Goal: Task Accomplishment & Management: Manage account settings

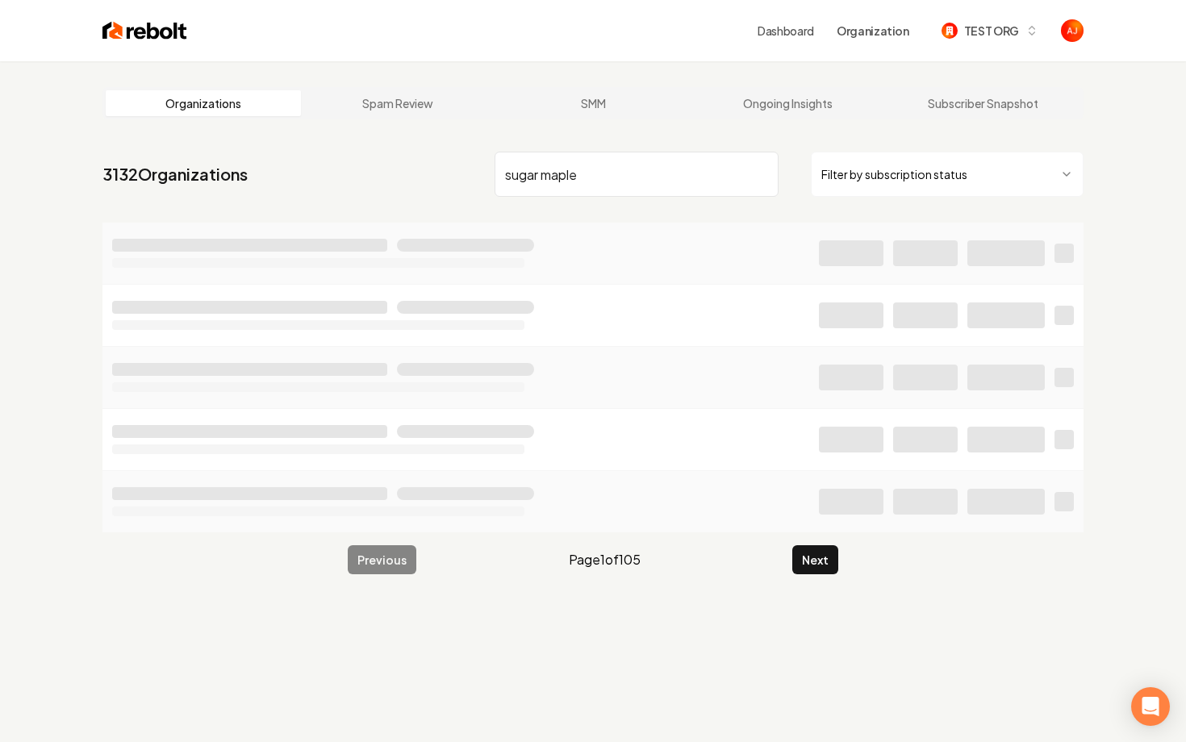
type input "sugar maple"
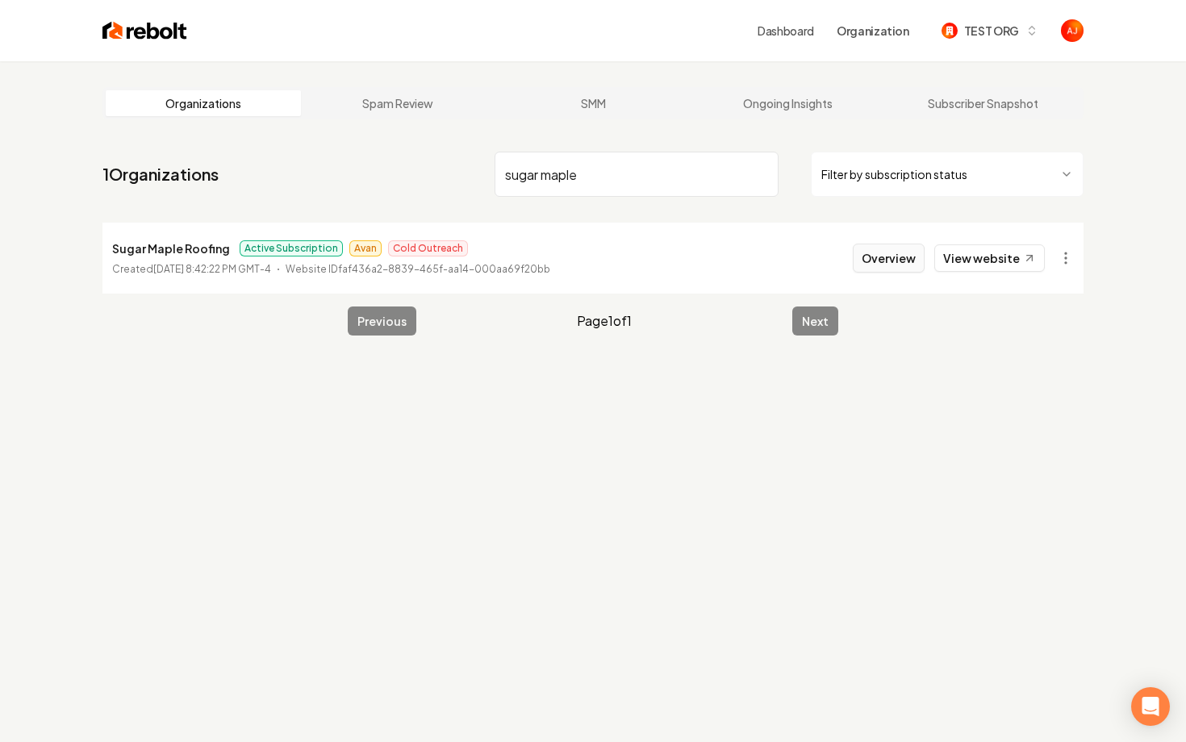
click at [909, 260] on button "Overview" at bounding box center [889, 258] width 72 height 29
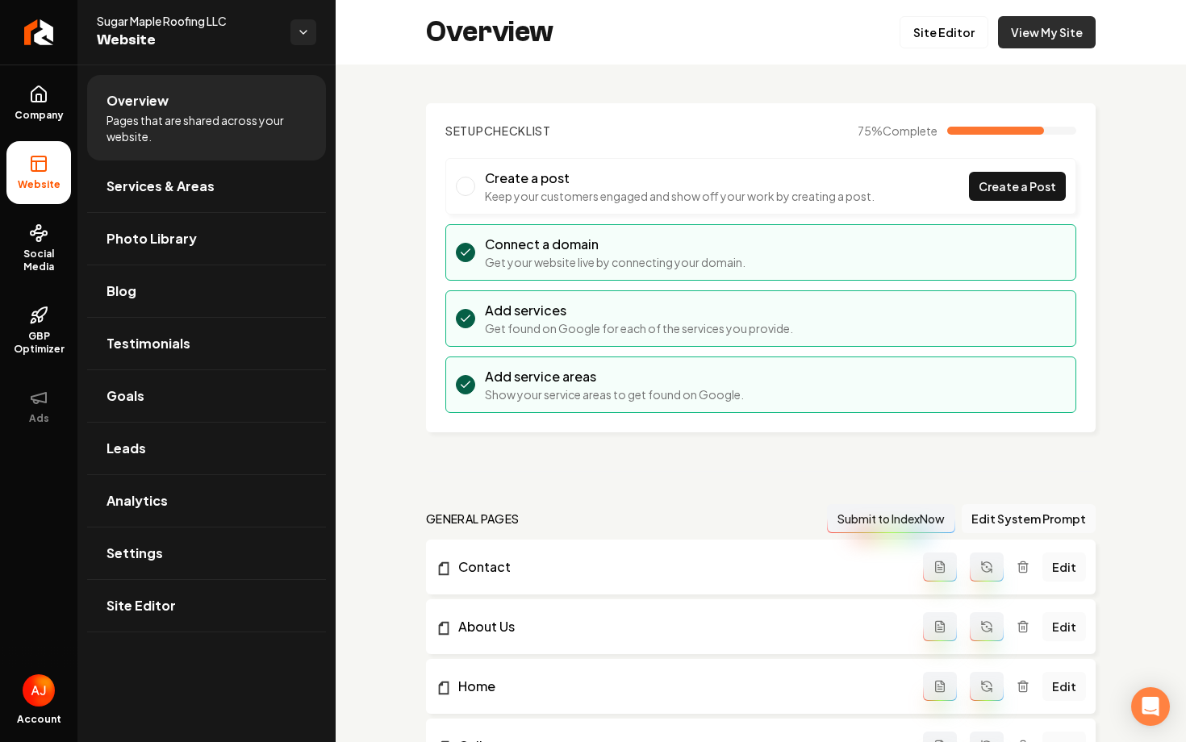
click at [1036, 43] on link "View My Site" at bounding box center [1047, 32] width 98 height 32
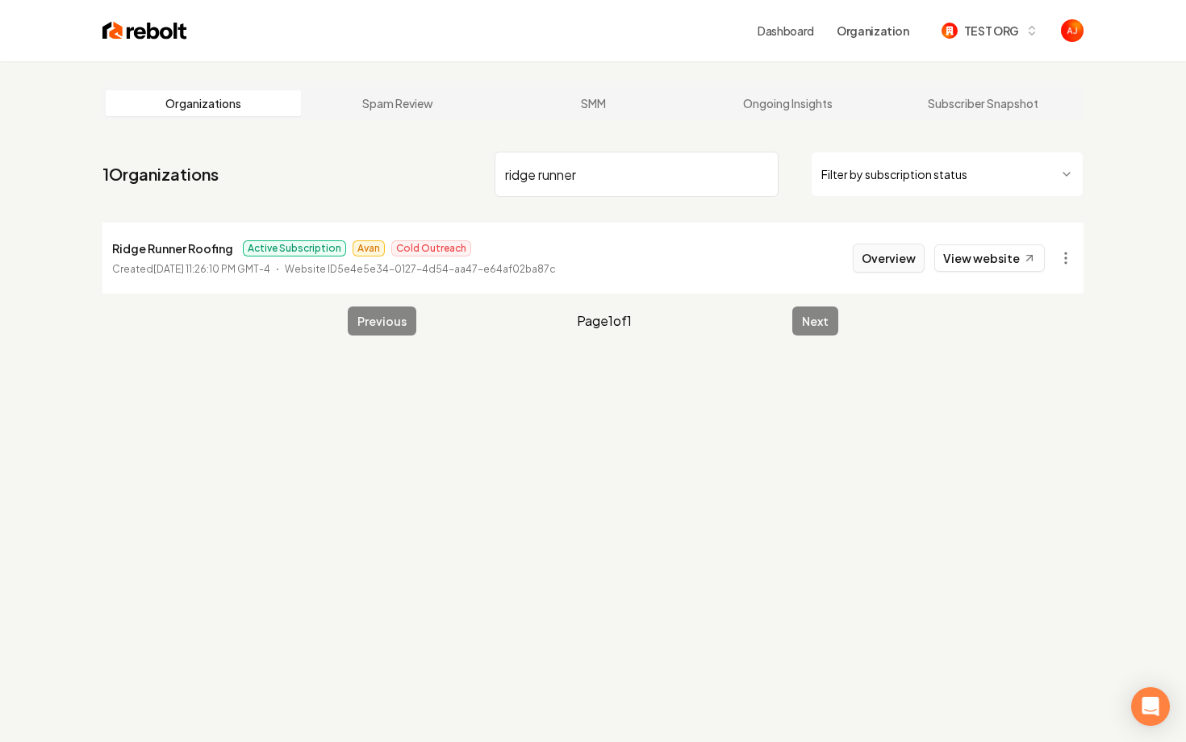
type input "ridge runner"
click at [885, 268] on button "Overview" at bounding box center [889, 258] width 72 height 29
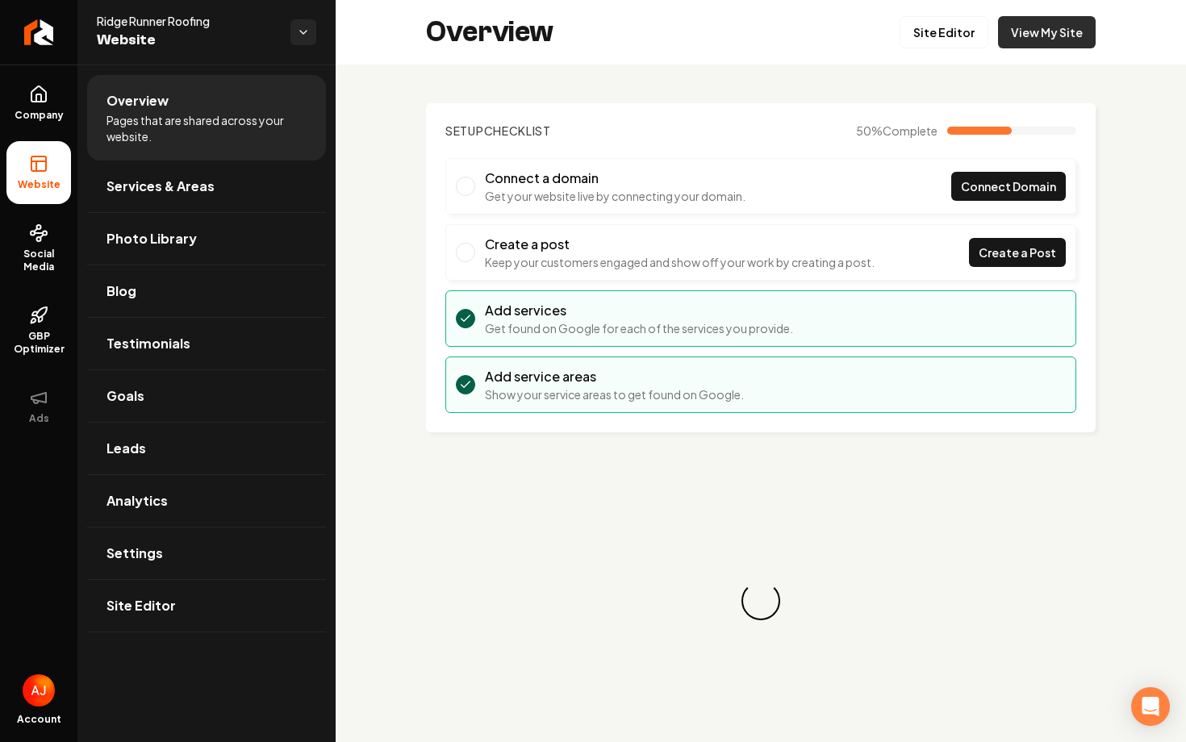
click at [1021, 23] on link "View My Site" at bounding box center [1047, 32] width 98 height 32
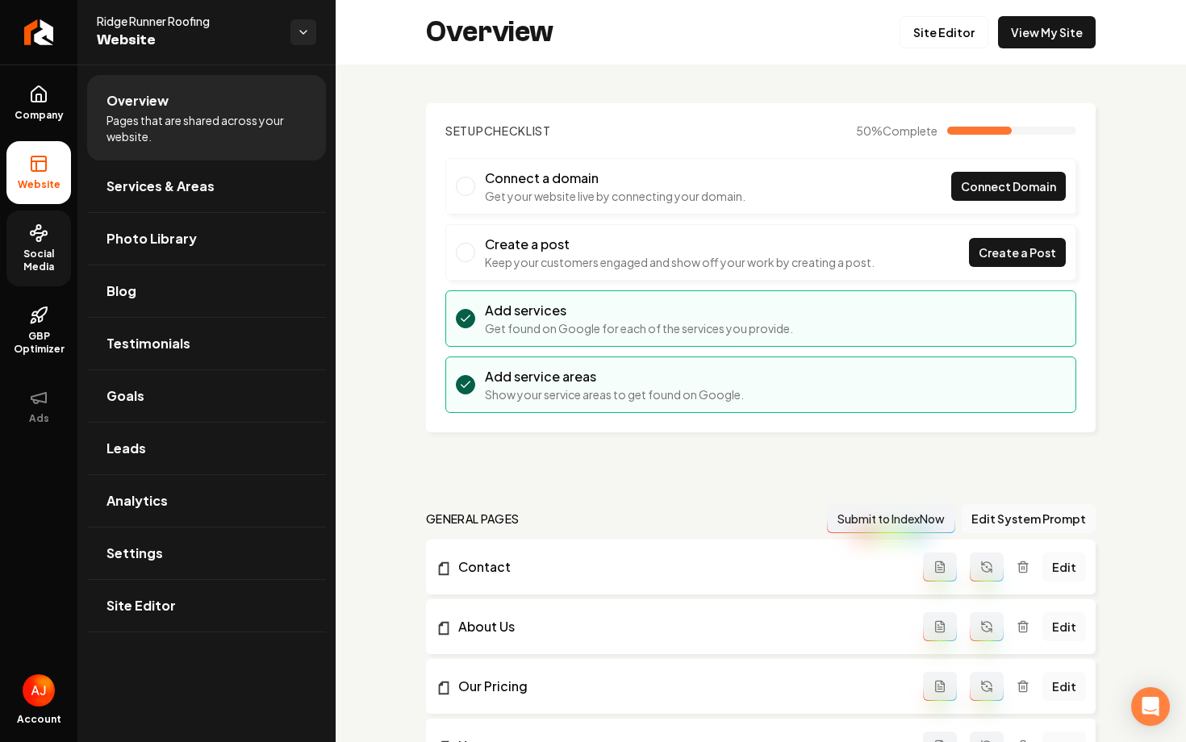
click at [44, 259] on span "Social Media" at bounding box center [38, 261] width 65 height 26
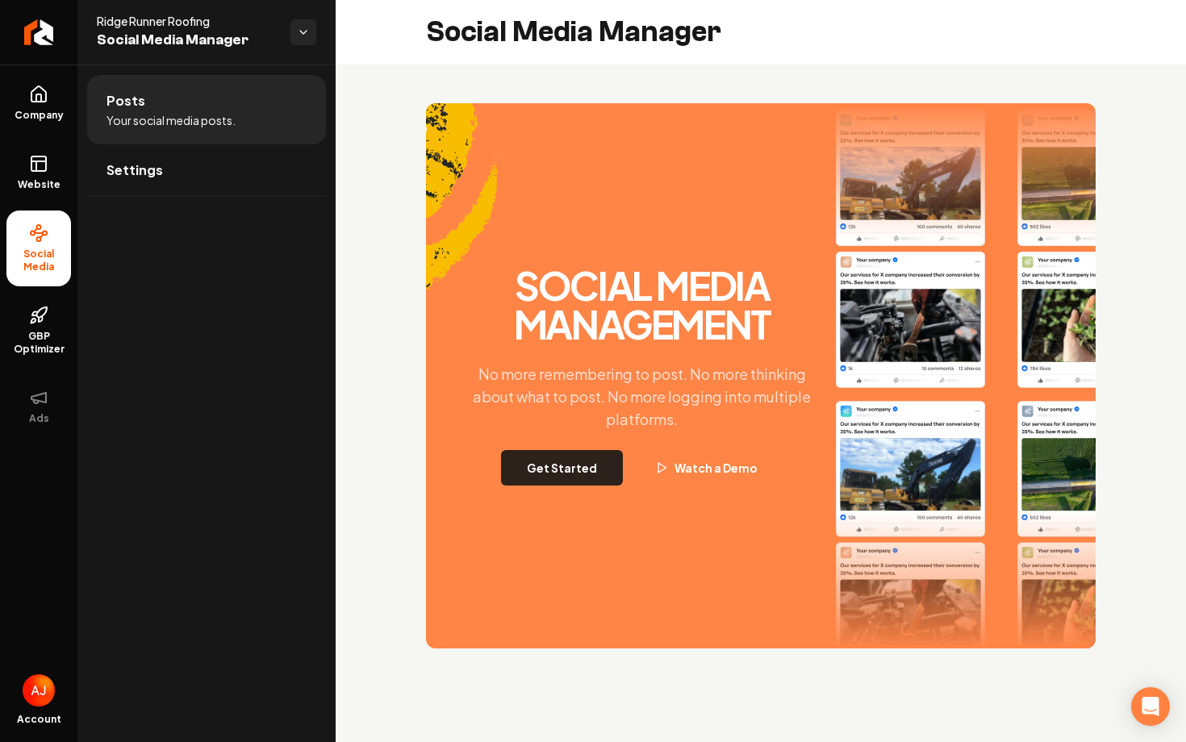
click at [572, 475] on button "Get Started" at bounding box center [562, 468] width 122 height 36
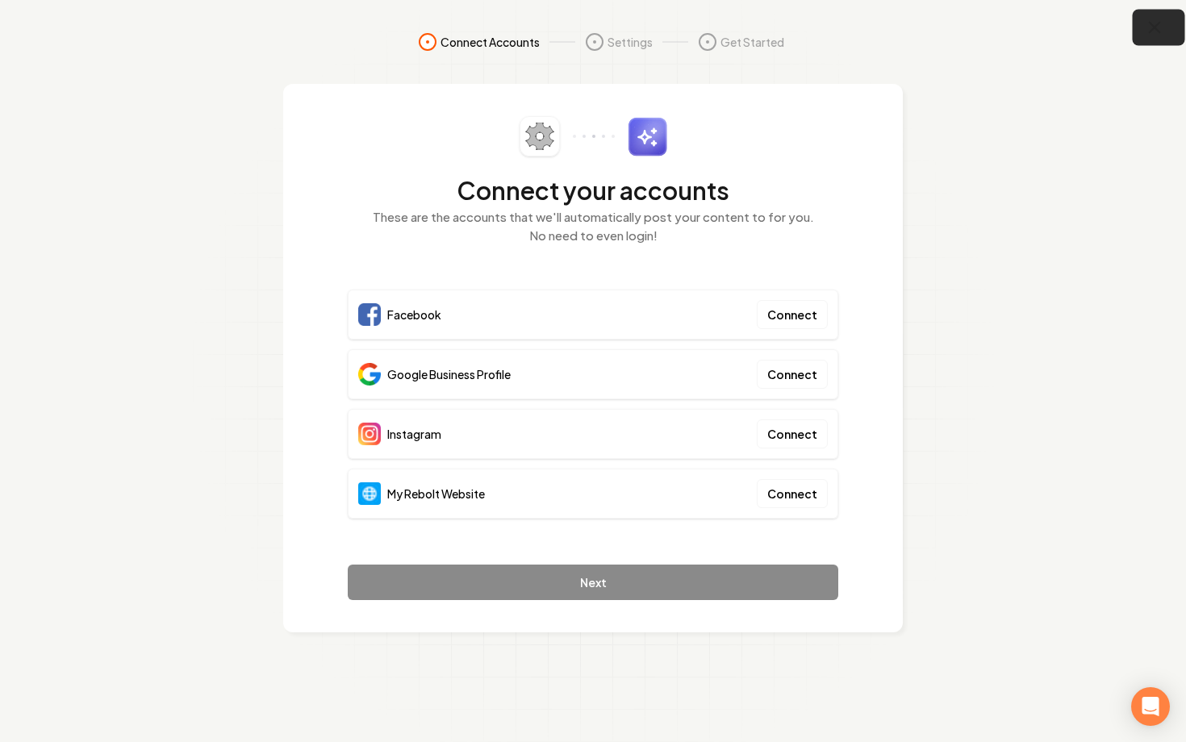
click at [1148, 38] on button "button" at bounding box center [1159, 28] width 52 height 36
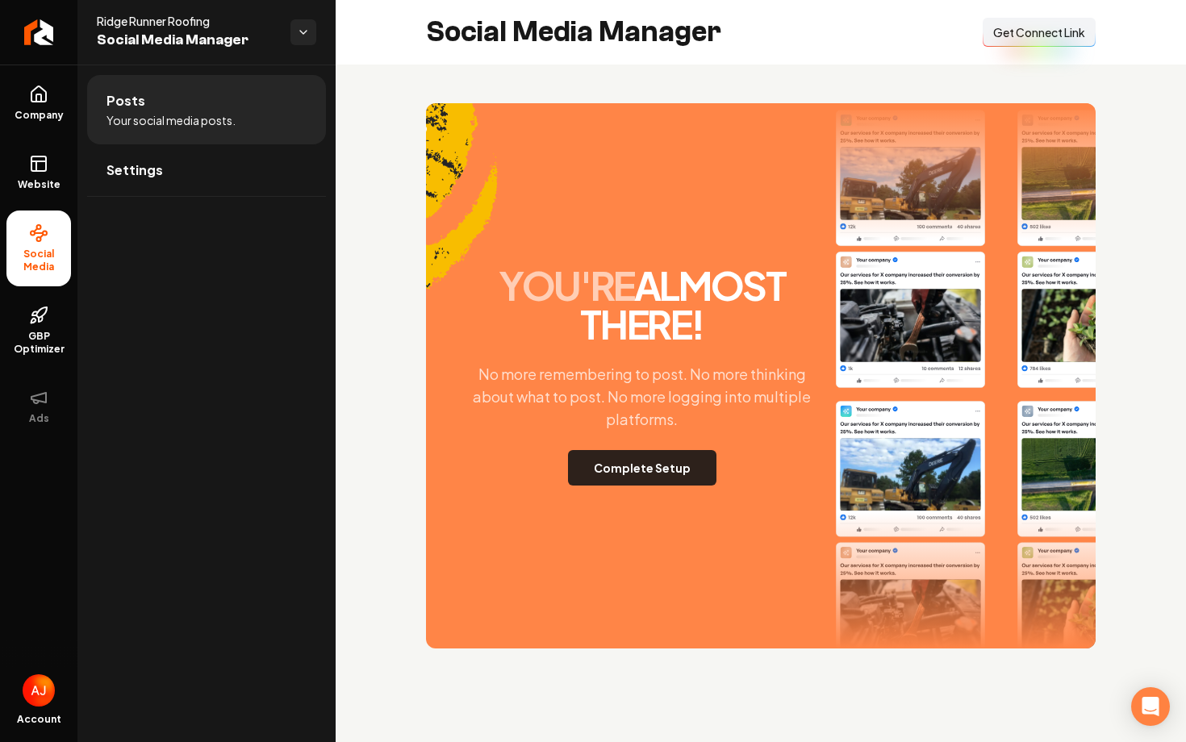
click at [595, 466] on button "Complete Setup" at bounding box center [642, 468] width 148 height 36
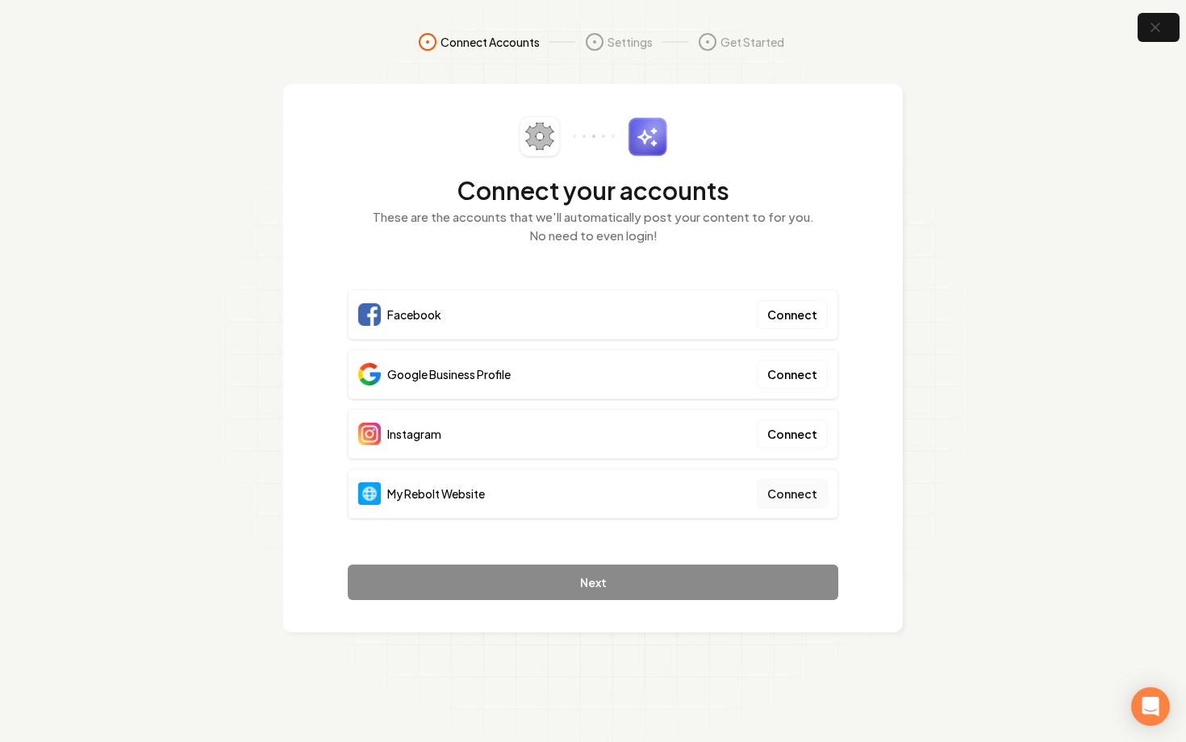
click at [795, 504] on button "Connect" at bounding box center [792, 493] width 71 height 29
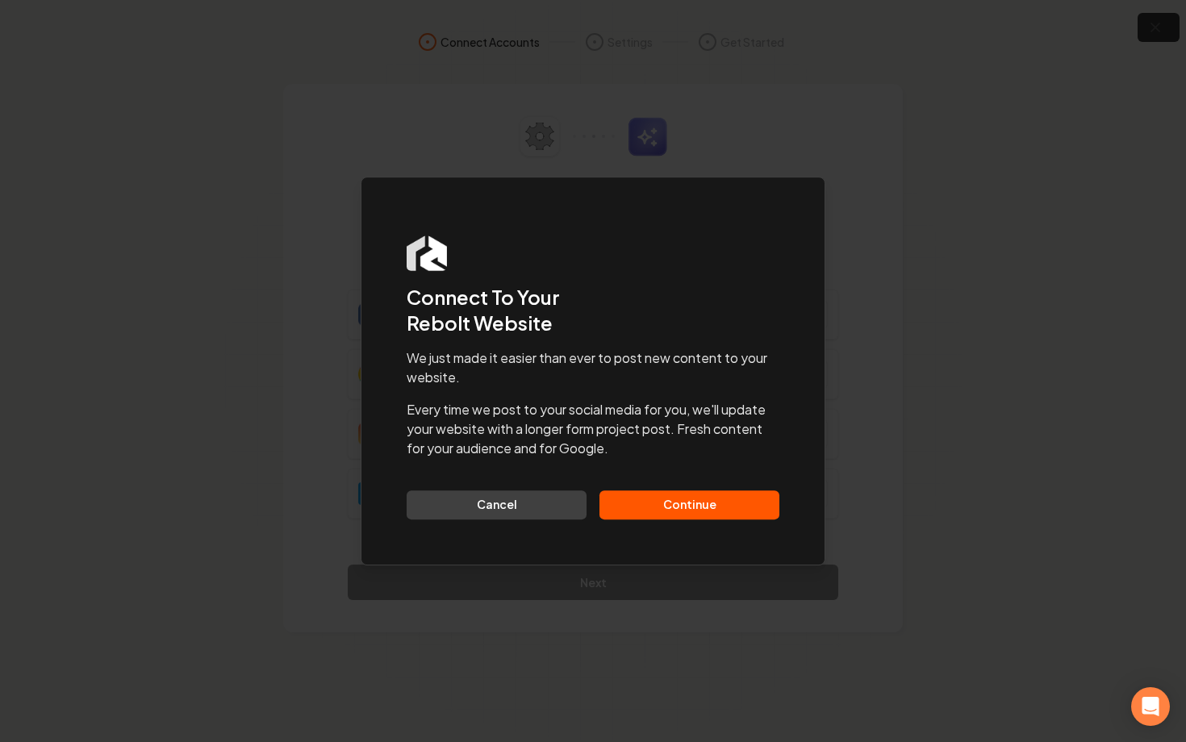
click at [703, 507] on button "Continue" at bounding box center [690, 505] width 180 height 29
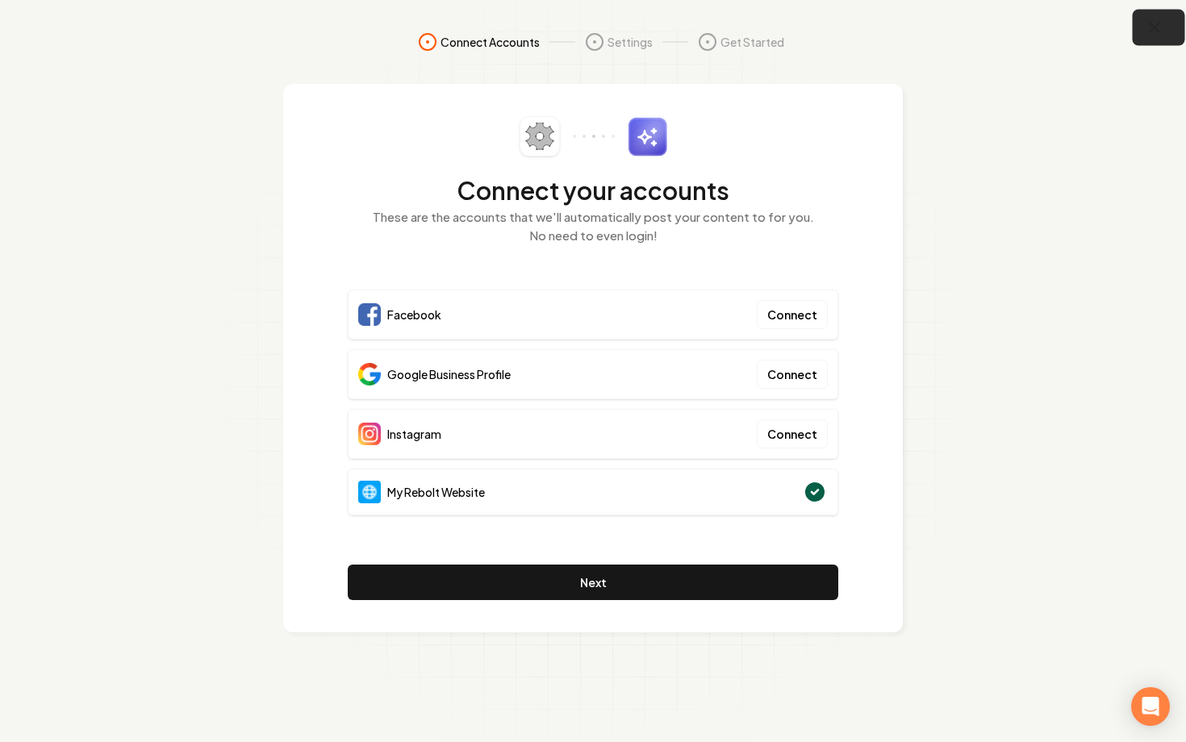
click at [1160, 44] on button "button" at bounding box center [1159, 28] width 52 height 36
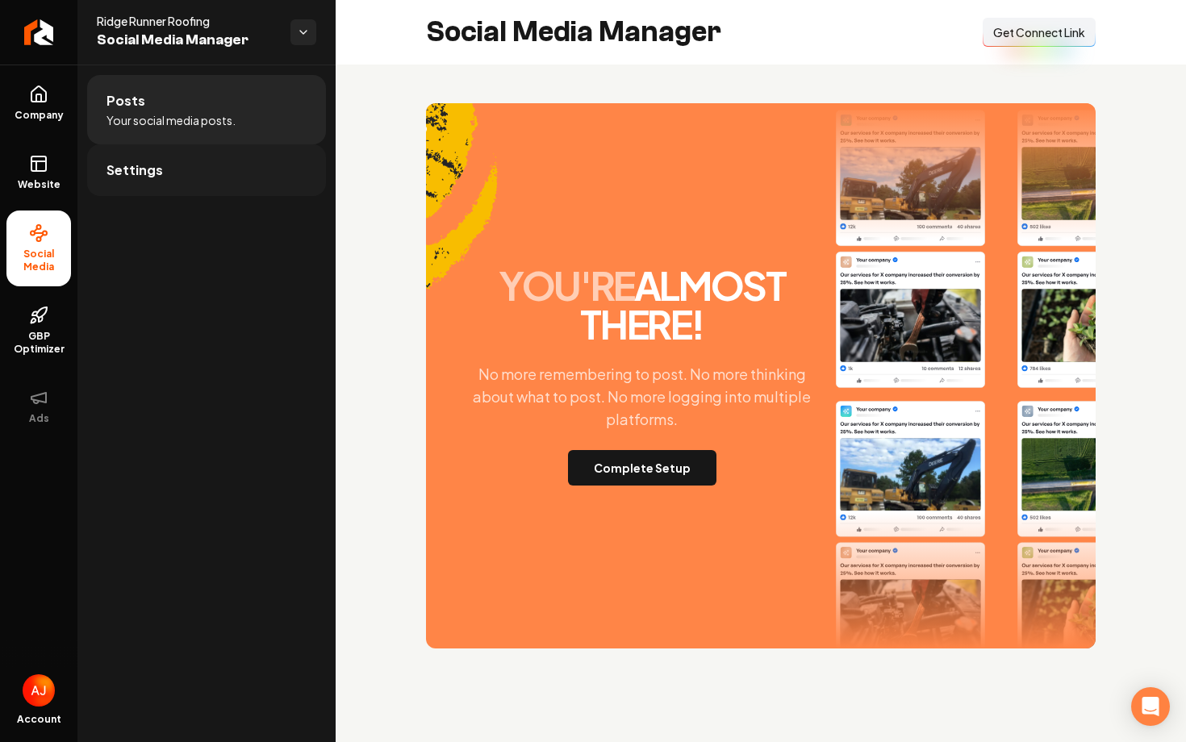
click at [146, 174] on span "Settings" at bounding box center [135, 170] width 56 height 19
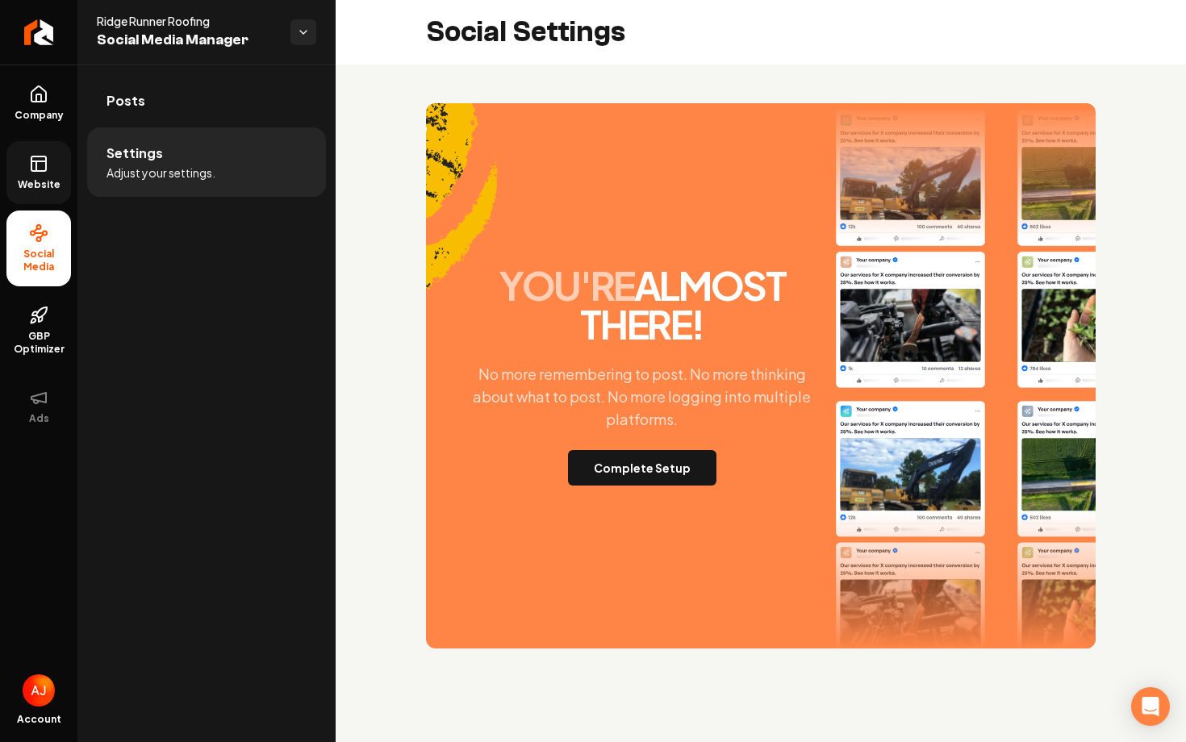
click at [6, 166] on link "Website" at bounding box center [38, 172] width 65 height 63
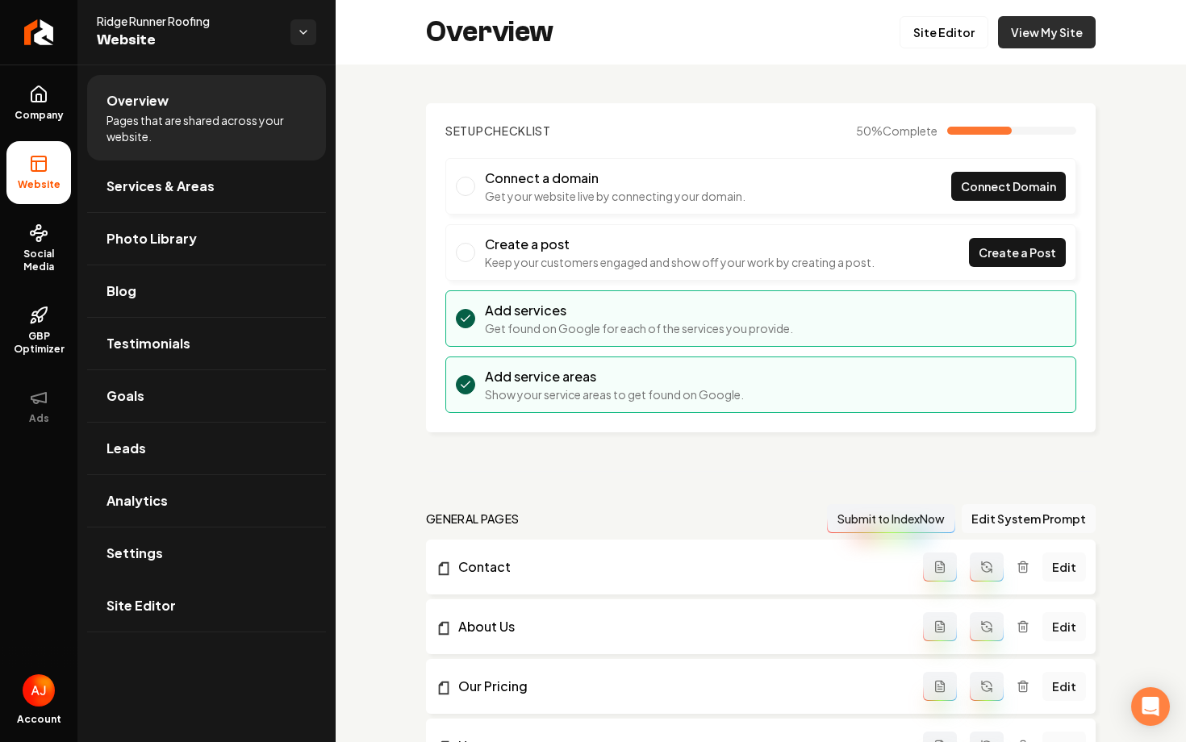
click at [1041, 32] on link "View My Site" at bounding box center [1047, 32] width 98 height 32
click at [34, 111] on span "Company" at bounding box center [39, 115] width 62 height 13
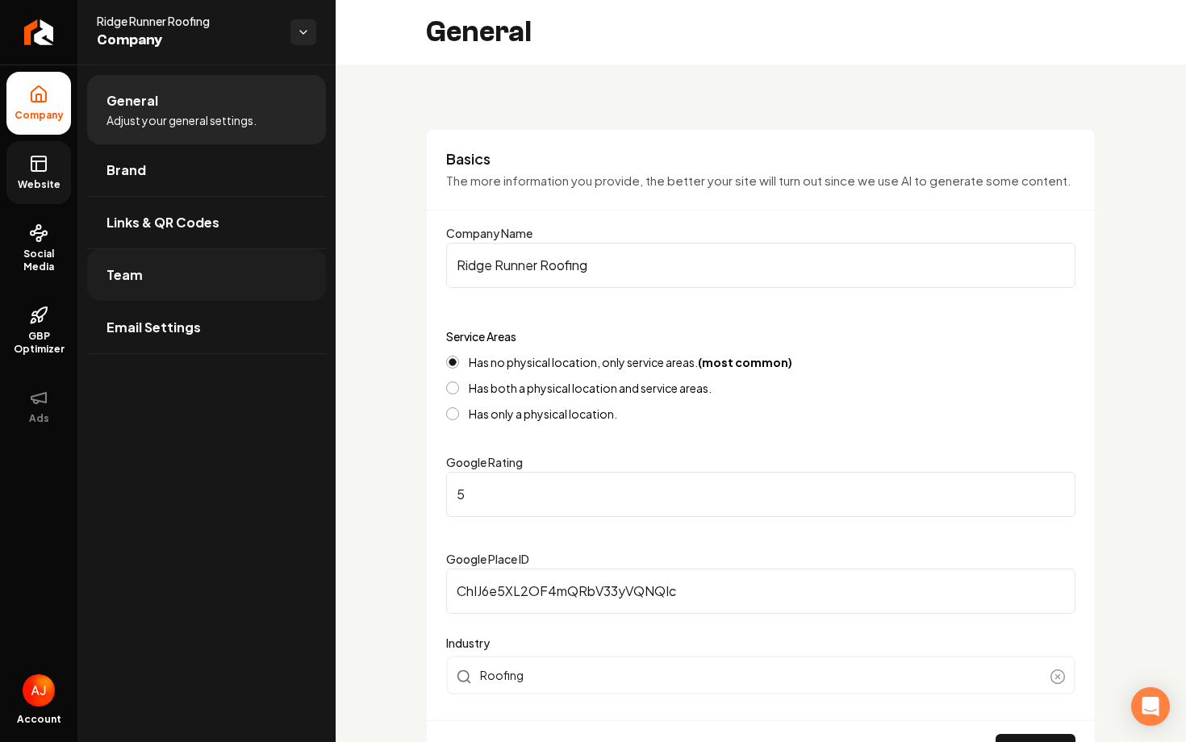
click at [220, 286] on link "Team" at bounding box center [206, 275] width 239 height 52
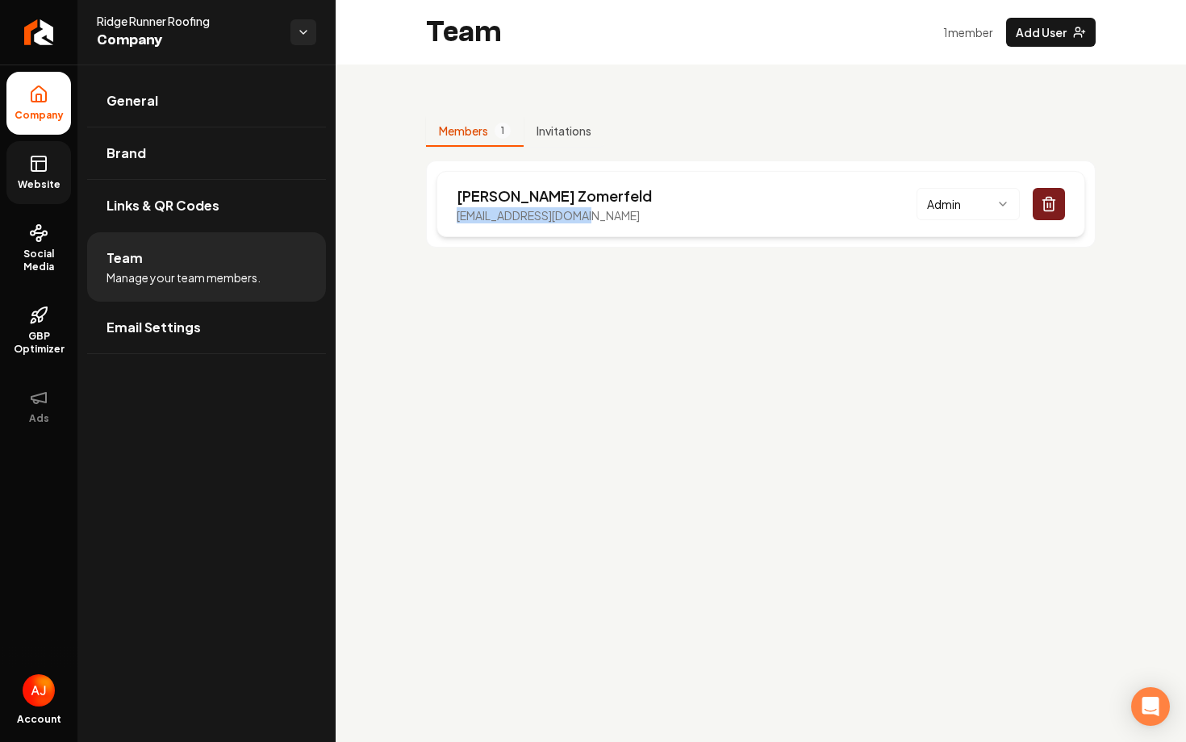
drag, startPoint x: 595, startPoint y: 220, endPoint x: 449, endPoint y: 221, distance: 146.1
click at [449, 221] on div "Mike Zomerfeld rrroofing86@gmail.com Admin" at bounding box center [761, 204] width 649 height 66
copy p "rrroofing86@gmail.com"
click at [31, 235] on circle at bounding box center [33, 234] width 4 height 4
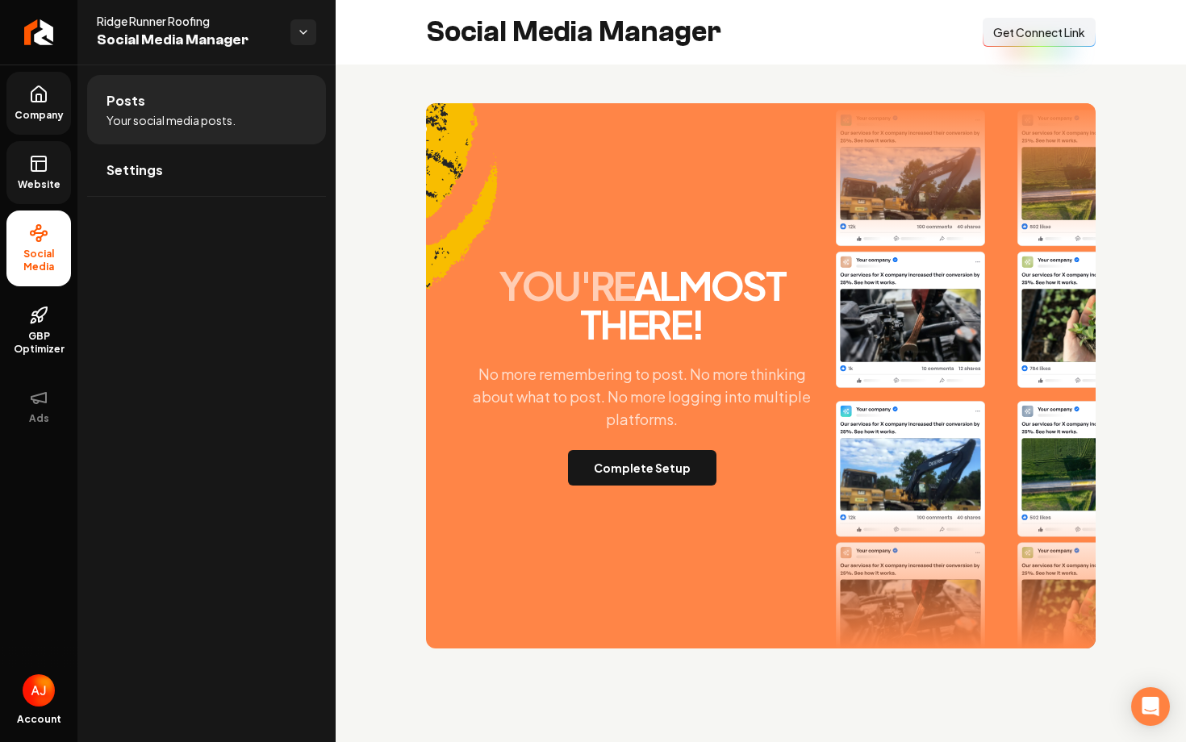
click at [1002, 41] on button "Connect Link Get Connect Link" at bounding box center [1039, 32] width 113 height 29
click at [661, 466] on button "Complete Setup" at bounding box center [642, 468] width 148 height 36
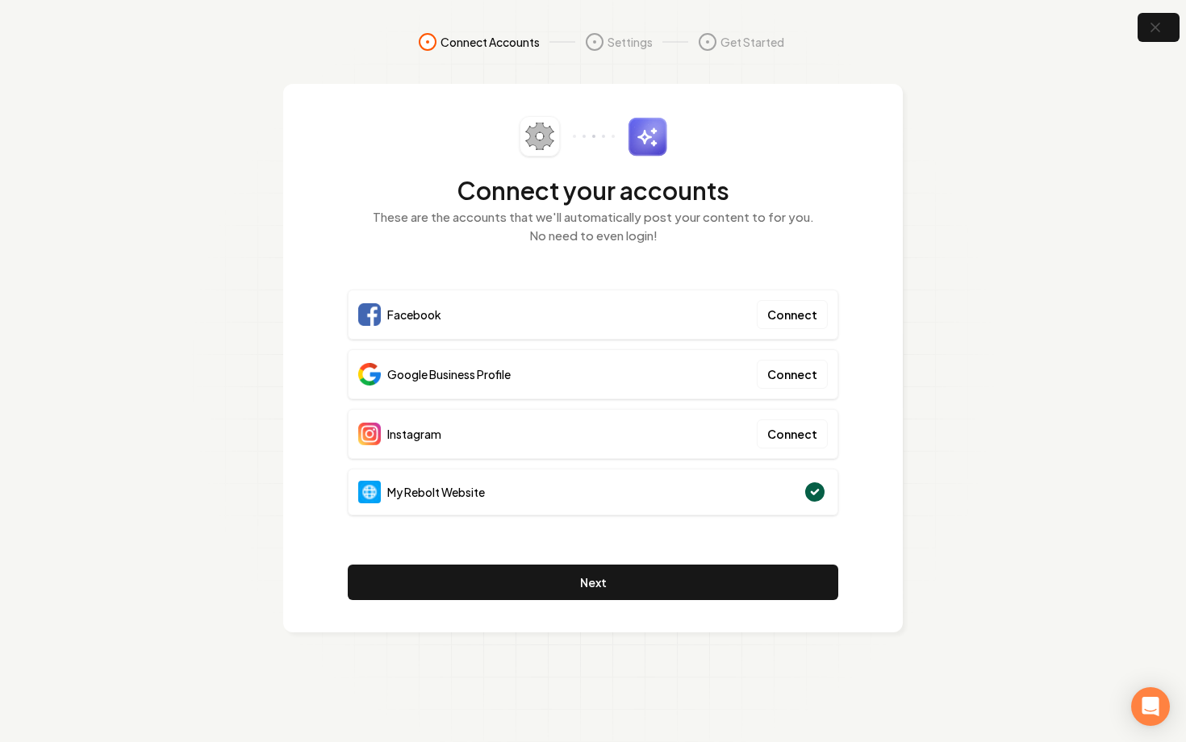
click at [520, 257] on div "Connect your accounts These are the accounts that we'll automatically post your…" at bounding box center [593, 190] width 491 height 148
click at [907, 187] on section "Connect Accounts Settings Get Started Connect your accounts These are the accou…" at bounding box center [593, 371] width 1186 height 742
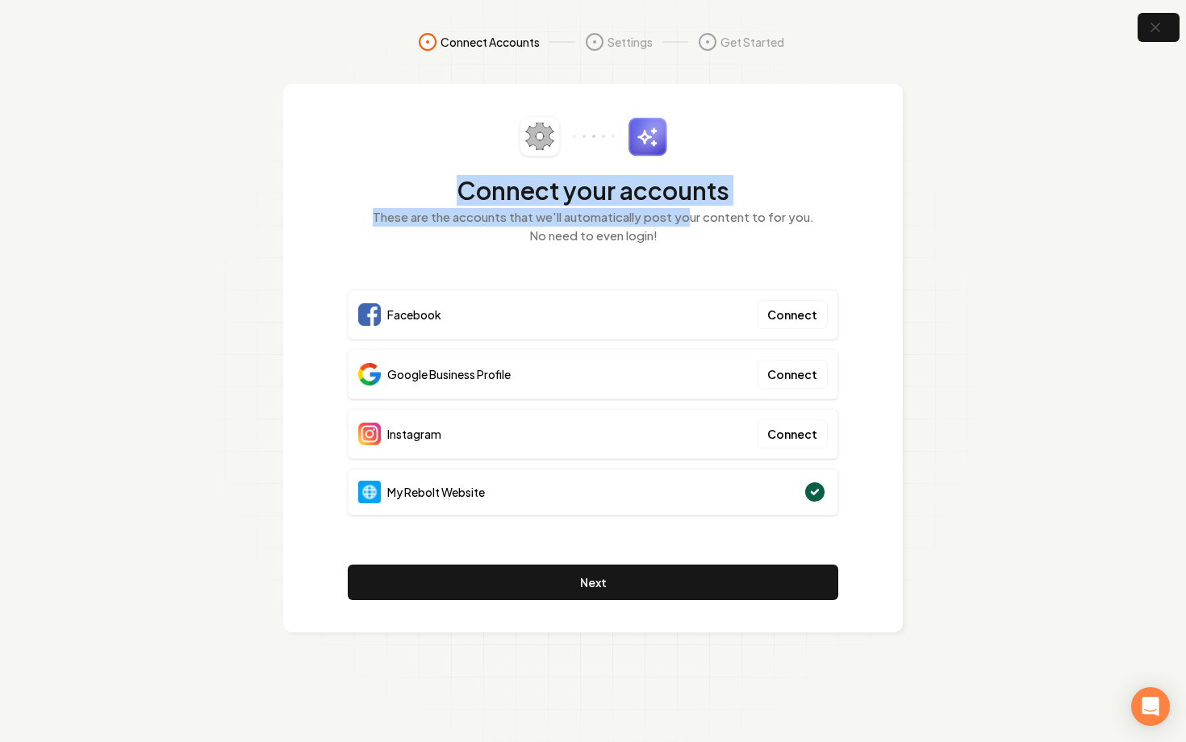
drag, startPoint x: 439, startPoint y: 186, endPoint x: 692, endPoint y: 211, distance: 253.9
click at [688, 209] on div "Connect your accounts These are the accounts that we'll automatically post your…" at bounding box center [593, 190] width 491 height 148
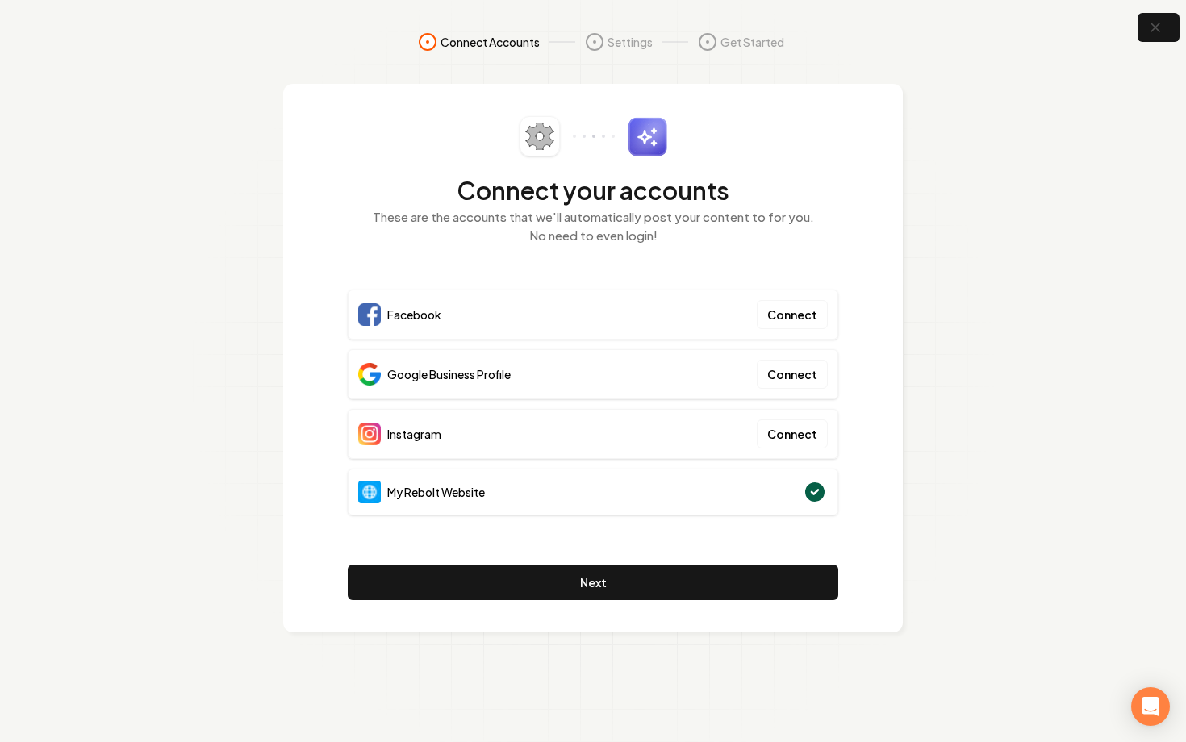
click at [705, 255] on div "Connect your accounts These are the accounts that we'll automatically post your…" at bounding box center [593, 190] width 491 height 148
click at [902, 438] on section "Connect Accounts Settings Get Started Connect your accounts These are the accou…" at bounding box center [593, 371] width 1186 height 742
click at [734, 433] on div "Instagram Connect" at bounding box center [593, 434] width 491 height 50
click at [529, 234] on p "These are the accounts that we'll automatically post your content to for you. N…" at bounding box center [593, 226] width 491 height 36
click at [801, 241] on p "These are the accounts that we'll automatically post your content to for you. N…" at bounding box center [593, 226] width 491 height 36
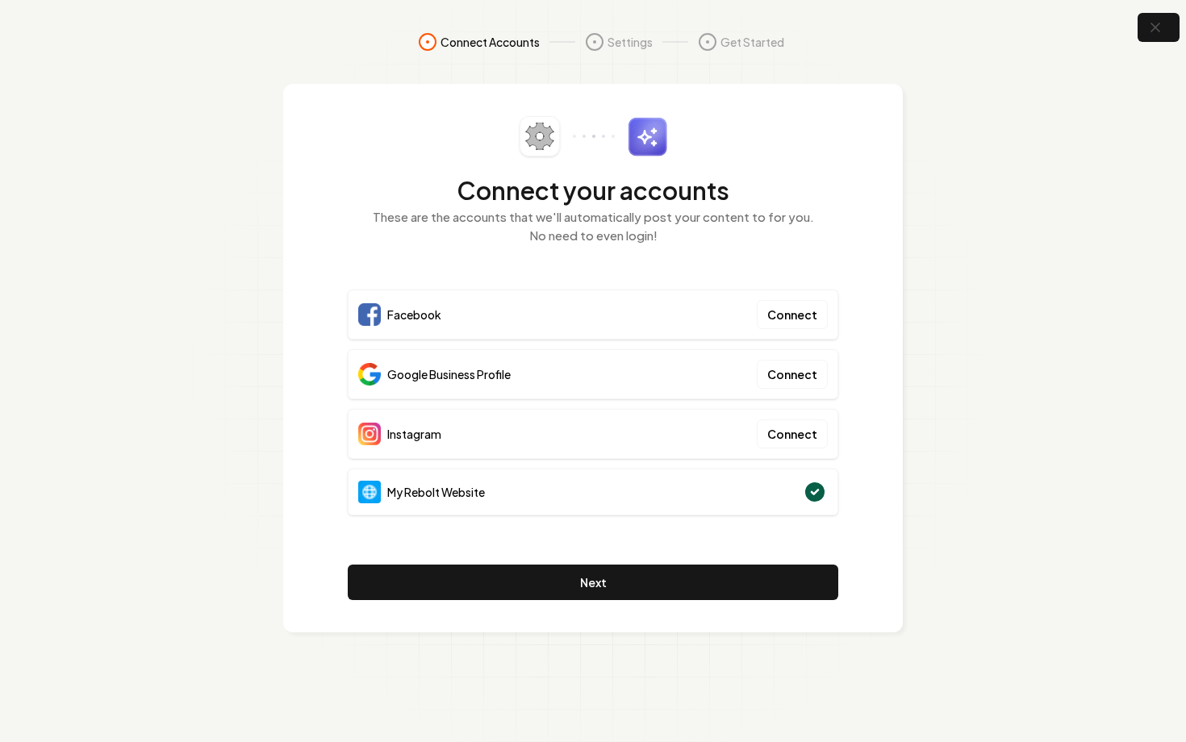
click at [847, 294] on div "Connect your accounts These are the accounts that we'll automatically post your…" at bounding box center [593, 358] width 620 height 549
click at [855, 447] on div "Connect your accounts These are the accounts that we'll automatically post your…" at bounding box center [593, 358] width 620 height 549
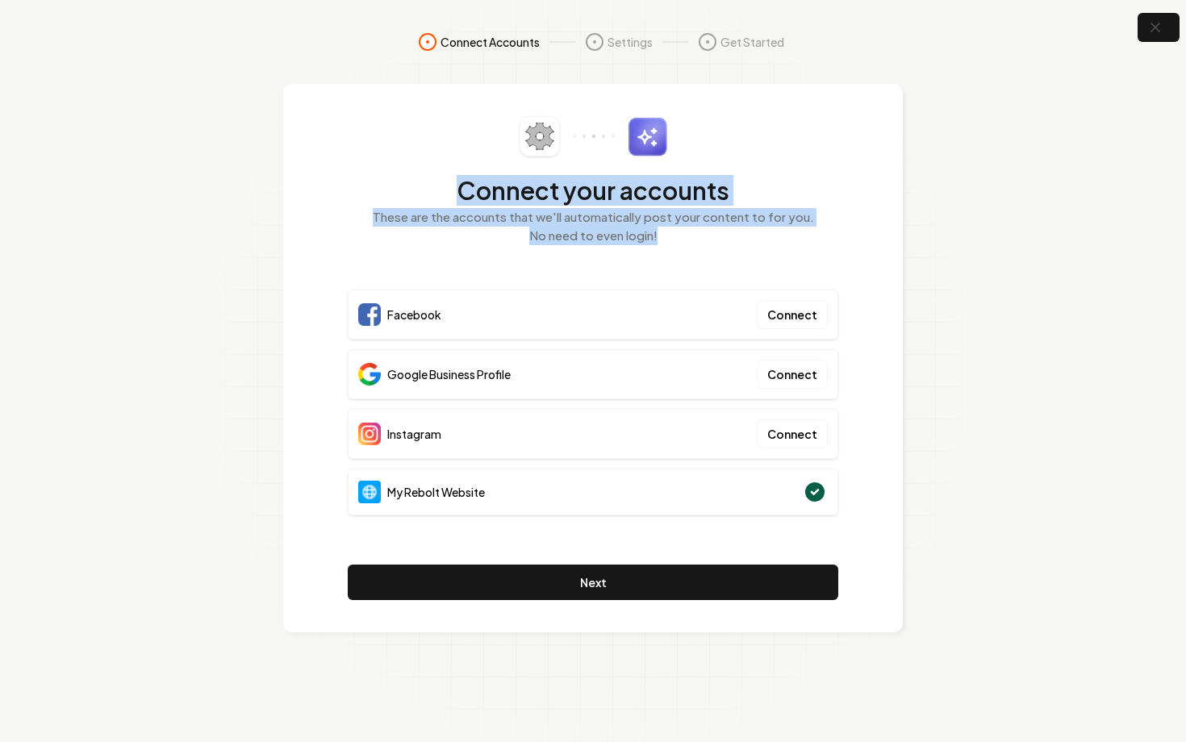
drag, startPoint x: 663, startPoint y: 235, endPoint x: 401, endPoint y: 196, distance: 264.3
click at [401, 196] on div "Connect your accounts These are the accounts that we'll automatically post your…" at bounding box center [593, 190] width 491 height 148
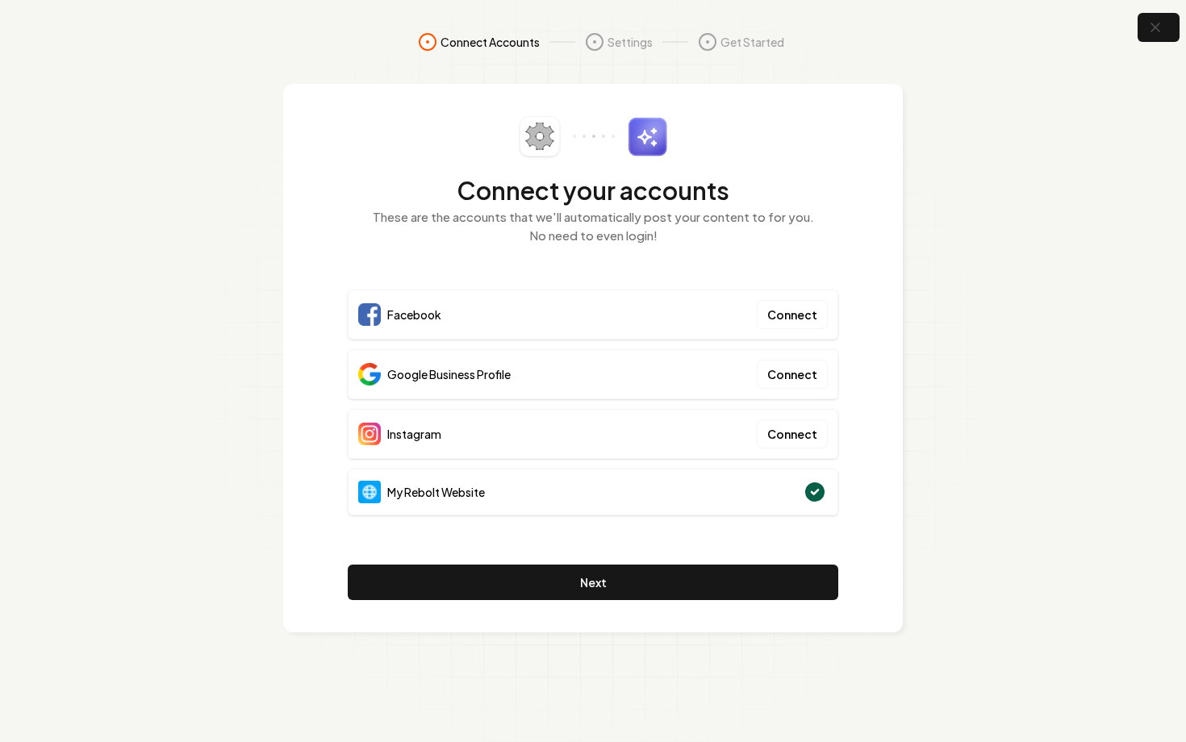
click at [413, 190] on h2 "Connect your accounts" at bounding box center [593, 190] width 491 height 29
drag, startPoint x: 446, startPoint y: 432, endPoint x: 583, endPoint y: 432, distance: 136.4
click at [583, 432] on div "Instagram Connect" at bounding box center [593, 434] width 491 height 50
click at [751, 430] on div "Instagram Connect" at bounding box center [593, 434] width 491 height 50
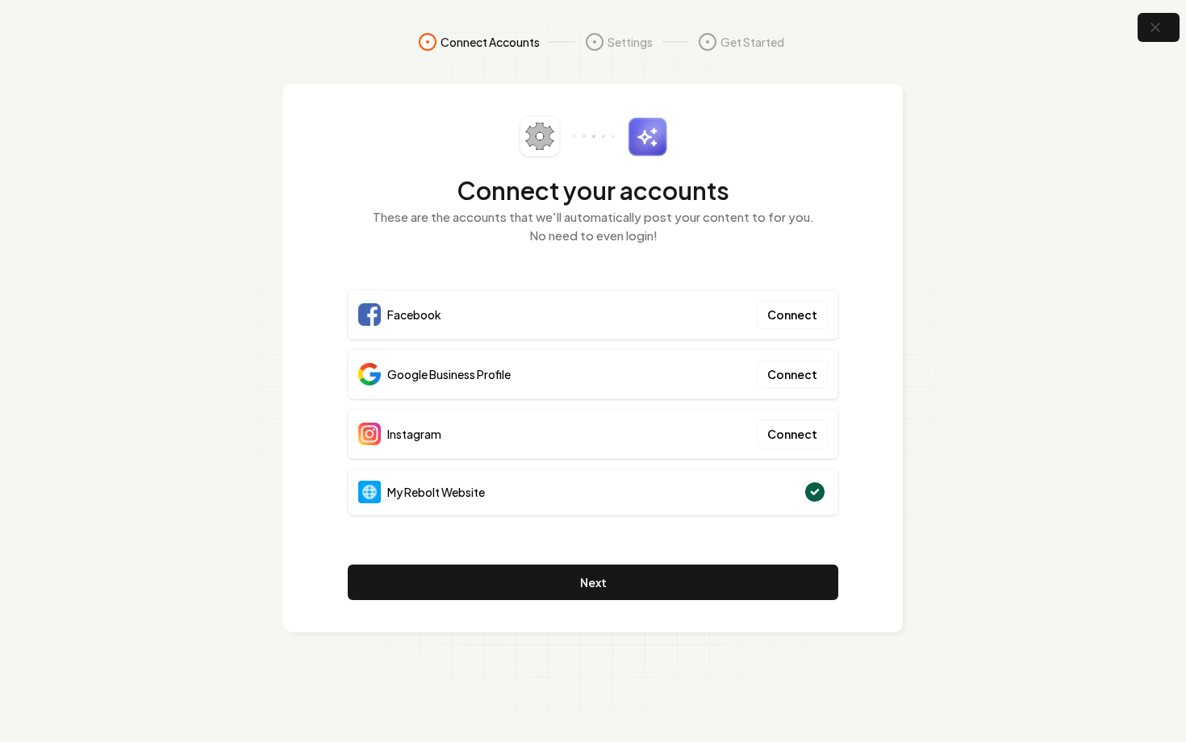
click at [642, 406] on div "Facebook Connect Google Business Profile Connect Instagram Connect My Rebolt We…" at bounding box center [593, 408] width 491 height 236
click at [847, 442] on div "Connect your accounts These are the accounts that we'll automatically post your…" at bounding box center [593, 358] width 620 height 549
click at [860, 445] on div "Connect your accounts These are the accounts that we'll automatically post your…" at bounding box center [593, 358] width 620 height 549
click at [800, 317] on button "Connect" at bounding box center [792, 314] width 71 height 29
click at [790, 324] on button "Connect" at bounding box center [792, 314] width 71 height 29
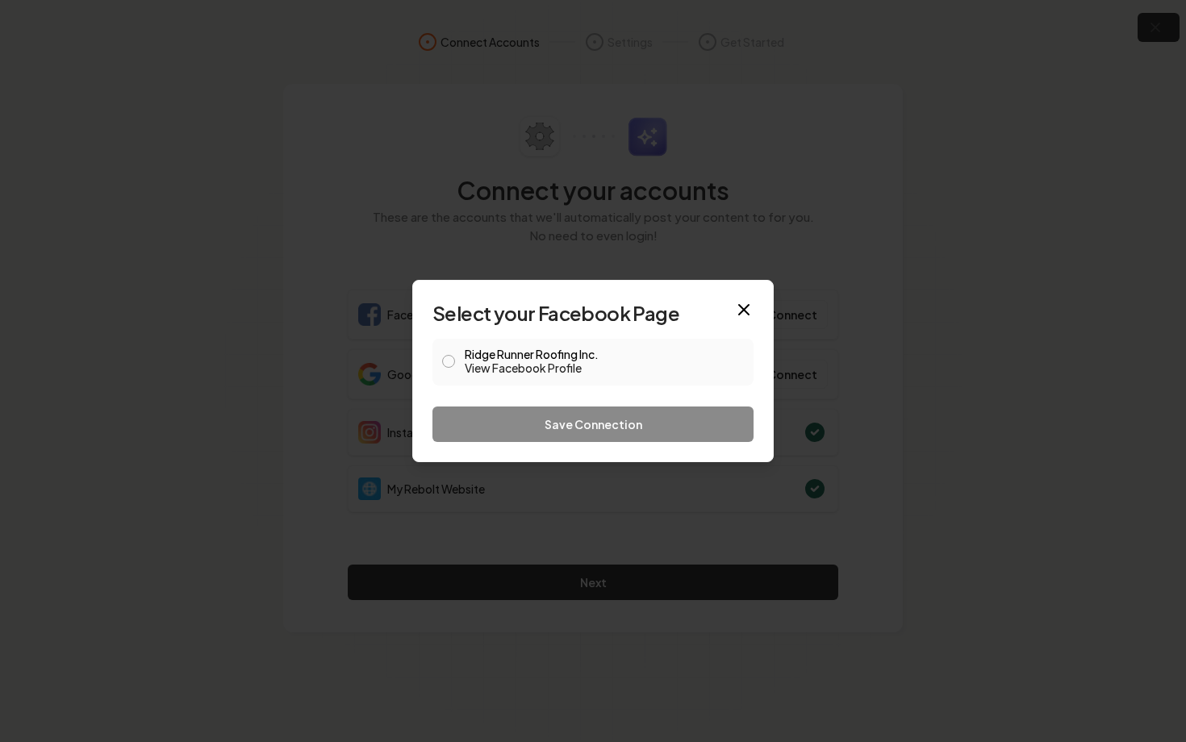
click at [457, 358] on div "Ridge Runner Roofing Inc. View Facebook Profile" at bounding box center [593, 362] width 321 height 47
click at [445, 364] on button "Ridge Runner Roofing Inc. View Facebook Profile" at bounding box center [448, 361] width 13 height 13
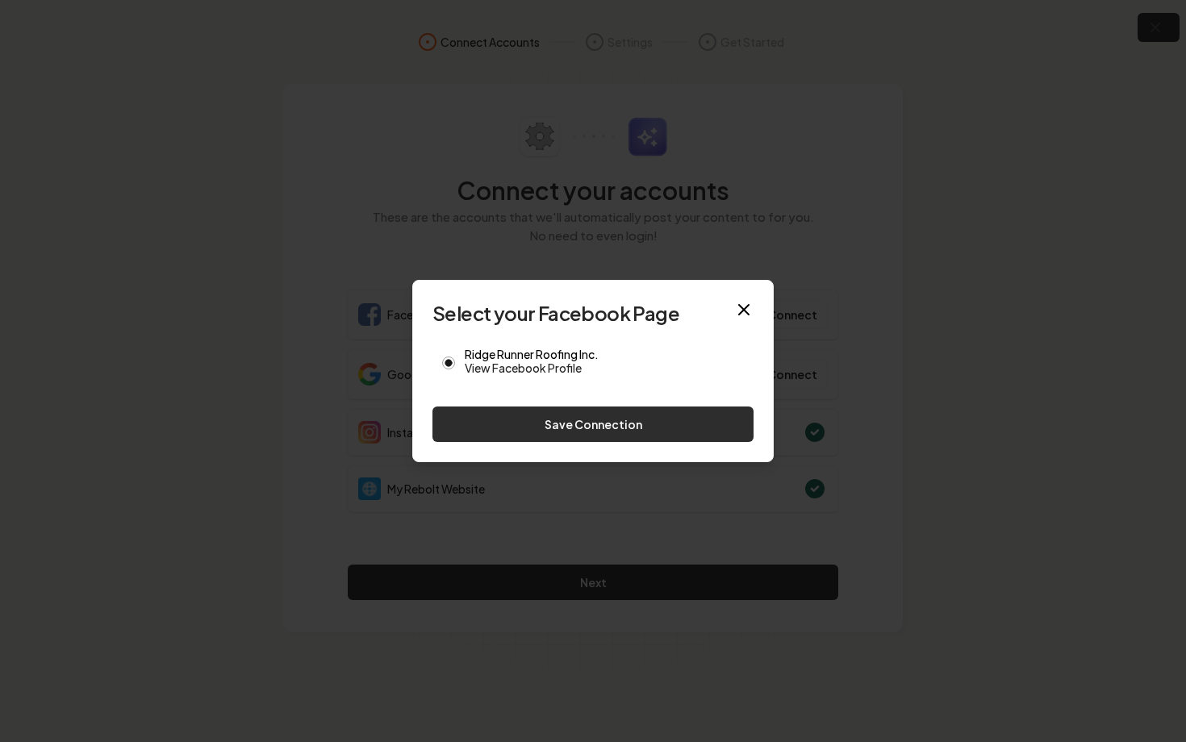
click at [493, 409] on button "Save Connection" at bounding box center [593, 425] width 321 height 36
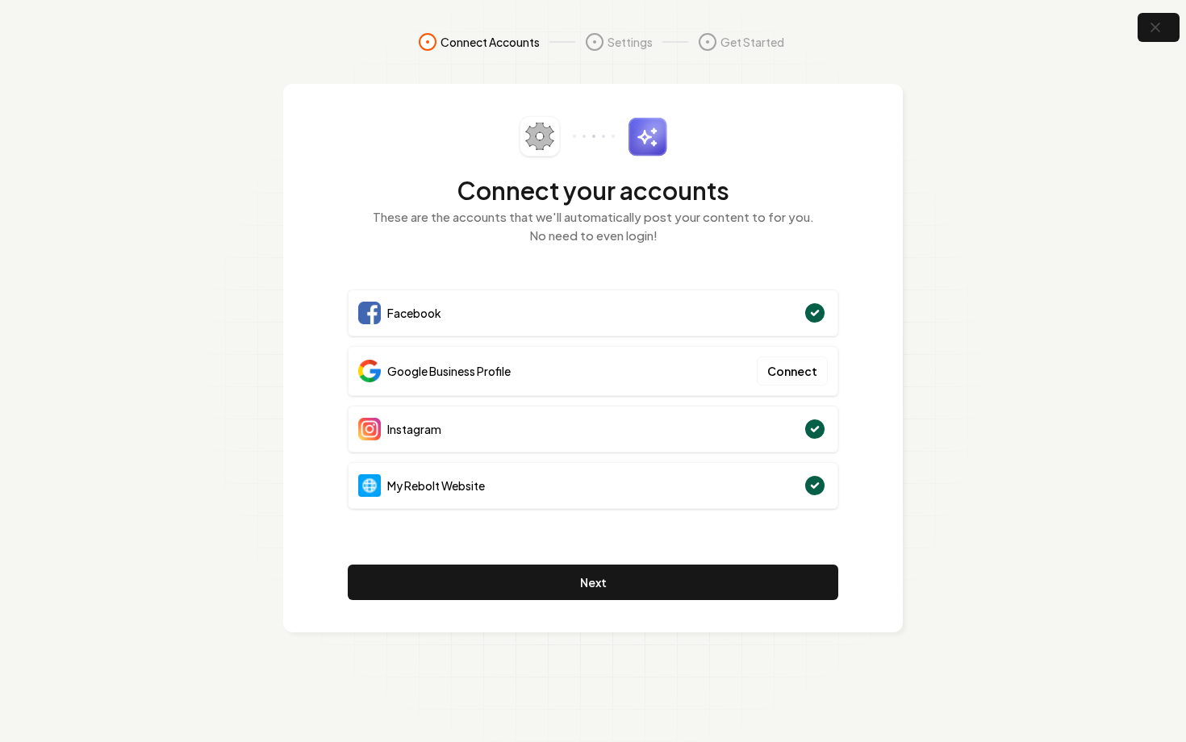
click at [880, 356] on div "Connect your accounts These are the accounts that we'll automatically post your…" at bounding box center [593, 358] width 620 height 549
click at [798, 372] on button "Connect" at bounding box center [792, 371] width 71 height 29
click at [801, 387] on div "Google Business Profile Connect" at bounding box center [593, 371] width 491 height 50
click at [798, 374] on button "Connect" at bounding box center [792, 371] width 71 height 29
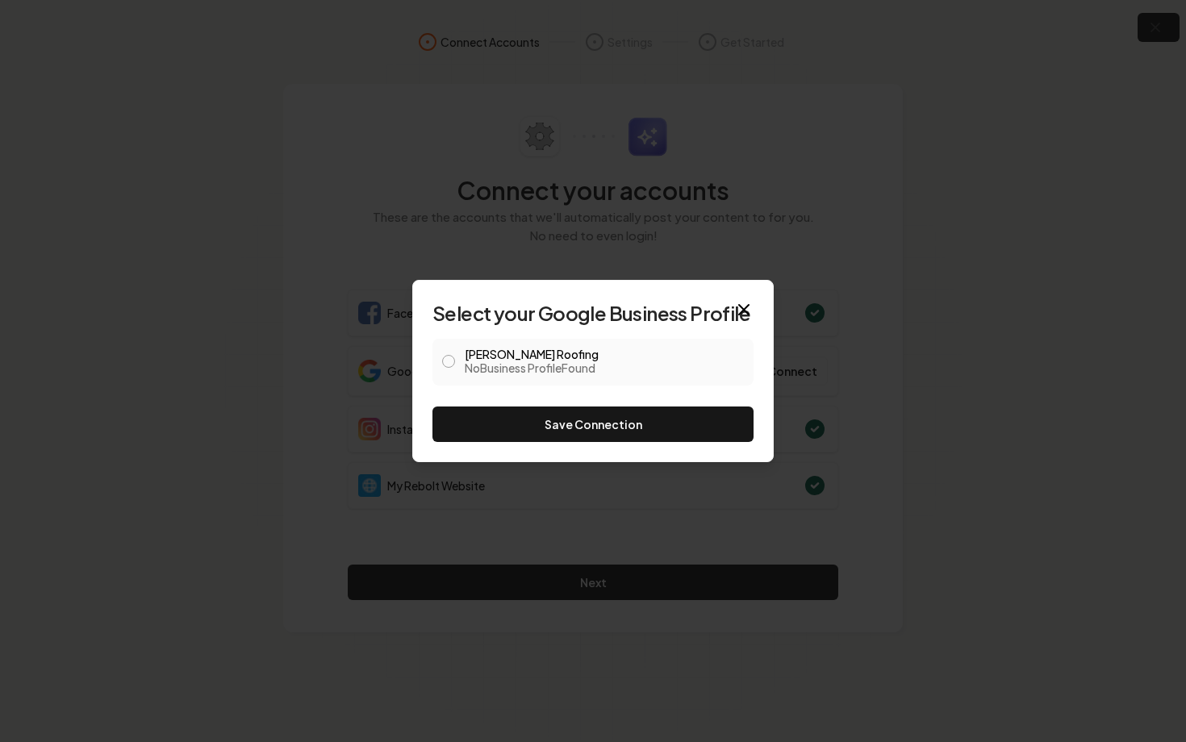
click at [443, 361] on button "Bartlett Roofing No Business Profile Found" at bounding box center [448, 361] width 13 height 13
click at [749, 314] on icon "button" at bounding box center [743, 309] width 19 height 19
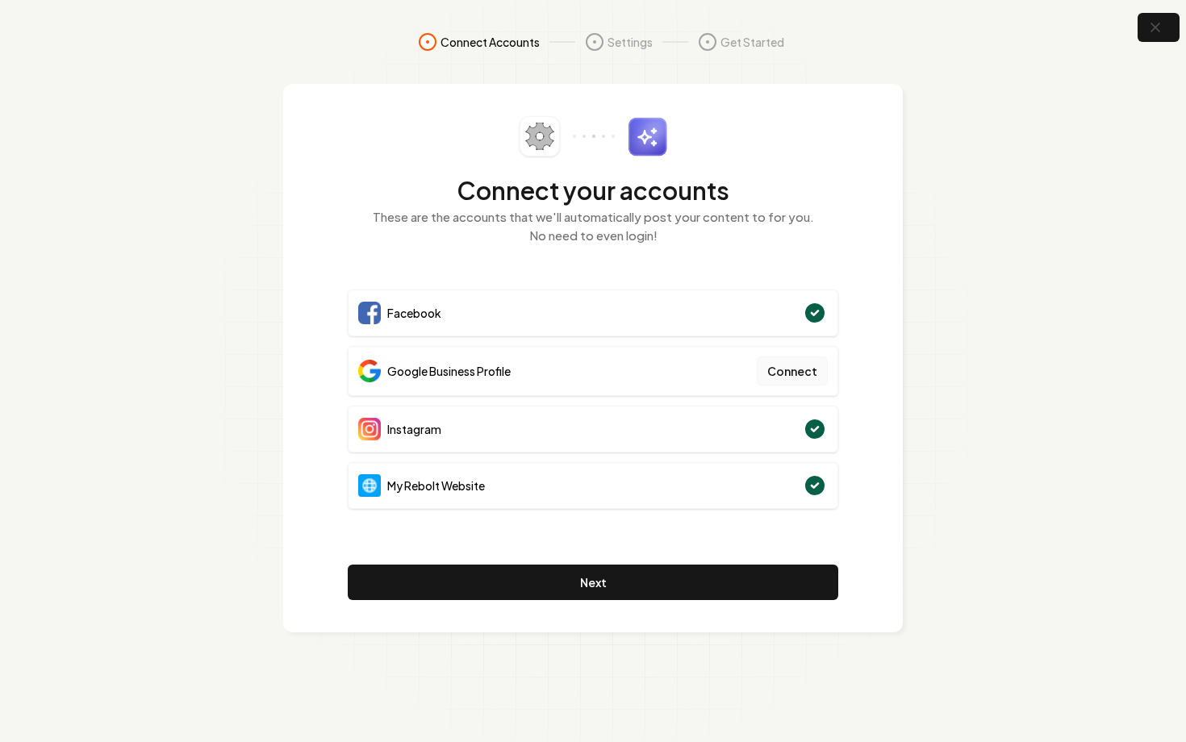
click at [799, 376] on button "Connect" at bounding box center [792, 371] width 71 height 29
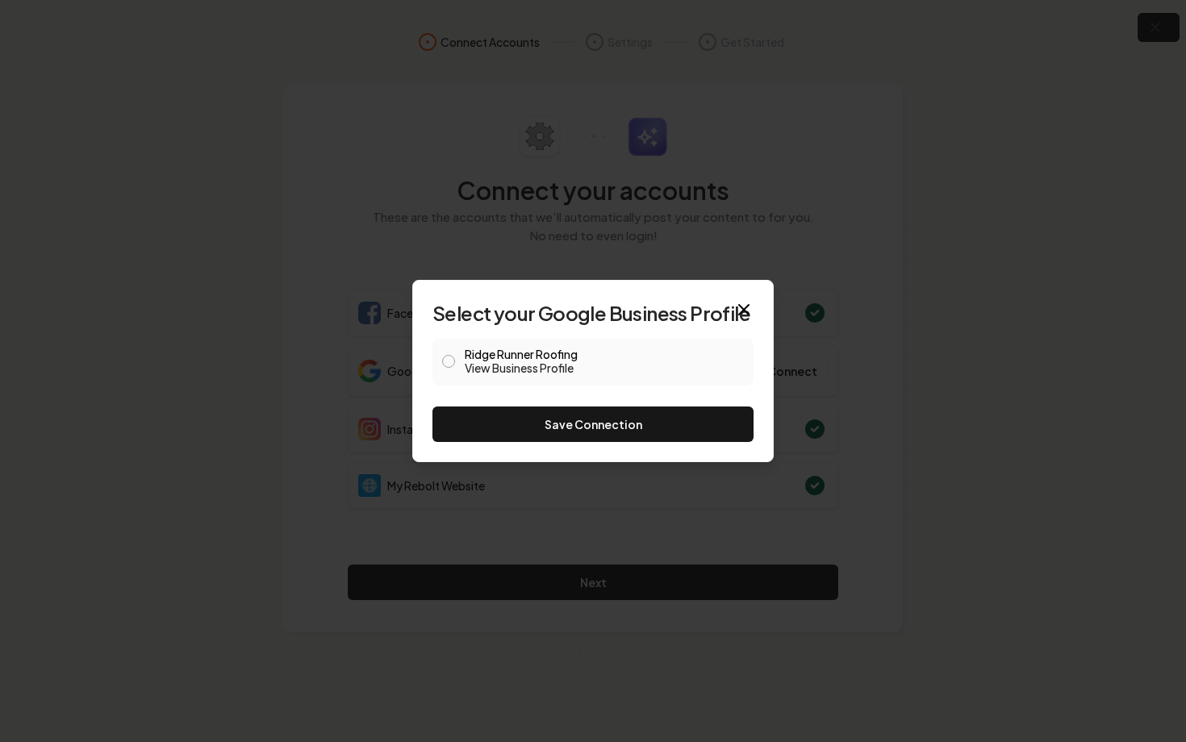
click at [453, 360] on button "Ridge Runner Roofing View Business Profile" at bounding box center [448, 361] width 13 height 13
click at [658, 433] on button "Save Connection" at bounding box center [593, 425] width 321 height 36
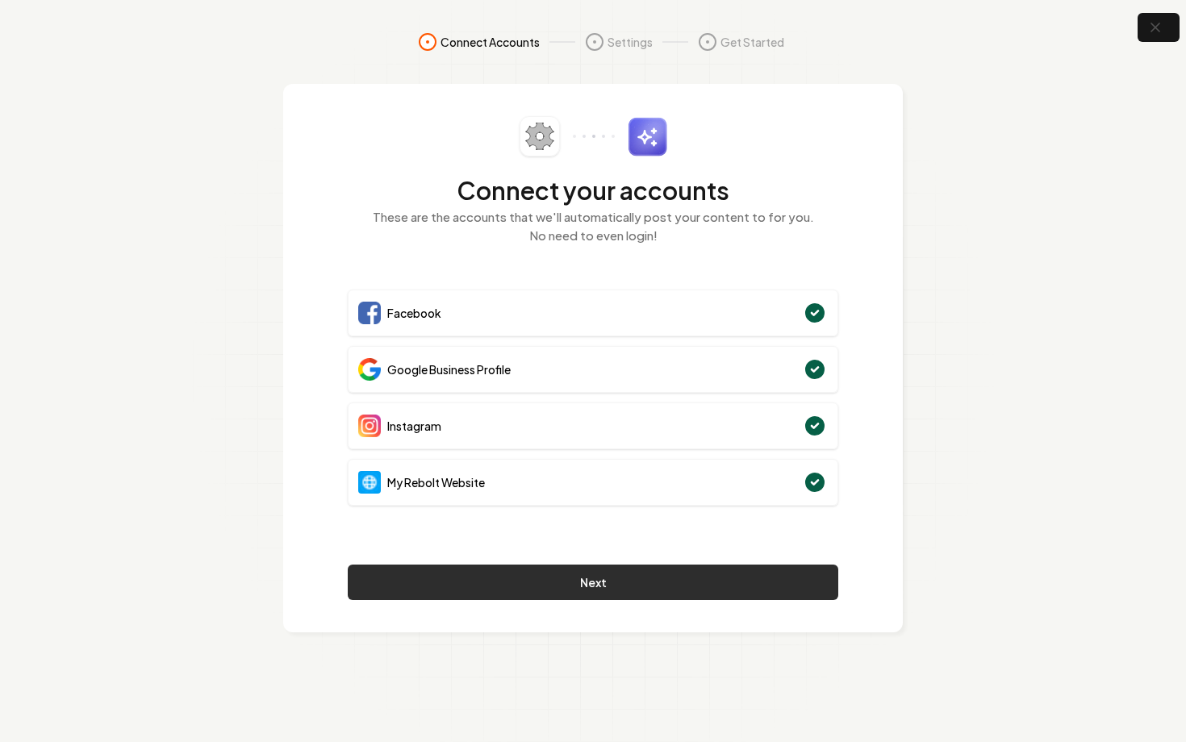
click at [664, 587] on button "Next" at bounding box center [593, 583] width 491 height 36
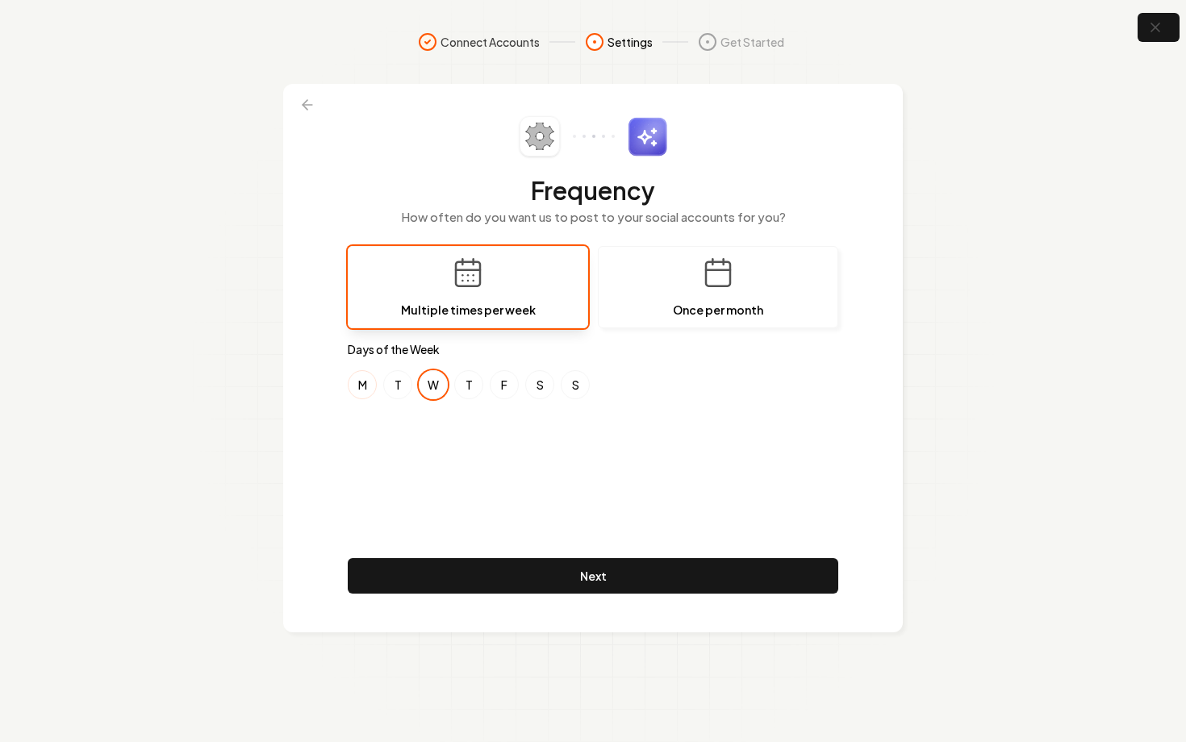
click at [358, 390] on button "M" at bounding box center [362, 384] width 29 height 29
click at [546, 391] on button "S" at bounding box center [539, 384] width 29 height 29
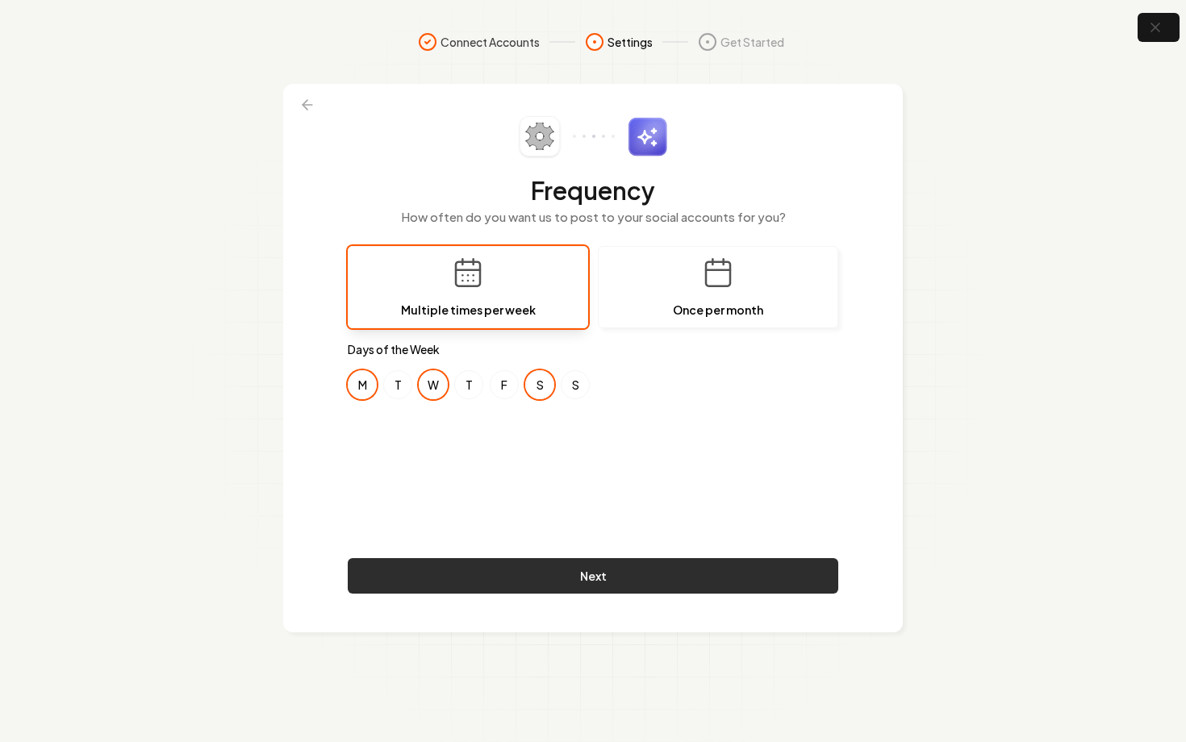
click at [667, 569] on button "Next" at bounding box center [593, 576] width 491 height 36
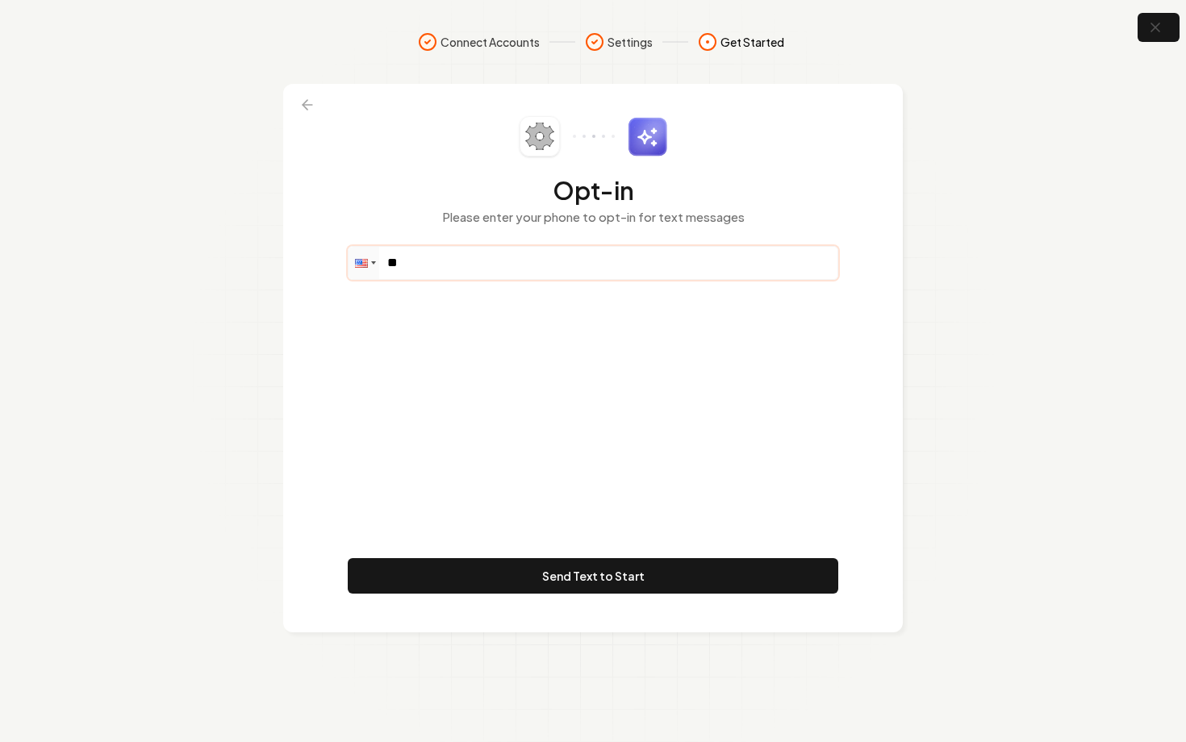
click at [485, 270] on input "**" at bounding box center [593, 263] width 489 height 32
click at [461, 269] on input "**" at bounding box center [593, 263] width 489 height 32
paste input "**********"
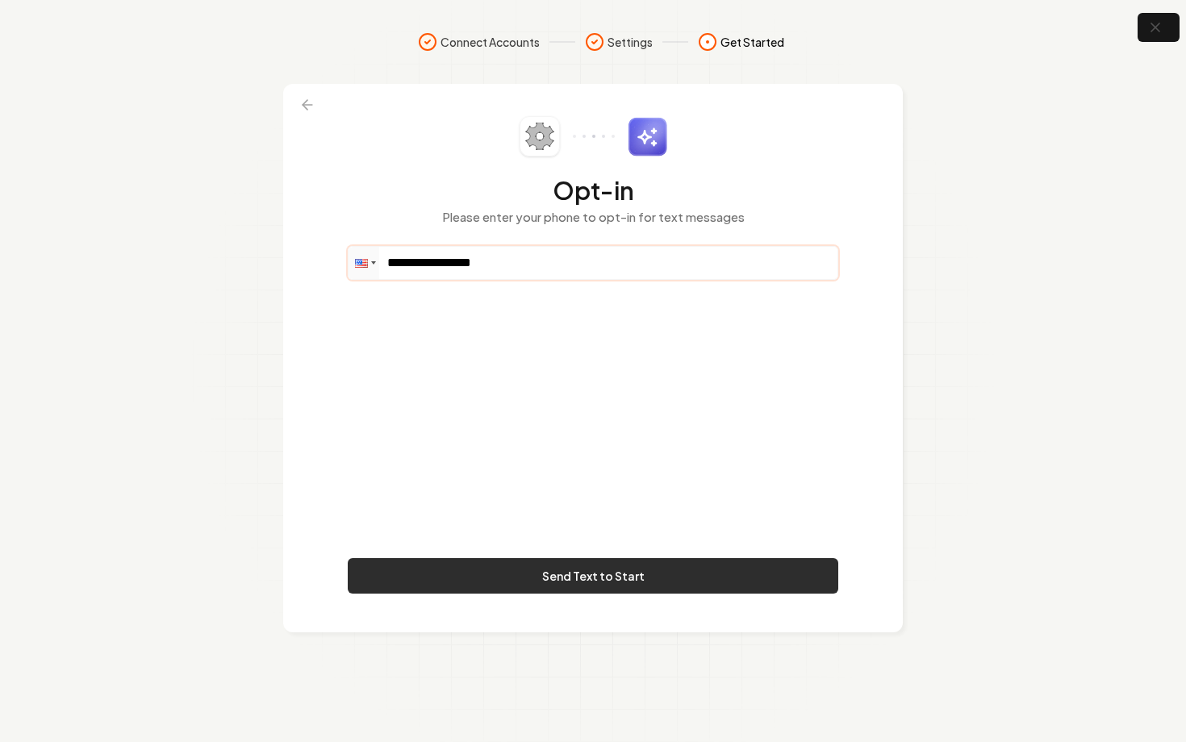
type input "**********"
click at [584, 585] on button "Send Text to Start" at bounding box center [593, 576] width 491 height 36
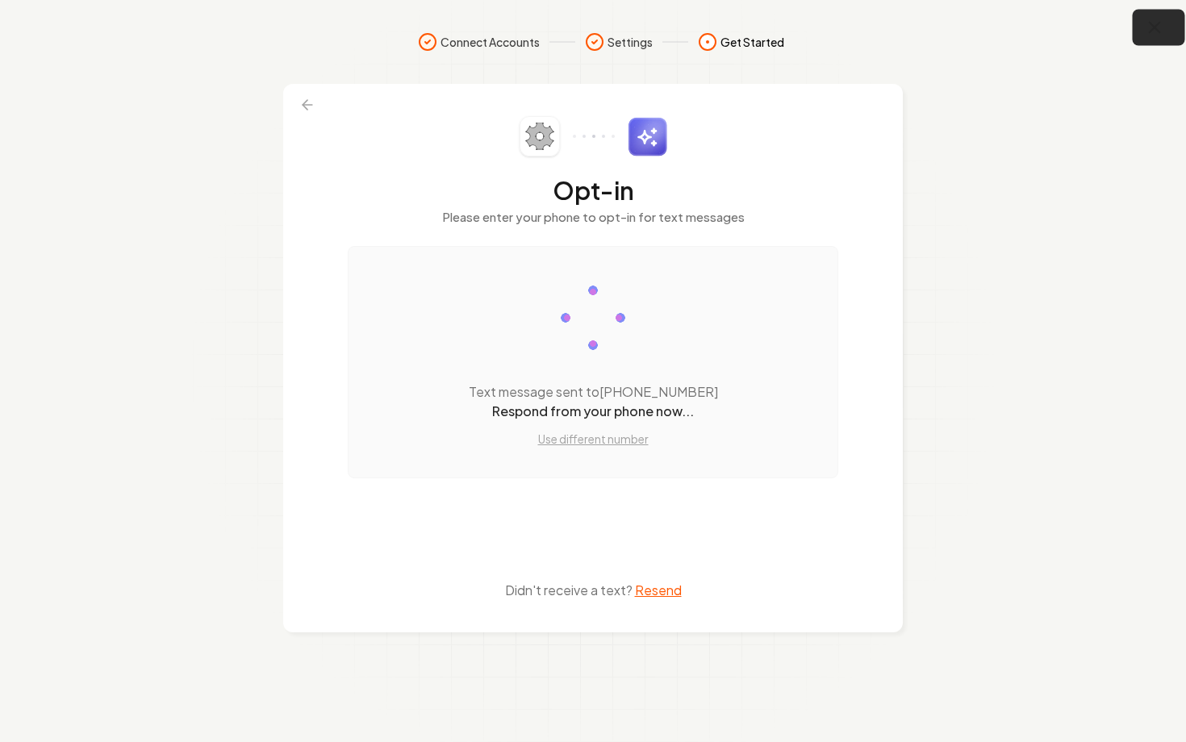
click at [1159, 36] on icon "button" at bounding box center [1155, 28] width 20 height 20
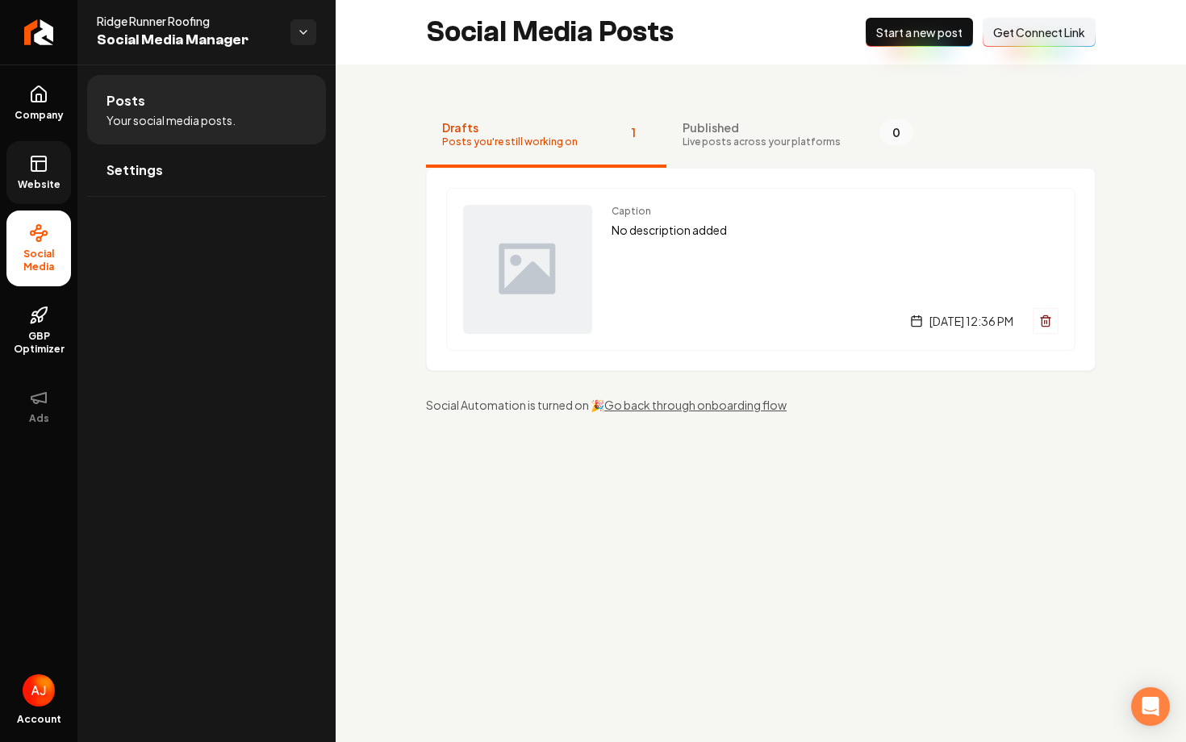
click at [33, 171] on rect at bounding box center [38, 164] width 15 height 15
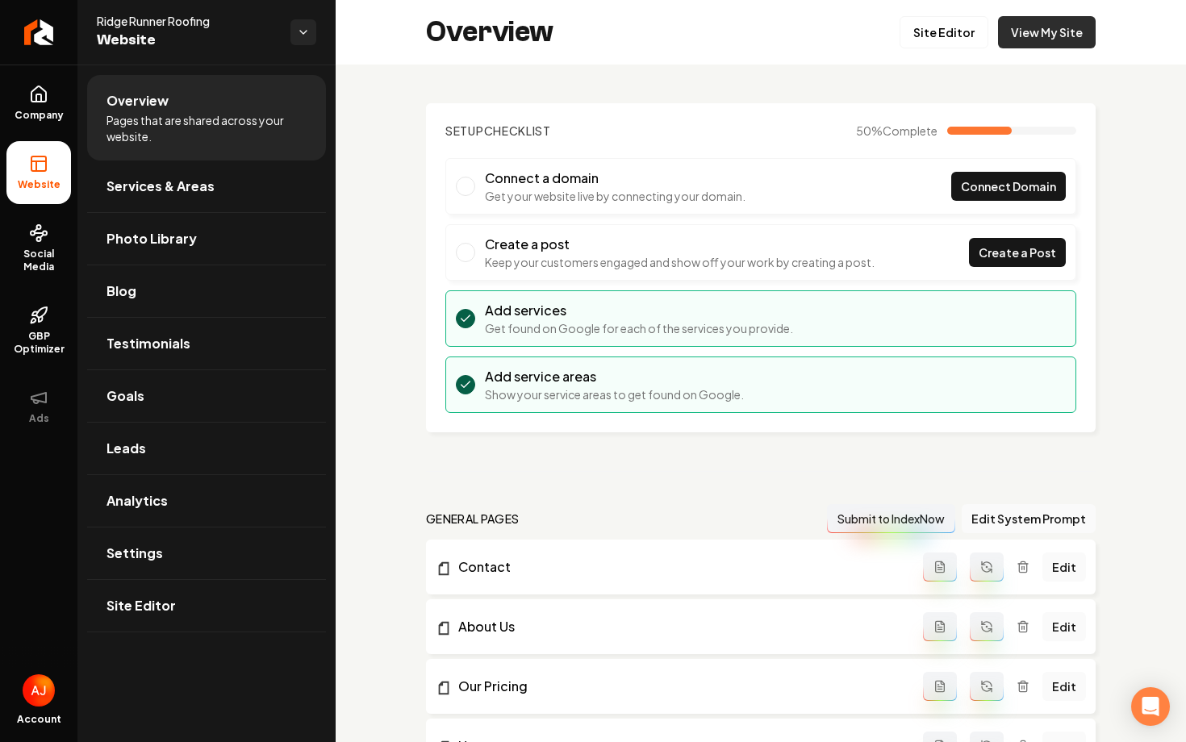
click at [1039, 48] on link "View My Site" at bounding box center [1047, 32] width 98 height 32
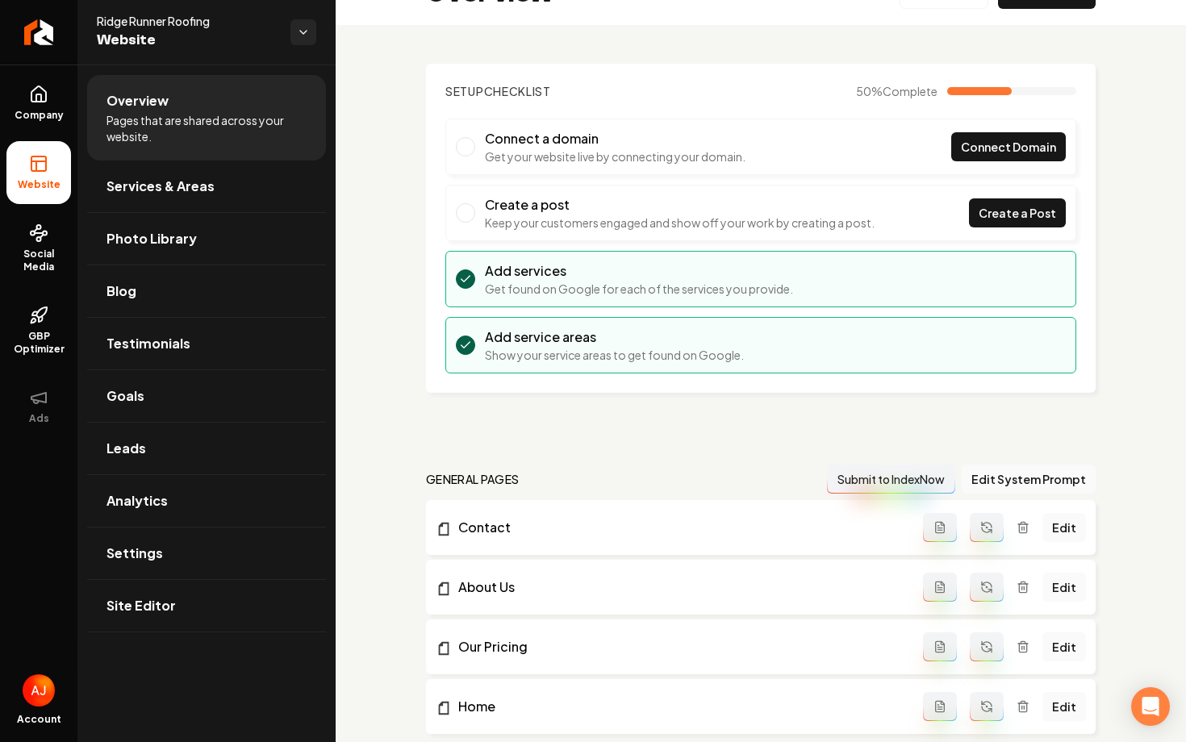
scroll to position [37, 0]
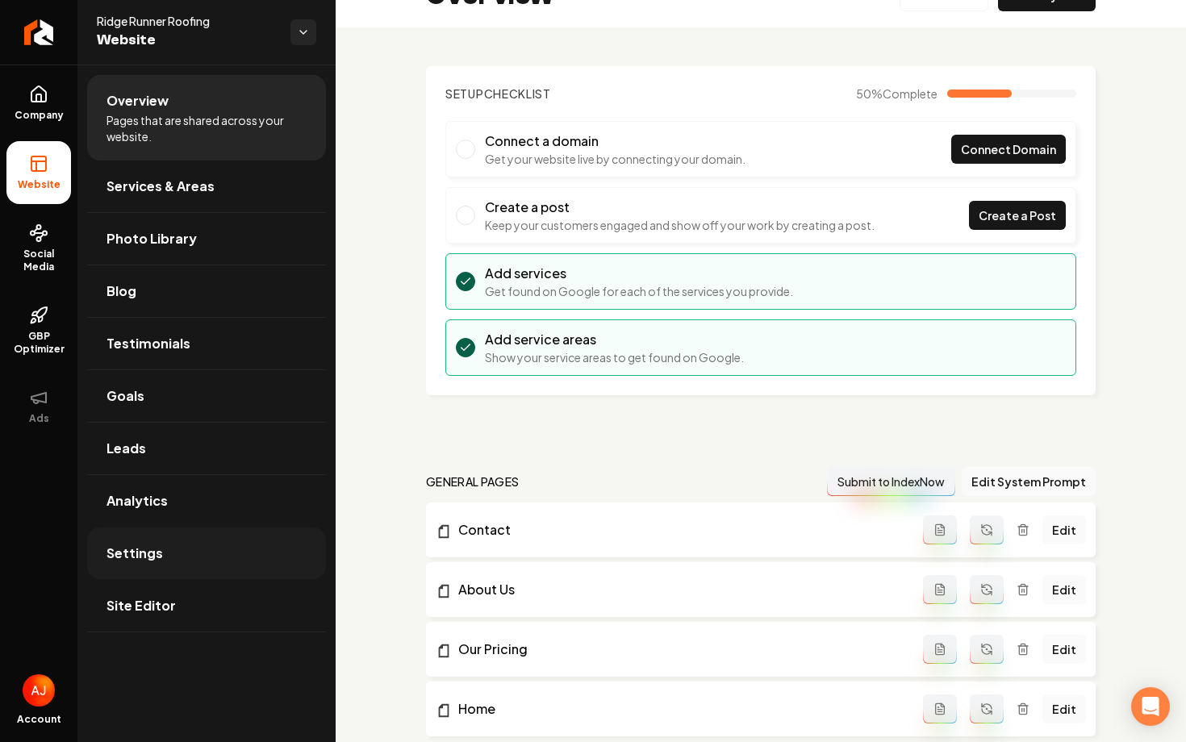
click at [183, 551] on link "Settings" at bounding box center [206, 554] width 239 height 52
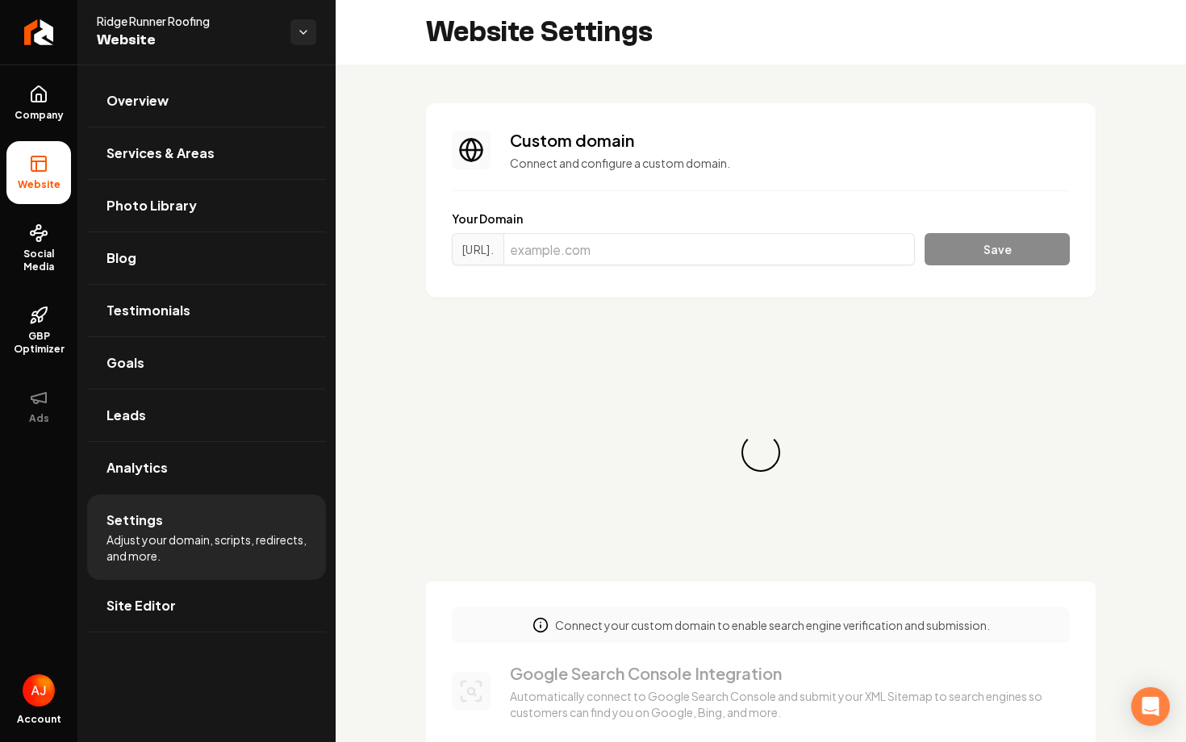
click at [716, 232] on div "Your Domain https://www. Save" at bounding box center [761, 241] width 618 height 61
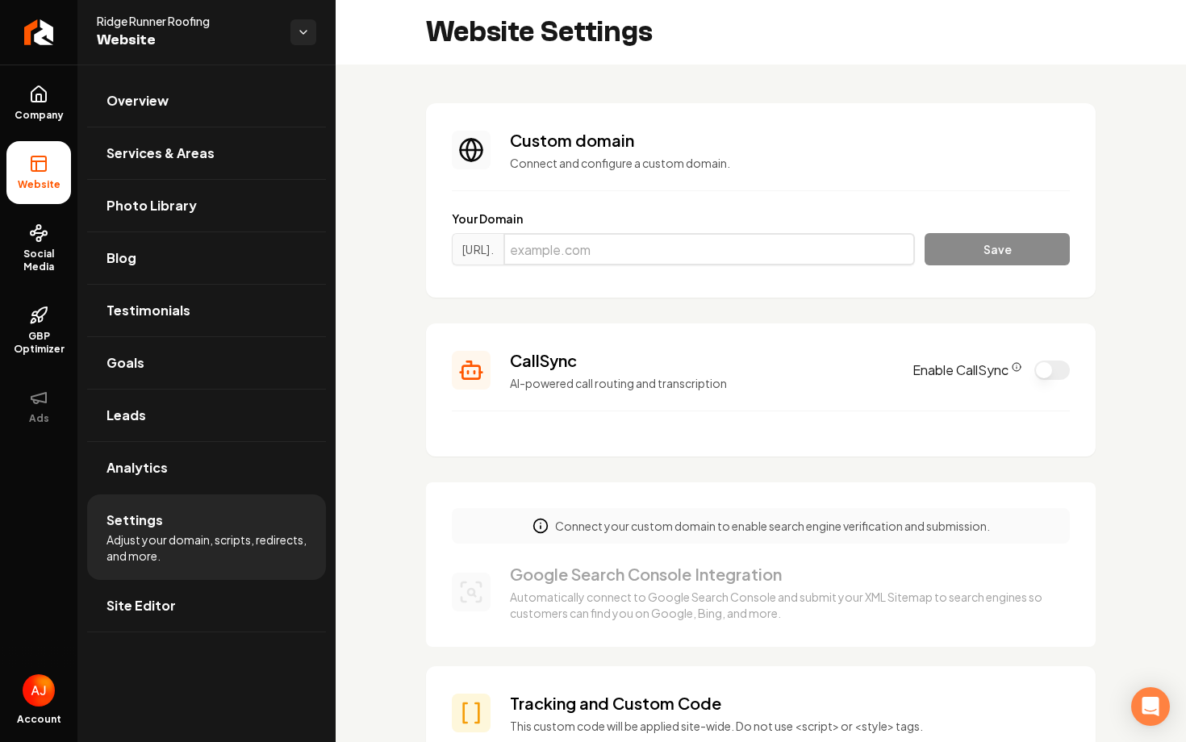
click at [716, 240] on input "Main content area" at bounding box center [710, 249] width 412 height 32
paste input "[DOMAIN_NAME]"
type input "[DOMAIN_NAME]"
click at [1045, 243] on button "Save" at bounding box center [997, 249] width 145 height 32
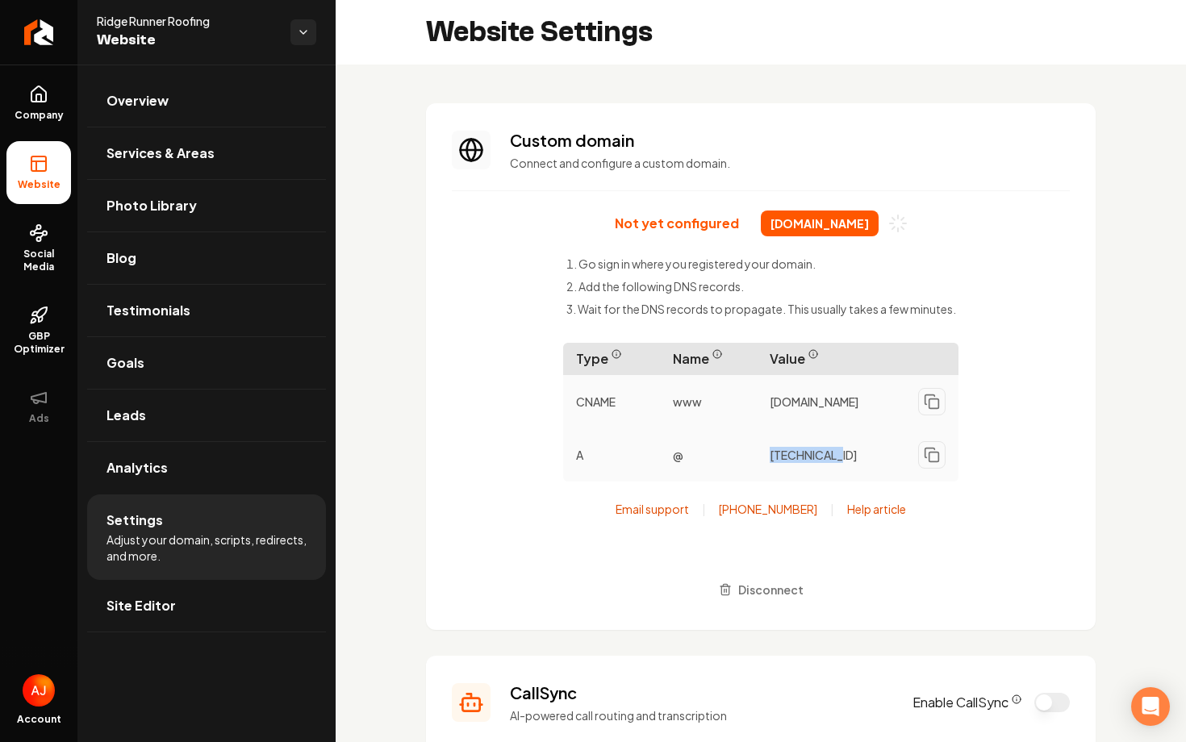
drag, startPoint x: 844, startPoint y: 456, endPoint x: 767, endPoint y: 456, distance: 77.5
click at [767, 456] on div "216.150.1.1" at bounding box center [858, 455] width 202 height 40
copy span "216.150.1.1"
drag, startPoint x: 855, startPoint y: 411, endPoint x: 765, endPoint y: 393, distance: 92.1
click at [765, 393] on div "9cb2b1ad3ae9a6eb.vercel-dns-016.com" at bounding box center [858, 402] width 202 height 40
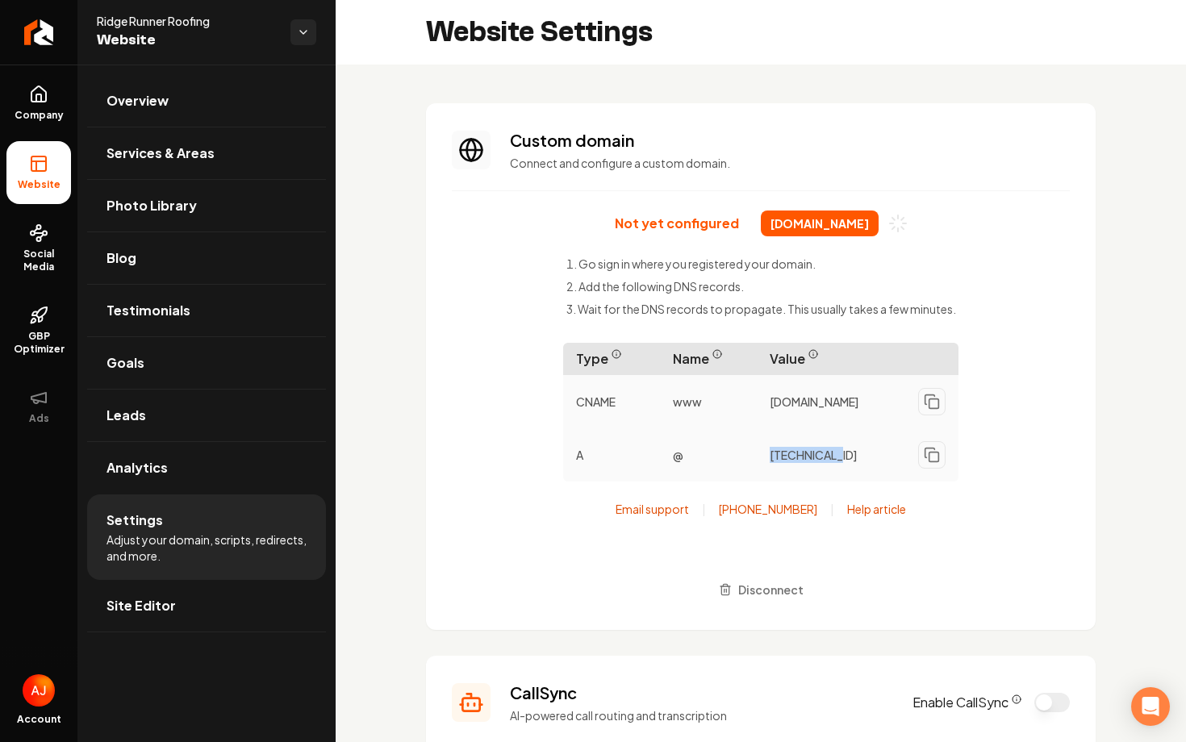
copy span "9cb2b1ad3ae9a6eb.vercel-dns-016.com"
click at [149, 111] on link "Overview" at bounding box center [206, 101] width 239 height 52
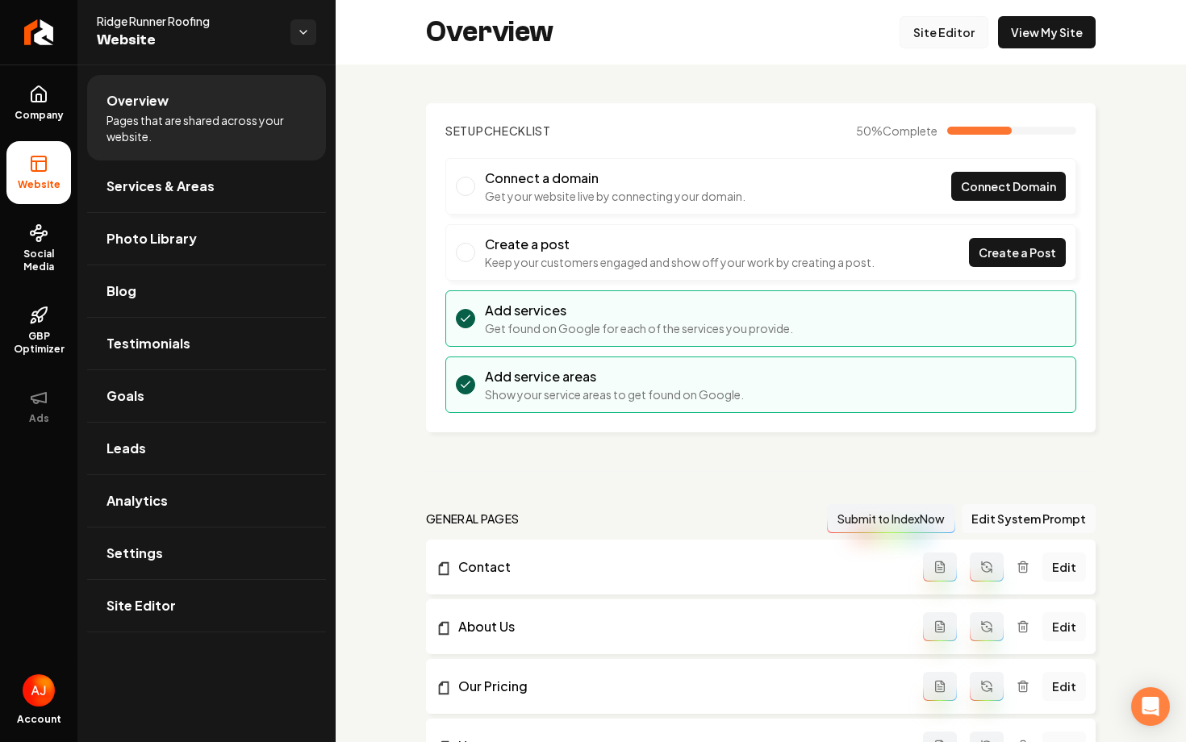
click at [944, 31] on link "Site Editor" at bounding box center [944, 32] width 89 height 32
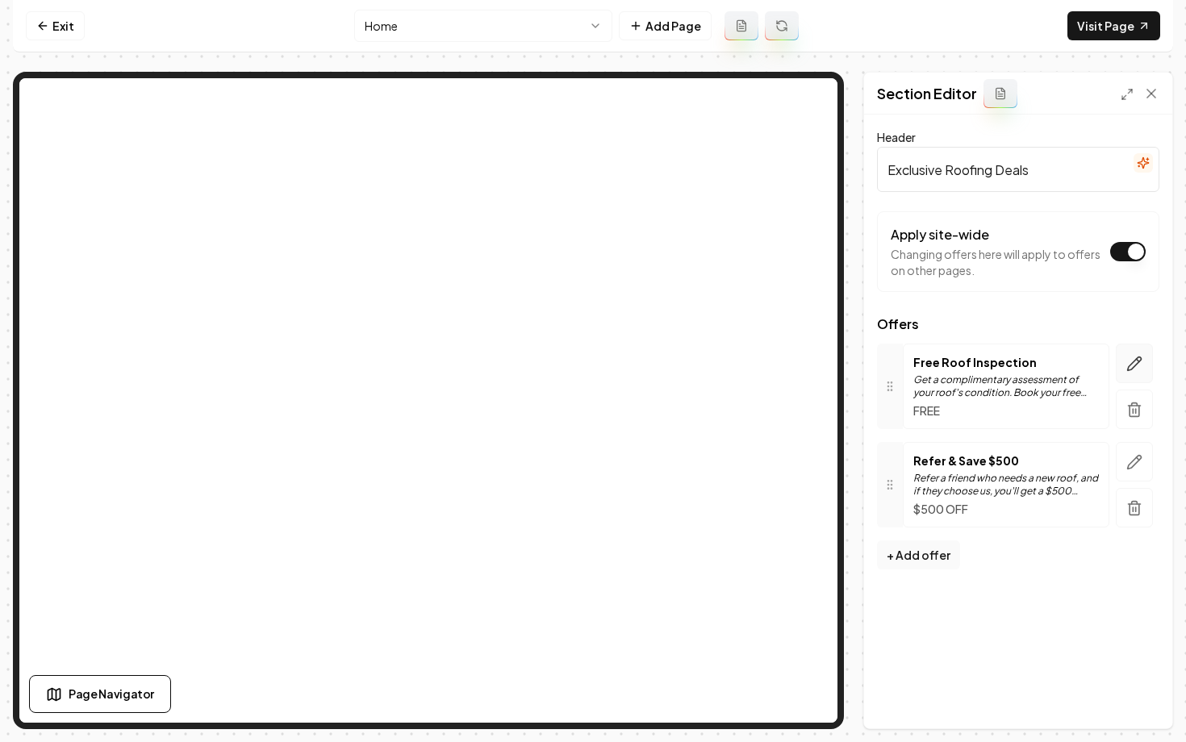
click at [1131, 367] on icon "button" at bounding box center [1135, 364] width 16 height 16
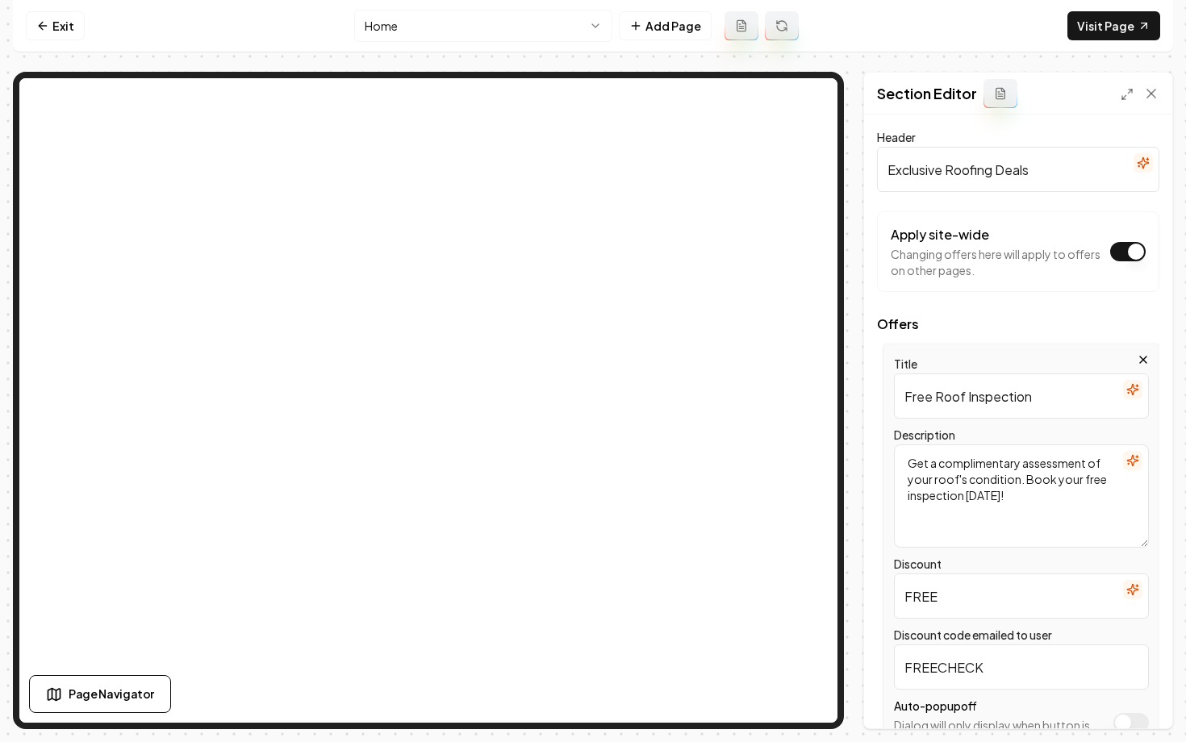
click at [1056, 400] on input "Free Roof Inspection" at bounding box center [1021, 396] width 255 height 45
drag, startPoint x: 1056, startPoint y: 400, endPoint x: 936, endPoint y: 399, distance: 120.3
click at [936, 399] on input "Free Roof Inspection" at bounding box center [1021, 396] width 255 height 45
type input "Free Estimates"
click at [1135, 690] on button "Save" at bounding box center [1136, 701] width 48 height 29
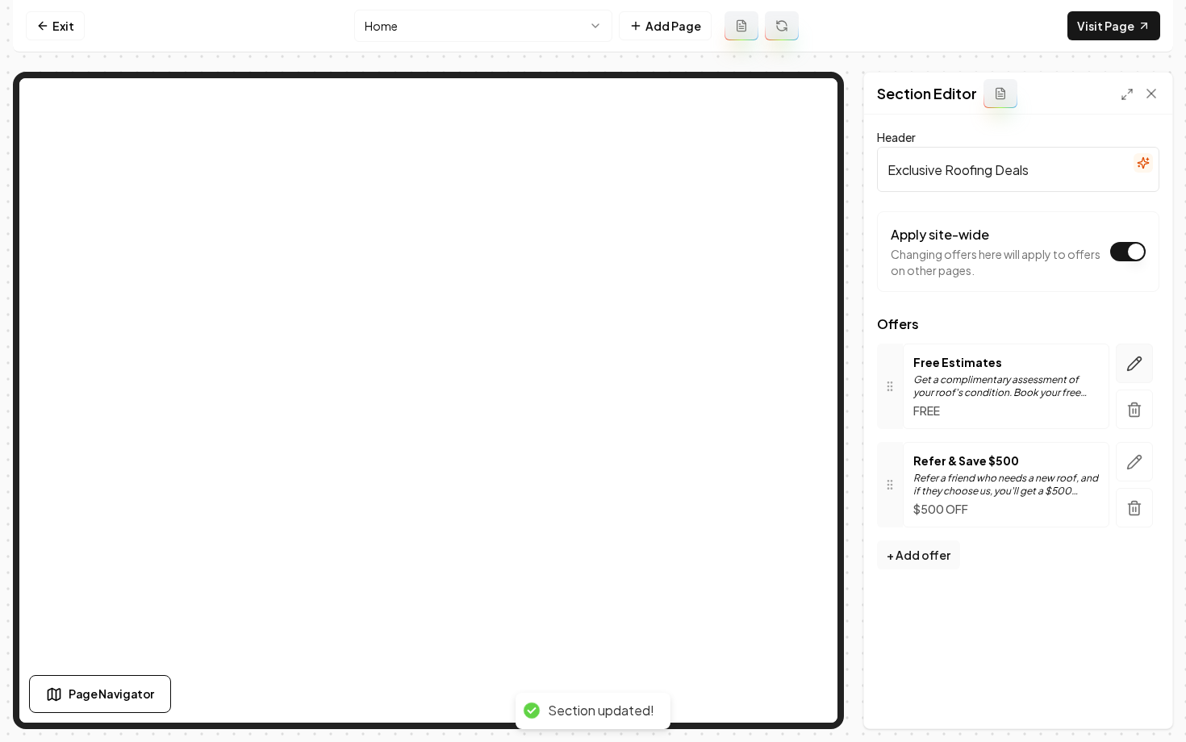
click at [1140, 365] on icon "button" at bounding box center [1135, 364] width 16 height 16
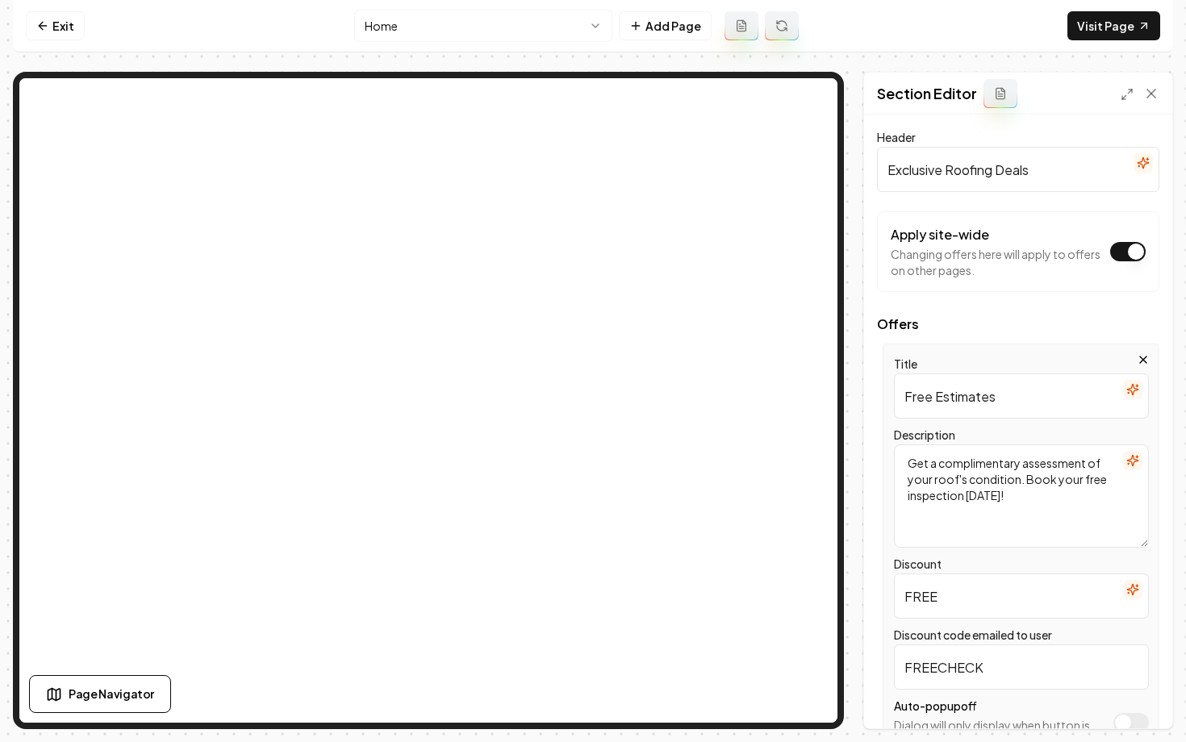
click at [1137, 458] on icon "button" at bounding box center [1137, 457] width 0 height 2
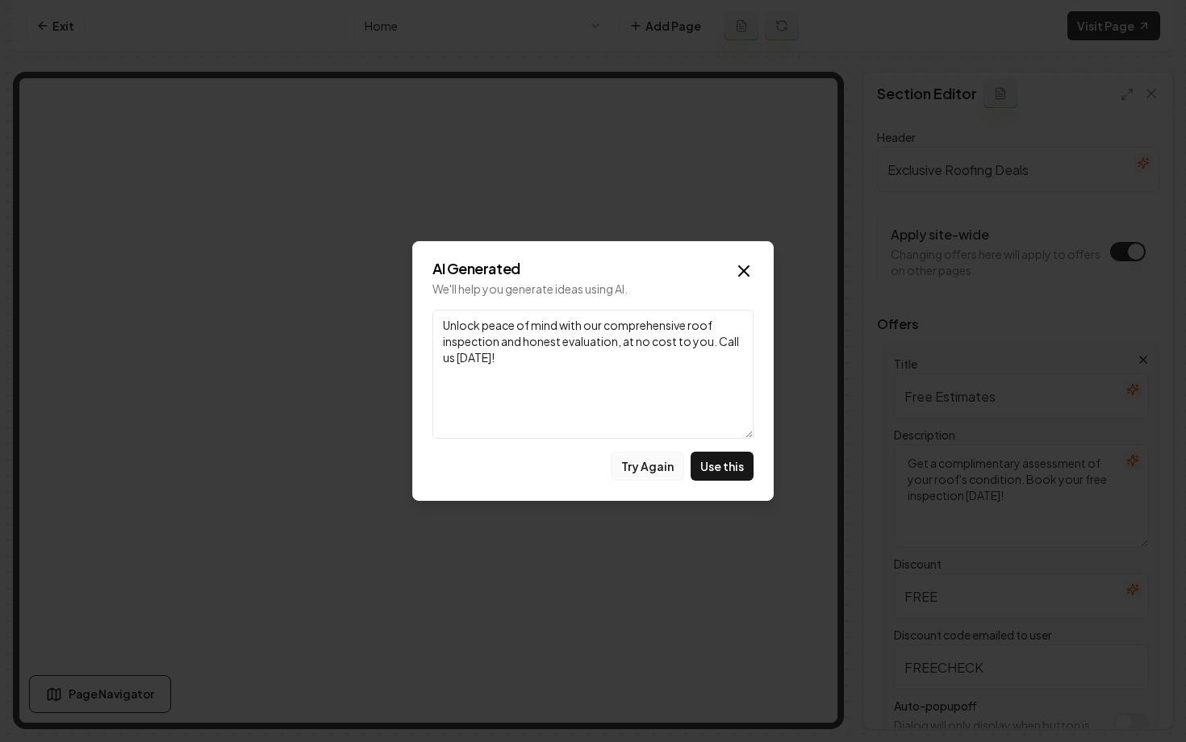
click at [656, 462] on button "Try Again" at bounding box center [647, 466] width 73 height 29
click at [733, 454] on button "Use this" at bounding box center [722, 466] width 63 height 29
type textarea "Unlock peace of mind with Ridge Runner Roofing. Enjoy a free estimate, backed b…"
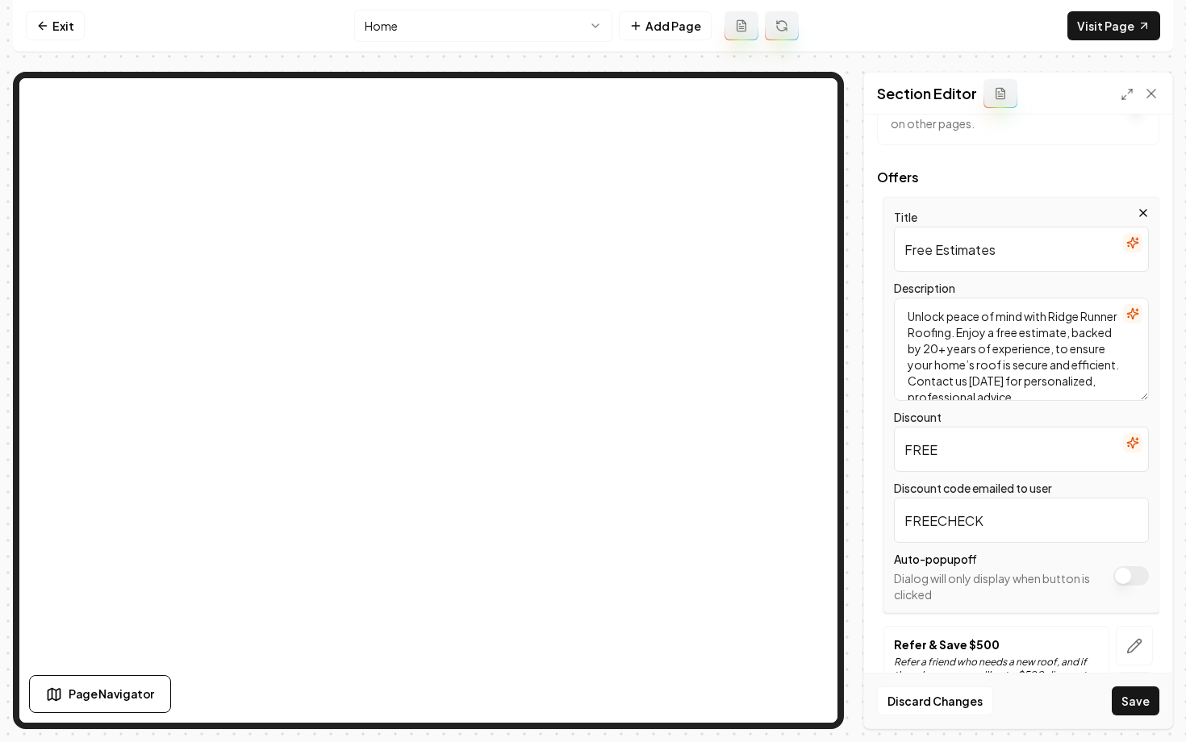
scroll to position [188, 0]
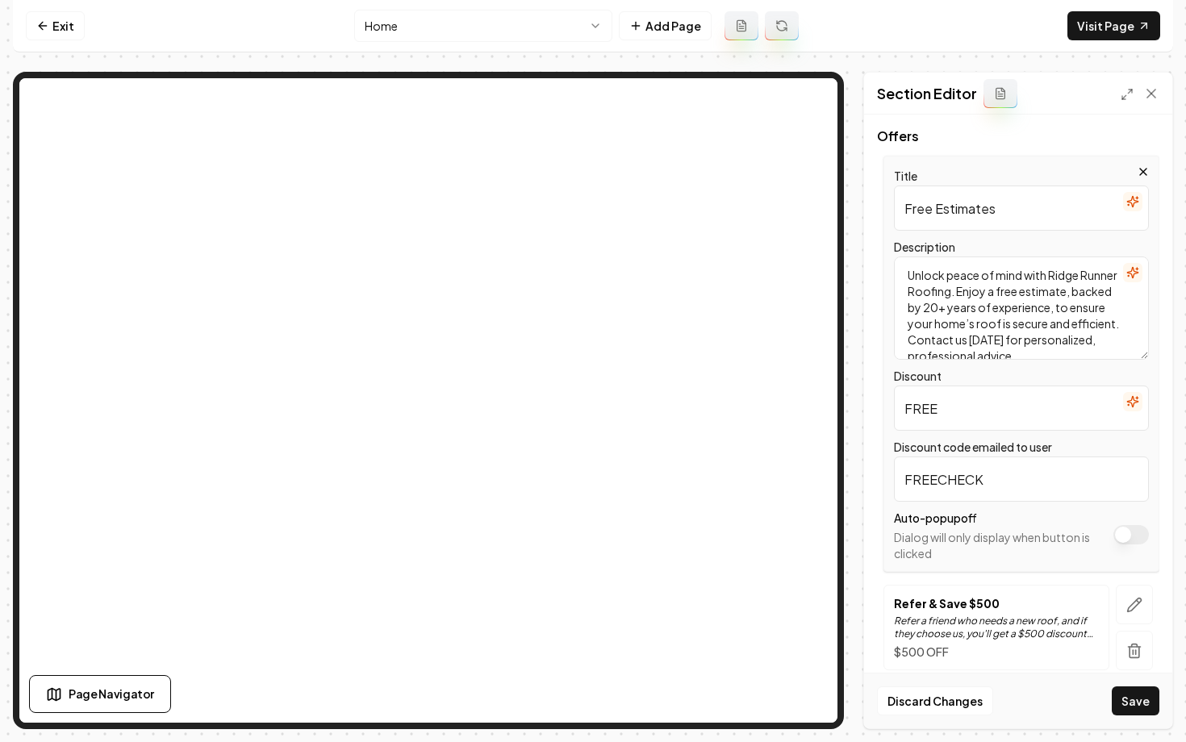
click at [1014, 481] on input "FREECHECK" at bounding box center [1021, 479] width 255 height 45
type input "FREEESTIMATE"
click at [1133, 696] on button "Save" at bounding box center [1136, 701] width 48 height 29
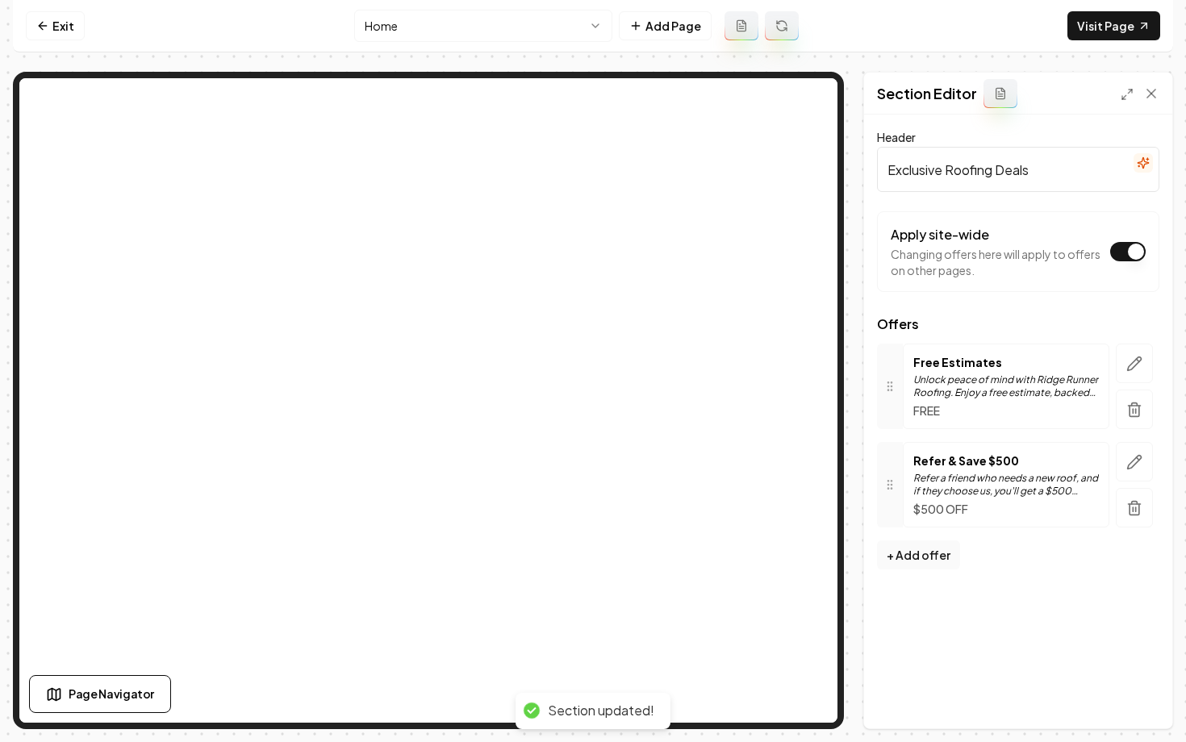
scroll to position [0, 0]
click at [36, 14] on link "Exit" at bounding box center [55, 25] width 59 height 29
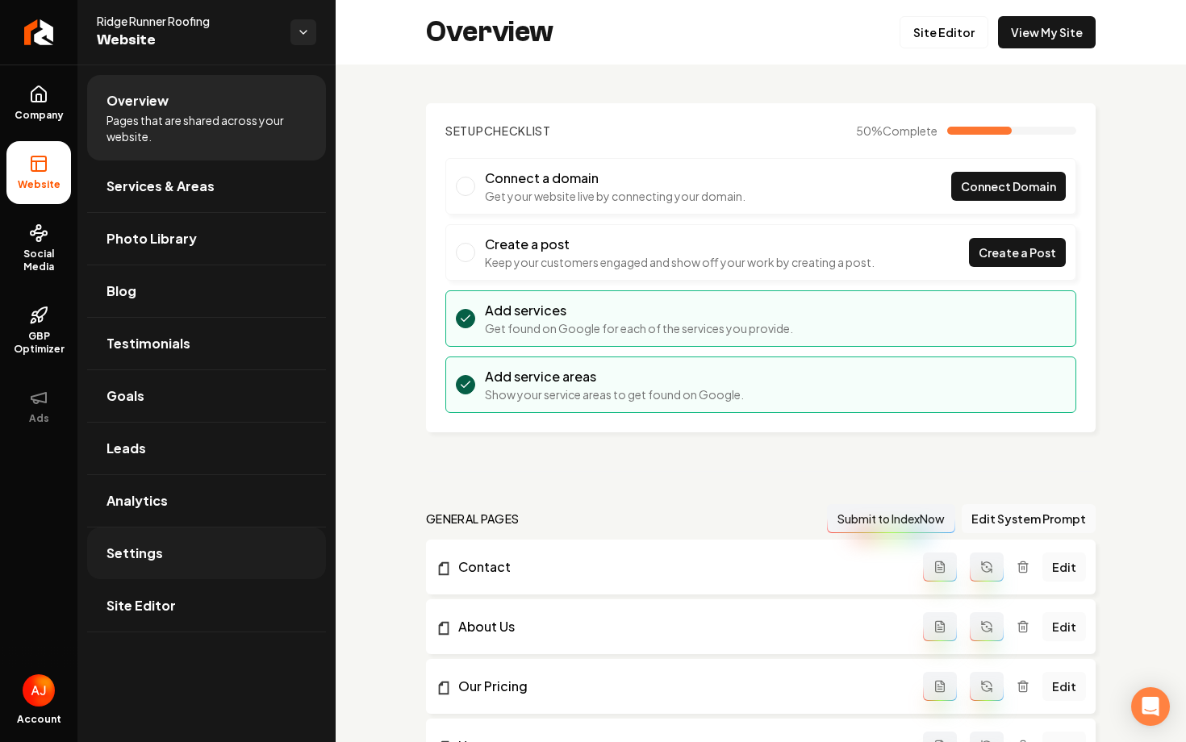
click at [179, 561] on link "Settings" at bounding box center [206, 554] width 239 height 52
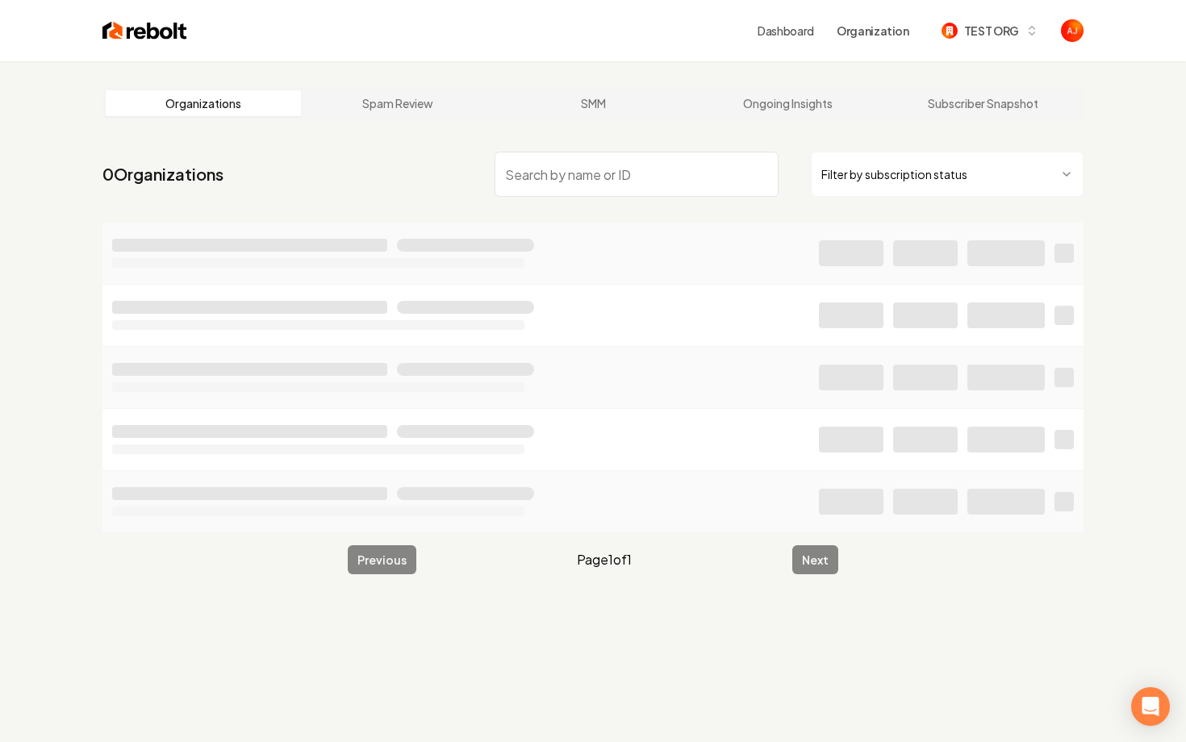
type input "i"
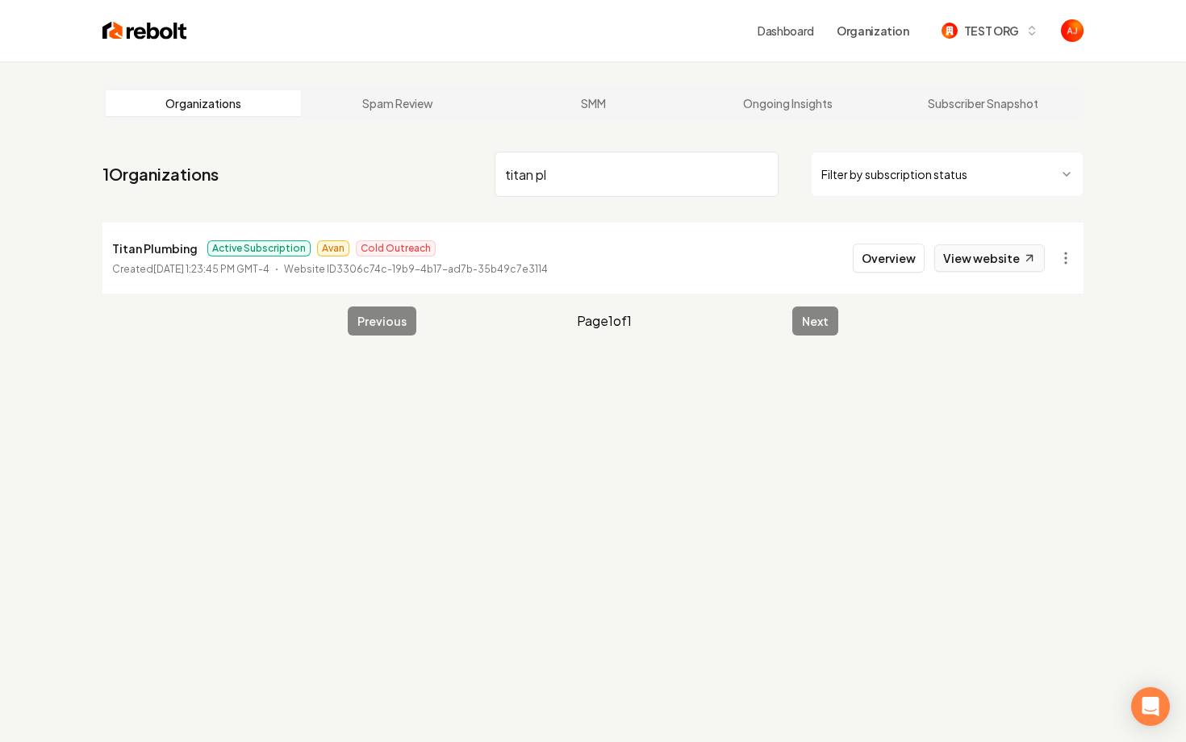
click at [970, 268] on link "View website" at bounding box center [990, 258] width 111 height 27
drag, startPoint x: 557, startPoint y: 174, endPoint x: 450, endPoint y: 174, distance: 106.5
click at [479, 174] on nav "1 Organizations titan pl Filter by subscription status" at bounding box center [592, 180] width 981 height 71
type input "champion outdoor"
click at [985, 262] on link "View website" at bounding box center [990, 258] width 111 height 27
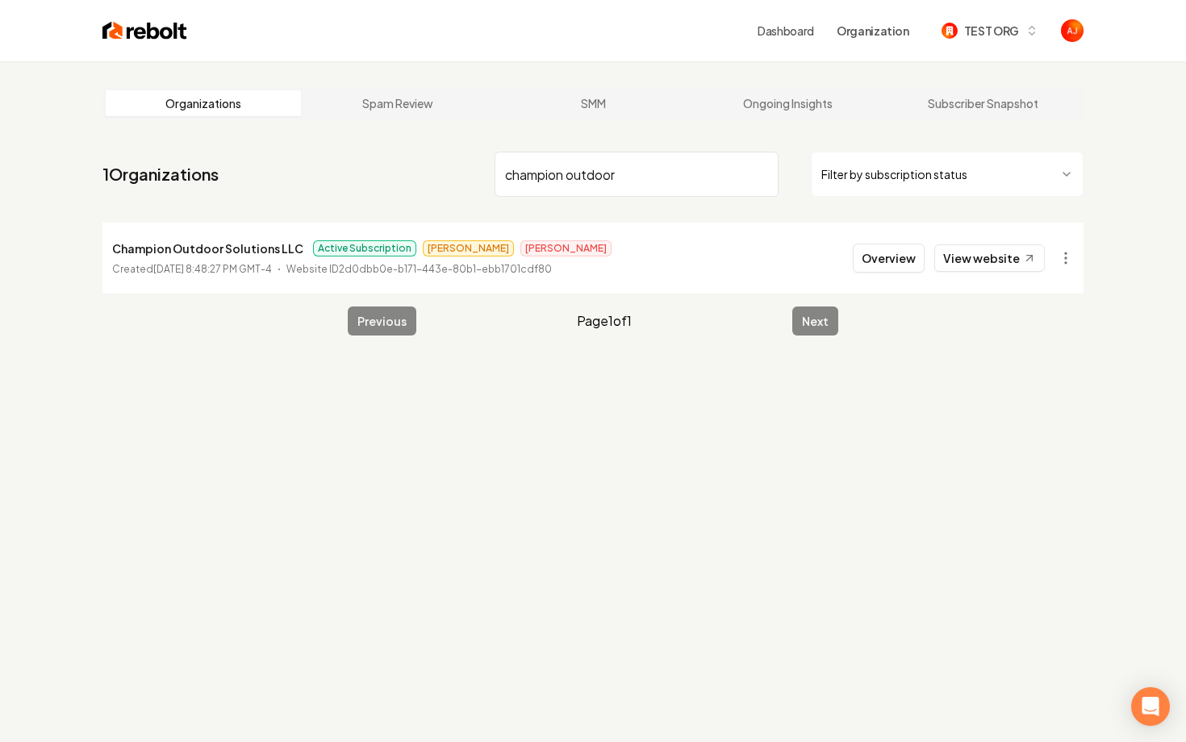
click at [888, 274] on li "Champion Outdoor Solutions LLC Active Subscription James Ewing Created July 31,…" at bounding box center [592, 258] width 981 height 71
click at [884, 259] on button "Overview" at bounding box center [889, 258] width 72 height 29
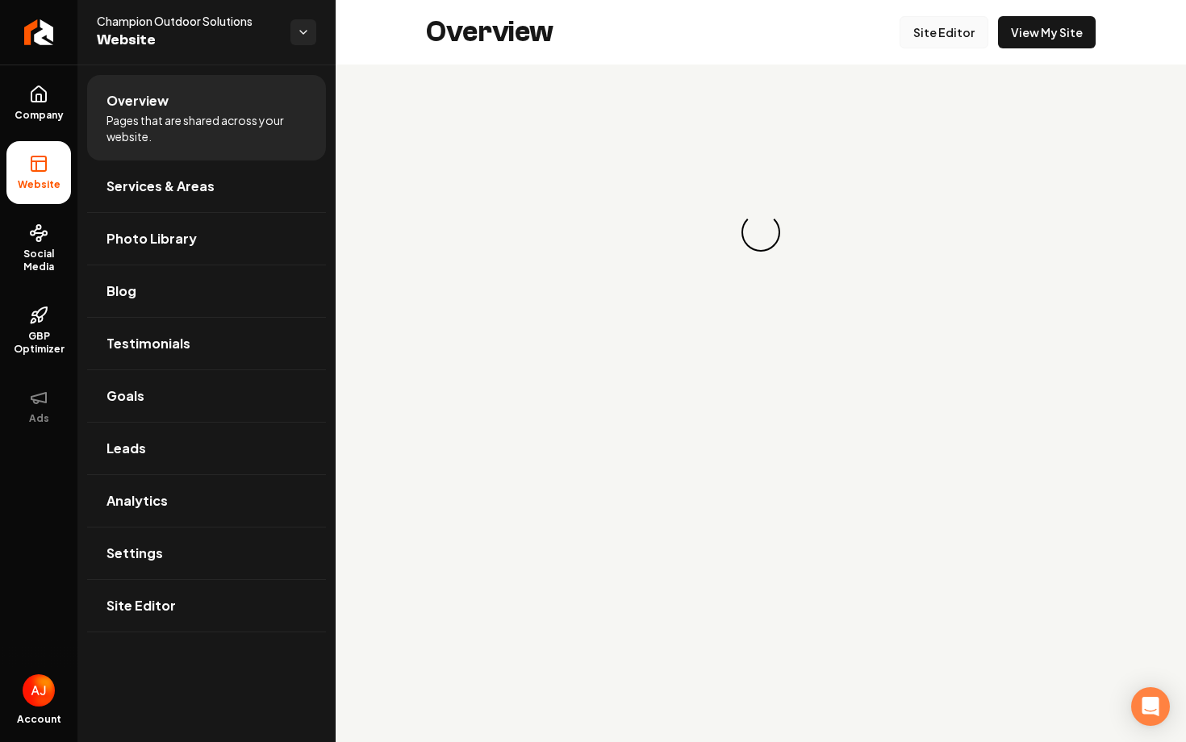
click at [943, 37] on link "Site Editor" at bounding box center [944, 32] width 89 height 32
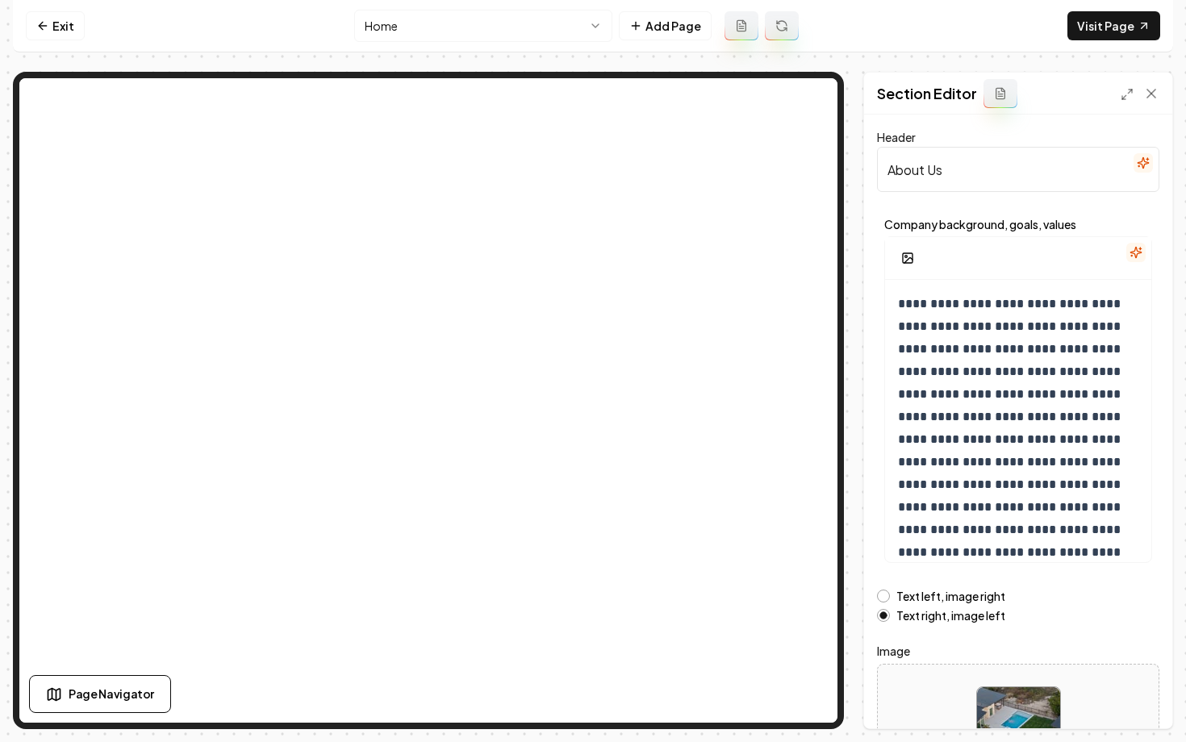
scroll to position [129, 0]
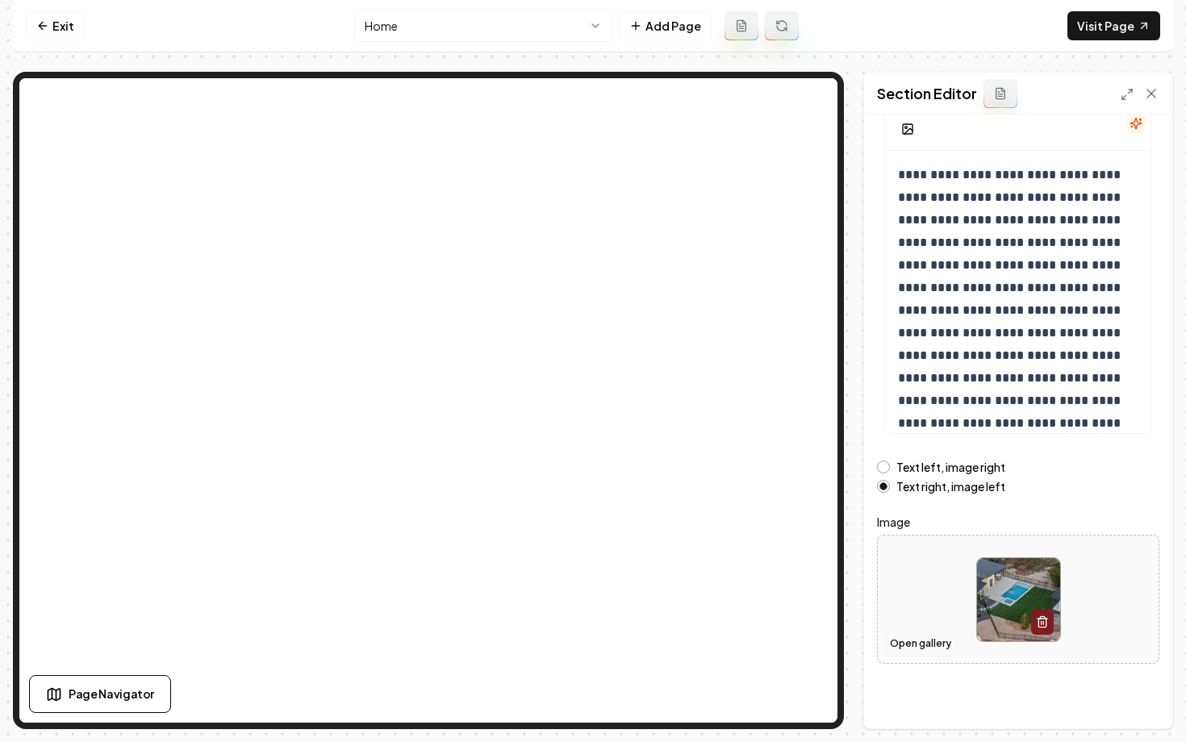
click at [917, 646] on button "Open gallery" at bounding box center [920, 644] width 73 height 26
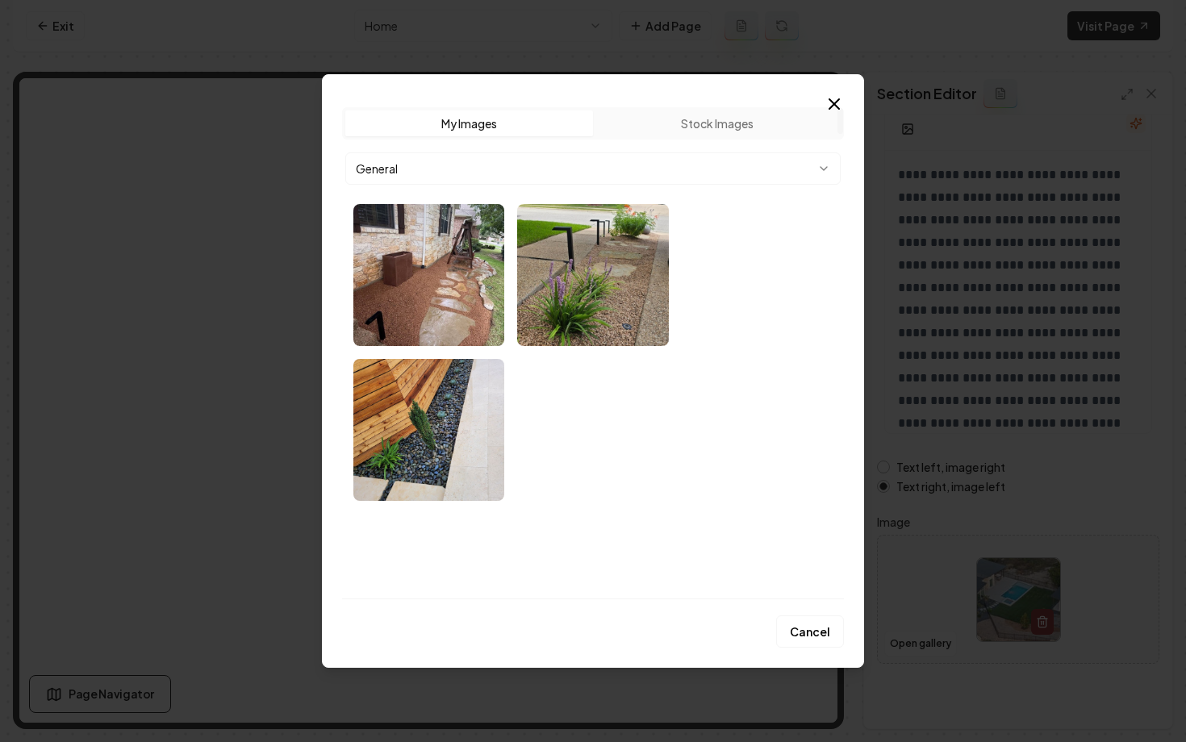
click at [531, 172] on body "**********" at bounding box center [593, 371] width 1186 height 742
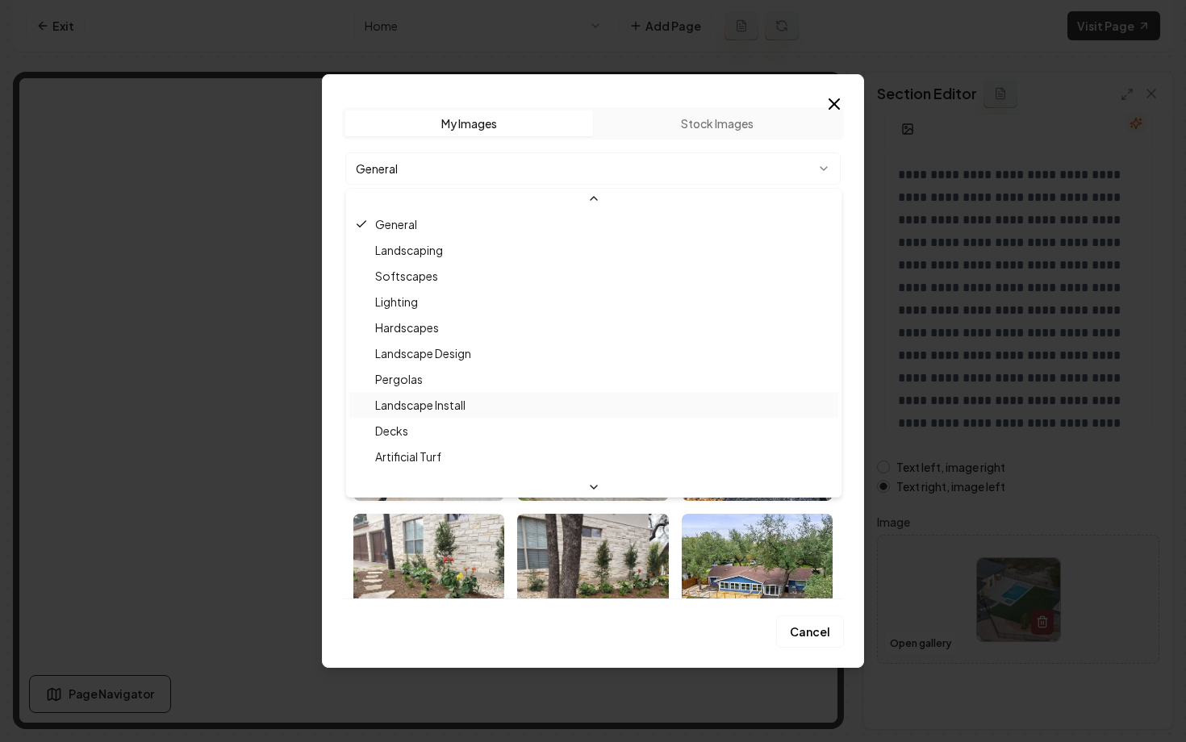
scroll to position [27, 0]
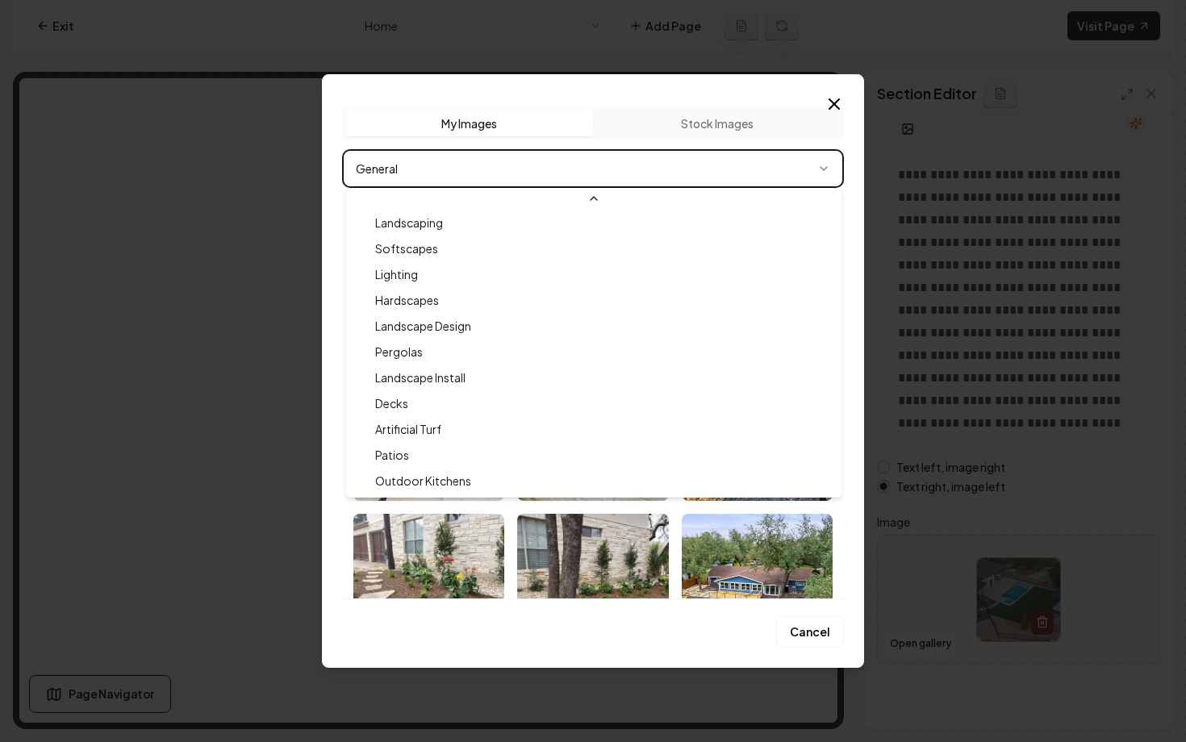
click at [496, 165] on body "**********" at bounding box center [593, 371] width 1186 height 742
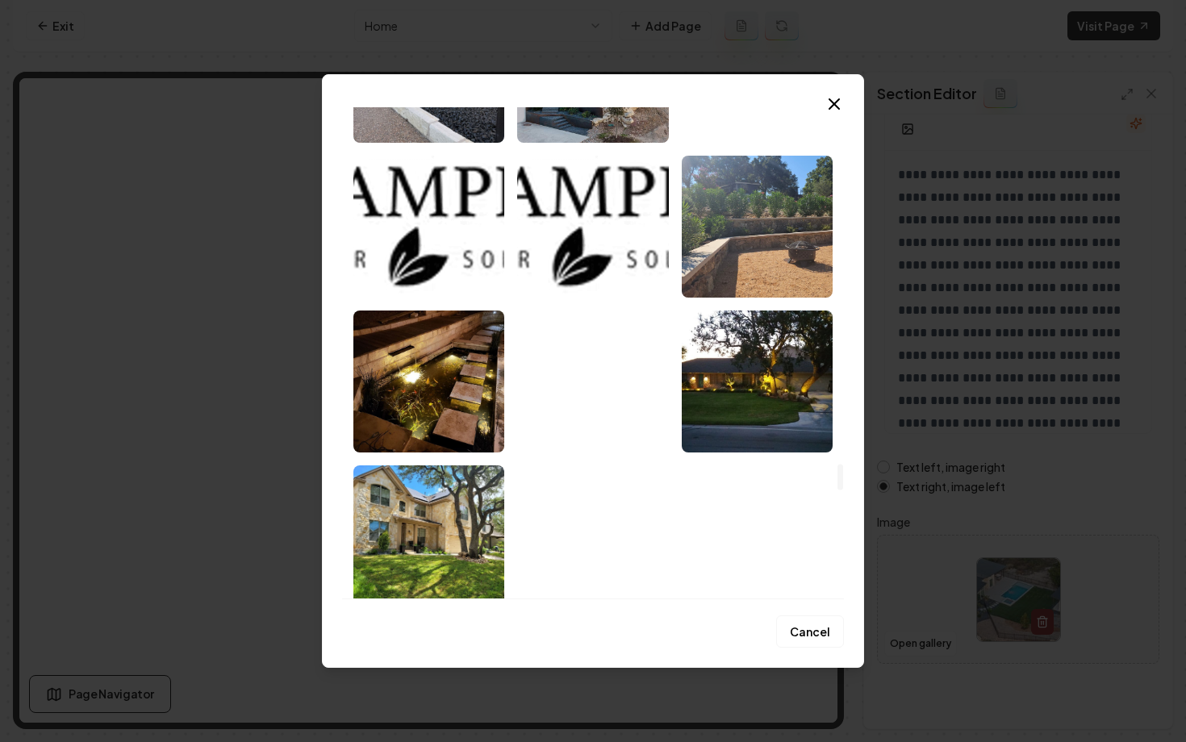
scroll to position [6715, 0]
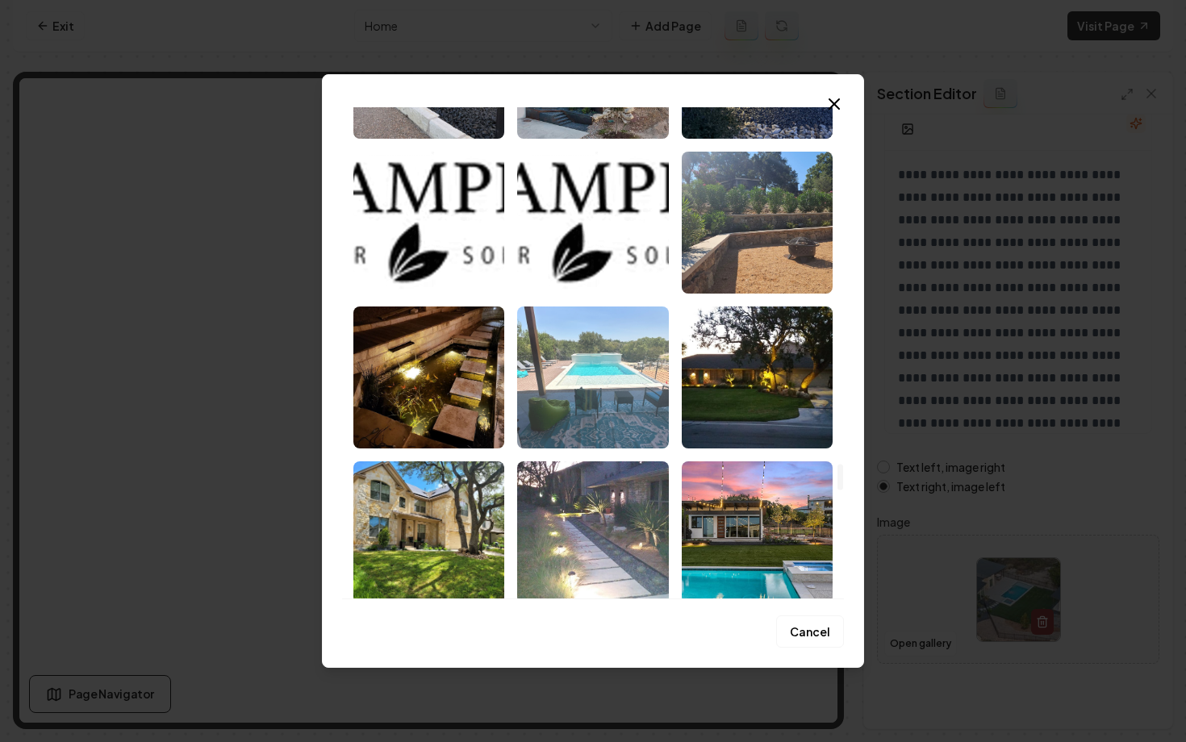
click at [594, 369] on img "Select image image_688c174a5c7cd75eb8f3a301.jpeg" at bounding box center [592, 378] width 151 height 142
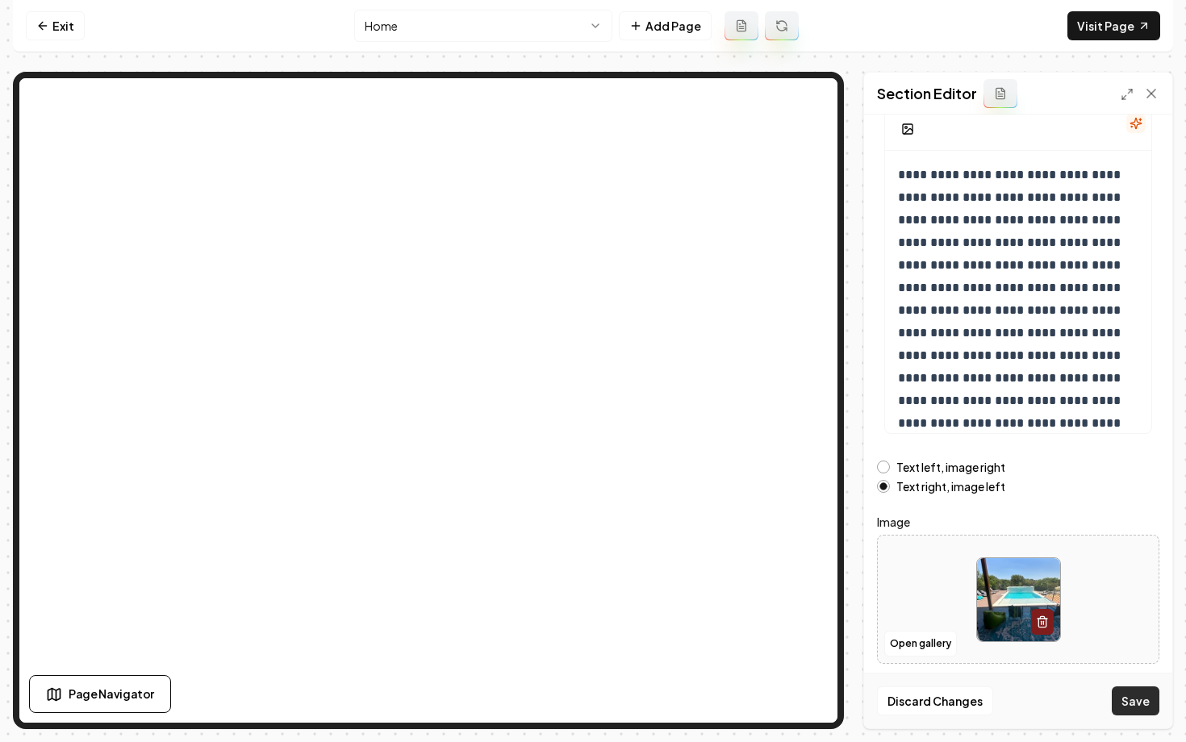
click at [1131, 700] on button "Save" at bounding box center [1136, 701] width 48 height 29
click at [1087, 39] on link "Visit Page" at bounding box center [1114, 25] width 93 height 29
click at [1145, 697] on button "Save" at bounding box center [1136, 701] width 48 height 29
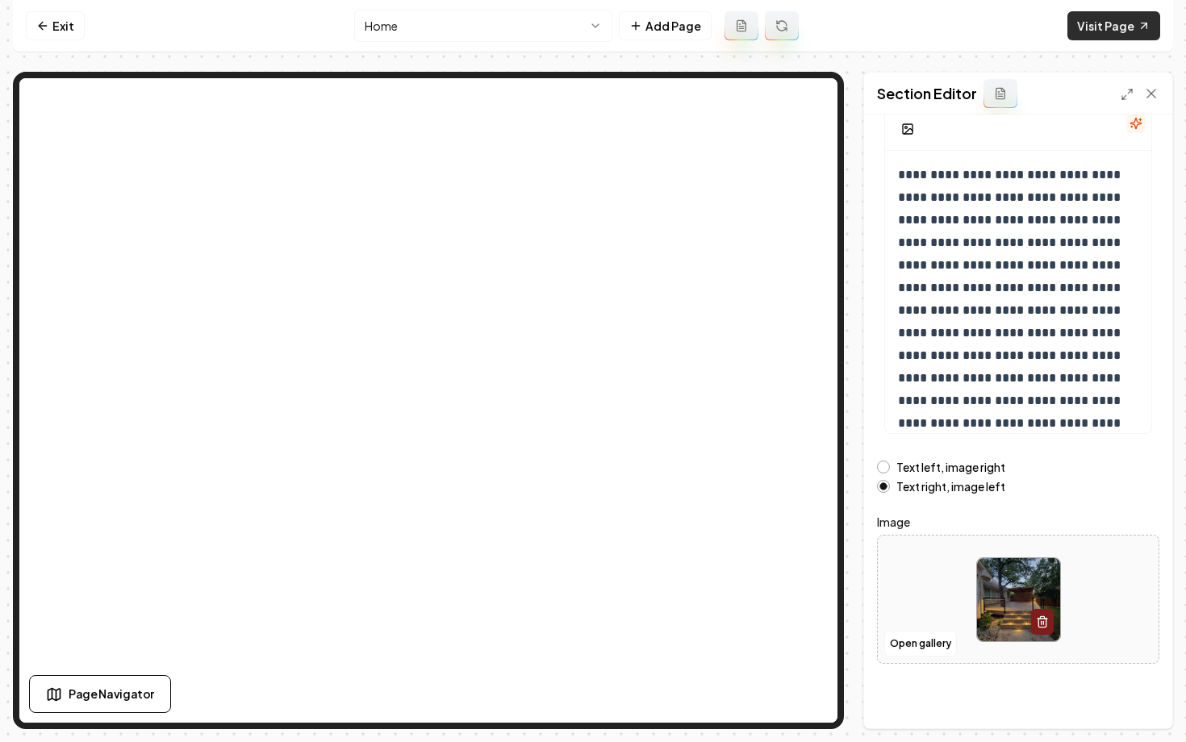
click at [1115, 31] on link "Visit Page" at bounding box center [1114, 25] width 93 height 29
click at [1068, 11] on link "Visit Page" at bounding box center [1114, 25] width 93 height 29
click at [56, 30] on link "Exit" at bounding box center [55, 25] width 59 height 29
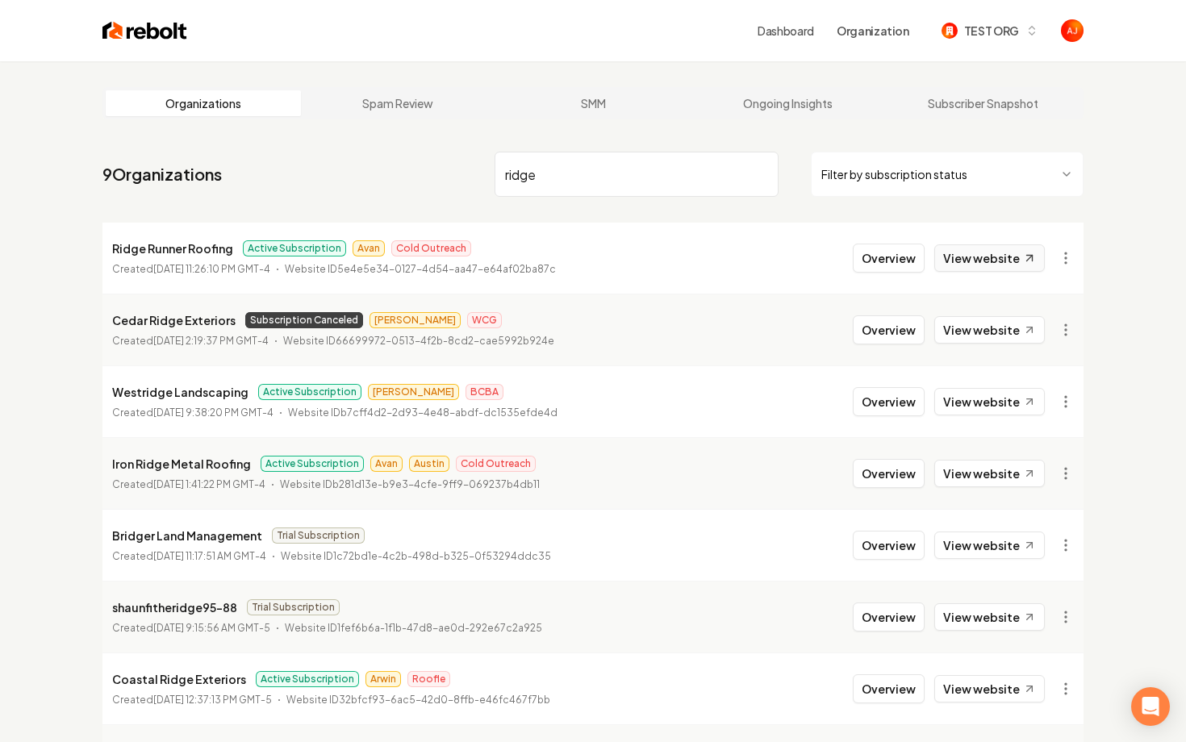
type input "ridge"
click at [989, 254] on link "View website" at bounding box center [990, 258] width 111 height 27
click at [867, 266] on button "Overview" at bounding box center [889, 258] width 72 height 29
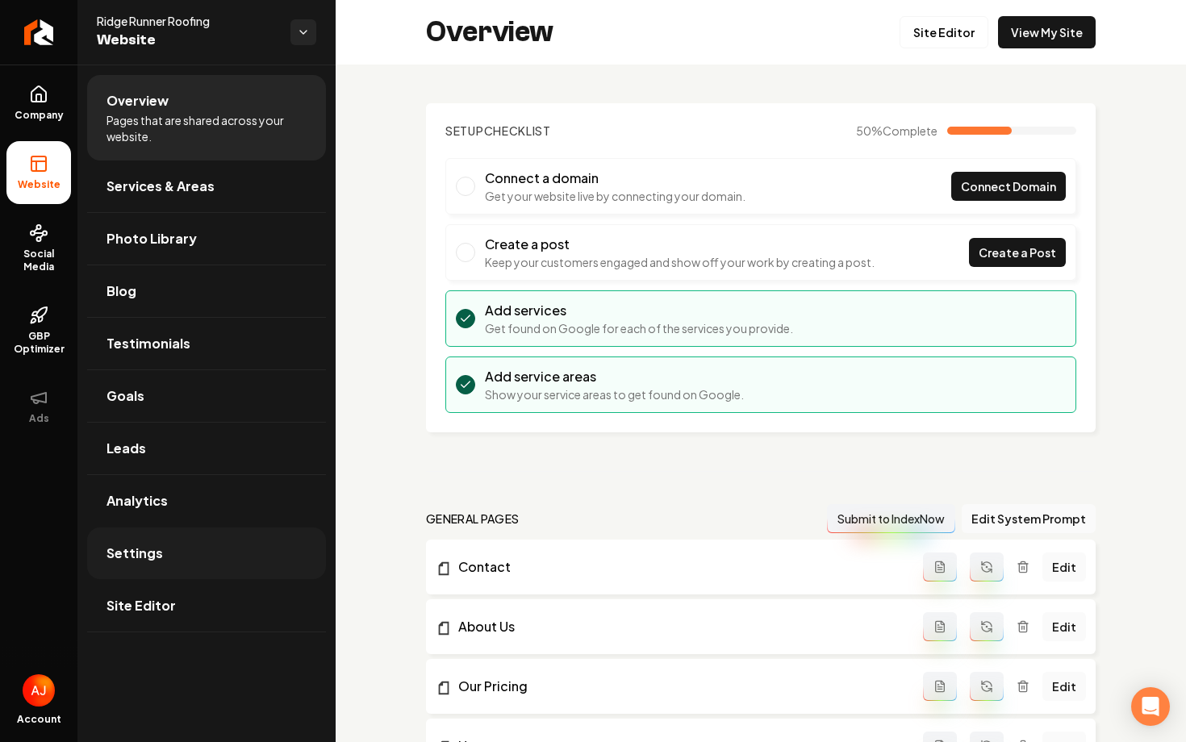
click at [141, 554] on span "Settings" at bounding box center [135, 553] width 56 height 19
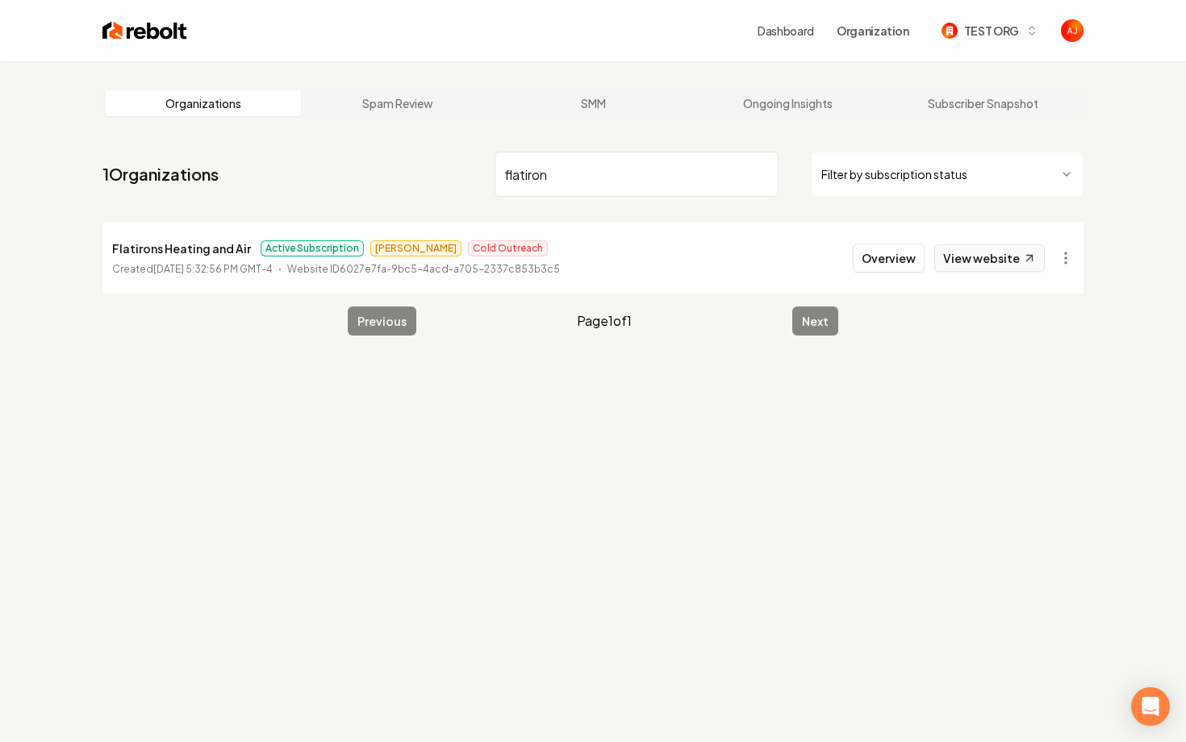
type input "flatiron"
click at [1006, 254] on link "View website" at bounding box center [990, 258] width 111 height 27
click at [887, 262] on button "Overview" at bounding box center [889, 258] width 72 height 29
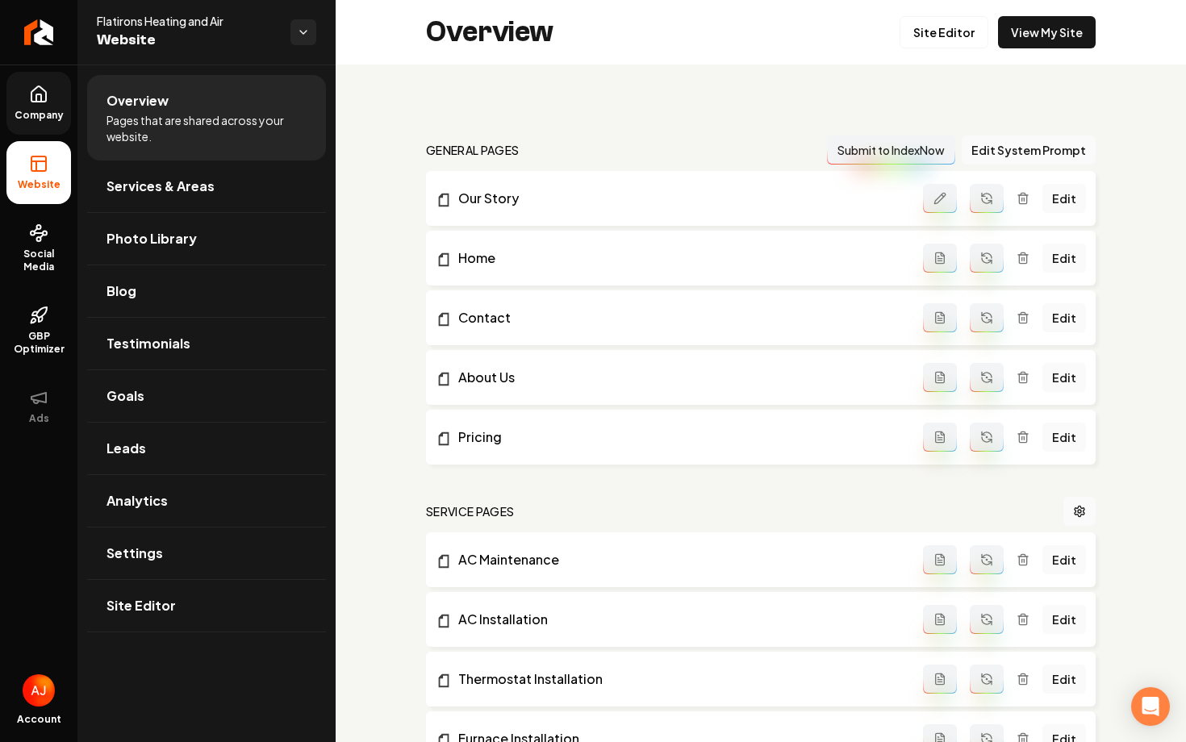
click at [26, 85] on link "Company" at bounding box center [38, 103] width 65 height 63
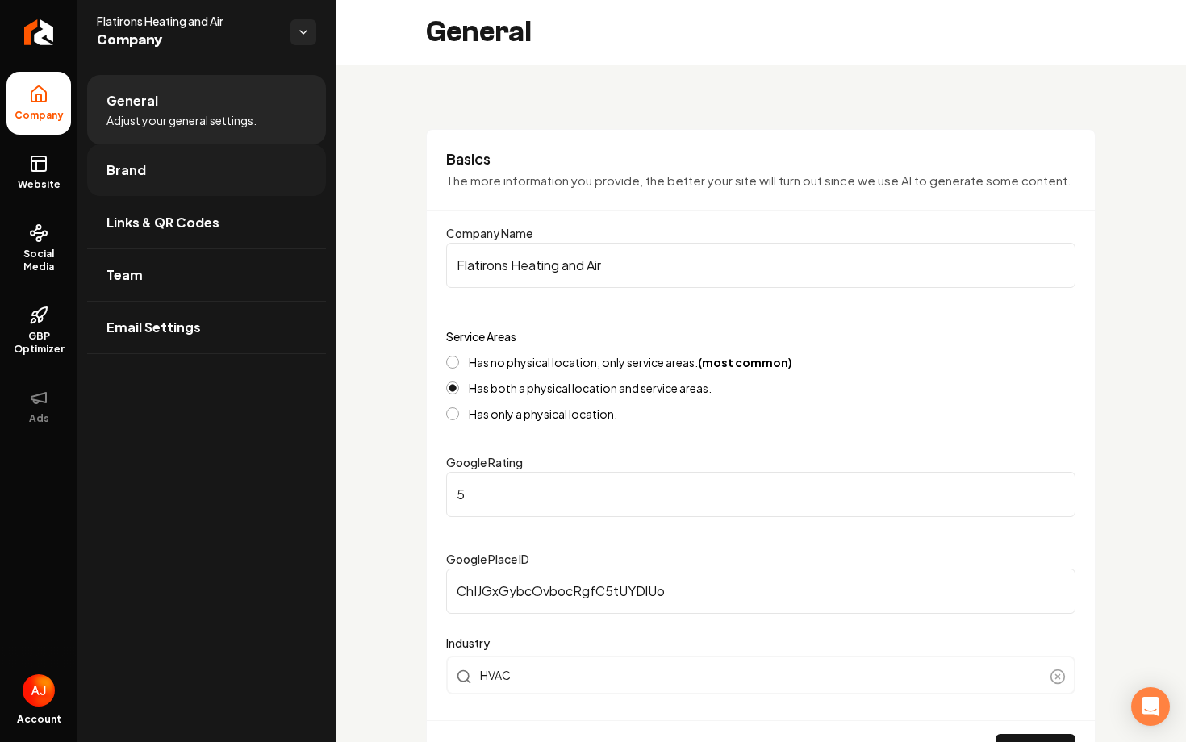
click at [237, 176] on link "Brand" at bounding box center [206, 170] width 239 height 52
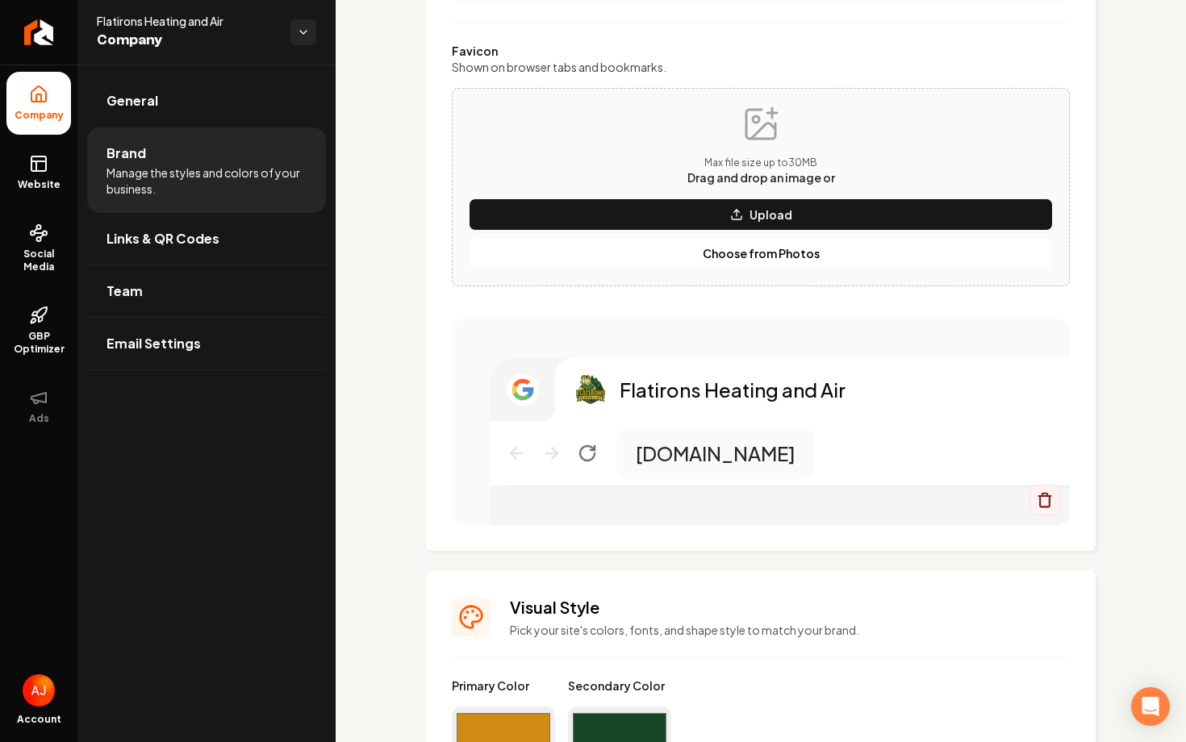
scroll to position [713, 0]
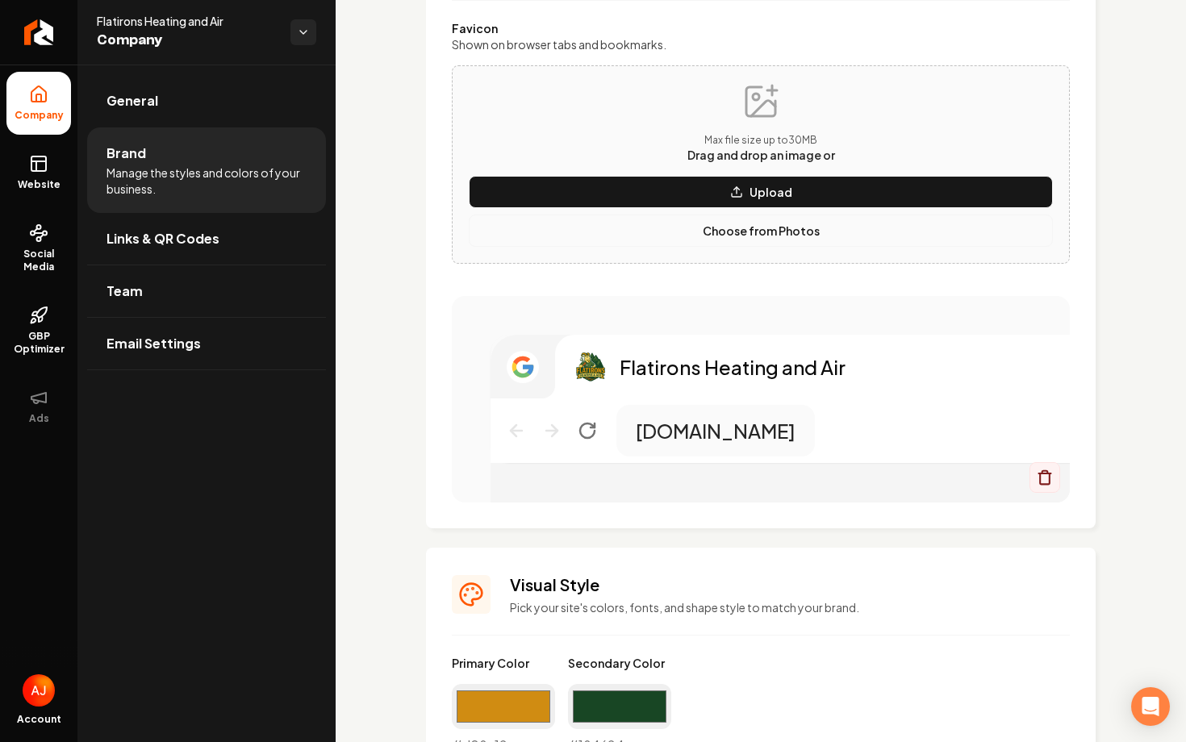
click at [740, 227] on p "Choose from Photos" at bounding box center [761, 231] width 117 height 16
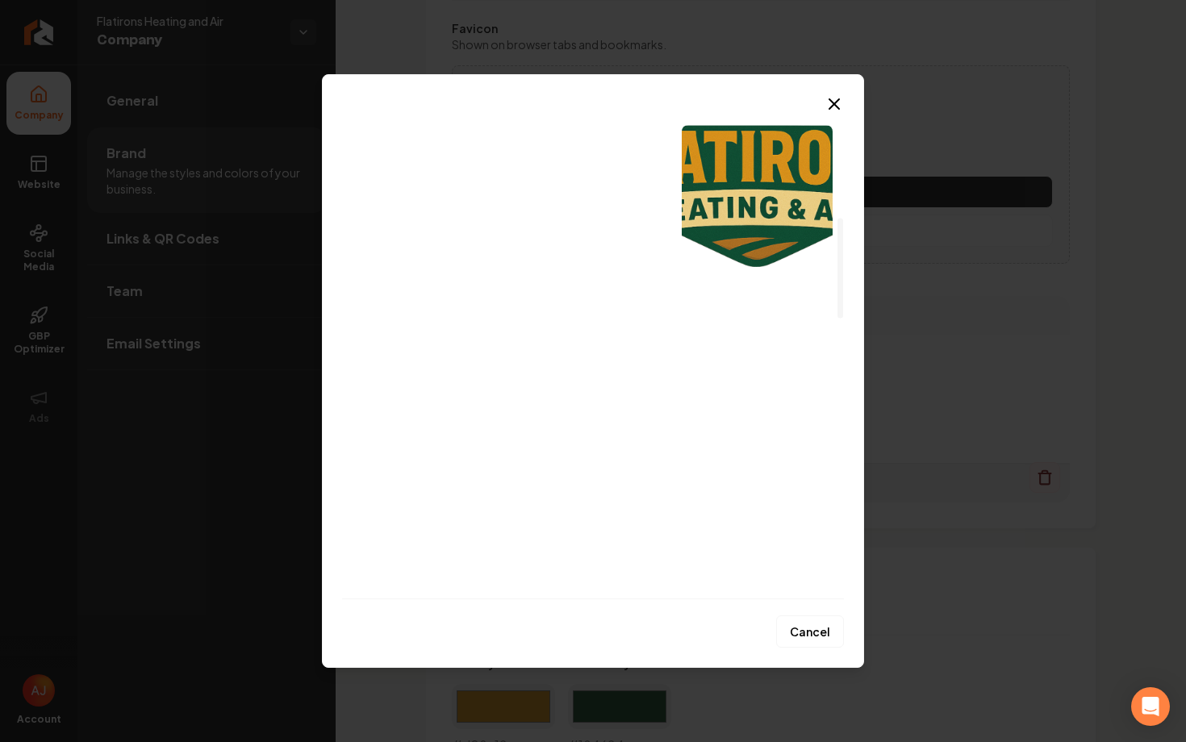
scroll to position [543, 0]
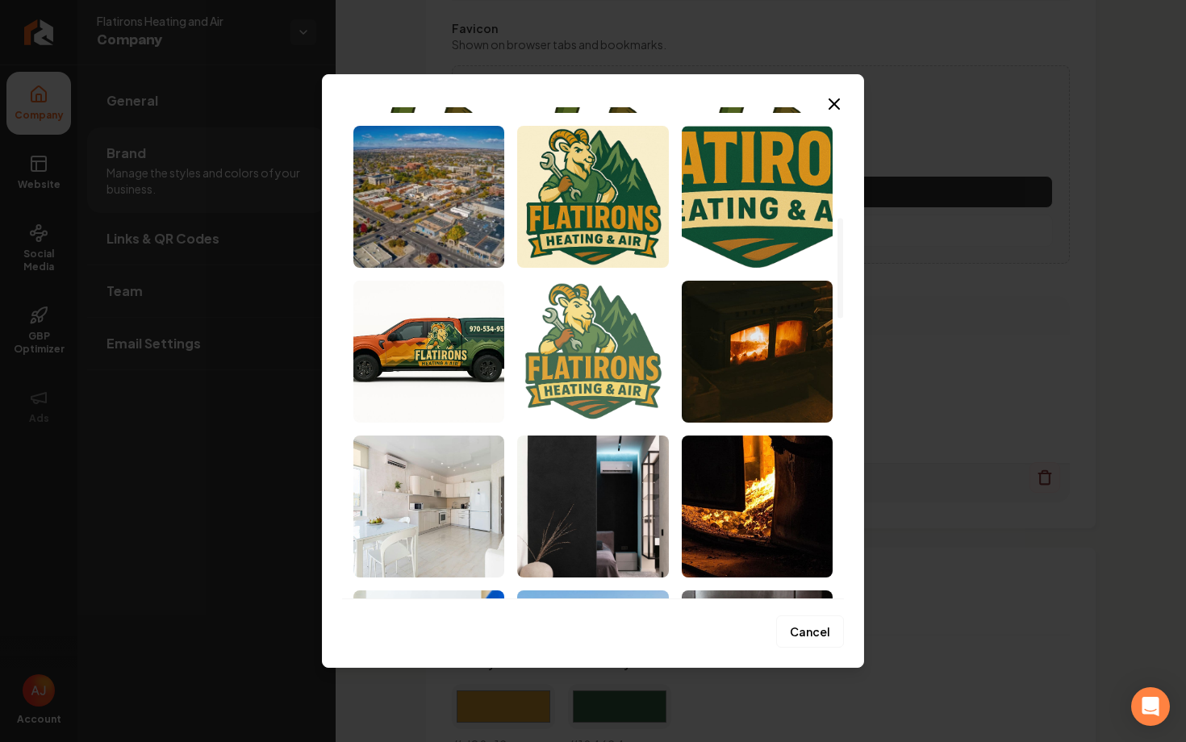
click at [584, 364] on img "Select image image_683e1e81b13a102537f08018.png" at bounding box center [592, 352] width 151 height 142
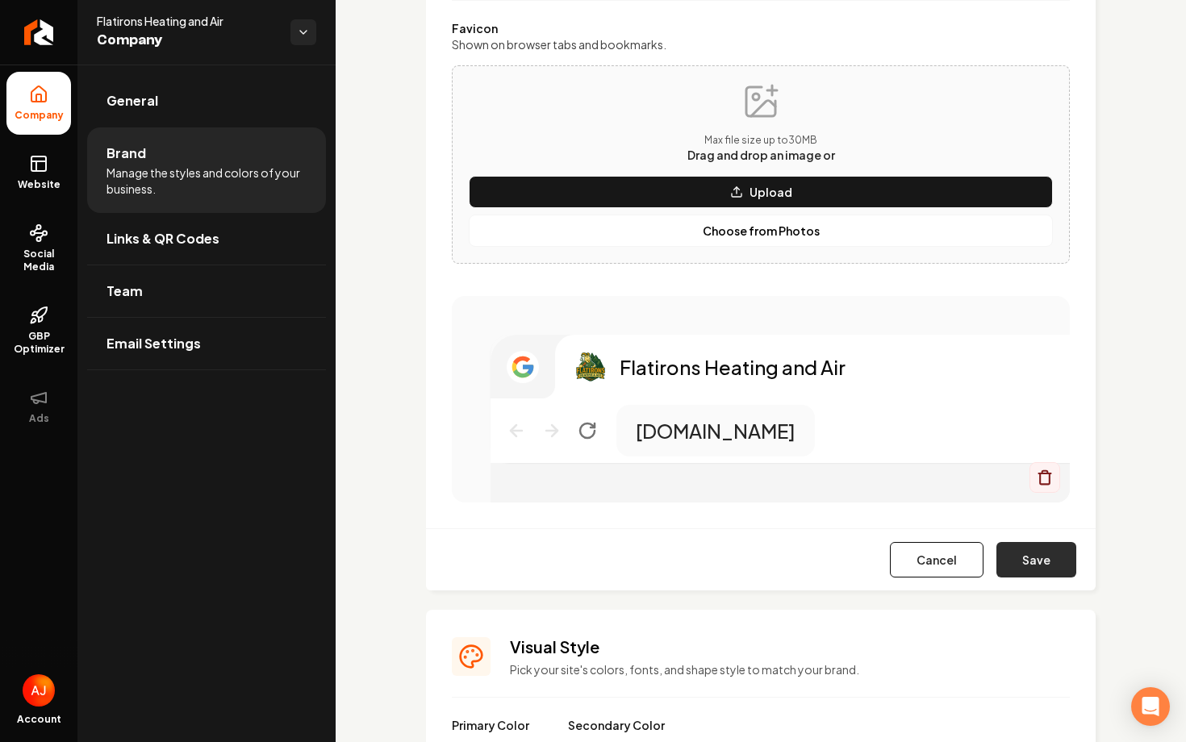
click at [1036, 565] on button "Save" at bounding box center [1037, 560] width 80 height 36
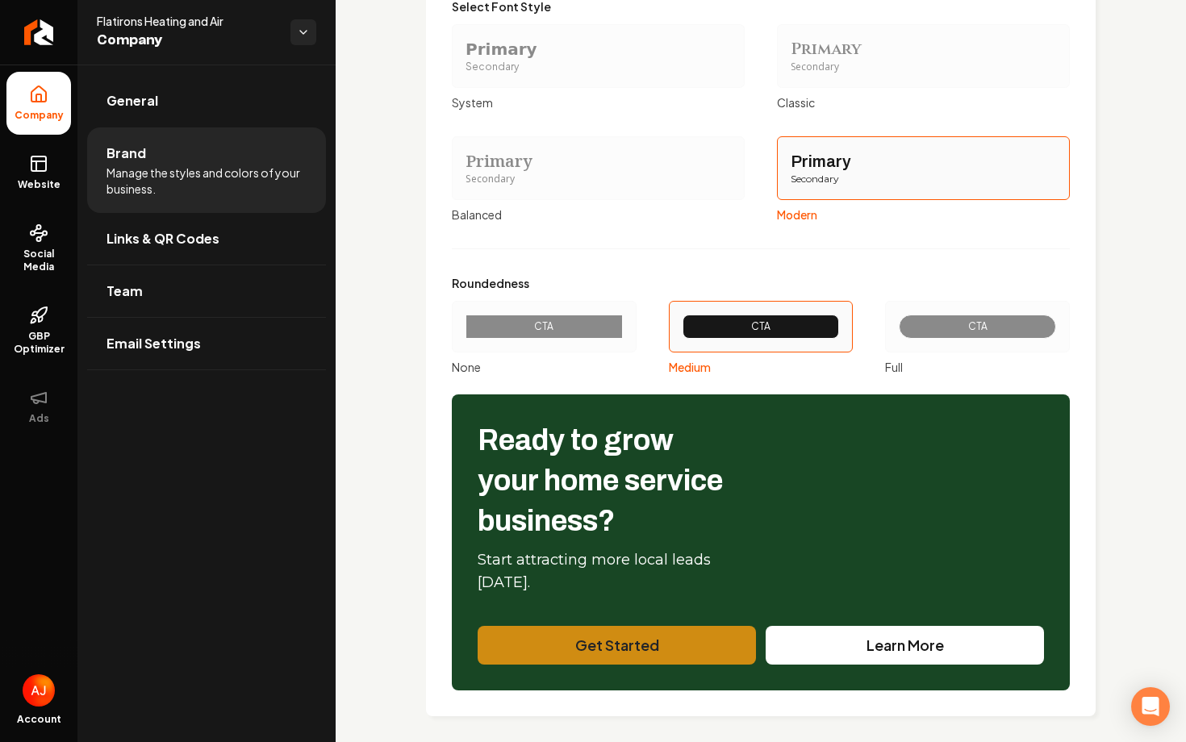
scroll to position [1775, 0]
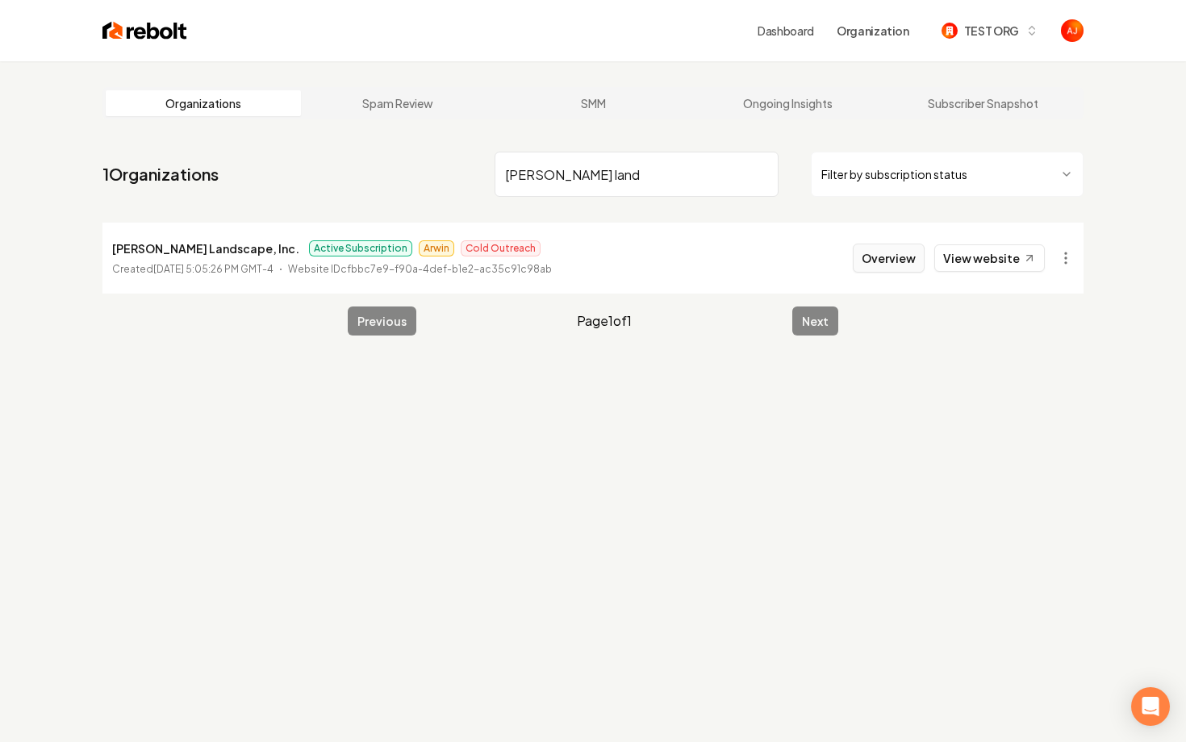
type input "parker land"
click at [870, 266] on button "Overview" at bounding box center [889, 258] width 72 height 29
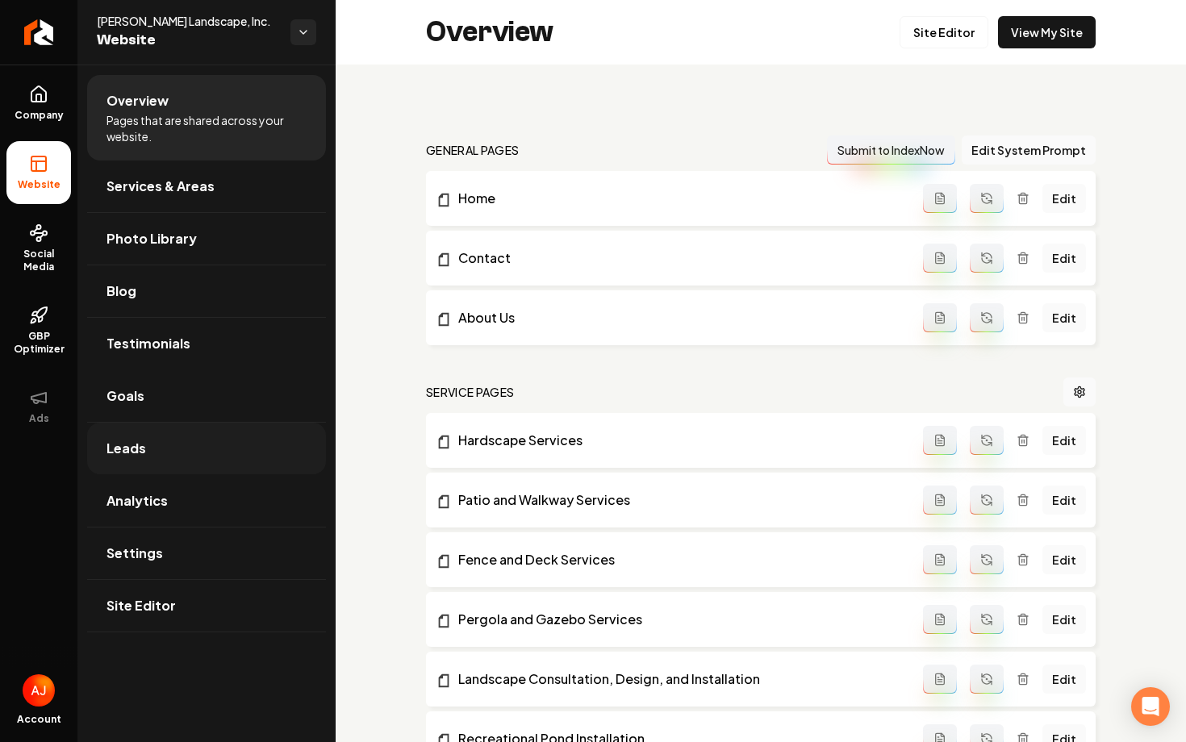
click at [124, 431] on link "Leads" at bounding box center [206, 449] width 239 height 52
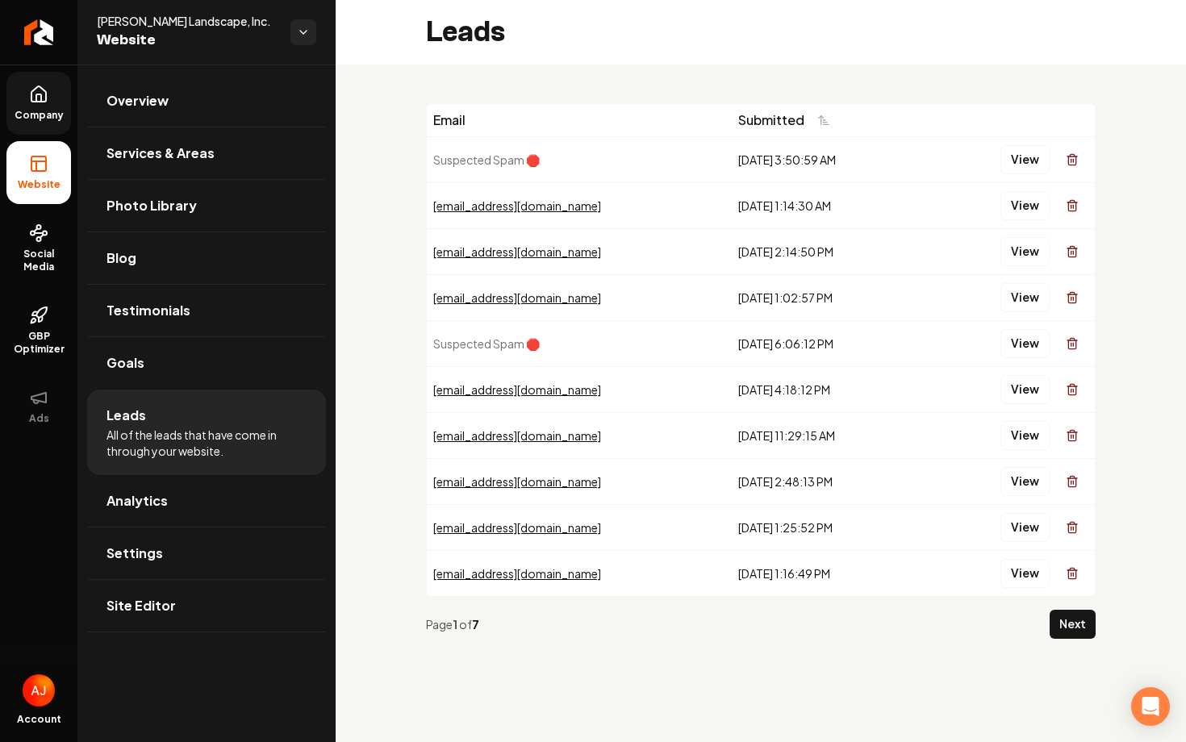
click at [31, 115] on span "Company" at bounding box center [39, 115] width 62 height 13
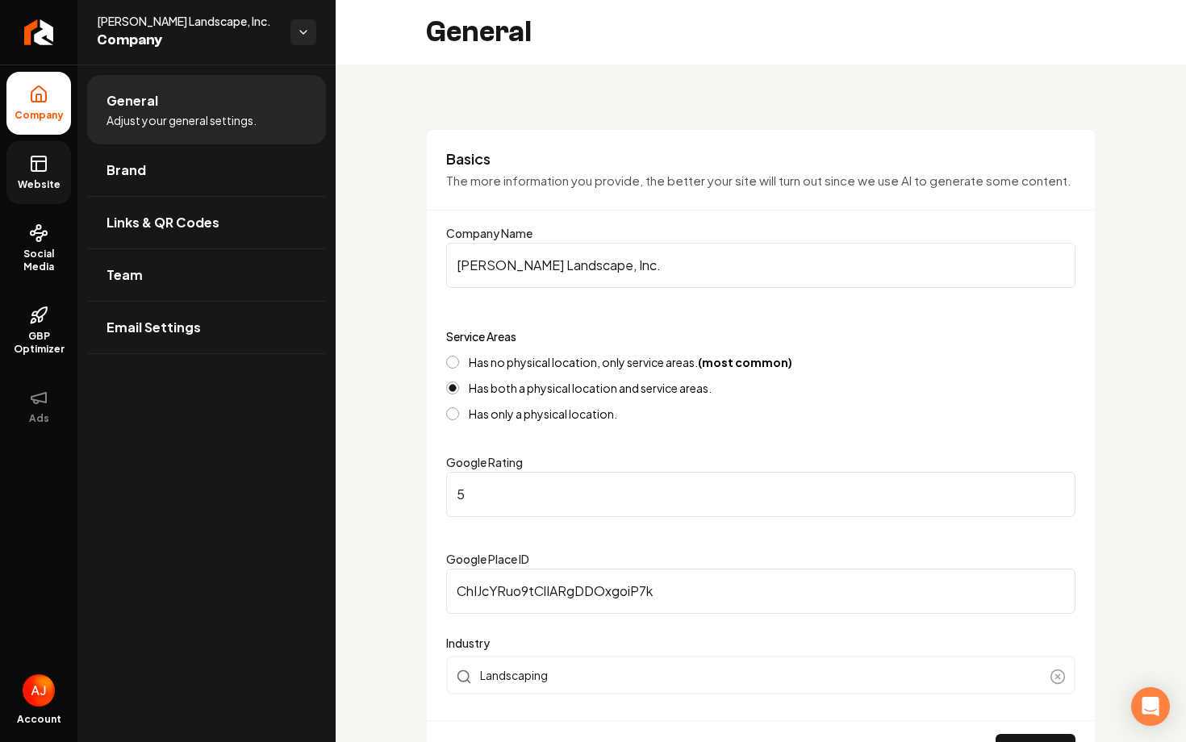
click at [37, 175] on link "Website" at bounding box center [38, 172] width 65 height 63
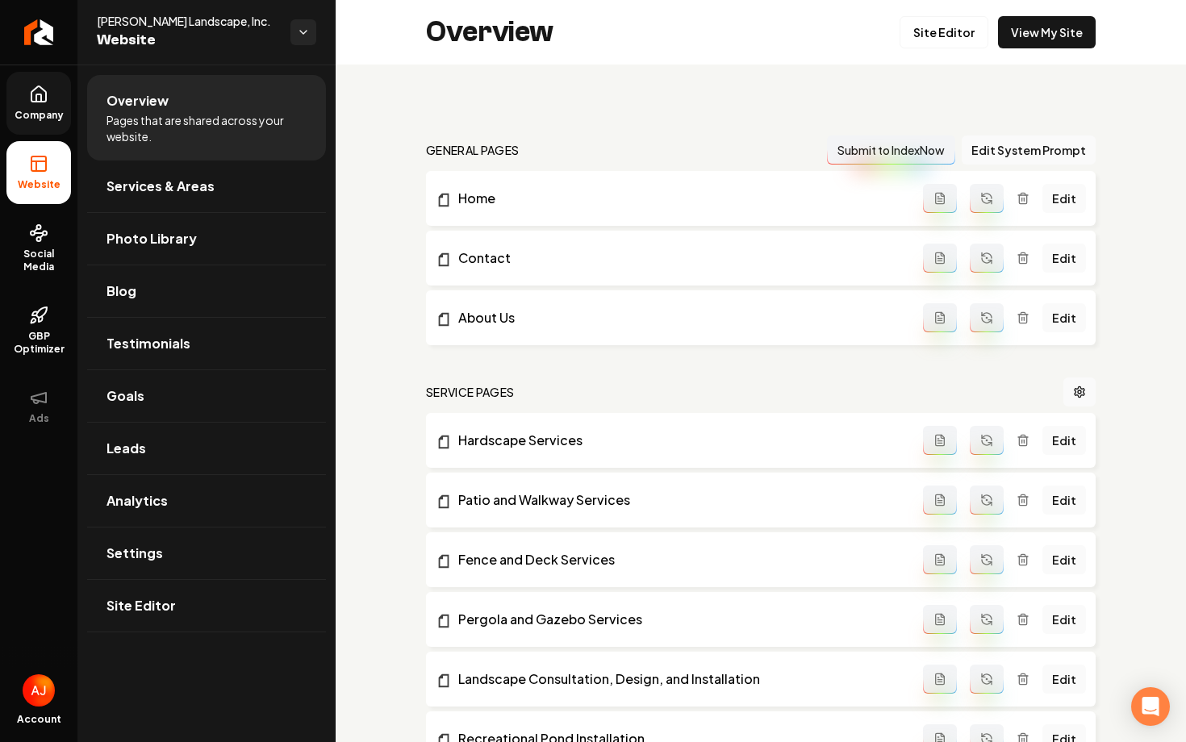
click at [1028, 53] on div "Overview Site Editor View My Site" at bounding box center [761, 32] width 851 height 65
click at [1013, 42] on link "View My Site" at bounding box center [1047, 32] width 98 height 32
click at [40, 254] on span "Social Media" at bounding box center [38, 261] width 65 height 26
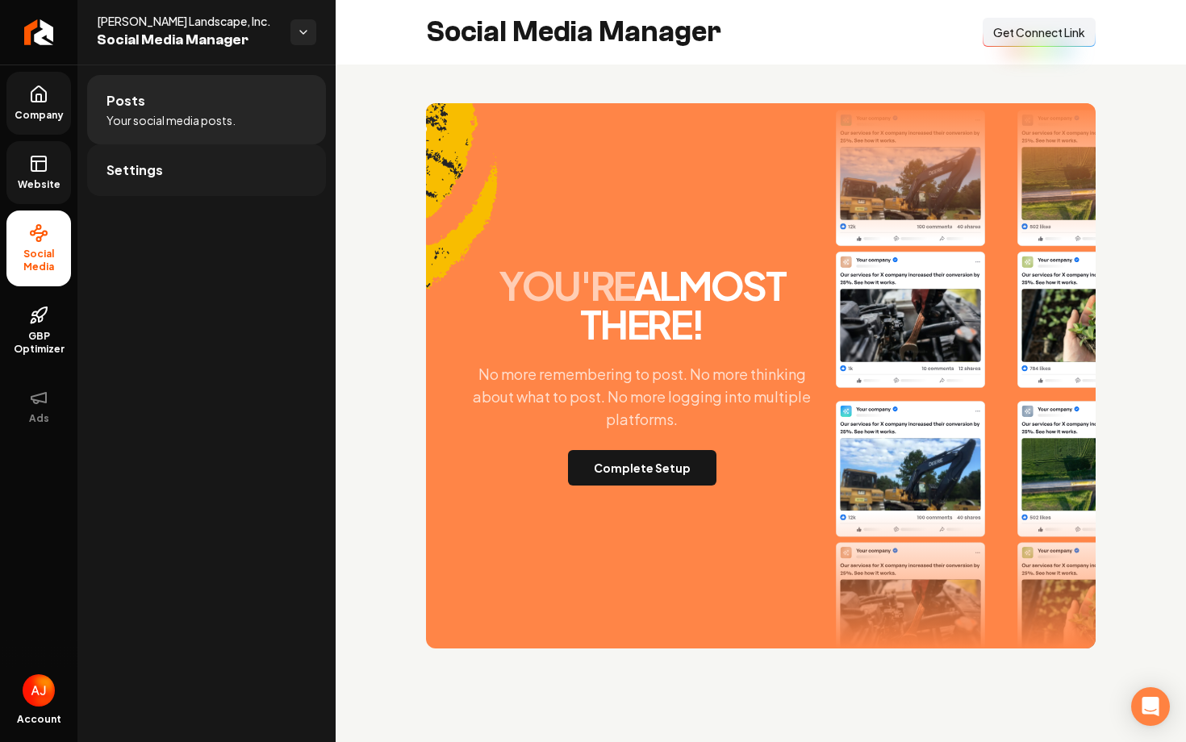
click at [247, 190] on link "Settings" at bounding box center [206, 170] width 239 height 52
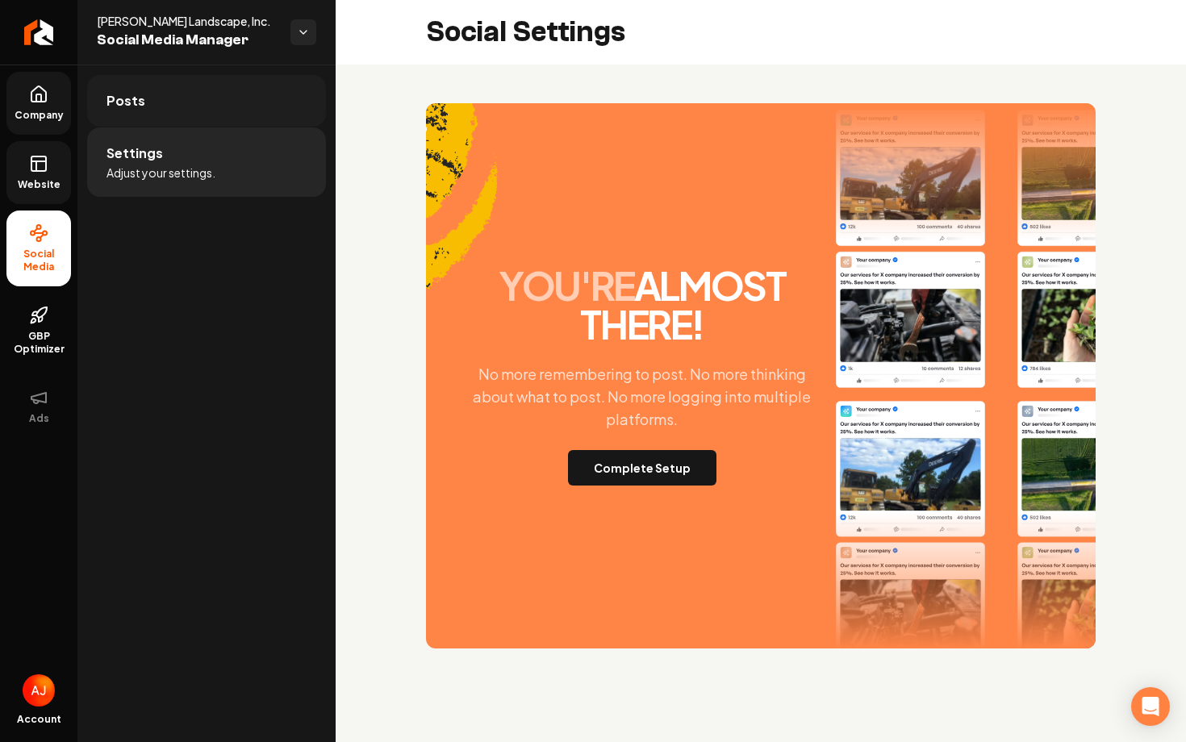
click at [231, 111] on link "Posts" at bounding box center [206, 101] width 239 height 52
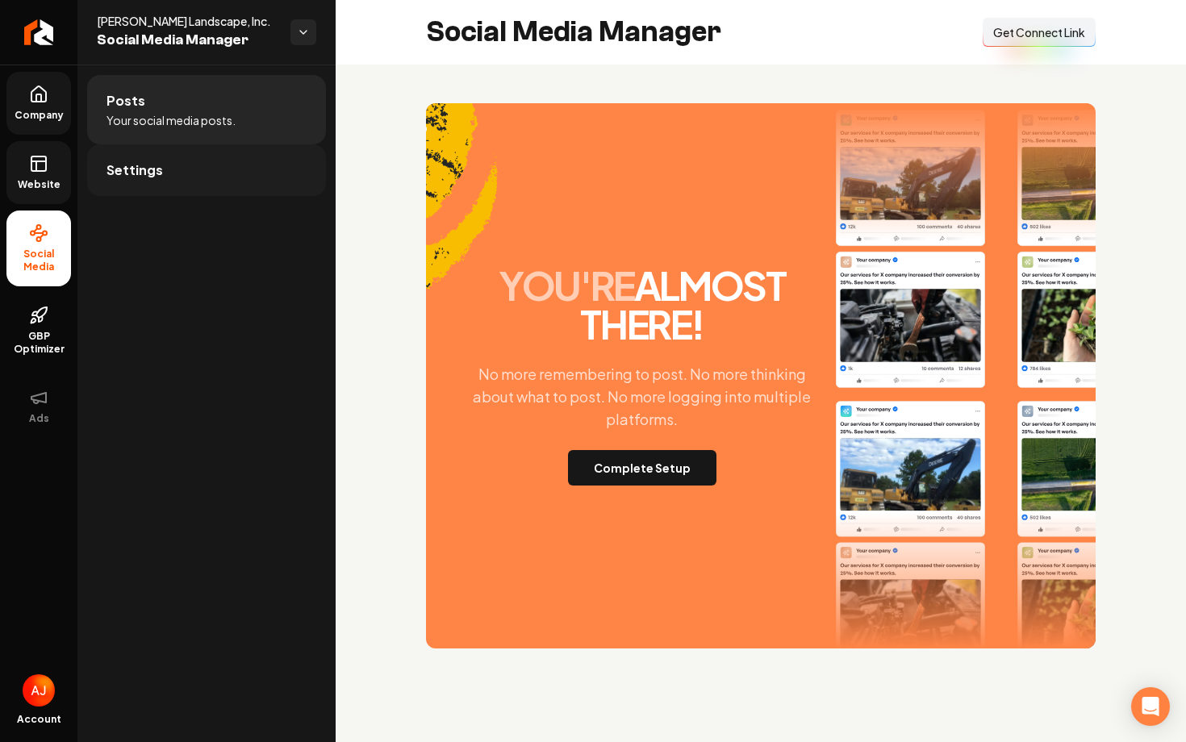
click at [235, 167] on link "Settings" at bounding box center [206, 170] width 239 height 52
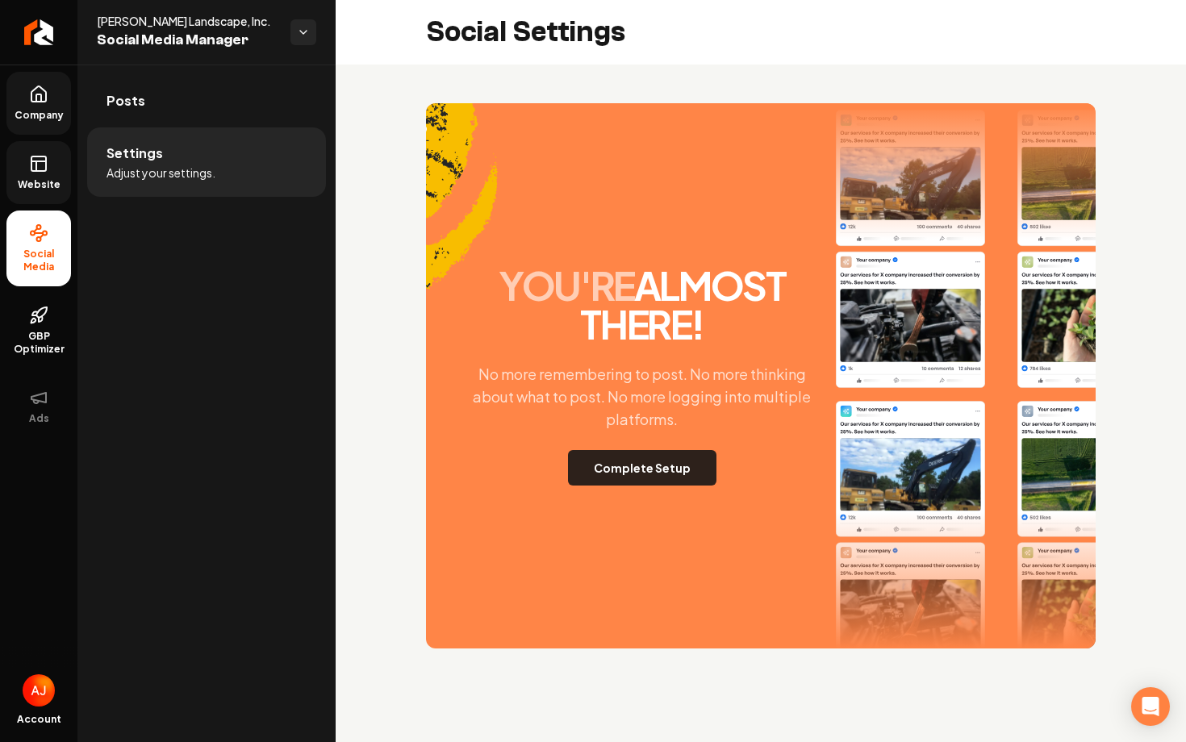
click at [654, 483] on button "Complete Setup" at bounding box center [642, 468] width 148 height 36
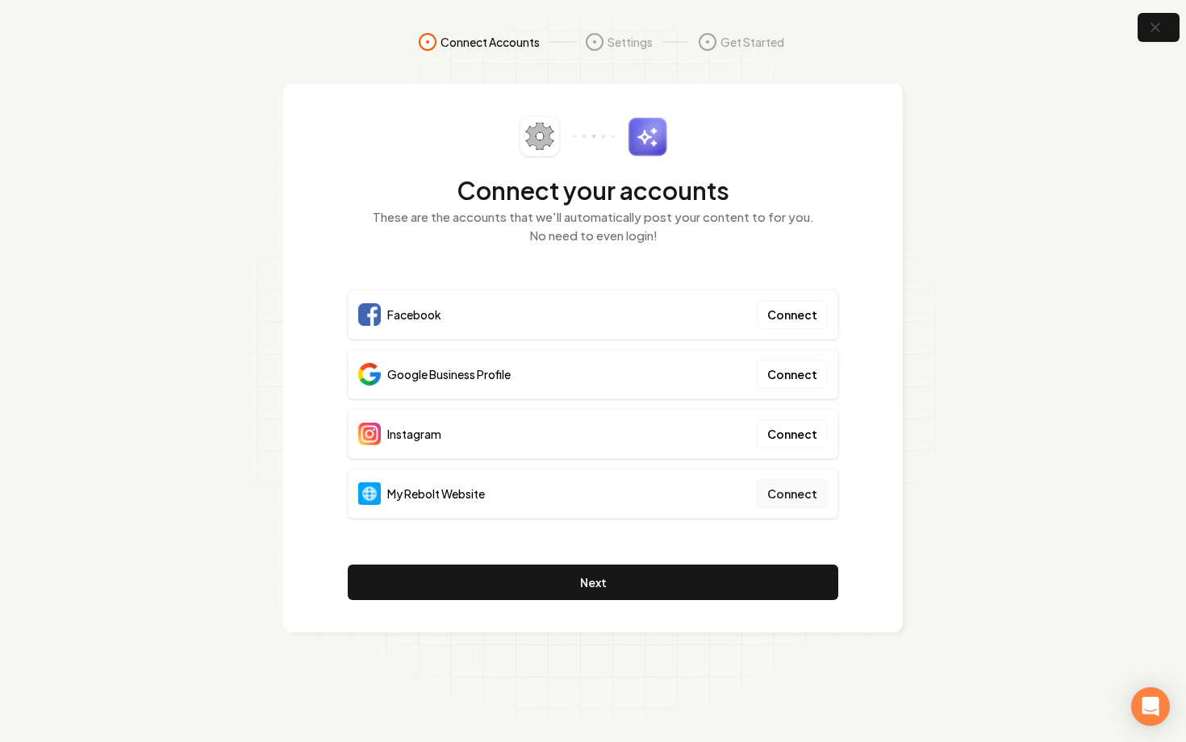
click at [805, 491] on button "Connect" at bounding box center [792, 493] width 71 height 29
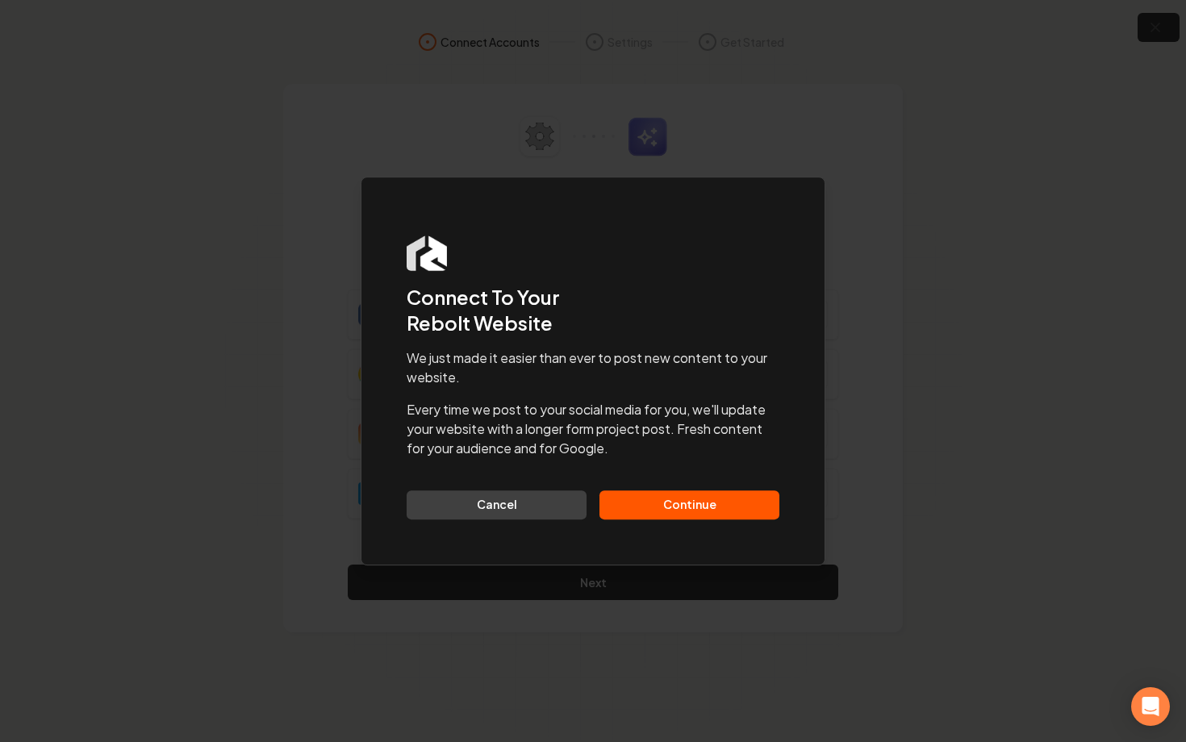
click at [698, 508] on button "Continue" at bounding box center [690, 505] width 180 height 29
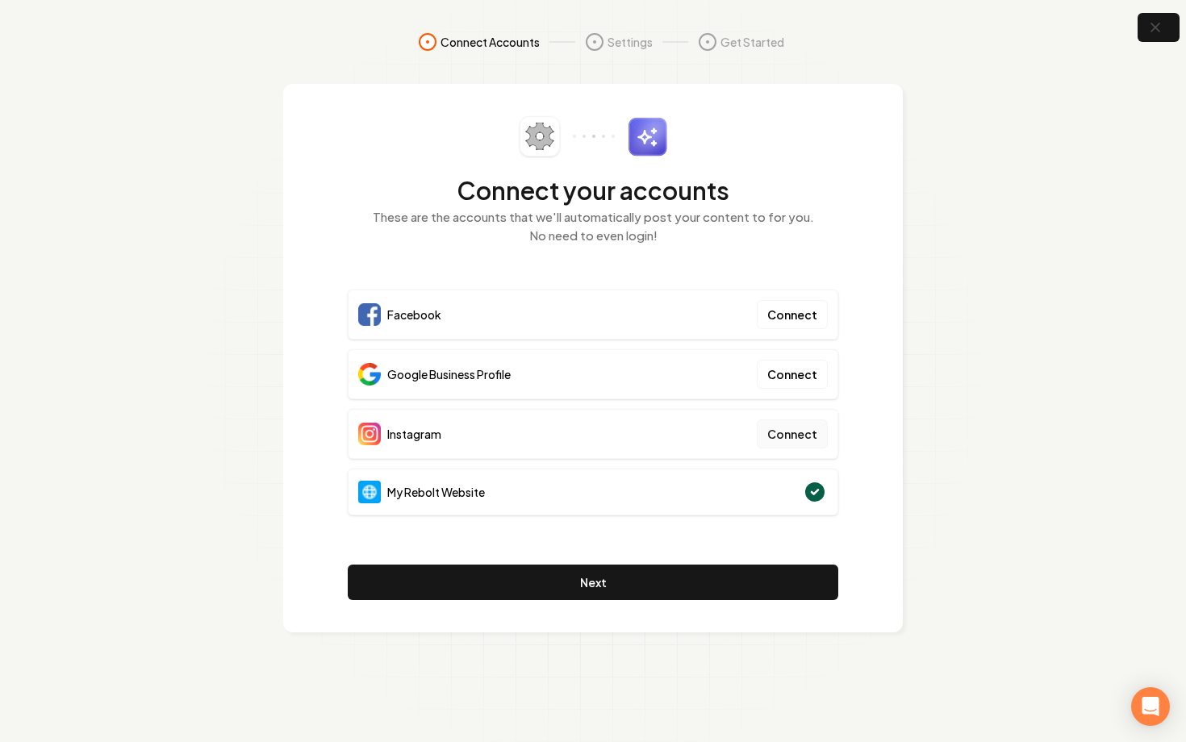
click at [778, 443] on button "Connect" at bounding box center [792, 434] width 71 height 29
click at [784, 376] on button "Connect" at bounding box center [792, 374] width 71 height 29
click at [1147, 38] on button "button" at bounding box center [1159, 28] width 52 height 36
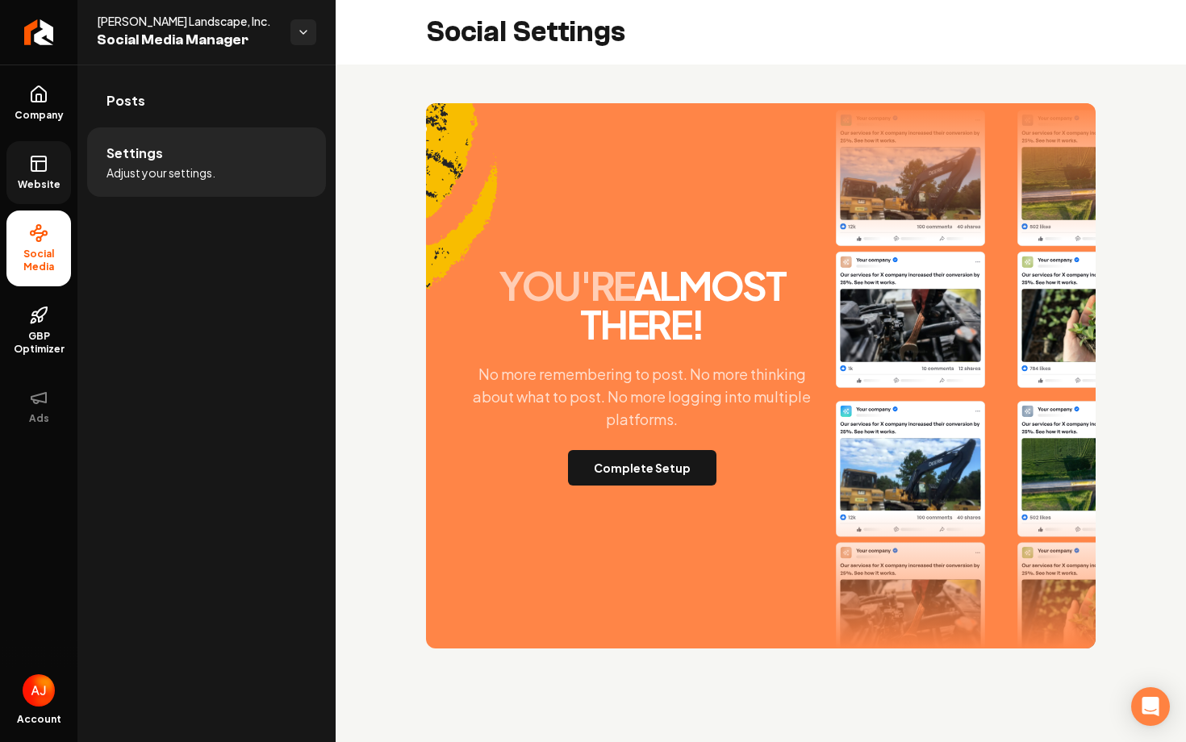
click at [27, 182] on span "Website" at bounding box center [39, 184] width 56 height 13
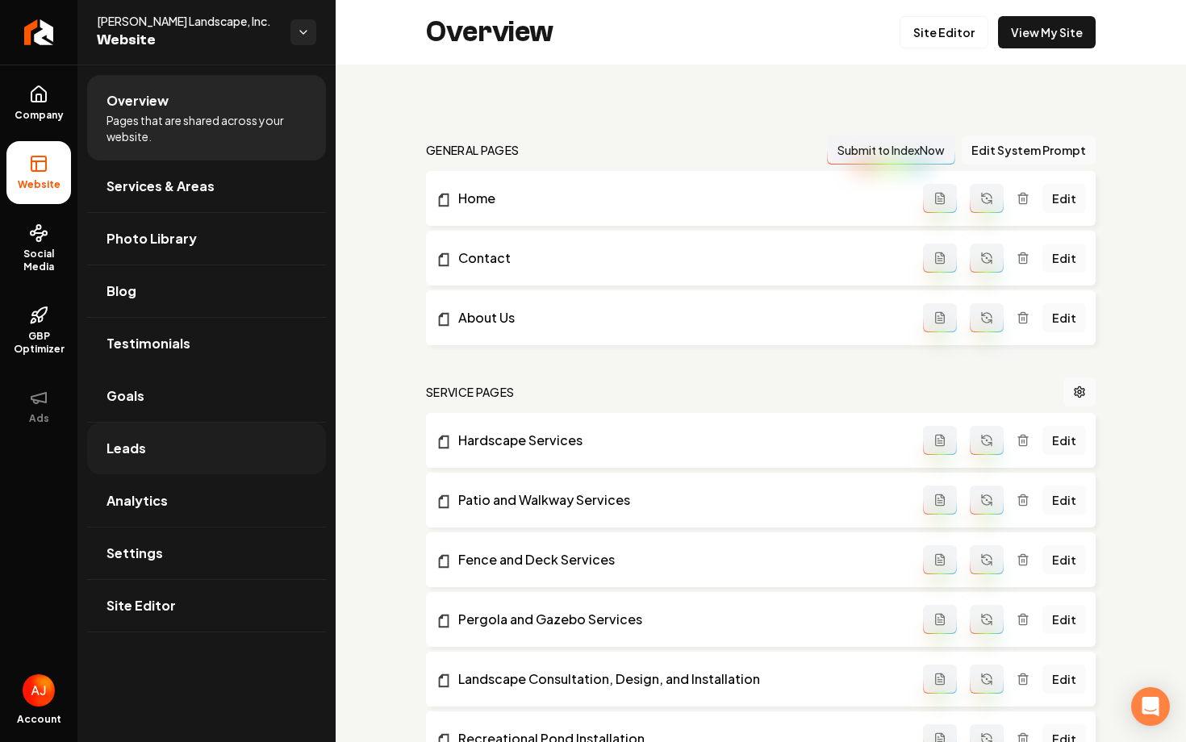
click at [202, 453] on link "Leads" at bounding box center [206, 449] width 239 height 52
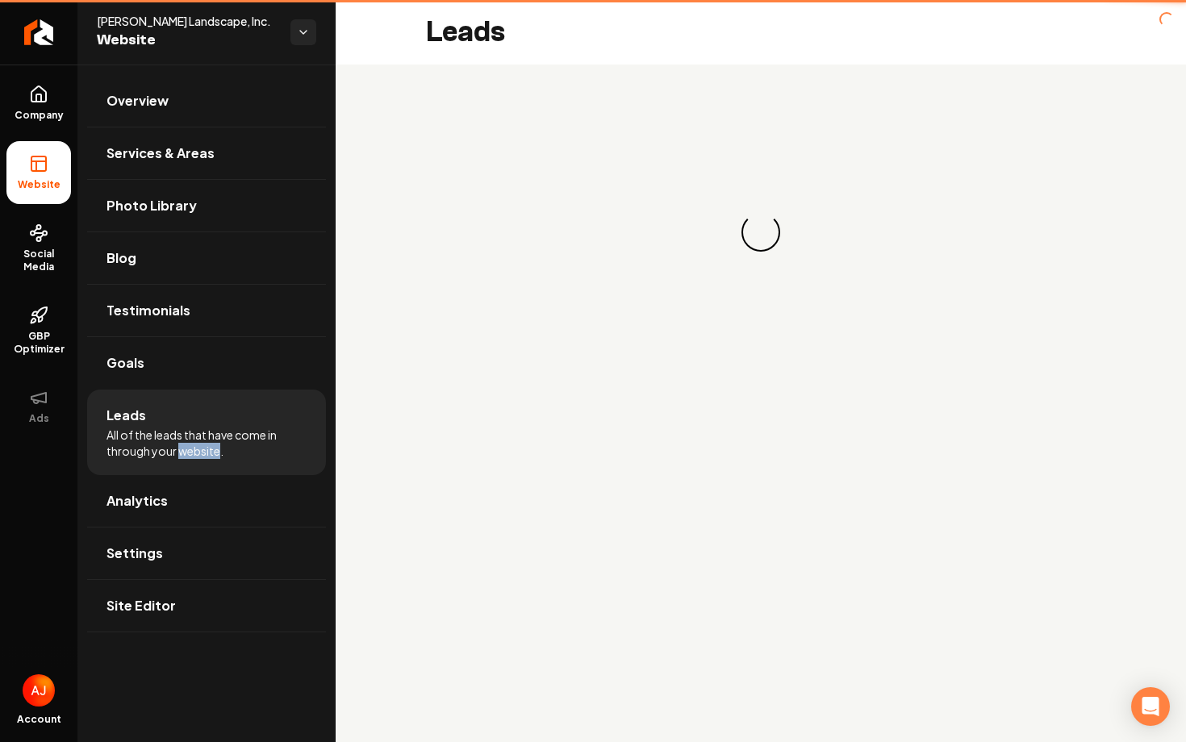
click at [202, 453] on span "All of the leads that have come in through your website." at bounding box center [207, 443] width 200 height 32
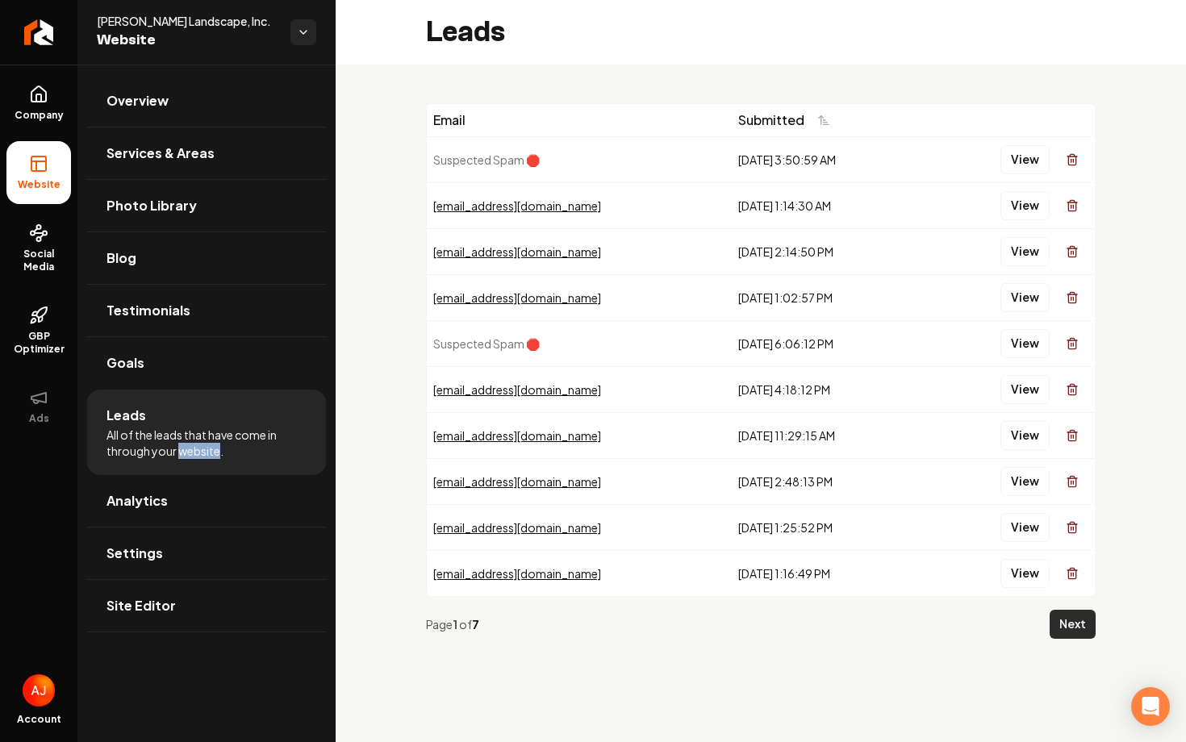
click at [1068, 622] on button "Next" at bounding box center [1073, 624] width 46 height 29
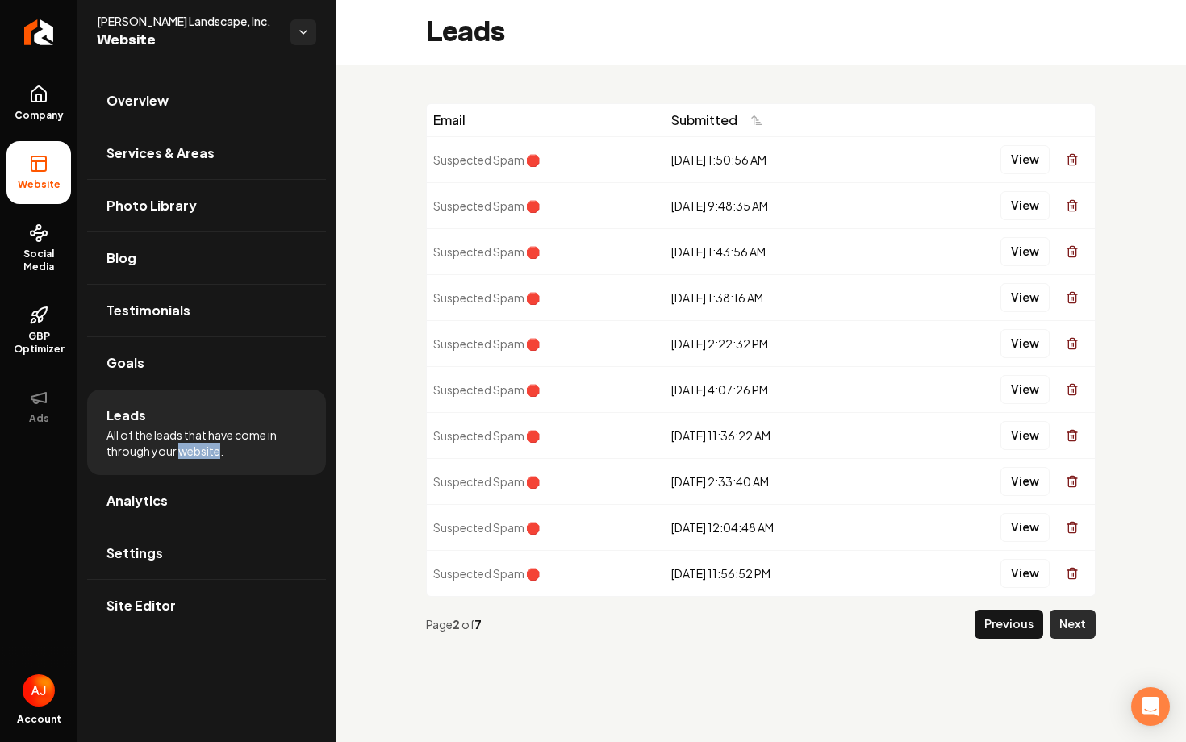
click at [1068, 629] on button "Next" at bounding box center [1073, 624] width 46 height 29
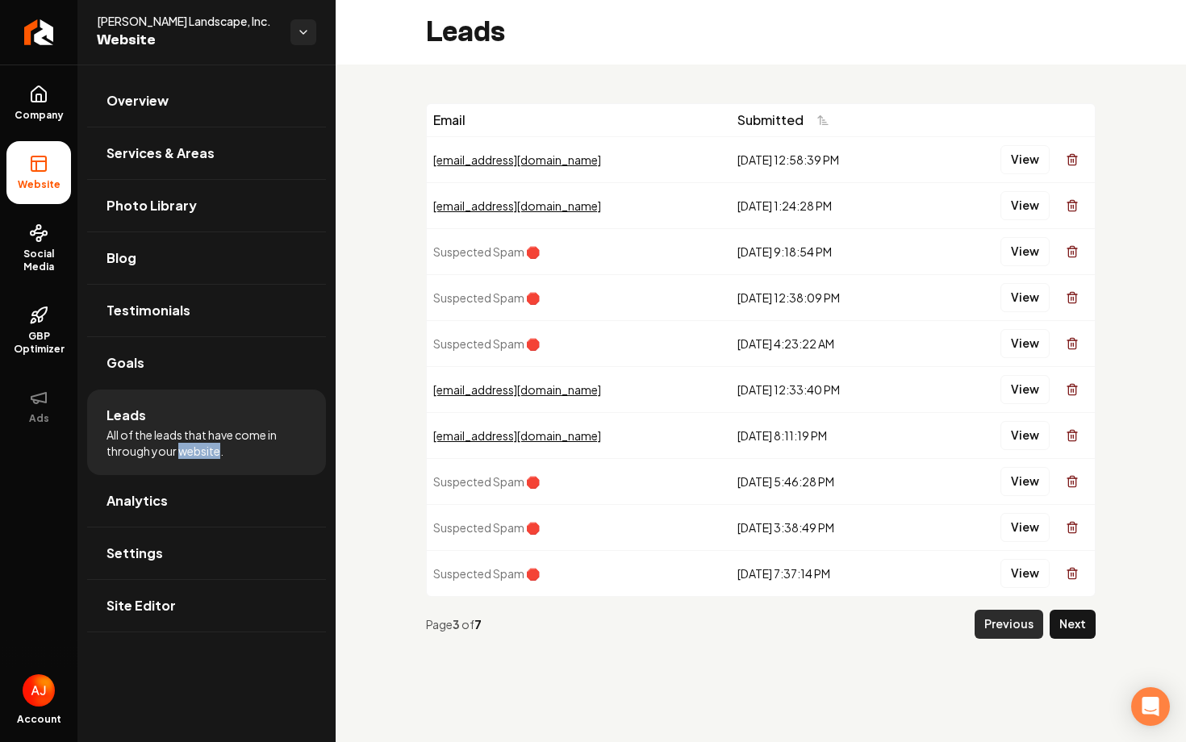
click at [994, 620] on button "Previous" at bounding box center [1009, 624] width 69 height 29
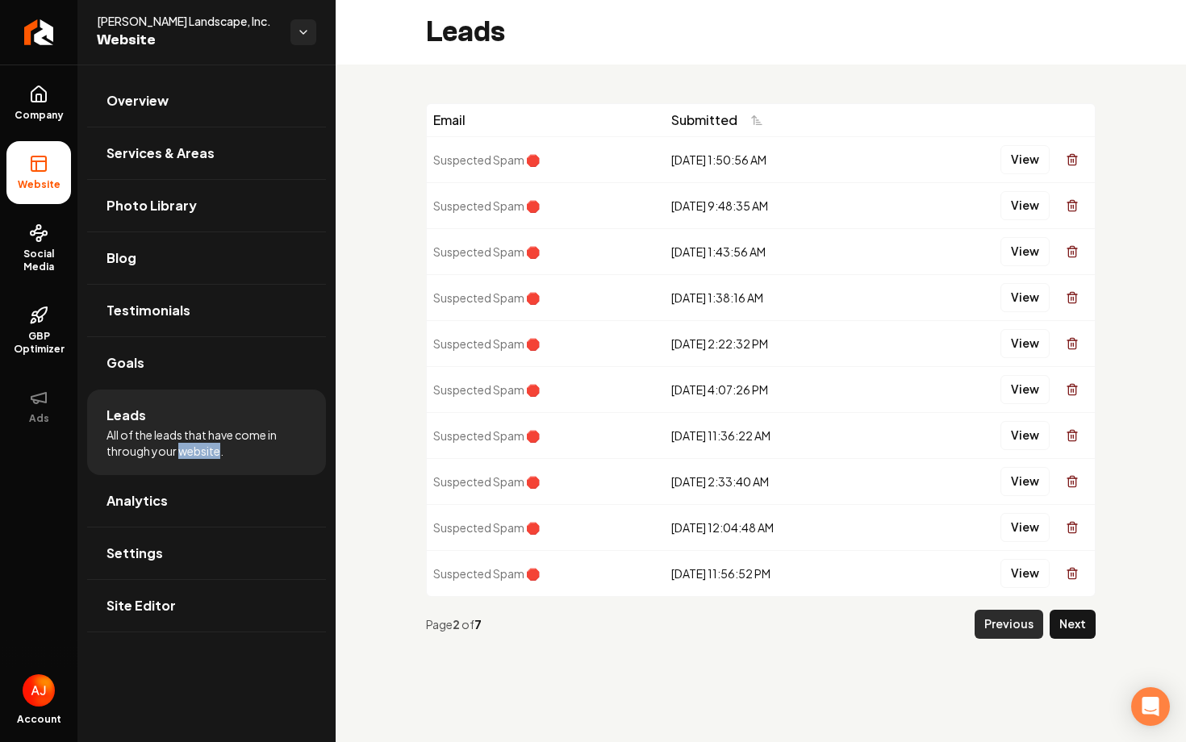
click at [995, 622] on button "Previous" at bounding box center [1009, 624] width 69 height 29
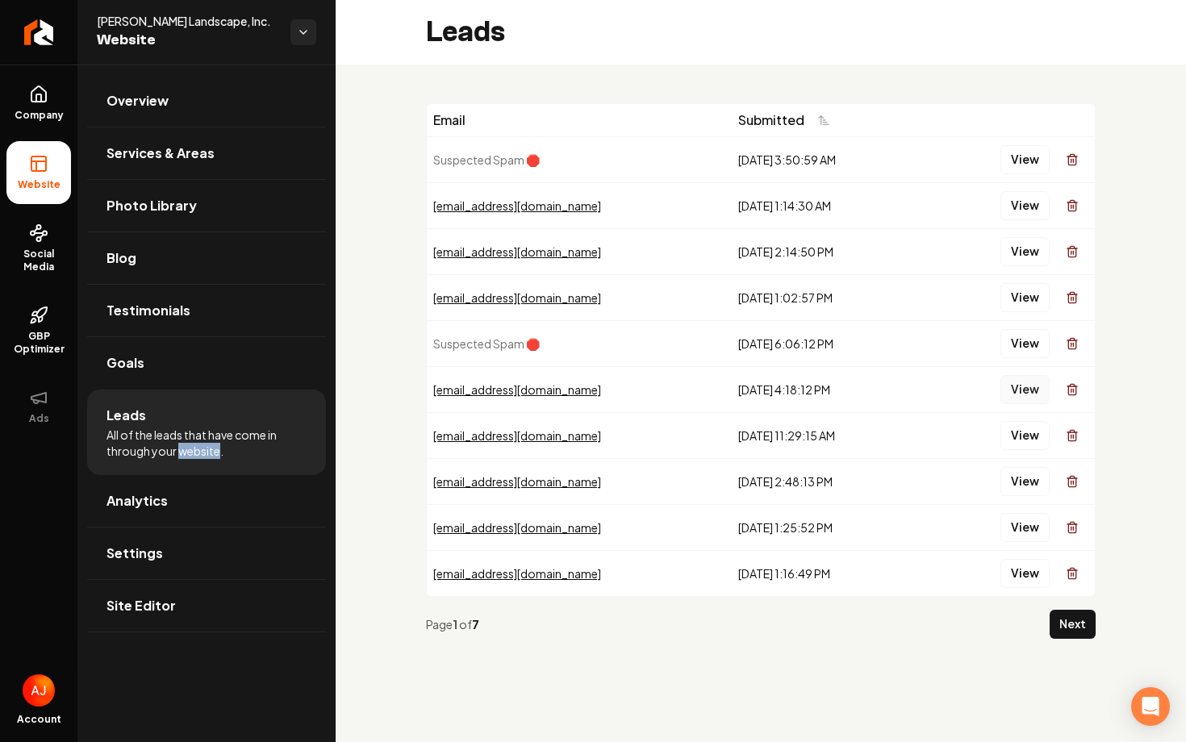
click at [1012, 396] on button "View" at bounding box center [1025, 389] width 49 height 29
click at [1023, 297] on button "View" at bounding box center [1025, 297] width 49 height 29
click at [1027, 204] on button "View" at bounding box center [1025, 205] width 49 height 29
click at [1023, 257] on button "View" at bounding box center [1025, 251] width 49 height 29
click at [30, 111] on span "Company" at bounding box center [39, 115] width 62 height 13
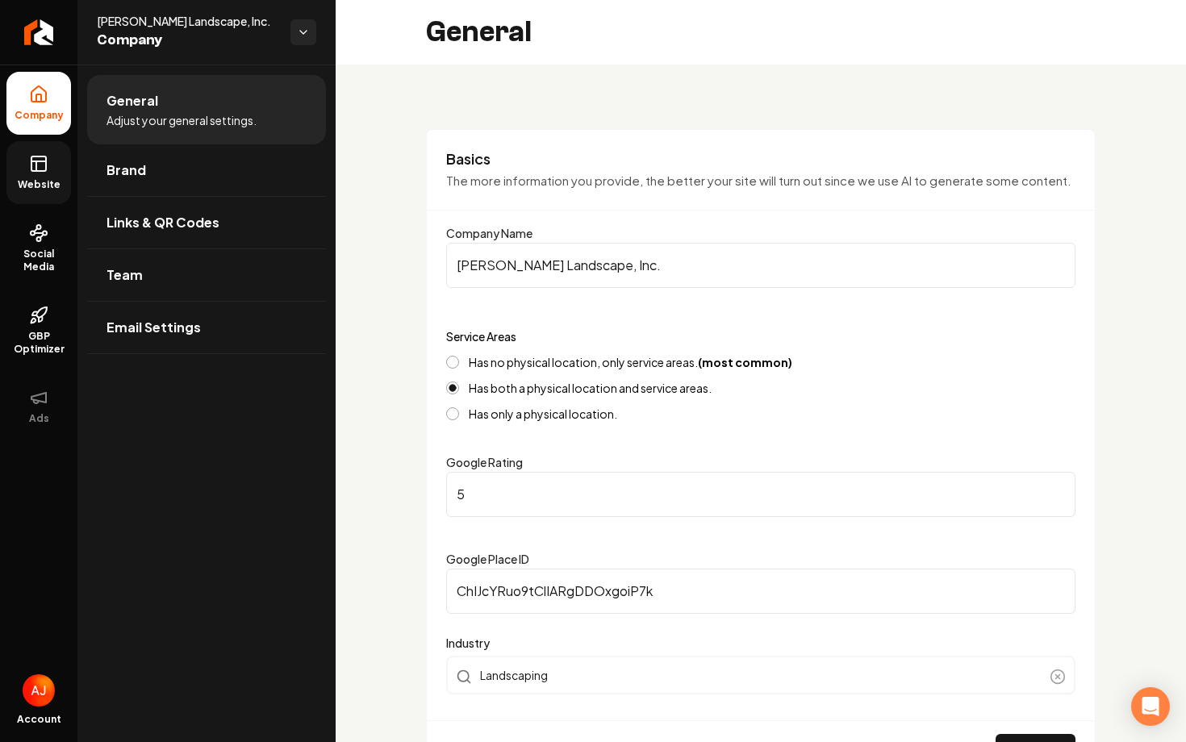
click at [31, 163] on rect at bounding box center [38, 164] width 15 height 15
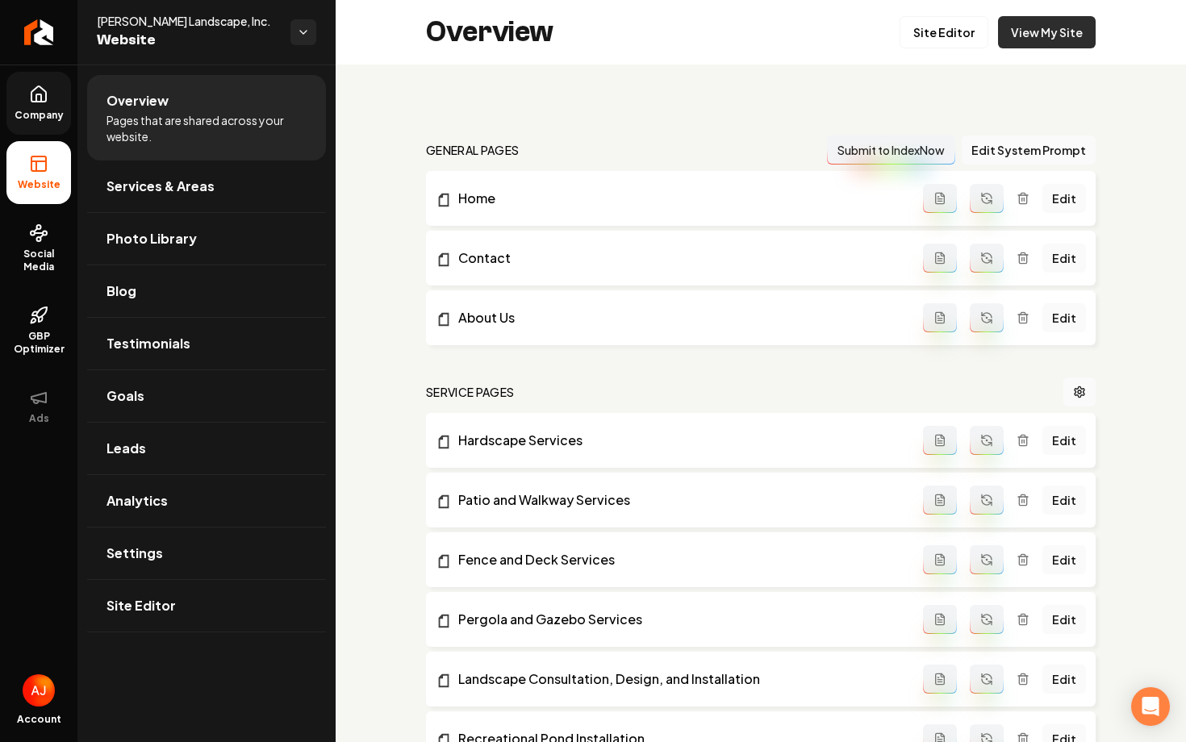
click at [1041, 30] on link "View My Site" at bounding box center [1047, 32] width 98 height 32
click at [45, 104] on link "Company" at bounding box center [38, 103] width 65 height 63
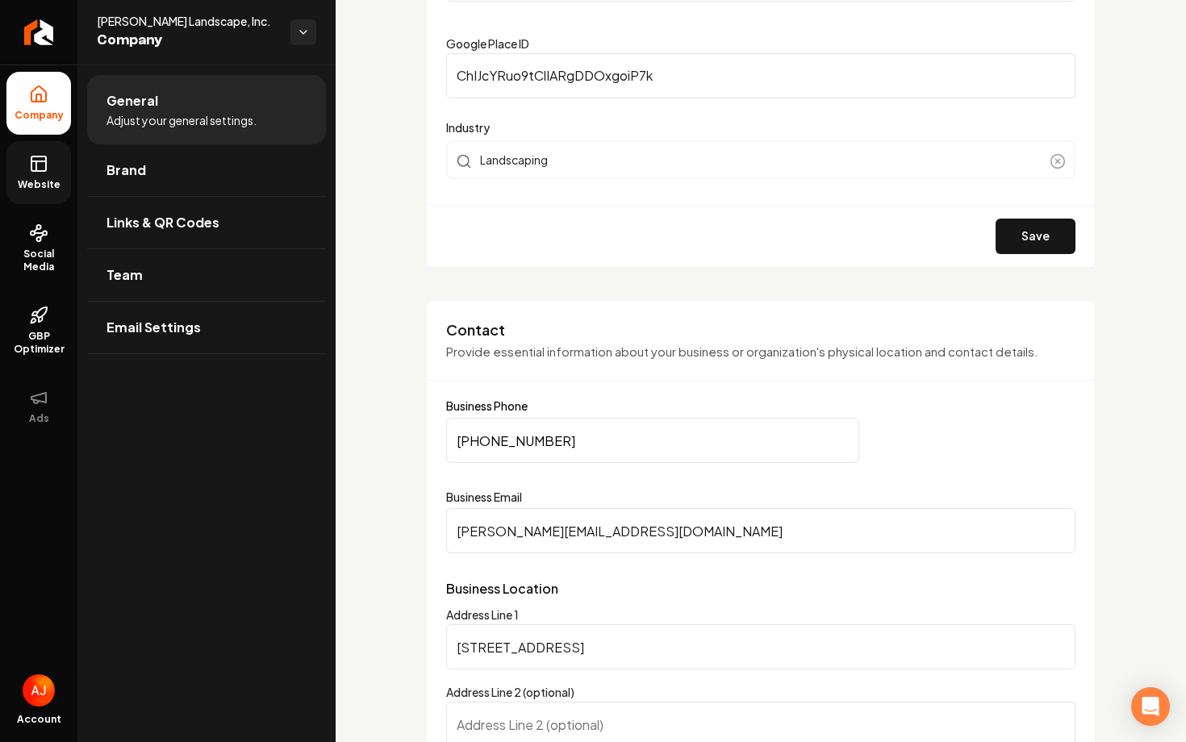
scroll to position [516, 0]
click at [42, 186] on span "Website" at bounding box center [39, 184] width 56 height 13
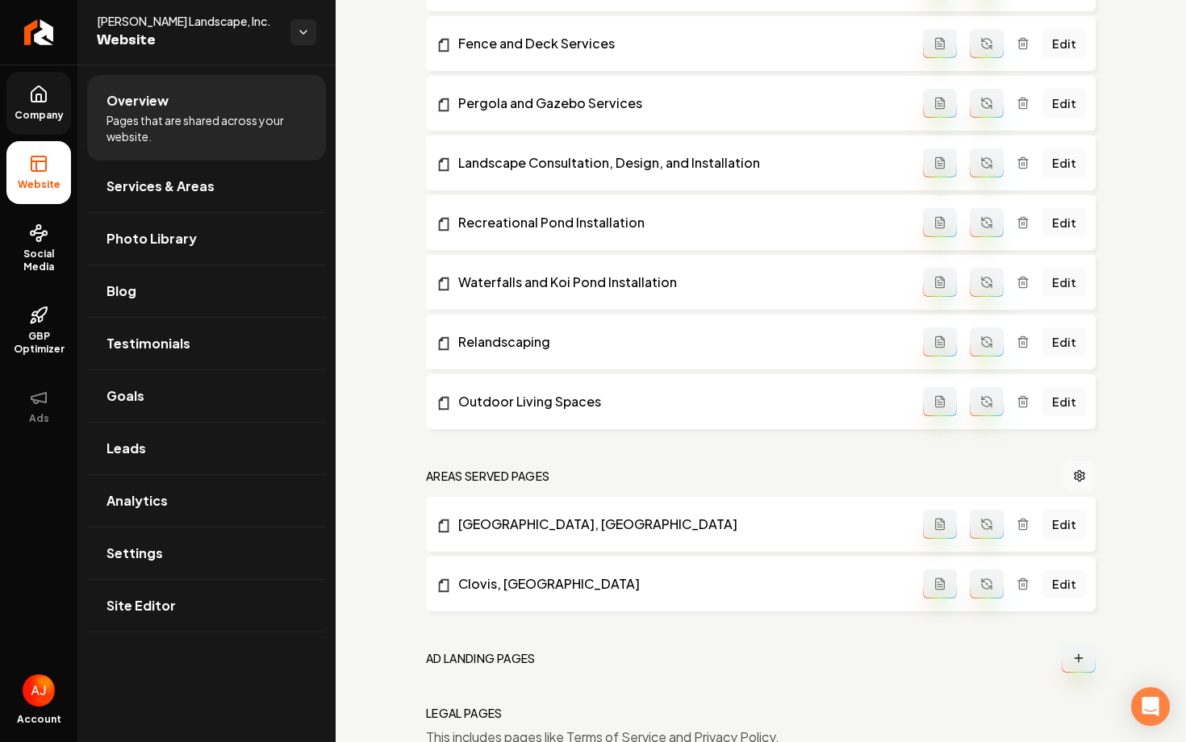
click at [41, 119] on span "Company" at bounding box center [39, 115] width 62 height 13
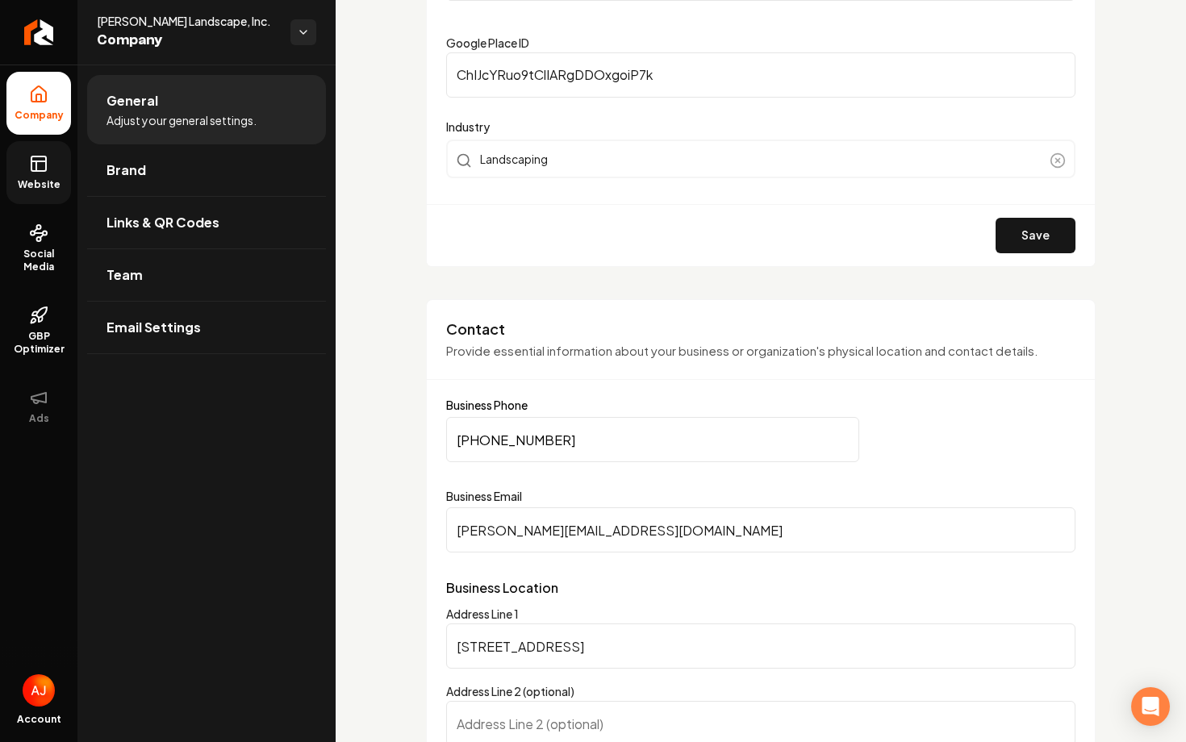
click at [31, 180] on span "Website" at bounding box center [39, 184] width 56 height 13
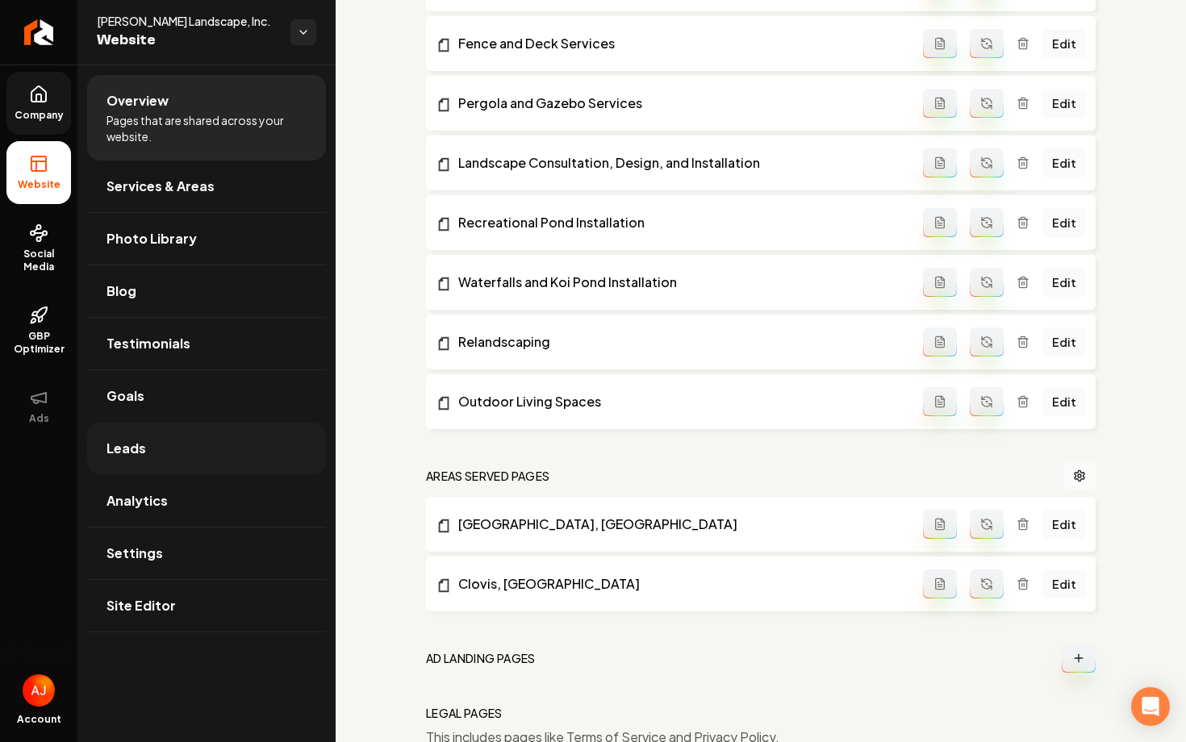
click at [214, 449] on link "Leads" at bounding box center [206, 449] width 239 height 52
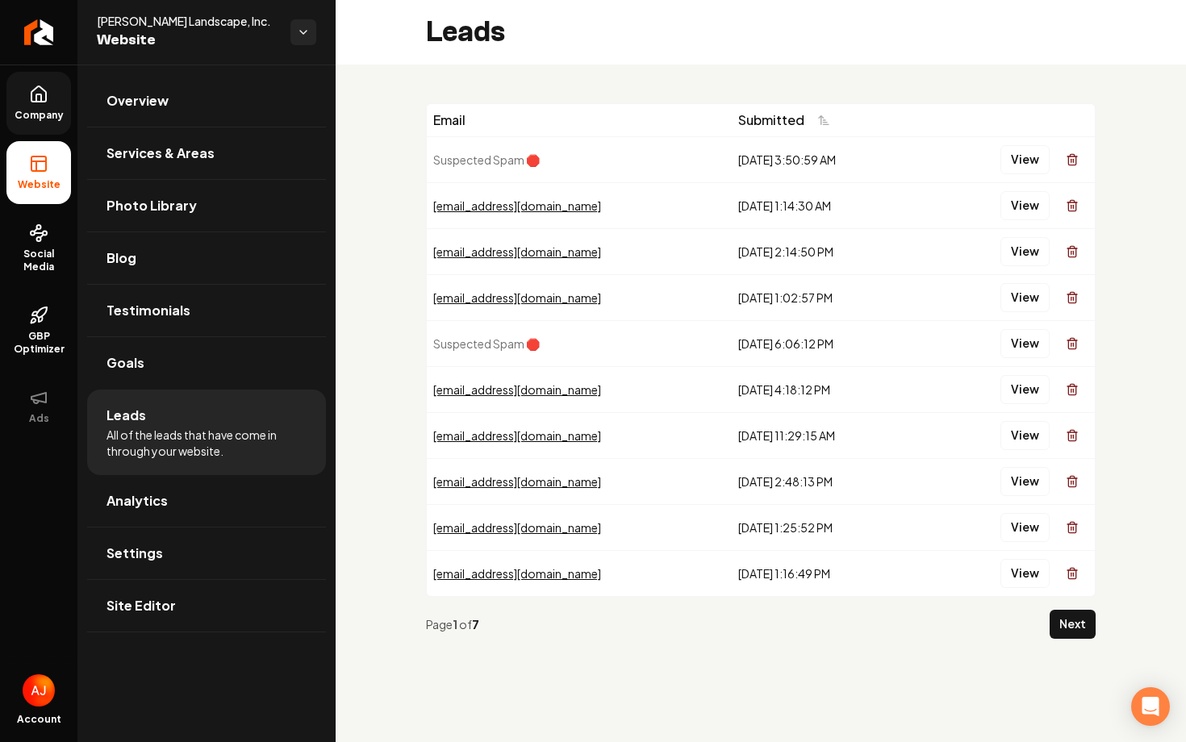
click at [51, 114] on span "Company" at bounding box center [39, 115] width 62 height 13
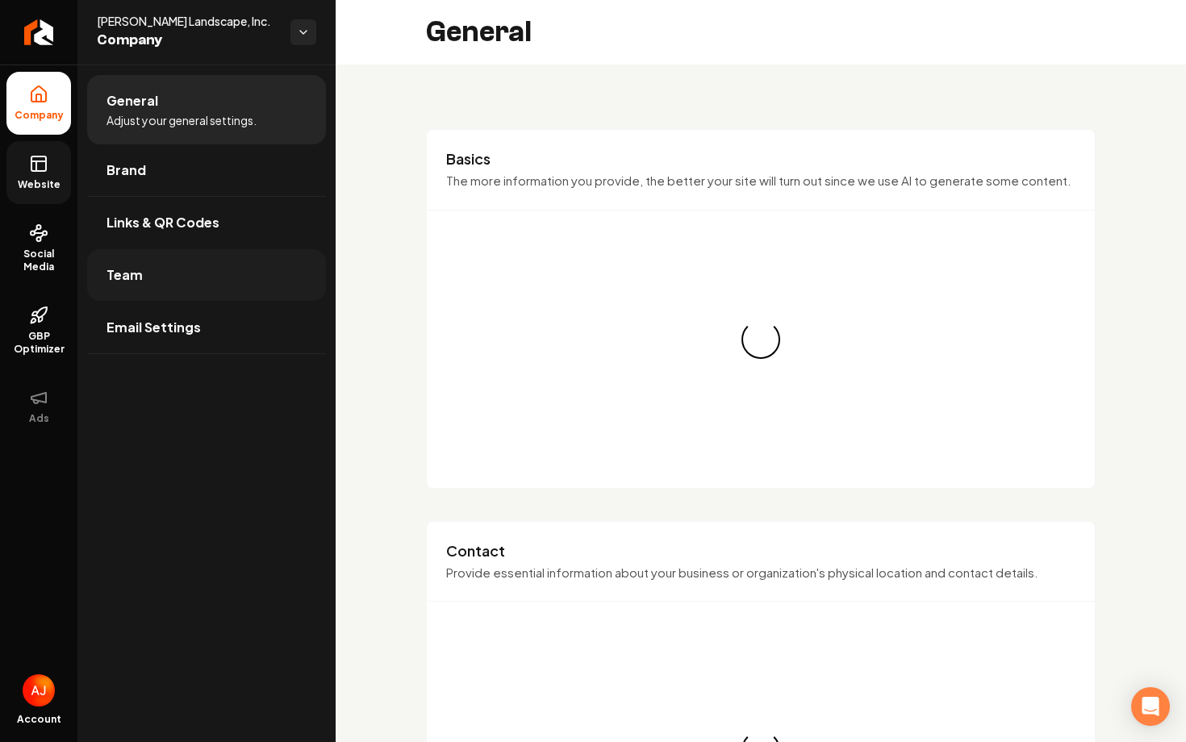
click at [190, 278] on link "Team" at bounding box center [206, 275] width 239 height 52
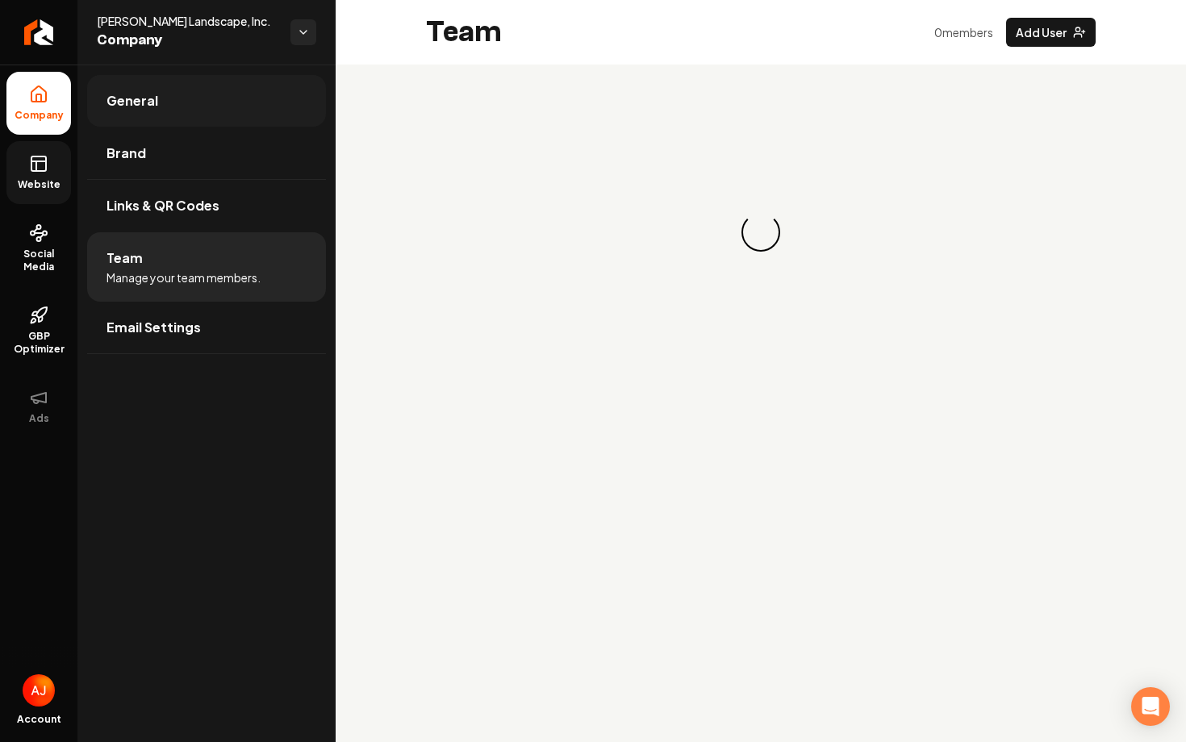
click at [181, 102] on link "General" at bounding box center [206, 101] width 239 height 52
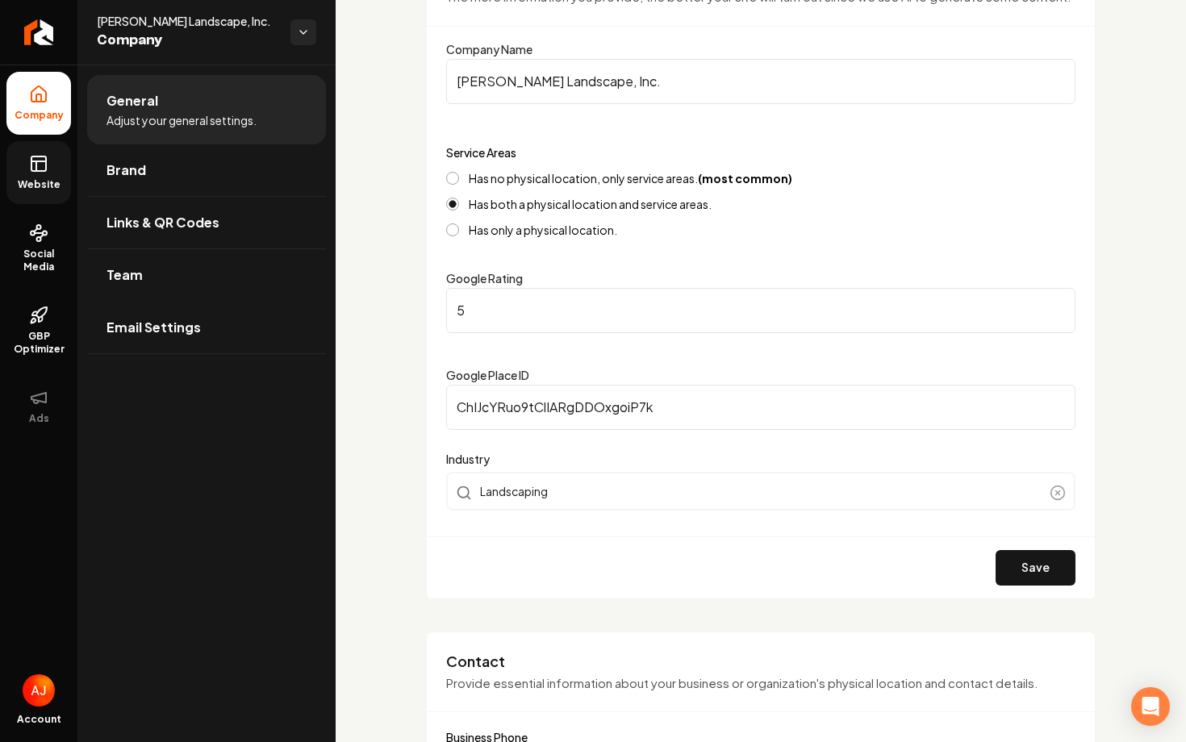
scroll to position [350, 0]
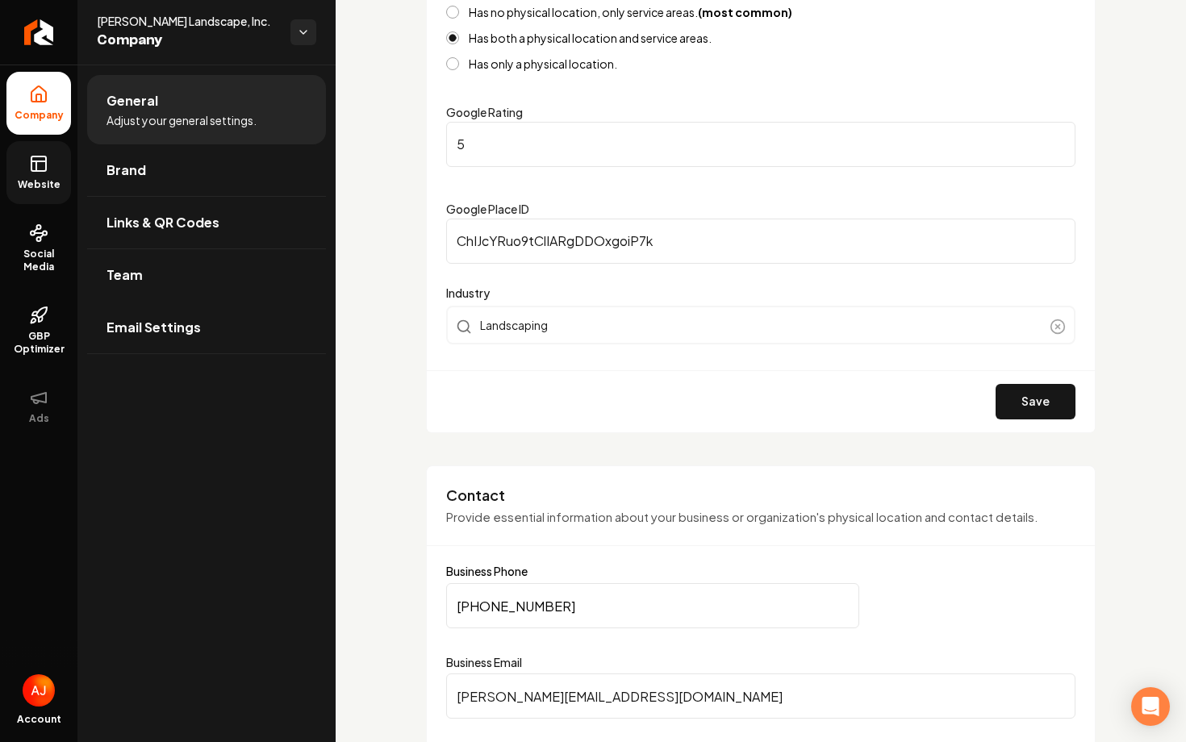
click at [29, 188] on span "Website" at bounding box center [39, 184] width 56 height 13
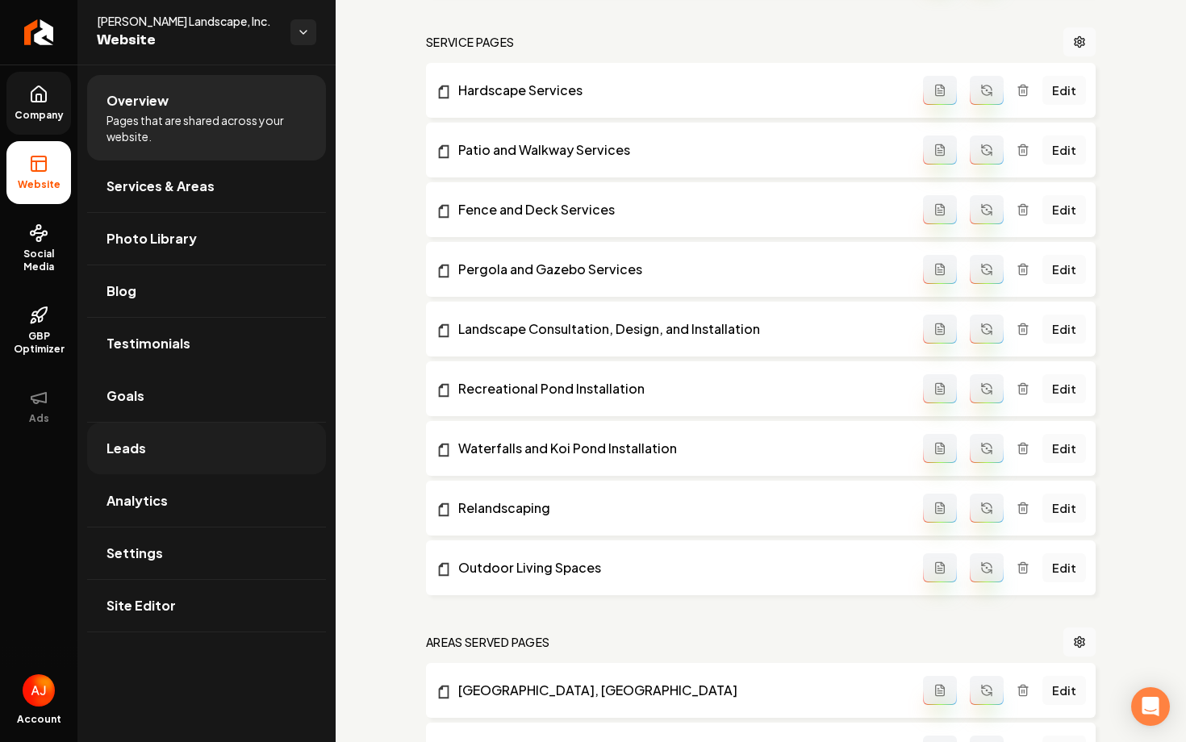
click at [203, 457] on link "Leads" at bounding box center [206, 449] width 239 height 52
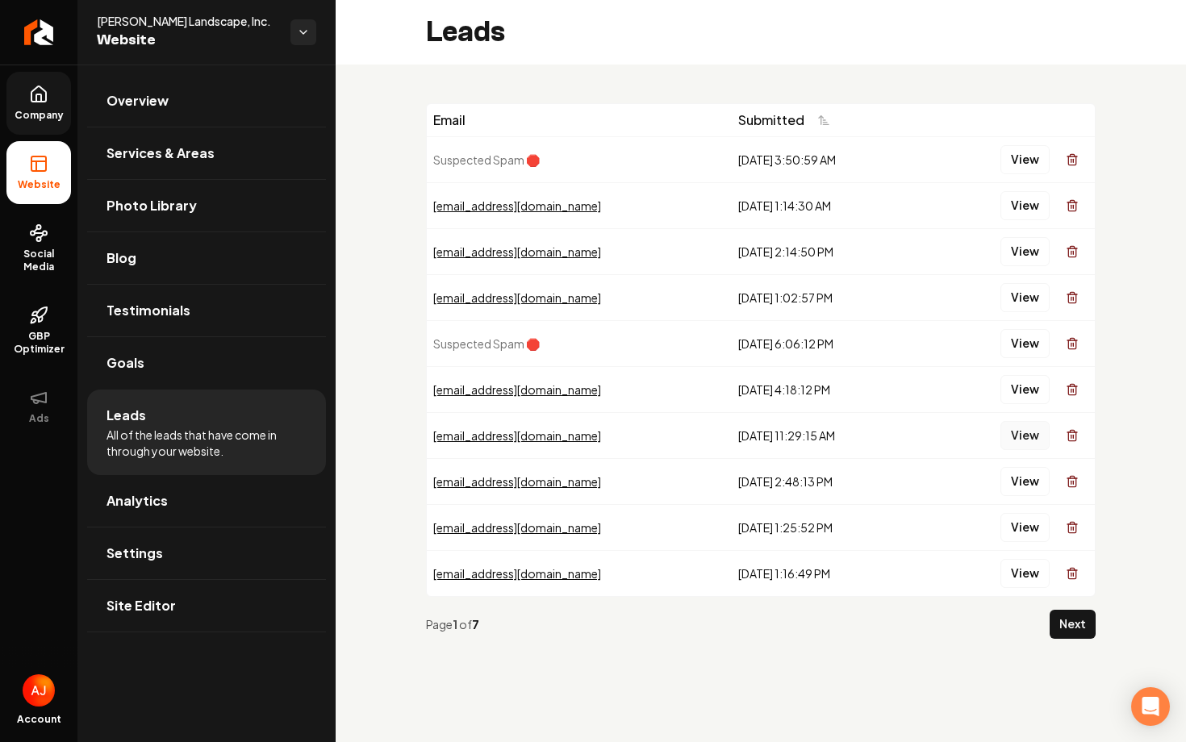
click at [1006, 436] on button "View" at bounding box center [1025, 435] width 49 height 29
click at [1053, 618] on button "Next" at bounding box center [1073, 624] width 46 height 29
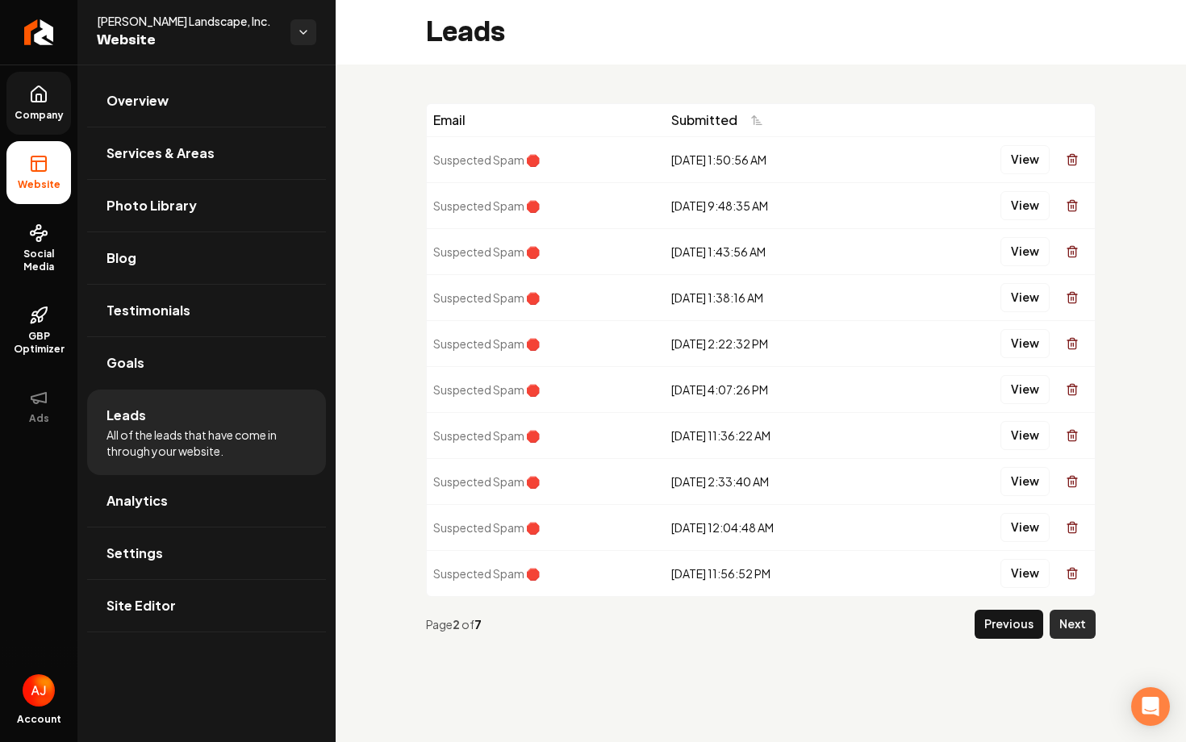
click at [1063, 622] on button "Next" at bounding box center [1073, 624] width 46 height 29
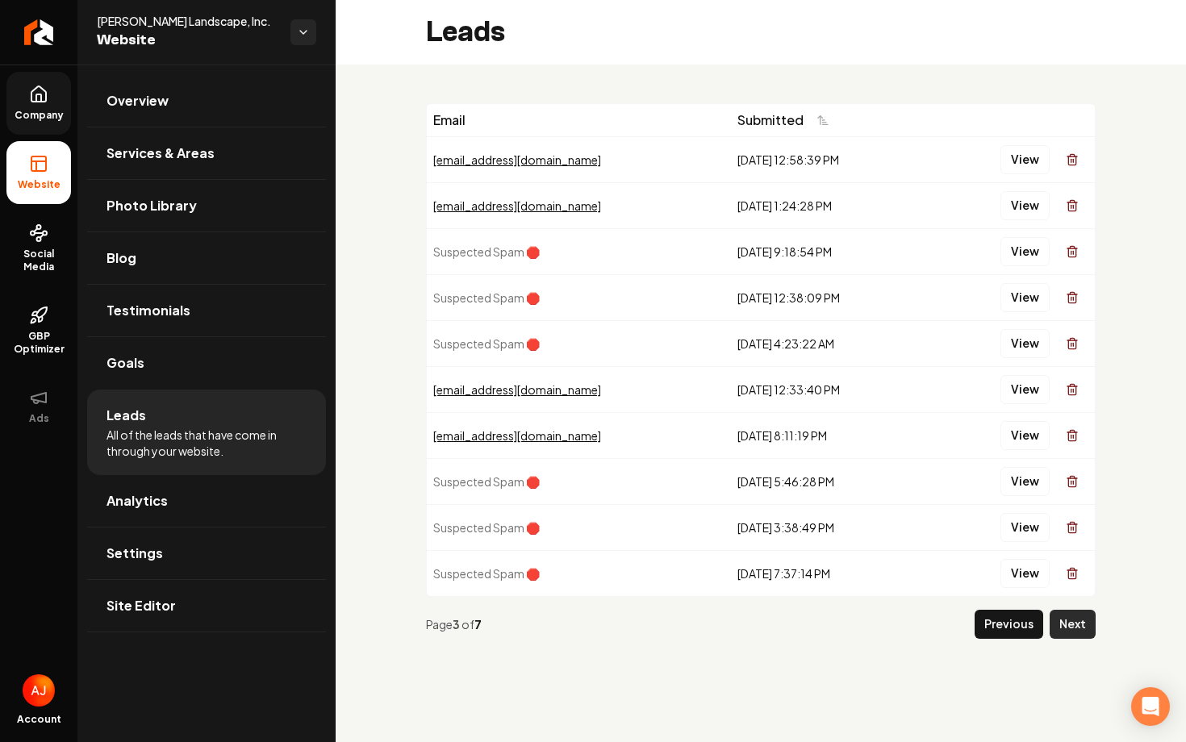
click at [1085, 624] on button "Next" at bounding box center [1073, 624] width 46 height 29
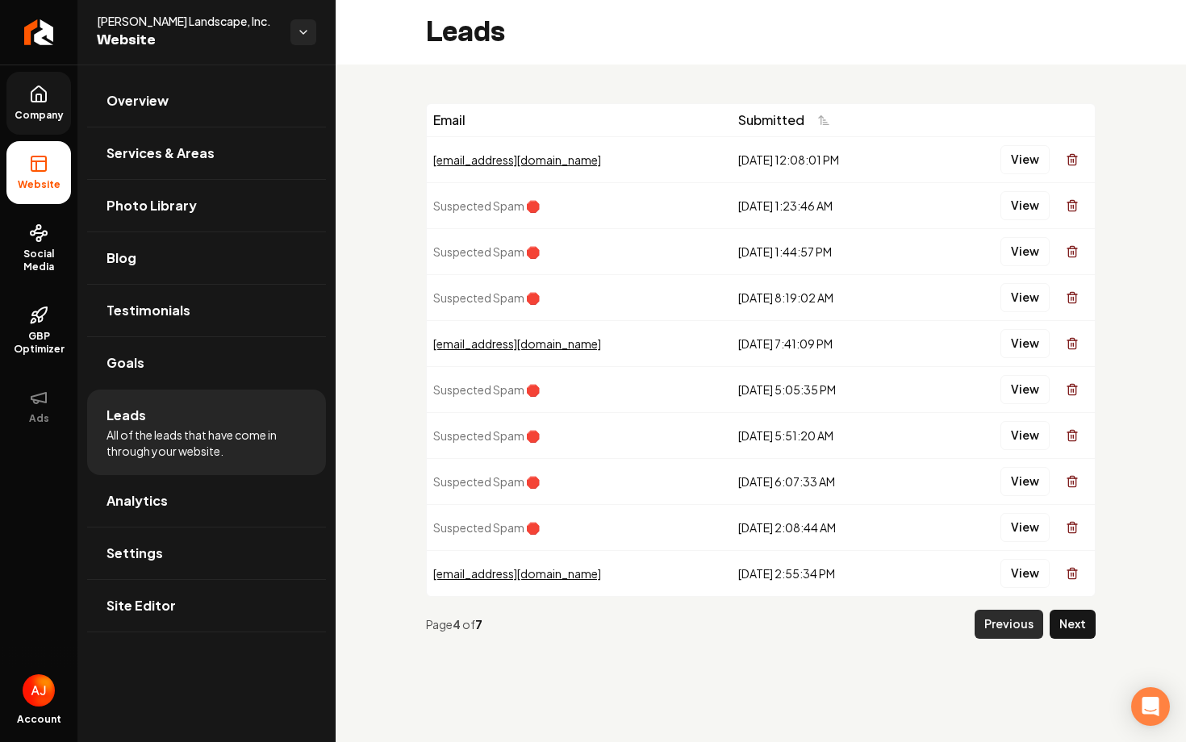
click at [997, 634] on button "Previous" at bounding box center [1009, 624] width 69 height 29
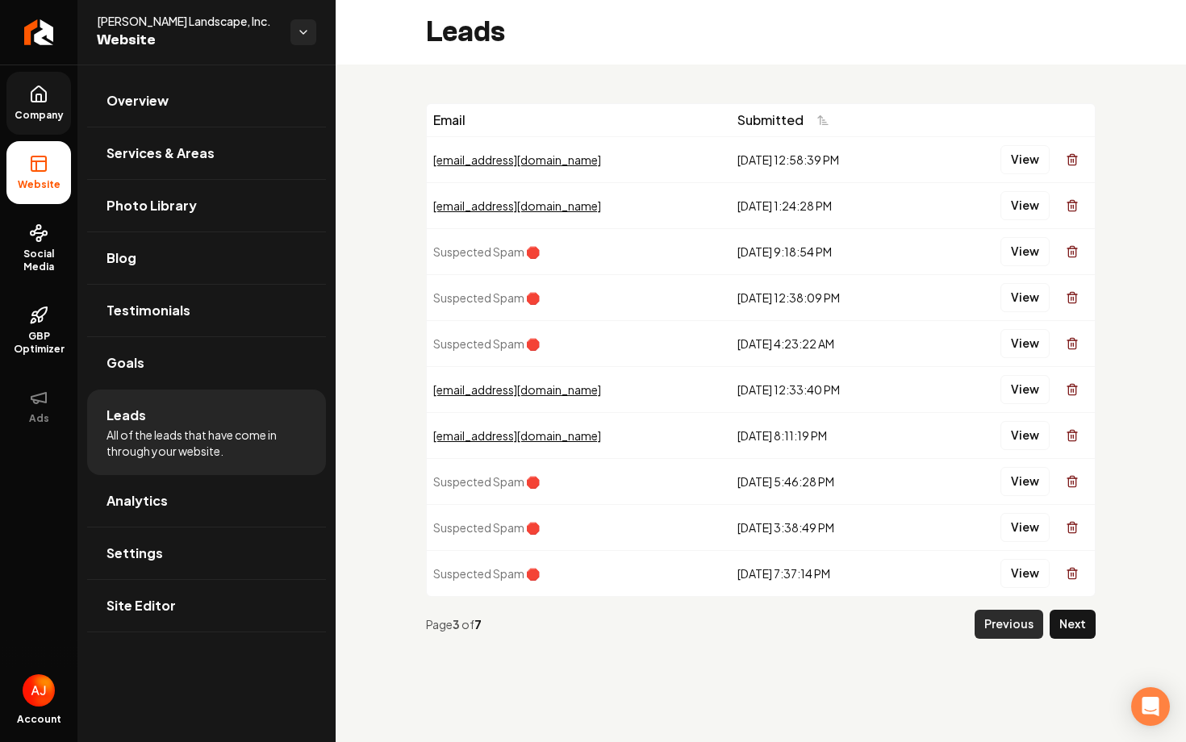
click at [1002, 629] on button "Previous" at bounding box center [1009, 624] width 69 height 29
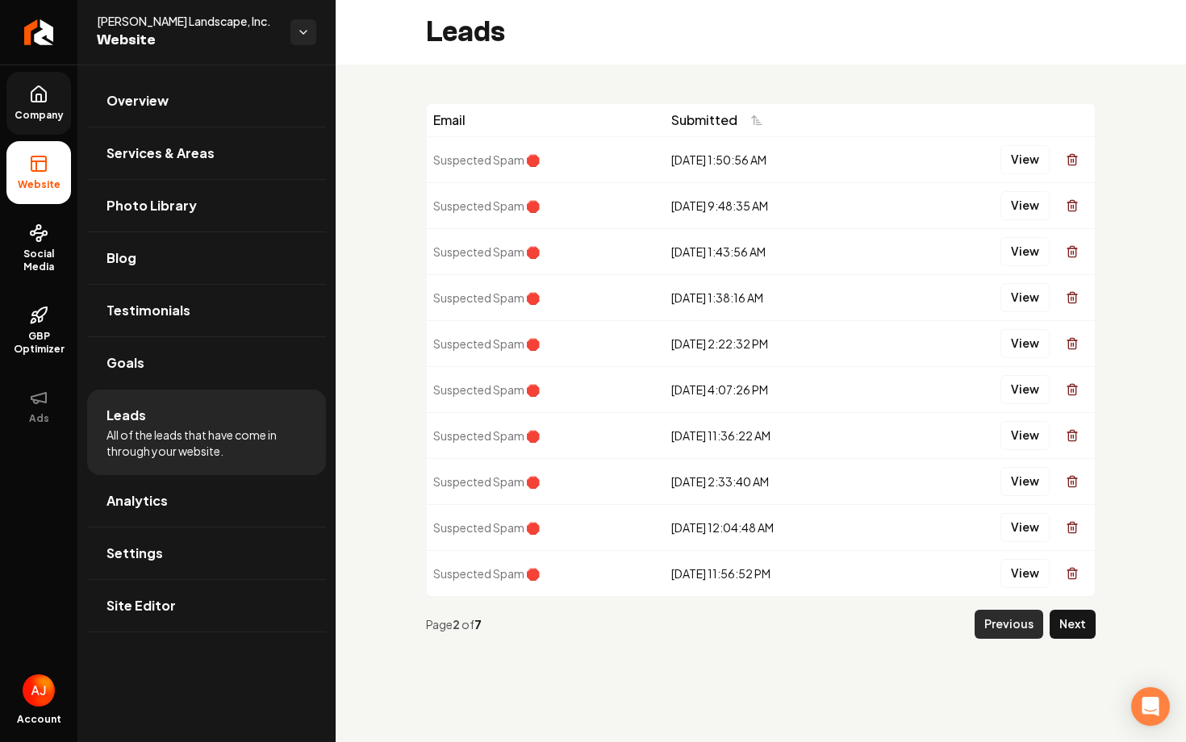
click at [993, 617] on button "Previous" at bounding box center [1009, 624] width 69 height 29
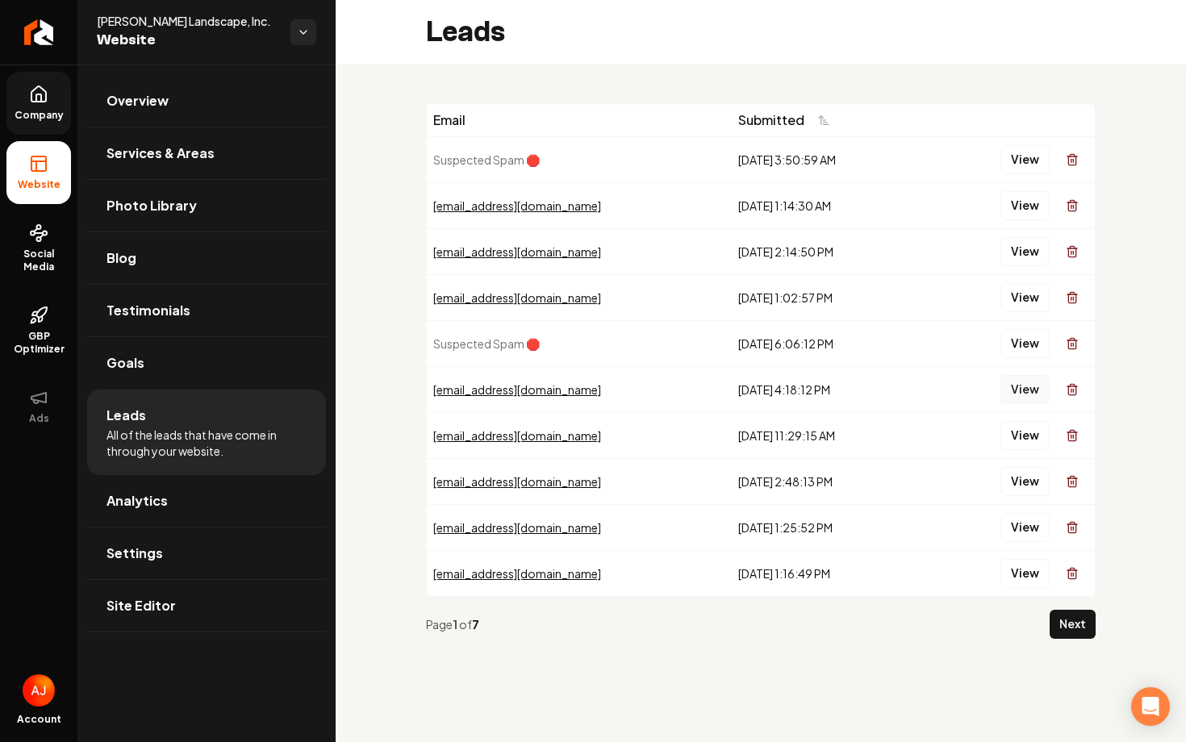
click at [1017, 395] on button "View" at bounding box center [1025, 389] width 49 height 29
click at [1035, 295] on button "View" at bounding box center [1025, 297] width 49 height 29
click at [1026, 243] on button "View" at bounding box center [1025, 251] width 49 height 29
click at [1026, 200] on button "View" at bounding box center [1025, 205] width 49 height 29
click at [1017, 211] on button "View" at bounding box center [1025, 205] width 49 height 29
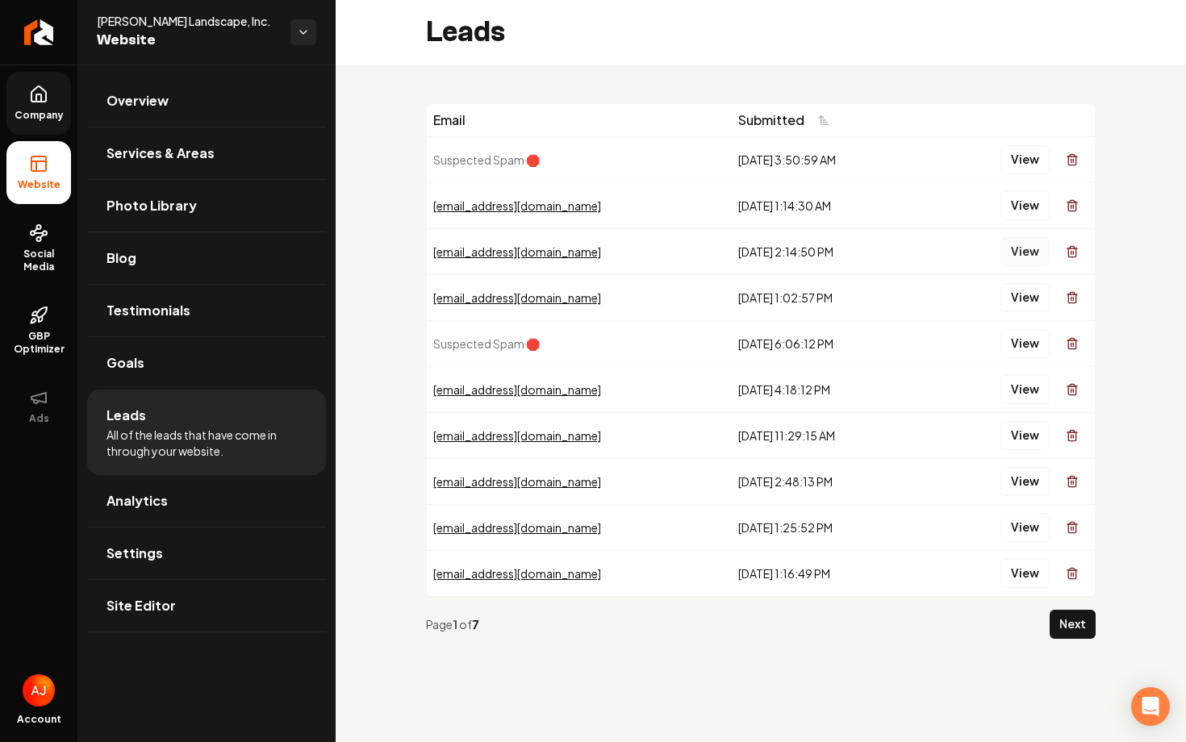
click at [1015, 258] on button "View" at bounding box center [1025, 251] width 49 height 29
click at [1015, 291] on button "View" at bounding box center [1025, 297] width 49 height 29
click at [1022, 210] on button "View" at bounding box center [1025, 205] width 49 height 29
click at [1023, 257] on button "View" at bounding box center [1025, 251] width 49 height 29
click at [1023, 256] on button "View" at bounding box center [1025, 251] width 49 height 29
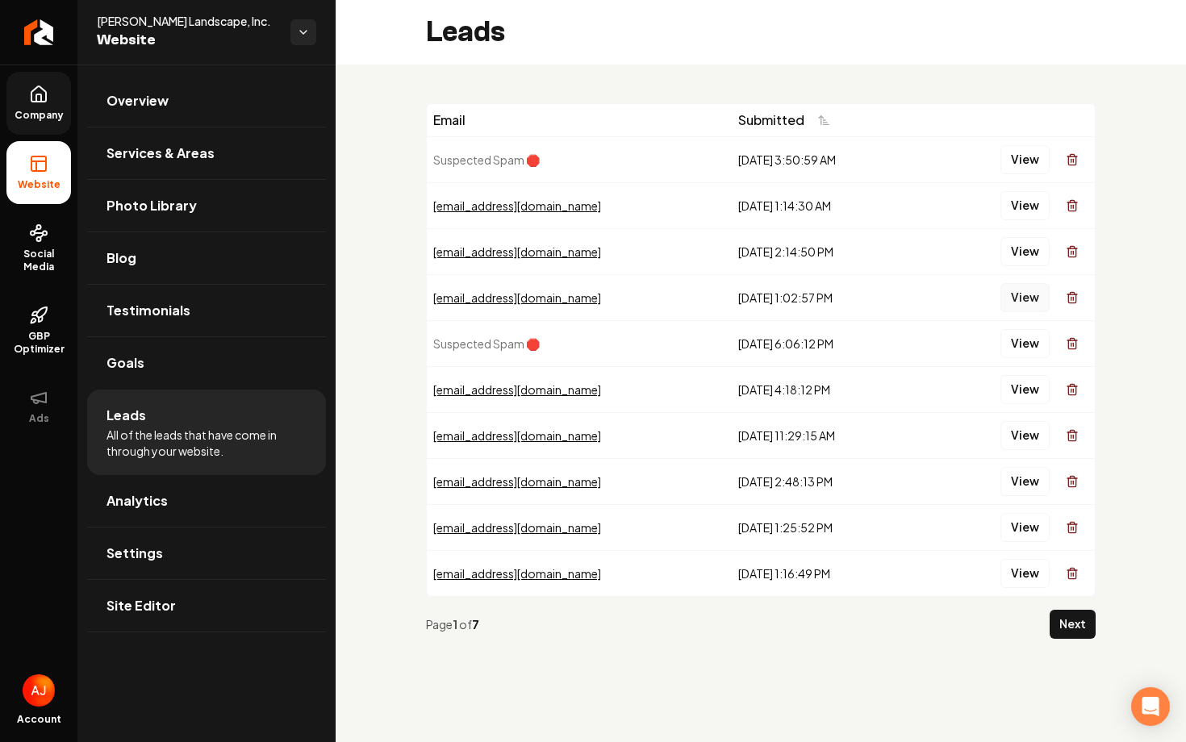
click at [1014, 297] on button "View" at bounding box center [1025, 297] width 49 height 29
click at [1015, 340] on button "View" at bounding box center [1025, 343] width 49 height 29
click at [1028, 387] on button "View" at bounding box center [1025, 389] width 49 height 29
click at [1031, 445] on button "View" at bounding box center [1025, 435] width 49 height 29
click at [1027, 487] on button "View" at bounding box center [1025, 481] width 49 height 29
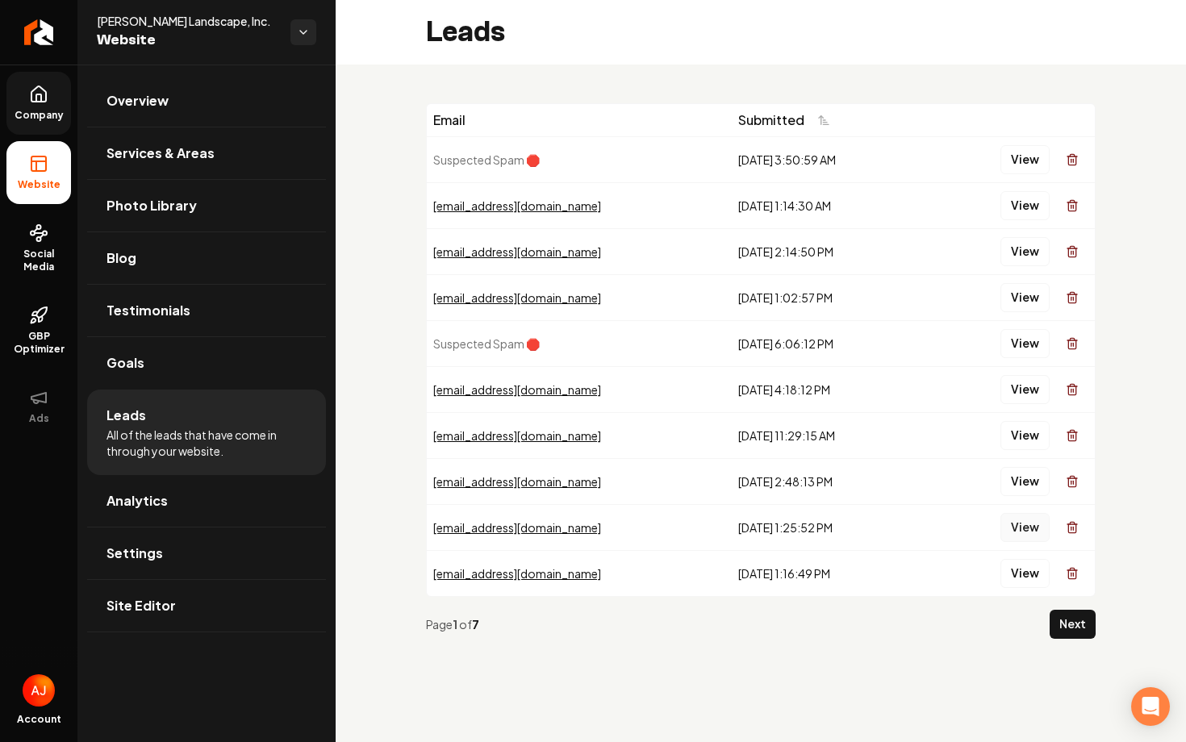
click at [1022, 533] on button "View" at bounding box center [1025, 527] width 49 height 29
click at [1072, 625] on button "Next" at bounding box center [1073, 624] width 46 height 29
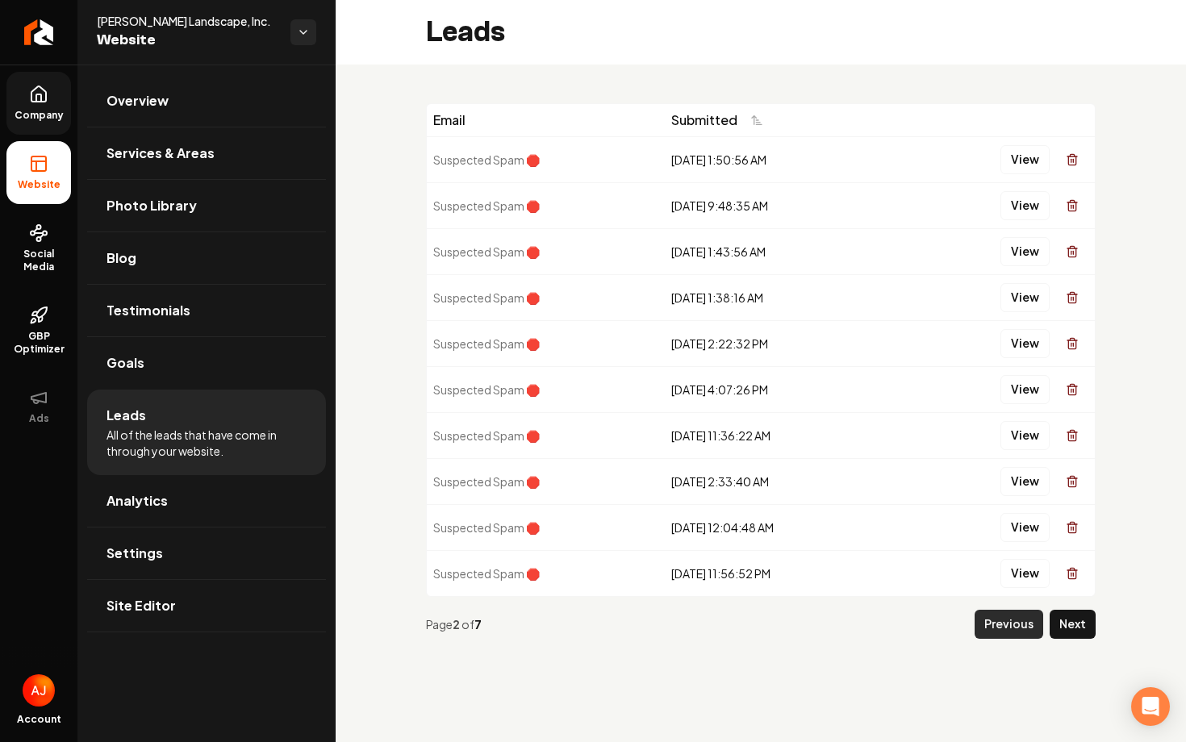
click at [997, 623] on button "Previous" at bounding box center [1009, 624] width 69 height 29
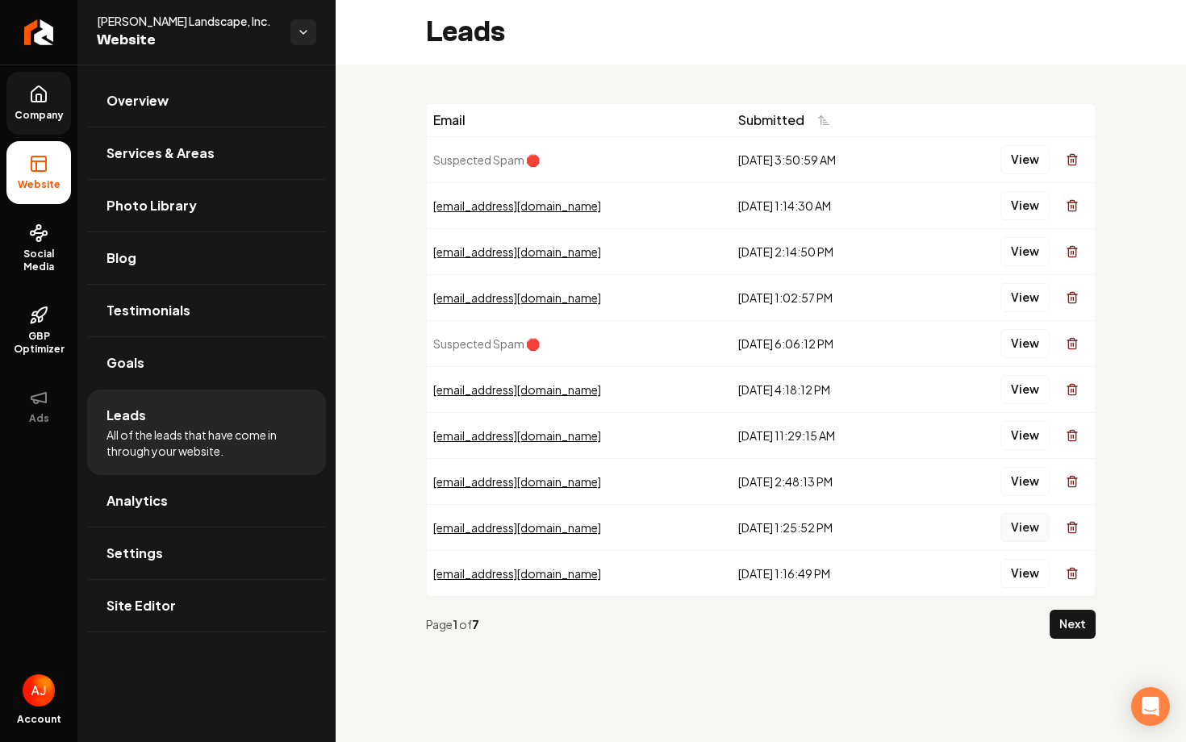
click at [1016, 530] on button "View" at bounding box center [1025, 527] width 49 height 29
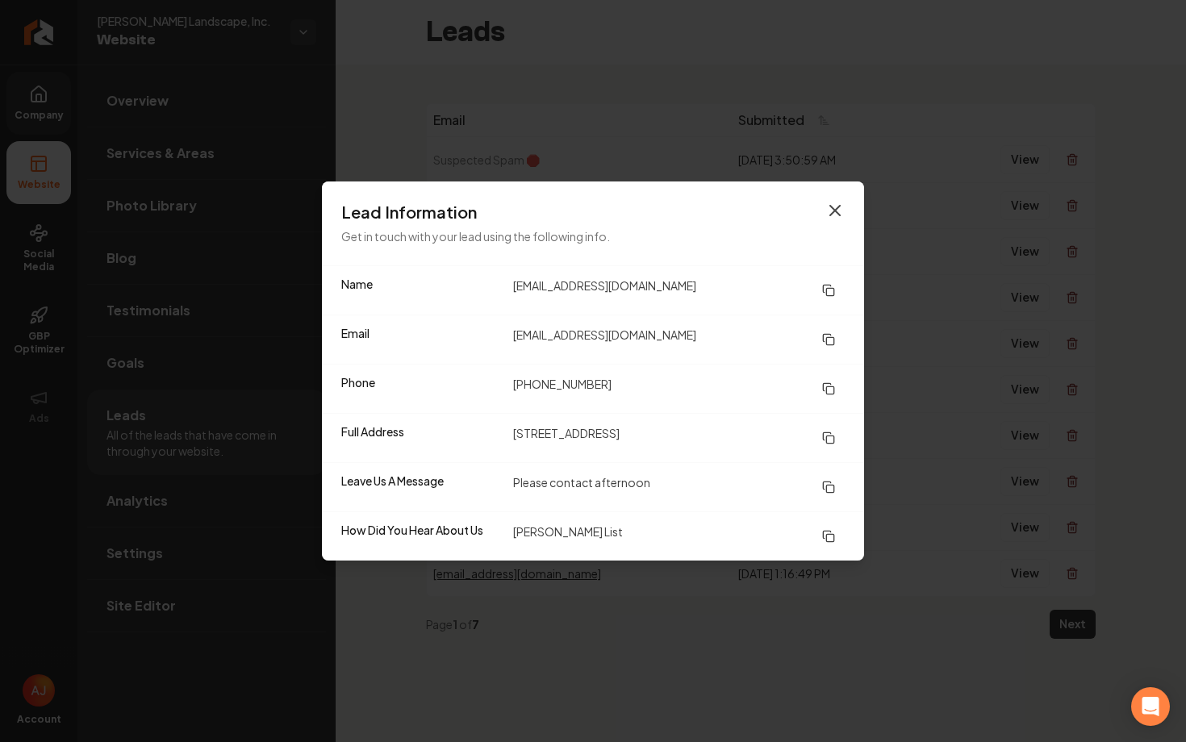
click at [843, 205] on icon "button" at bounding box center [835, 210] width 19 height 19
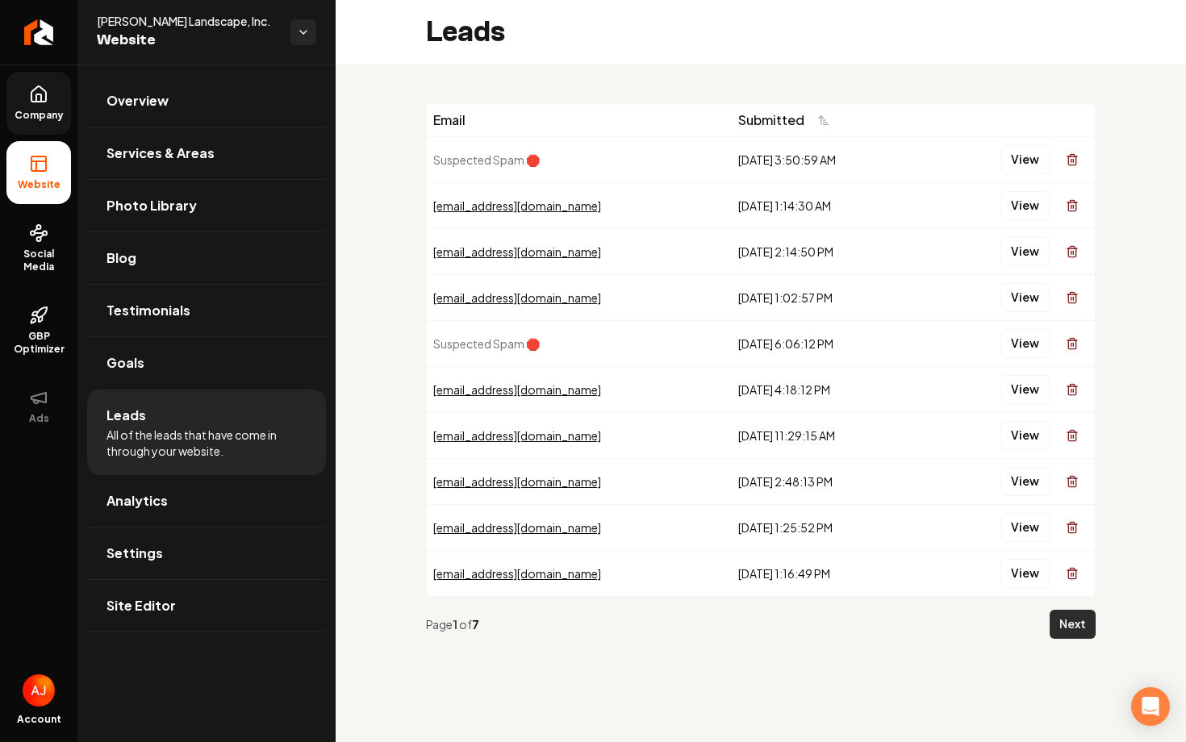
click at [1057, 625] on button "Next" at bounding box center [1073, 624] width 46 height 29
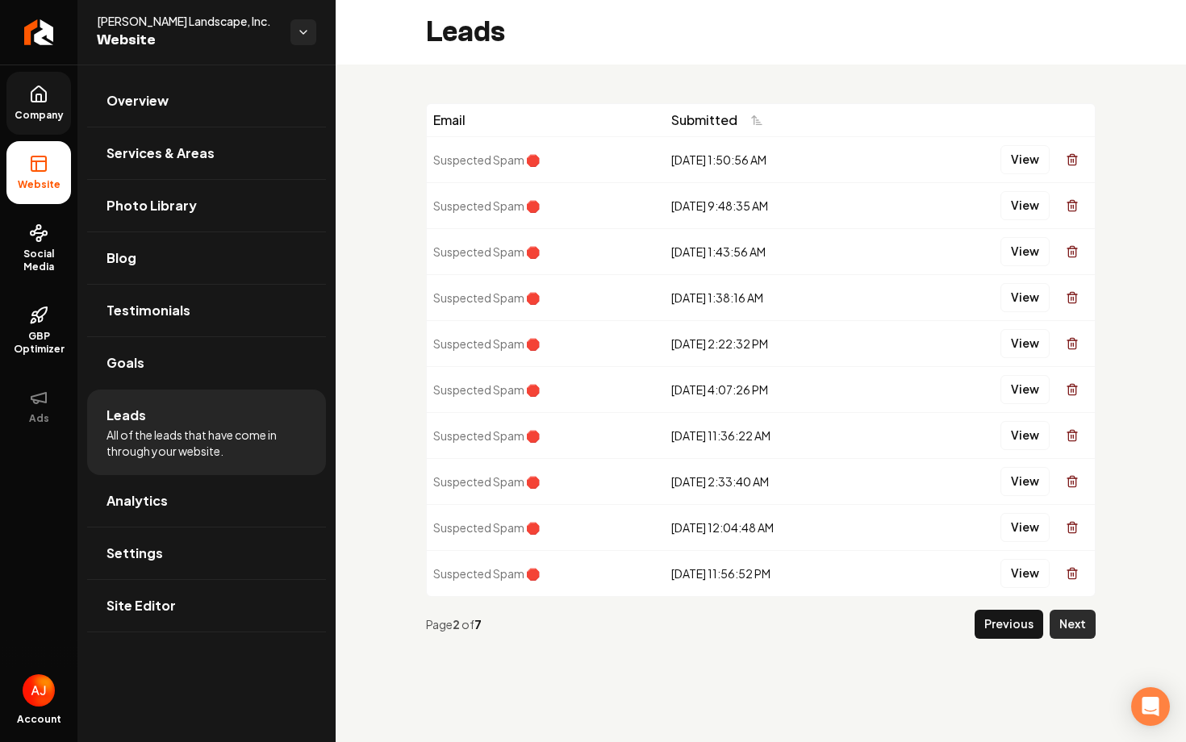
click at [1064, 618] on button "Next" at bounding box center [1073, 624] width 46 height 29
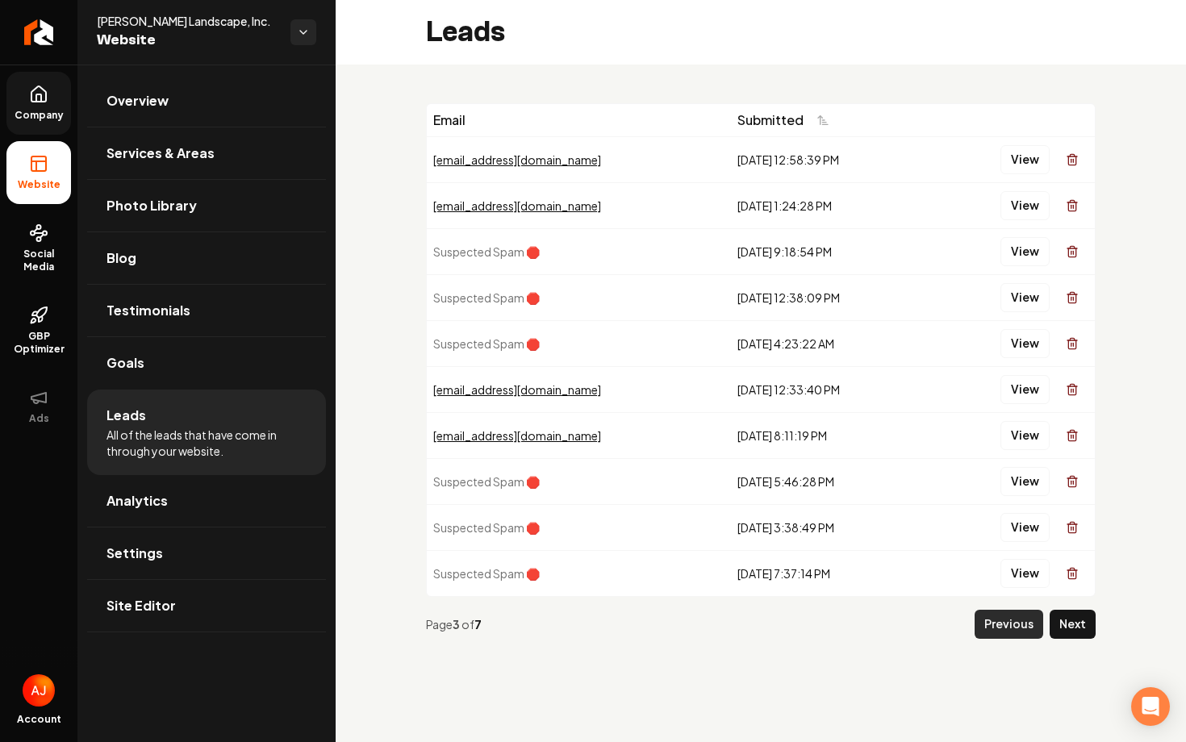
click at [1008, 623] on button "Previous" at bounding box center [1009, 624] width 69 height 29
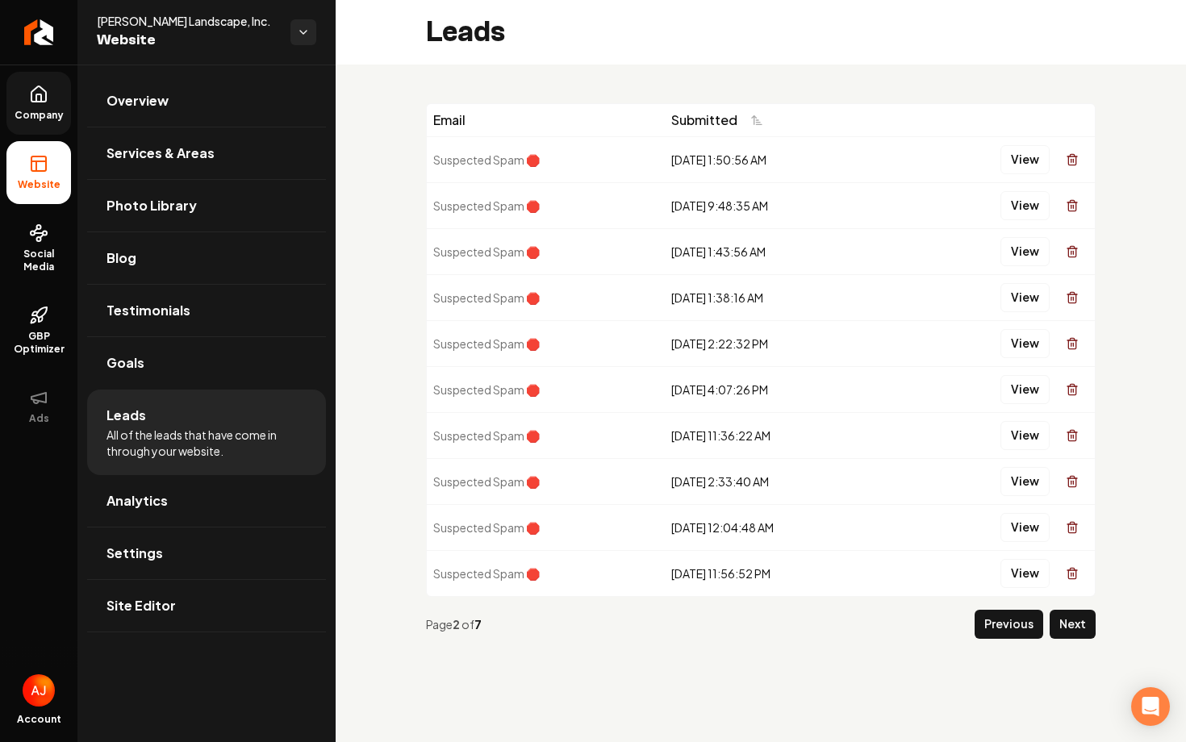
click at [1008, 623] on button "Previous" at bounding box center [1009, 624] width 69 height 29
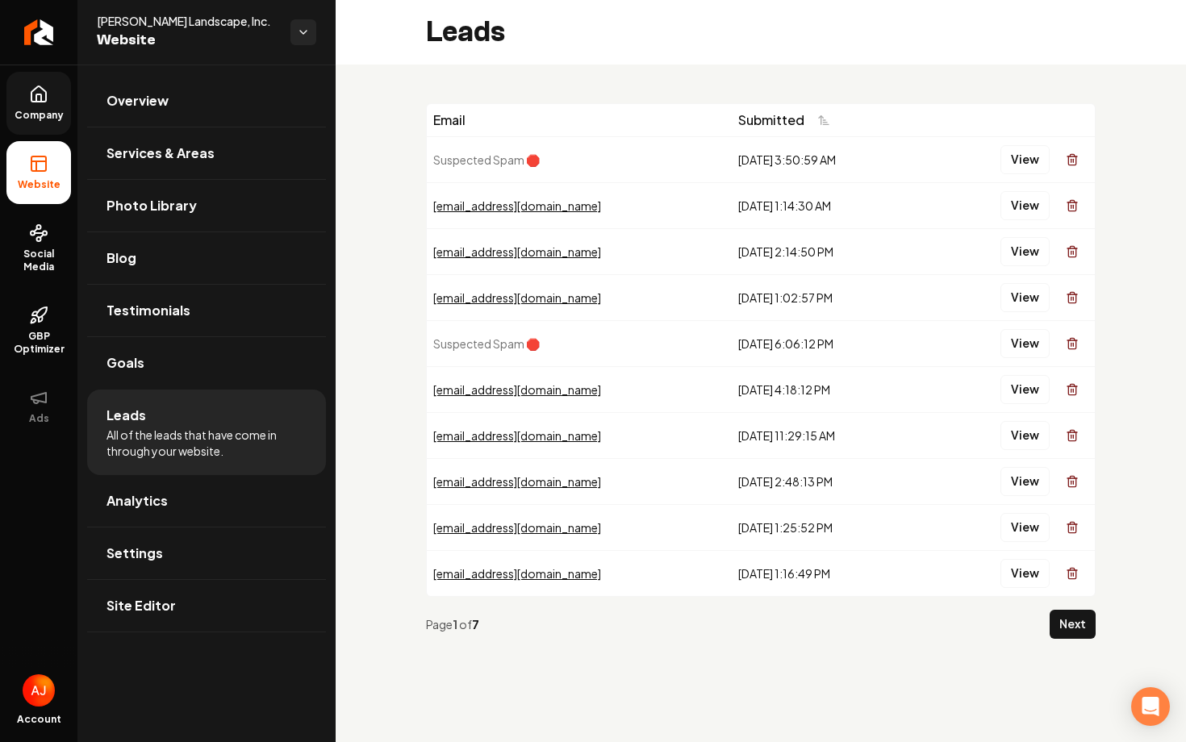
click at [47, 94] on icon at bounding box center [38, 94] width 19 height 19
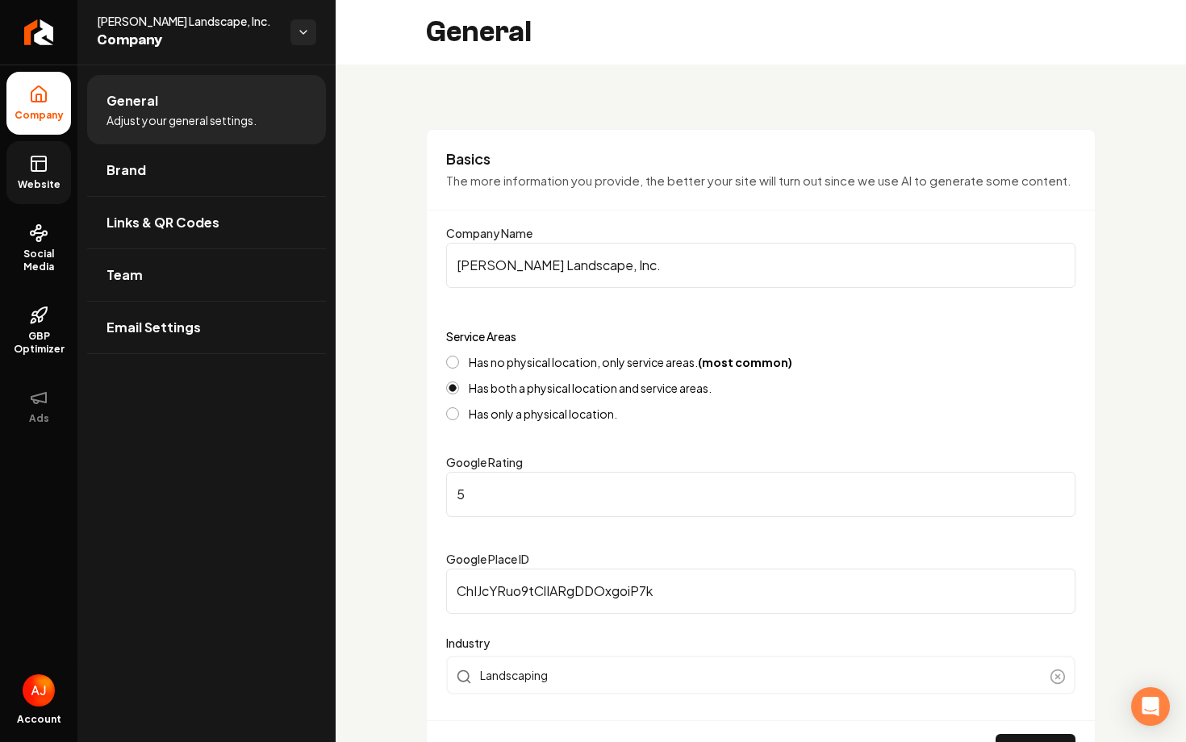
click at [20, 165] on link "Website" at bounding box center [38, 172] width 65 height 63
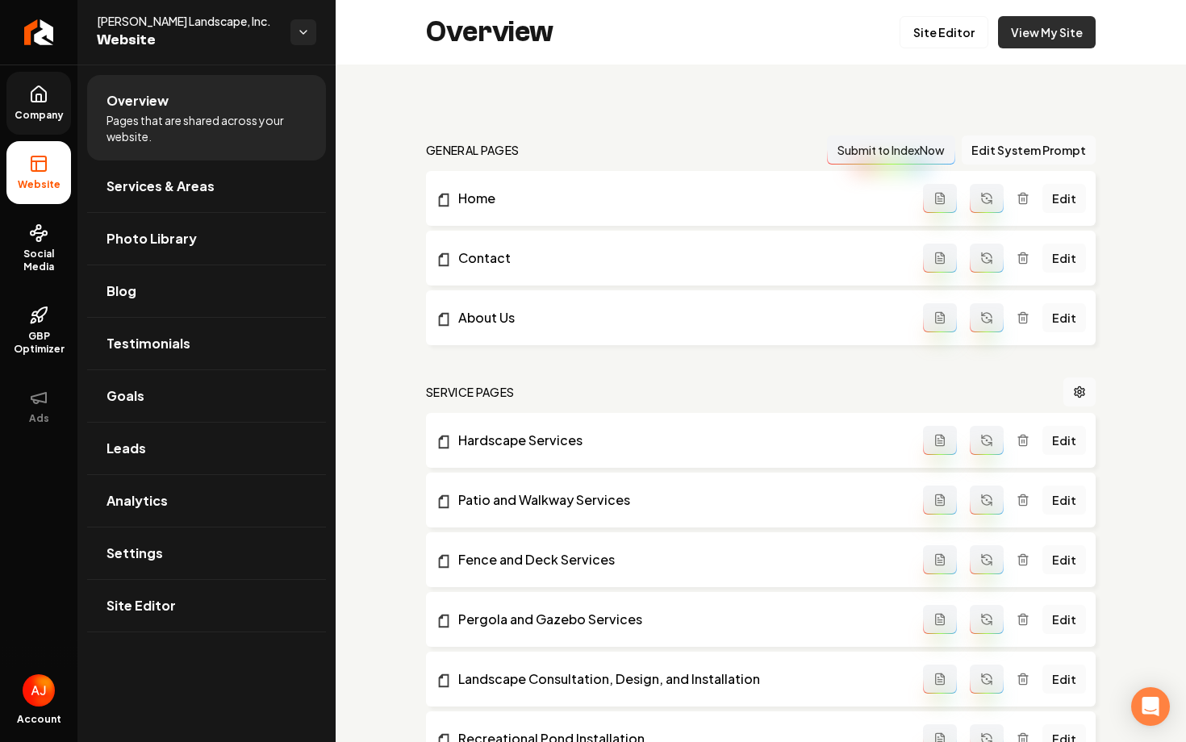
click at [1043, 39] on link "View My Site" at bounding box center [1047, 32] width 98 height 32
click at [1014, 46] on link "View My Site" at bounding box center [1047, 32] width 98 height 32
click at [141, 439] on span "Leads" at bounding box center [127, 448] width 40 height 19
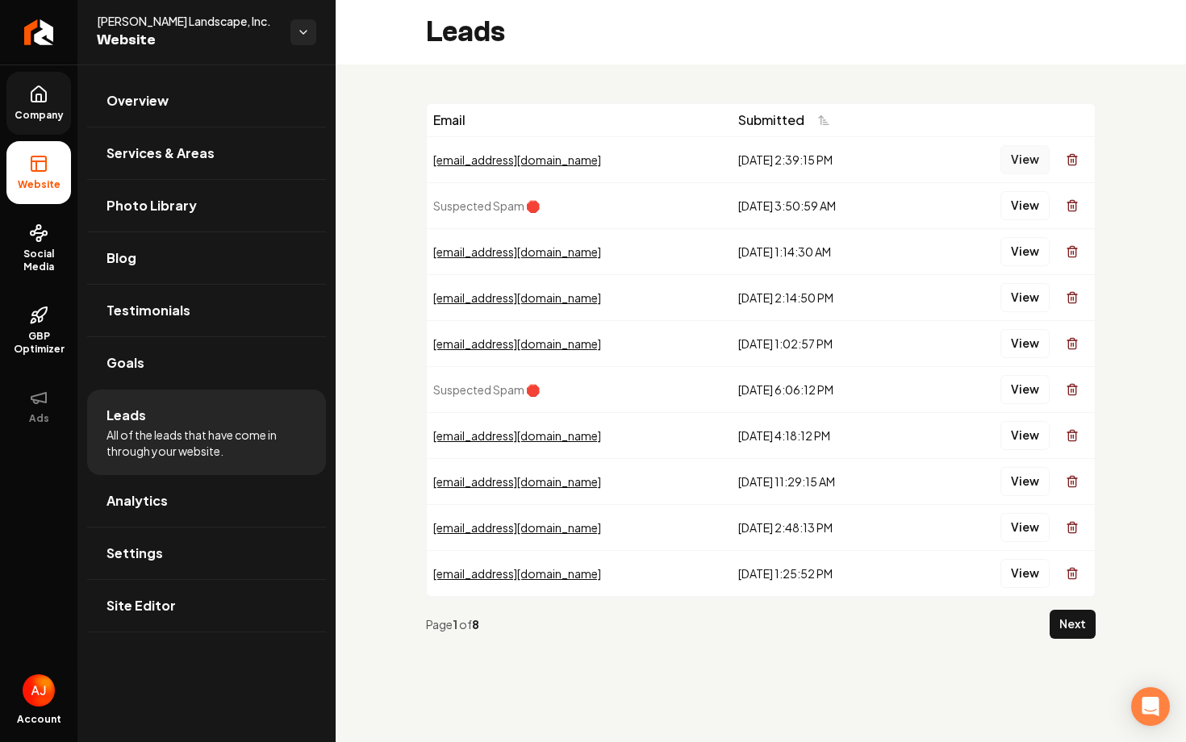
click at [1018, 165] on button "View" at bounding box center [1025, 159] width 49 height 29
click at [34, 113] on span "Company" at bounding box center [39, 115] width 62 height 13
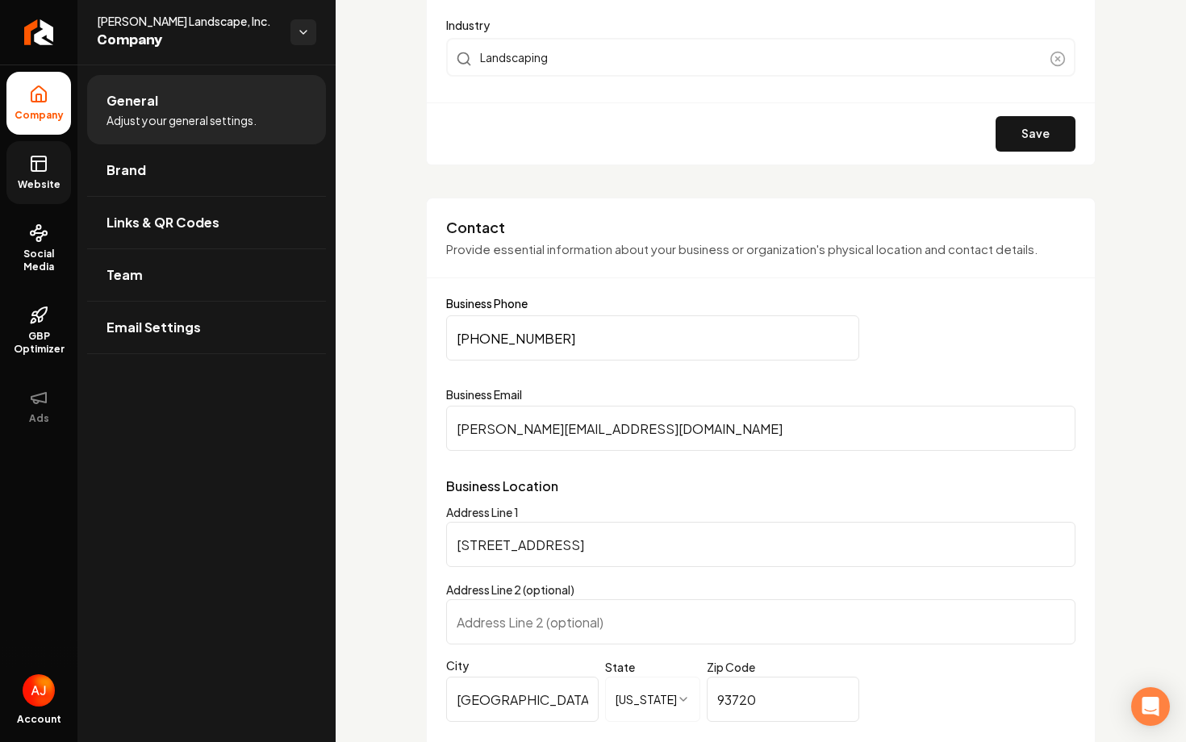
scroll to position [617, 0]
click at [56, 165] on link "Website" at bounding box center [38, 172] width 65 height 63
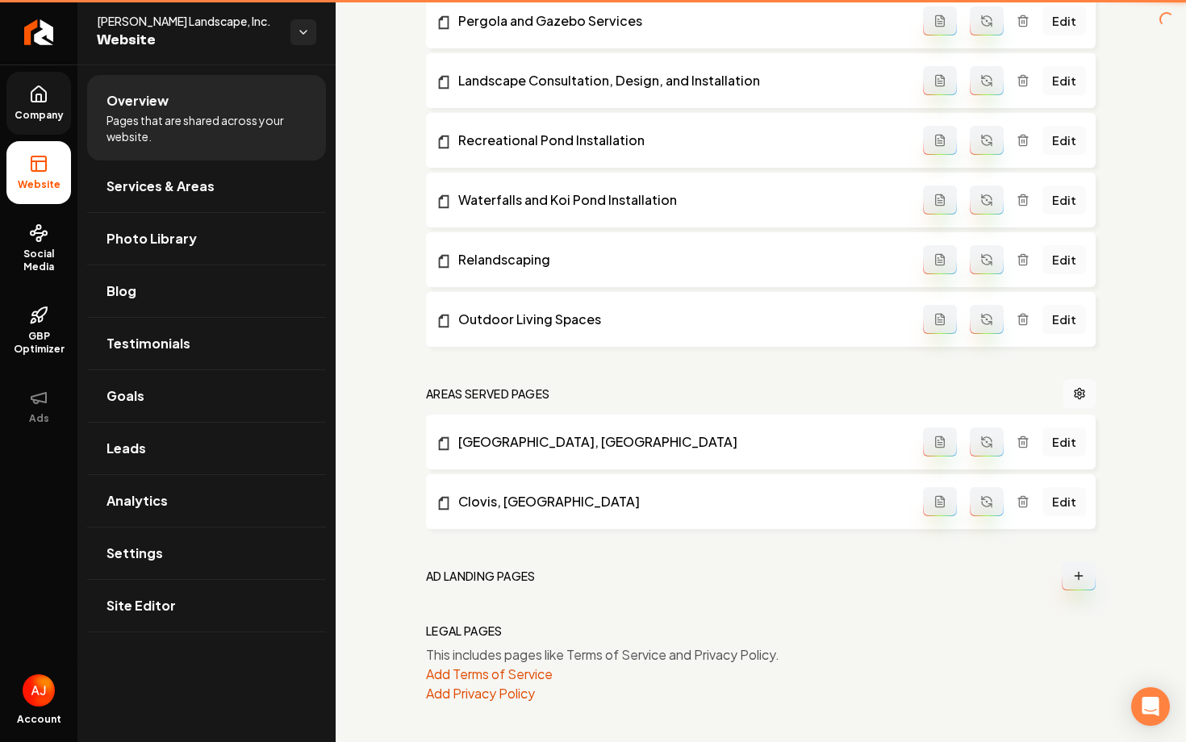
scroll to position [599, 0]
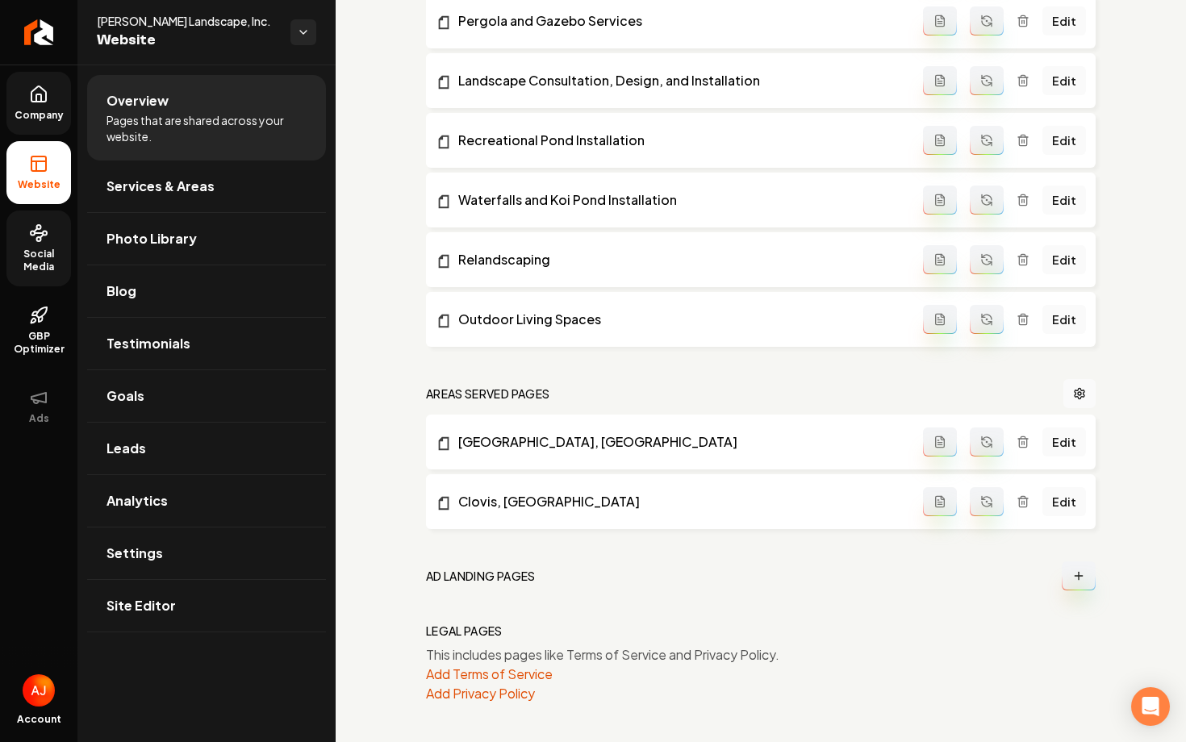
click at [60, 263] on span "Social Media" at bounding box center [38, 261] width 65 height 26
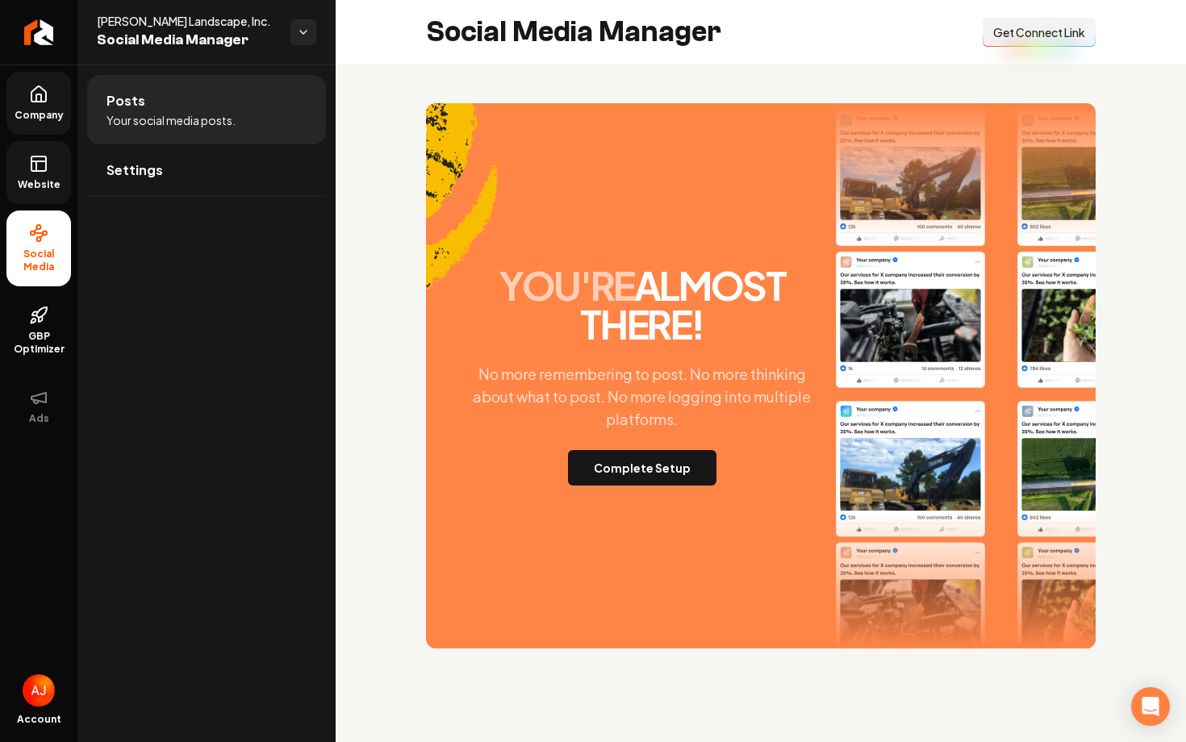
click at [34, 199] on link "Website" at bounding box center [38, 172] width 65 height 63
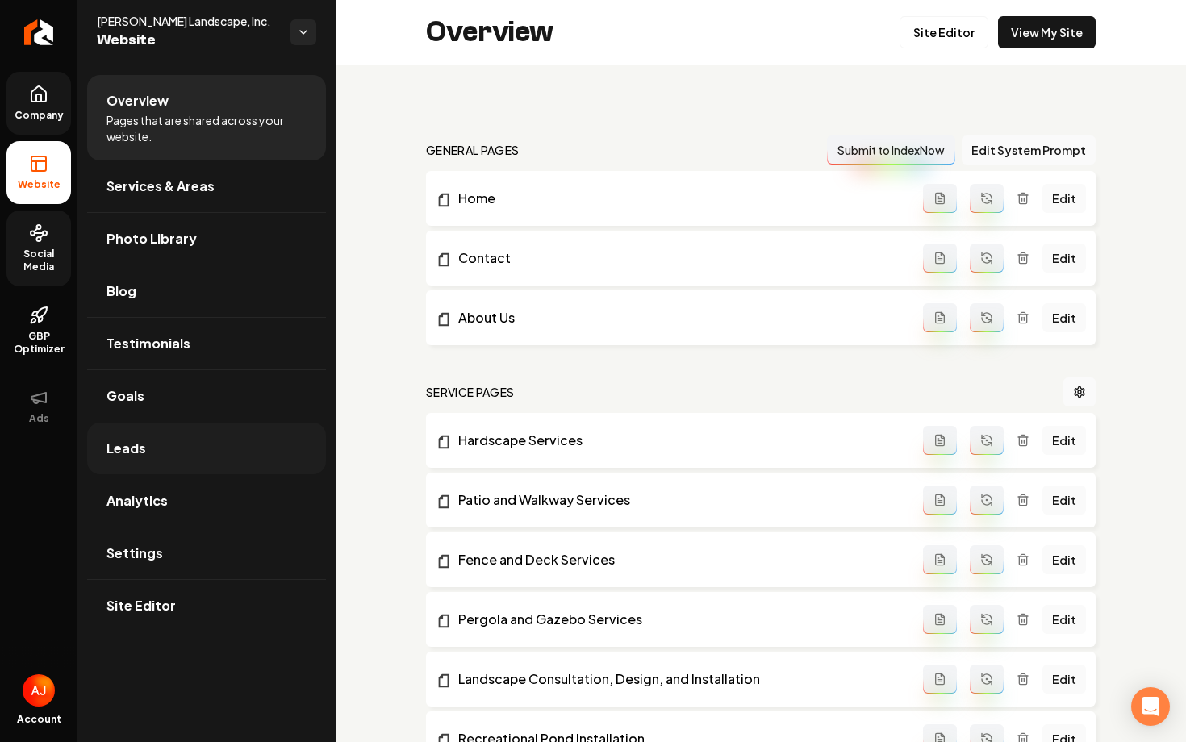
click at [182, 467] on link "Leads" at bounding box center [206, 449] width 239 height 52
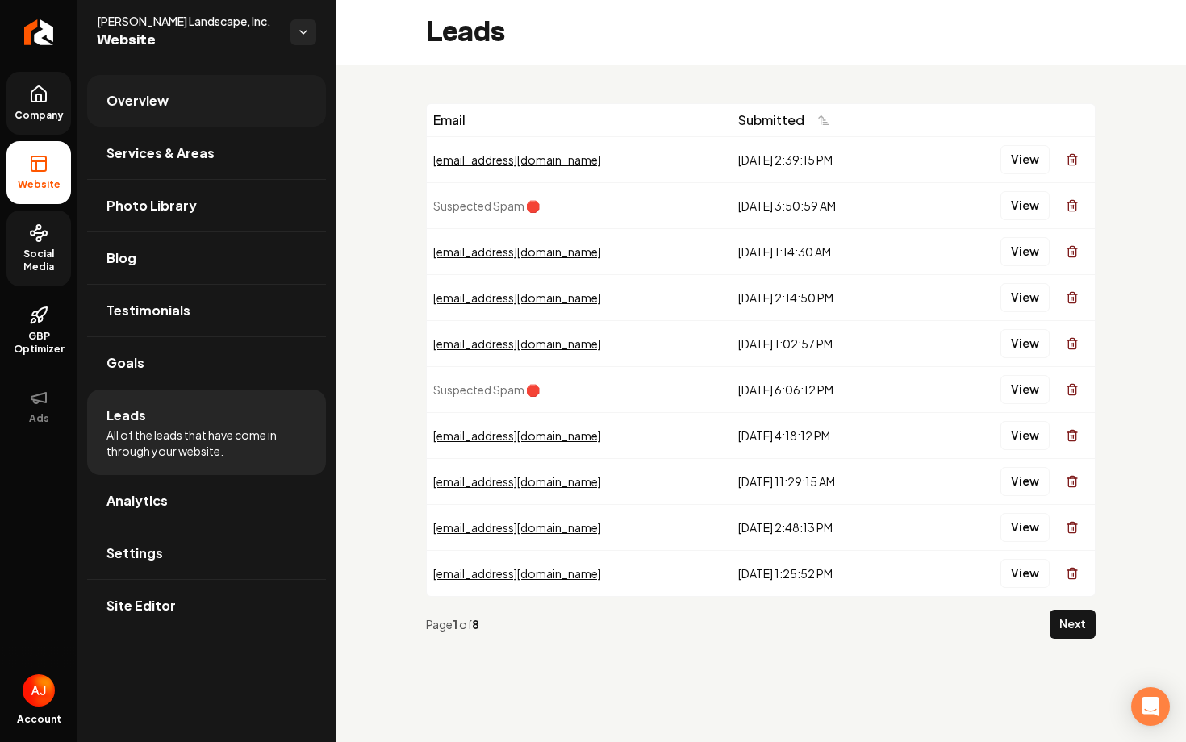
click at [182, 99] on link "Overview" at bounding box center [206, 101] width 239 height 52
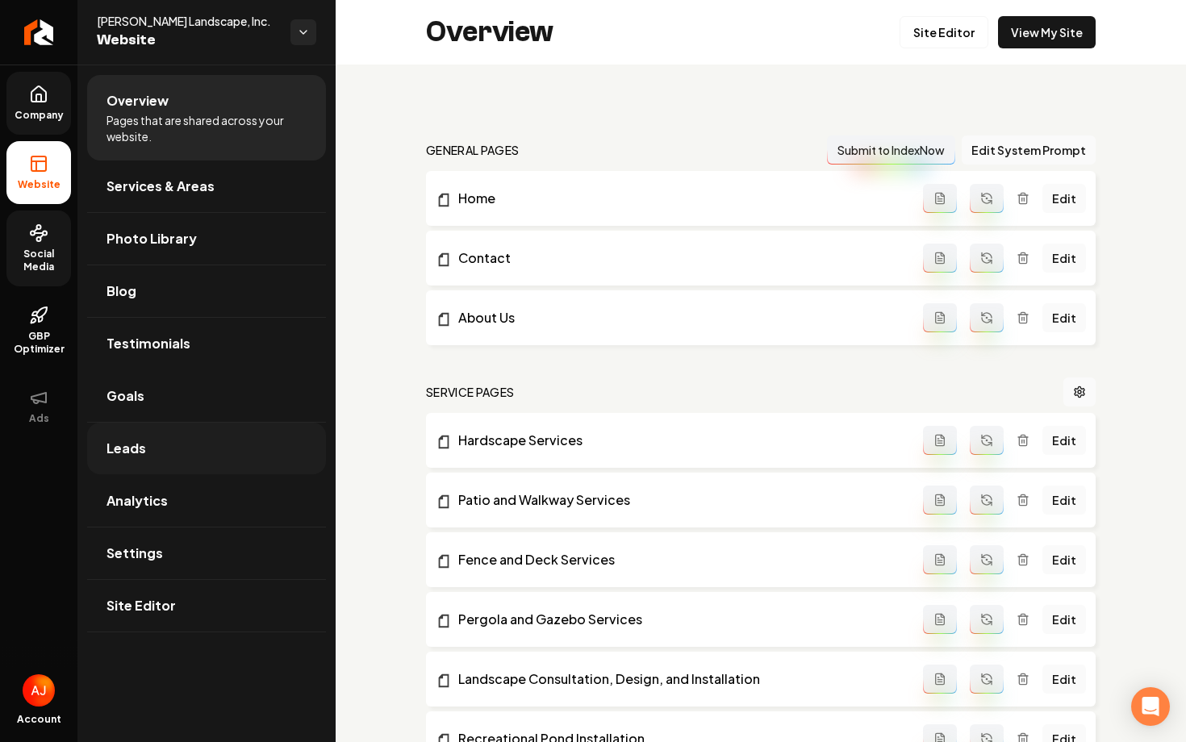
click at [198, 439] on link "Leads" at bounding box center [206, 449] width 239 height 52
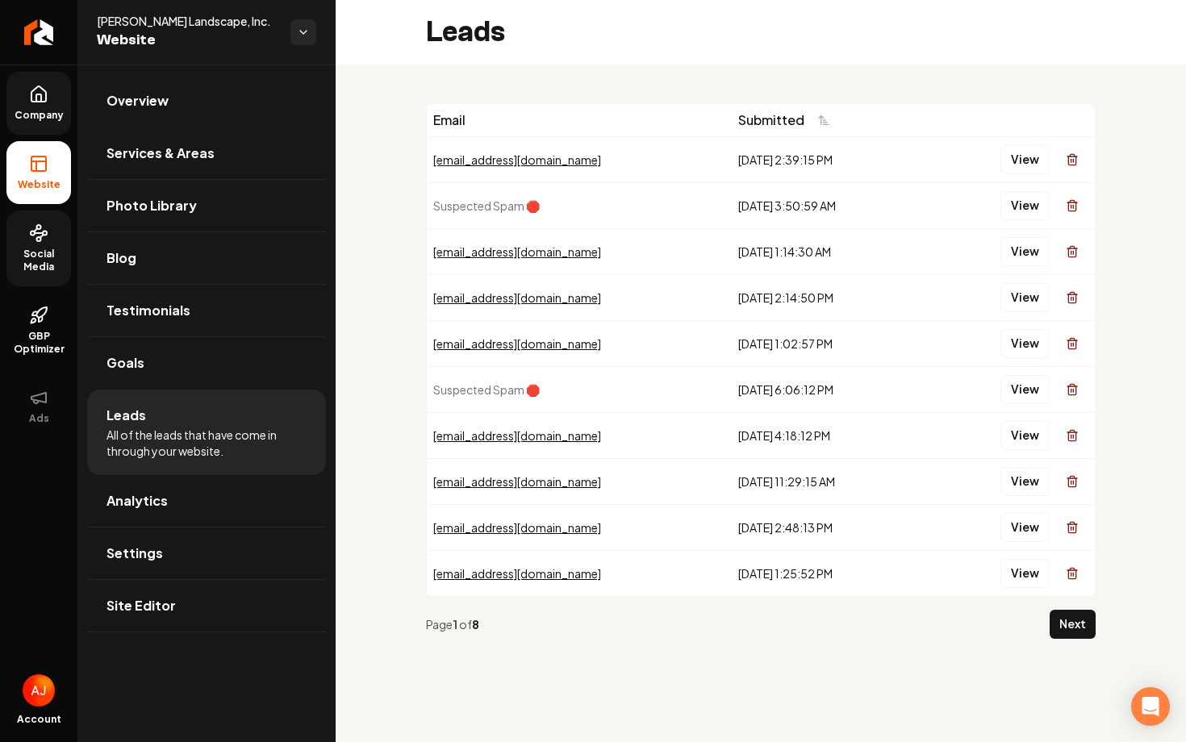
click at [1186, 389] on div "Email Submitted Austin@reboltHQ.com 9/16/2025, 2:39:15 PM View Suspected Spam 🛑…" at bounding box center [761, 378] width 851 height 626
click at [1072, 622] on button "Next" at bounding box center [1073, 624] width 46 height 29
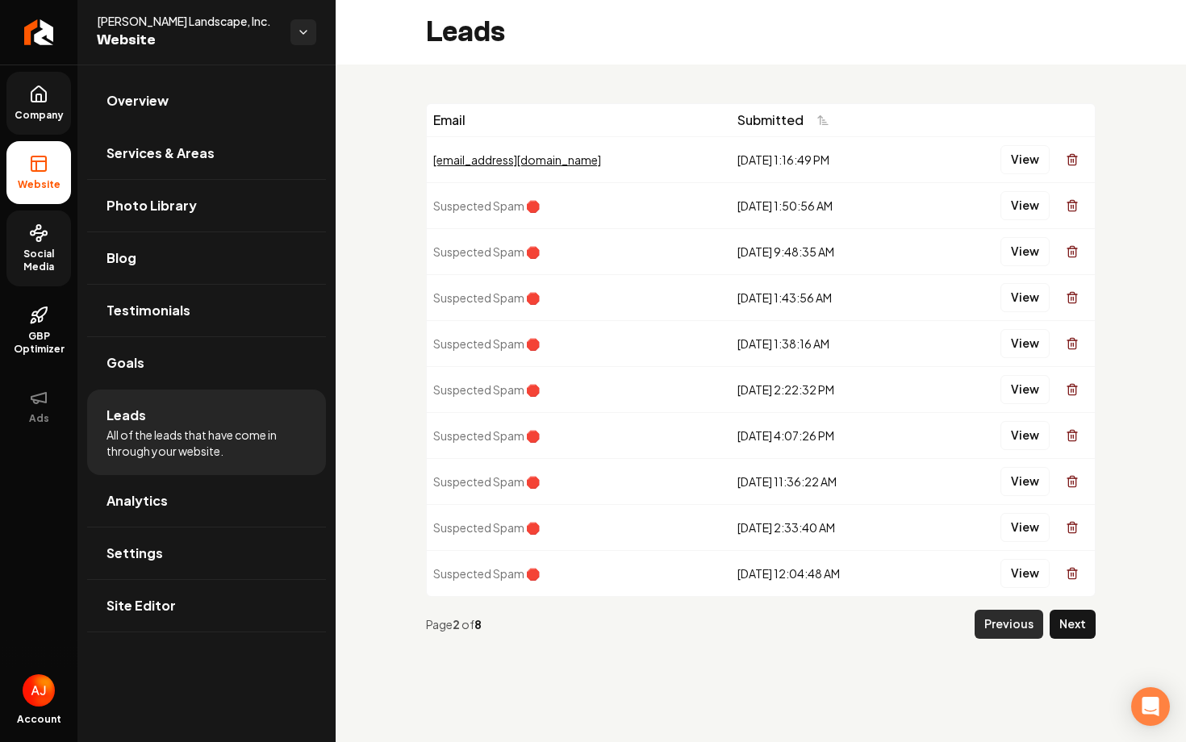
click at [983, 620] on button "Previous" at bounding box center [1009, 624] width 69 height 29
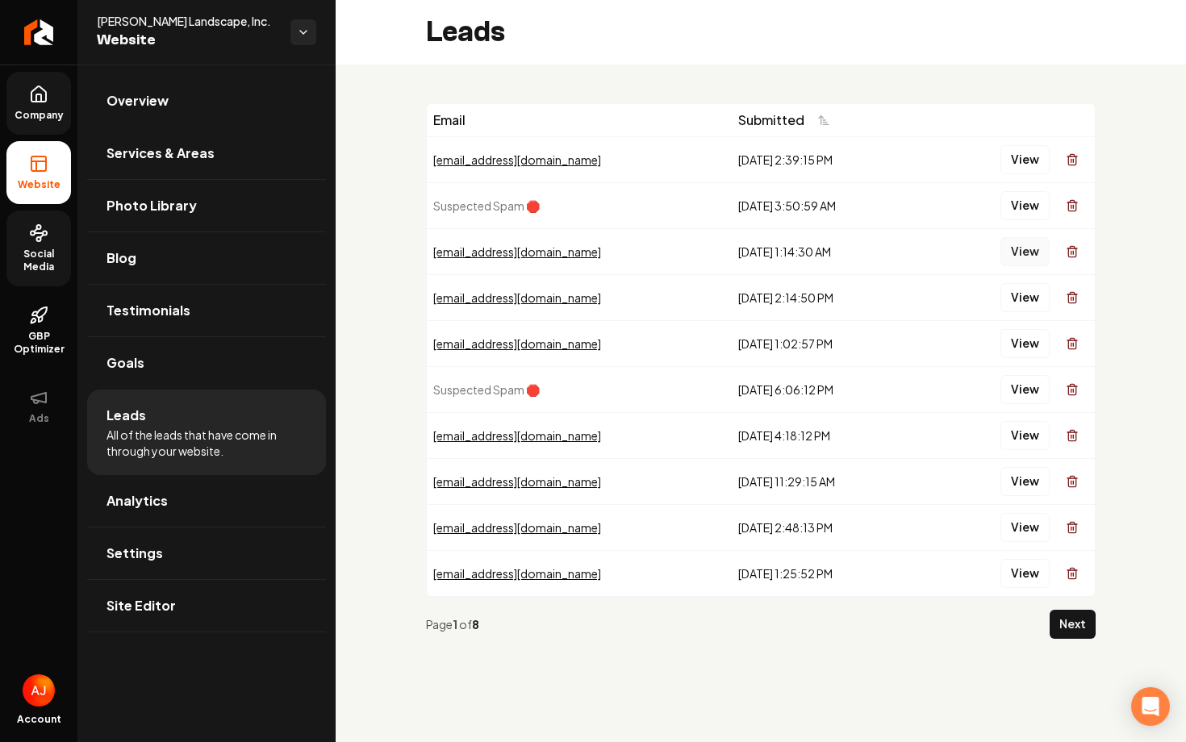
click at [1015, 261] on button "View" at bounding box center [1025, 251] width 49 height 29
click at [1016, 294] on button "View" at bounding box center [1025, 297] width 49 height 29
click at [1026, 349] on button "View" at bounding box center [1025, 343] width 49 height 29
click at [1020, 441] on button "View" at bounding box center [1025, 435] width 49 height 29
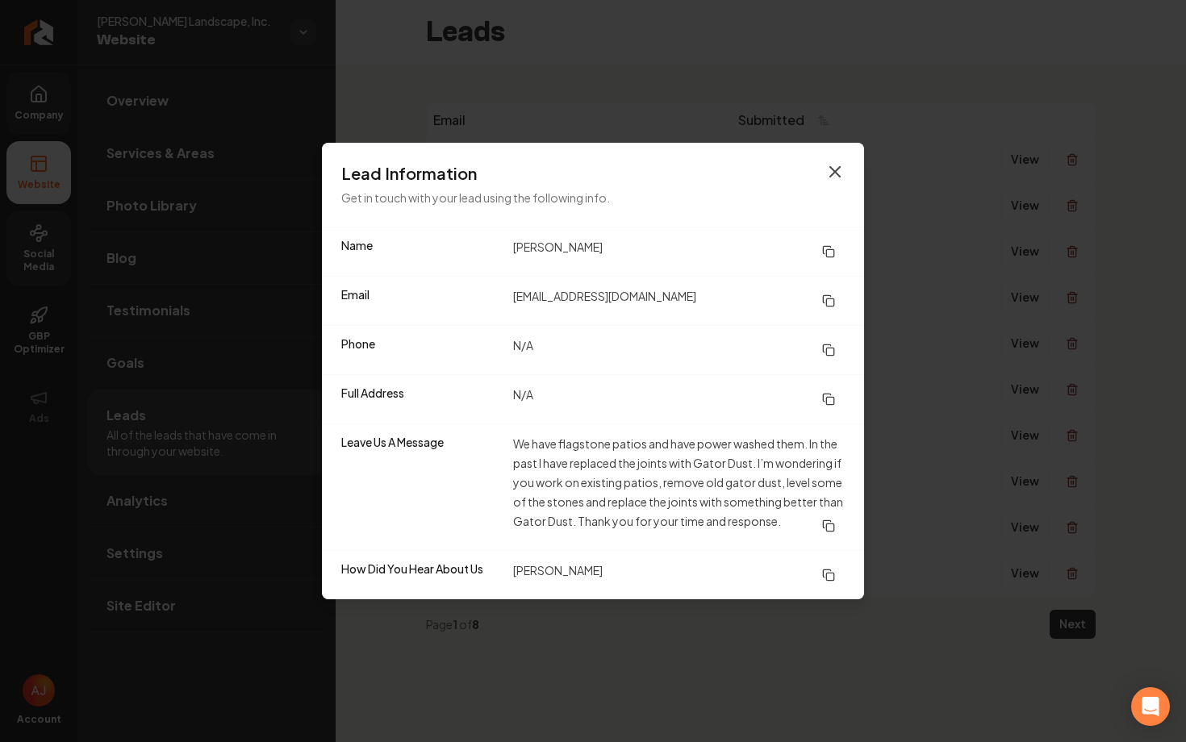
click at [837, 166] on icon "button" at bounding box center [835, 171] width 19 height 19
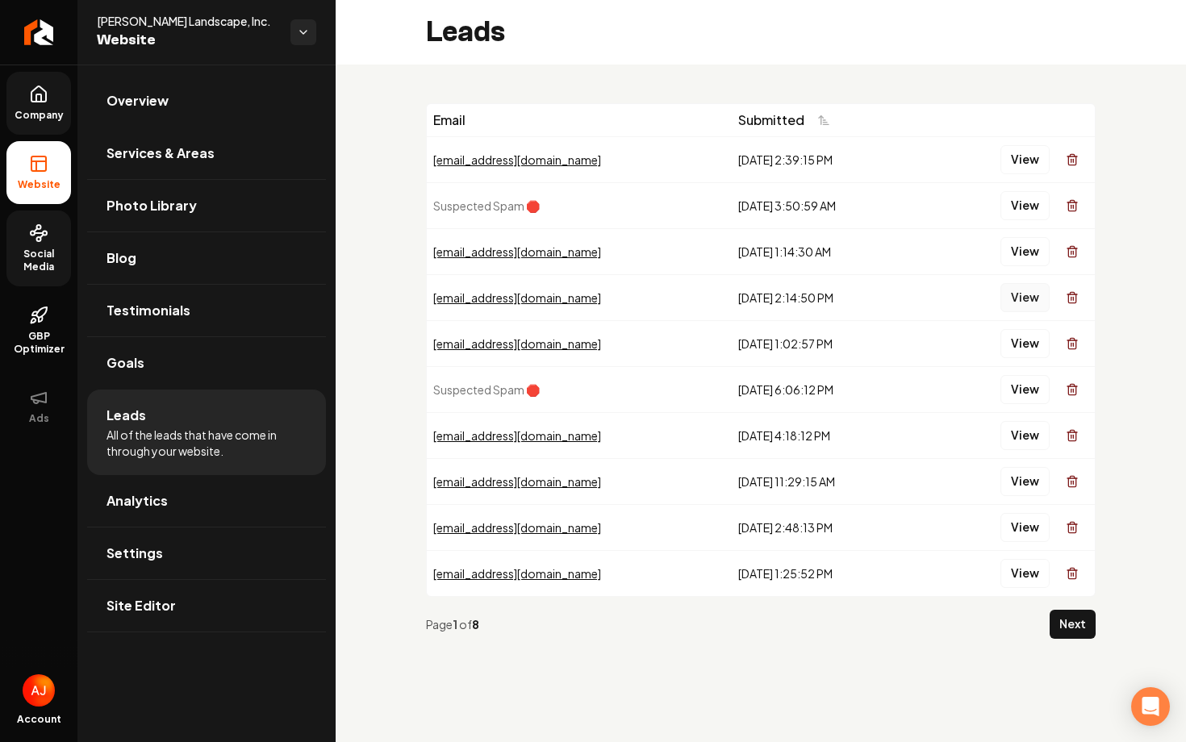
click at [1025, 303] on button "View" at bounding box center [1025, 297] width 49 height 29
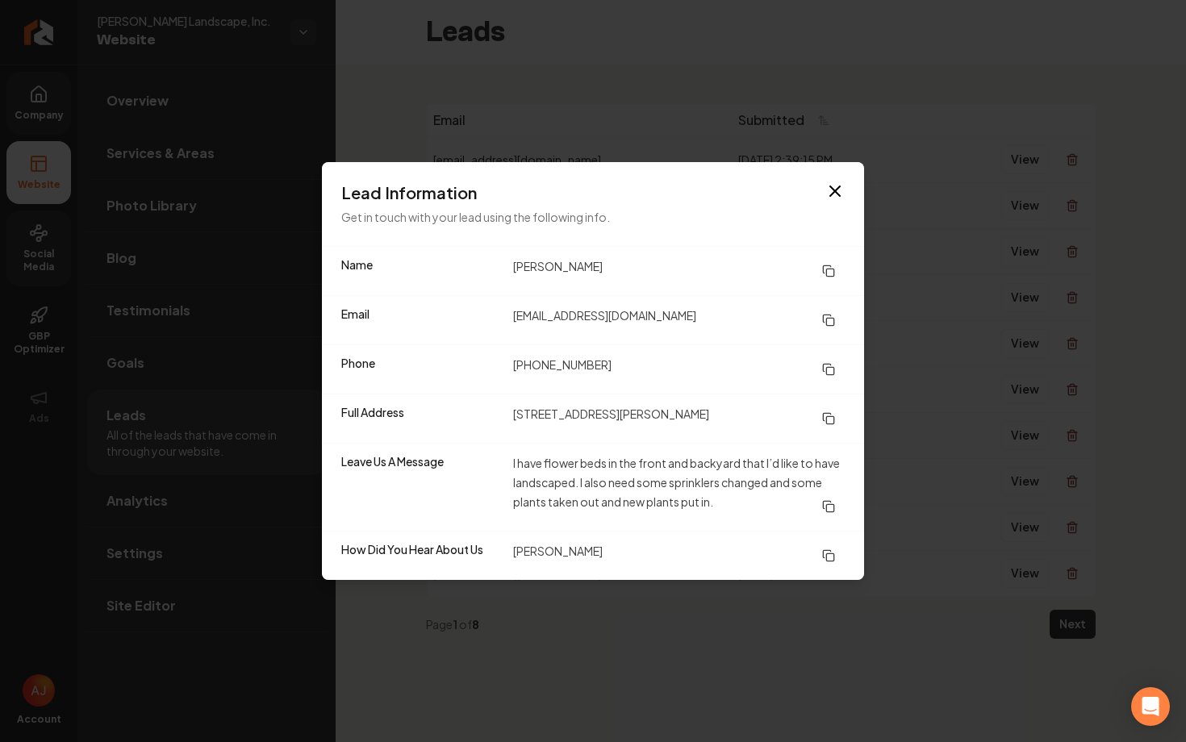
click at [856, 178] on div "Lead Information Get in touch with your lead using the following info." at bounding box center [593, 204] width 542 height 84
click at [847, 187] on div "Lead Information Get in touch with your lead using the following info." at bounding box center [593, 204] width 542 height 84
click at [829, 200] on icon "button" at bounding box center [835, 191] width 19 height 19
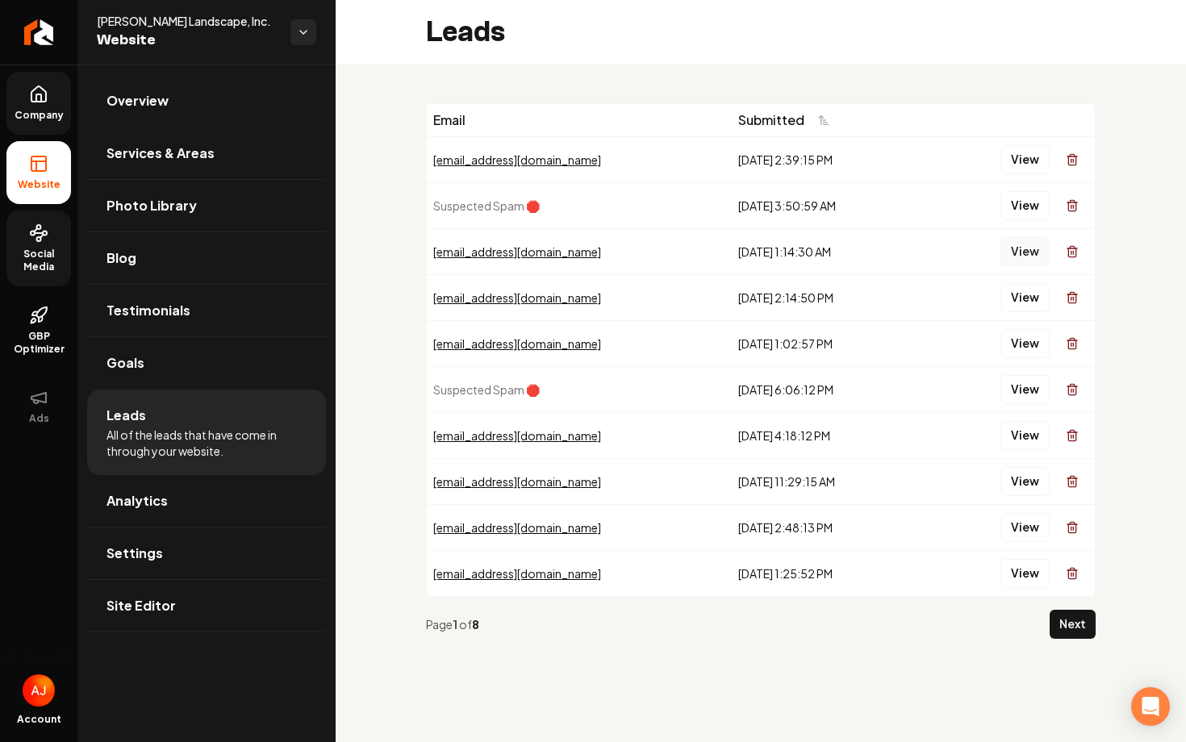
click at [1031, 255] on button "View" at bounding box center [1025, 251] width 49 height 29
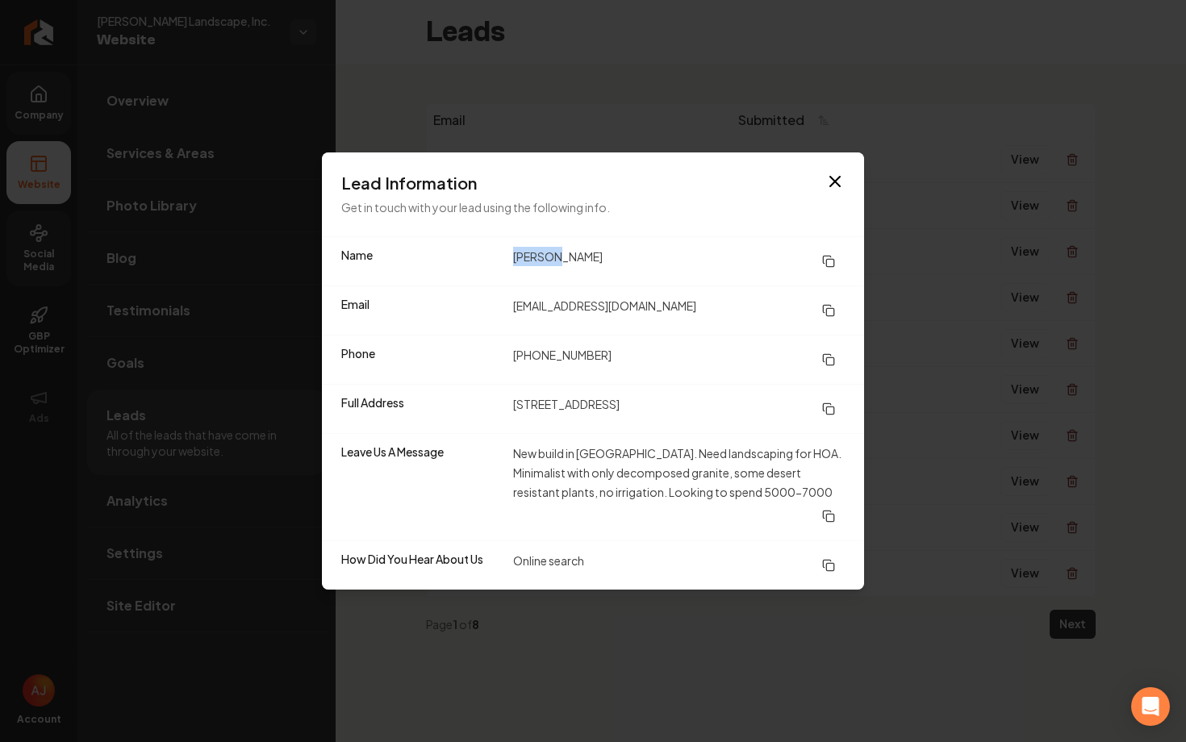
drag, startPoint x: 553, startPoint y: 268, endPoint x: 508, endPoint y: 269, distance: 44.4
click at [508, 269] on div "Name Truman davidson" at bounding box center [593, 261] width 542 height 48
click at [830, 186] on icon "button" at bounding box center [835, 182] width 10 height 10
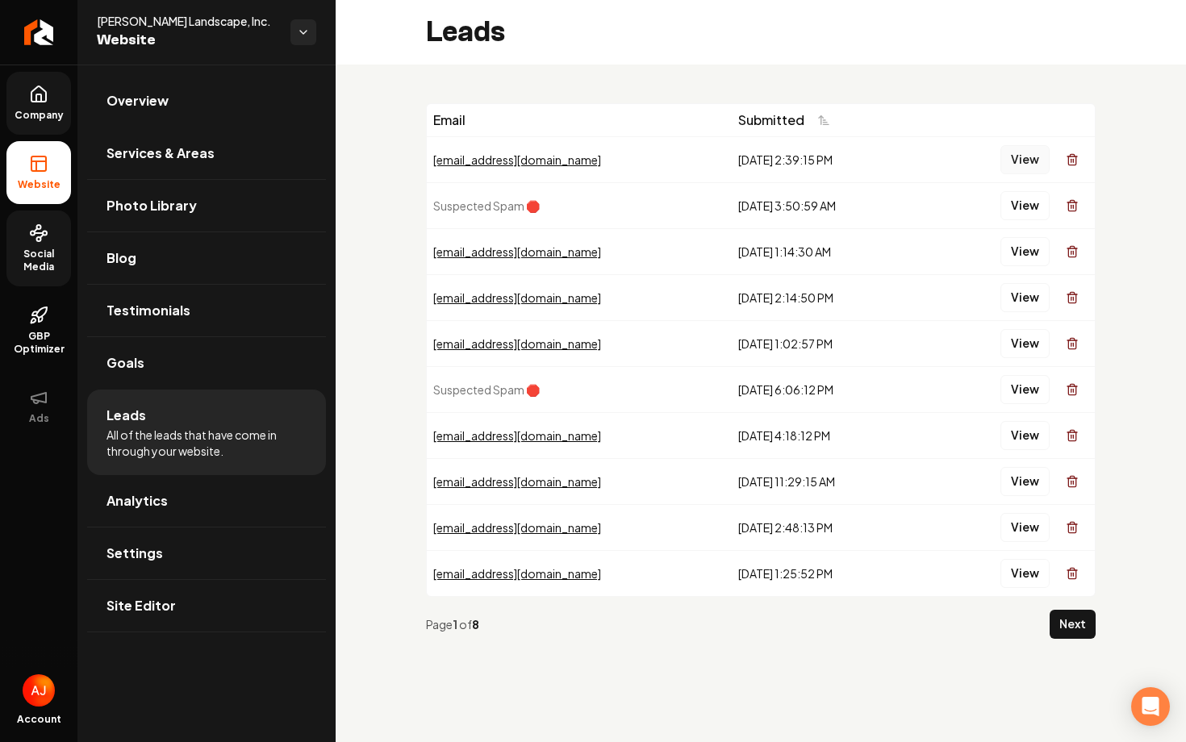
click at [1016, 160] on button "View" at bounding box center [1025, 159] width 49 height 29
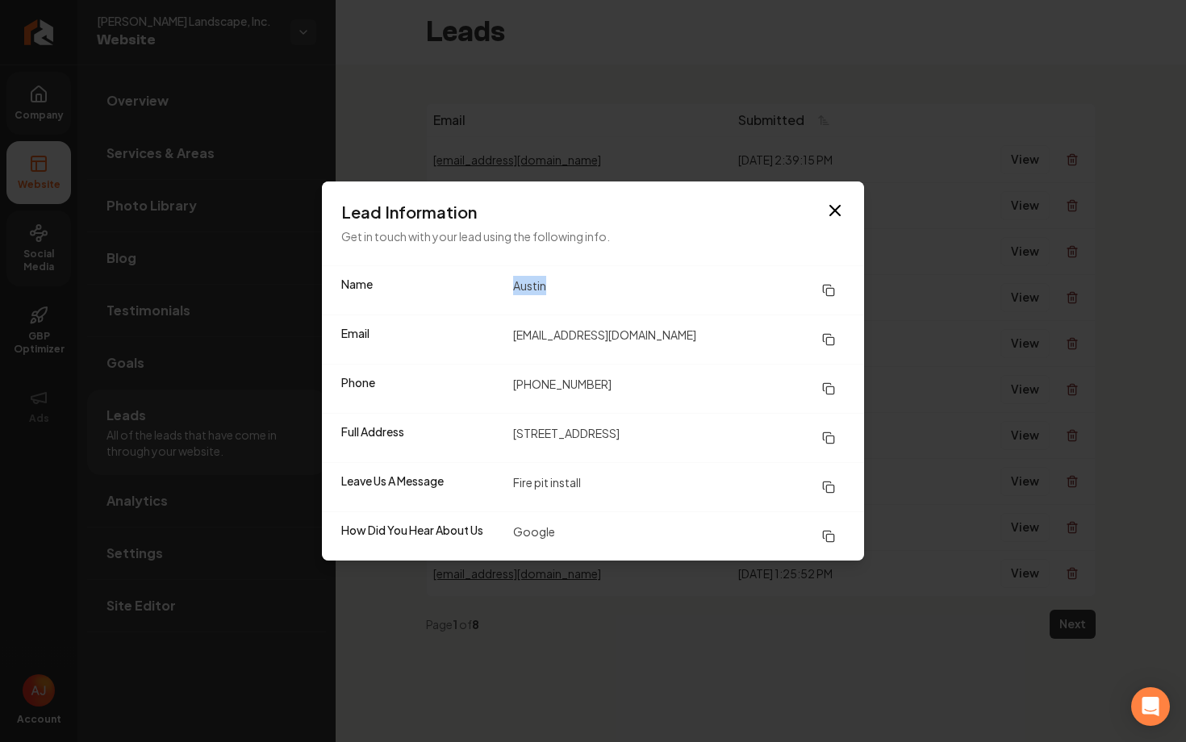
drag, startPoint x: 590, startPoint y: 278, endPoint x: 504, endPoint y: 278, distance: 86.4
click at [504, 278] on div "Name Austin" at bounding box center [593, 290] width 542 height 48
click at [834, 214] on icon "button" at bounding box center [835, 210] width 19 height 19
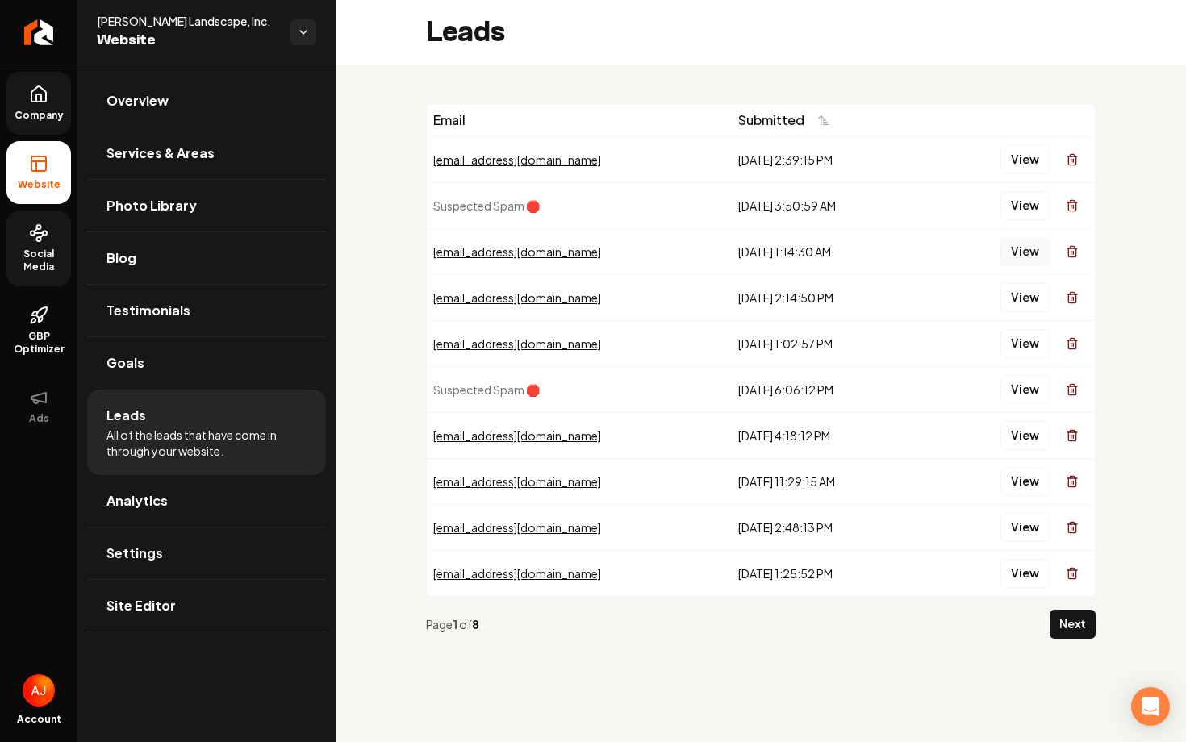
click at [1026, 261] on button "View" at bounding box center [1025, 251] width 49 height 29
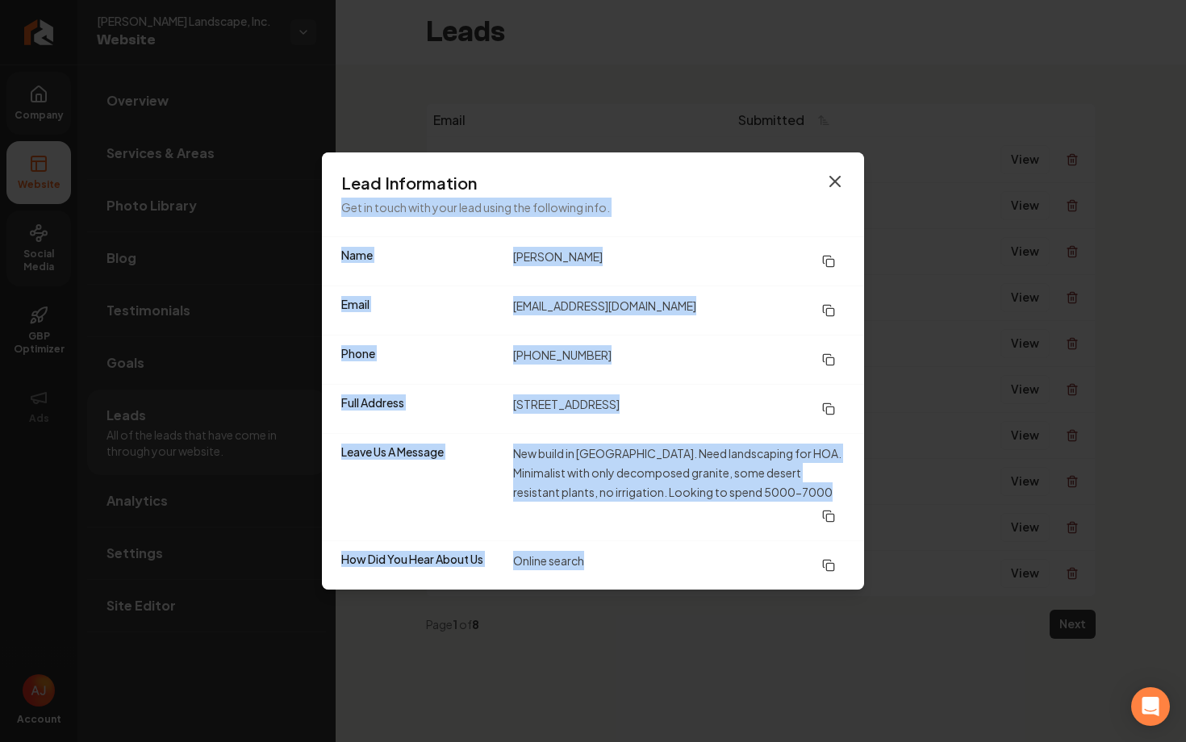
drag, startPoint x: 859, startPoint y: 186, endPoint x: 838, endPoint y: 190, distance: 22.3
click at [838, 190] on div "Lead Information Get in touch with your lead using the following info. Name Tru…" at bounding box center [593, 371] width 542 height 437
click at [838, 190] on icon "button" at bounding box center [835, 181] width 19 height 19
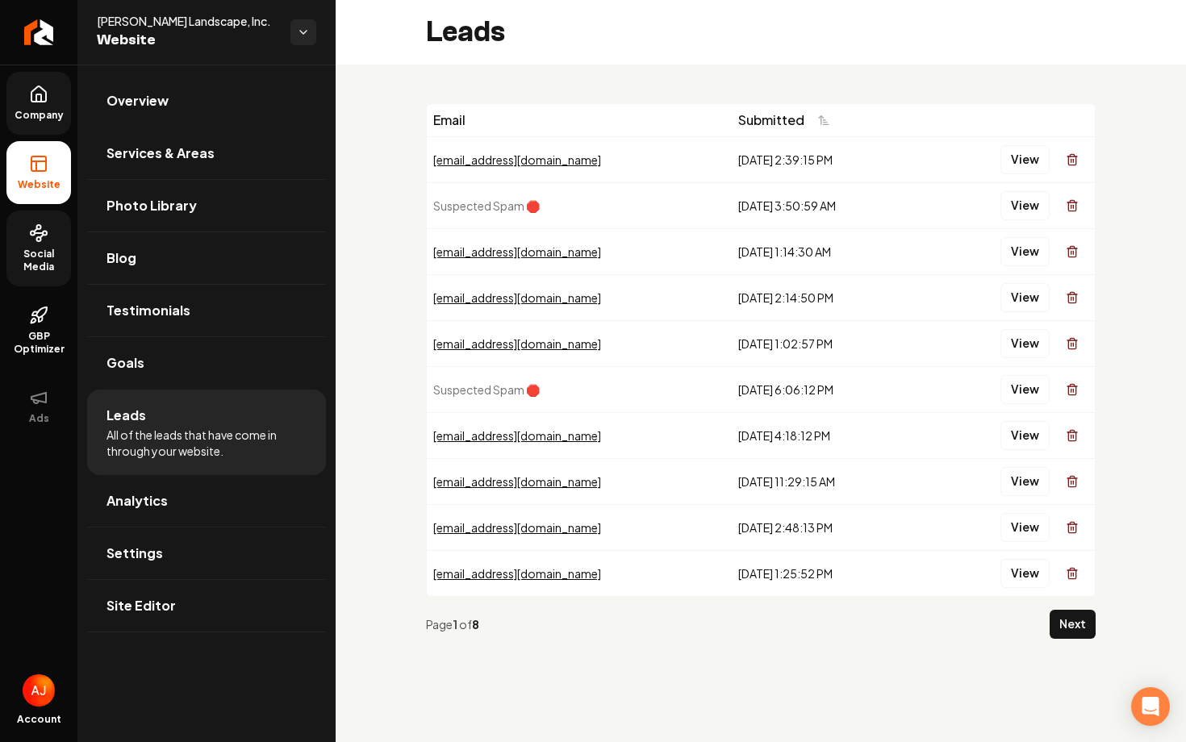
click at [830, 330] on td "8/18/2025, 1:02:57 PM" at bounding box center [828, 343] width 193 height 46
click at [1050, 623] on div "Page 1 of 8 Next" at bounding box center [761, 624] width 670 height 55
click at [1058, 623] on button "Next" at bounding box center [1073, 624] width 46 height 29
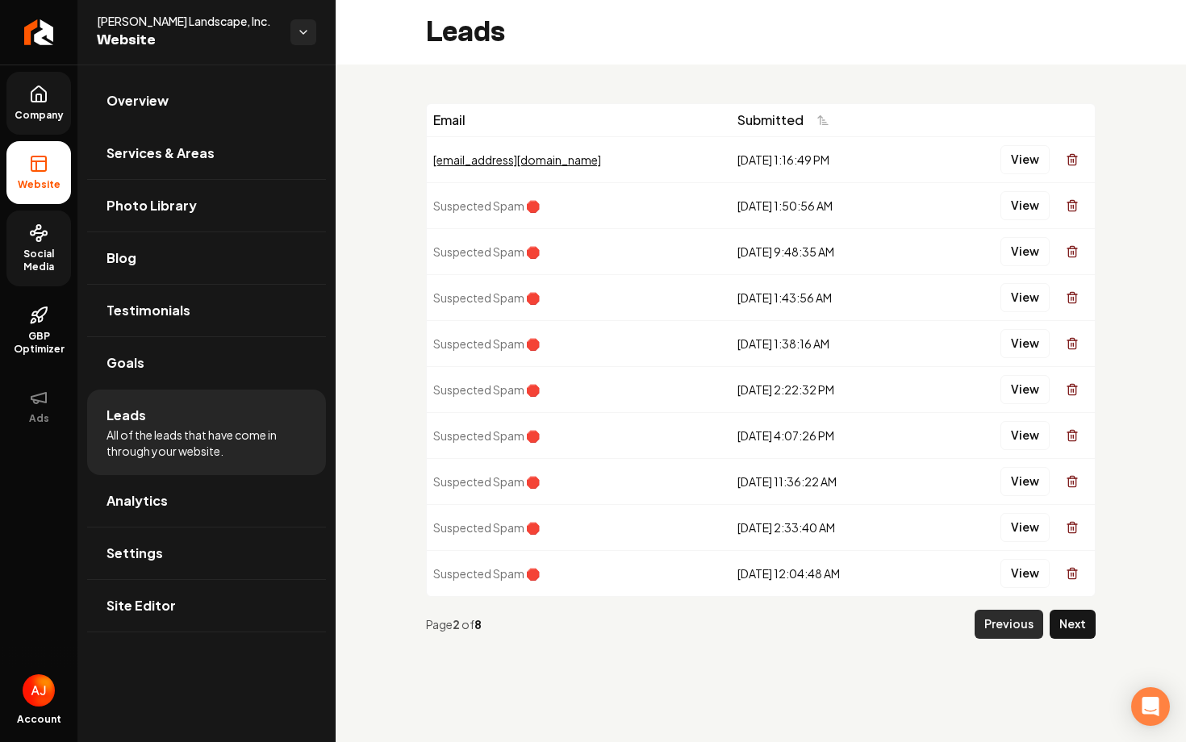
click at [1002, 620] on button "Previous" at bounding box center [1009, 624] width 69 height 29
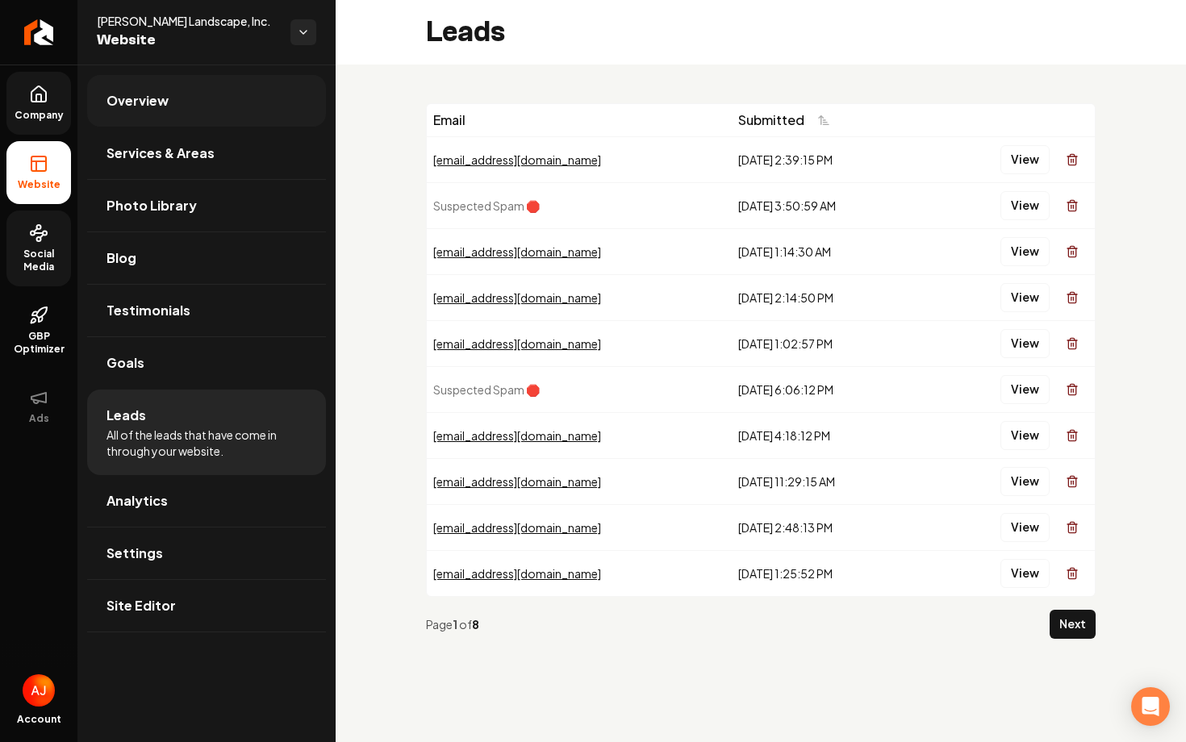
click at [257, 86] on link "Overview" at bounding box center [206, 101] width 239 height 52
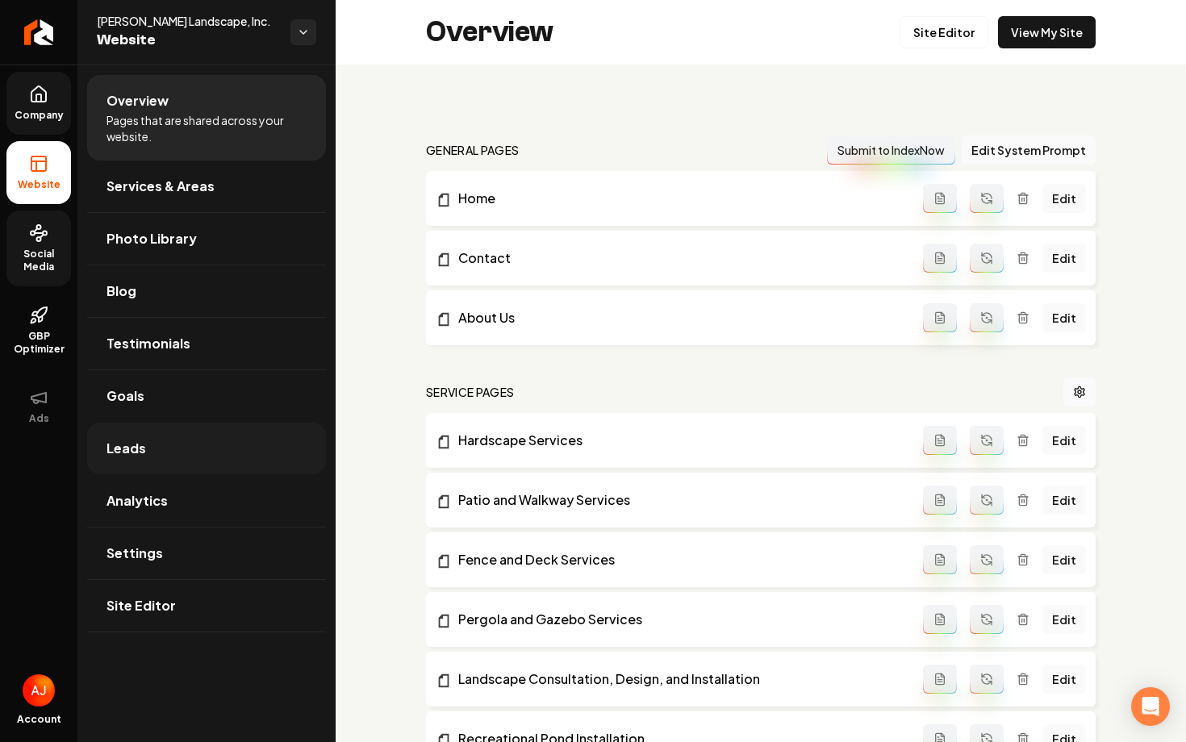
click at [144, 435] on link "Leads" at bounding box center [206, 449] width 239 height 52
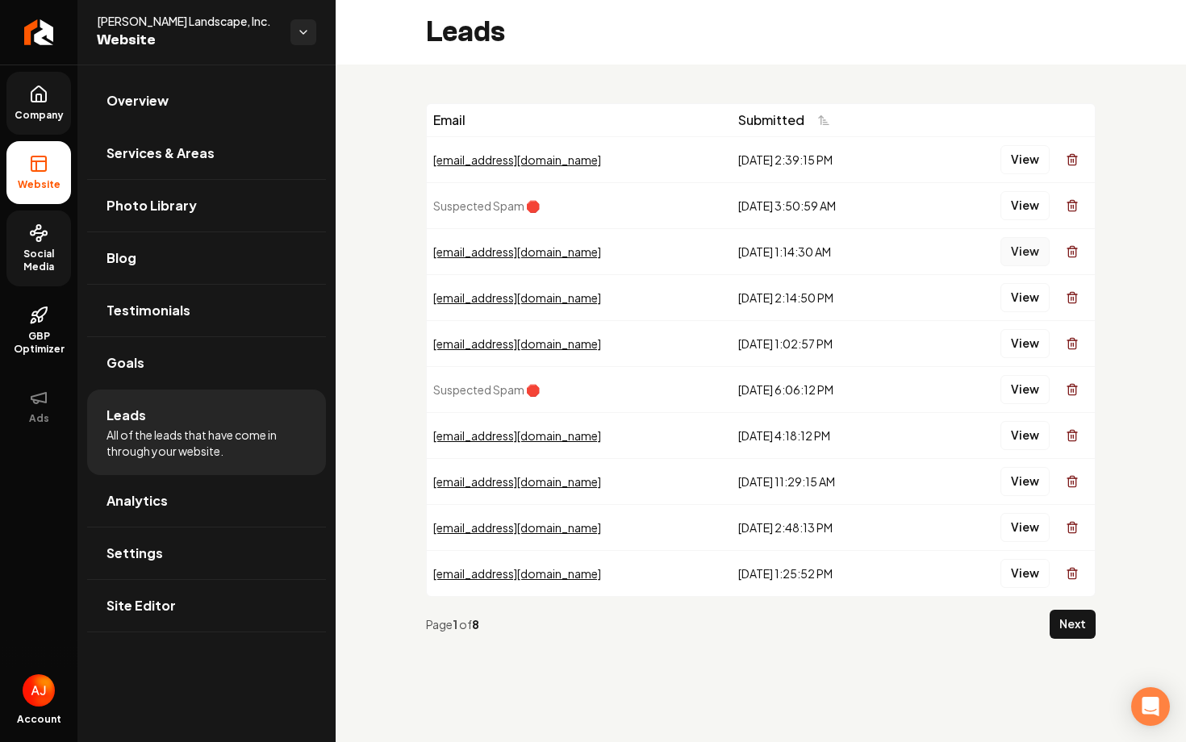
click at [1019, 252] on button "View" at bounding box center [1025, 251] width 49 height 29
click at [1057, 616] on button "Next" at bounding box center [1073, 624] width 46 height 29
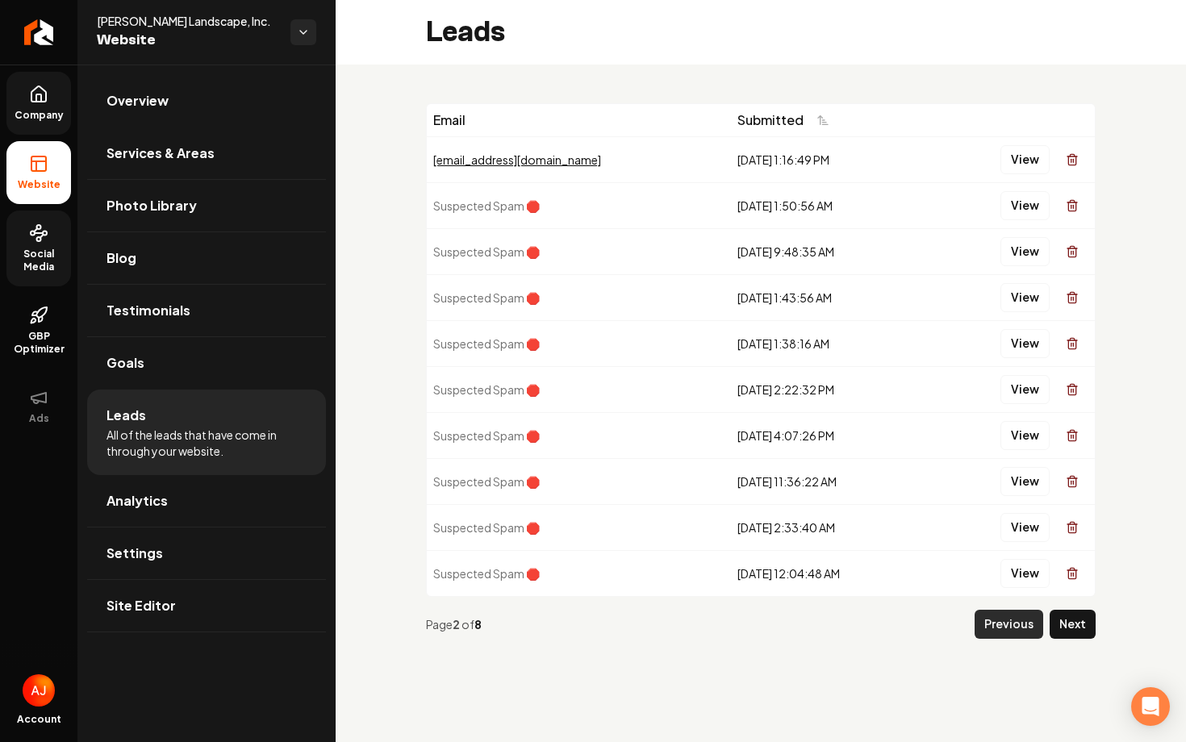
click at [1020, 625] on button "Previous" at bounding box center [1009, 624] width 69 height 29
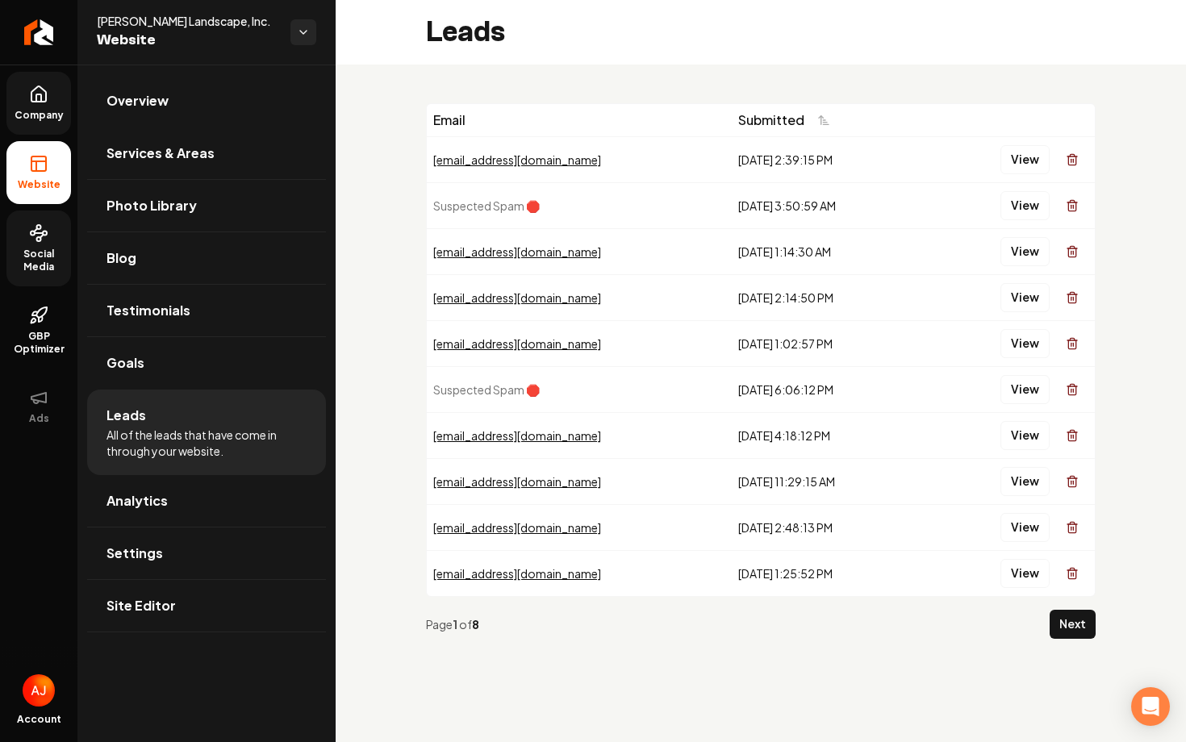
click at [868, 245] on div "8/22/2025, 1:14:30 AM" at bounding box center [828, 252] width 180 height 16
click at [1014, 252] on button "View" at bounding box center [1025, 251] width 49 height 29
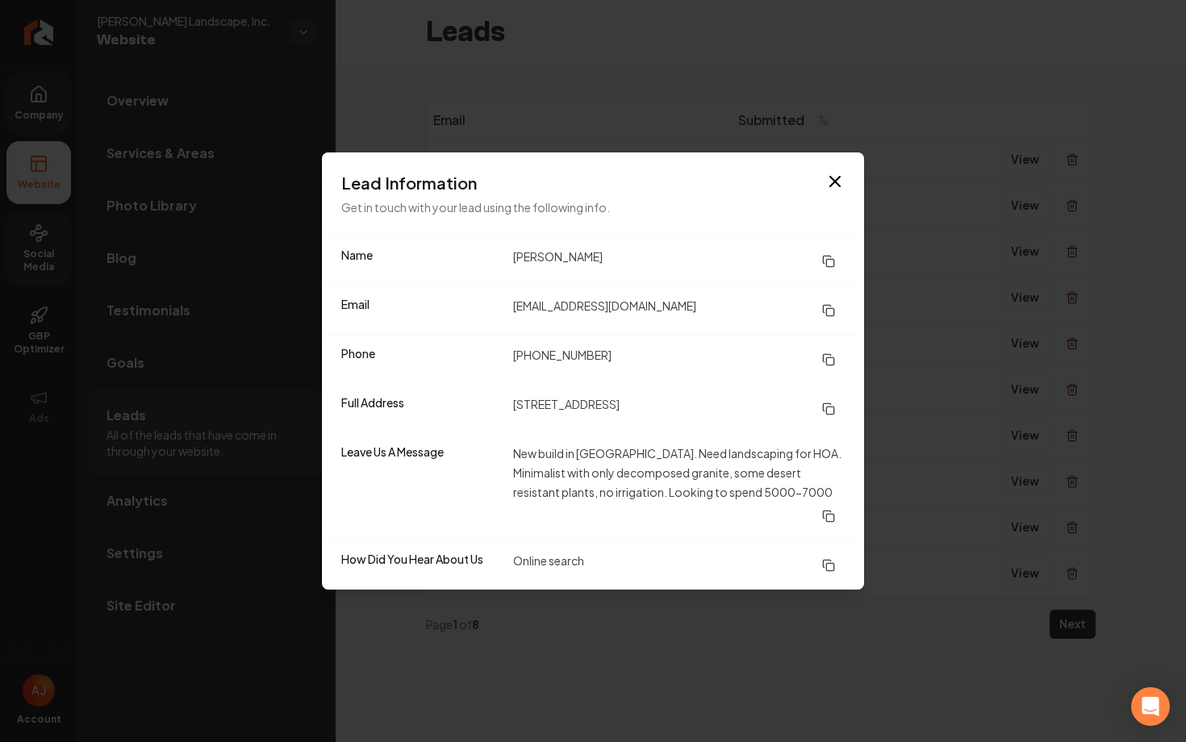
click at [847, 193] on div "Lead Information Get in touch with your lead using the following info." at bounding box center [593, 195] width 542 height 84
click at [838, 191] on icon "button" at bounding box center [835, 181] width 19 height 19
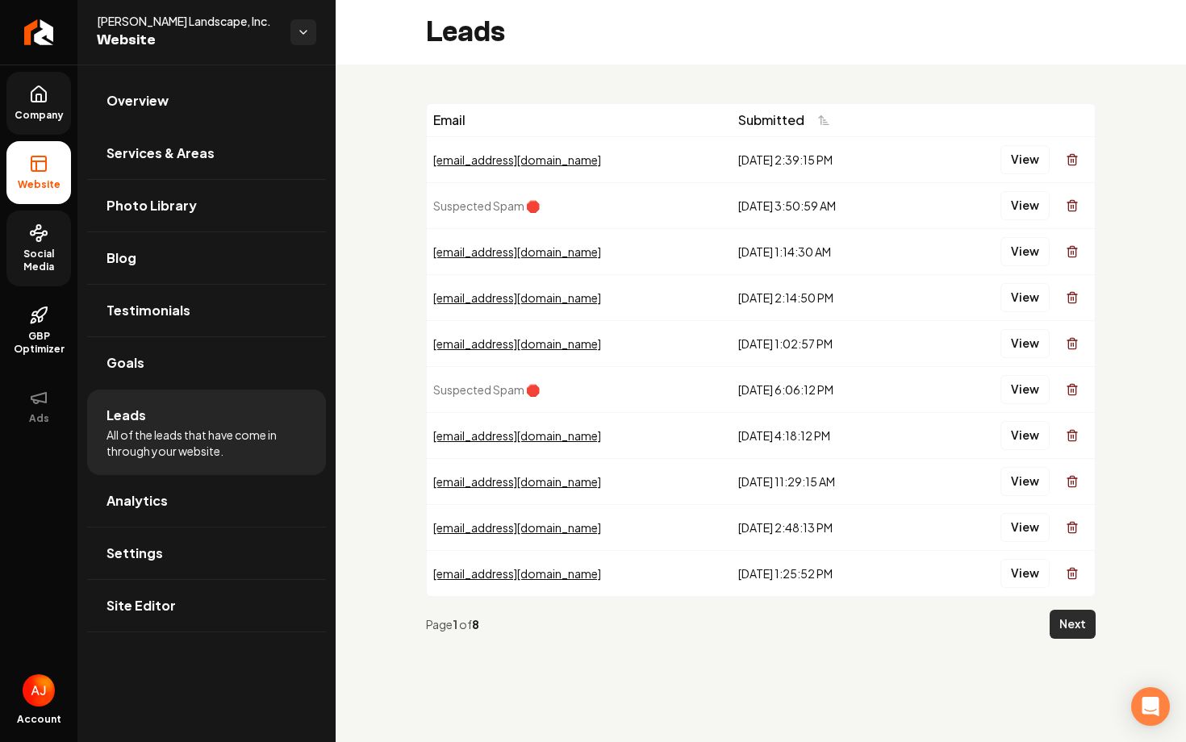
click at [1085, 614] on button "Next" at bounding box center [1073, 624] width 46 height 29
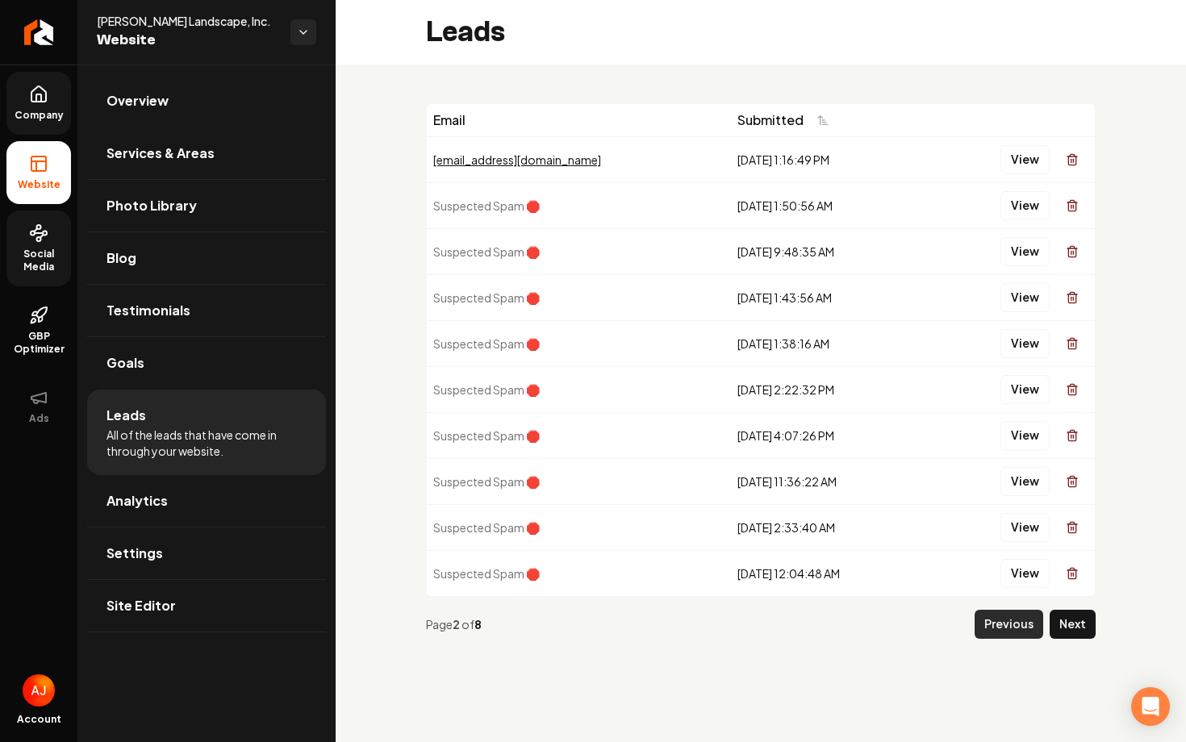
click at [1001, 629] on button "Previous" at bounding box center [1009, 624] width 69 height 29
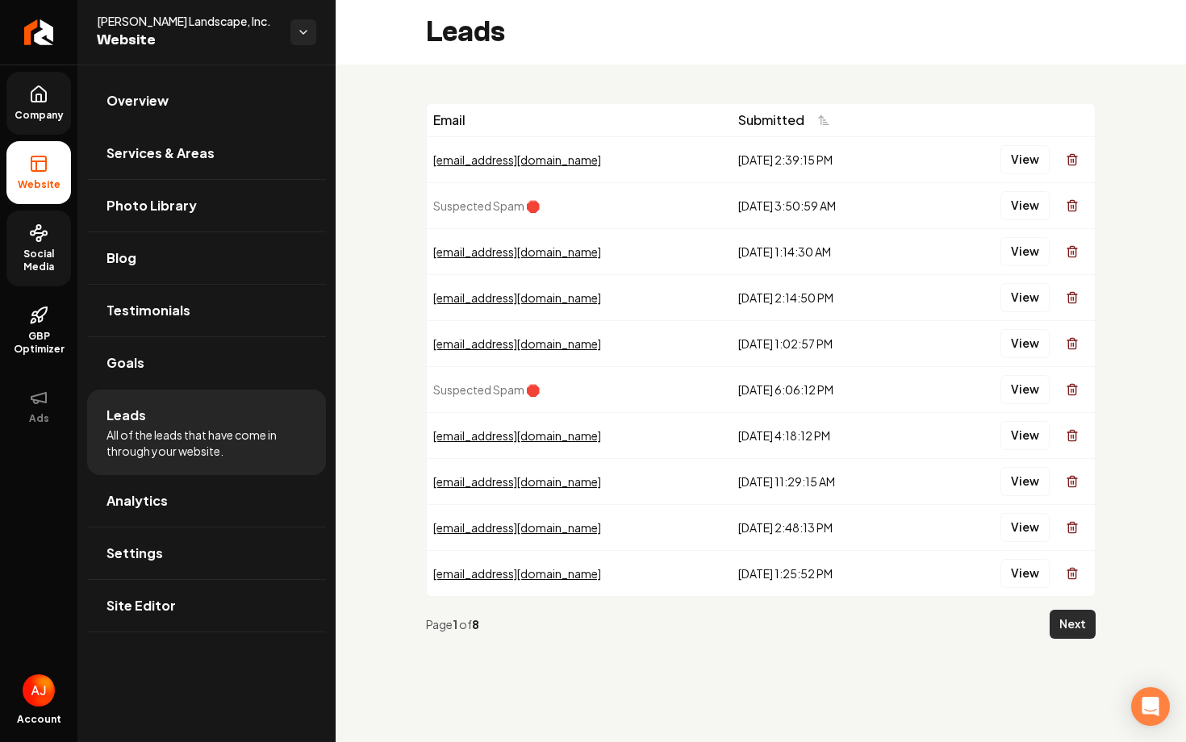
click at [1069, 629] on button "Next" at bounding box center [1073, 624] width 46 height 29
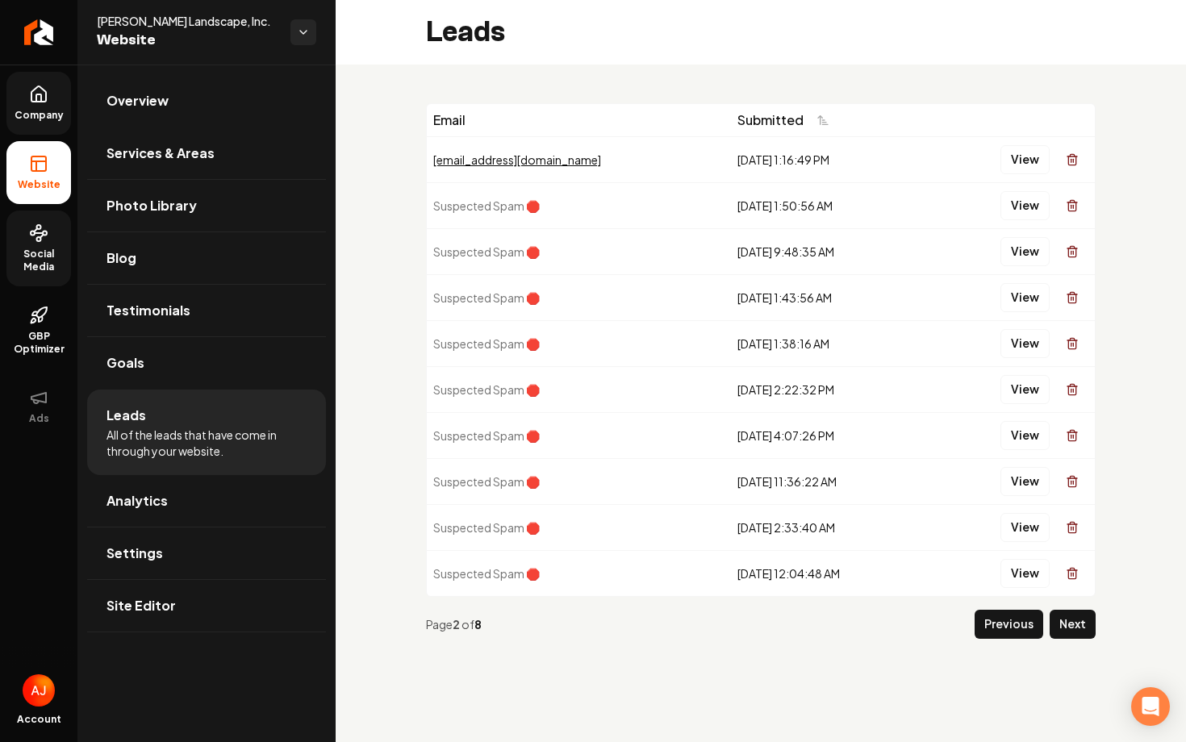
click at [1069, 629] on button "Next" at bounding box center [1073, 624] width 46 height 29
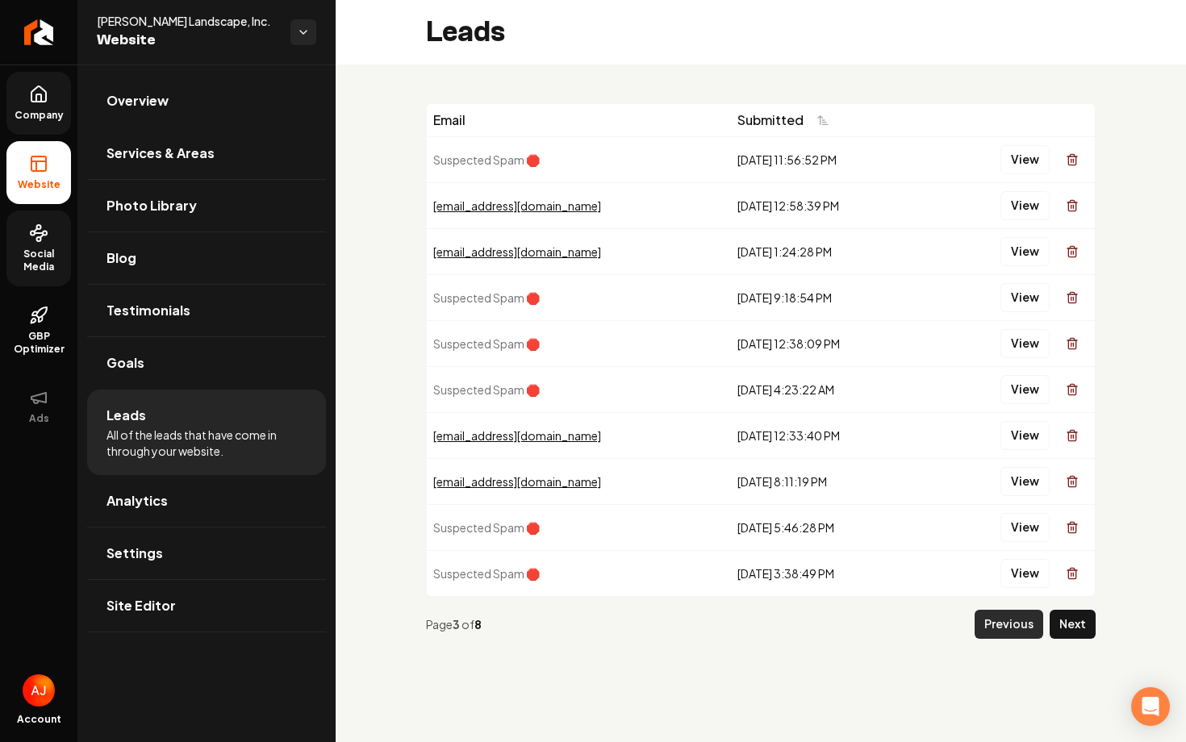
click at [1005, 624] on button "Previous" at bounding box center [1009, 624] width 69 height 29
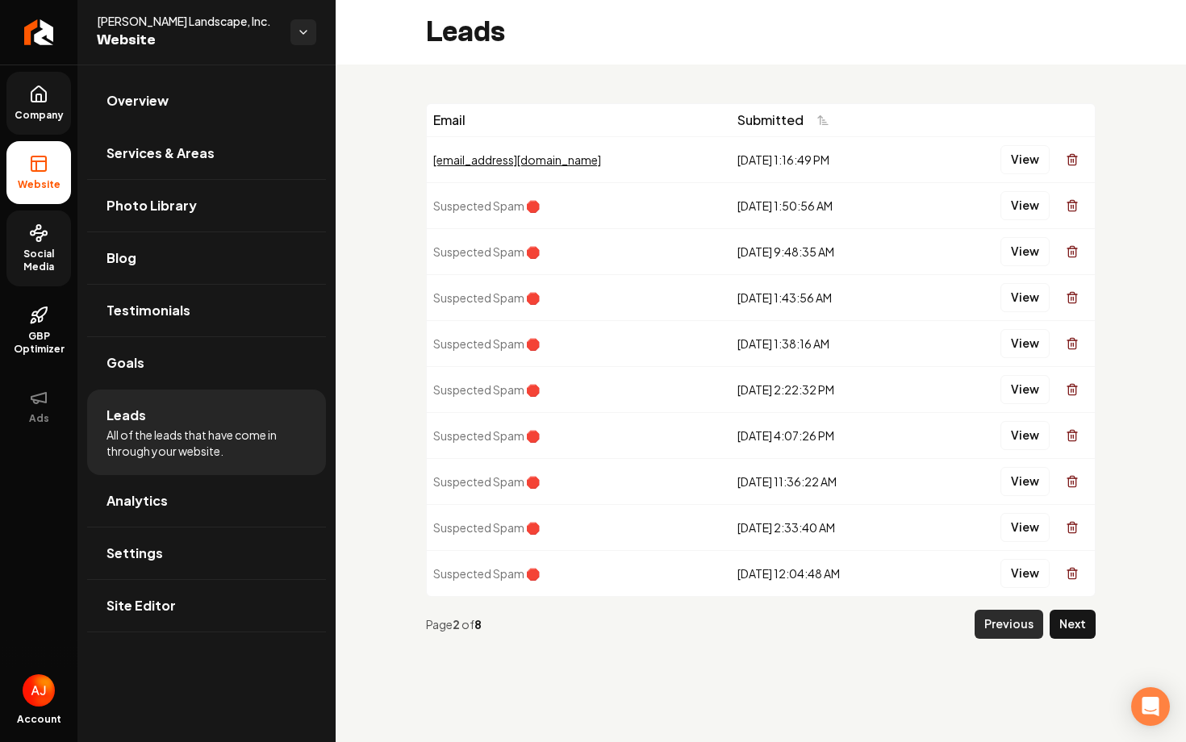
click at [996, 622] on button "Previous" at bounding box center [1009, 624] width 69 height 29
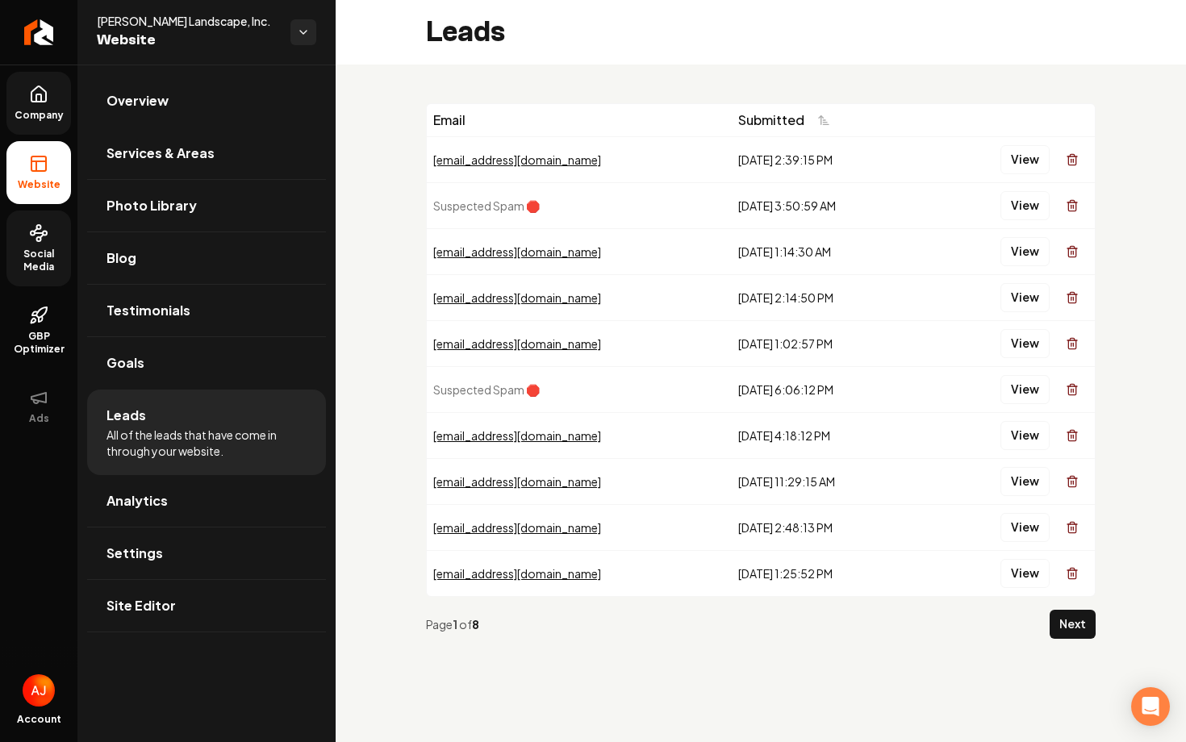
click at [139, 72] on ul "Overview Services & Areas Photo Library Blog Testimonials Goals Leads All of th…" at bounding box center [206, 354] width 258 height 578
click at [151, 104] on span "Overview" at bounding box center [138, 100] width 62 height 19
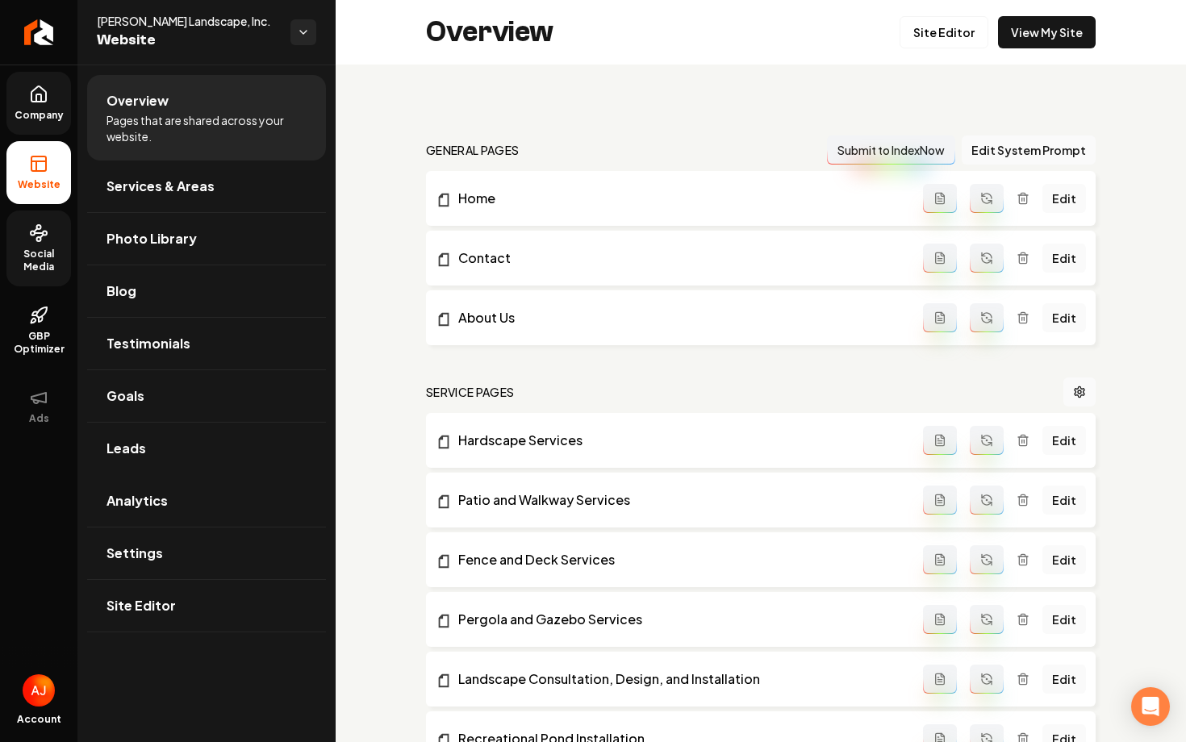
click at [35, 102] on icon at bounding box center [38, 94] width 19 height 19
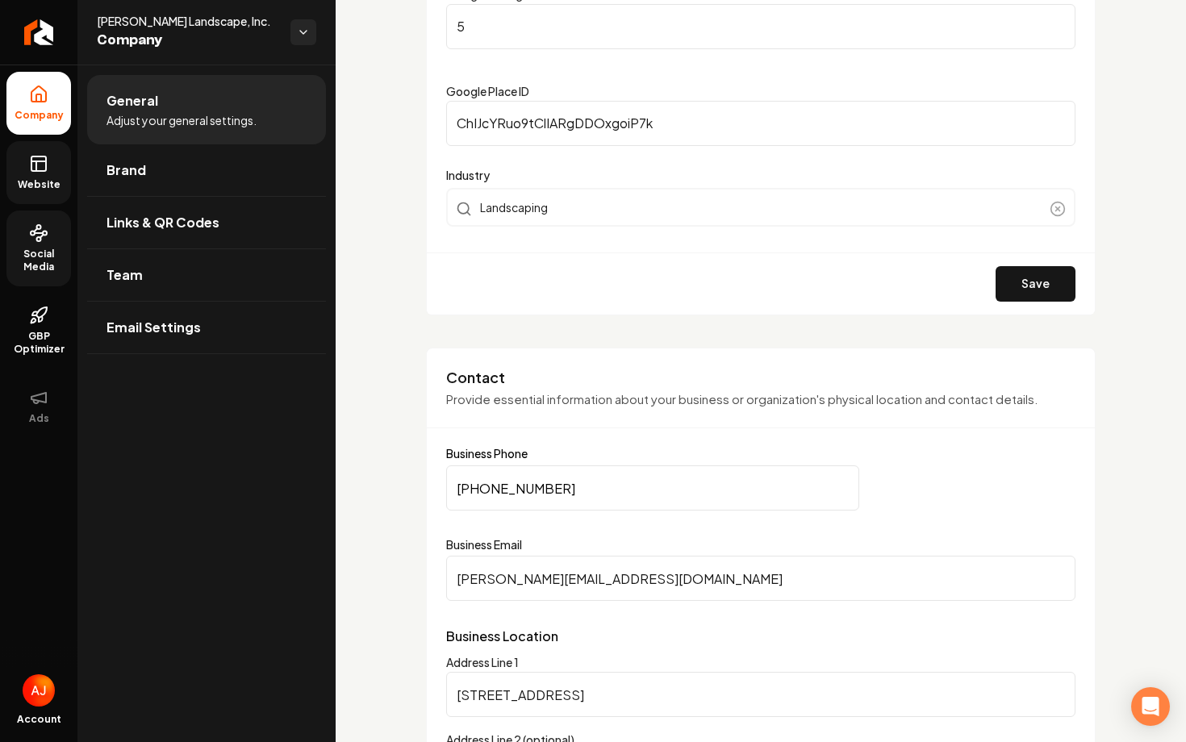
scroll to position [194, 0]
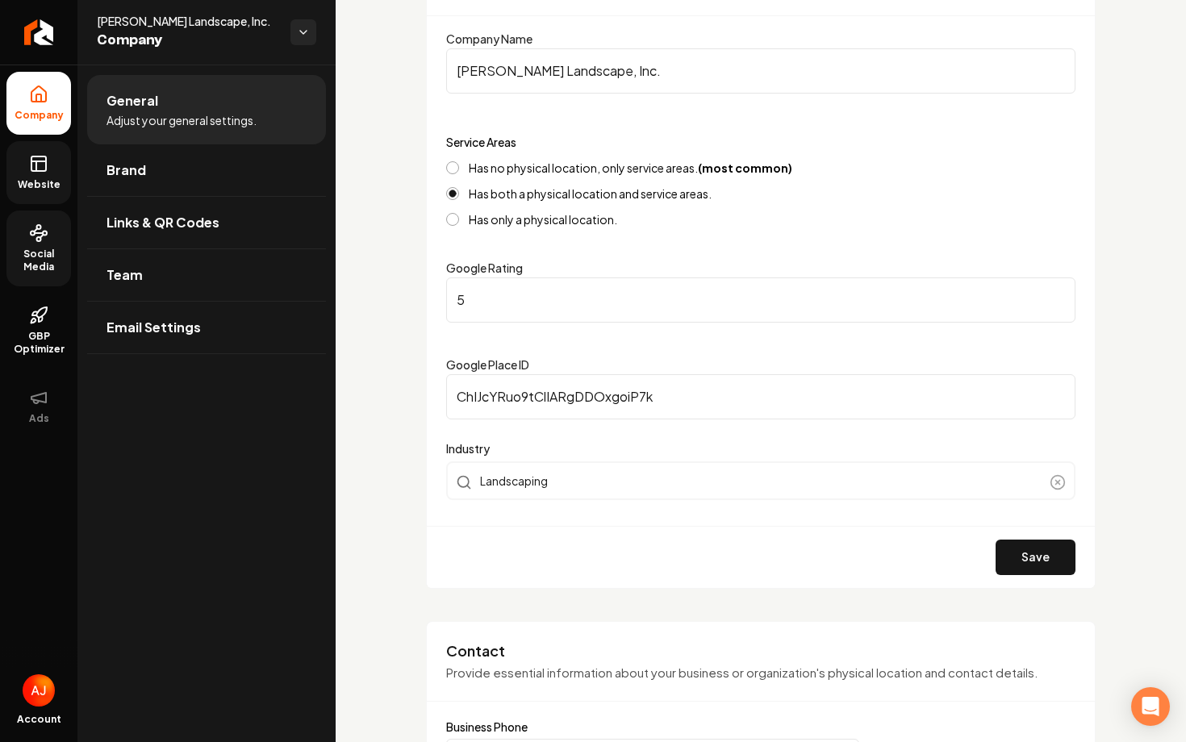
click at [48, 271] on span "Social Media" at bounding box center [38, 261] width 65 height 26
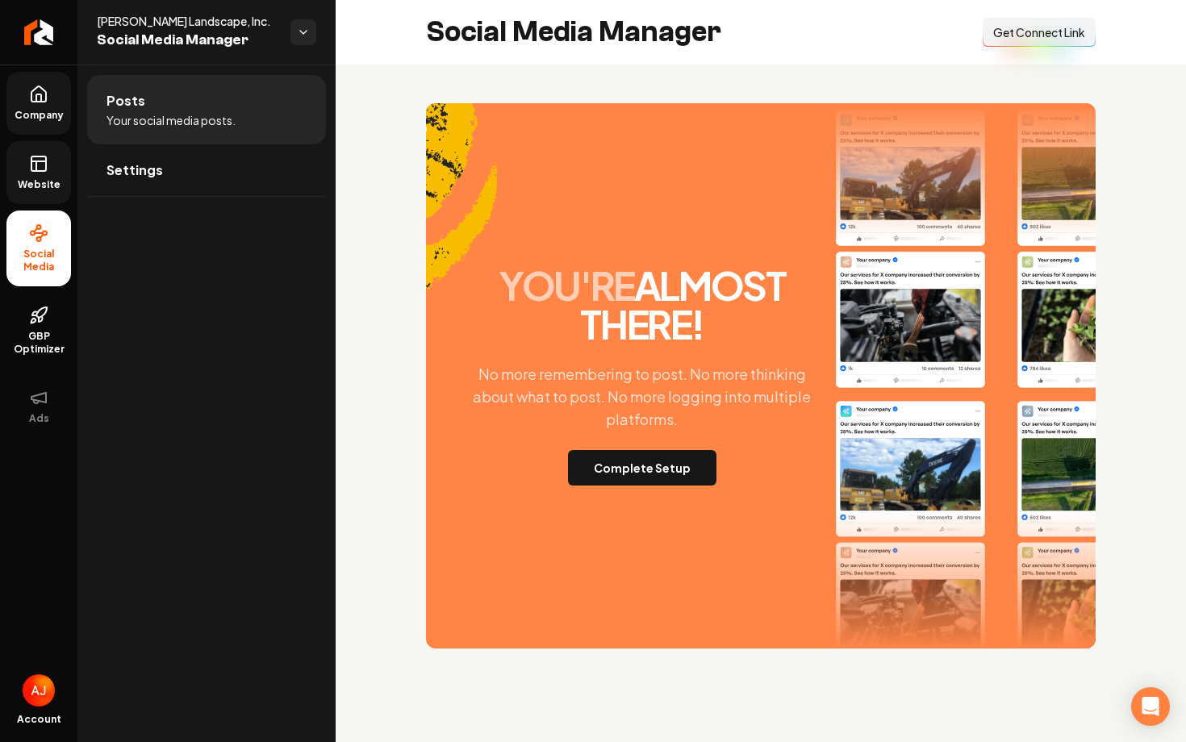
click at [38, 197] on link "Website" at bounding box center [38, 172] width 65 height 63
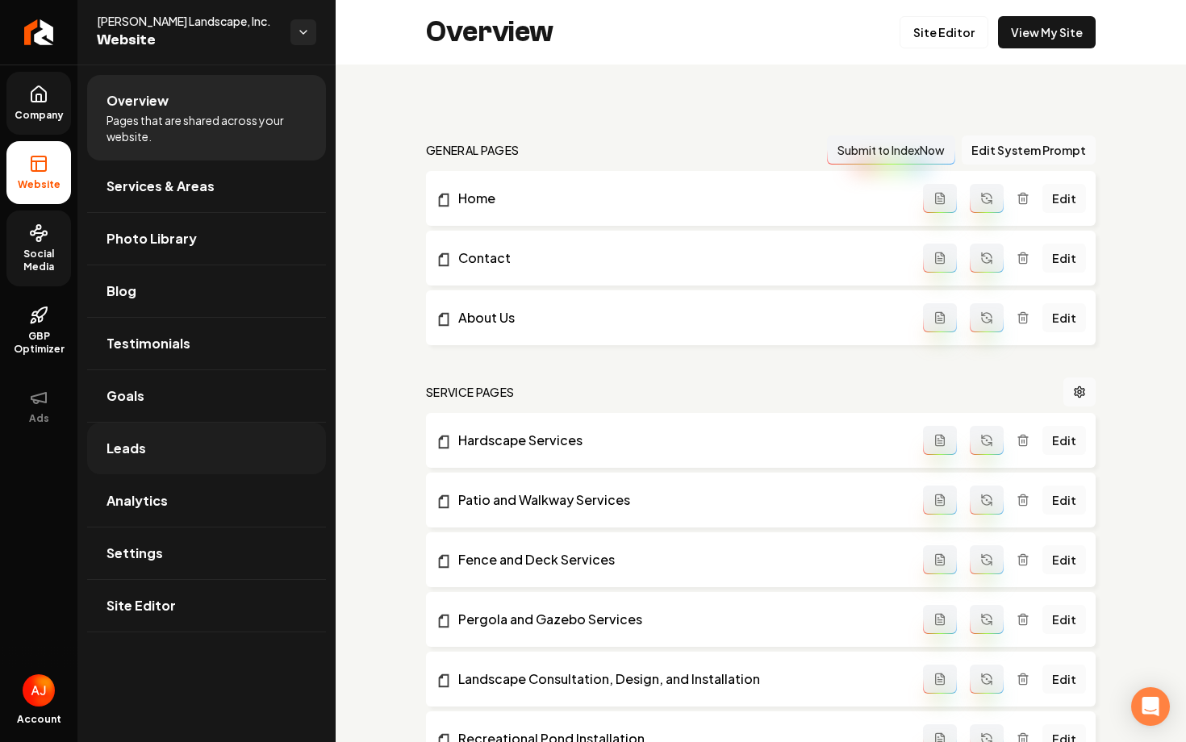
click at [209, 453] on link "Leads" at bounding box center [206, 449] width 239 height 52
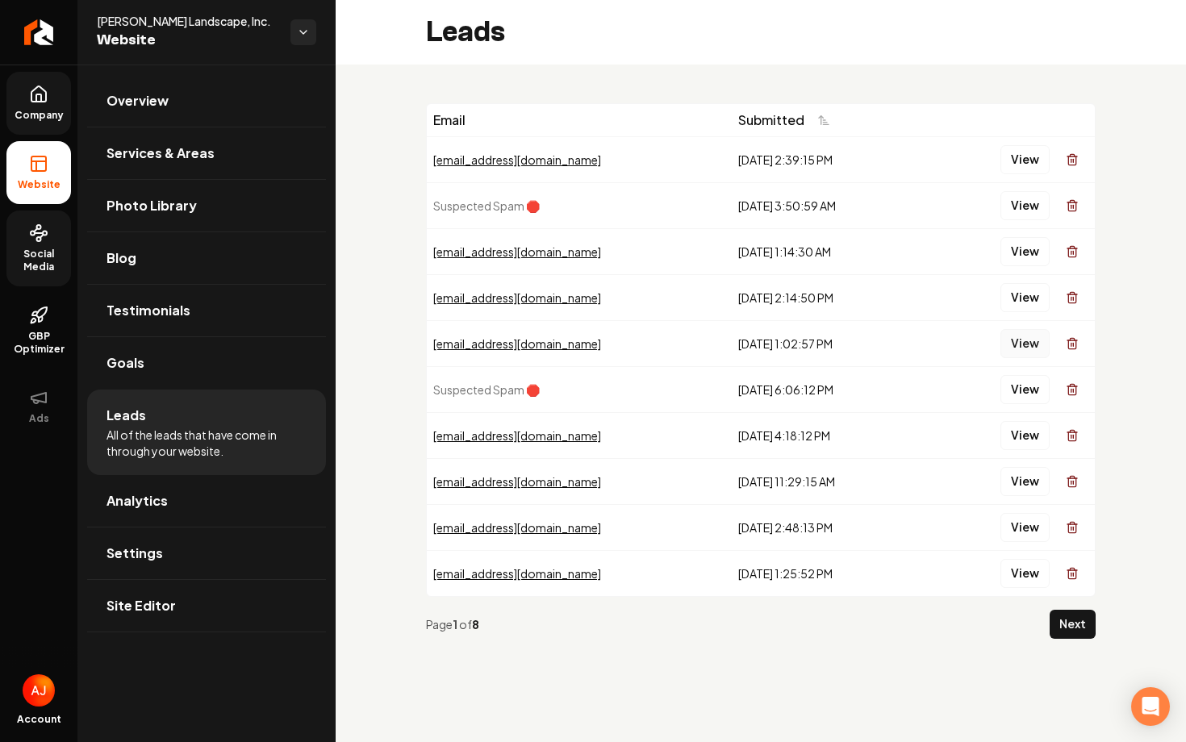
click at [1002, 345] on button "View" at bounding box center [1025, 343] width 49 height 29
click at [482, 299] on div "lkaybj@gmail.com" at bounding box center [579, 298] width 292 height 16
click at [692, 296] on div "lkaybj@gmail.com" at bounding box center [579, 298] width 292 height 16
click at [1031, 292] on button "View" at bounding box center [1025, 297] width 49 height 29
drag, startPoint x: 699, startPoint y: 295, endPoint x: 786, endPoint y: 299, distance: 87.3
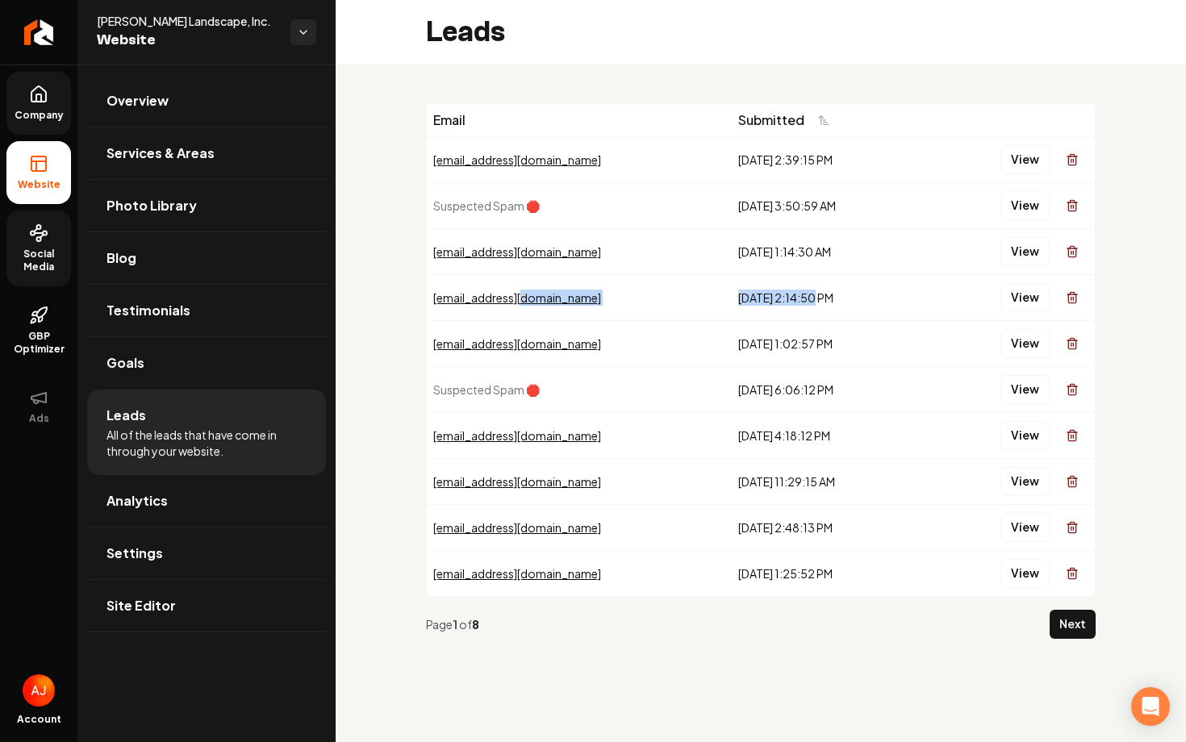
click at [786, 299] on tr "lkaybj@gmail.com 8/21/2025, 2:14:50 PM View" at bounding box center [761, 297] width 668 height 46
click at [463, 293] on div "lkaybj@gmail.com" at bounding box center [579, 298] width 292 height 16
click at [491, 296] on div "lkaybj@gmail.com" at bounding box center [579, 298] width 292 height 16
click at [1032, 296] on button "View" at bounding box center [1025, 297] width 49 height 29
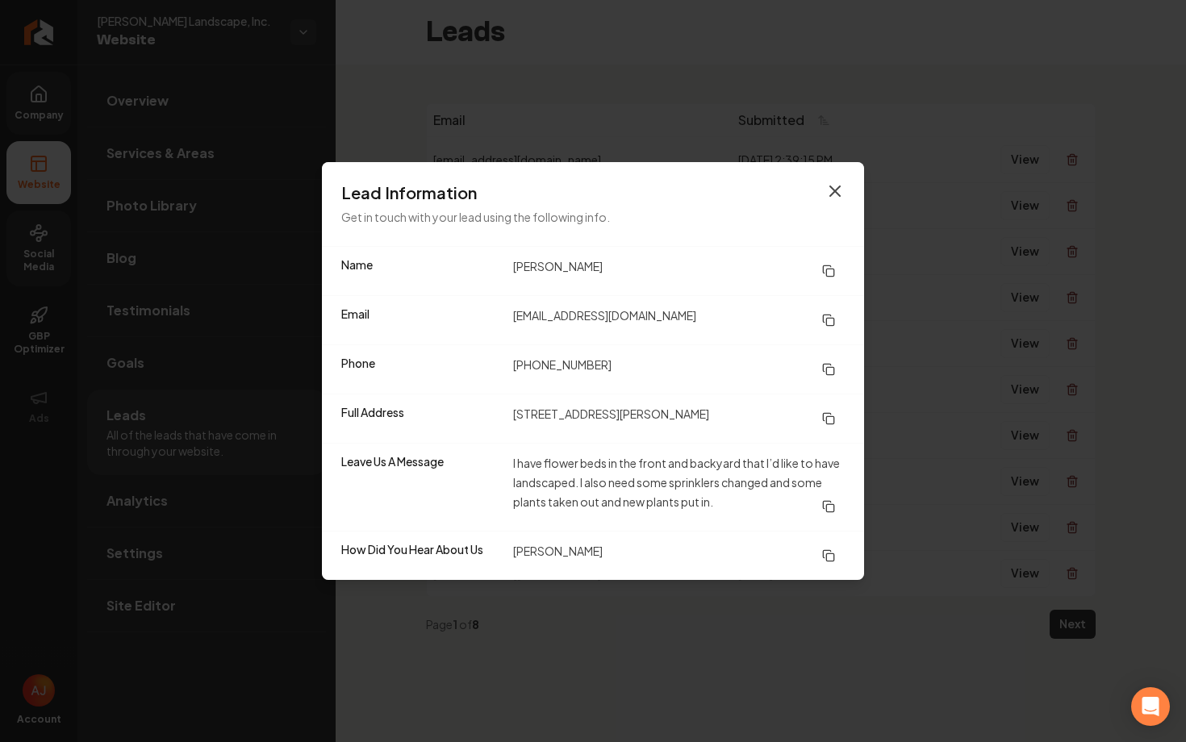
click at [843, 199] on icon "button" at bounding box center [835, 191] width 19 height 19
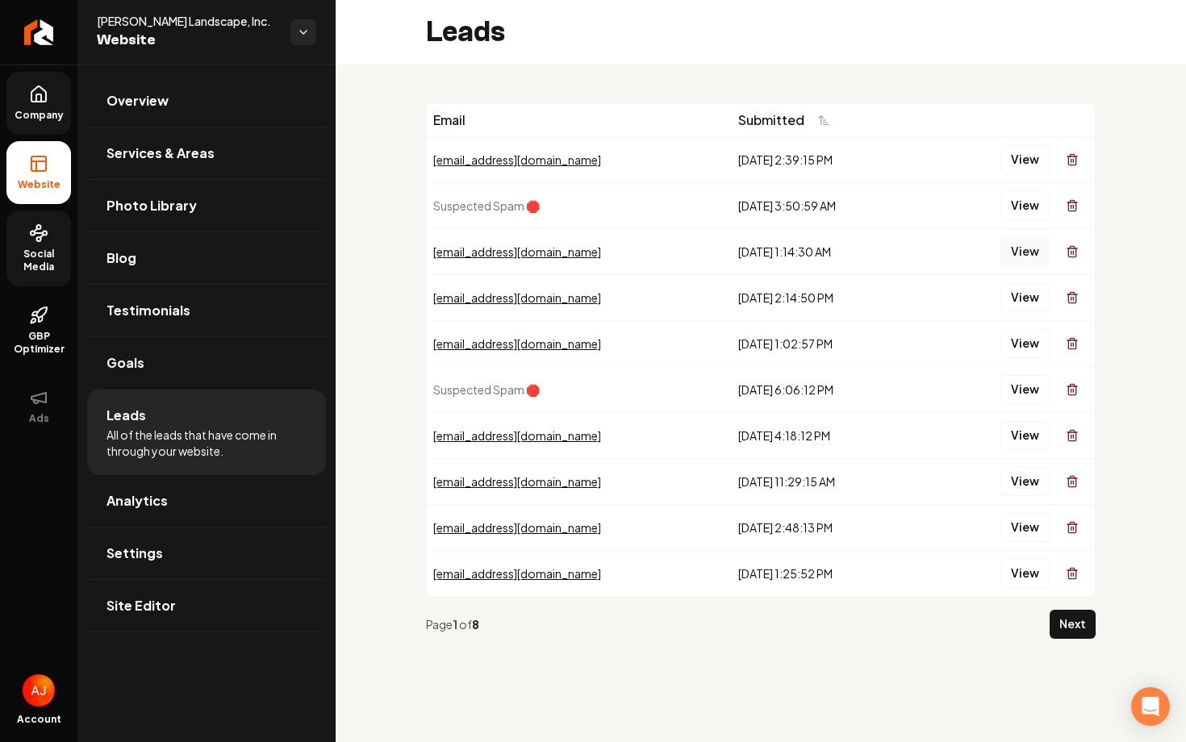
click at [1006, 258] on button "View" at bounding box center [1025, 251] width 49 height 29
drag, startPoint x: 712, startPoint y: 437, endPoint x: 770, endPoint y: 439, distance: 58.1
click at [770, 439] on div "8/2/2025, 4:18:12 PM" at bounding box center [828, 436] width 180 height 16
click at [1017, 439] on button "View" at bounding box center [1025, 435] width 49 height 29
drag, startPoint x: 709, startPoint y: 485, endPoint x: 772, endPoint y: 490, distance: 63.1
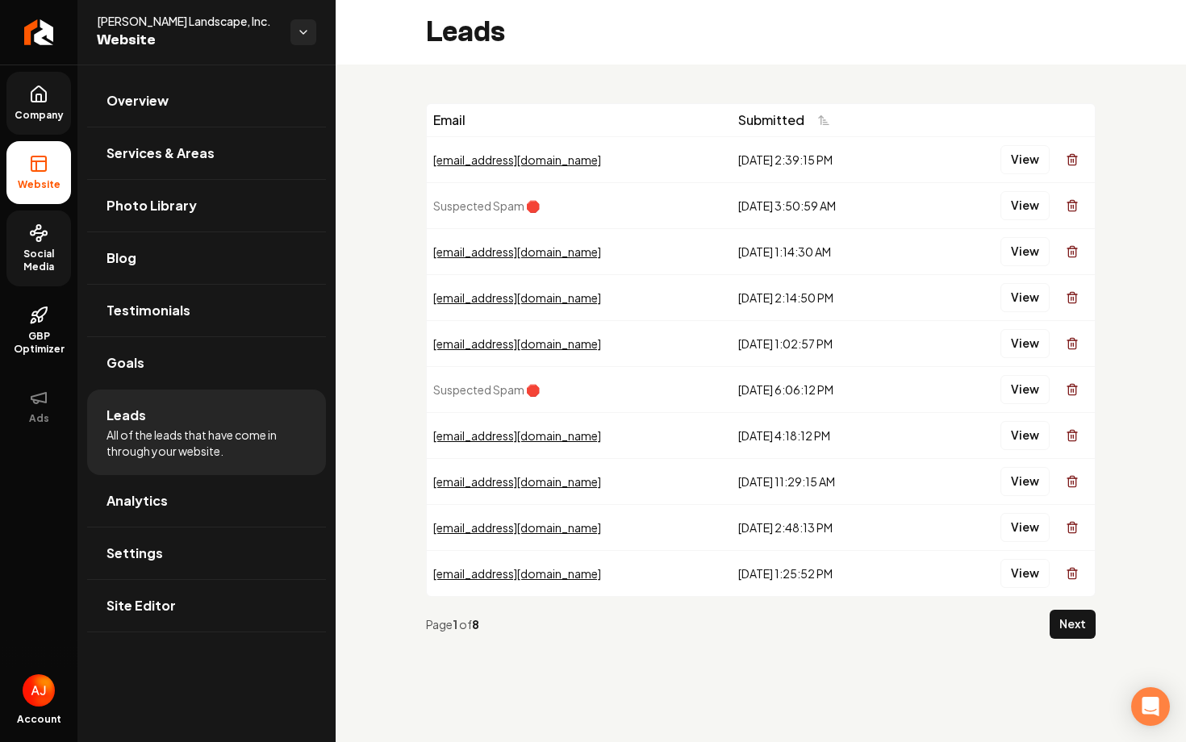
click at [772, 490] on td "7/29/2025, 11:29:15 AM" at bounding box center [828, 481] width 193 height 46
click at [1006, 481] on button "View" at bounding box center [1025, 481] width 49 height 29
click at [1010, 485] on button "View" at bounding box center [1025, 481] width 49 height 29
click at [1013, 434] on button "View" at bounding box center [1025, 435] width 49 height 29
click at [1026, 529] on button "View" at bounding box center [1025, 527] width 49 height 29
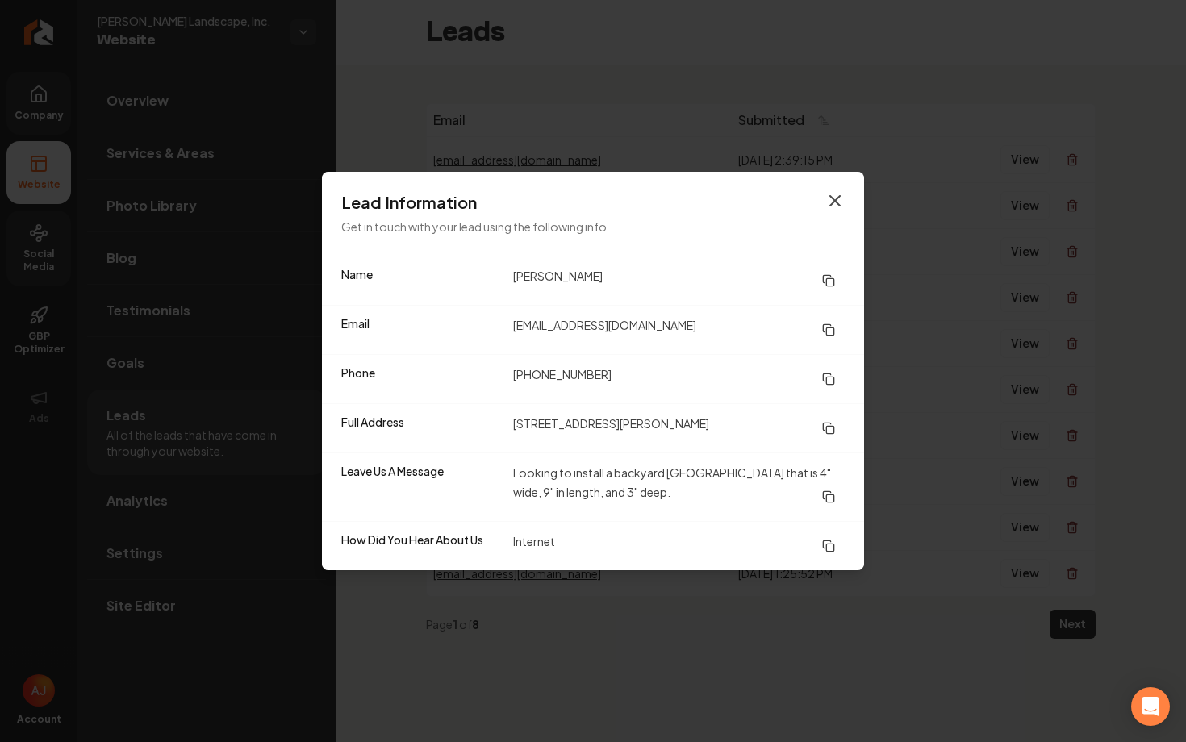
click at [836, 203] on icon "button" at bounding box center [835, 200] width 19 height 19
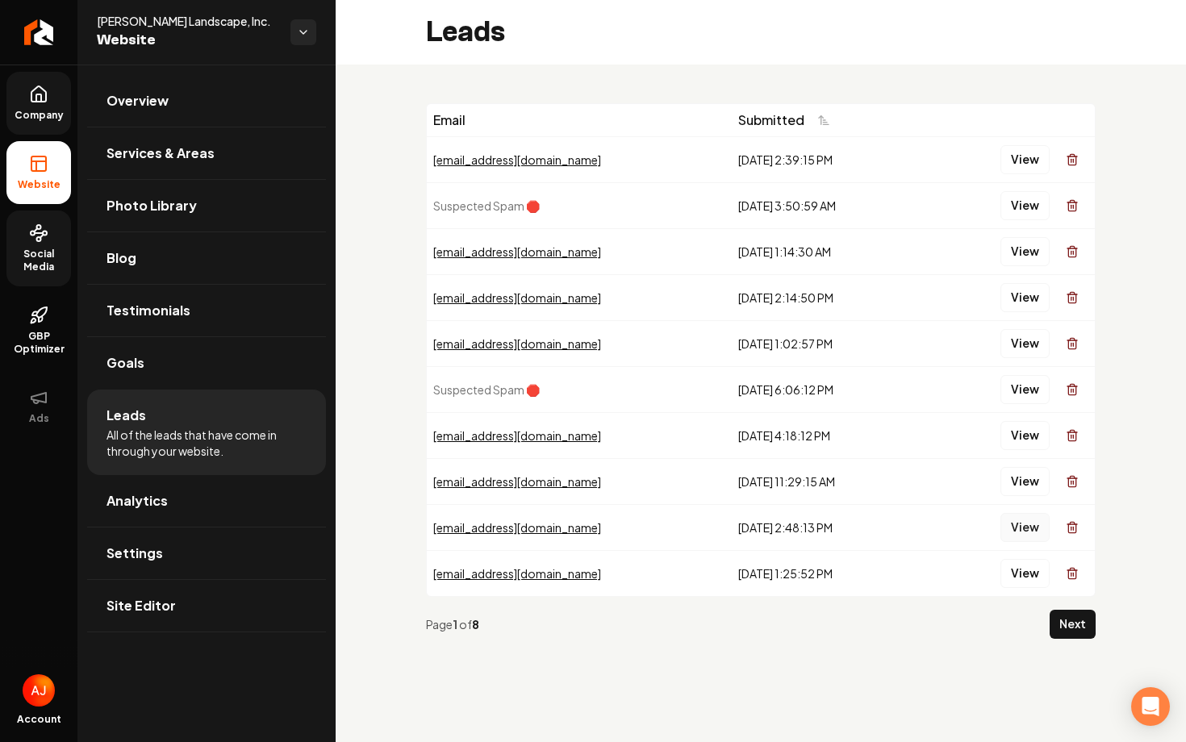
click at [1006, 531] on button "View" at bounding box center [1025, 527] width 49 height 29
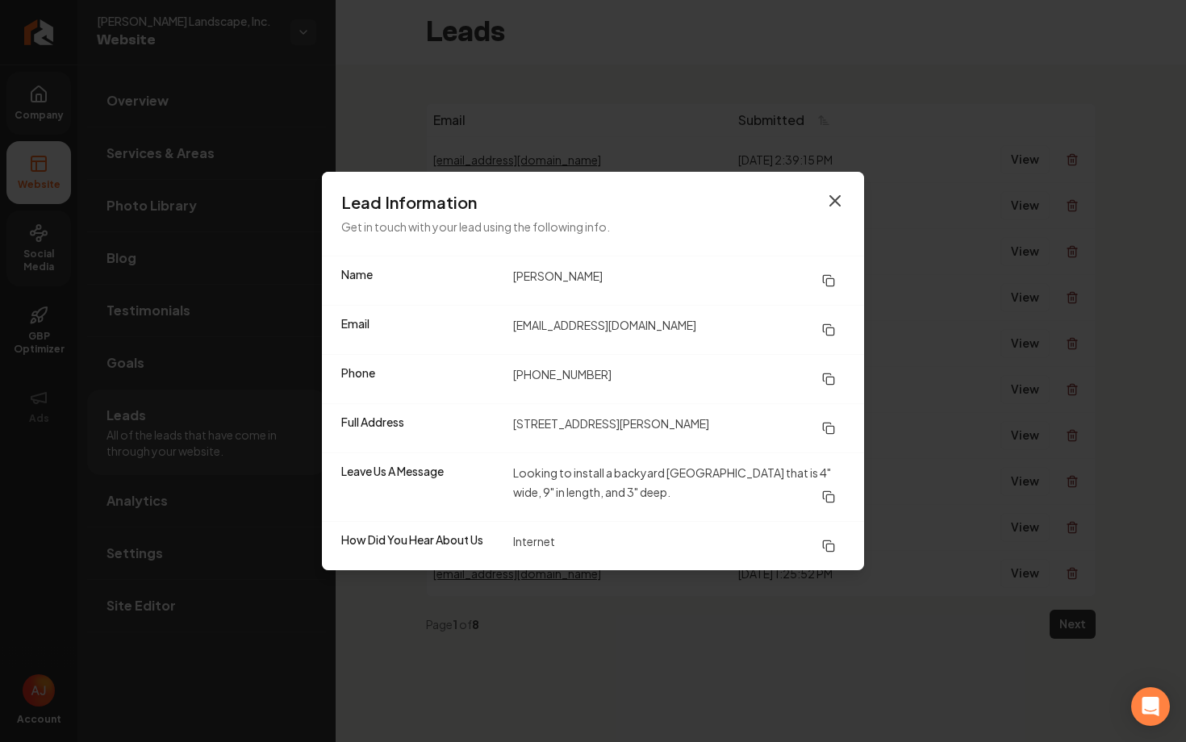
click at [830, 196] on icon "button" at bounding box center [835, 201] width 10 height 10
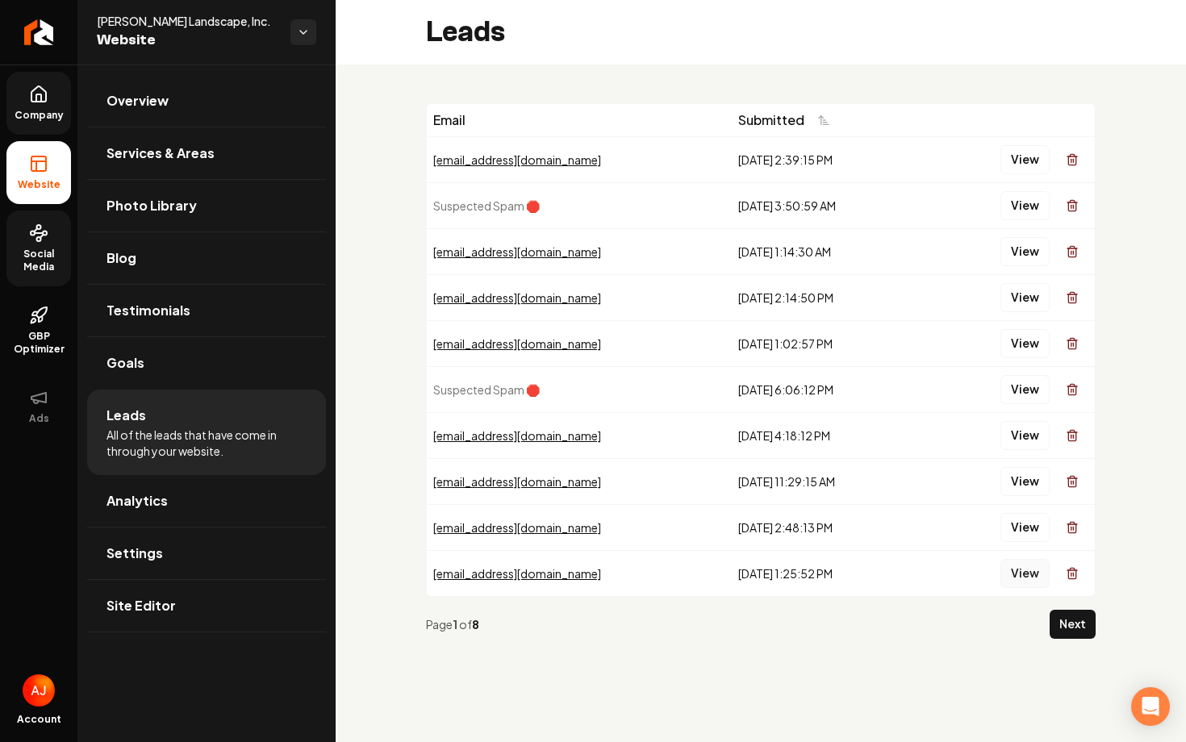
click at [1018, 572] on button "View" at bounding box center [1025, 573] width 49 height 29
click at [1069, 622] on button "Next" at bounding box center [1073, 624] width 46 height 29
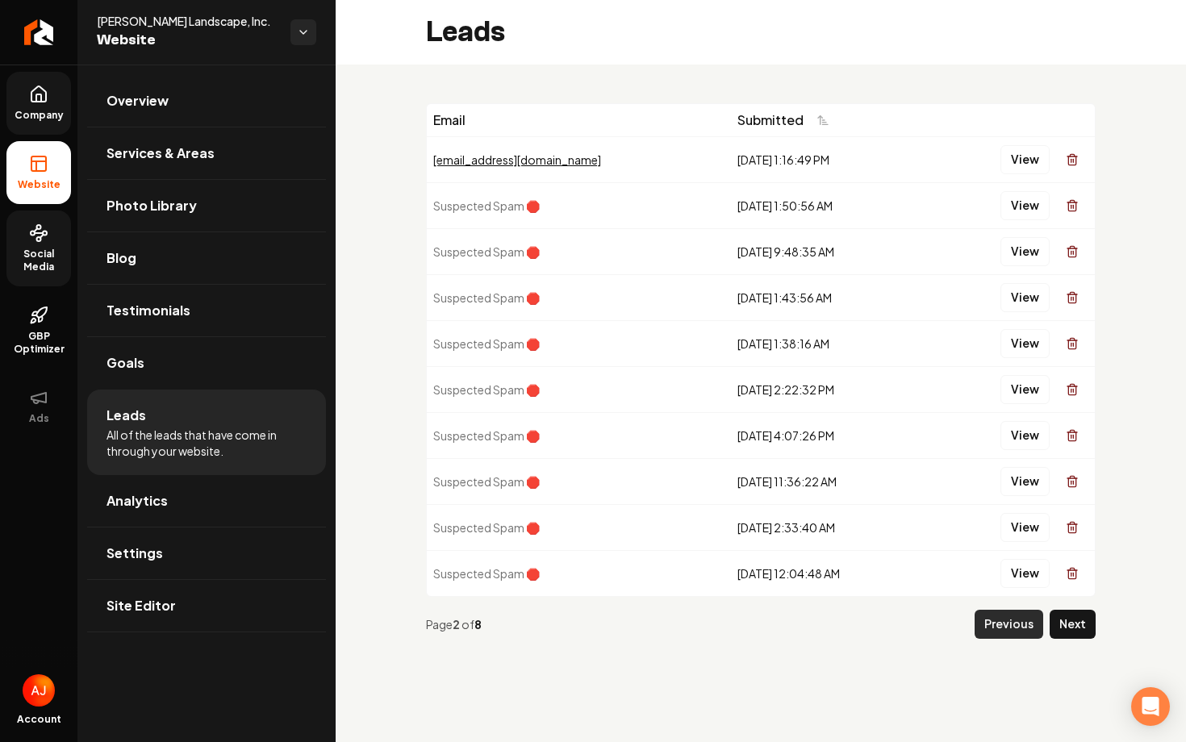
click at [1018, 625] on button "Previous" at bounding box center [1009, 624] width 69 height 29
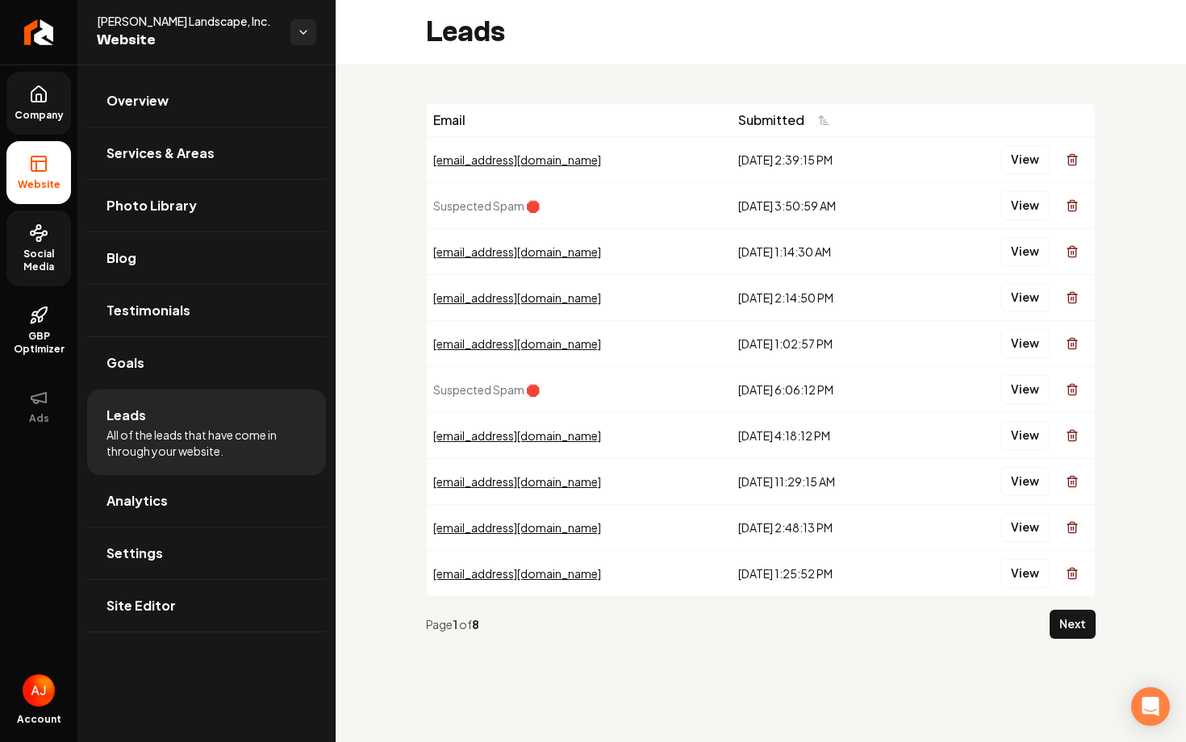
click at [594, 105] on th "Email" at bounding box center [579, 120] width 305 height 32
click at [26, 267] on span "Social Media" at bounding box center [38, 261] width 65 height 26
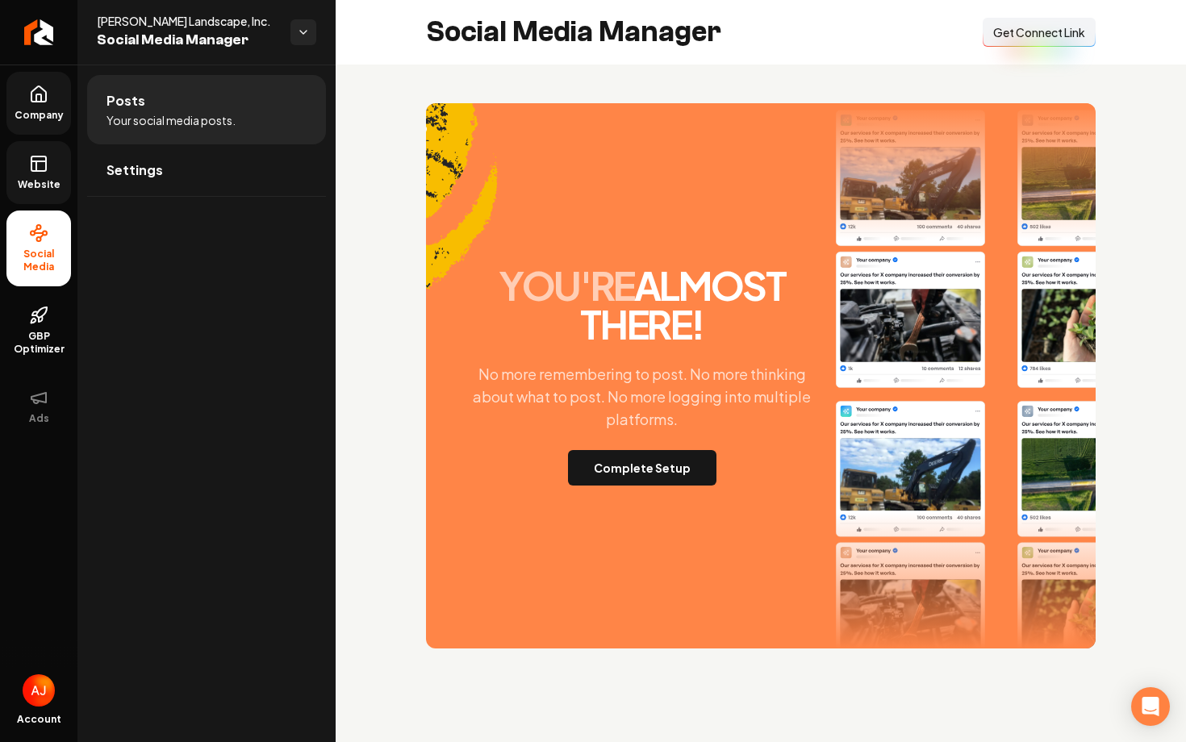
click at [1018, 47] on button "Connect Link Get Connect Link" at bounding box center [1039, 32] width 113 height 29
click at [663, 456] on button "Complete Setup" at bounding box center [642, 468] width 148 height 36
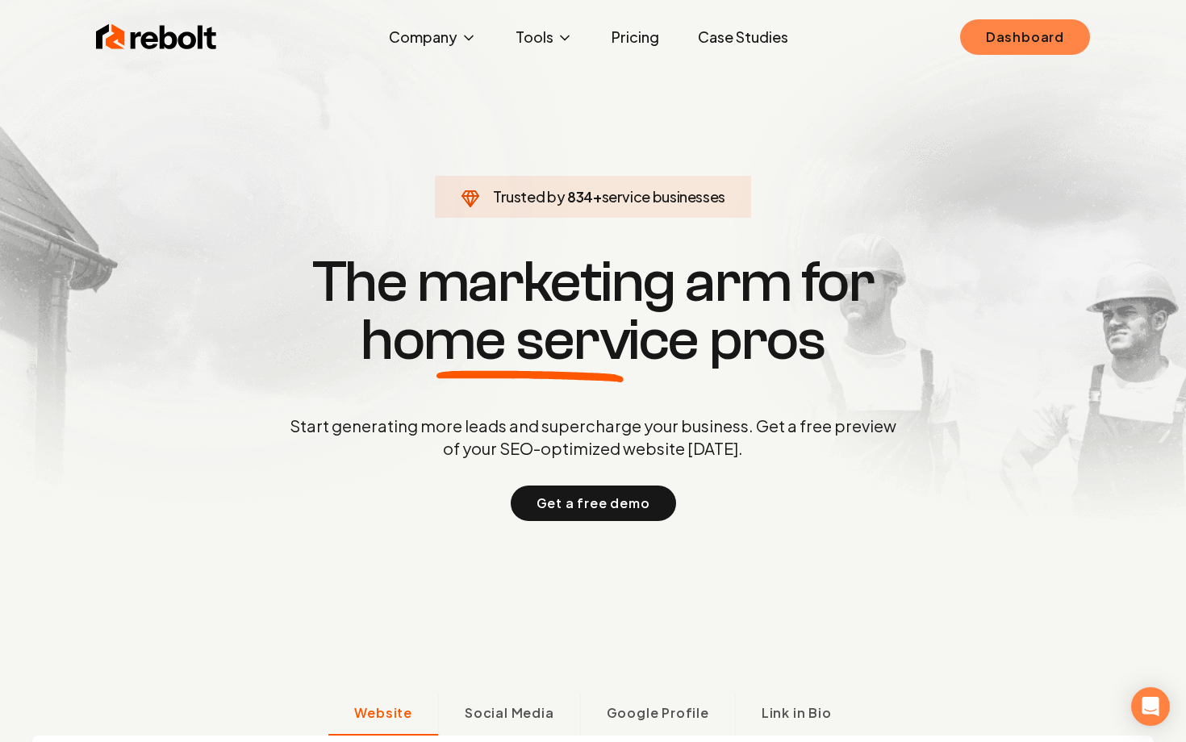
click at [1007, 40] on link "Dashboard" at bounding box center [1025, 37] width 130 height 36
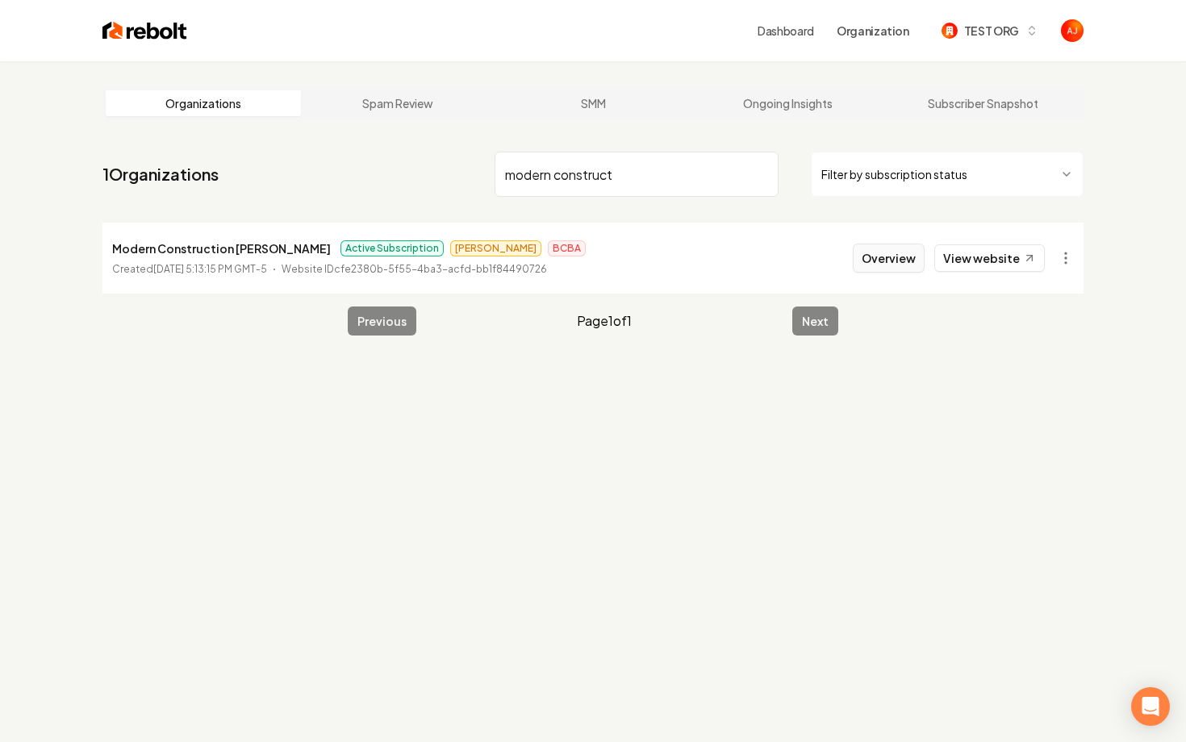
type input "modern construct"
click at [903, 266] on button "Overview" at bounding box center [889, 258] width 72 height 29
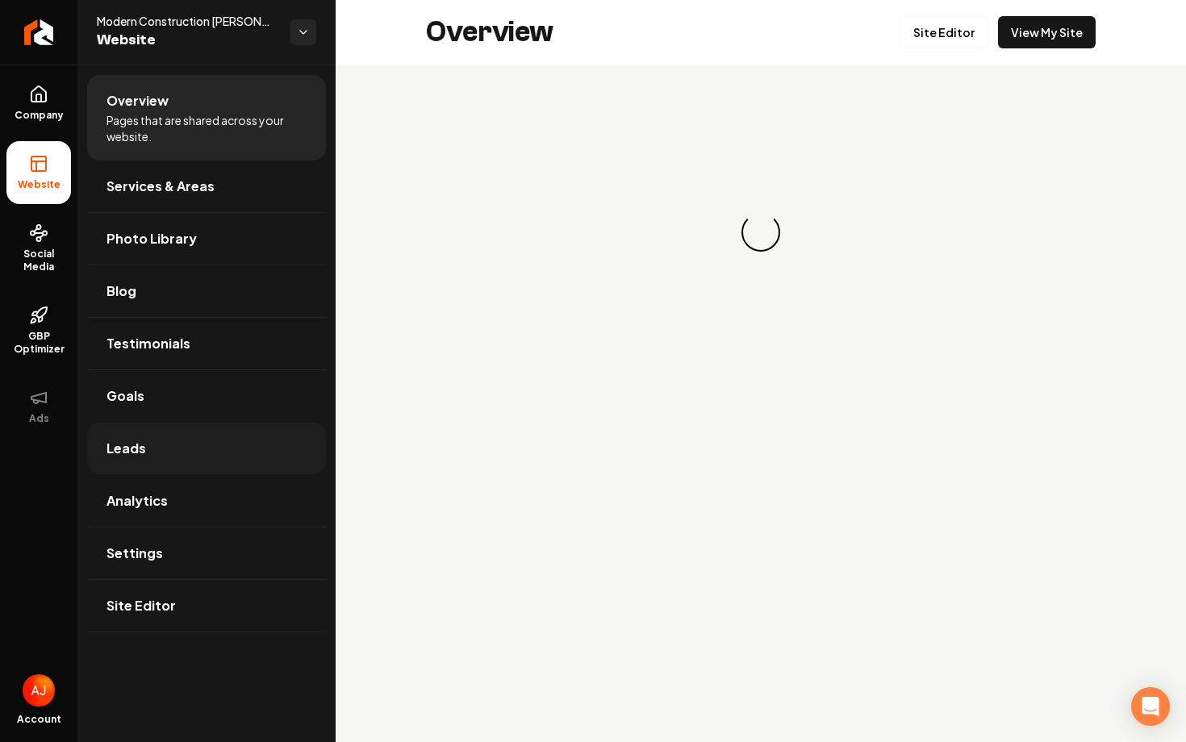
click at [153, 450] on link "Leads" at bounding box center [206, 449] width 239 height 52
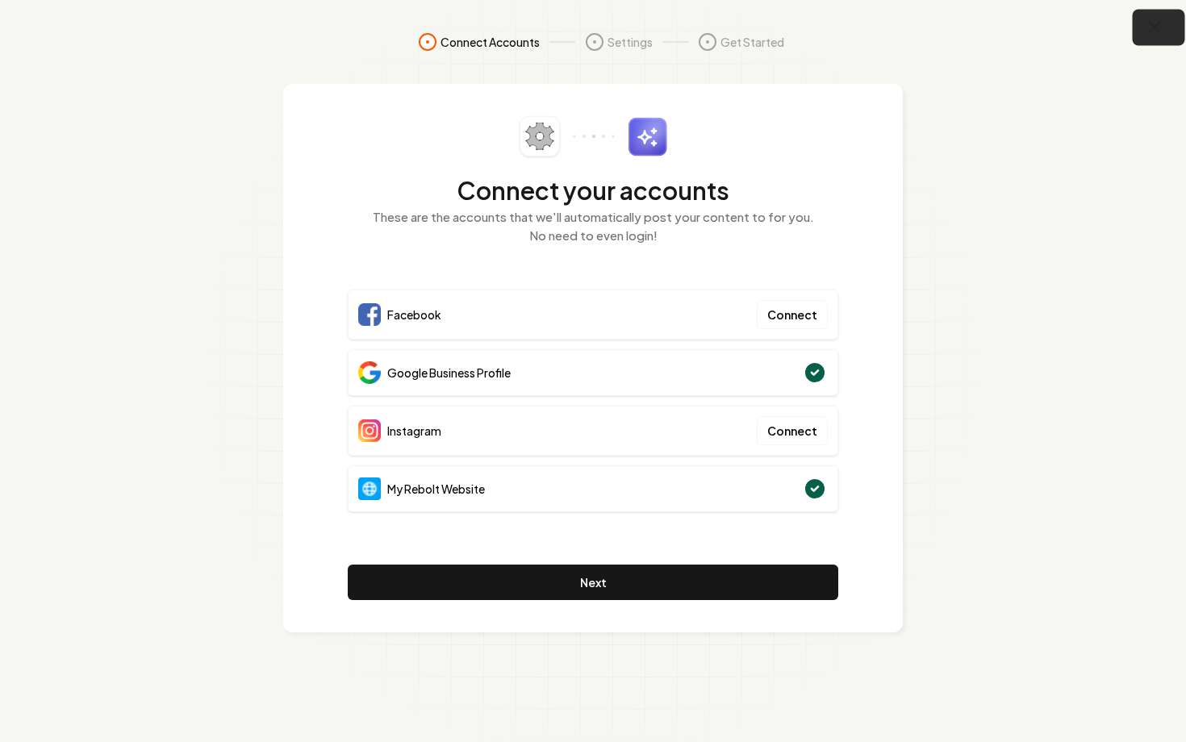
click at [1156, 36] on icon "button" at bounding box center [1155, 28] width 20 height 20
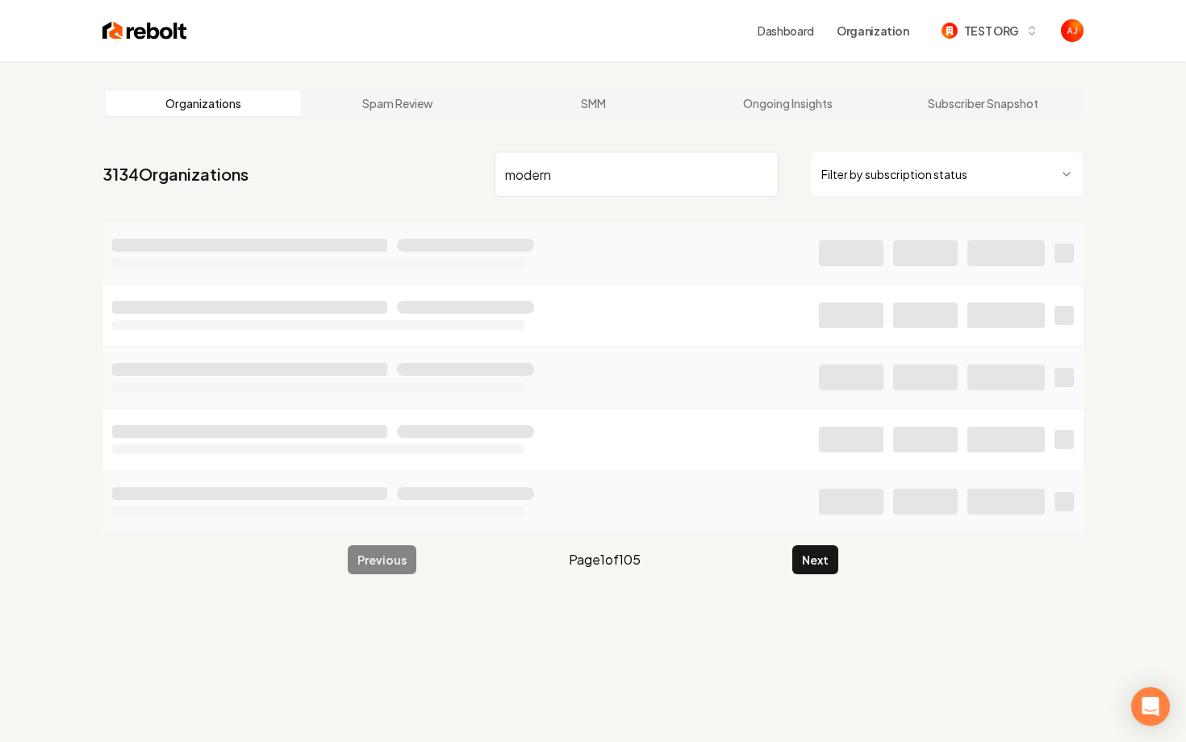
type input "modern"
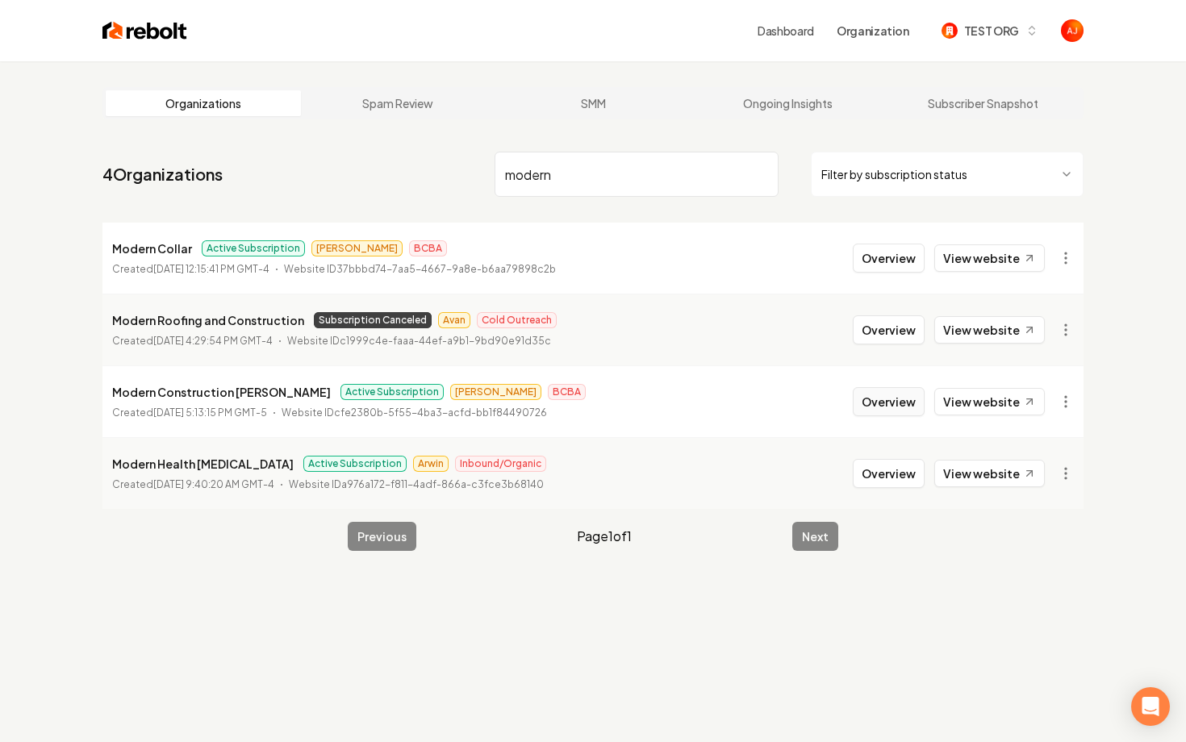
click at [885, 399] on button "Overview" at bounding box center [889, 401] width 72 height 29
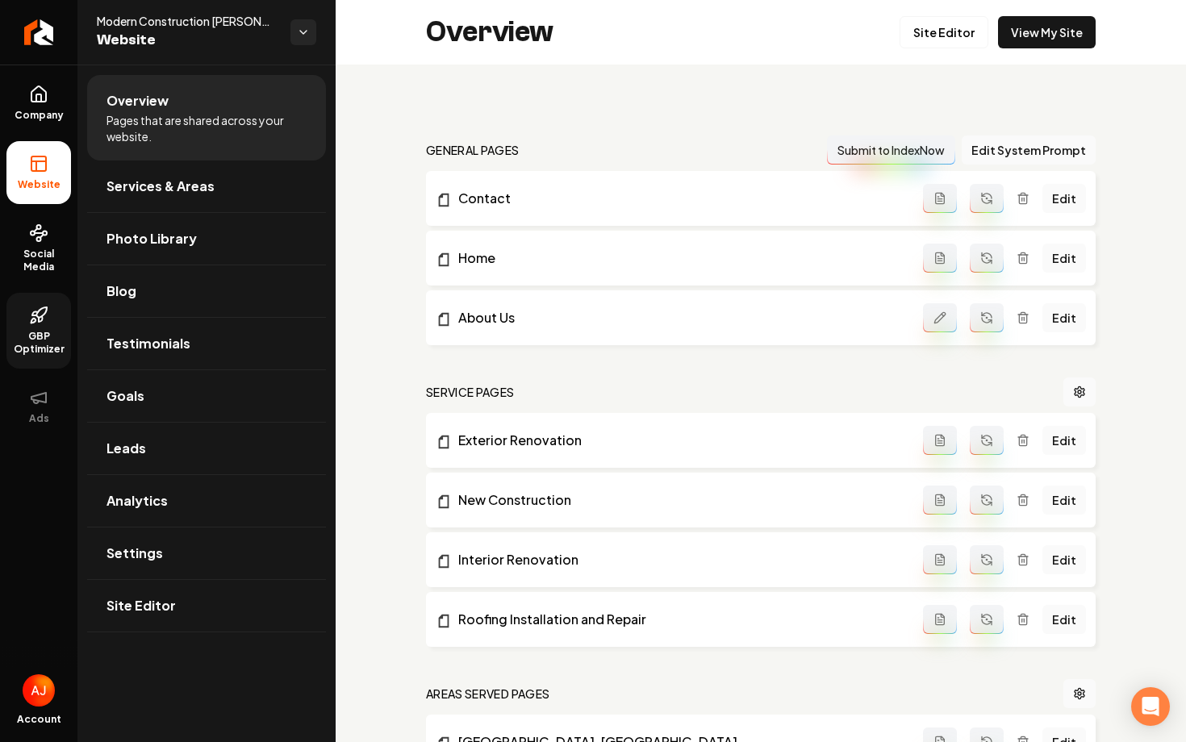
click at [44, 333] on span "GBP Optimizer" at bounding box center [38, 343] width 65 height 26
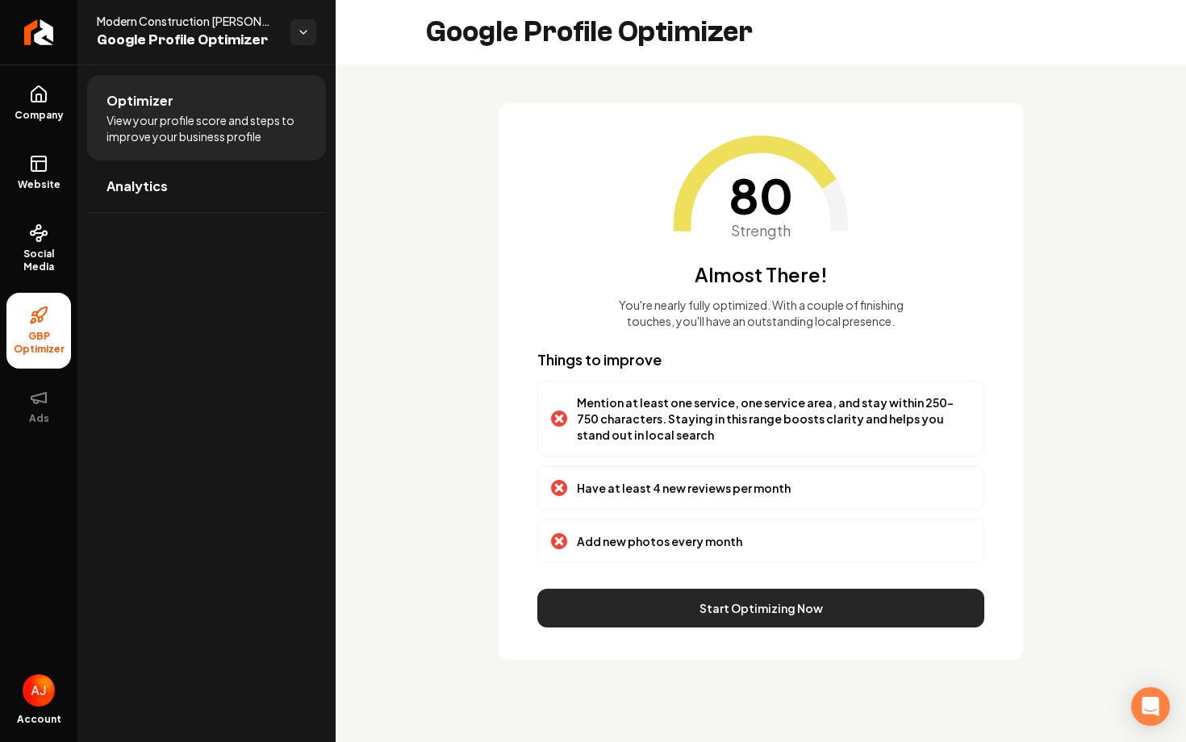
click at [721, 597] on button "Start Optimizing Now" at bounding box center [760, 608] width 447 height 39
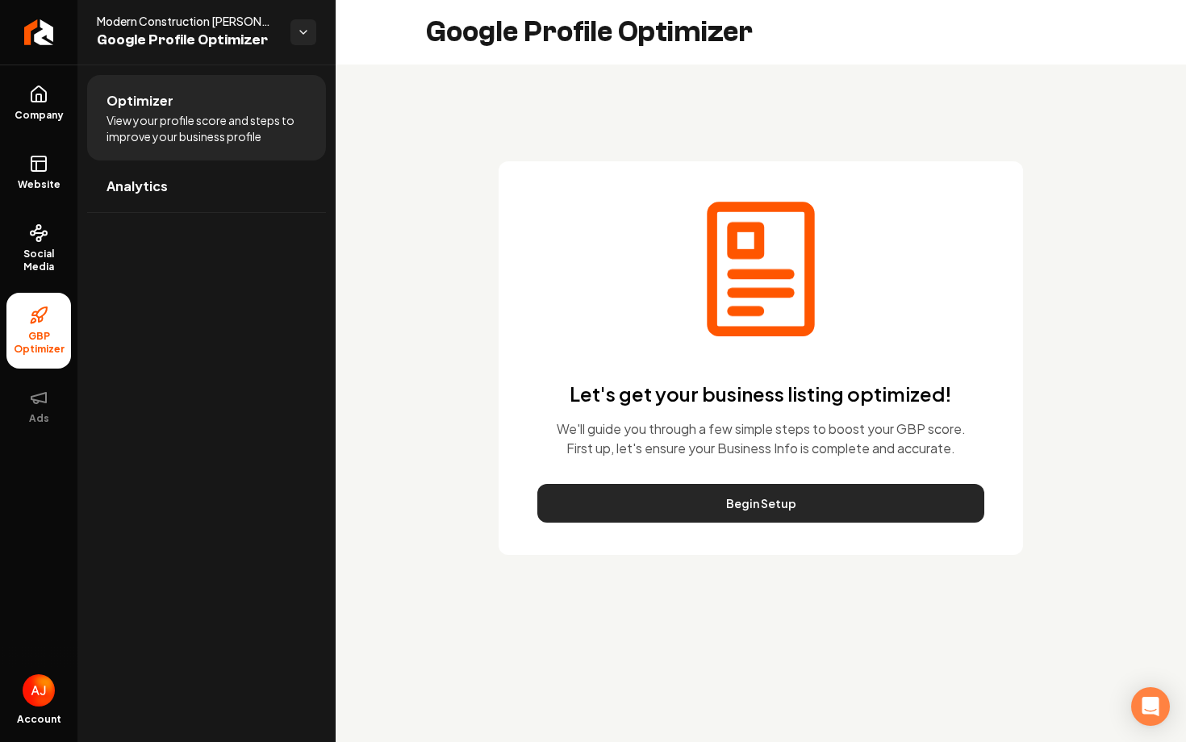
click at [722, 521] on button "Begin Setup" at bounding box center [760, 503] width 447 height 39
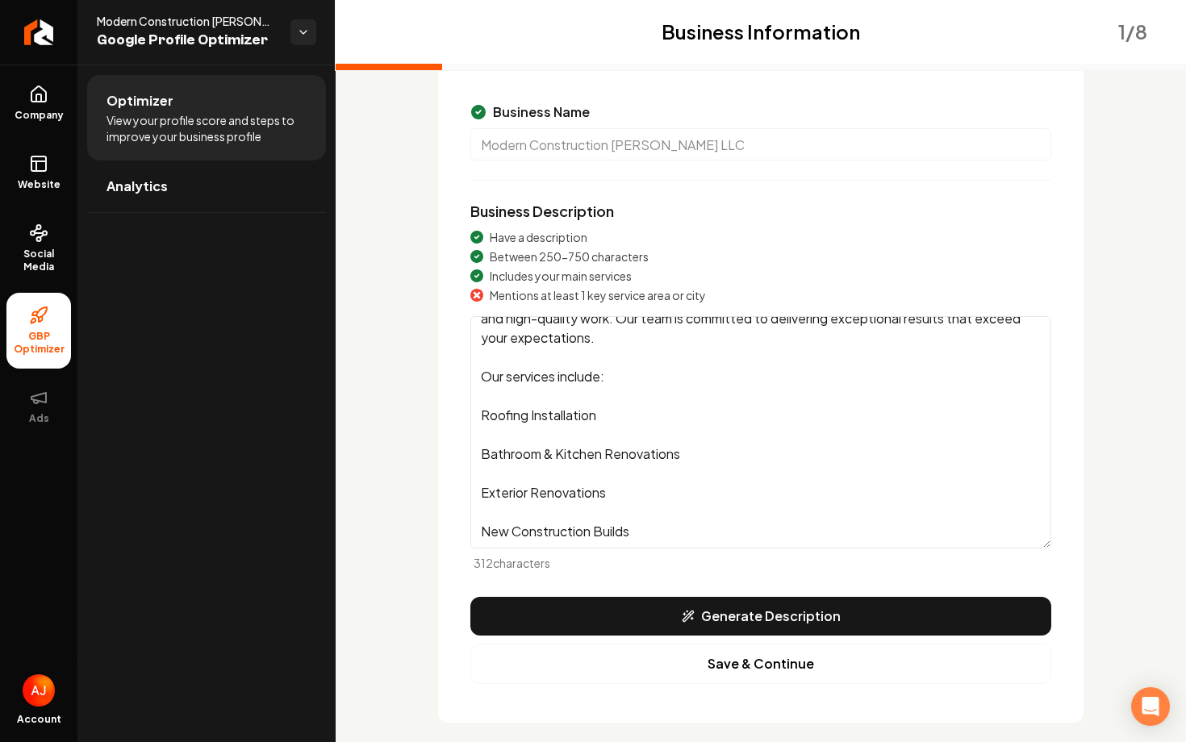
scroll to position [136, 0]
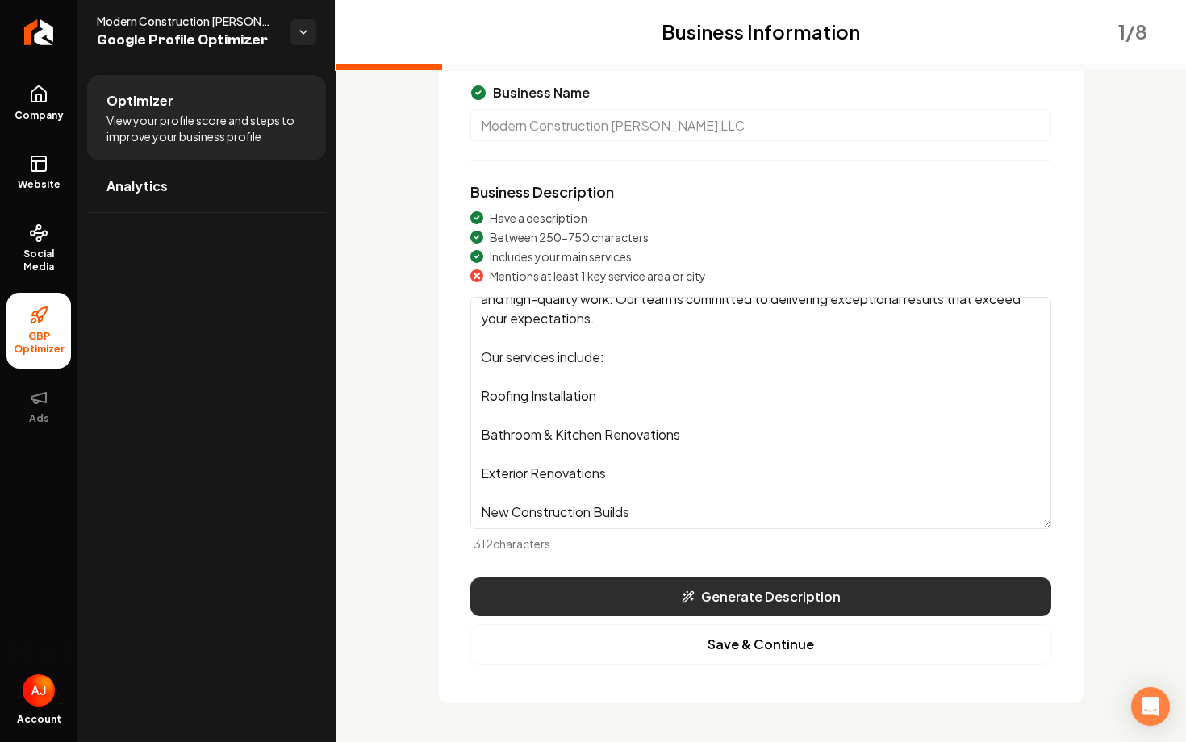
click at [725, 595] on button "Generate Description" at bounding box center [760, 597] width 581 height 39
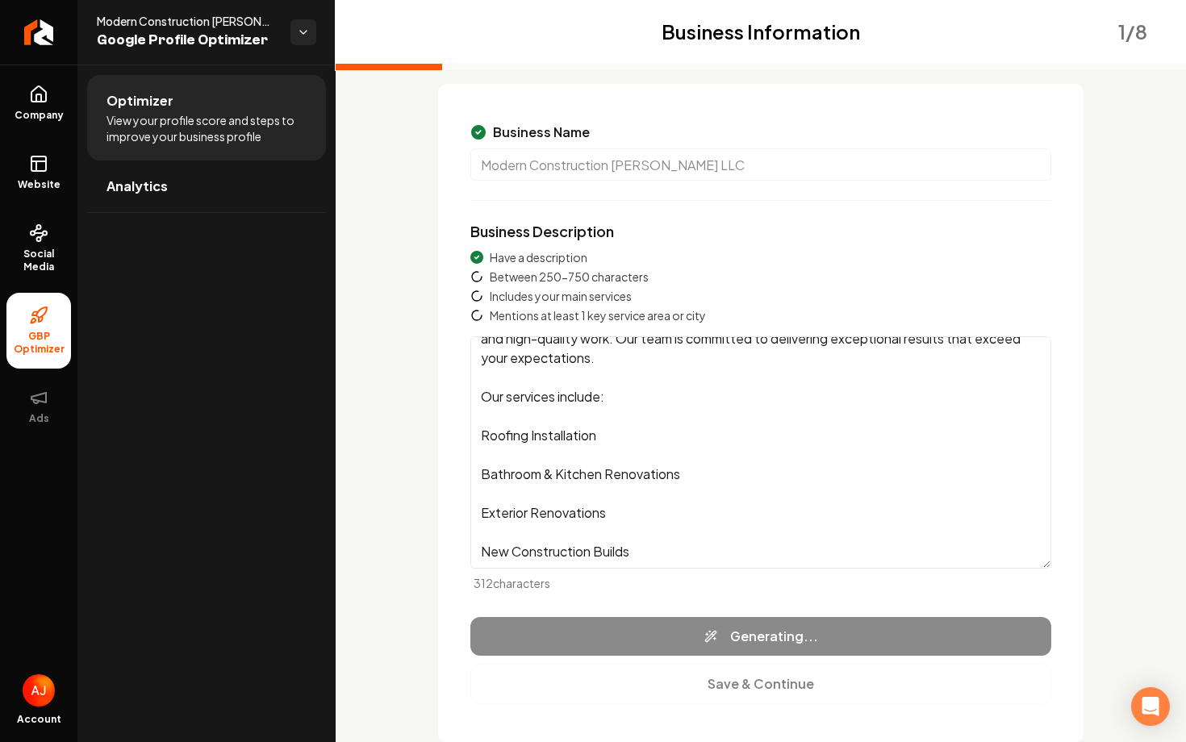
scroll to position [0, 0]
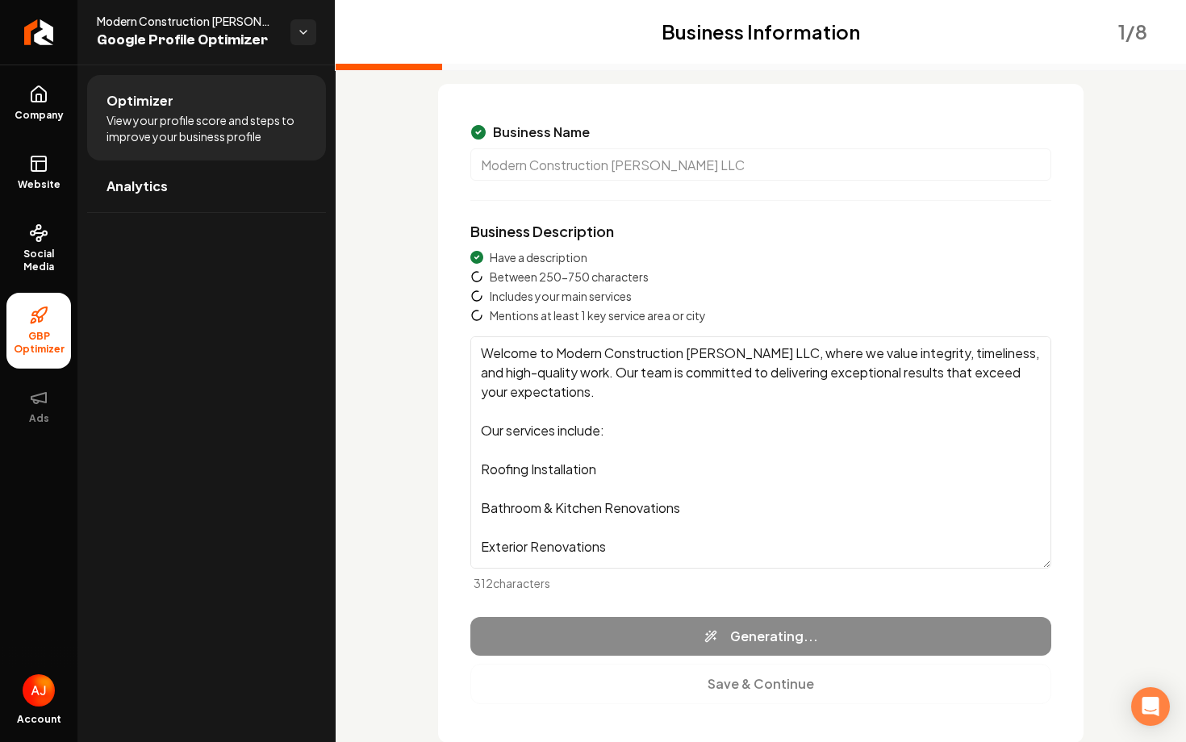
type textarea "Modern Construction Nola LLC specializes in comprehensive construction solution…"
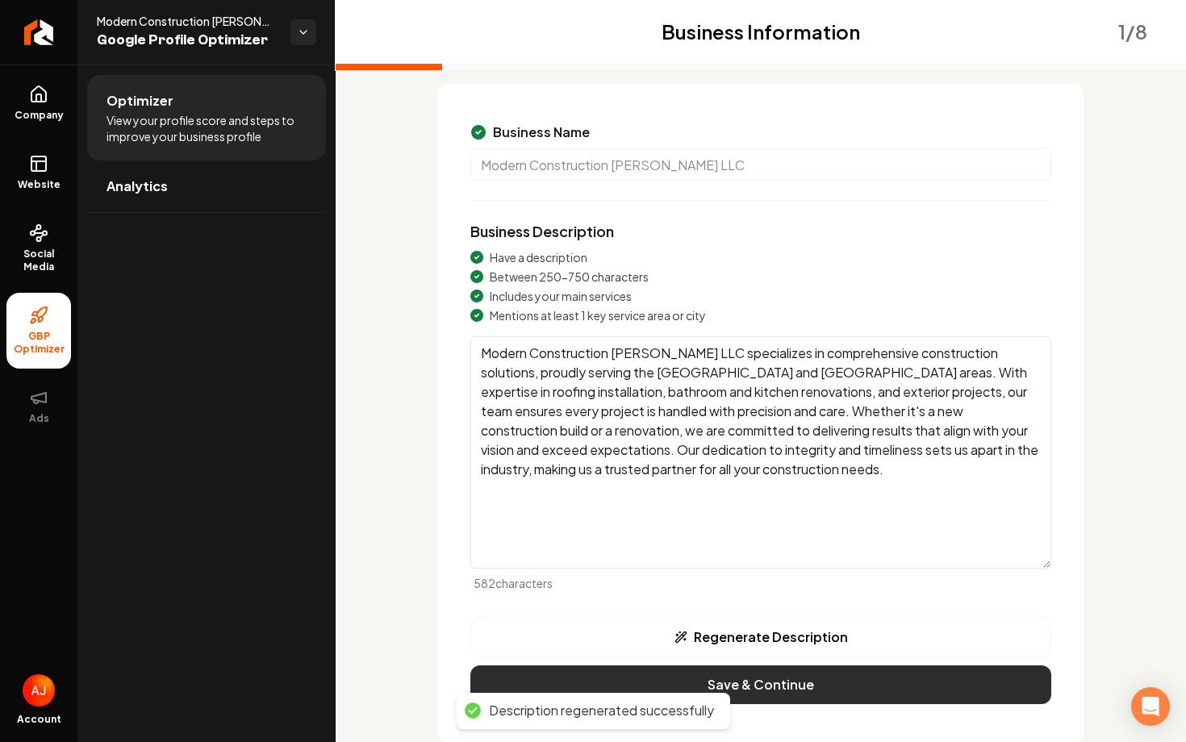
click at [811, 687] on button "Save & Continue" at bounding box center [760, 685] width 581 height 39
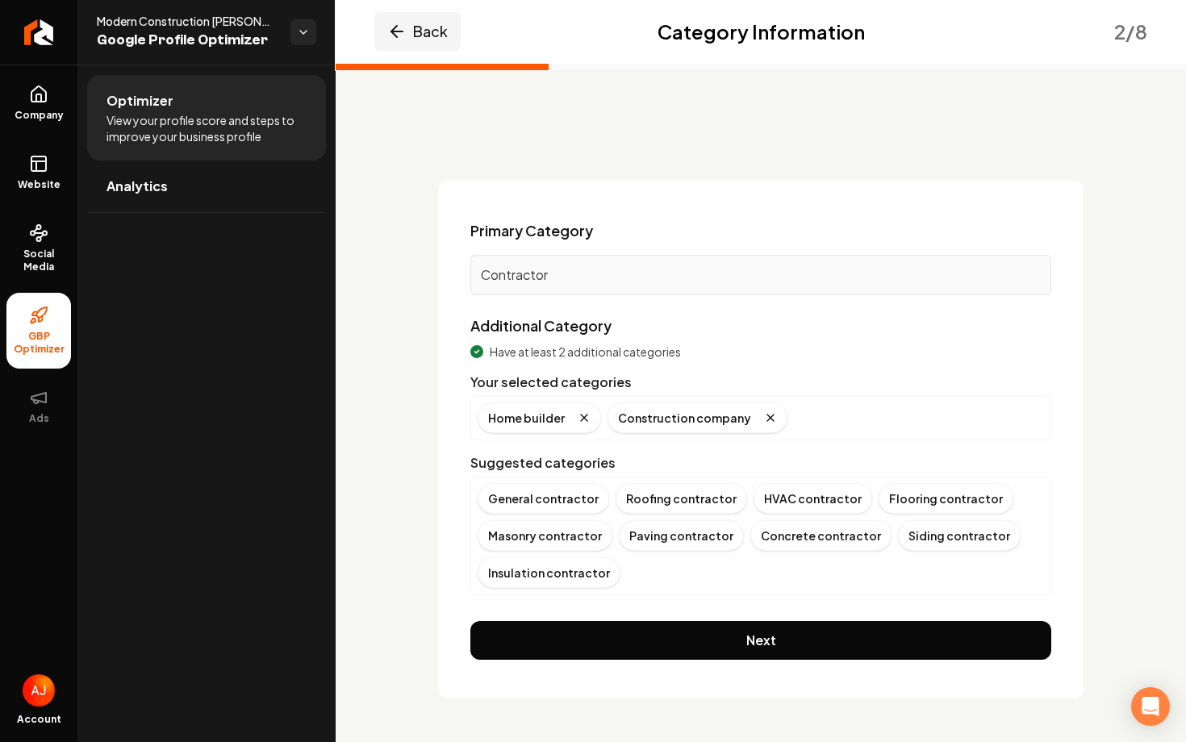
click at [399, 42] on button "Back" at bounding box center [417, 31] width 86 height 39
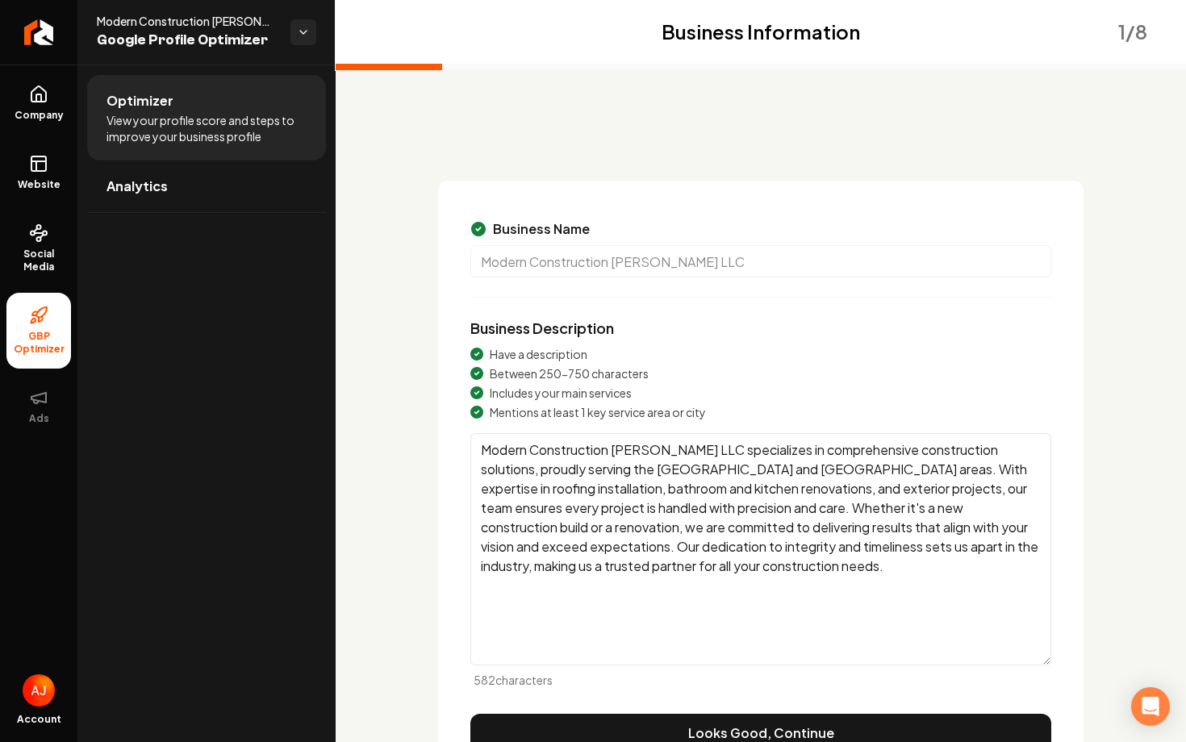
click at [743, 595] on textarea "Modern Construction Nola LLC specializes in comprehensive construction solution…" at bounding box center [760, 549] width 581 height 232
drag, startPoint x: 734, startPoint y: 470, endPoint x: 546, endPoint y: 466, distance: 187.3
click at [546, 466] on textarea "Modern Construction Nola LLC specializes in comprehensive construction solution…" at bounding box center [760, 549] width 581 height 232
click at [554, 603] on textarea "Modern Construction Nola LLC specializes in comprehensive construction solution…" at bounding box center [760, 549] width 581 height 232
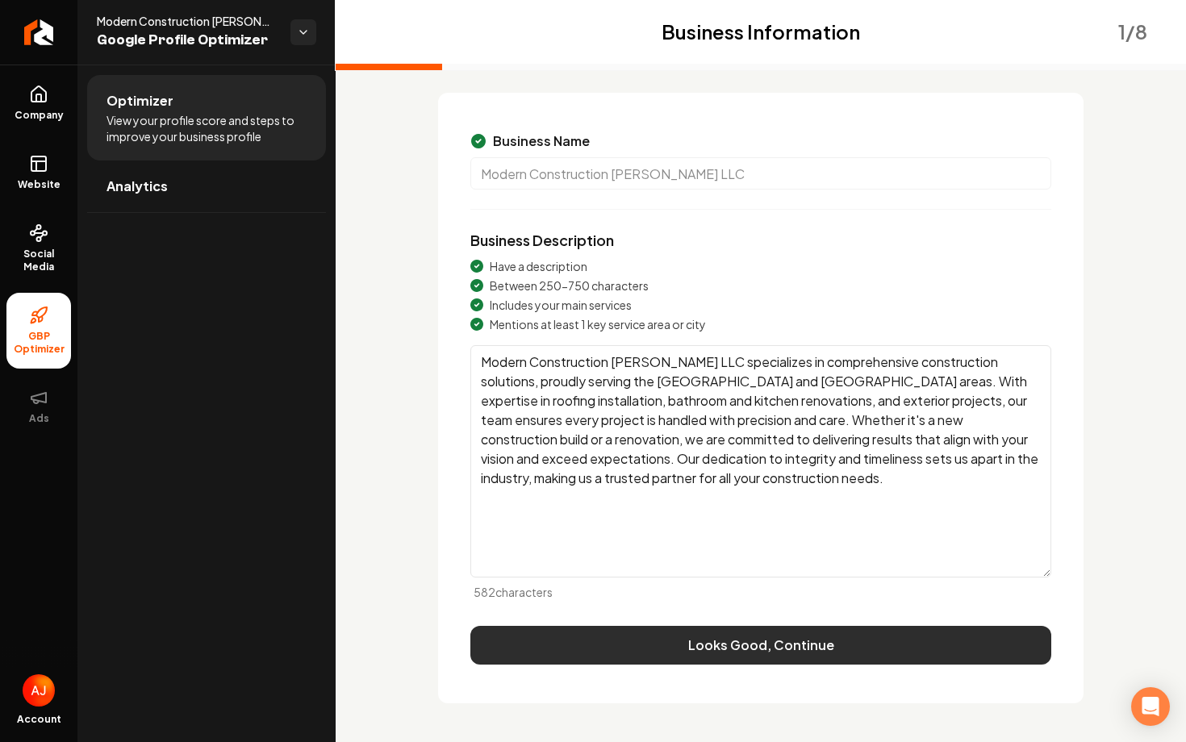
click at [599, 648] on button "Looks Good, Continue" at bounding box center [760, 645] width 581 height 39
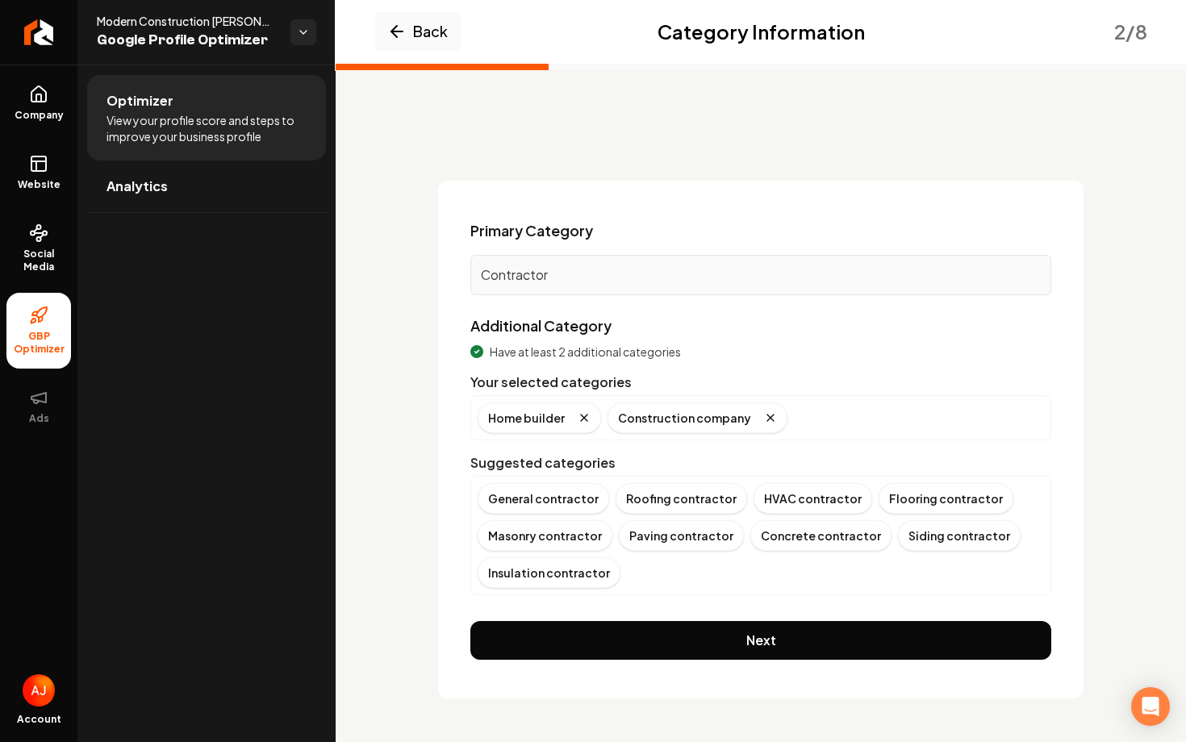
scroll to position [0, 0]
click at [538, 503] on div "General contractor" at bounding box center [544, 498] width 132 height 31
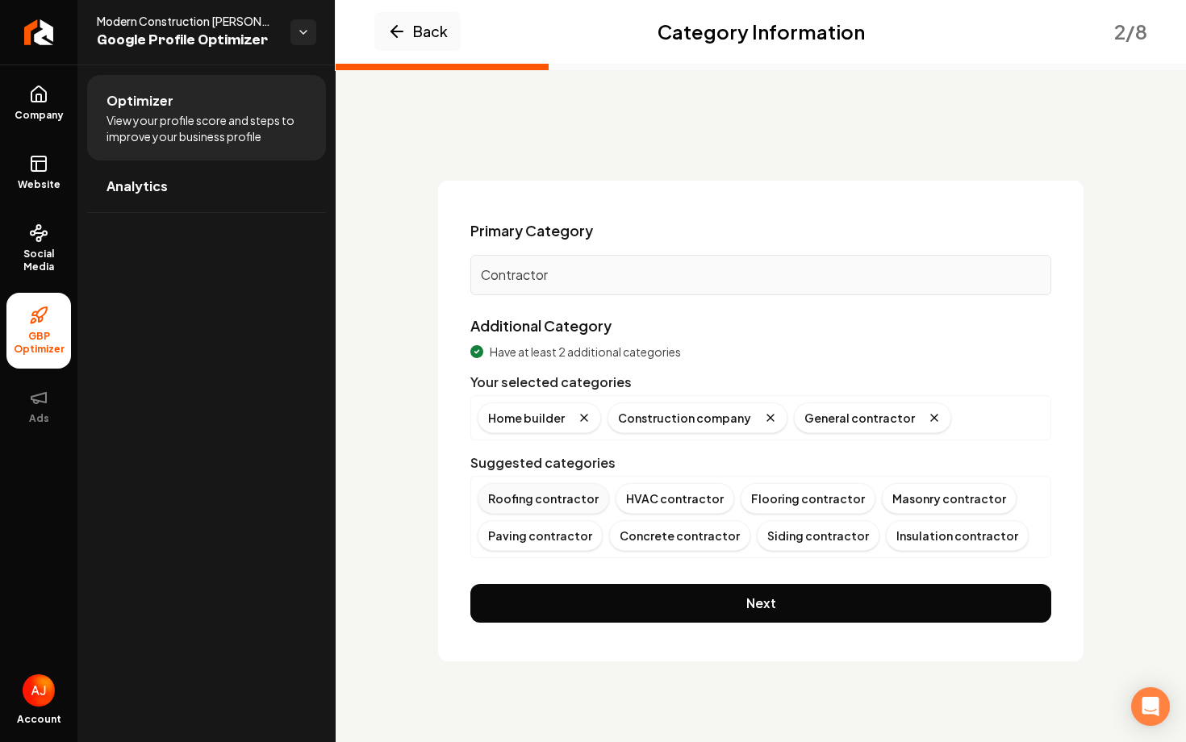
click at [554, 495] on div "Roofing contractor" at bounding box center [544, 498] width 132 height 31
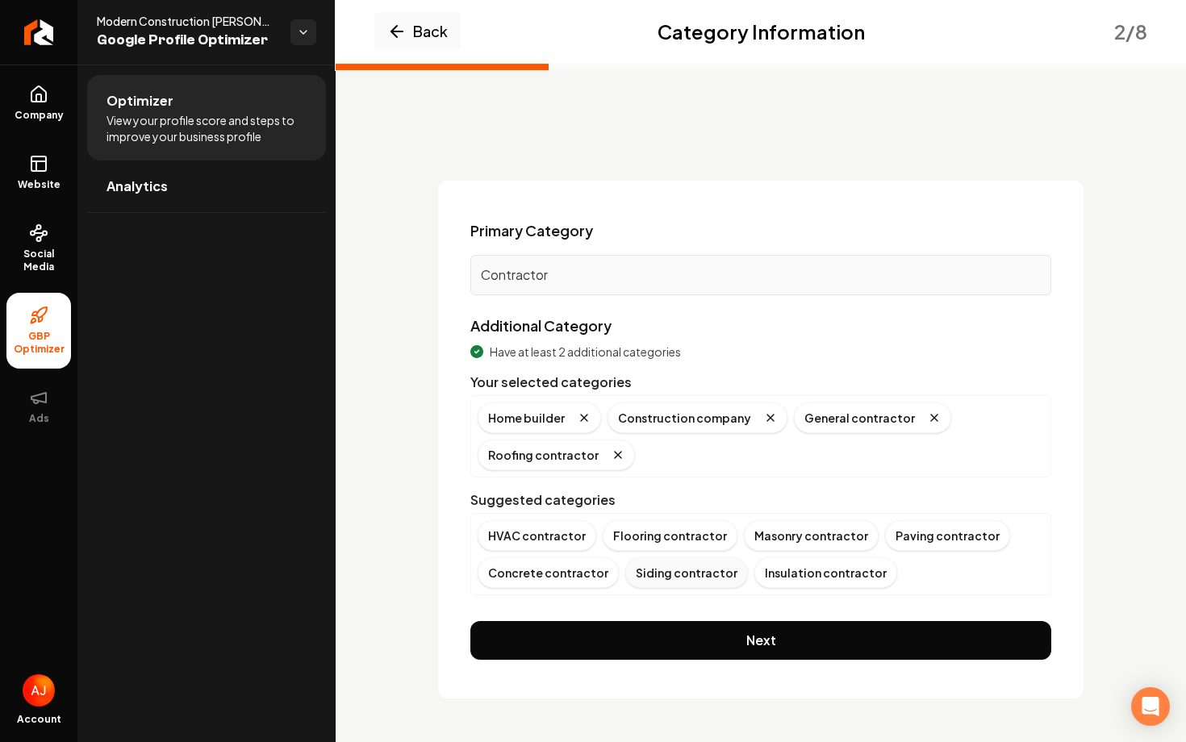
click at [692, 571] on div "Siding contractor" at bounding box center [686, 573] width 123 height 31
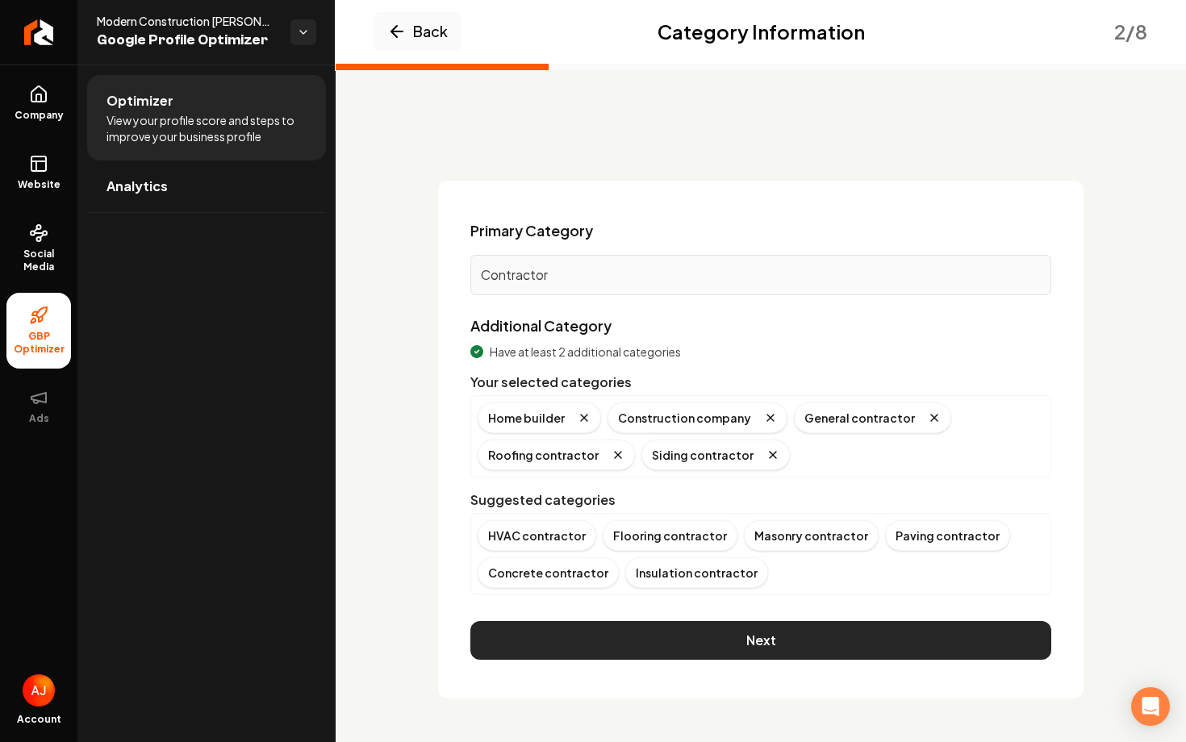
click at [818, 629] on button "Next" at bounding box center [760, 640] width 581 height 39
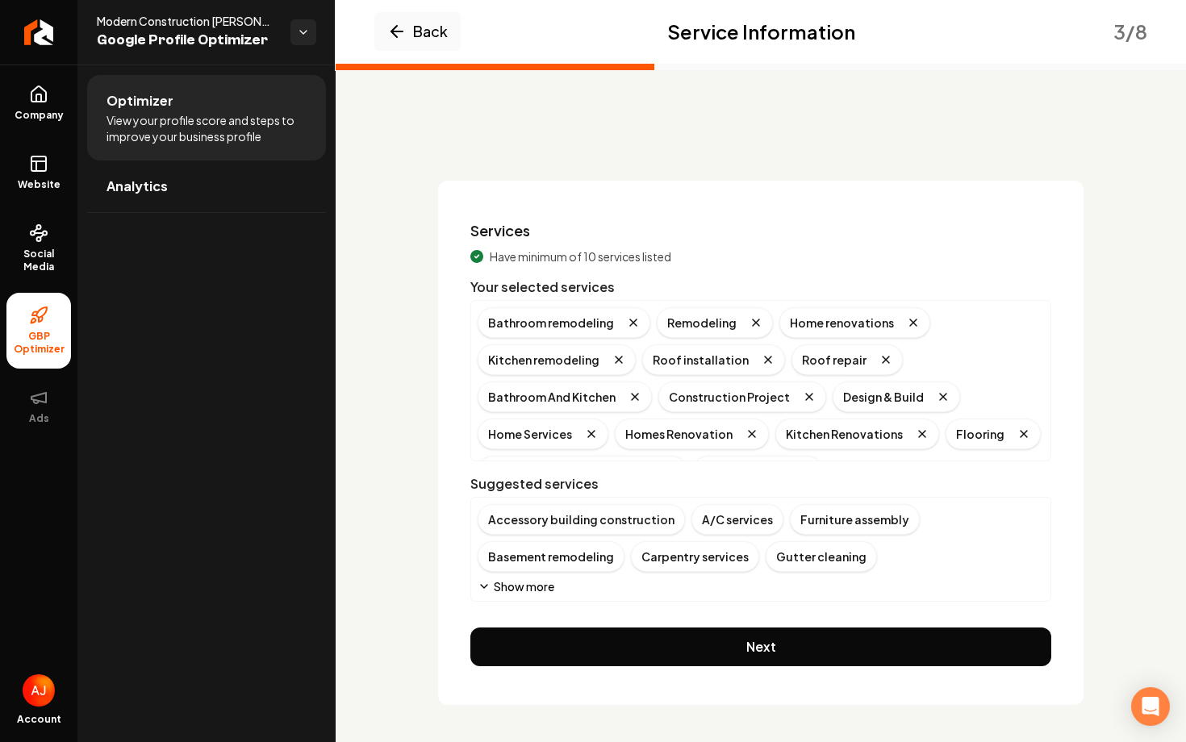
click at [410, 55] on div "Back Service Information 3 / 8" at bounding box center [761, 31] width 851 height 65
click at [410, 44] on button "Back" at bounding box center [417, 31] width 86 height 39
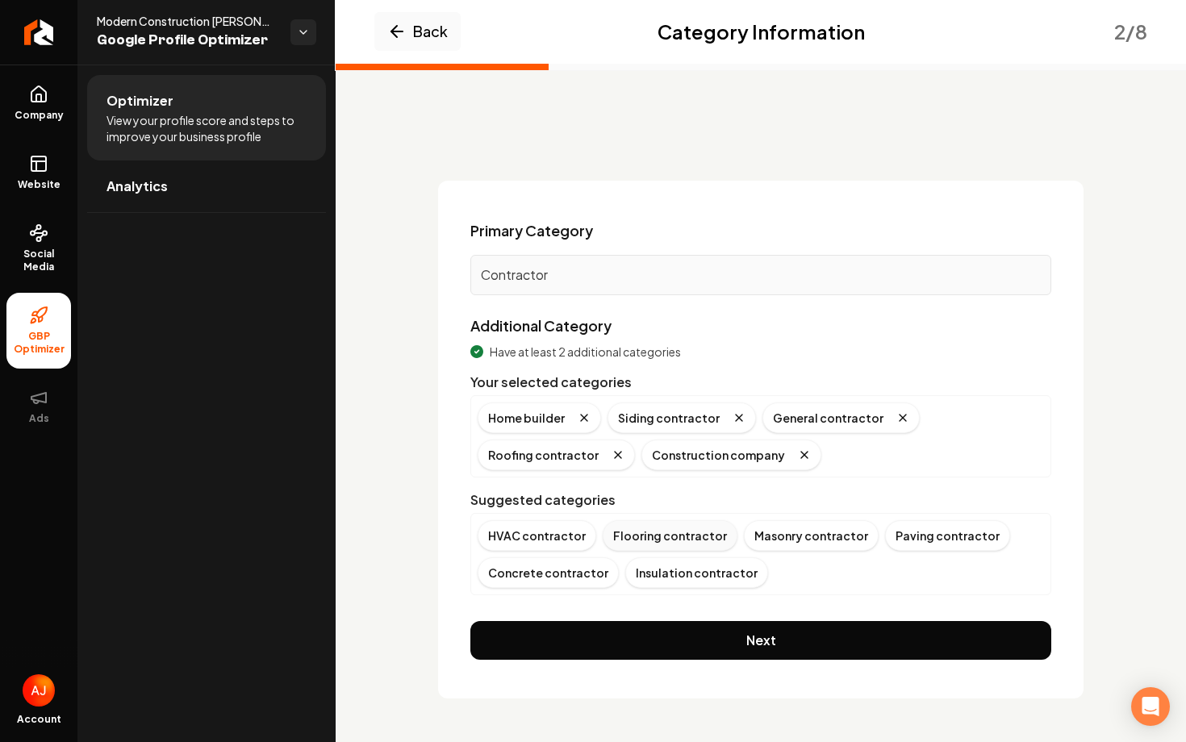
click at [647, 535] on div "Flooring contractor" at bounding box center [670, 536] width 135 height 31
click at [910, 535] on div "Concrete contractor" at bounding box center [946, 536] width 141 height 31
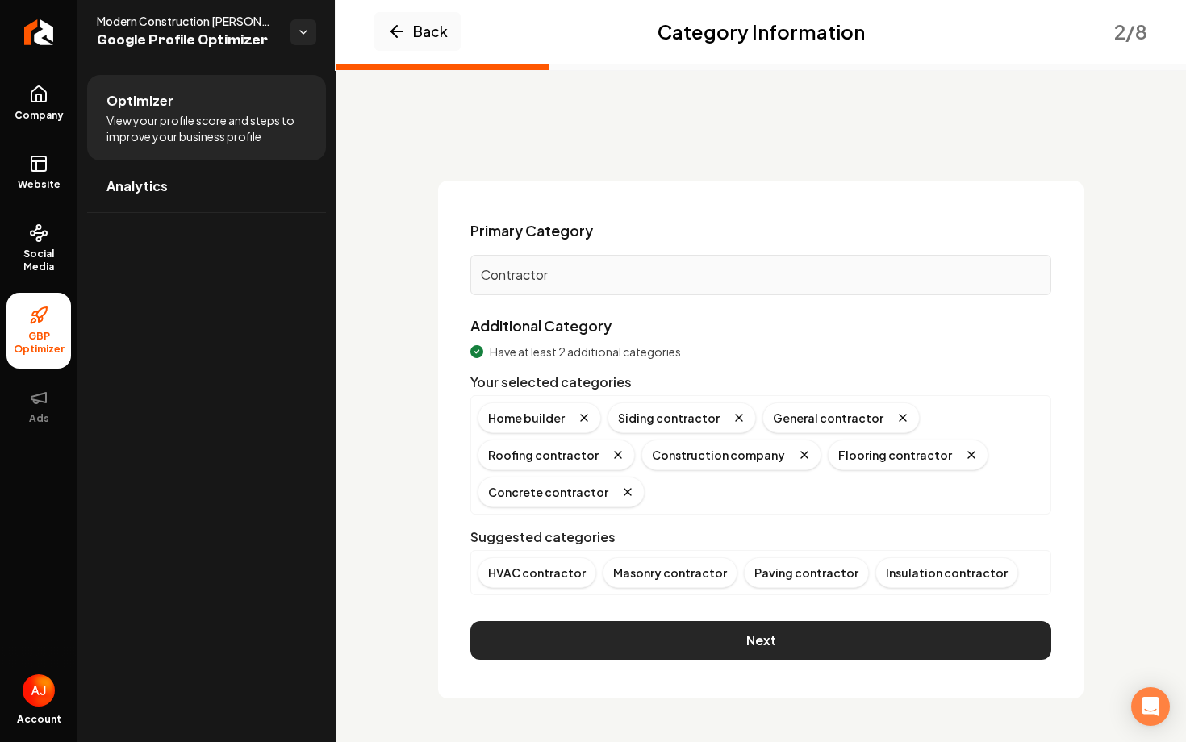
click at [847, 650] on button "Next" at bounding box center [760, 640] width 581 height 39
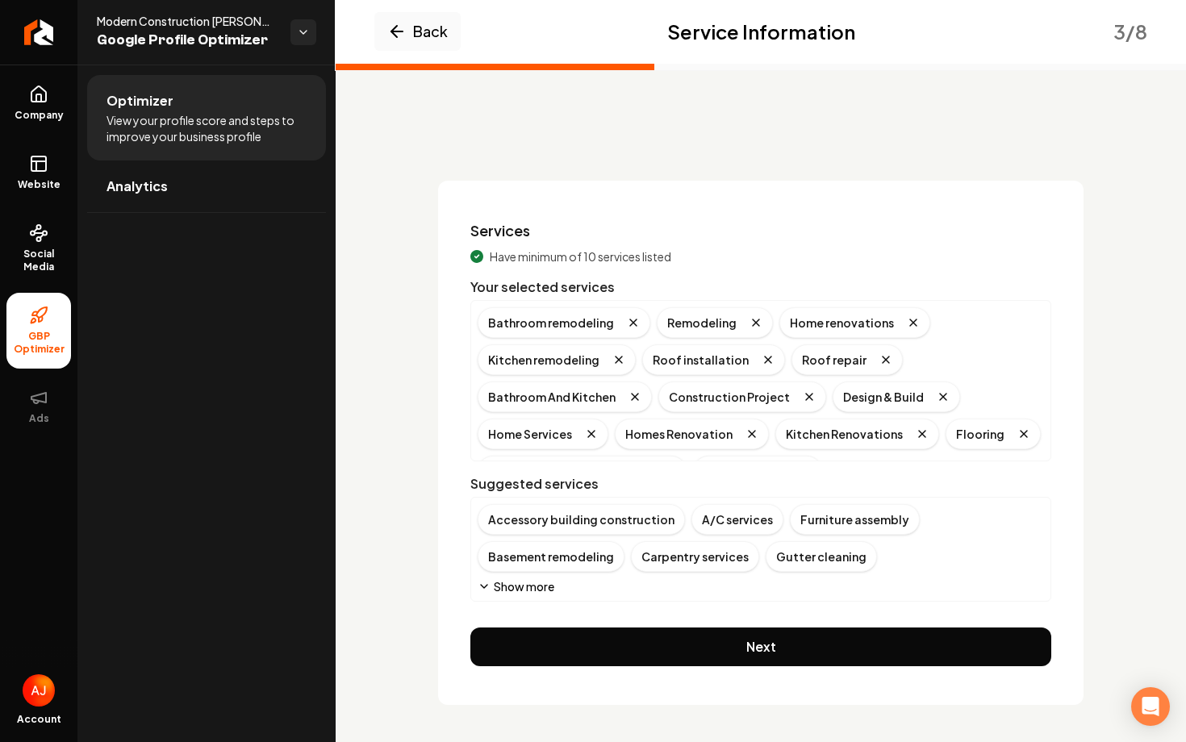
click at [487, 588] on icon "Main content area" at bounding box center [484, 586] width 13 height 13
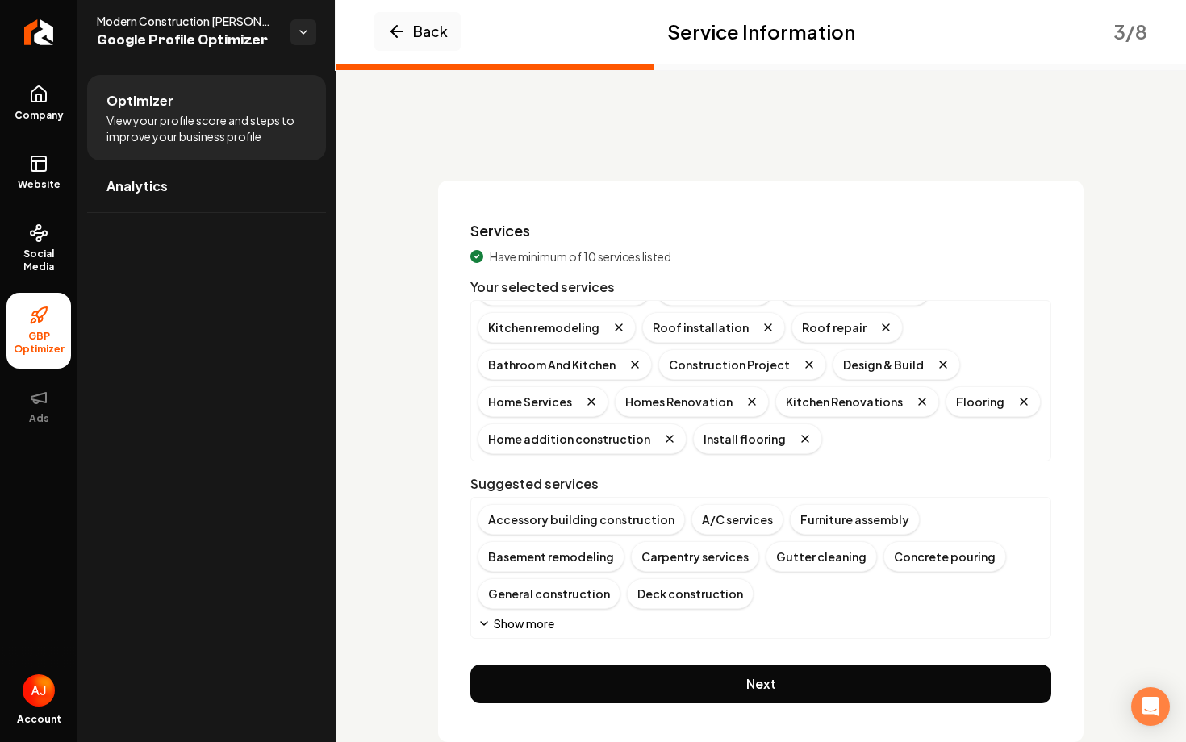
scroll to position [39, 0]
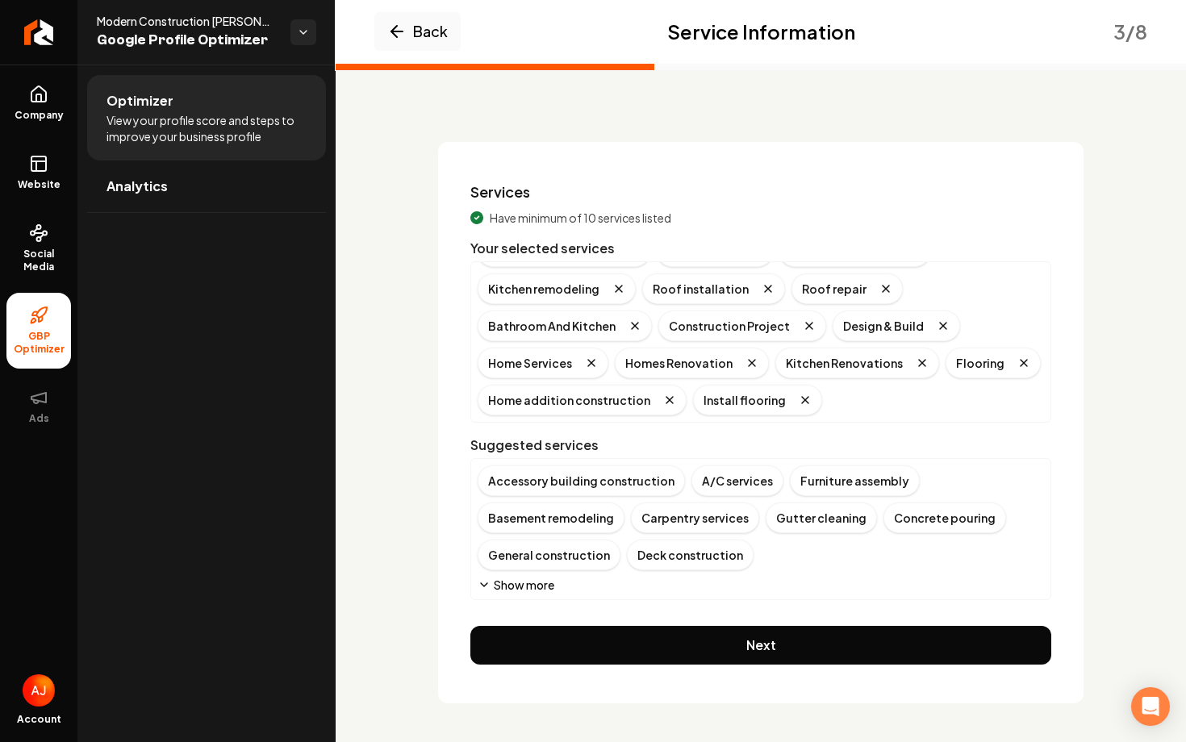
click at [525, 585] on button "Show more" at bounding box center [516, 585] width 77 height 16
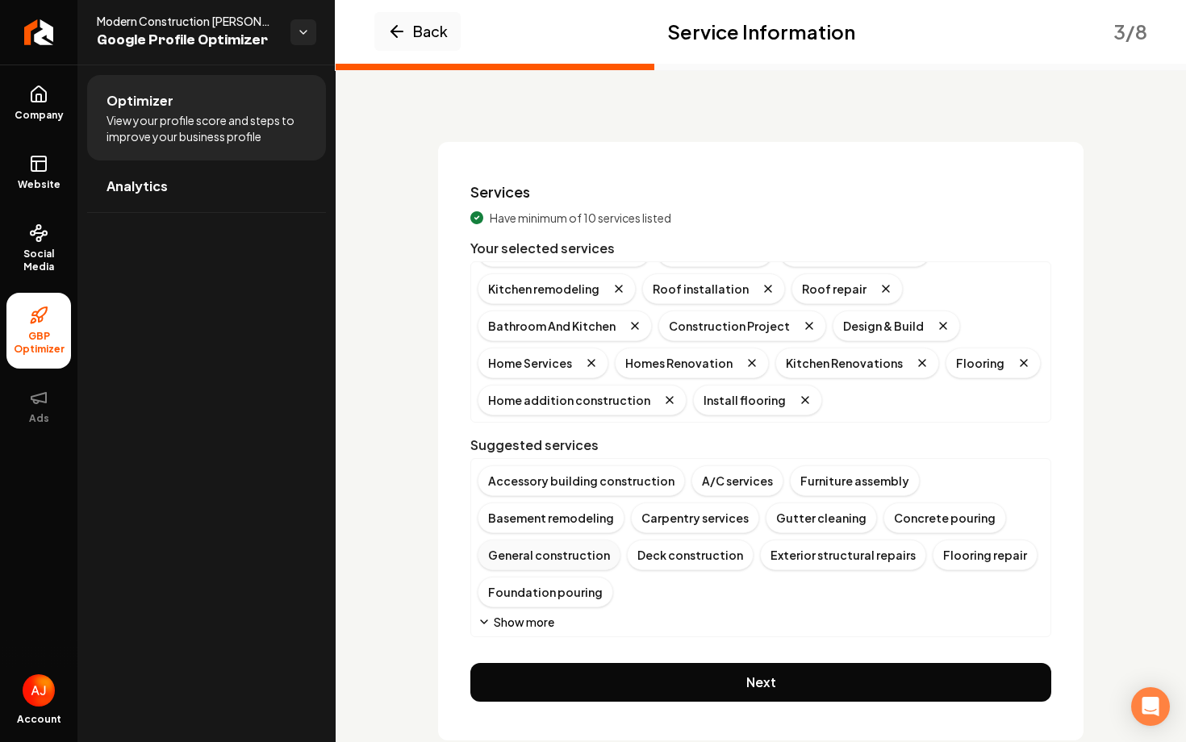
click at [545, 554] on div "General construction" at bounding box center [549, 555] width 143 height 31
click at [504, 556] on div "Deck construction" at bounding box center [541, 555] width 127 height 31
click at [532, 518] on div "Basement remodeling" at bounding box center [551, 518] width 147 height 31
click at [845, 558] on div "Home building" at bounding box center [897, 555] width 104 height 31
click at [557, 483] on div "Accessory building construction" at bounding box center [581, 481] width 207 height 31
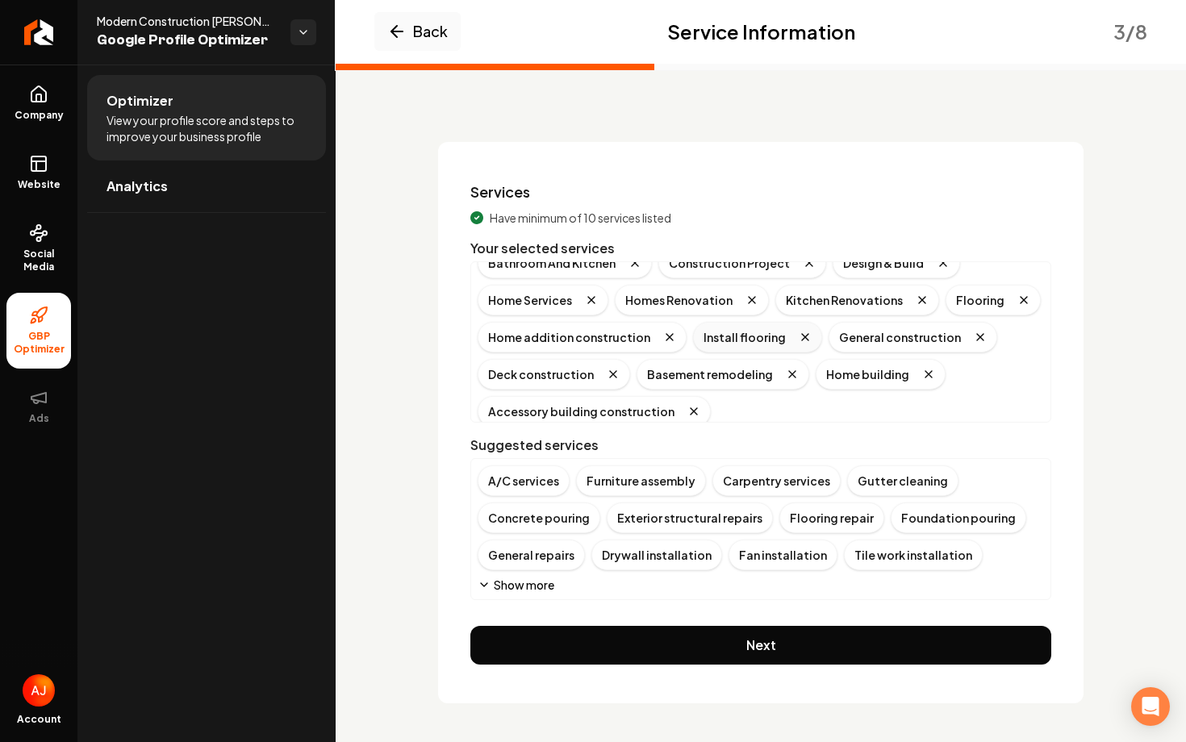
scroll to position [107, 0]
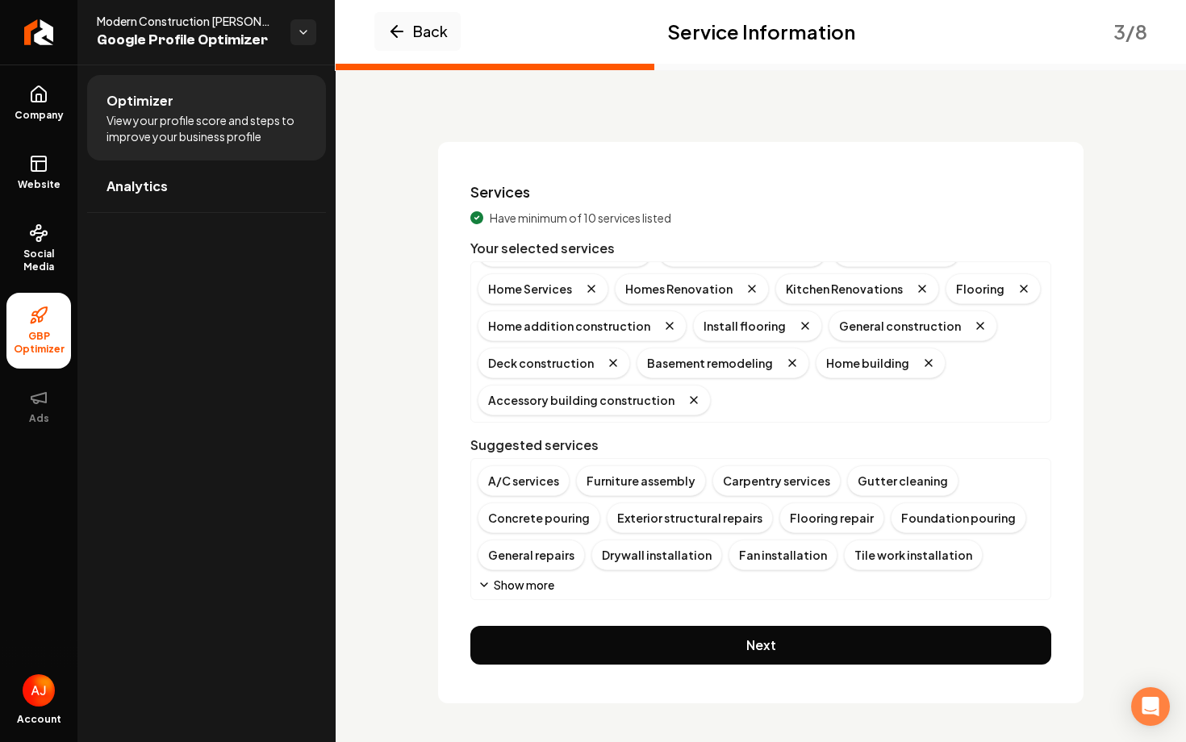
click at [536, 586] on button "Show more" at bounding box center [516, 585] width 77 height 16
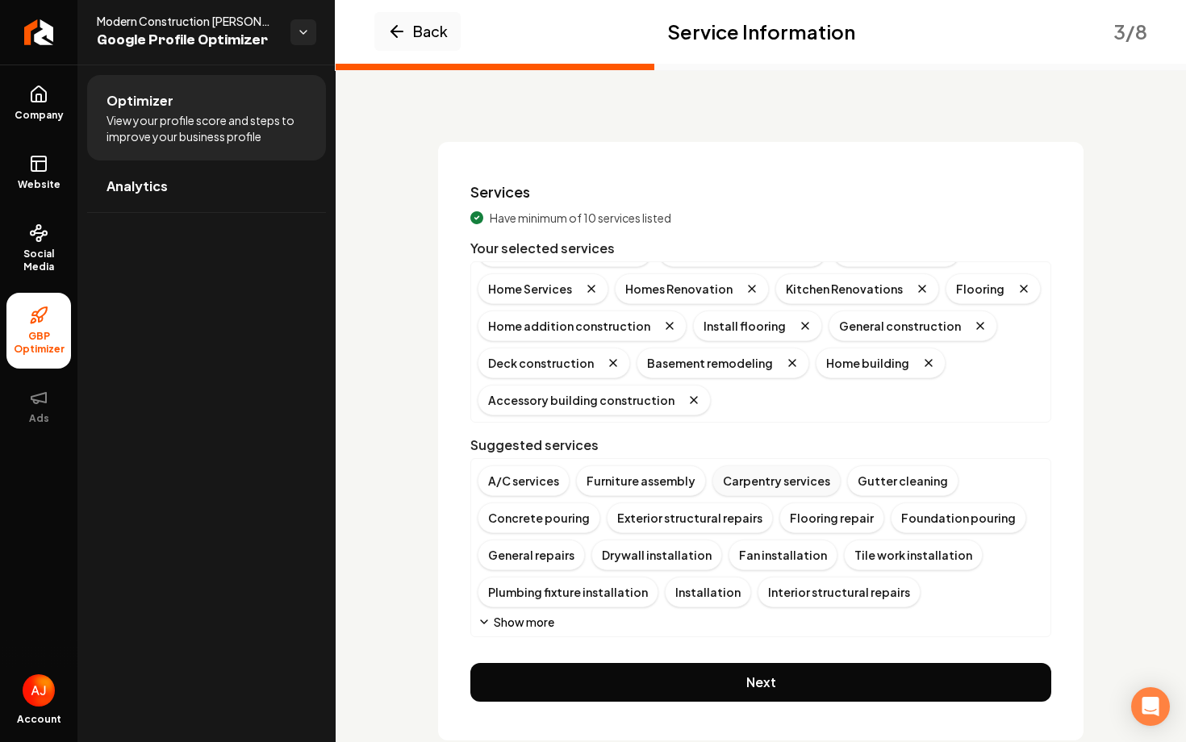
click at [763, 486] on div "Carpentry services" at bounding box center [777, 481] width 128 height 31
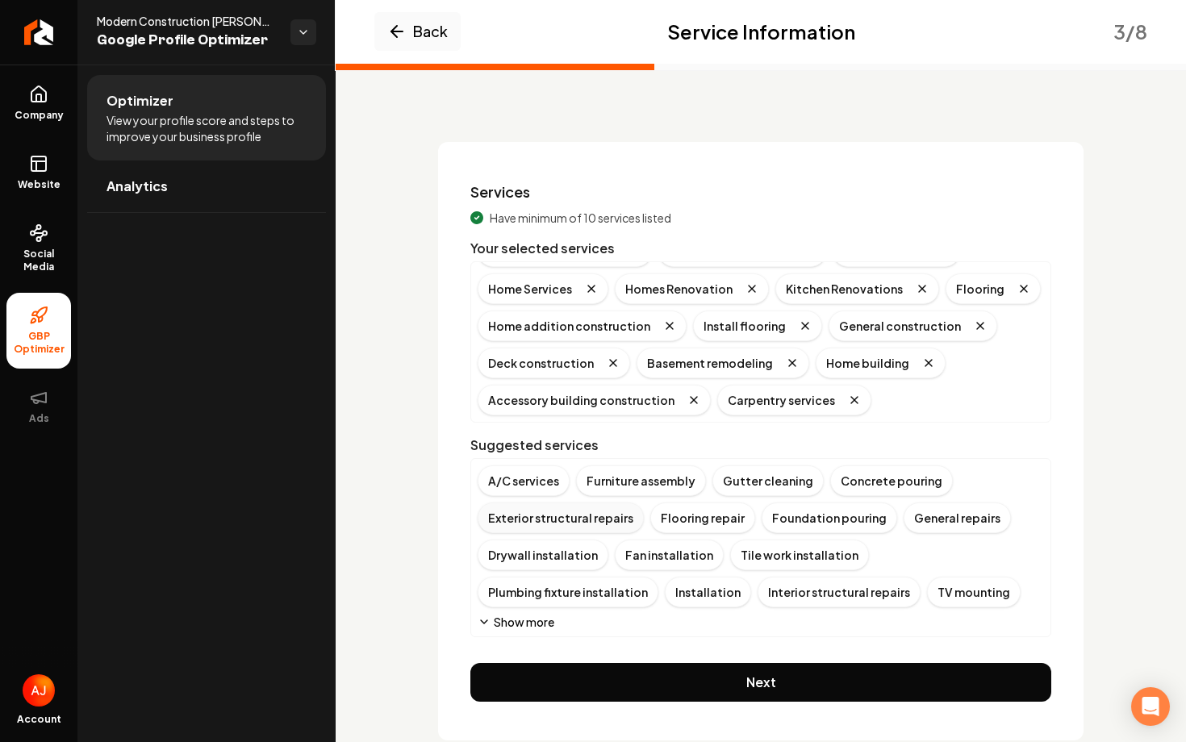
click at [542, 520] on div "Exterior structural repairs" at bounding box center [561, 518] width 166 height 31
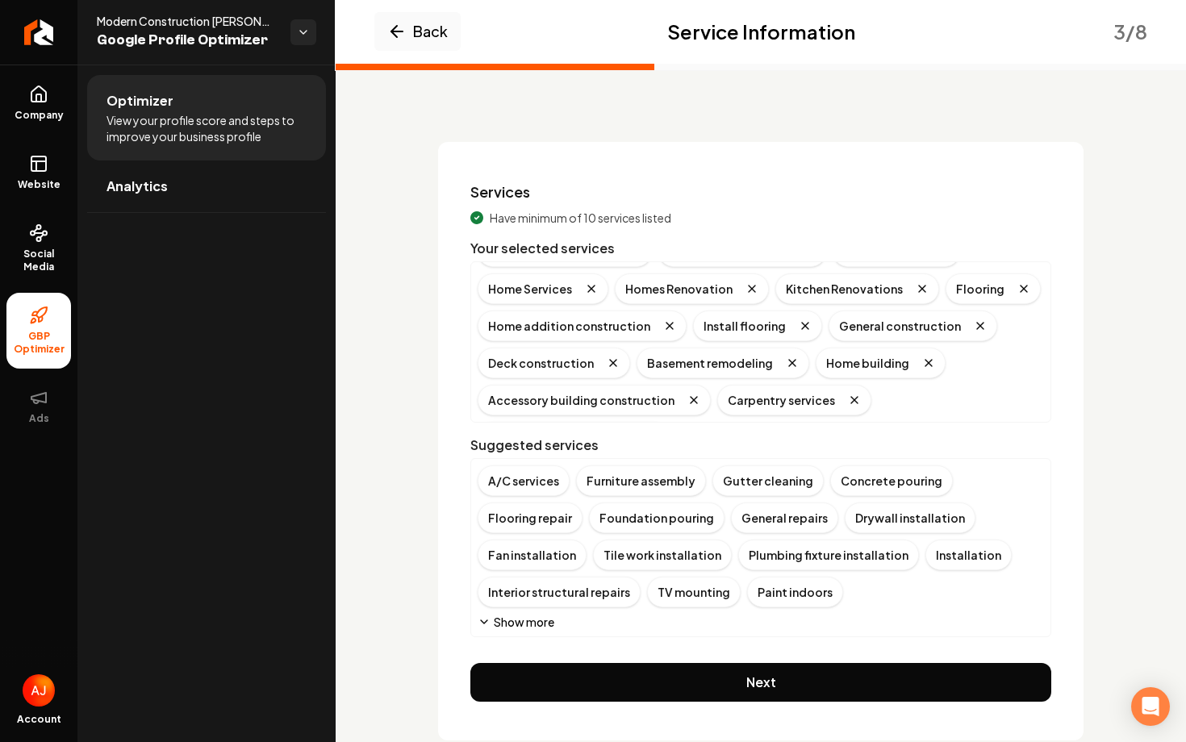
click at [494, 622] on button "Show more" at bounding box center [516, 622] width 77 height 16
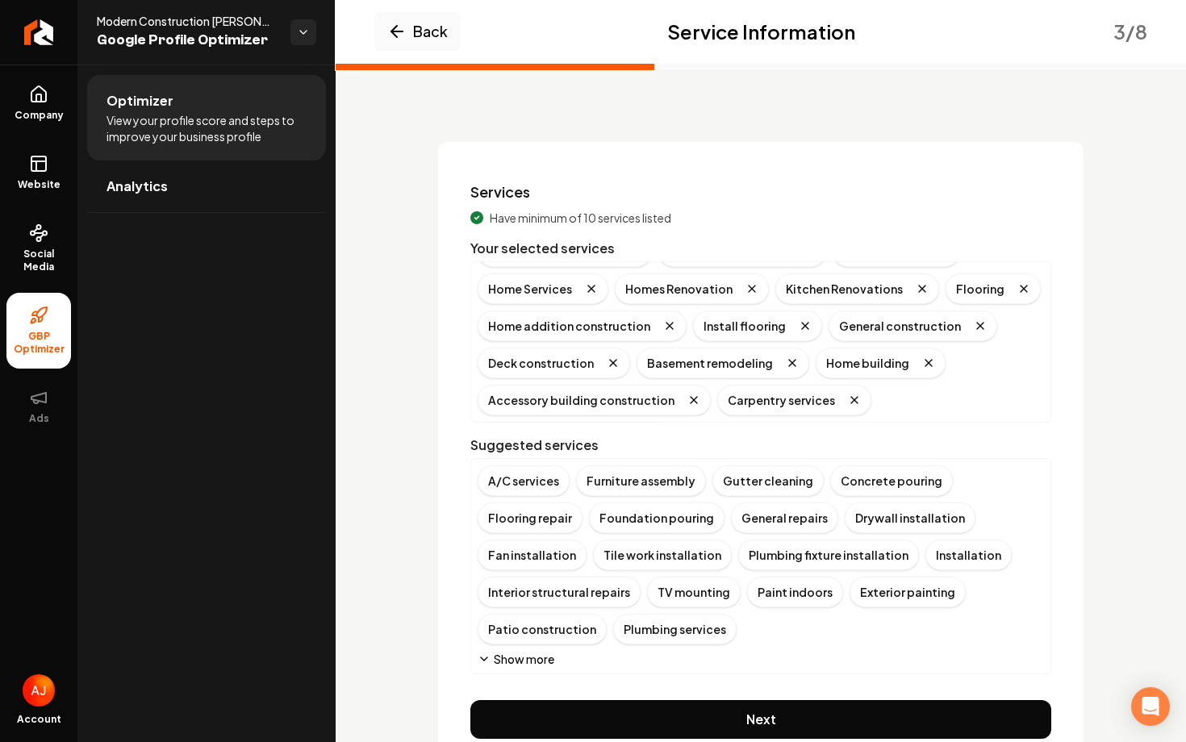
click at [494, 651] on button "Show more" at bounding box center [516, 659] width 77 height 16
click at [607, 614] on div "Patio construction" at bounding box center [542, 629] width 129 height 31
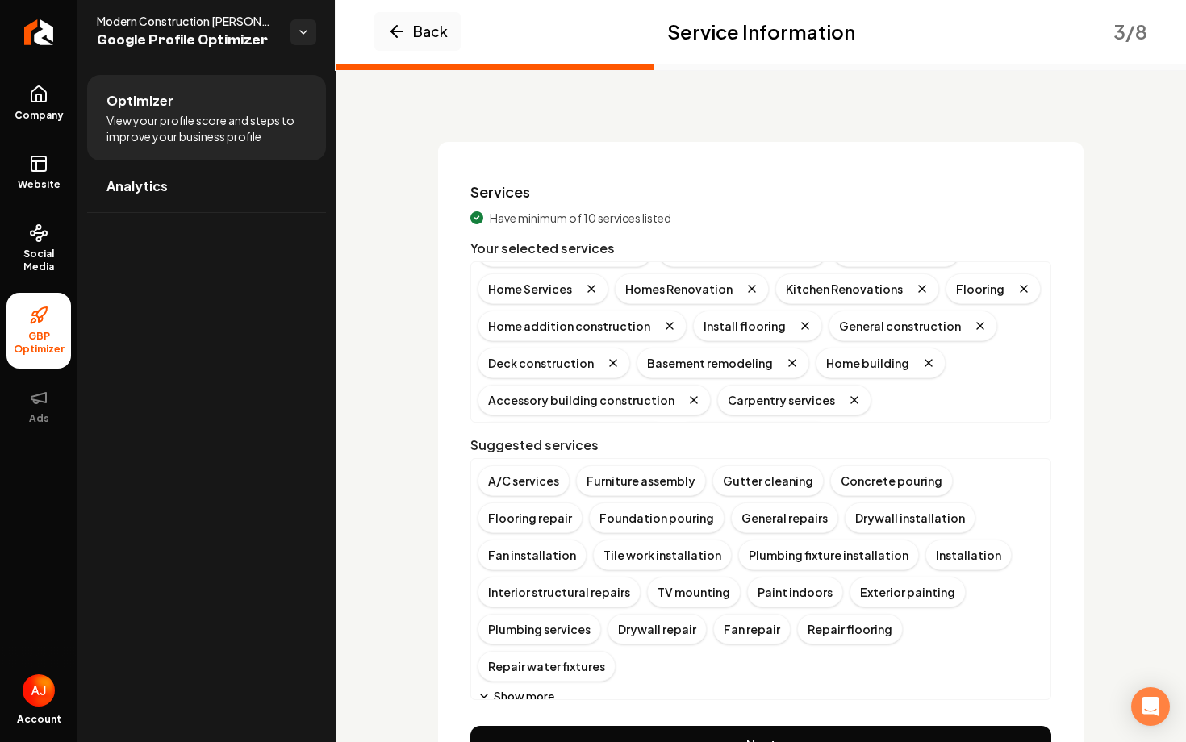
click at [529, 688] on button "Show more" at bounding box center [516, 696] width 77 height 16
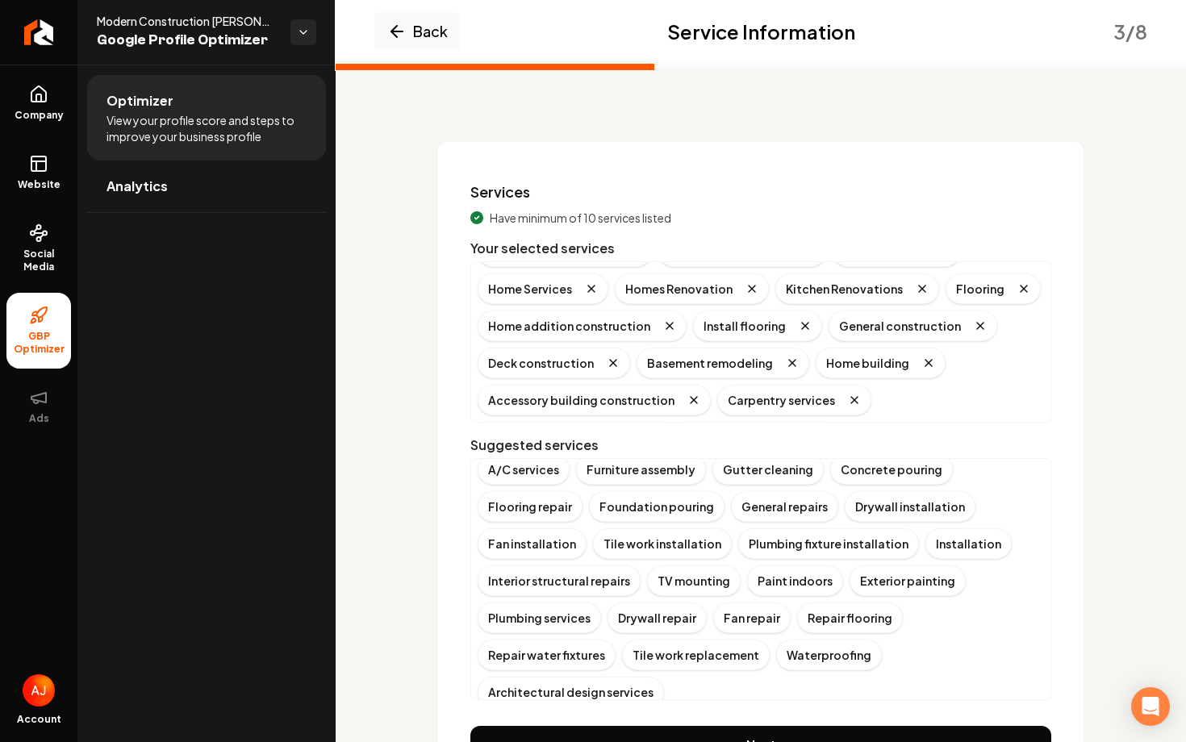
click at [526, 714] on button "Show more" at bounding box center [516, 722] width 77 height 16
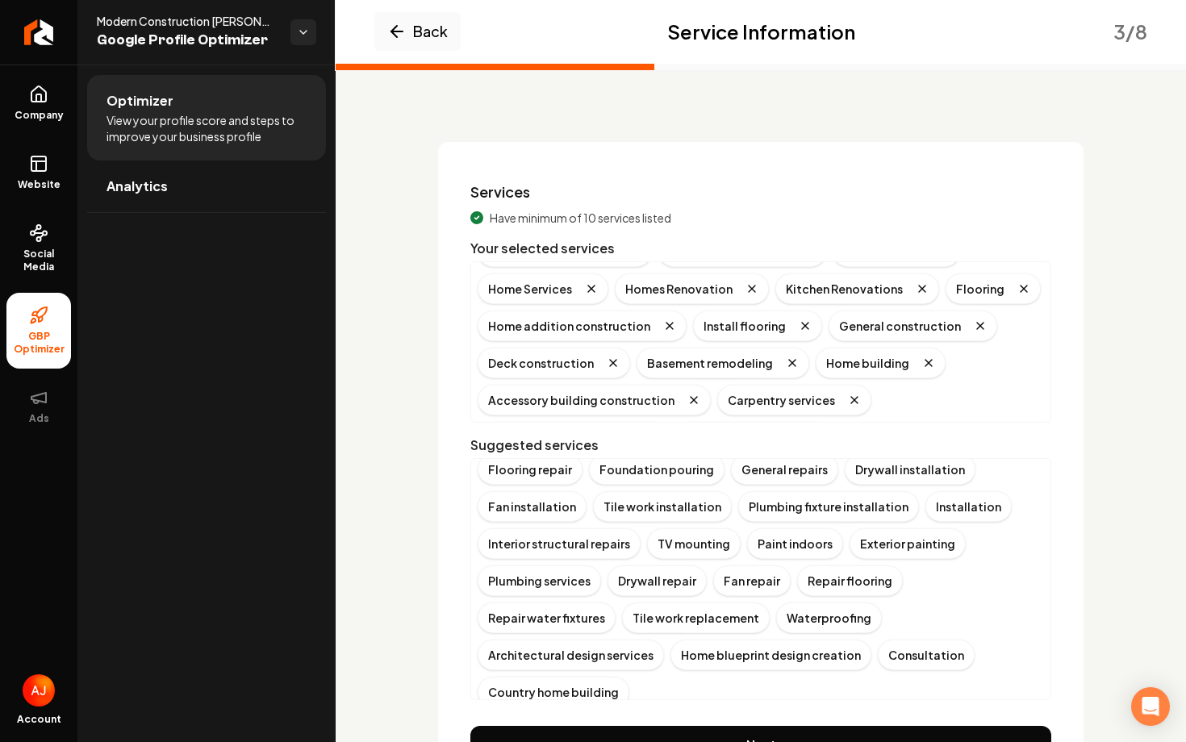
click at [524, 714] on button "Show more" at bounding box center [516, 722] width 77 height 16
click at [777, 677] on div "Custom home design" at bounding box center [706, 692] width 141 height 31
click at [533, 714] on button "Show more" at bounding box center [516, 722] width 77 height 16
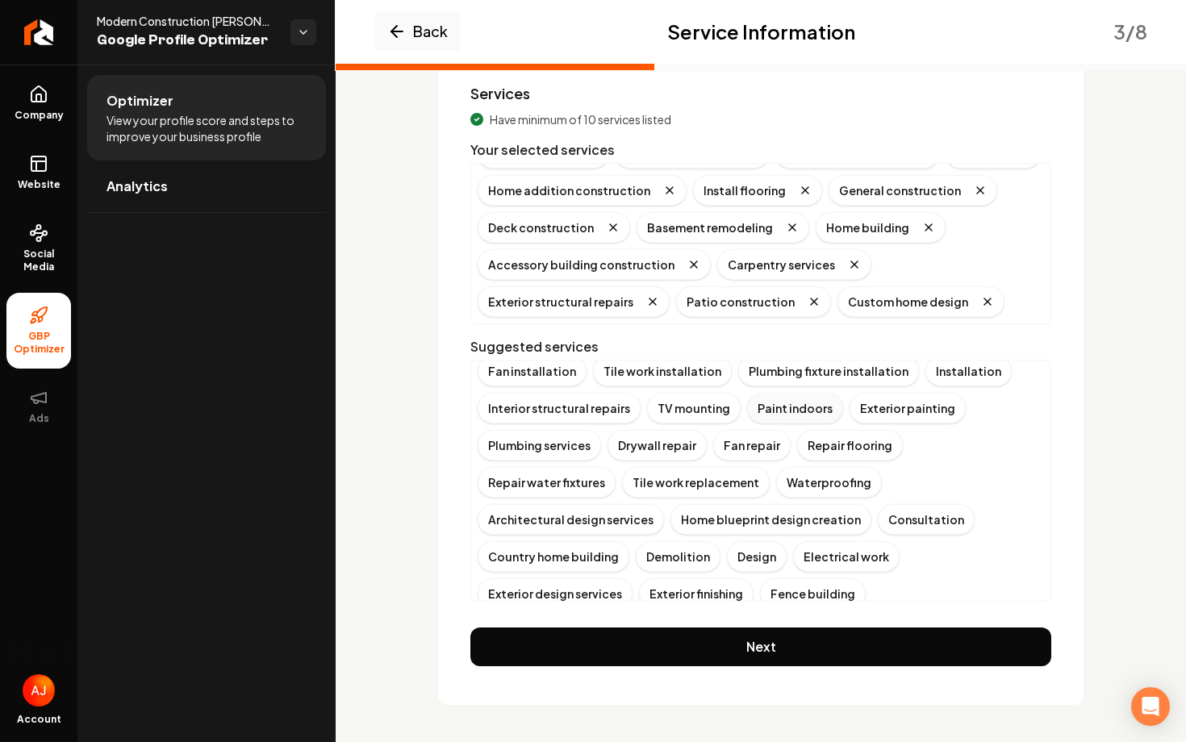
scroll to position [139, 0]
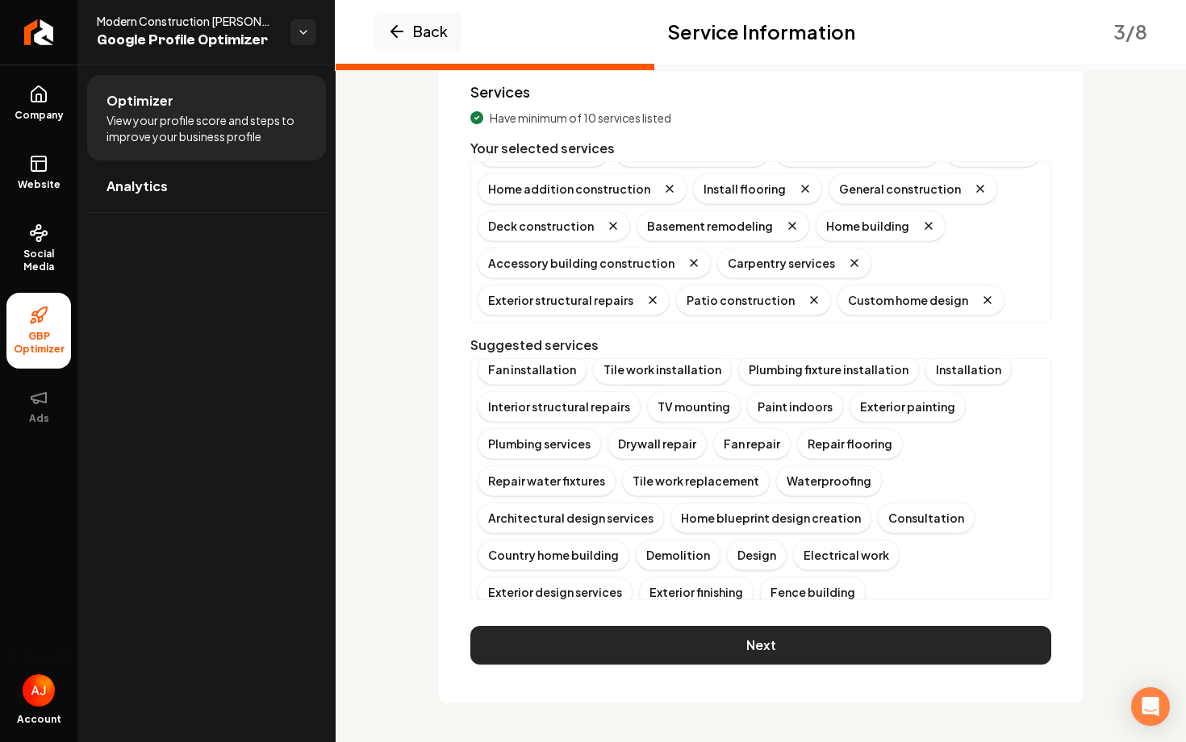
click at [728, 650] on button "Next" at bounding box center [760, 645] width 581 height 39
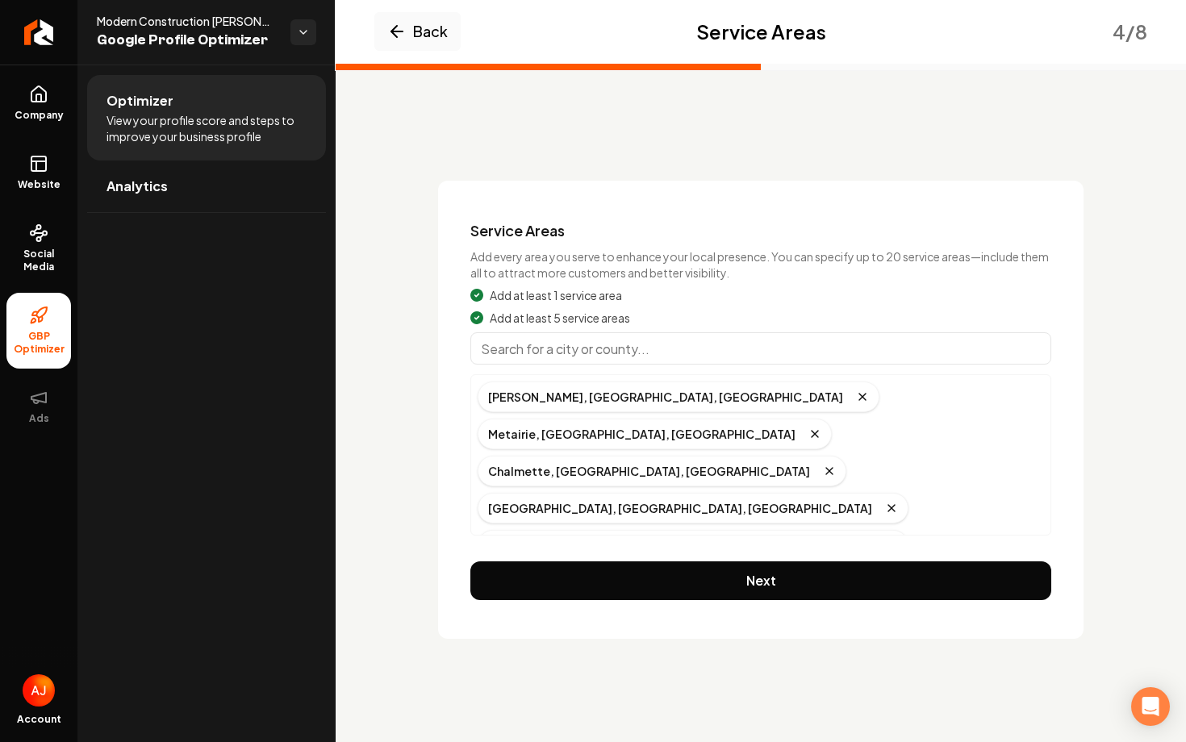
scroll to position [32, 0]
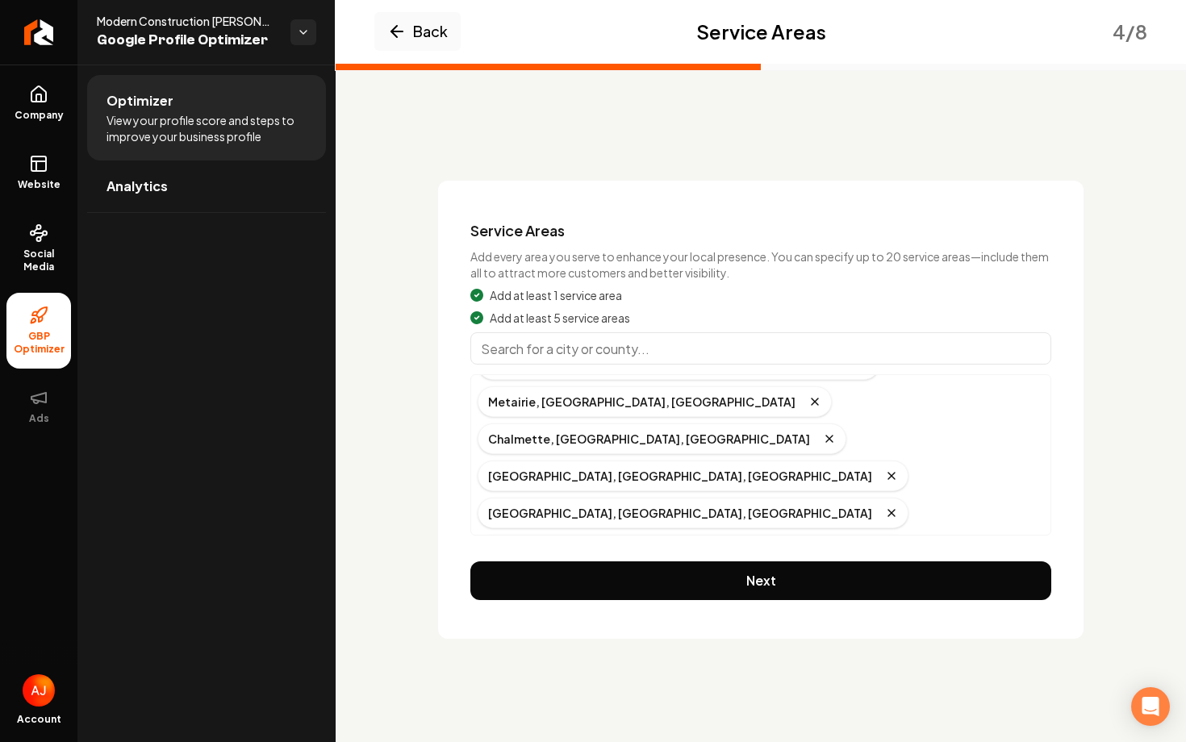
click at [558, 353] on input "Main content area" at bounding box center [760, 348] width 581 height 32
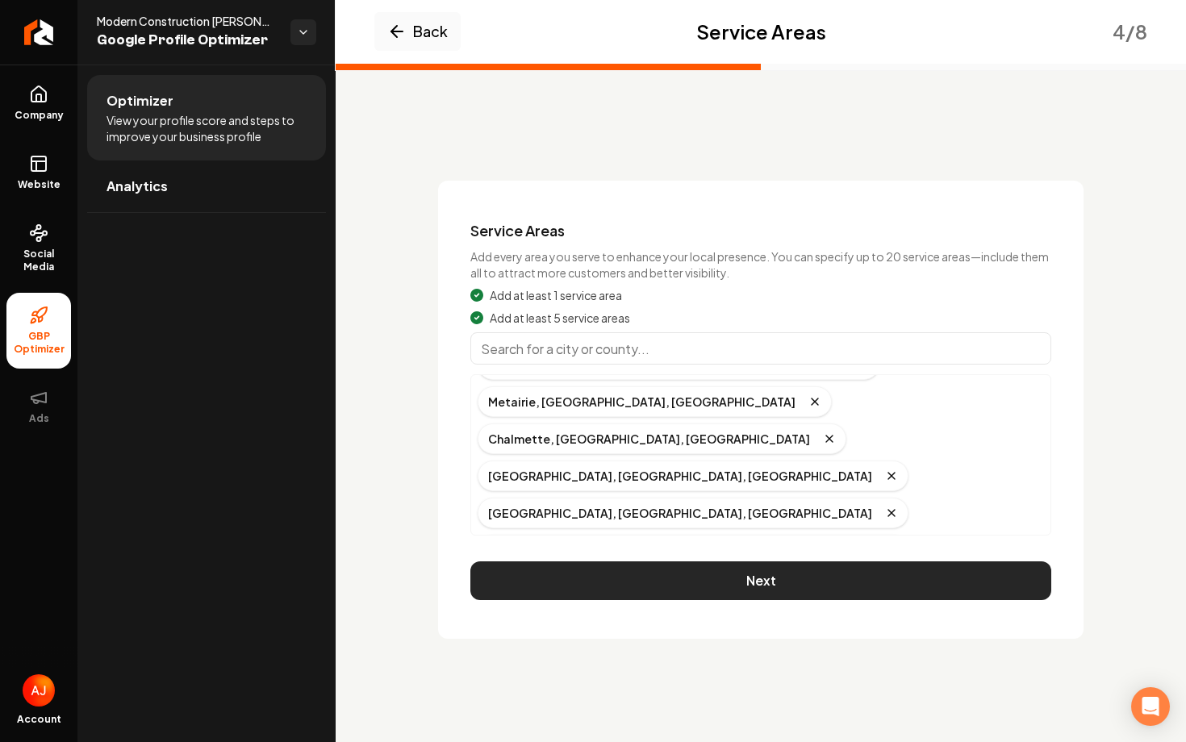
click at [784, 580] on button "Next" at bounding box center [760, 581] width 581 height 39
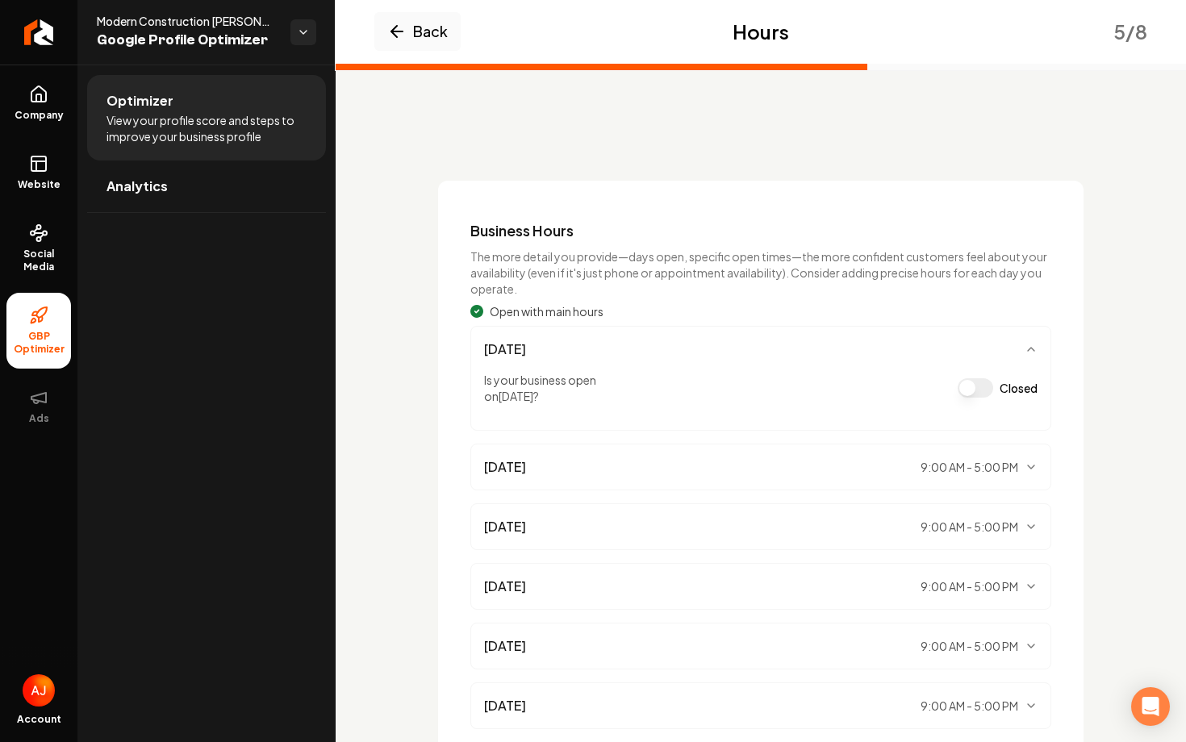
scroll to position [189, 0]
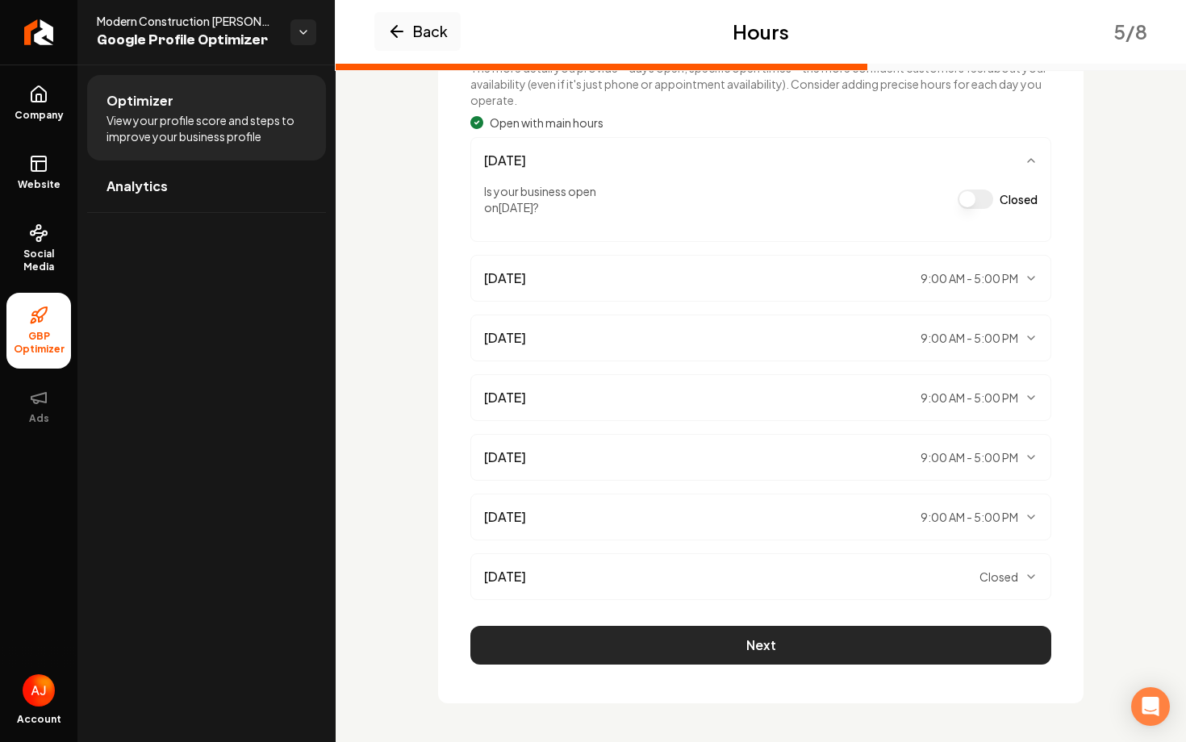
click at [687, 650] on button "Next" at bounding box center [760, 645] width 581 height 39
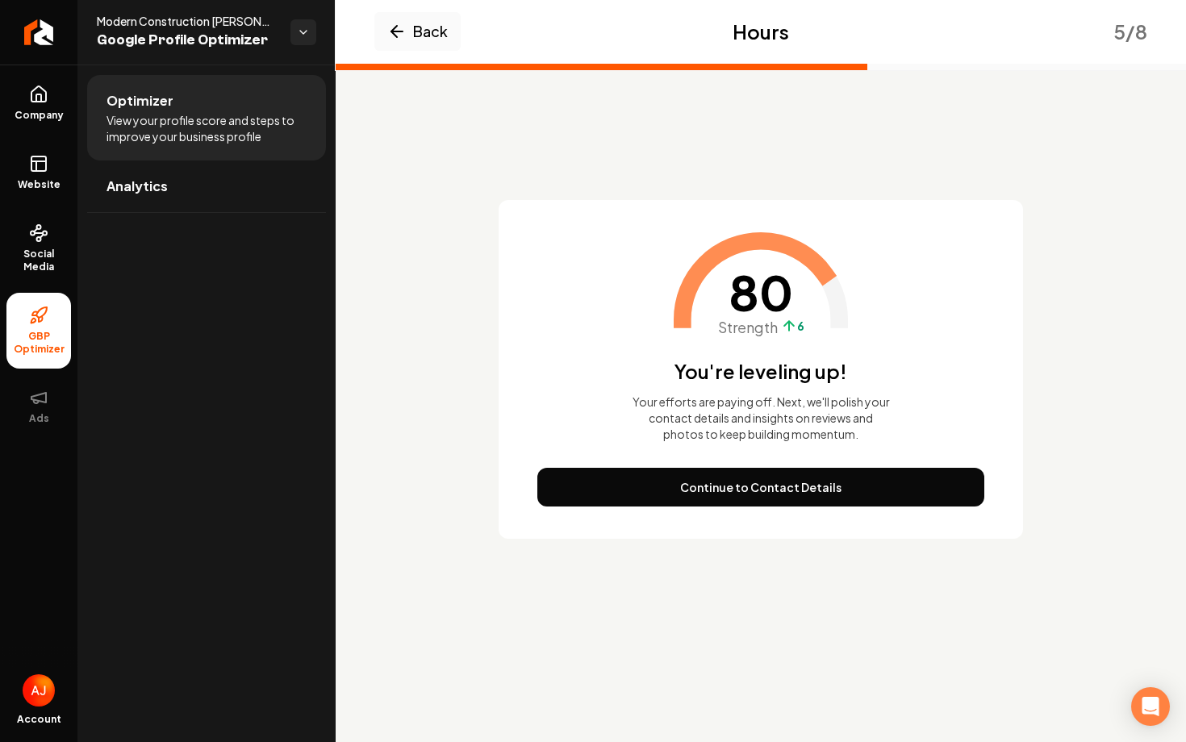
scroll to position [0, 0]
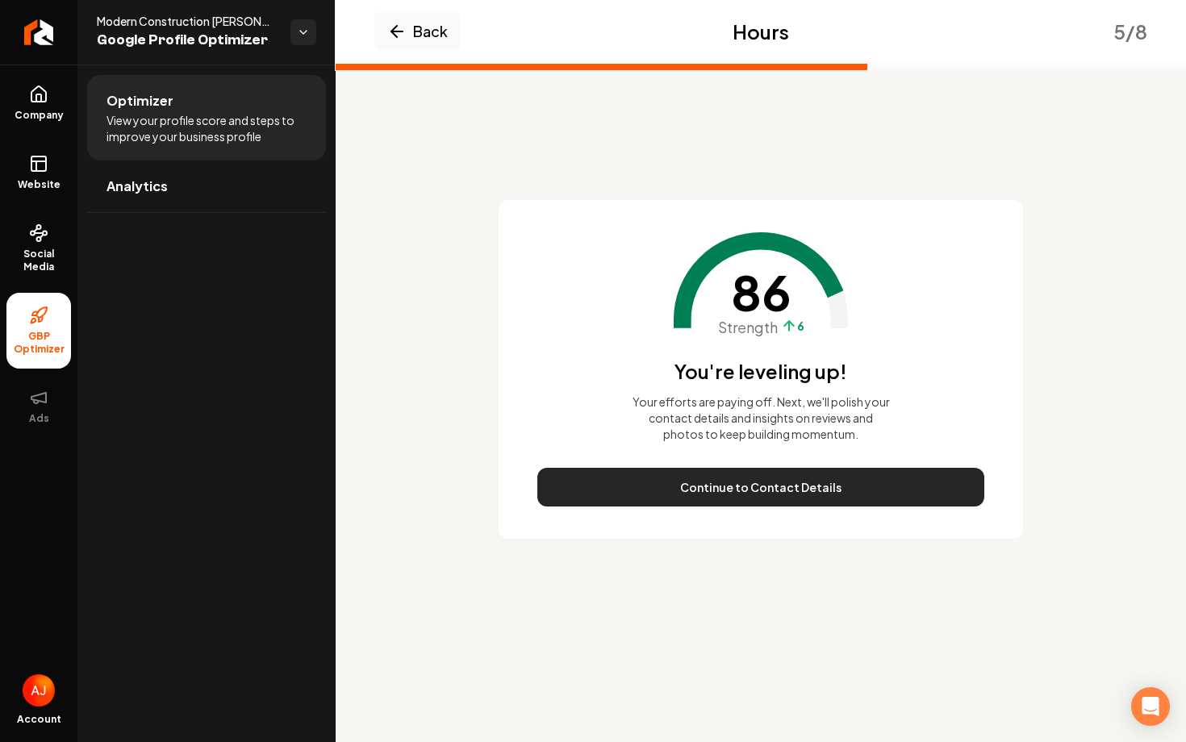
click at [759, 494] on button "Continue to Contact Details" at bounding box center [760, 487] width 447 height 39
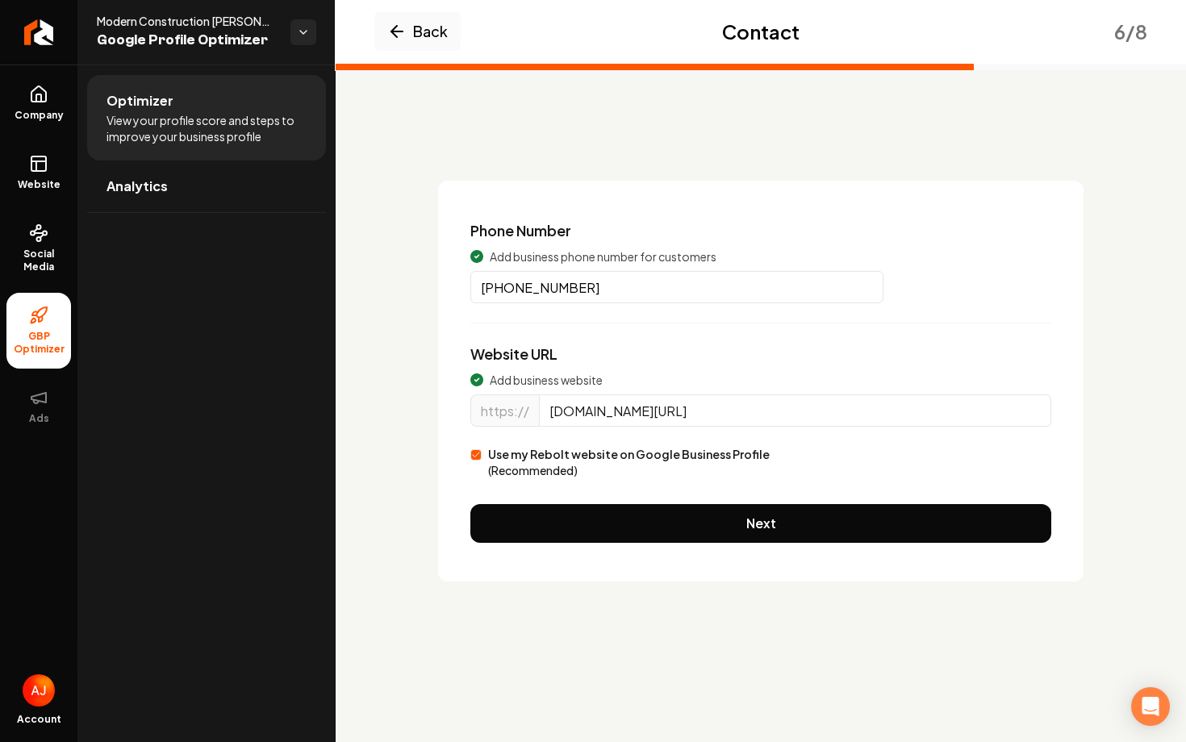
click at [776, 475] on div "Use my Rebolt website on Google Business Profile (Recommended)" at bounding box center [760, 462] width 581 height 32
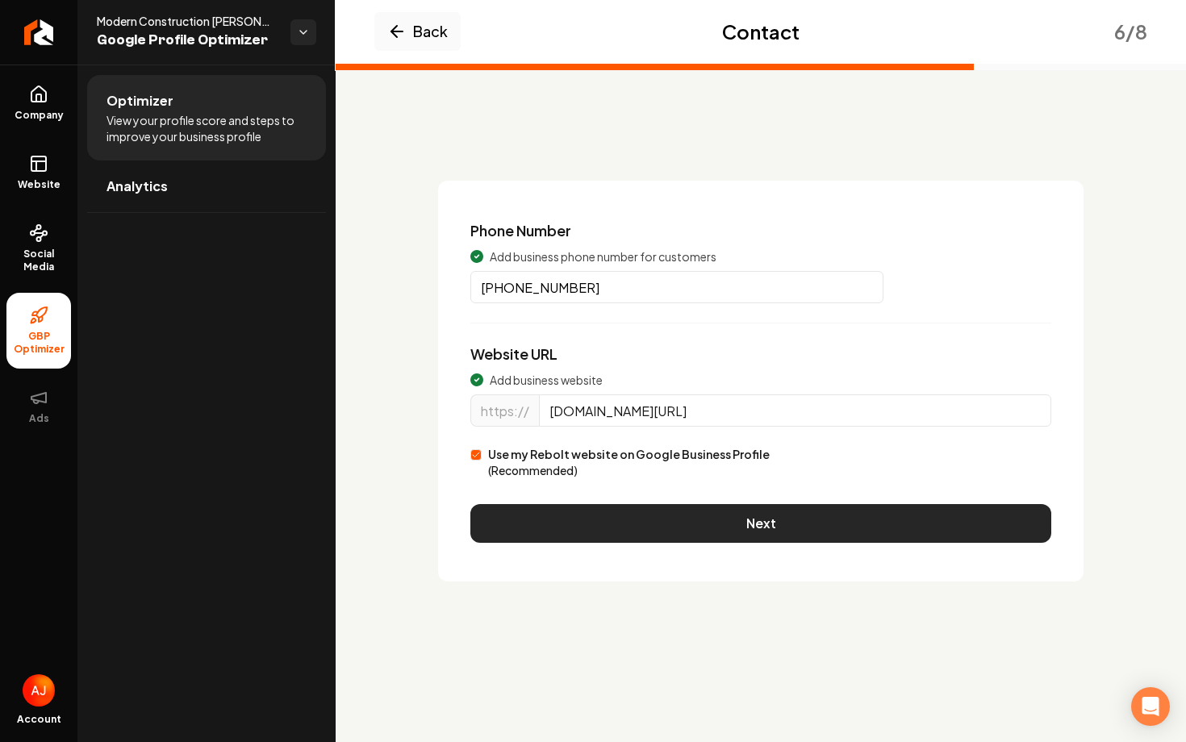
click at [784, 521] on button "Next" at bounding box center [760, 523] width 581 height 39
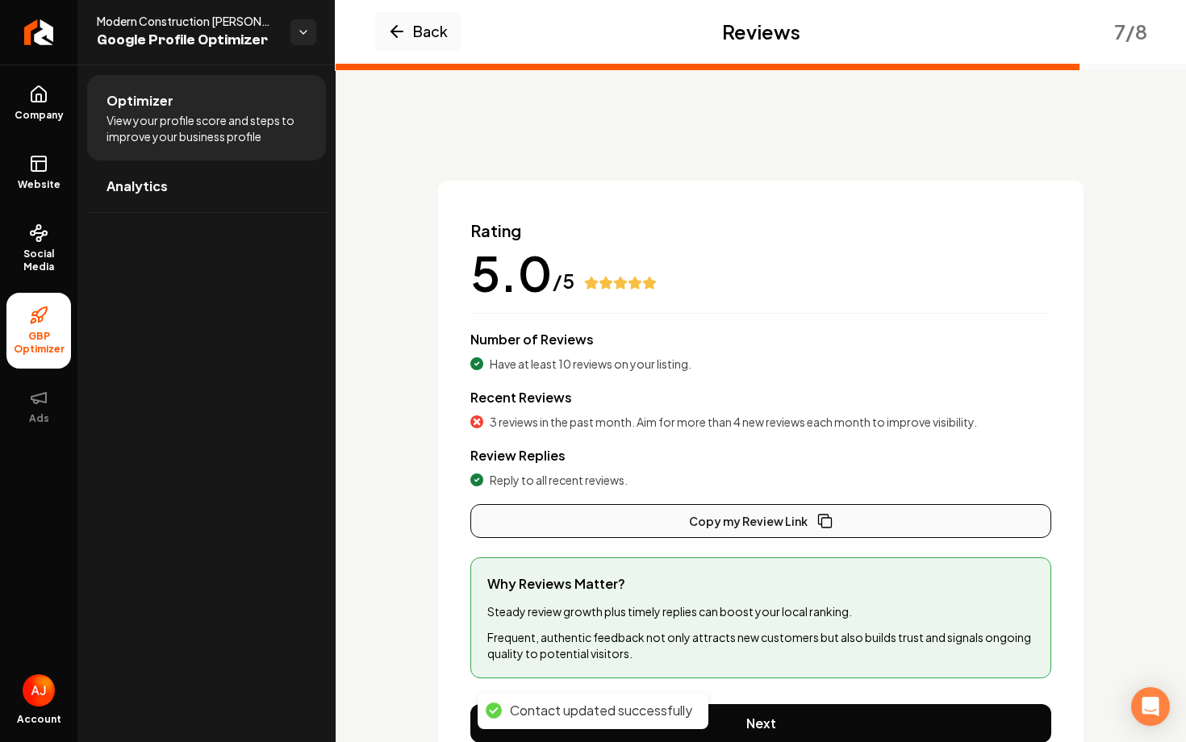
scroll to position [78, 0]
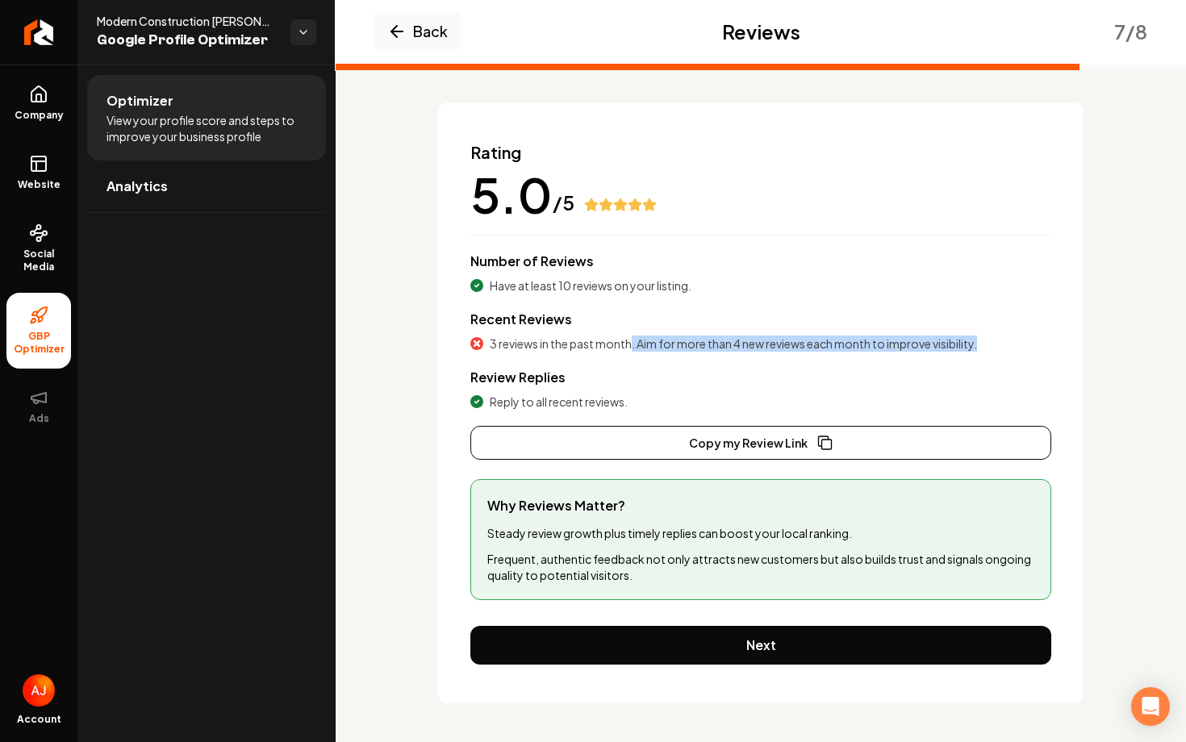
drag, startPoint x: 630, startPoint y: 346, endPoint x: 1075, endPoint y: 345, distance: 444.7
click at [1075, 345] on div "Rating 5.0 /5 Number of Reviews Have at least 10 reviews on your listing. Recen…" at bounding box center [761, 402] width 646 height 601
click at [999, 343] on div "3 reviews in the past month. Aim for more than 4 new reviews each month to impr…" at bounding box center [760, 344] width 581 height 16
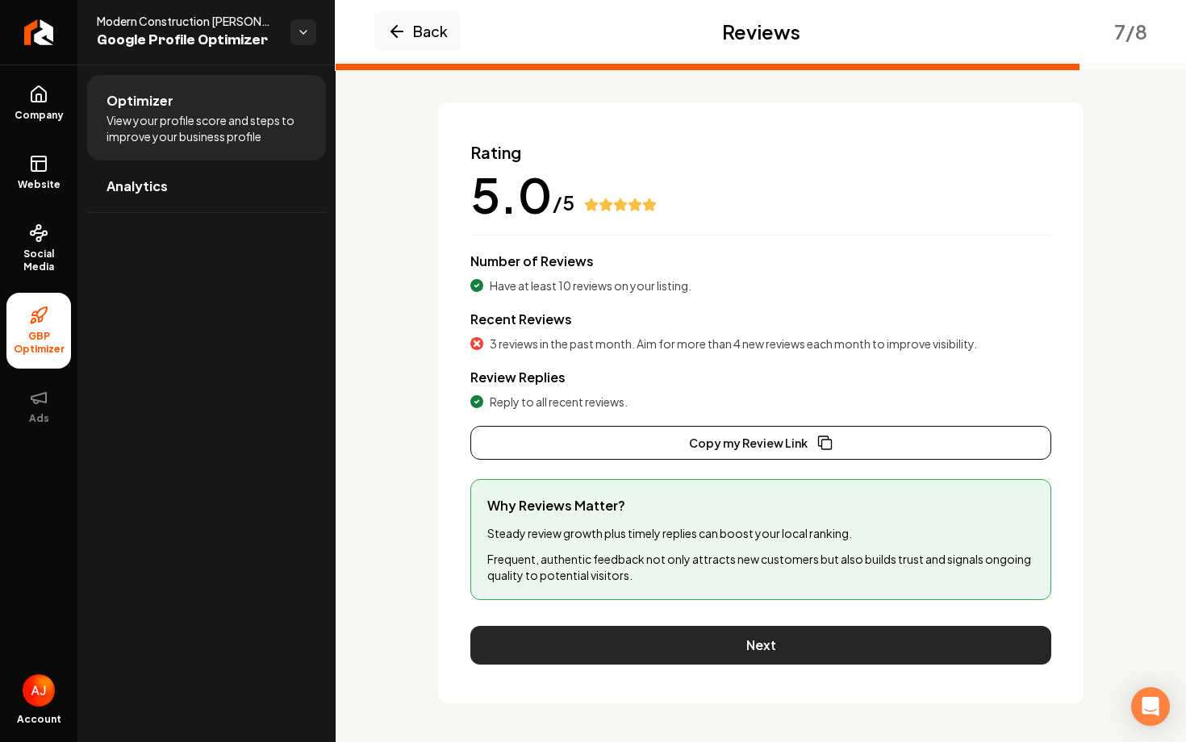
click at [694, 646] on button "Next" at bounding box center [760, 645] width 581 height 39
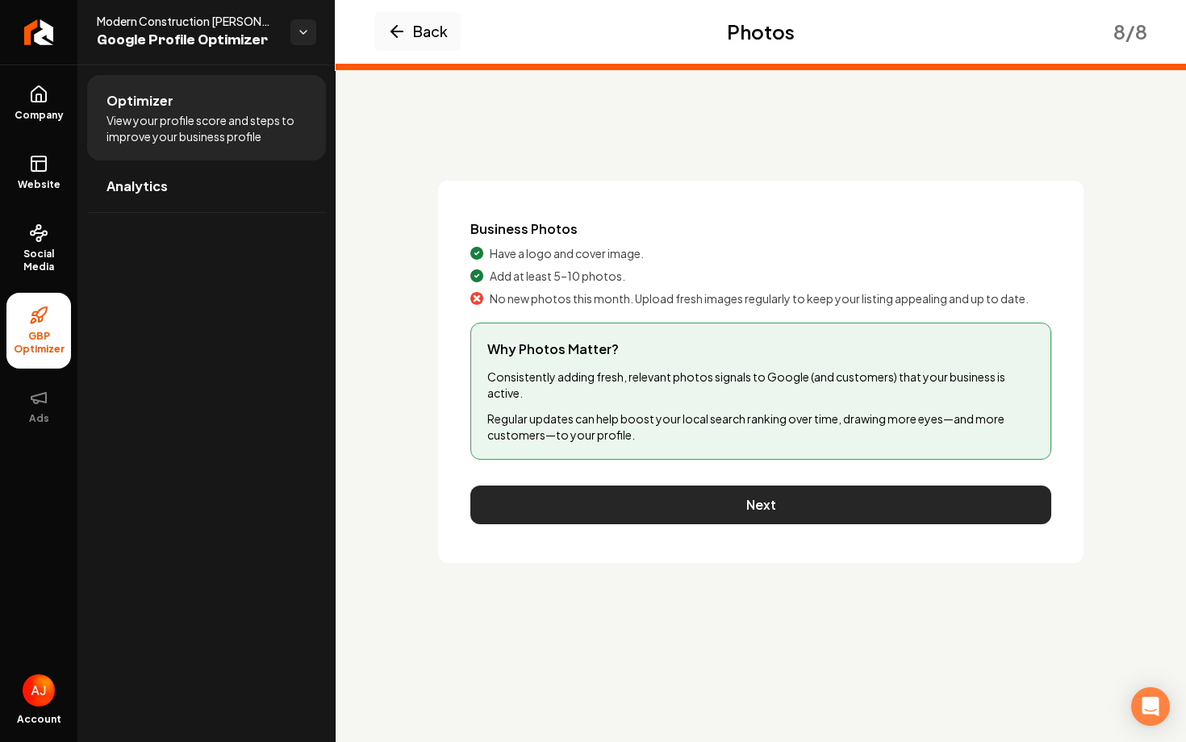
click at [705, 513] on button "Next" at bounding box center [760, 505] width 581 height 39
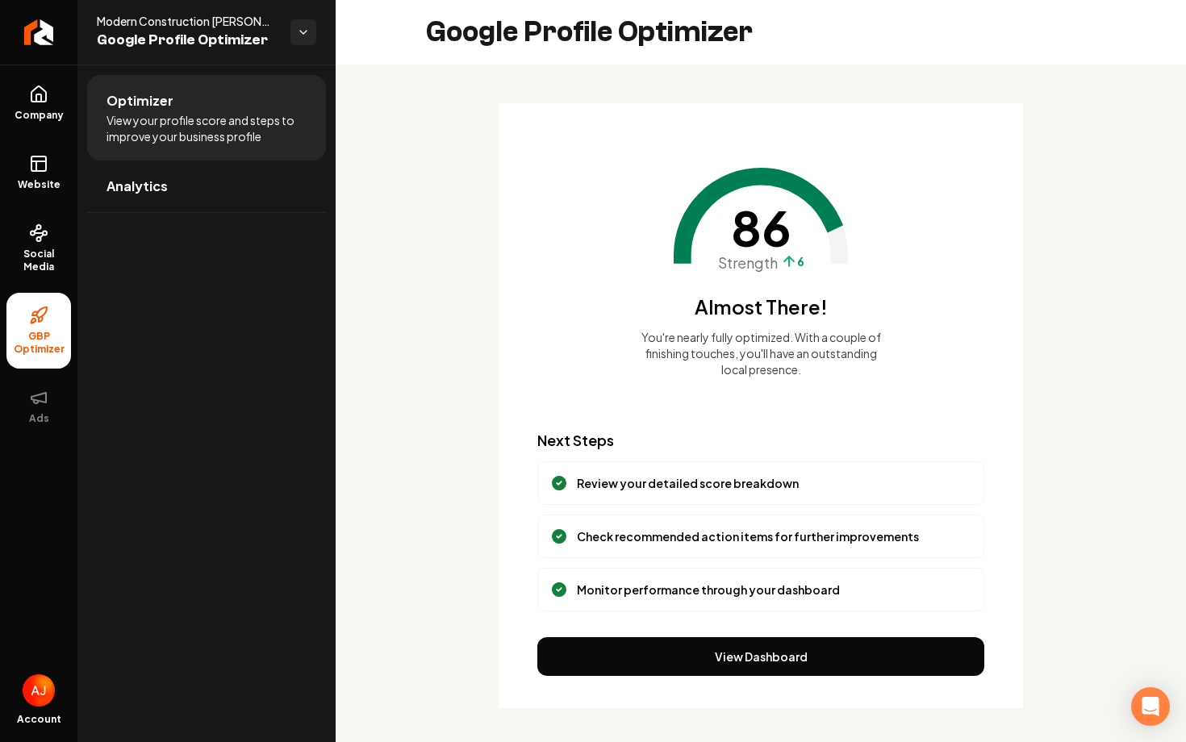
scroll to position [5, 0]
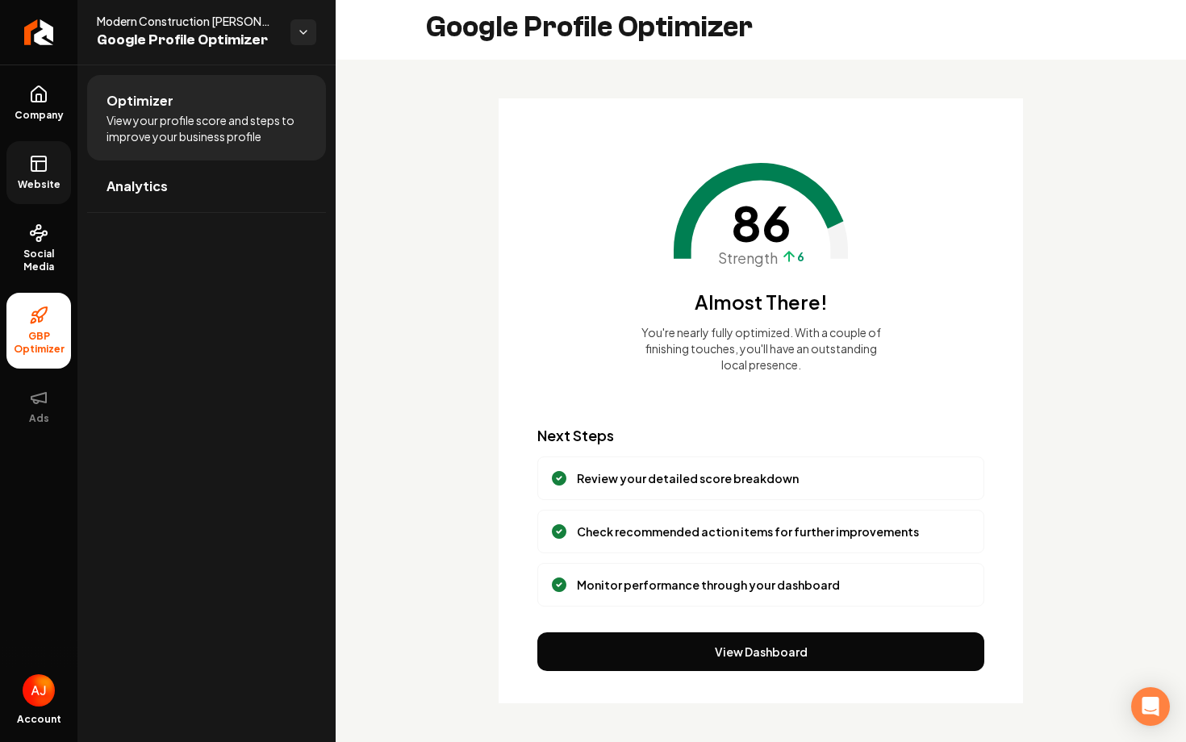
click at [51, 181] on span "Website" at bounding box center [39, 184] width 56 height 13
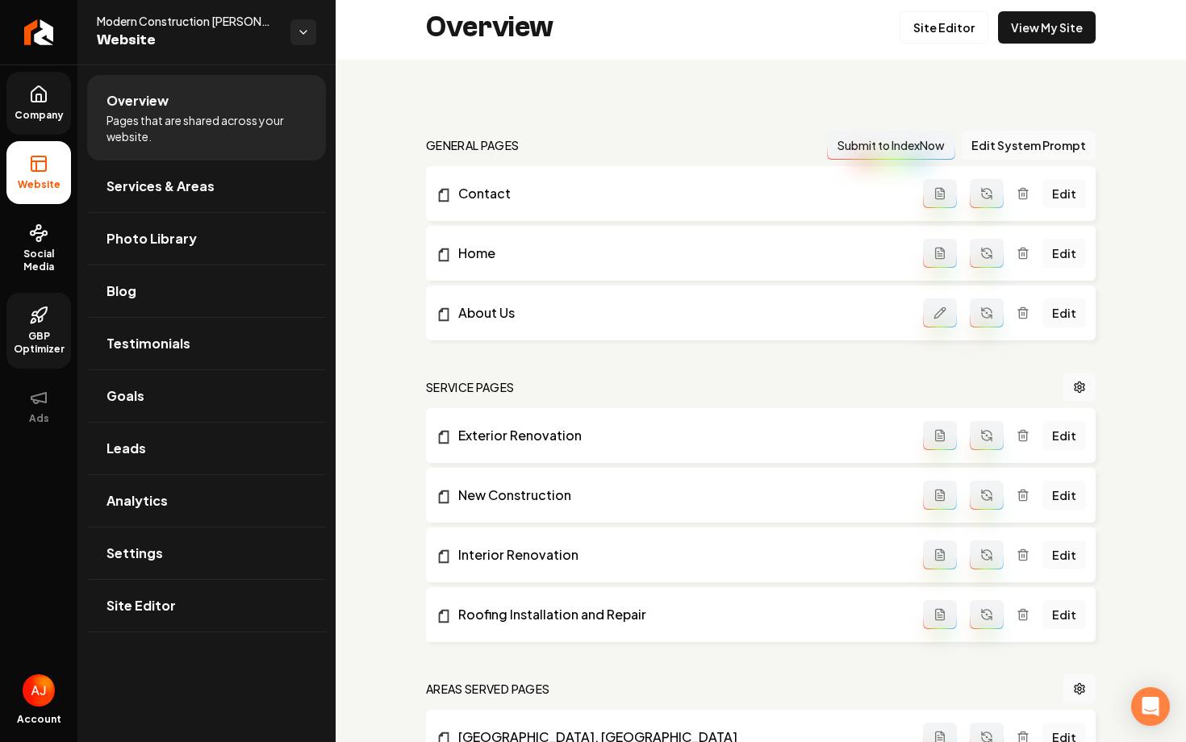
click at [46, 119] on span "Company" at bounding box center [39, 115] width 62 height 13
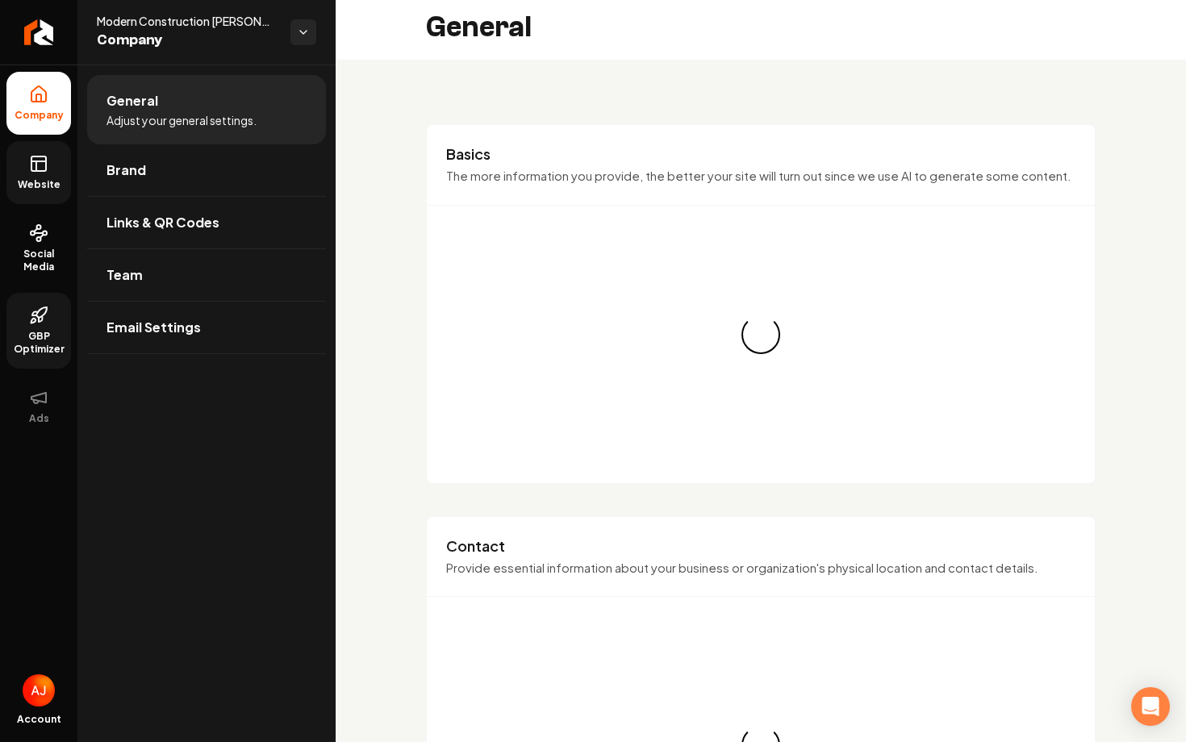
click at [40, 160] on icon at bounding box center [38, 163] width 19 height 19
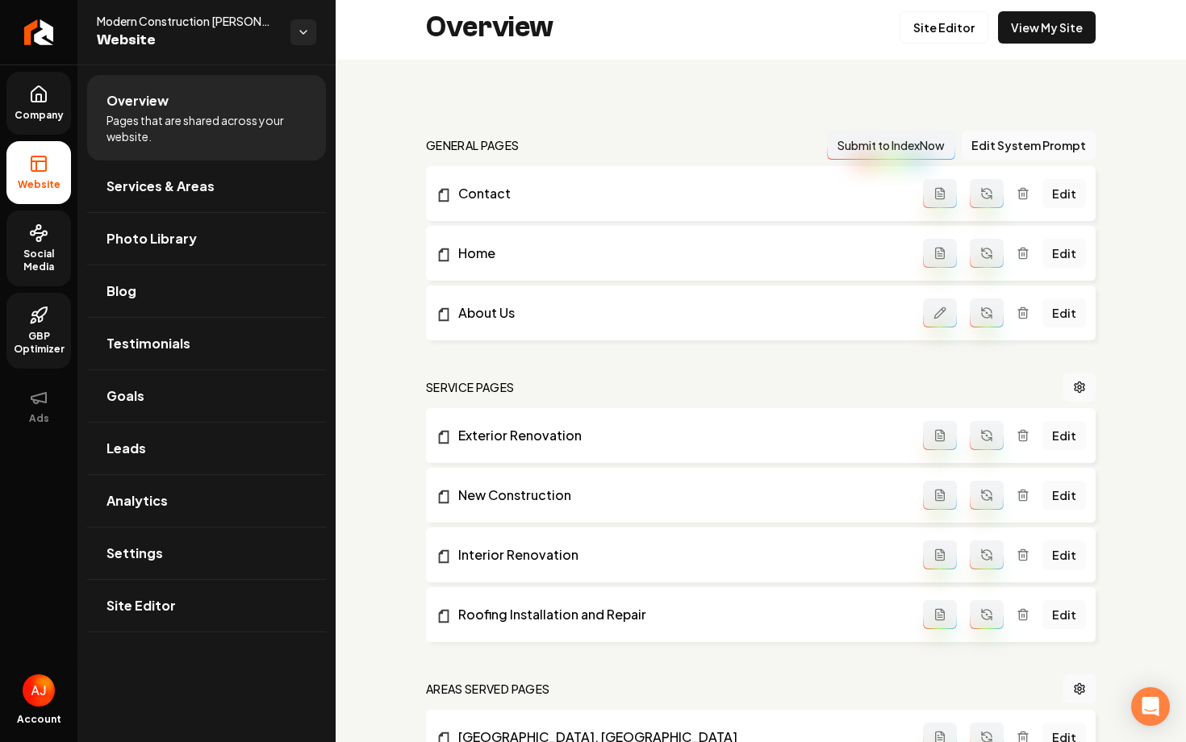
click at [15, 253] on span "Social Media" at bounding box center [38, 261] width 65 height 26
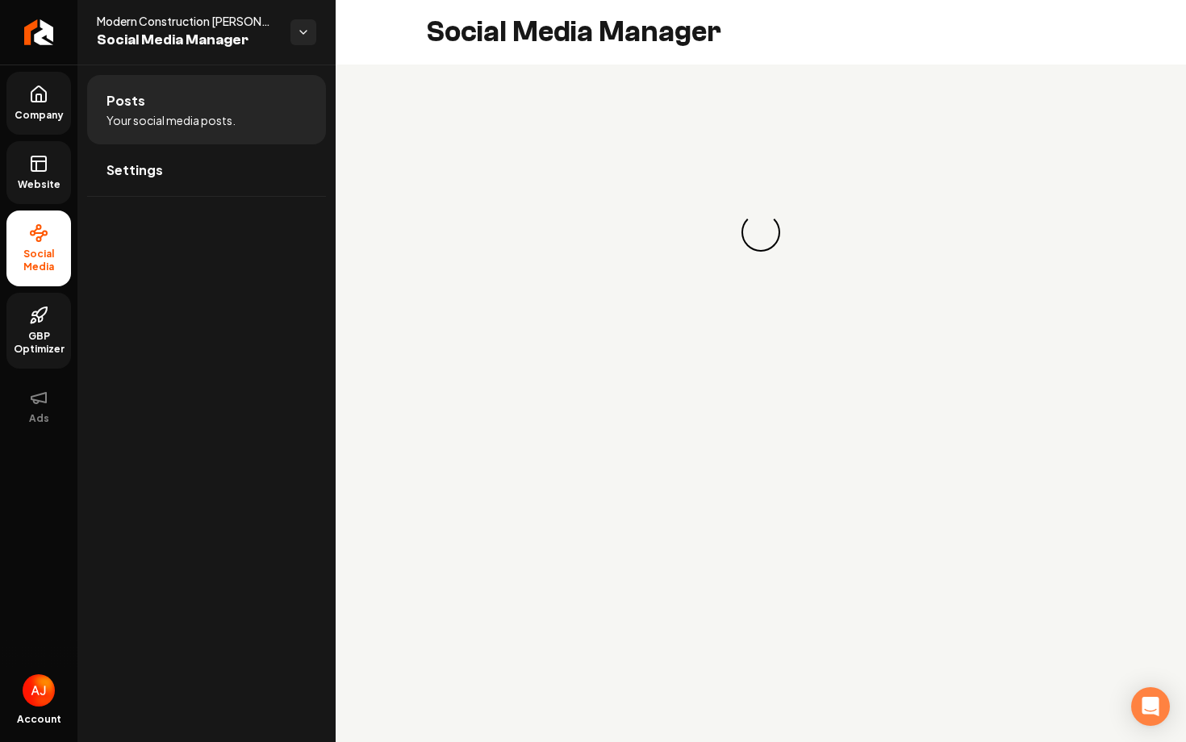
click at [25, 200] on link "Website" at bounding box center [38, 172] width 65 height 63
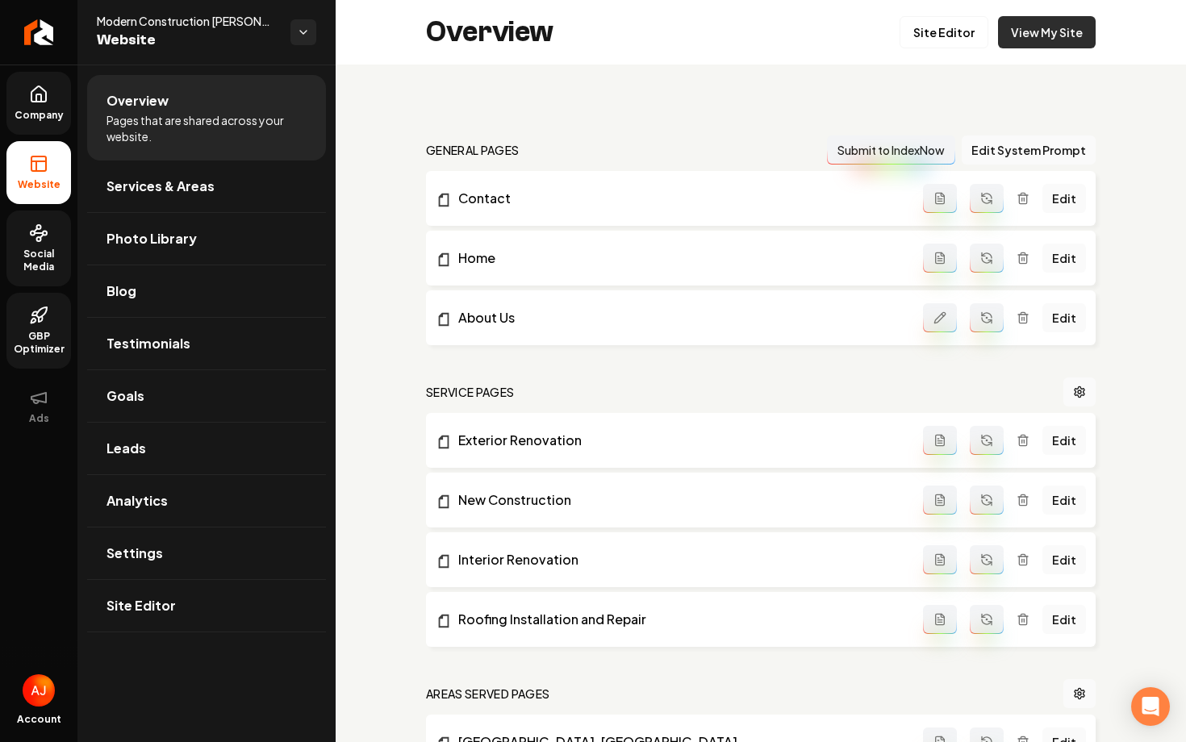
click at [1046, 46] on link "View My Site" at bounding box center [1047, 32] width 98 height 32
click at [47, 282] on link "Social Media" at bounding box center [38, 249] width 65 height 76
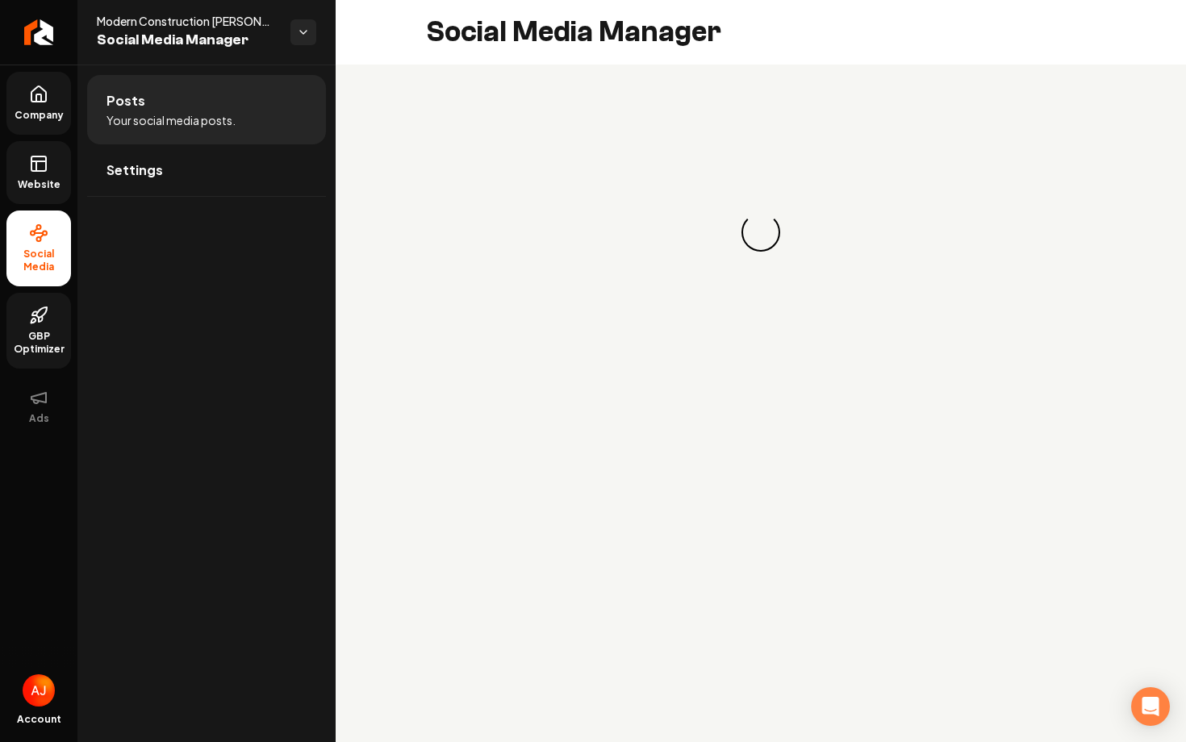
click at [33, 192] on link "Website" at bounding box center [38, 172] width 65 height 63
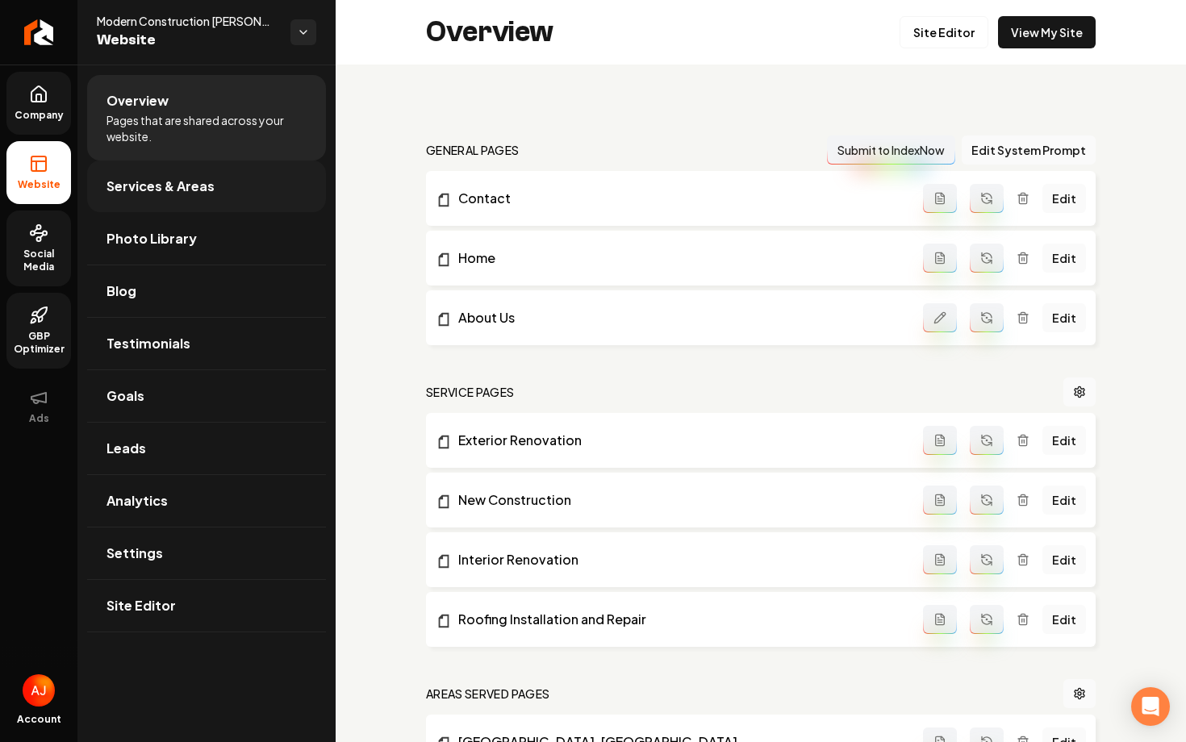
click at [122, 195] on span "Services & Areas" at bounding box center [161, 186] width 108 height 19
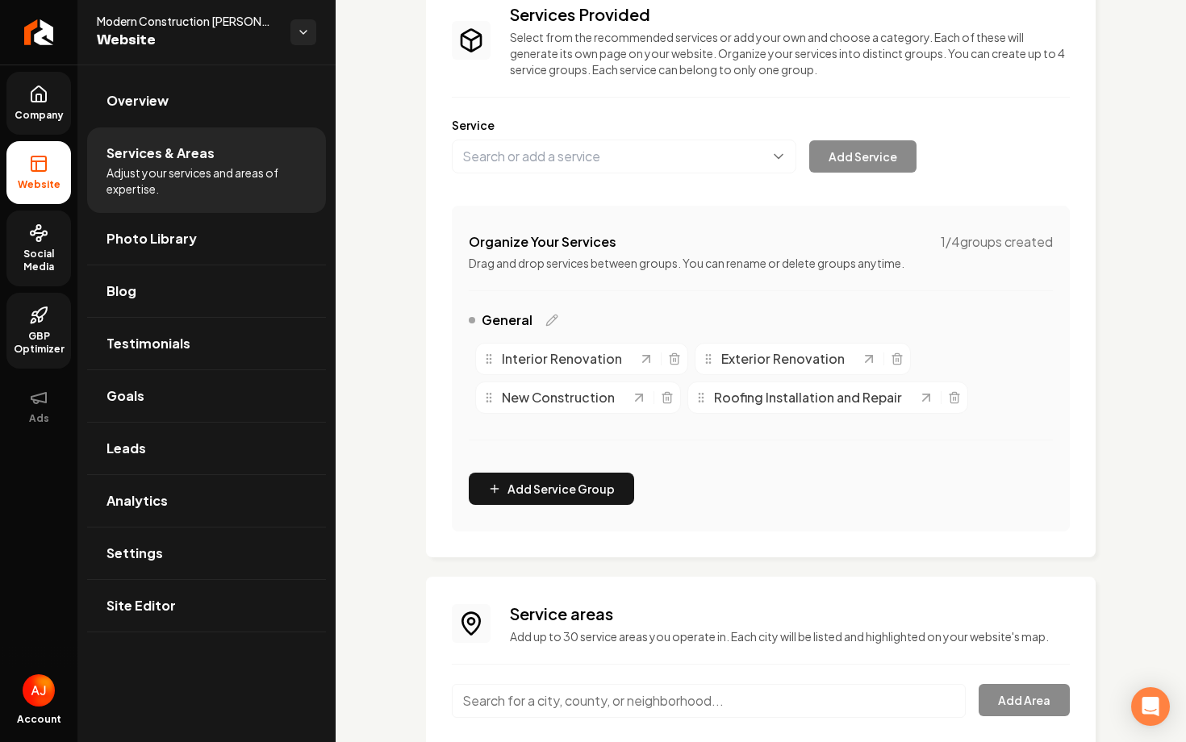
scroll to position [180, 0]
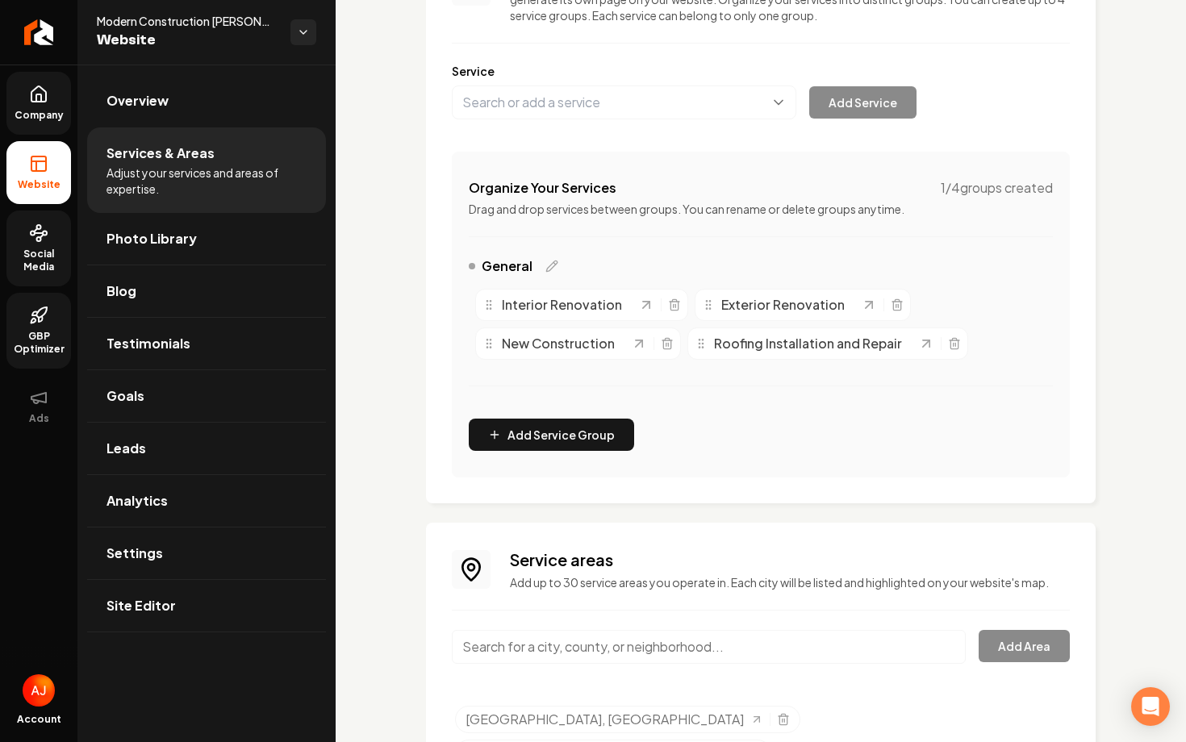
click at [42, 338] on span "GBP Optimizer" at bounding box center [38, 343] width 65 height 26
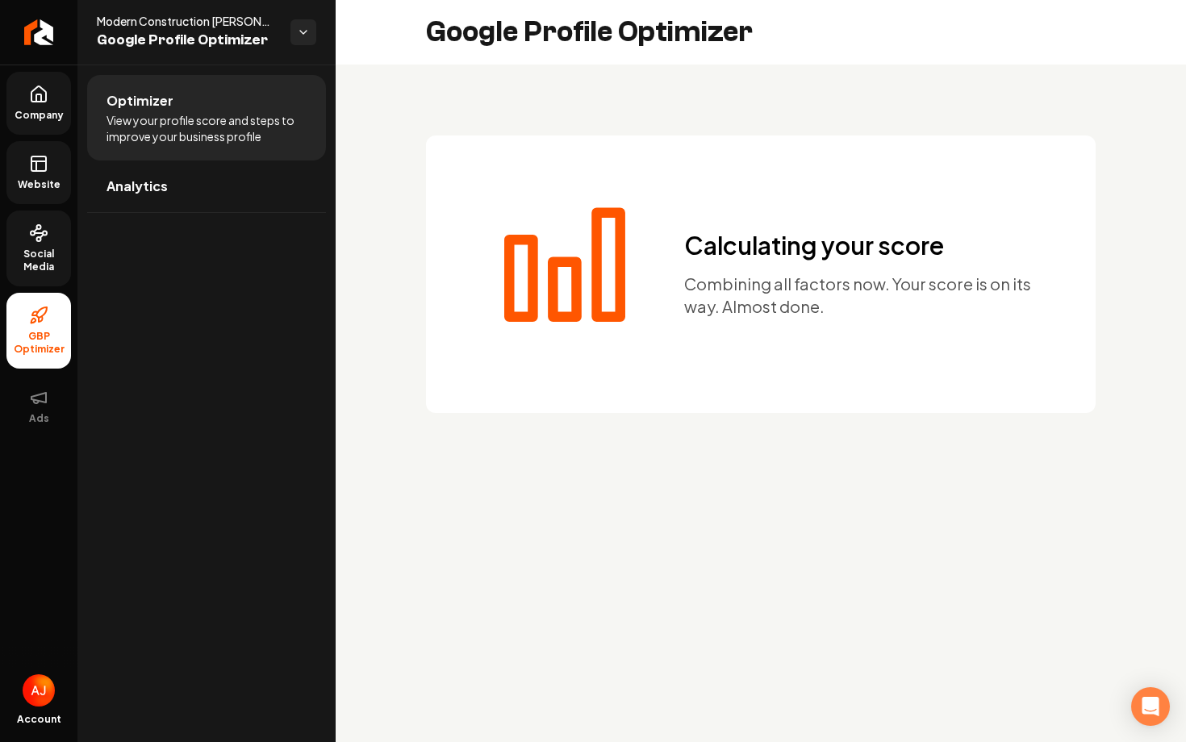
click at [36, 261] on span "Social Media" at bounding box center [38, 261] width 65 height 26
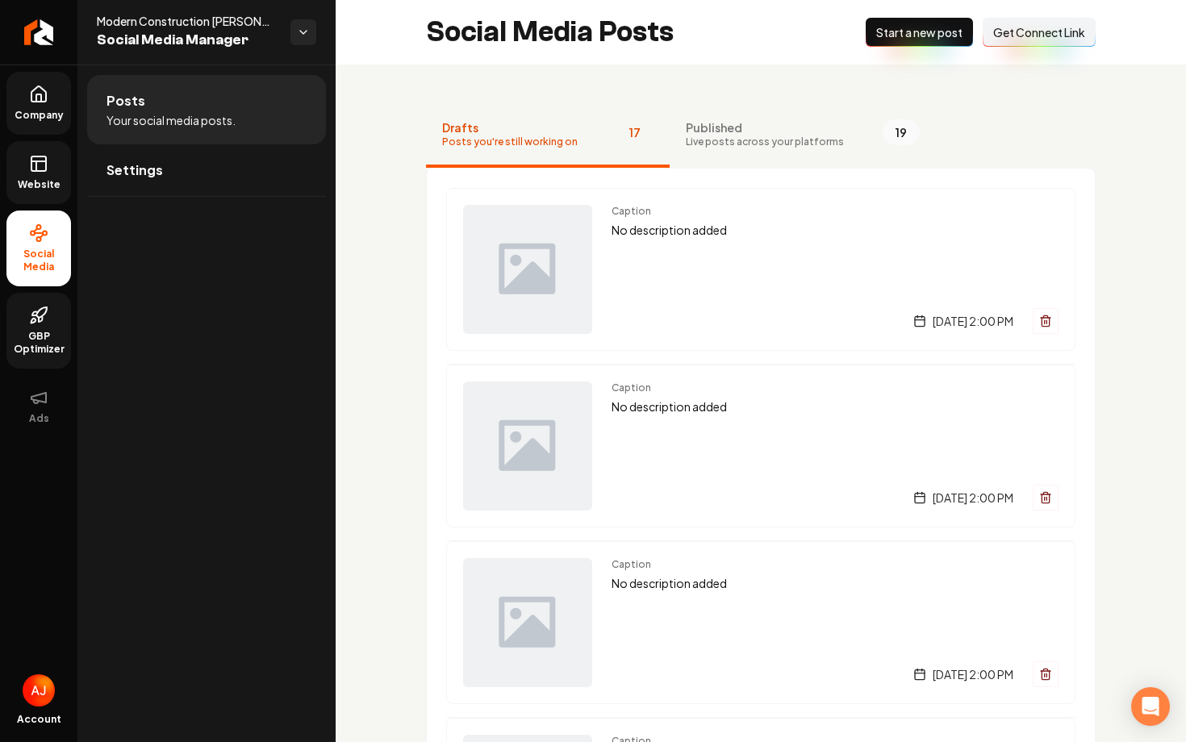
click at [39, 308] on icon at bounding box center [38, 315] width 19 height 19
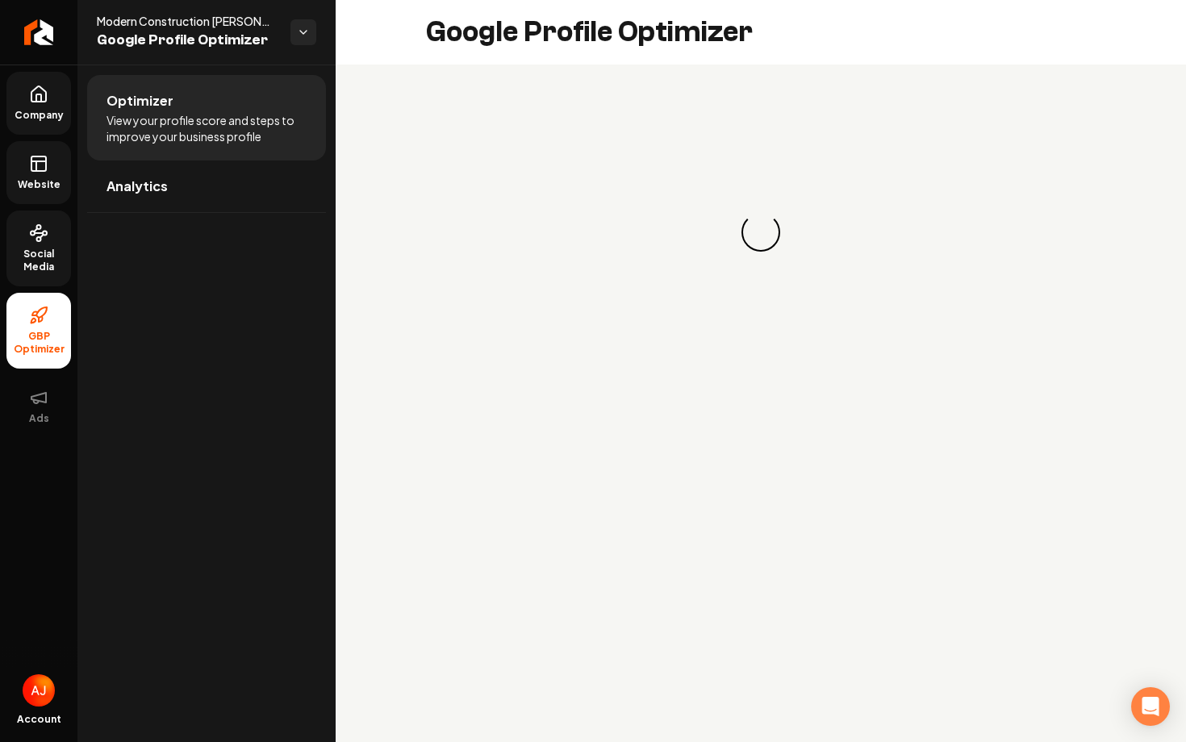
click at [29, 224] on icon at bounding box center [38, 233] width 19 height 19
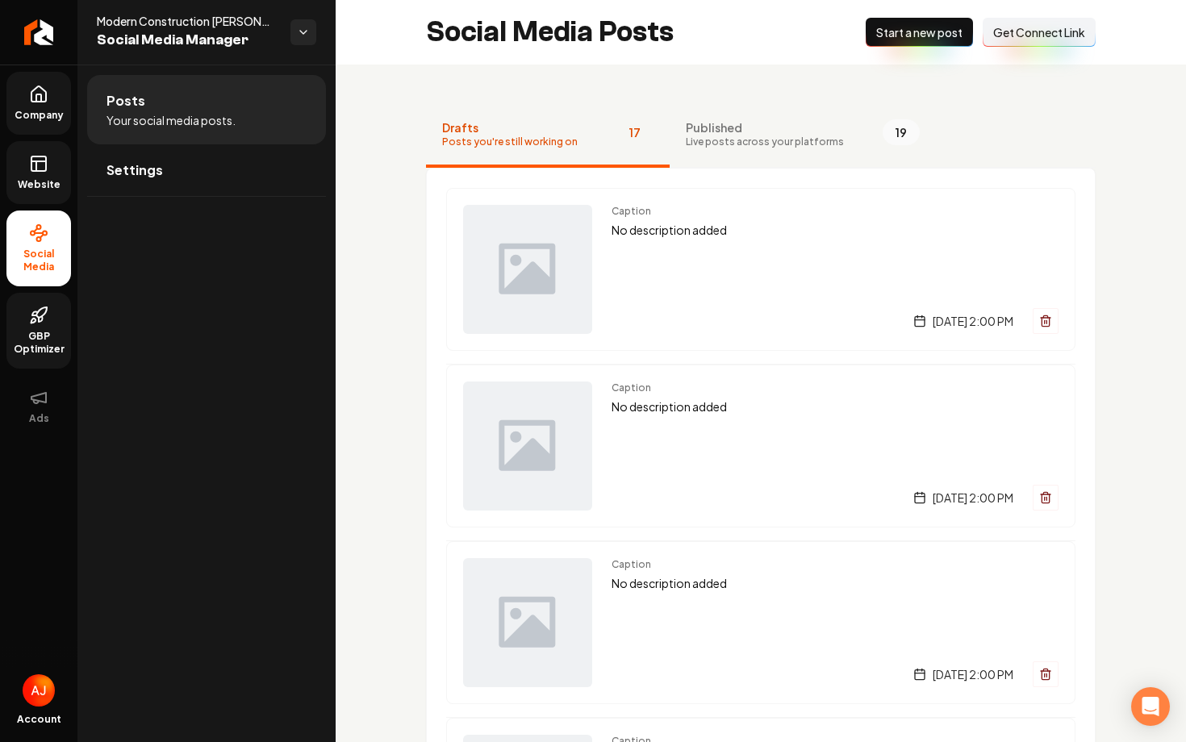
click at [55, 328] on link "GBP Optimizer" at bounding box center [38, 331] width 65 height 76
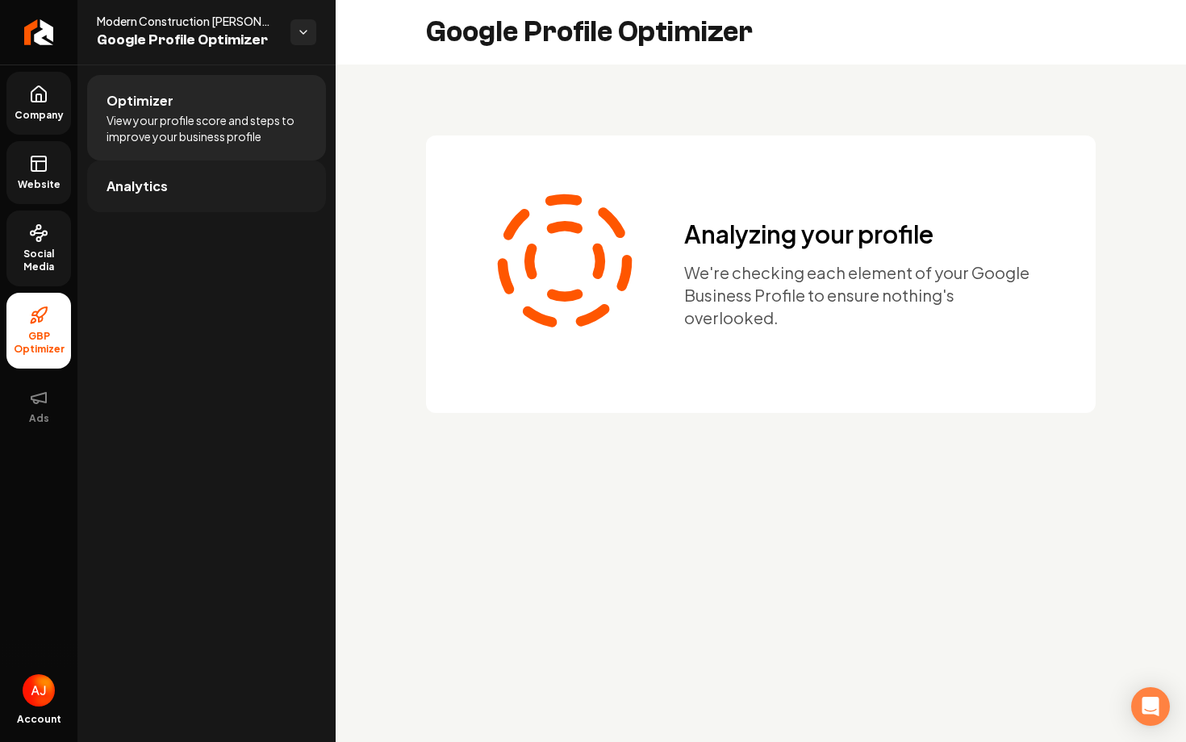
click at [234, 165] on link "Analytics" at bounding box center [206, 187] width 239 height 52
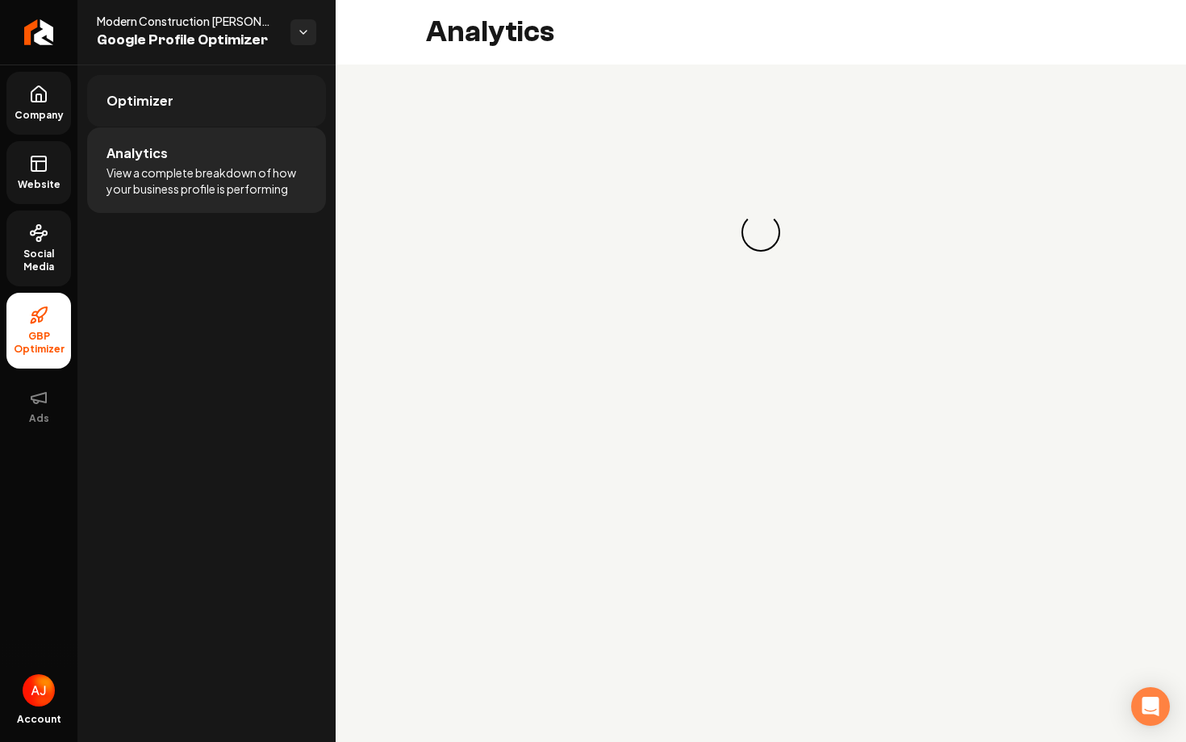
click at [223, 104] on link "Optimizer" at bounding box center [206, 101] width 239 height 52
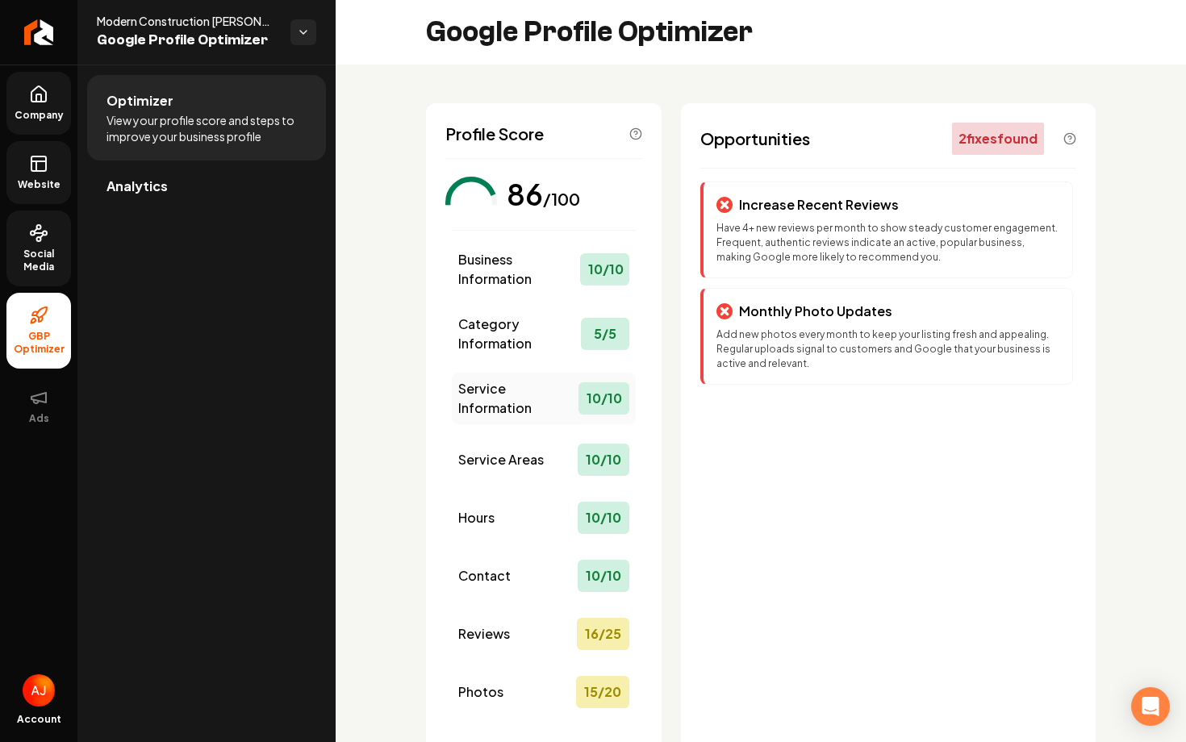
click at [502, 395] on span "Service Information" at bounding box center [518, 398] width 120 height 39
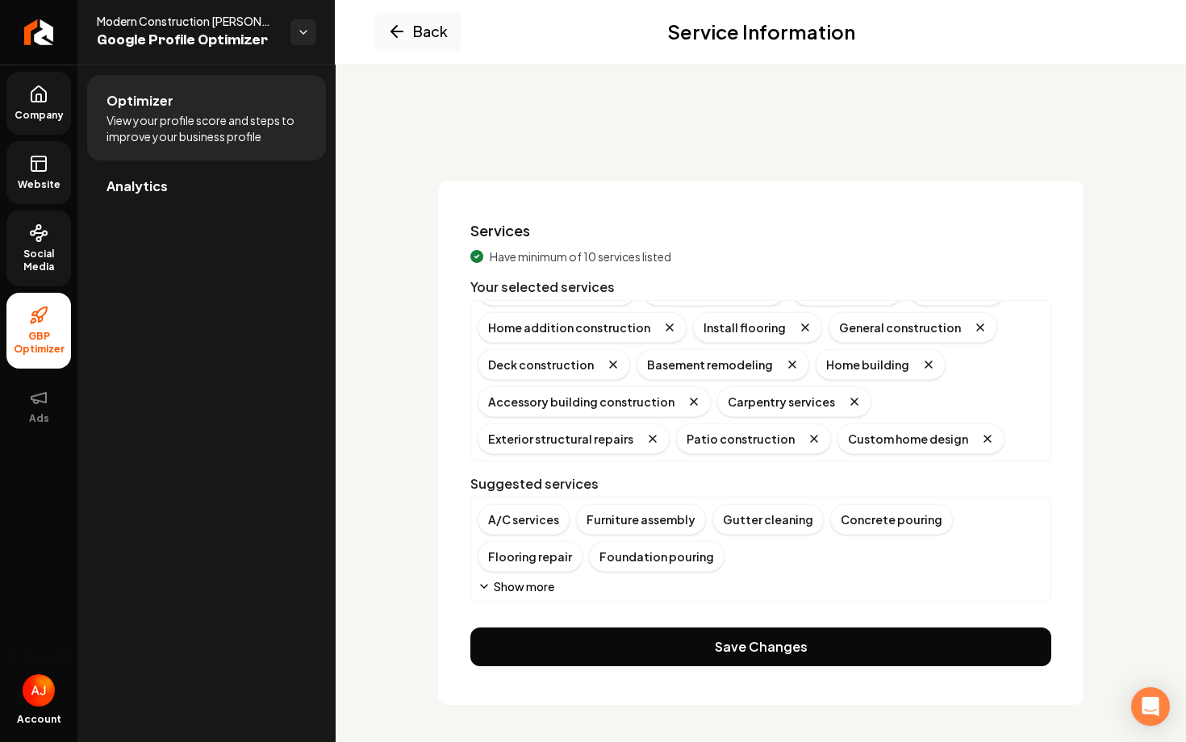
scroll to position [2, 0]
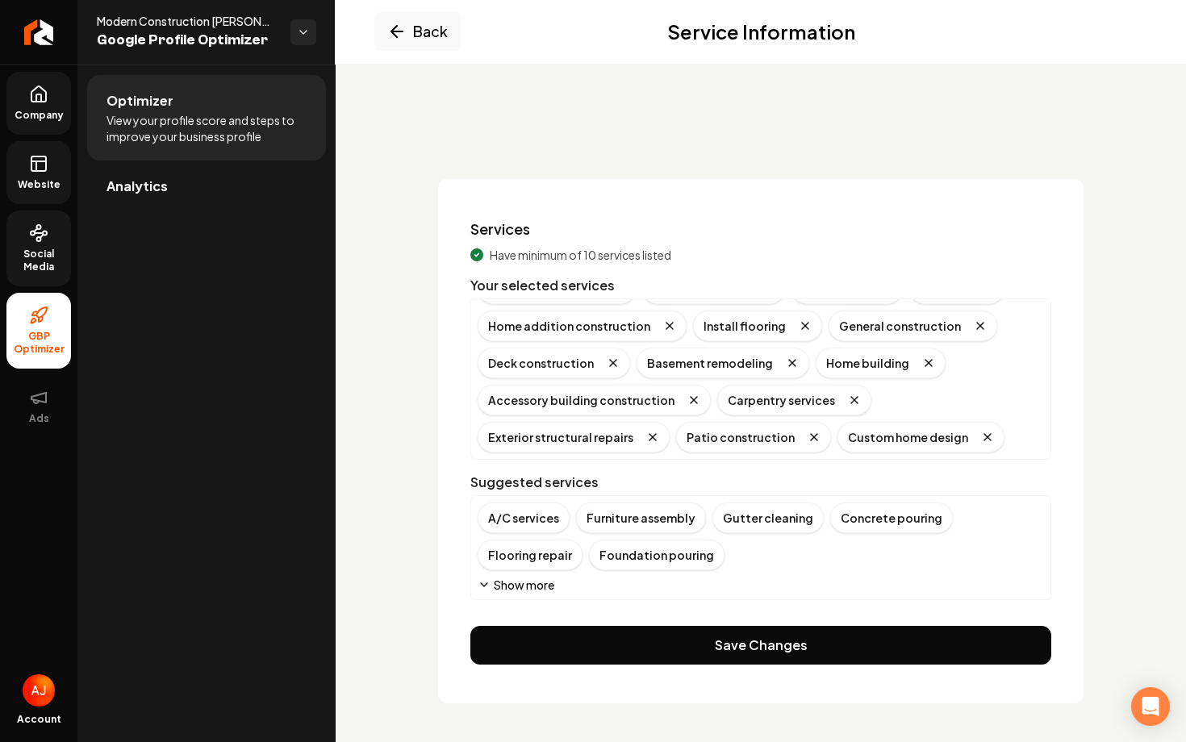
click at [30, 173] on icon at bounding box center [38, 163] width 19 height 19
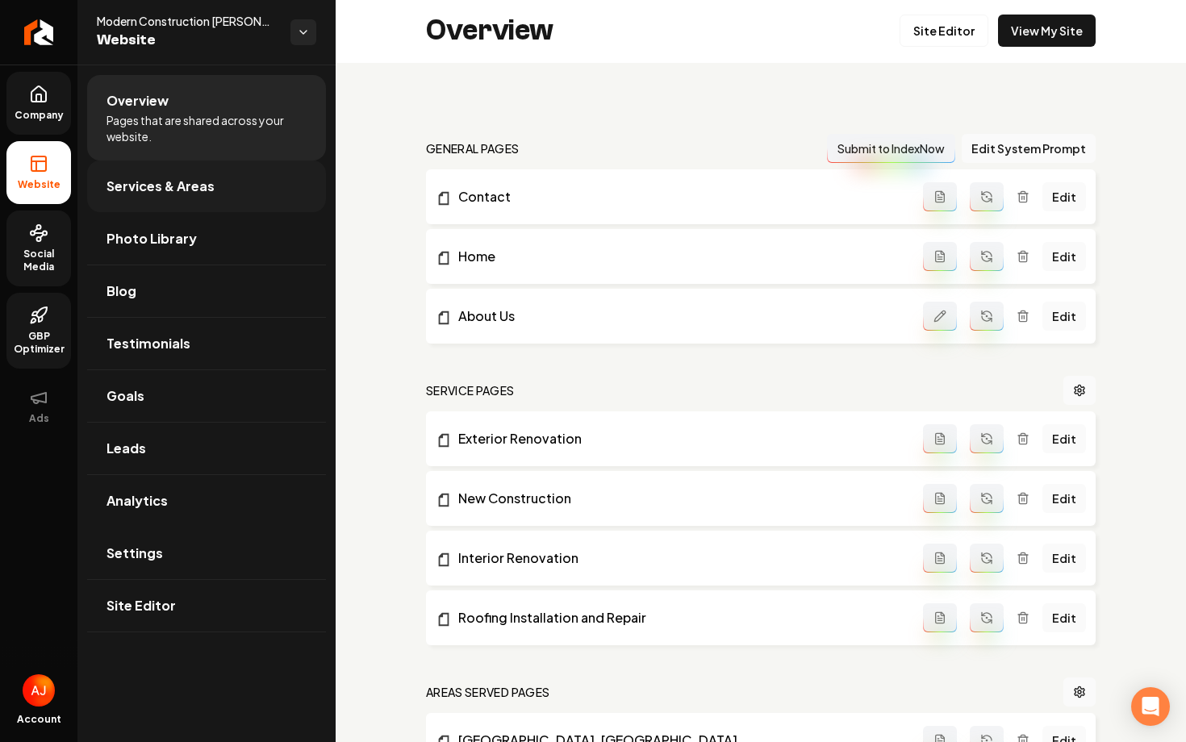
click at [155, 193] on span "Services & Areas" at bounding box center [161, 186] width 108 height 19
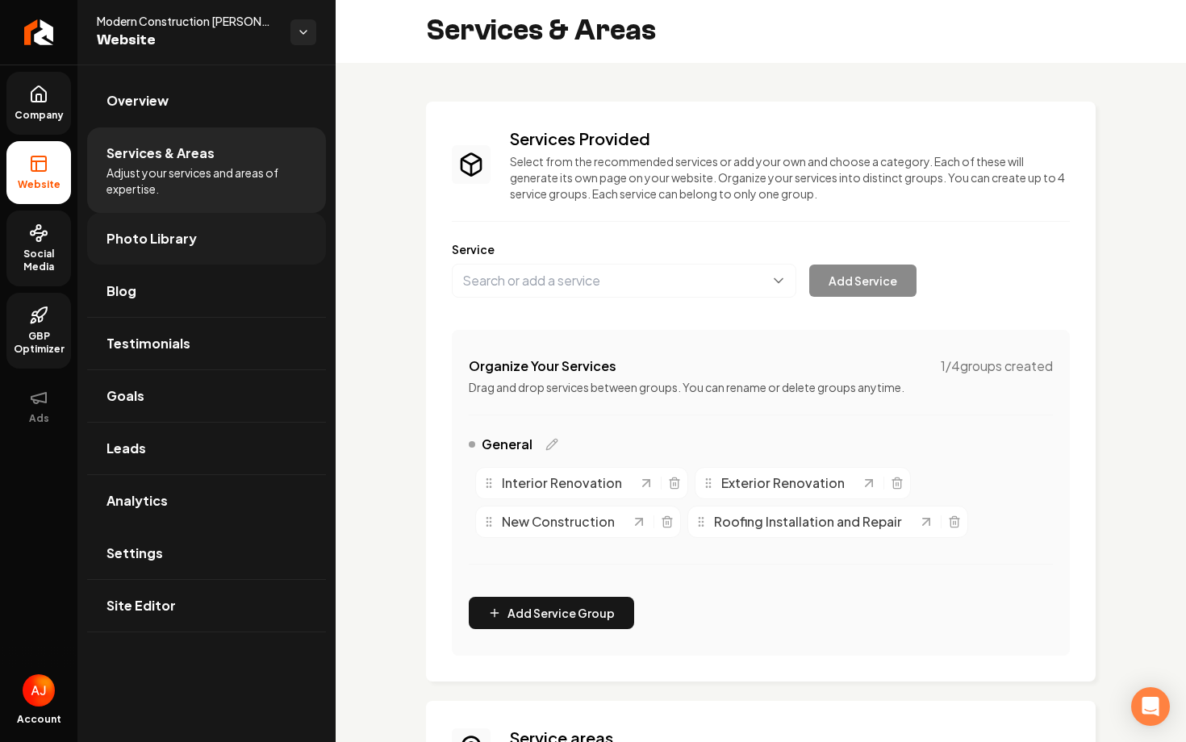
click at [127, 232] on span "Photo Library" at bounding box center [152, 238] width 90 height 19
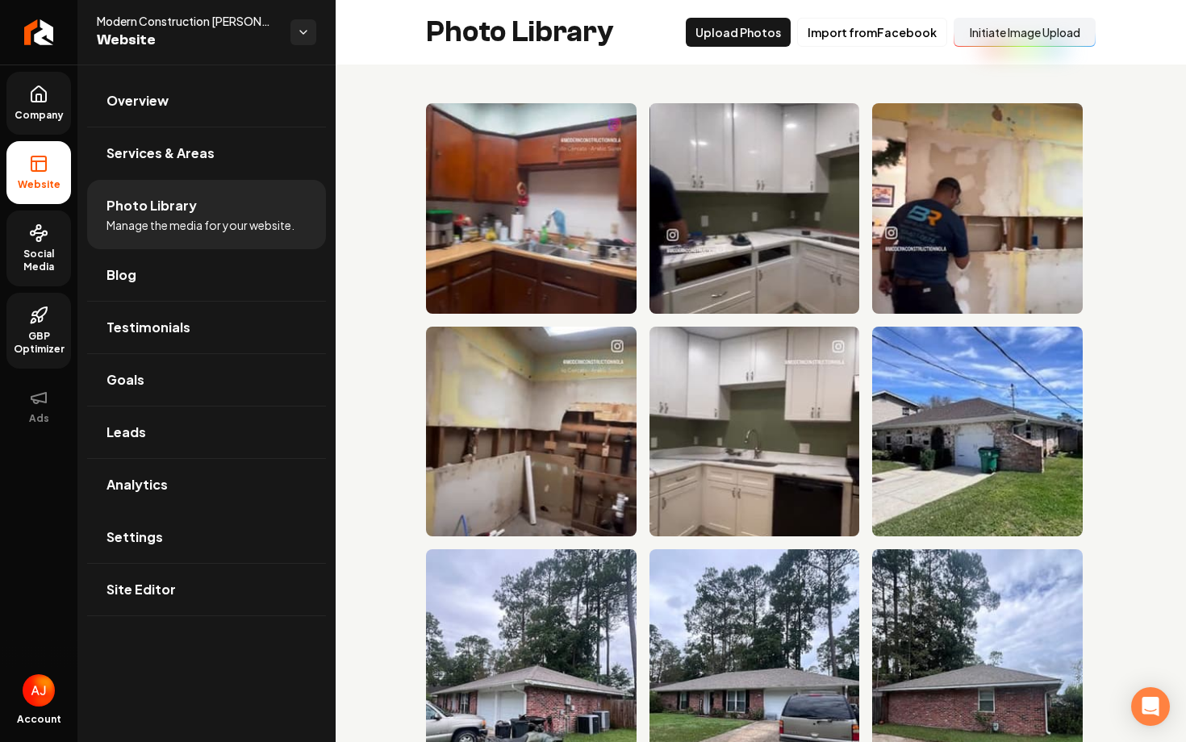
click at [43, 111] on span "Company" at bounding box center [39, 115] width 62 height 13
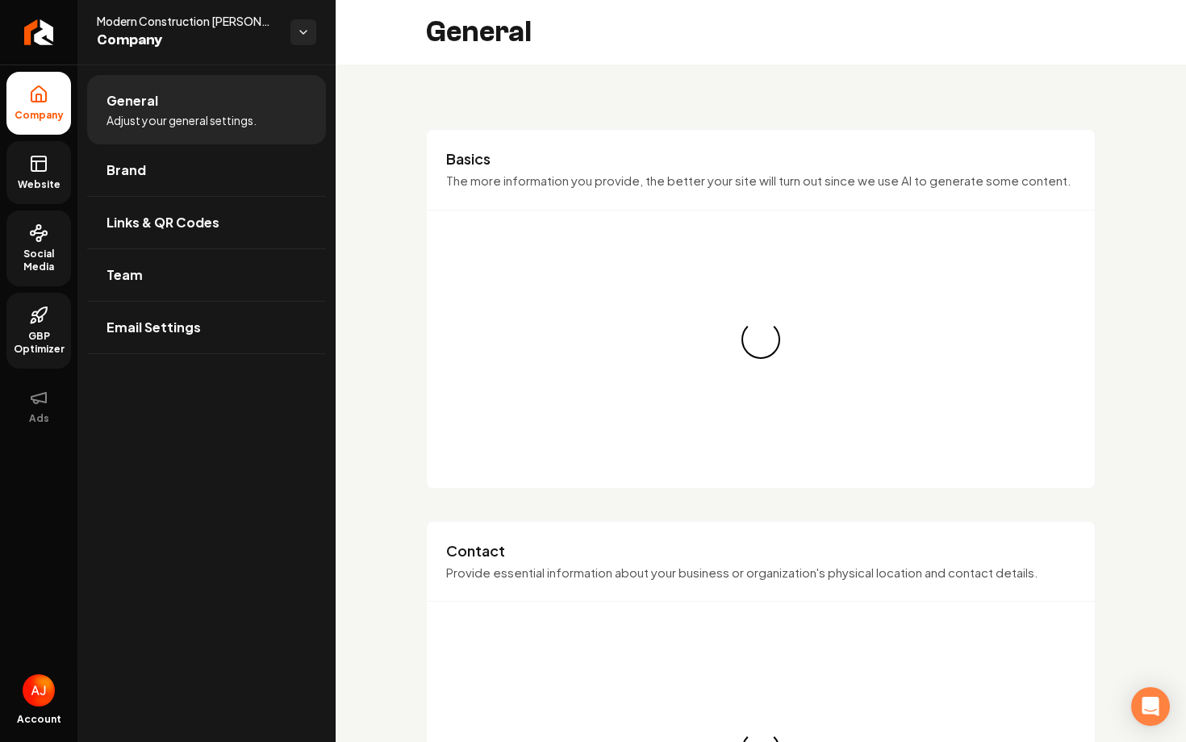
click at [43, 316] on icon at bounding box center [41, 312] width 10 height 10
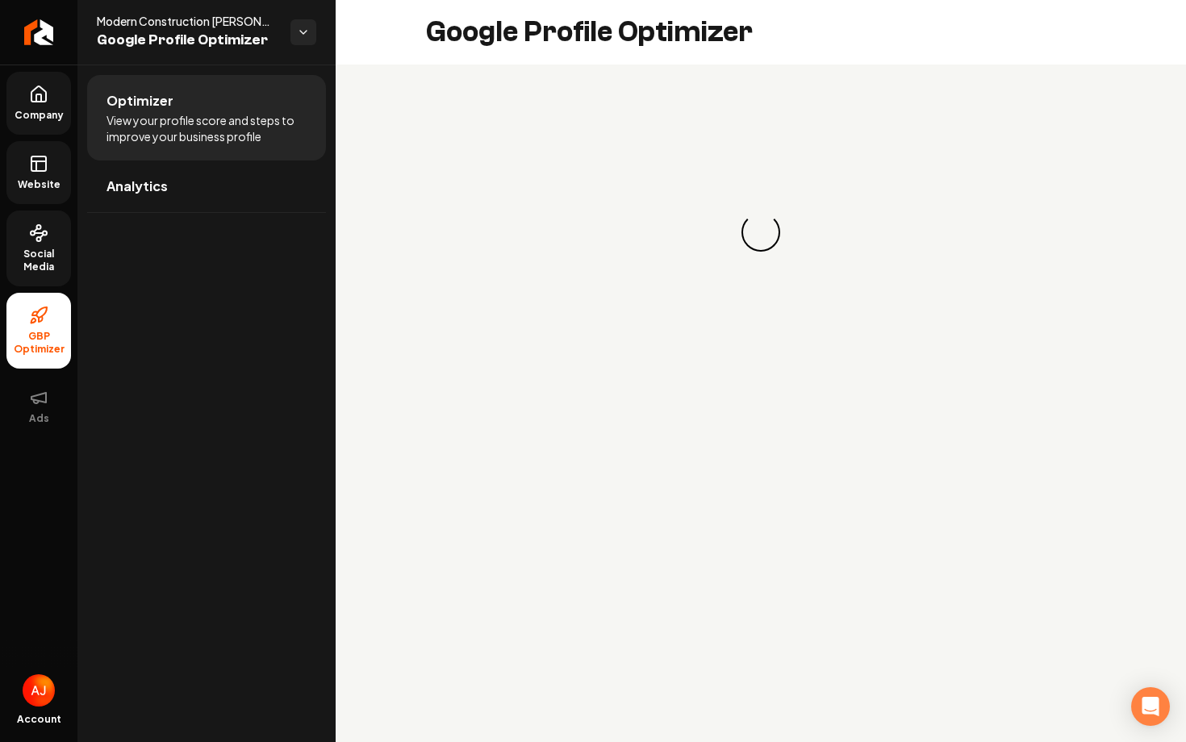
click at [43, 257] on span "Social Media" at bounding box center [38, 261] width 65 height 26
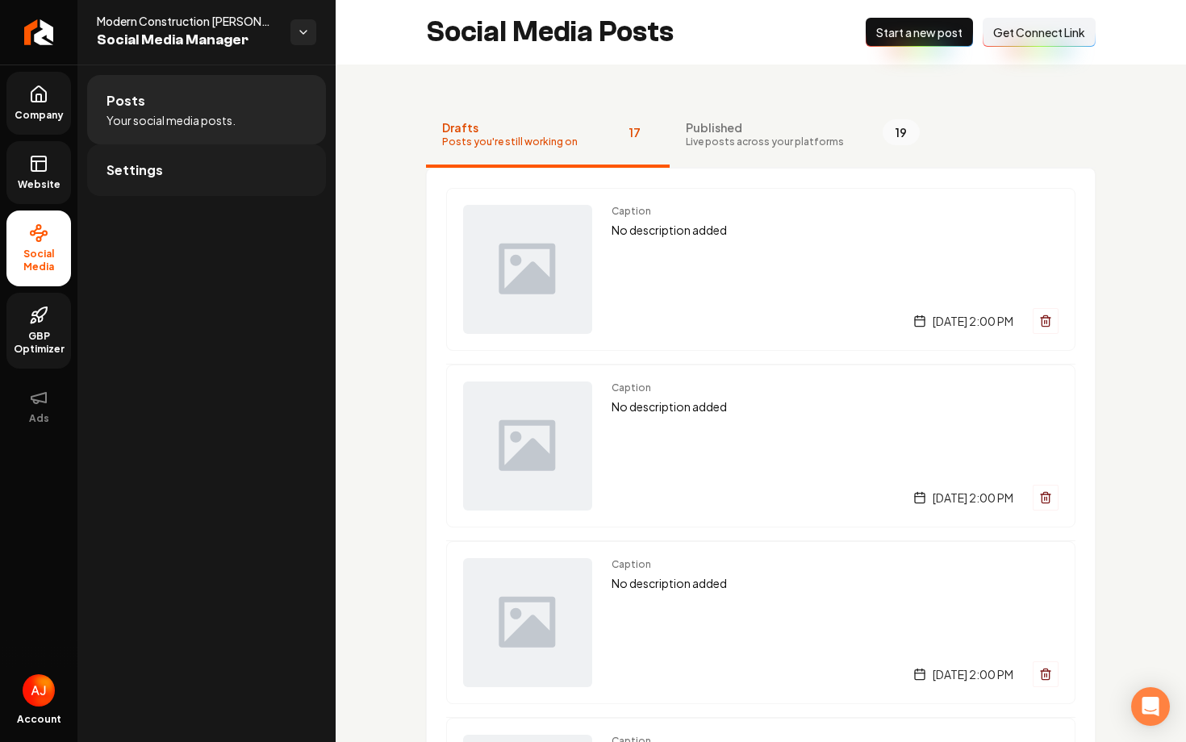
click at [199, 183] on link "Settings" at bounding box center [206, 170] width 239 height 52
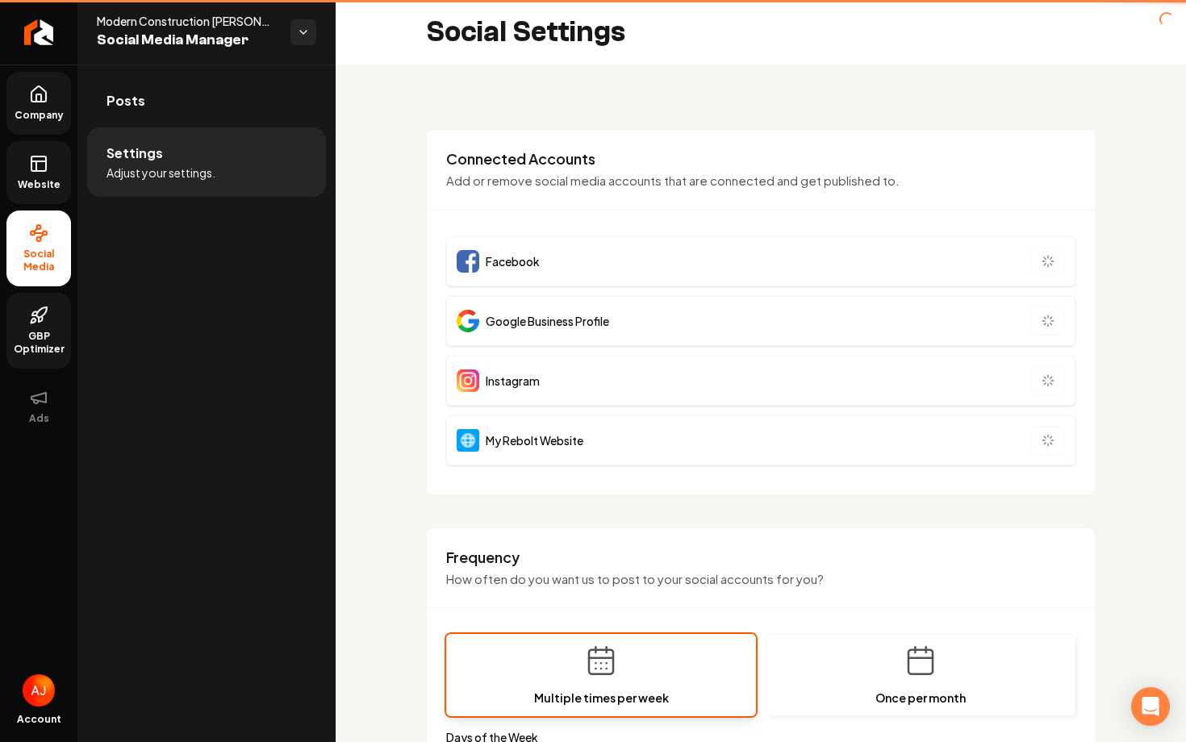
type input "**********"
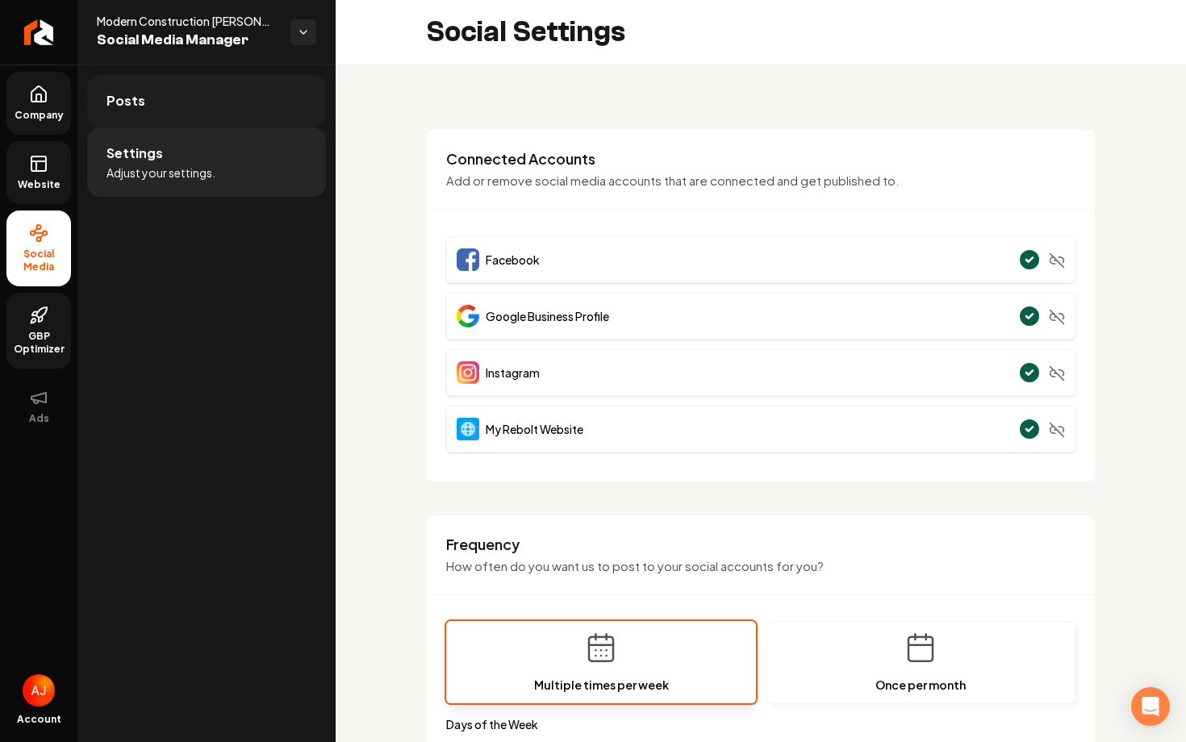
click at [130, 104] on span "Posts" at bounding box center [126, 100] width 39 height 19
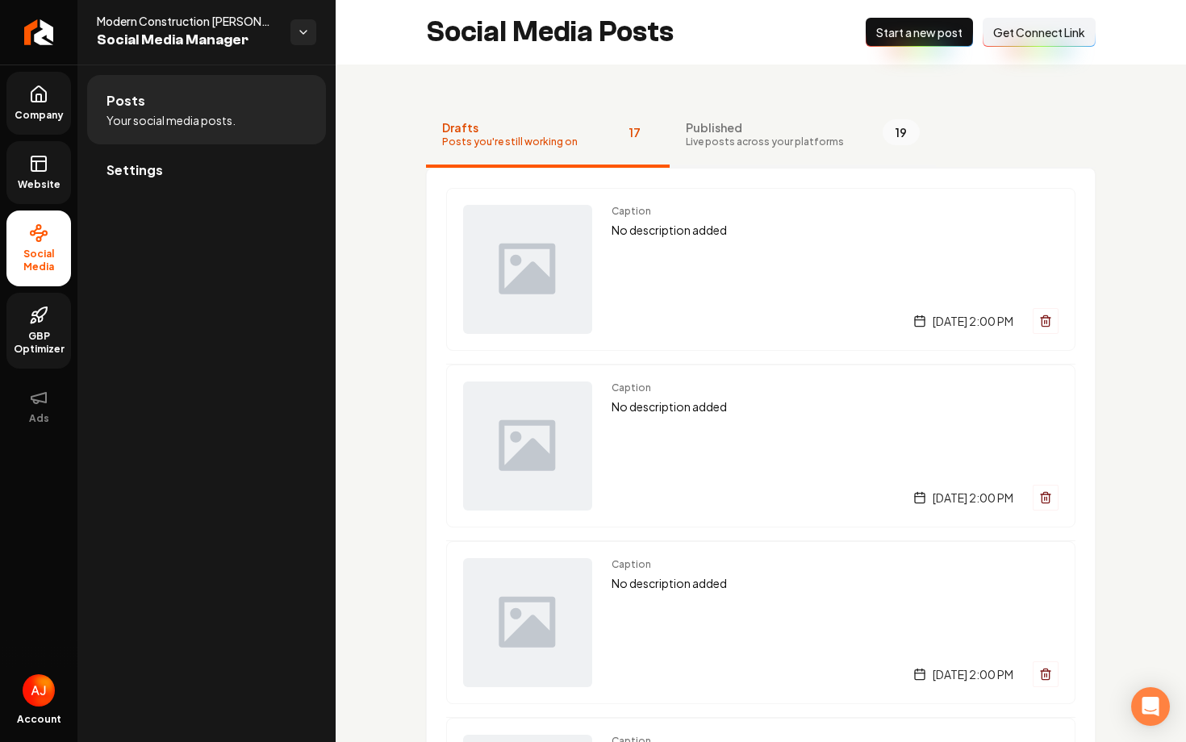
click at [763, 141] on span "Live posts across your platforms" at bounding box center [765, 142] width 158 height 13
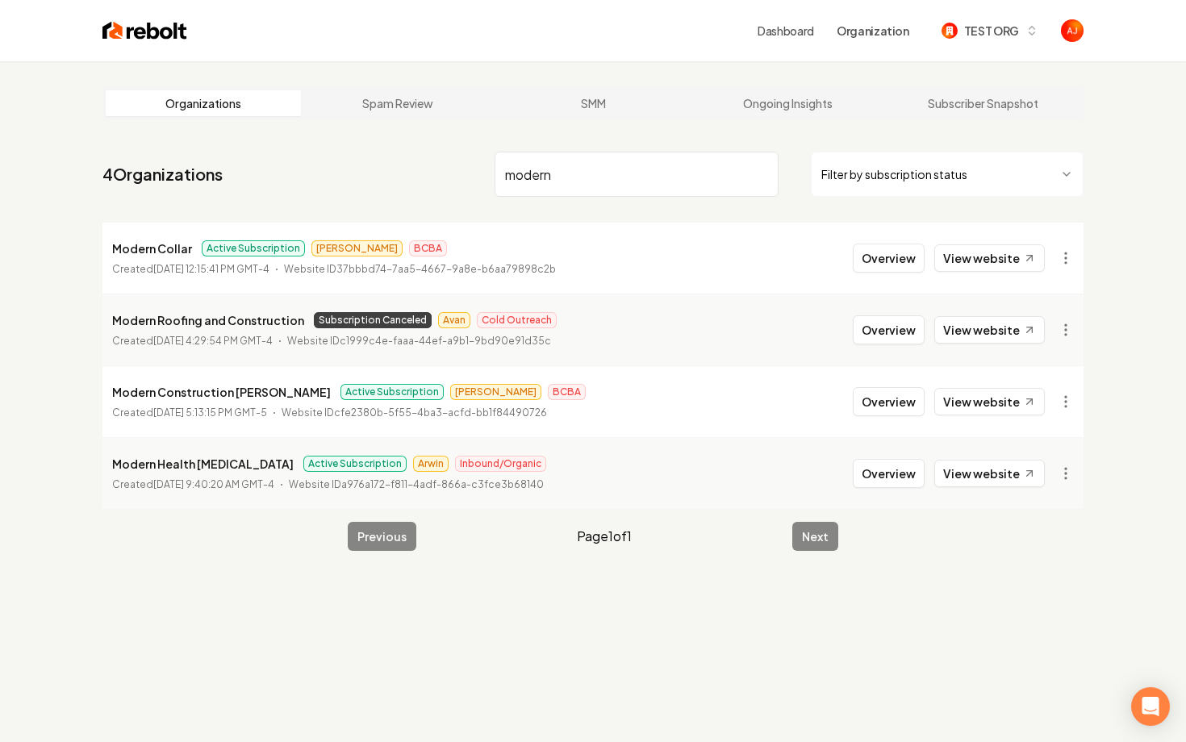
click at [781, 195] on div "modern Filter by subscription status" at bounding box center [789, 174] width 589 height 45
drag, startPoint x: 565, startPoint y: 178, endPoint x: 483, endPoint y: 173, distance: 82.5
click at [482, 173] on nav "4 Organizations modern Filter by subscription status" at bounding box center [592, 180] width 981 height 71
click at [475, 171] on nav "4 Organizations modern Filter by subscription status" at bounding box center [592, 180] width 981 height 71
drag, startPoint x: 571, startPoint y: 181, endPoint x: 491, endPoint y: 181, distance: 79.9
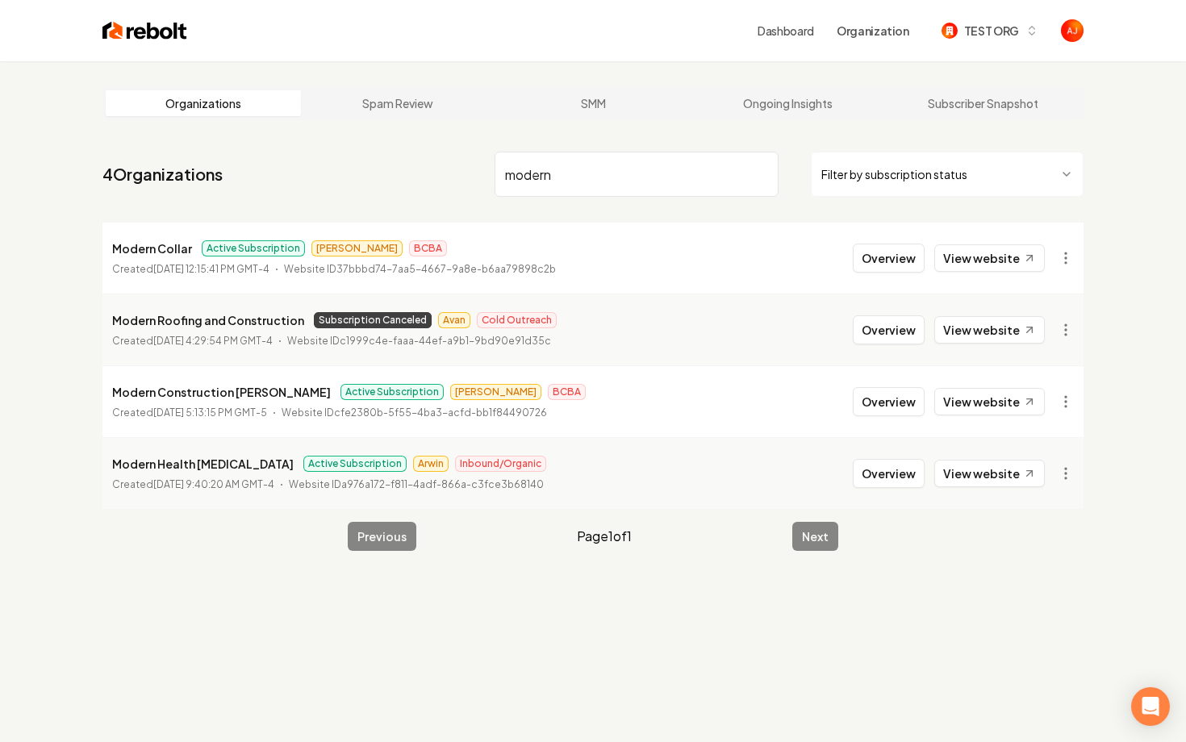
click at [497, 181] on input "modern" at bounding box center [637, 174] width 284 height 45
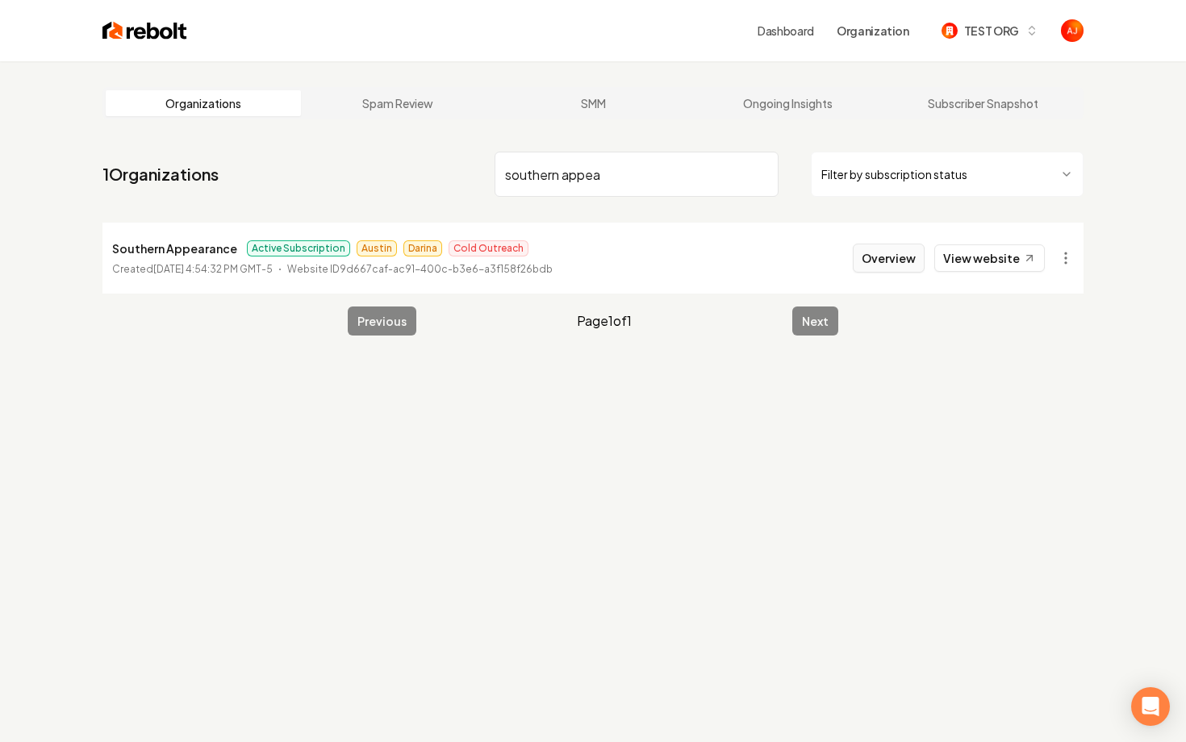
type input "southern appea"
click at [889, 255] on button "Overview" at bounding box center [889, 258] width 72 height 29
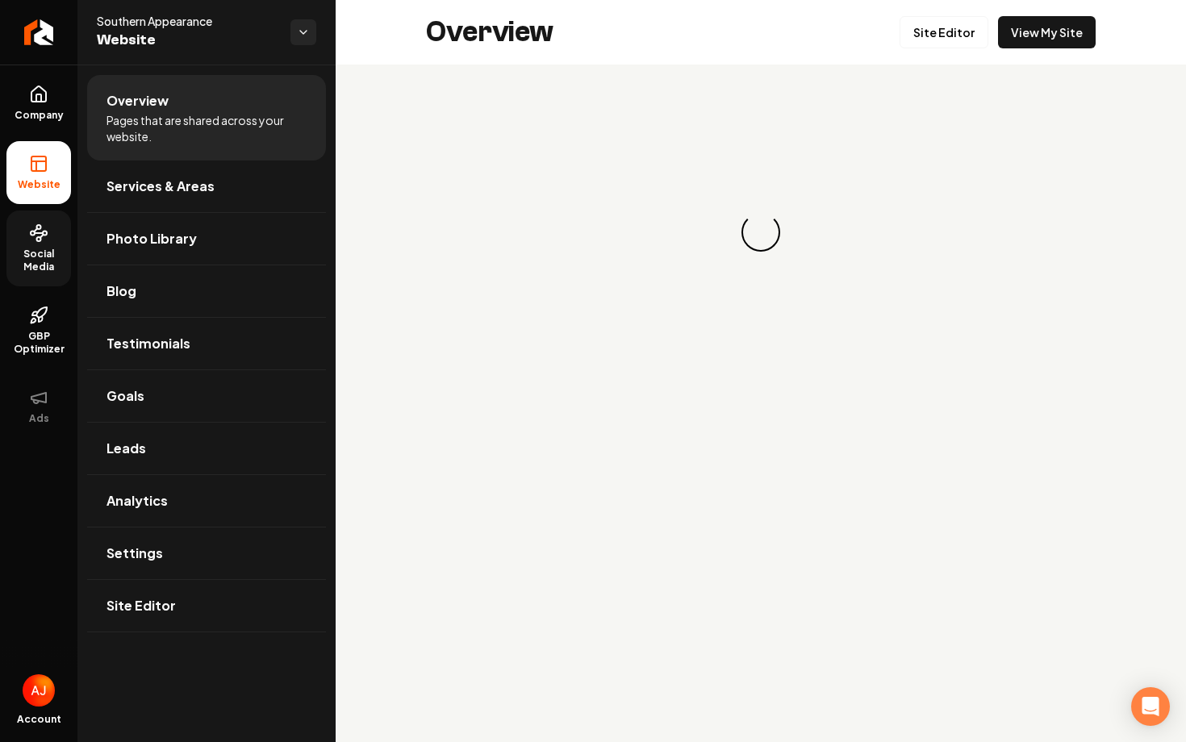
click at [40, 234] on icon at bounding box center [38, 233] width 19 height 19
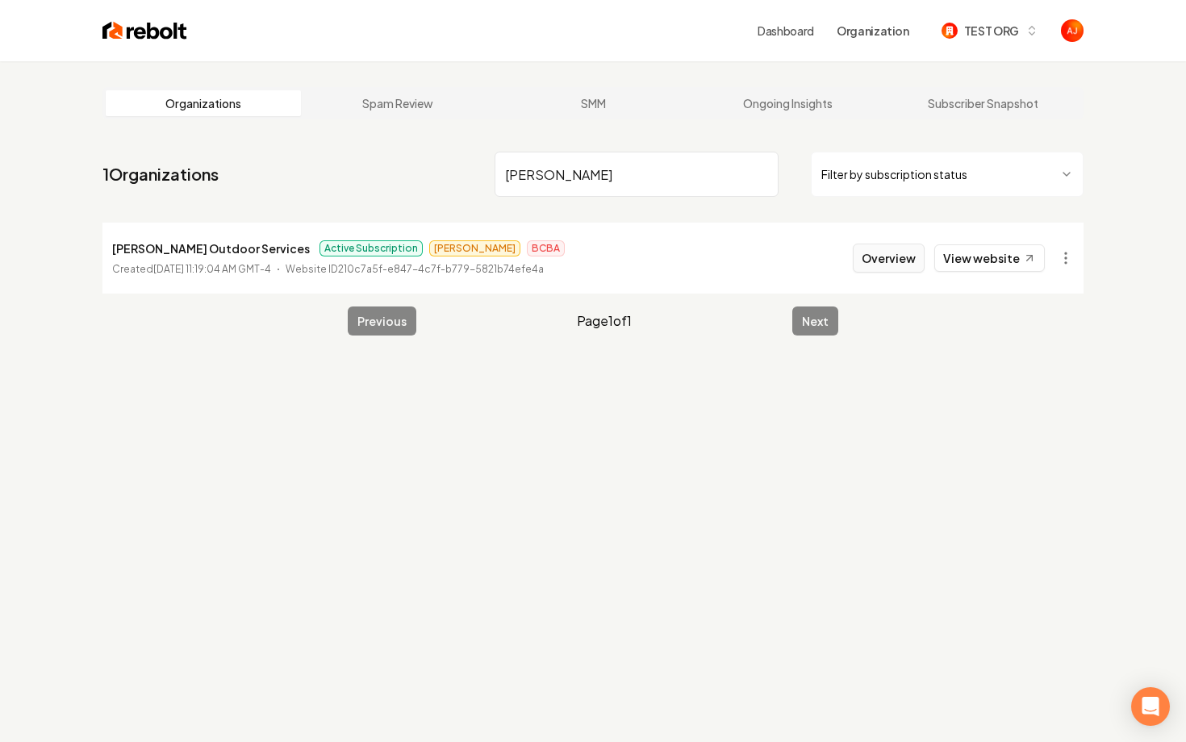
type input "woolf"
click at [901, 269] on button "Overview" at bounding box center [889, 258] width 72 height 29
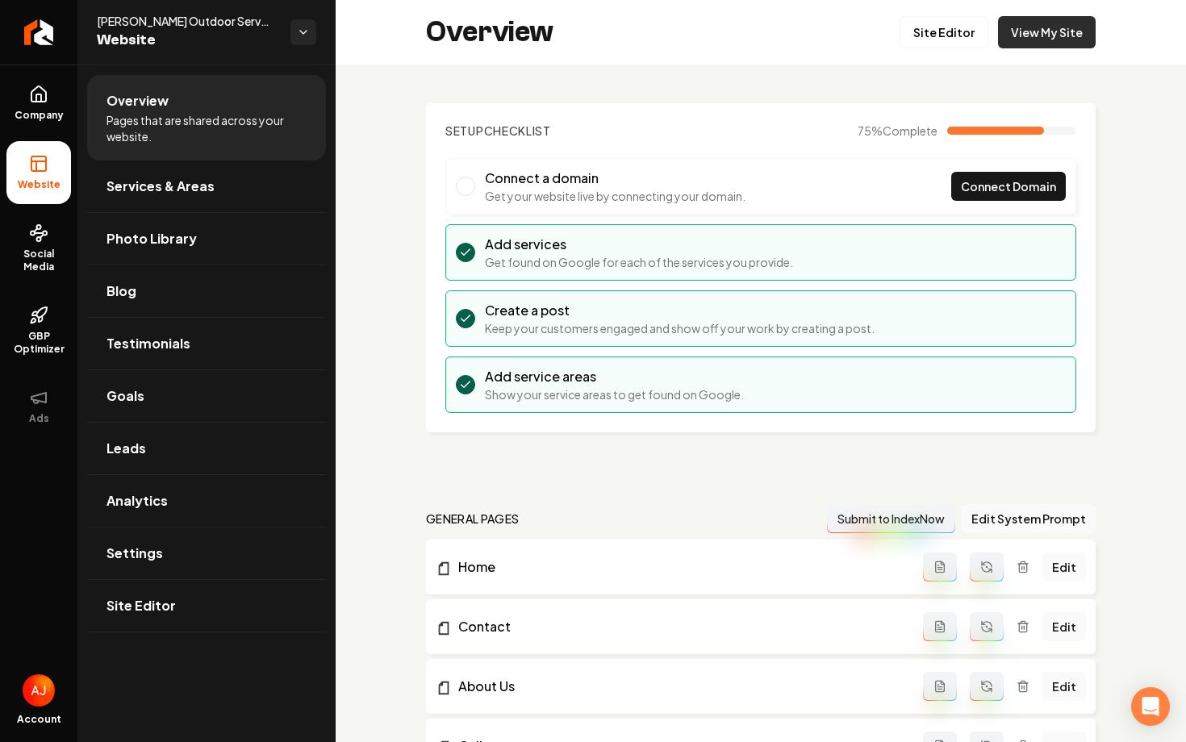
click at [1022, 40] on link "View My Site" at bounding box center [1047, 32] width 98 height 32
click at [49, 115] on span "Company" at bounding box center [39, 115] width 62 height 13
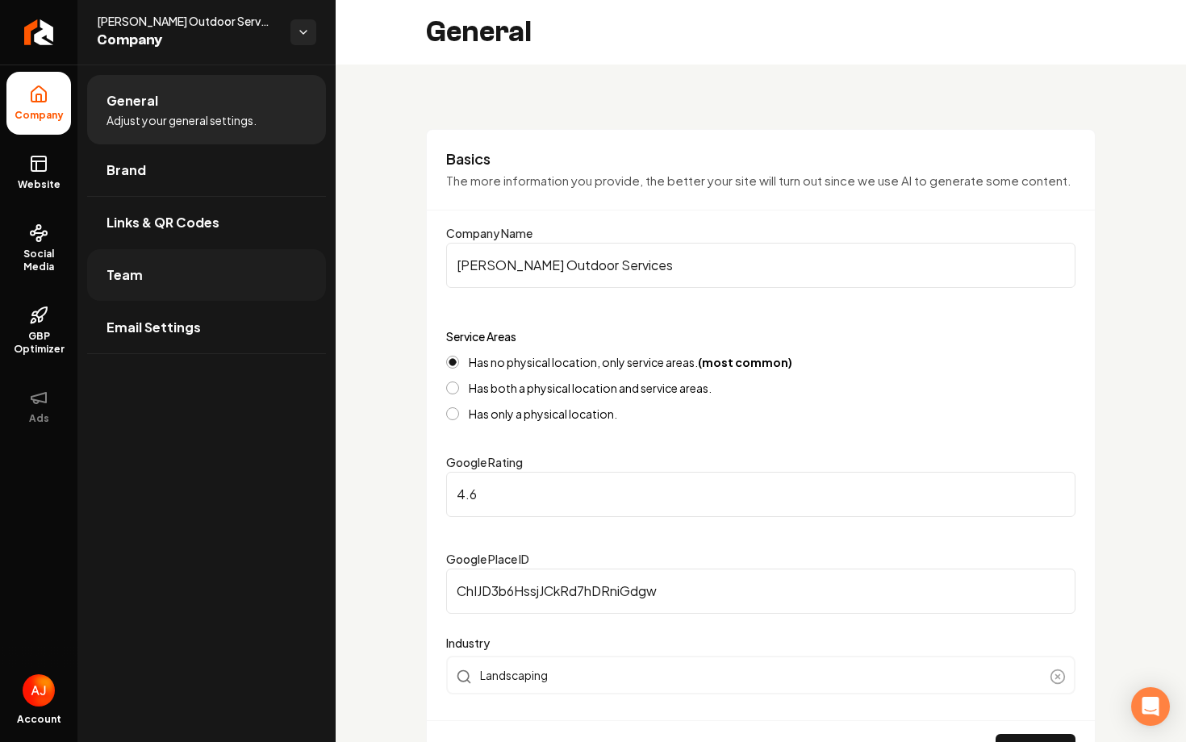
click at [180, 265] on link "Team" at bounding box center [206, 275] width 239 height 52
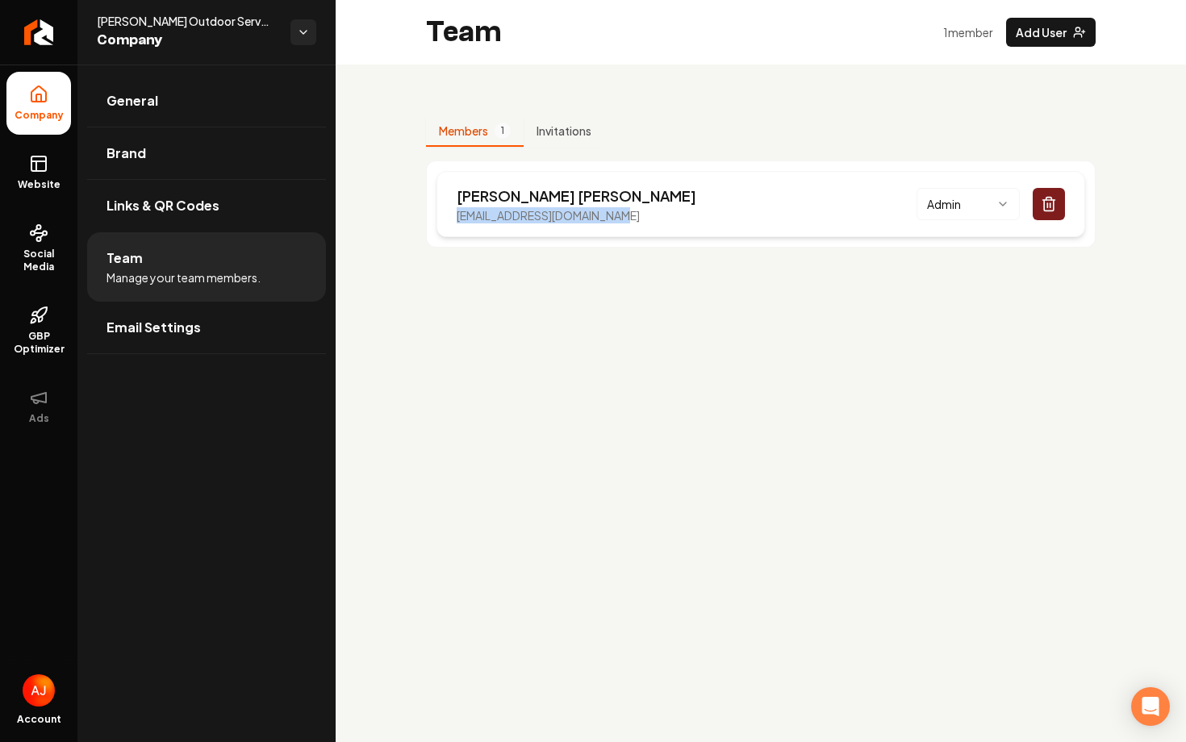
drag, startPoint x: 640, startPoint y: 215, endPoint x: 437, endPoint y: 217, distance: 203.4
click at [437, 217] on div "Carter Woolfolk carterwoolfolk15@gmail.com Admin" at bounding box center [761, 204] width 649 height 66
copy p "carterwoolfolk15@gmail.com"
click at [44, 265] on span "Social Media" at bounding box center [38, 261] width 65 height 26
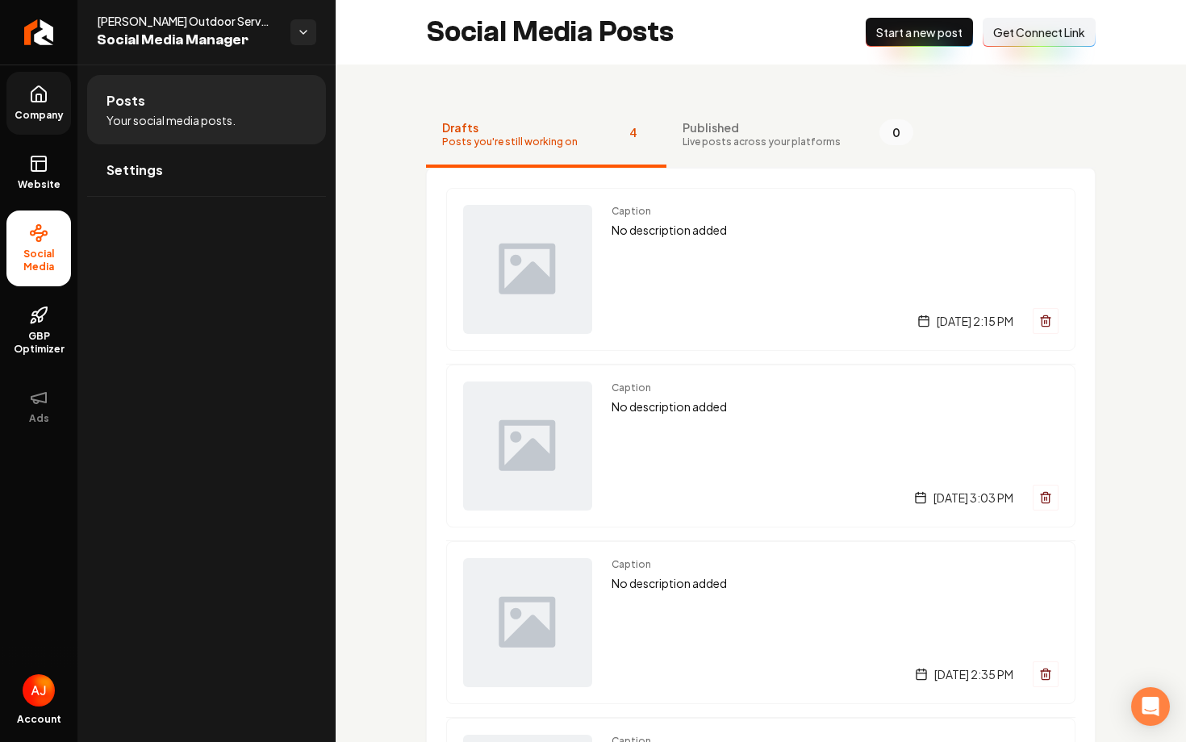
click at [1020, 41] on button "Connect Link Get Connect Link" at bounding box center [1039, 32] width 113 height 29
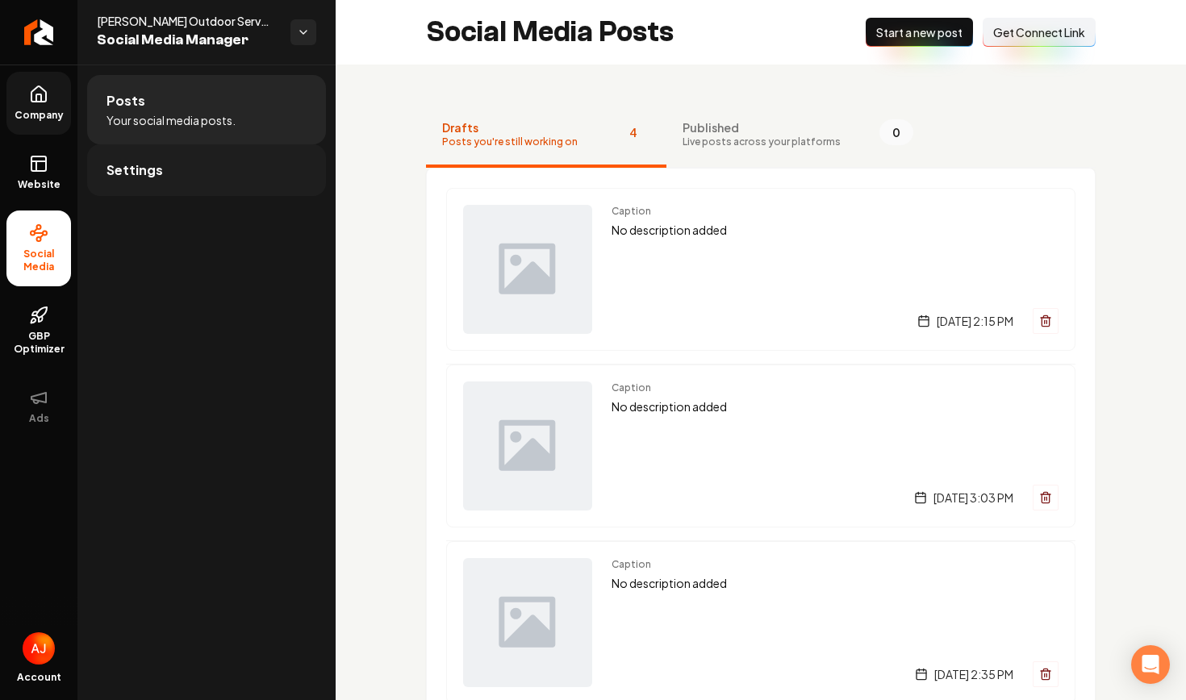
click at [148, 181] on link "Settings" at bounding box center [206, 170] width 239 height 52
click at [0, 0] on div "Company Website Social Media GBP Optimizer Ads Account Woolf Outdoor Services S…" at bounding box center [168, 350] width 336 height 700
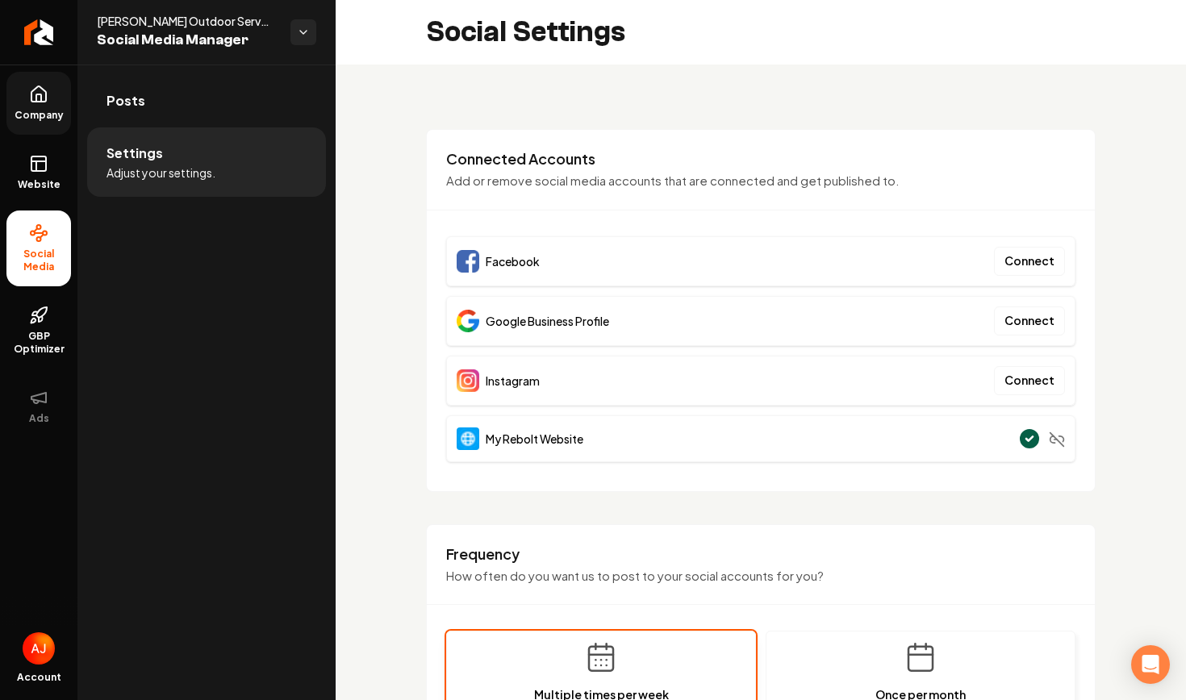
click at [203, 107] on link "Posts" at bounding box center [206, 101] width 239 height 52
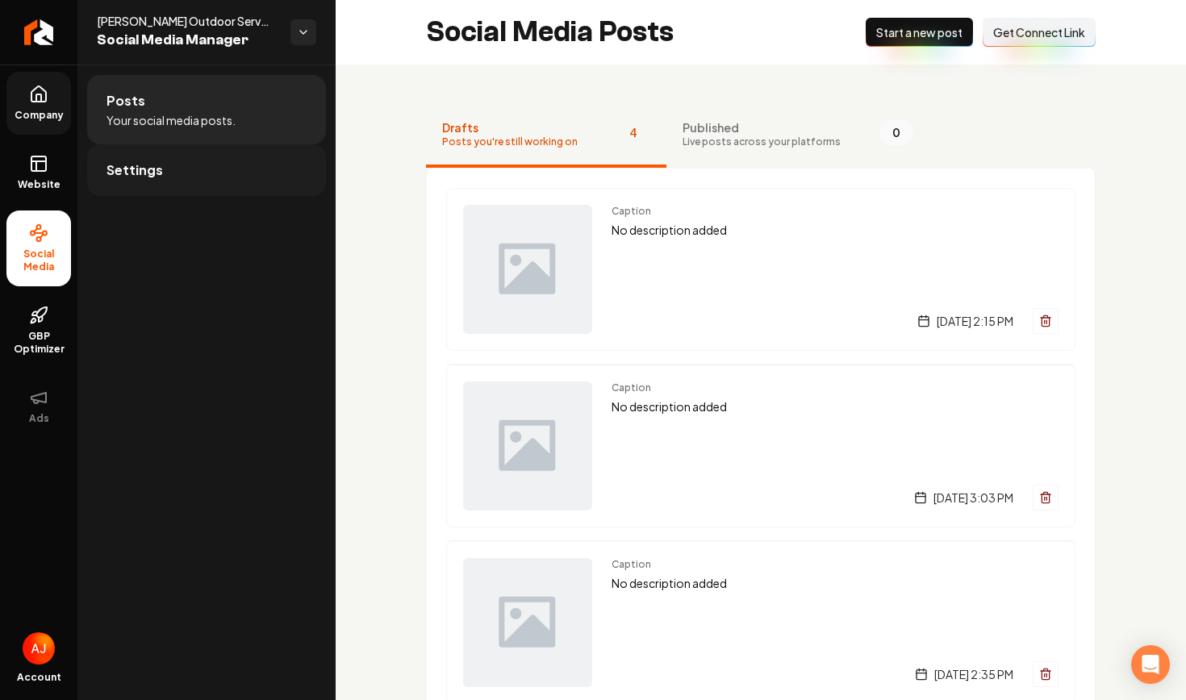
click at [240, 179] on link "Settings" at bounding box center [206, 170] width 239 height 52
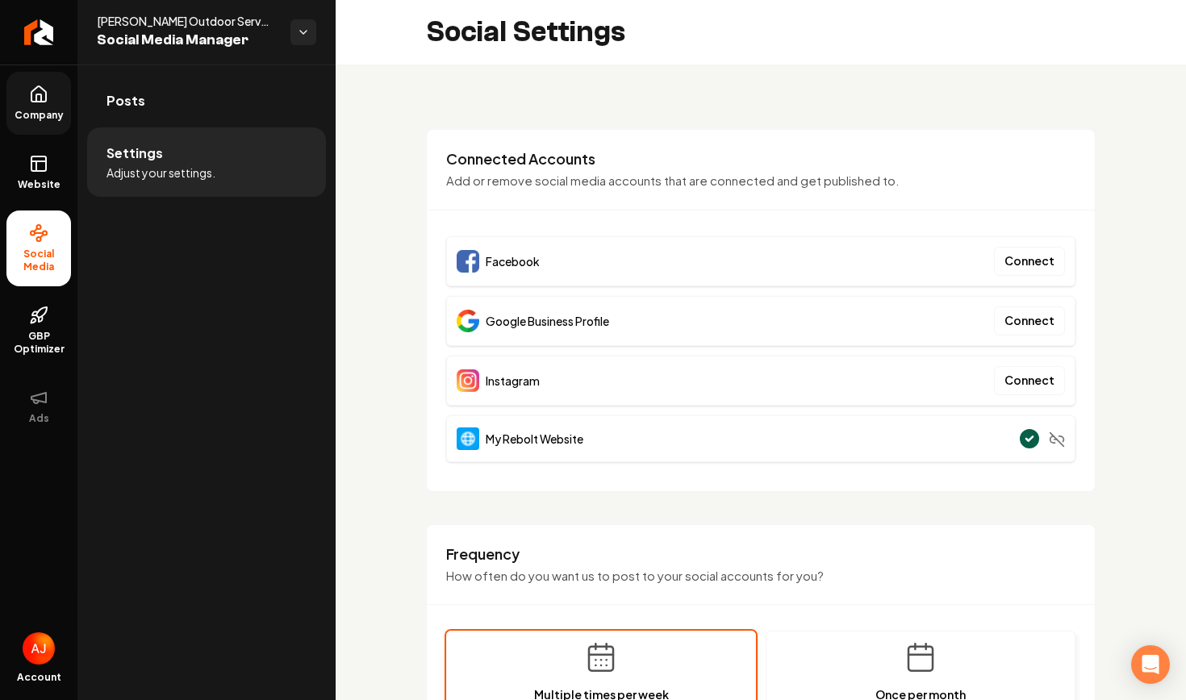
click at [853, 241] on div "Facebook Connect" at bounding box center [760, 261] width 629 height 50
click at [1024, 273] on button "Connect" at bounding box center [1029, 261] width 71 height 29
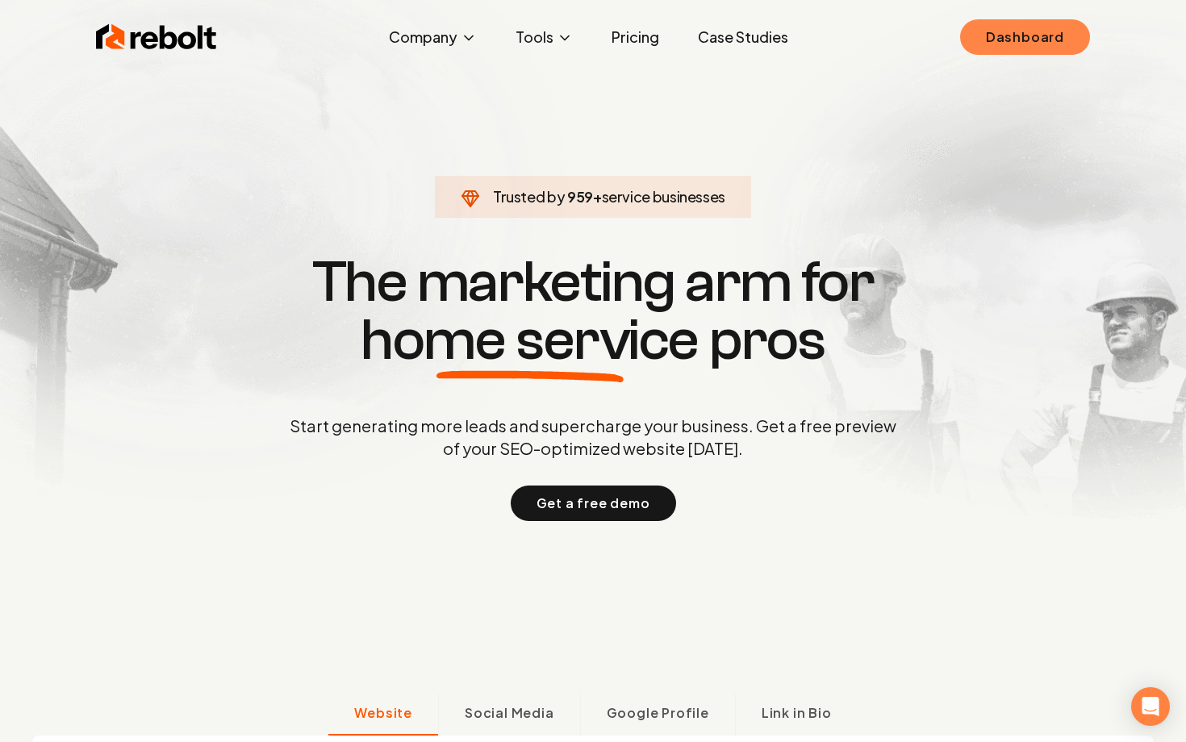
click at [991, 49] on link "Dashboard" at bounding box center [1025, 37] width 130 height 36
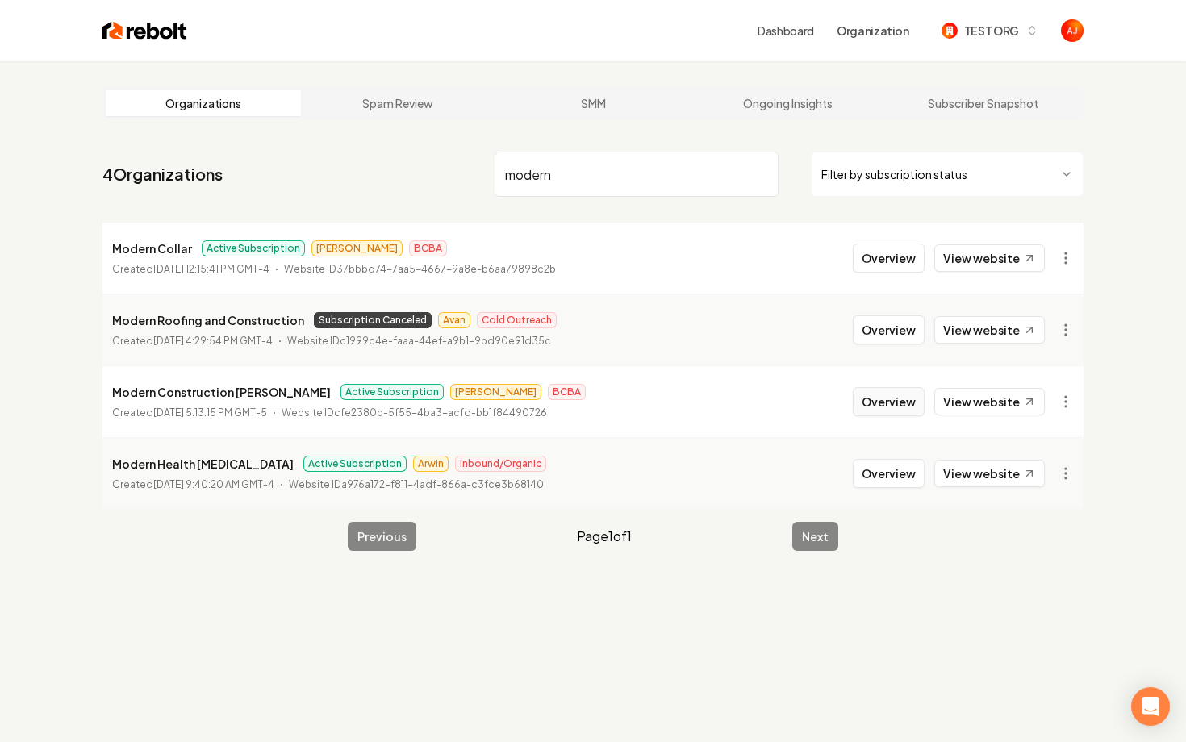
type input "modern"
click at [910, 408] on button "Overview" at bounding box center [889, 401] width 72 height 29
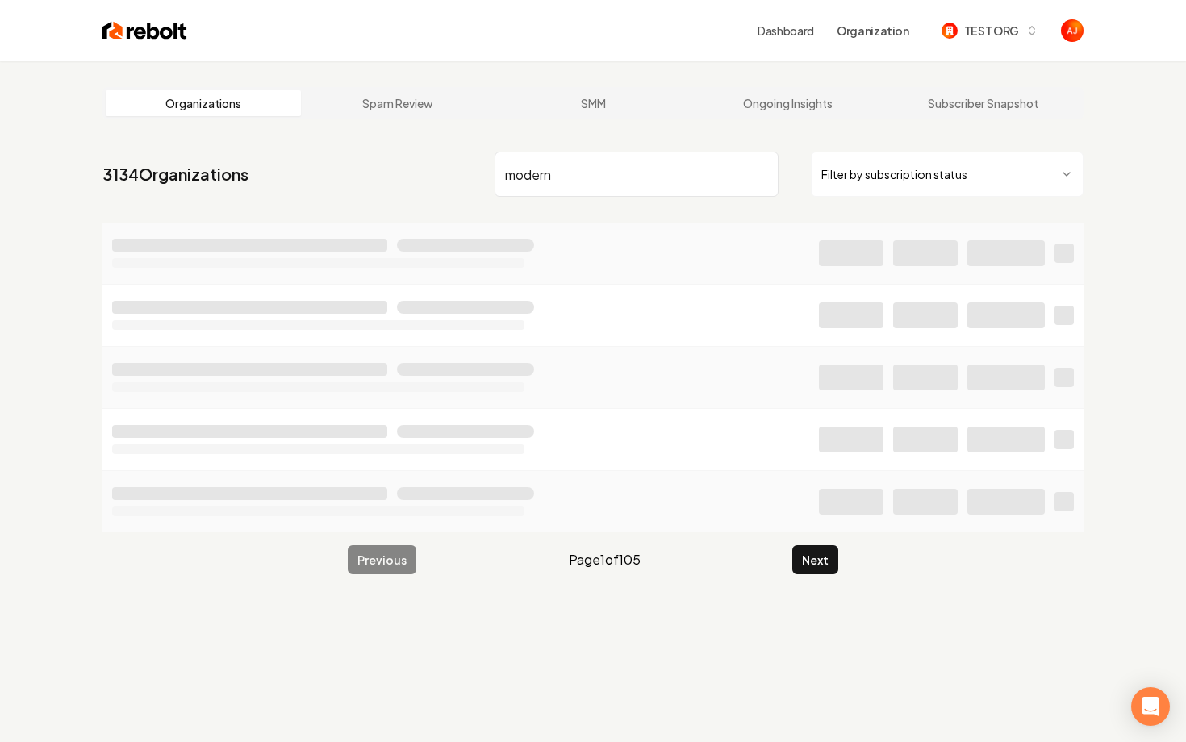
type input "modern"
click at [763, 117] on div "Organizations Spam Review SMM Ongoing Insights Subscriber Snapshot" at bounding box center [592, 103] width 981 height 32
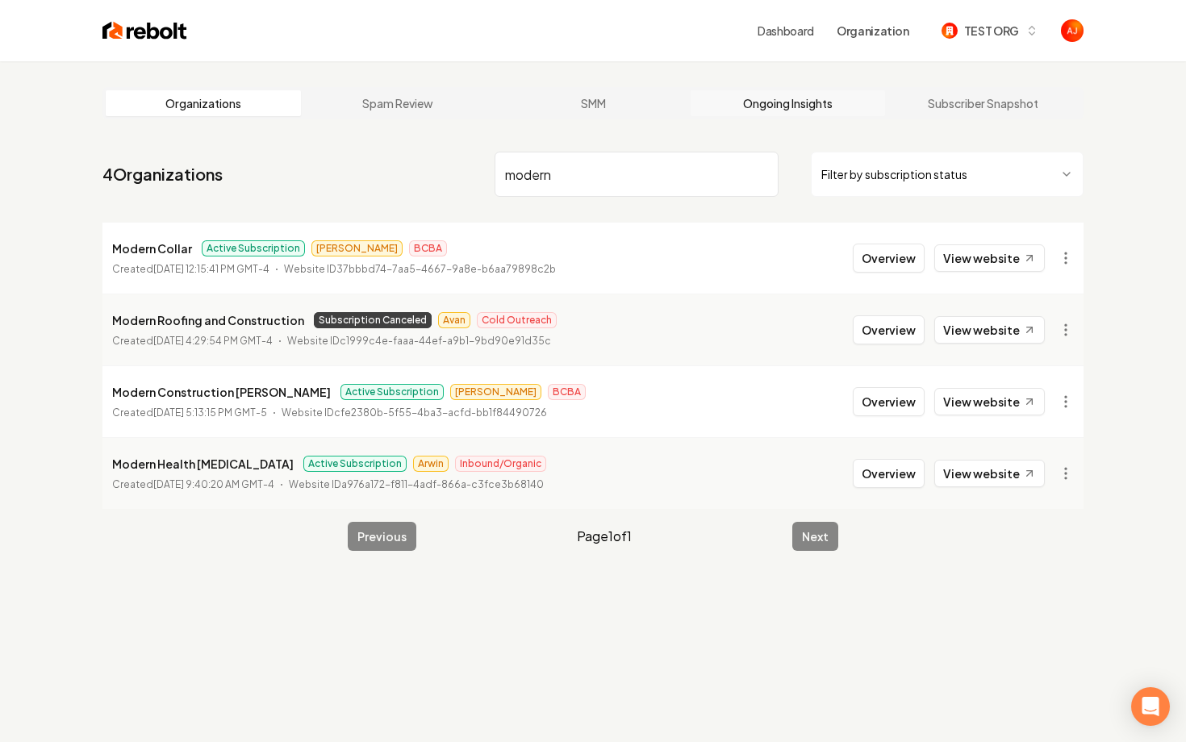
click at [776, 102] on link "Ongoing Insights" at bounding box center [788, 103] width 195 height 26
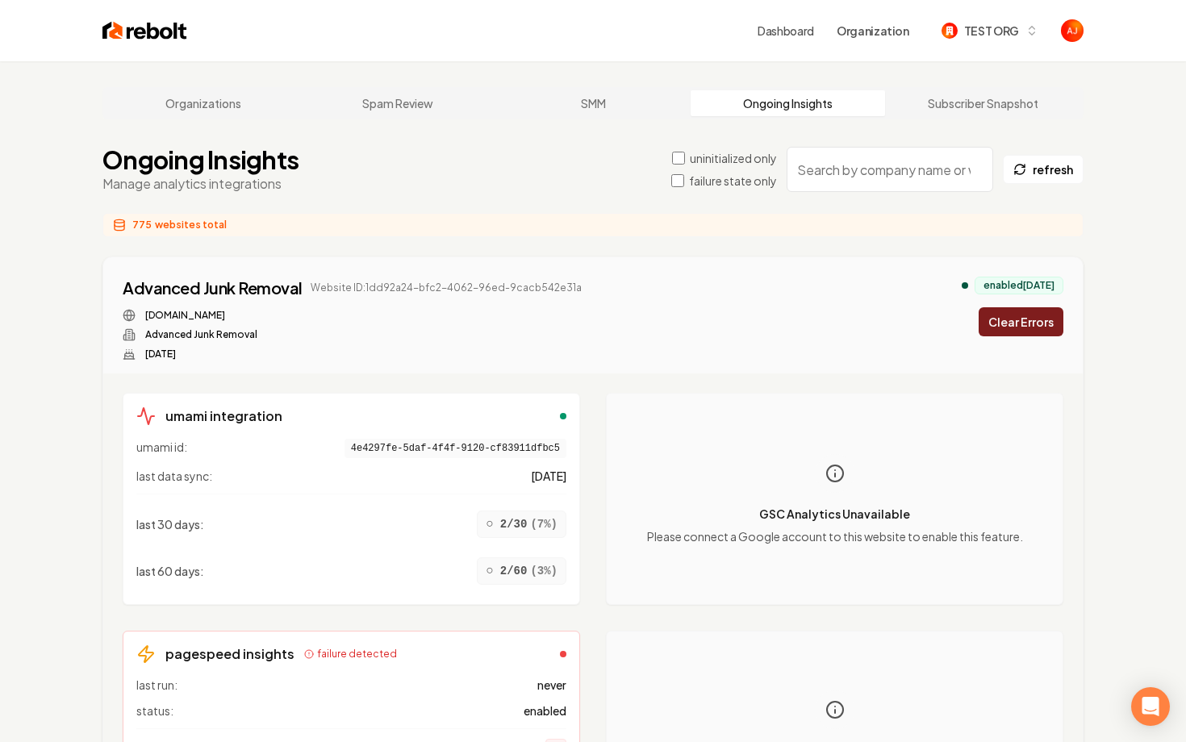
click input "search"
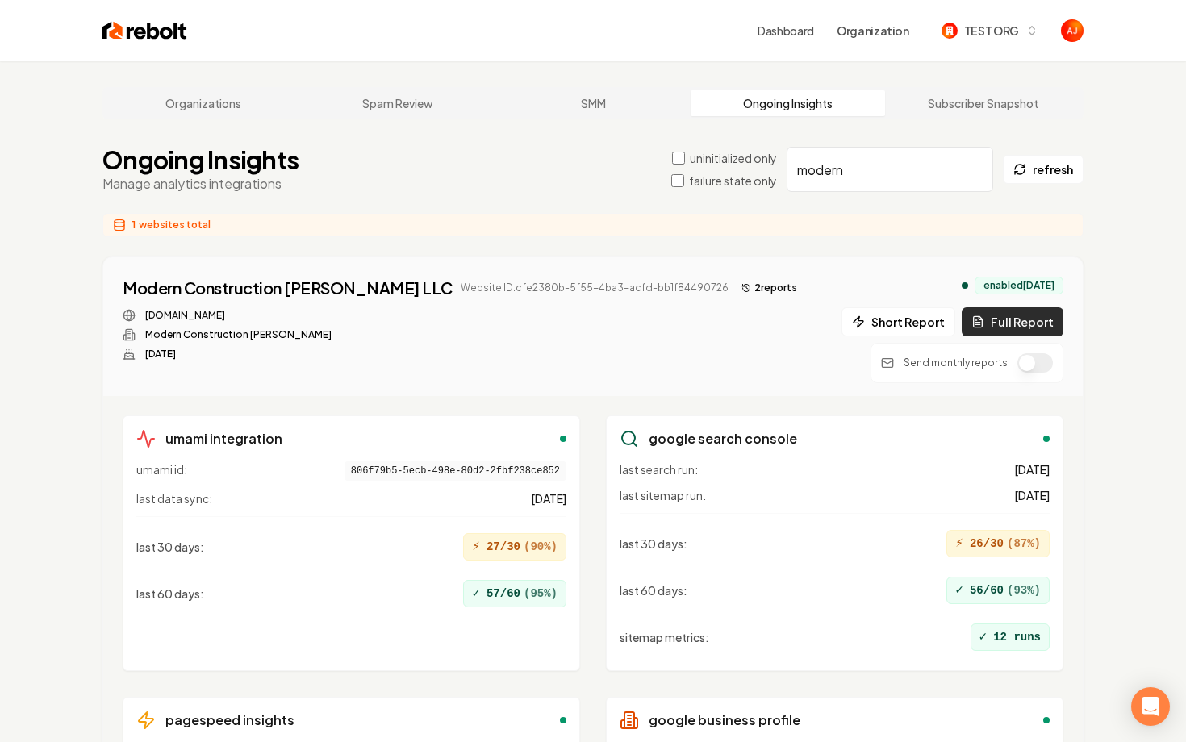
type input "modern"
click button "Full Report"
click main "Organizations Spam Review SMM Ongoing Insights Subscriber Snapshot Ongoing Insi…"
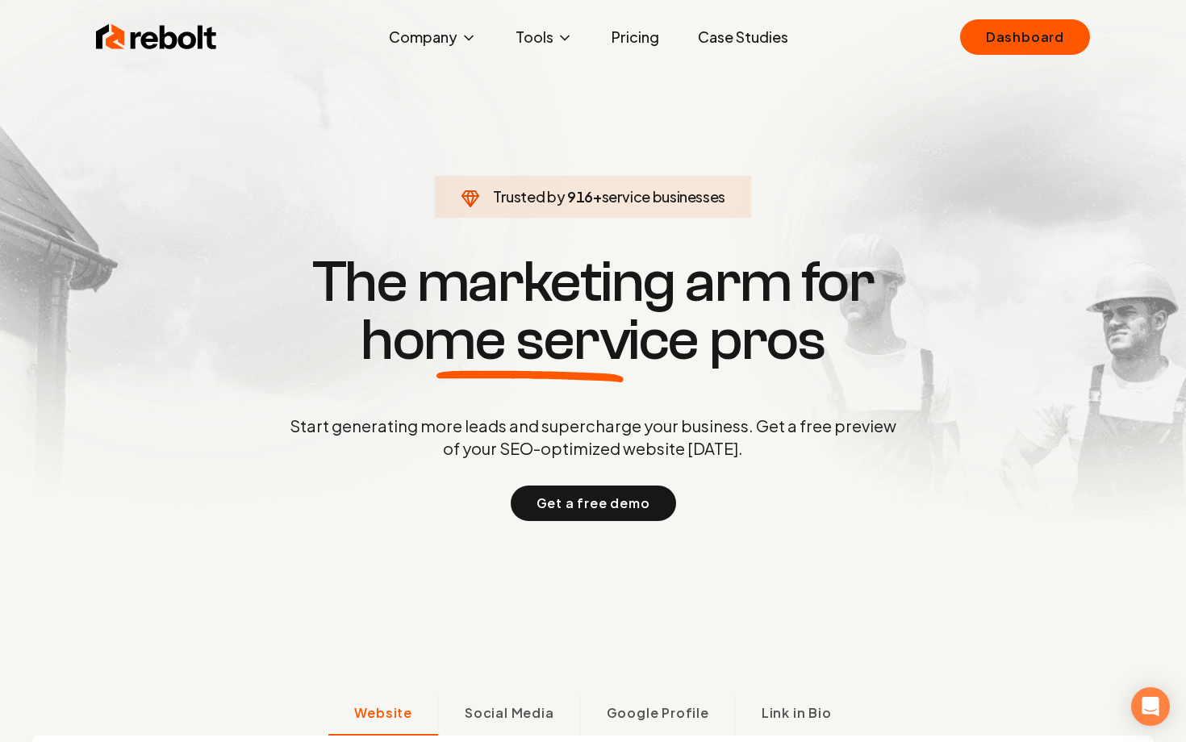
click at [1011, 60] on div "Rebolt Company About Blog Jobs Tools Google Review QR Code Generator Google Bus…" at bounding box center [593, 37] width 1033 height 48
click at [1101, 29] on div "Rebolt Company About Blog Jobs Tools Google Review QR Code Generator Google Bus…" at bounding box center [593, 37] width 1033 height 48
click at [1015, 34] on link "Dashboard" at bounding box center [1025, 37] width 130 height 36
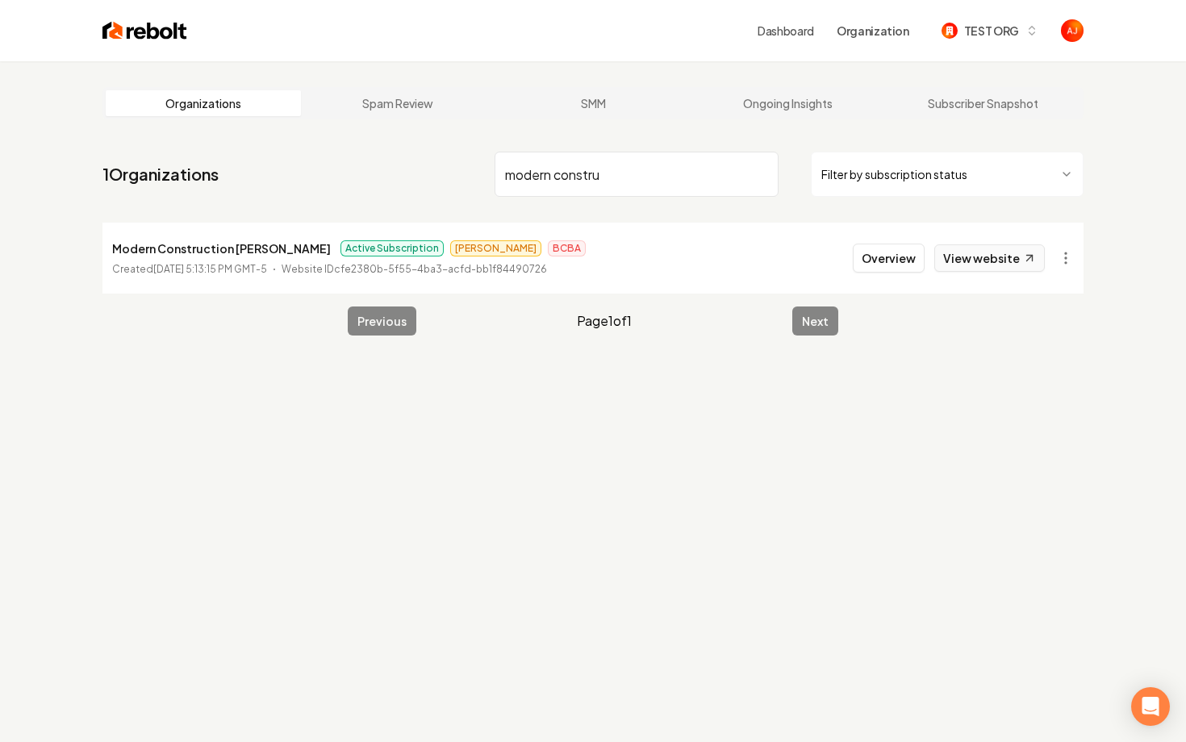
type input "modern constru"
click at [958, 264] on link "View website" at bounding box center [990, 258] width 111 height 27
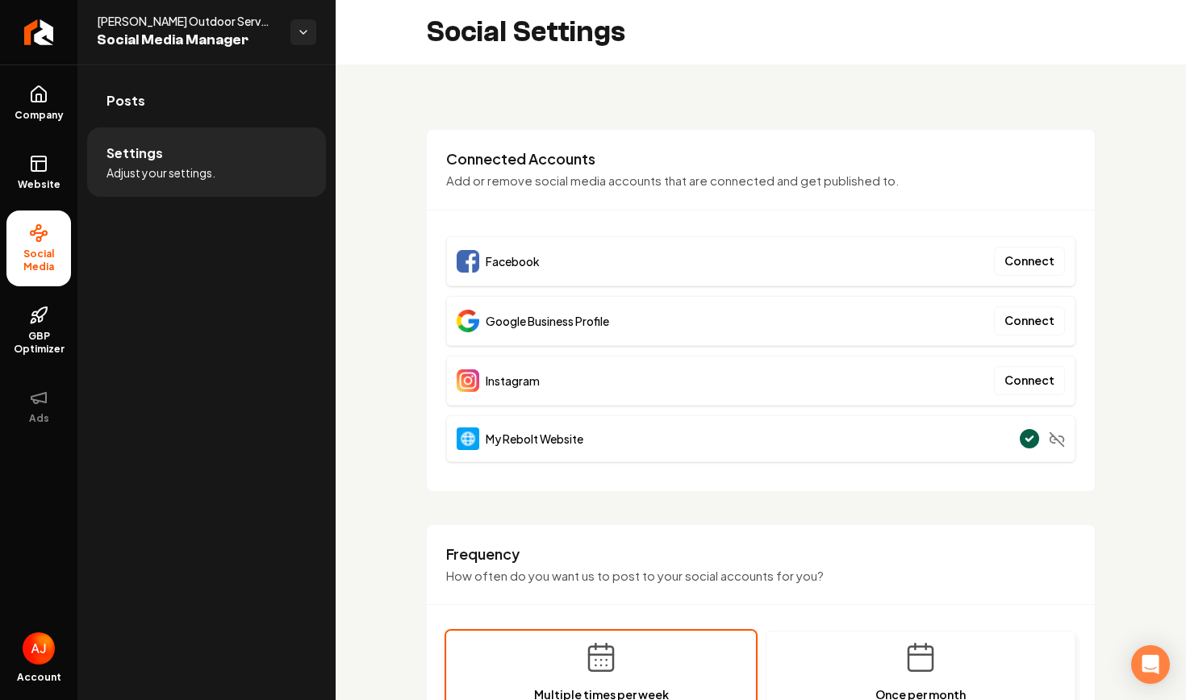
click at [959, 322] on div "Google Business Profile Connect" at bounding box center [760, 321] width 629 height 50
click at [1024, 323] on button "Connect" at bounding box center [1029, 321] width 71 height 29
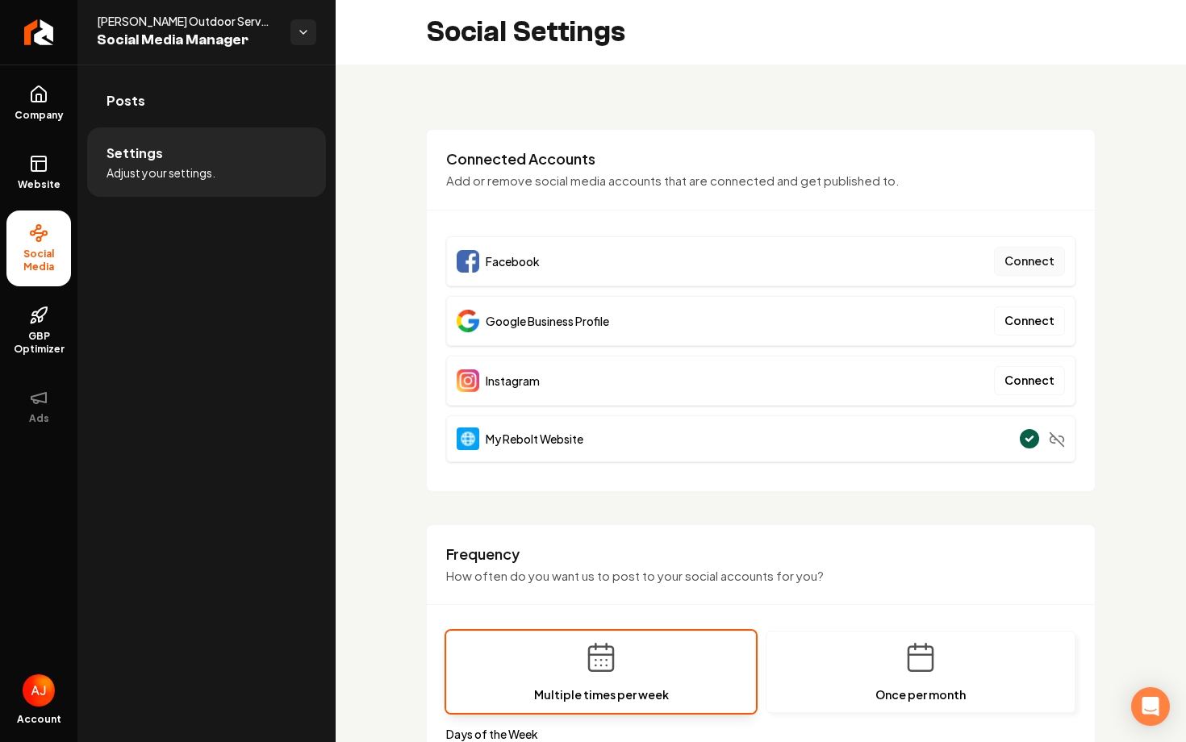
click at [1018, 266] on button "Connect" at bounding box center [1029, 261] width 71 height 29
click at [1043, 326] on button "Connect" at bounding box center [1029, 321] width 71 height 29
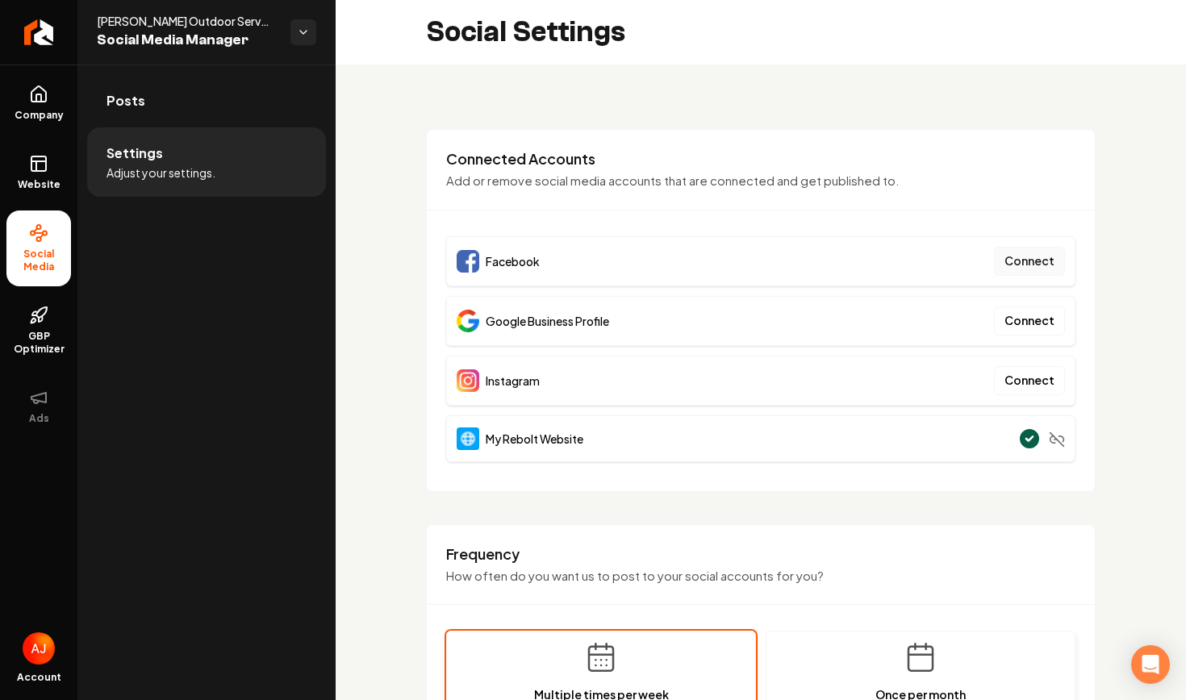
click at [1014, 267] on button "Connect" at bounding box center [1029, 261] width 71 height 29
click at [1018, 265] on button "Connect" at bounding box center [1029, 261] width 71 height 29
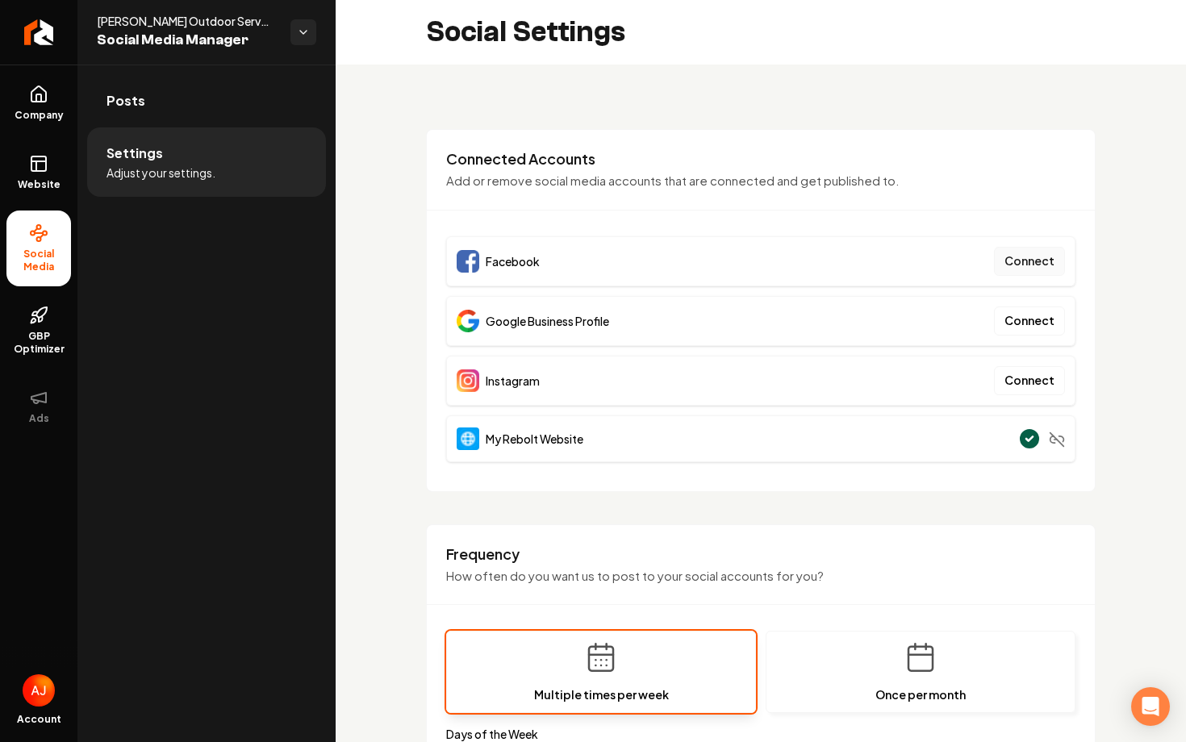
click at [1023, 266] on button "Connect" at bounding box center [1029, 261] width 71 height 29
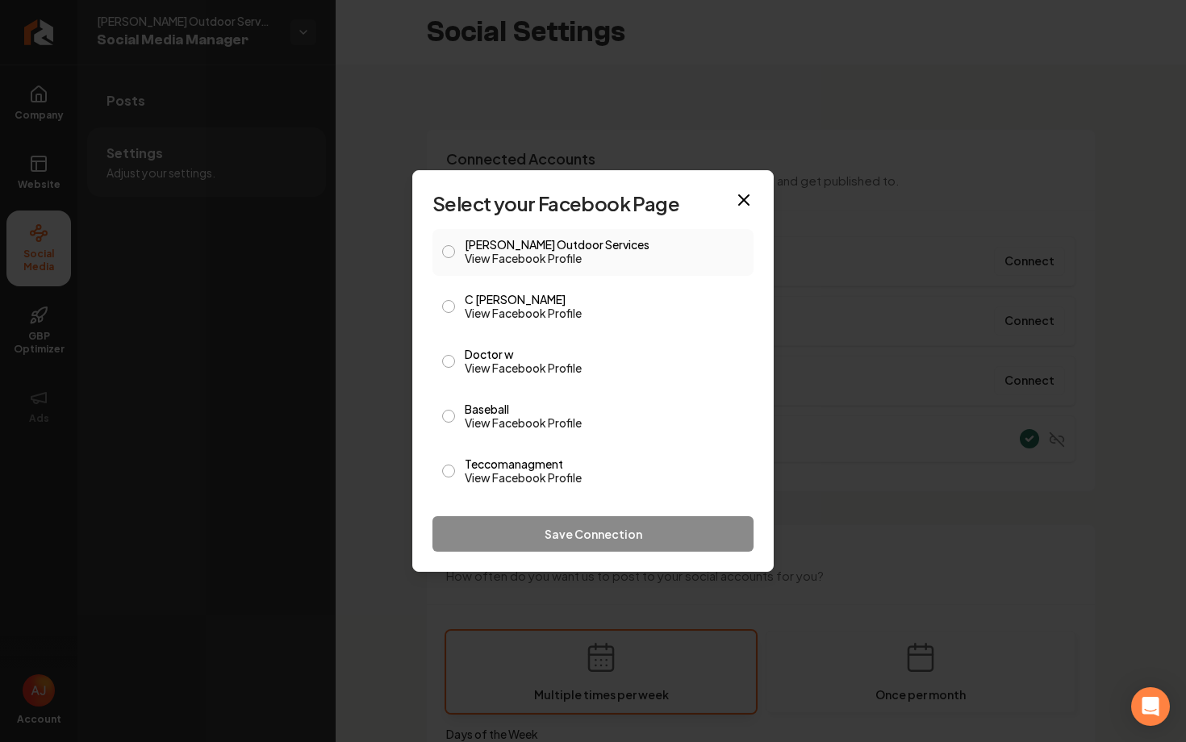
click at [443, 250] on button "Woolf Outdoor Services View Facebook Profile" at bounding box center [448, 251] width 13 height 13
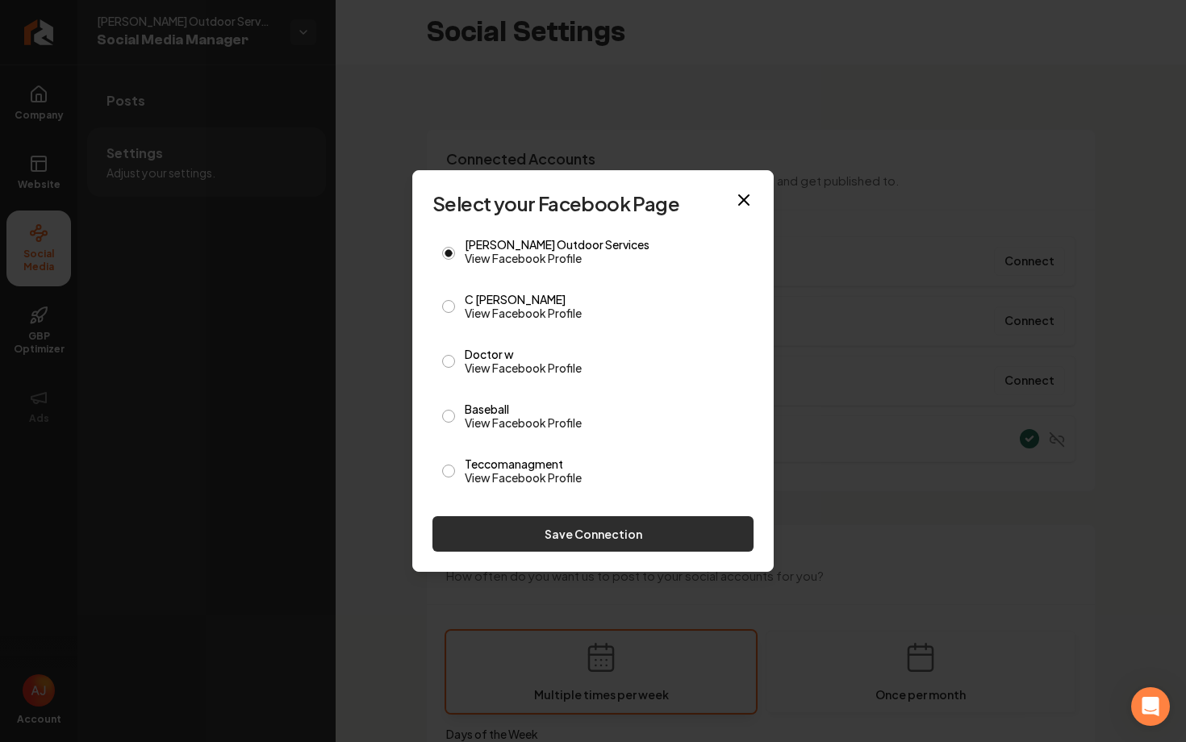
click at [605, 540] on button "Save Connection" at bounding box center [593, 534] width 321 height 36
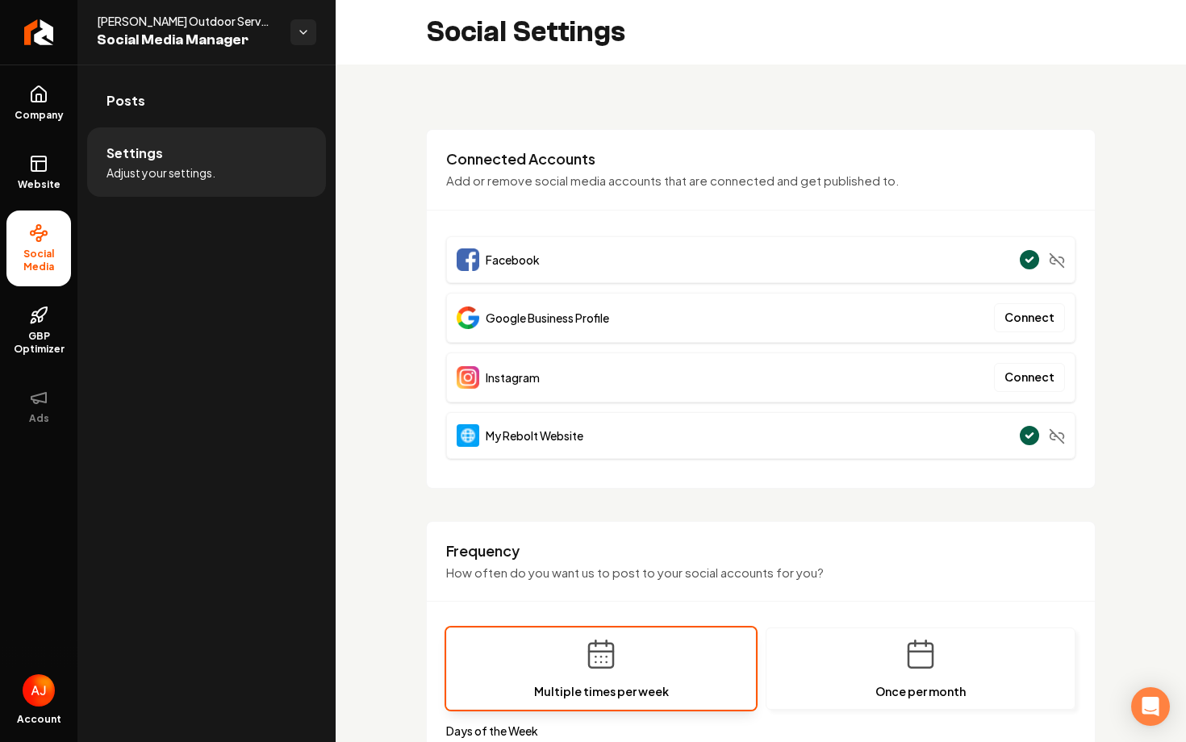
click at [780, 236] on div "Facebook" at bounding box center [760, 259] width 629 height 47
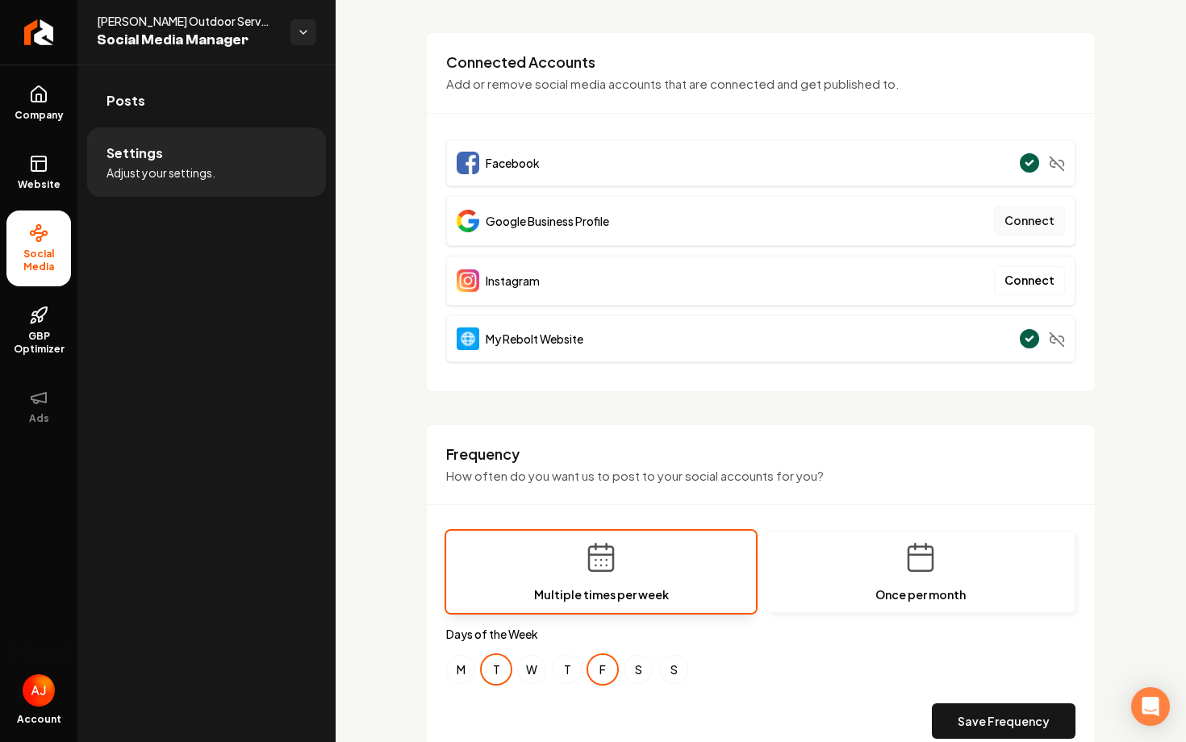
click at [1022, 226] on button "Connect" at bounding box center [1029, 221] width 71 height 29
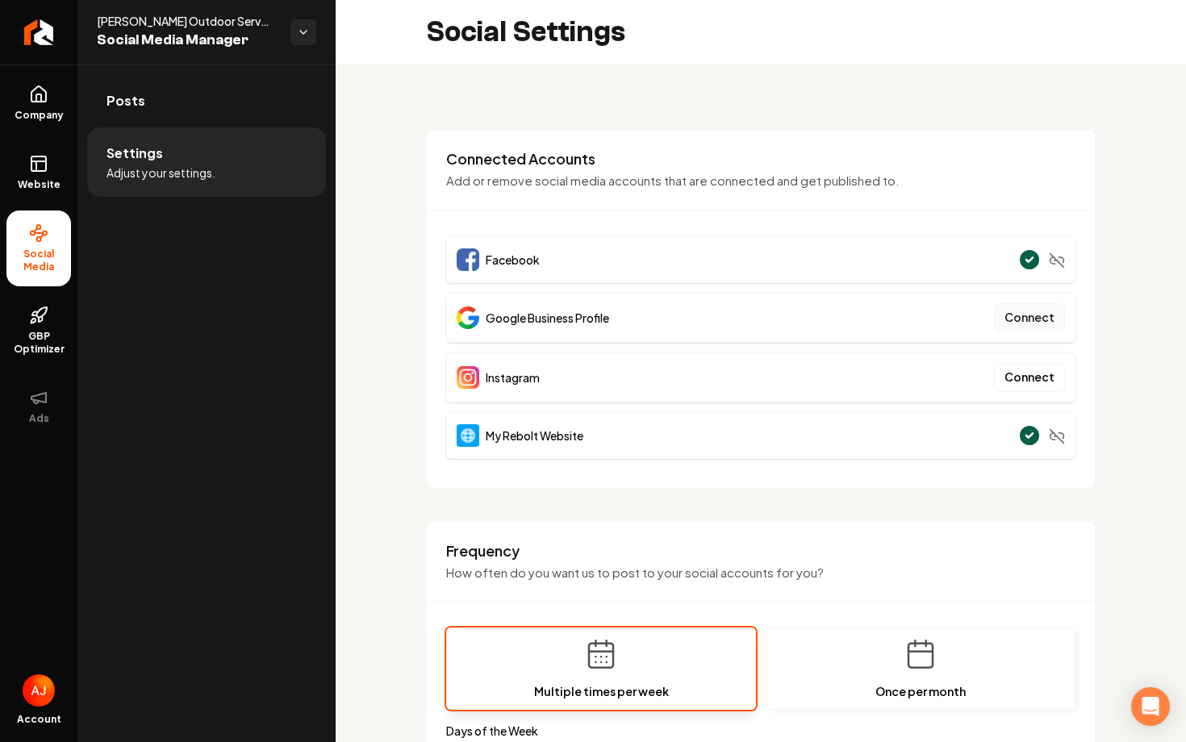
click at [1023, 327] on button "Connect" at bounding box center [1029, 317] width 71 height 29
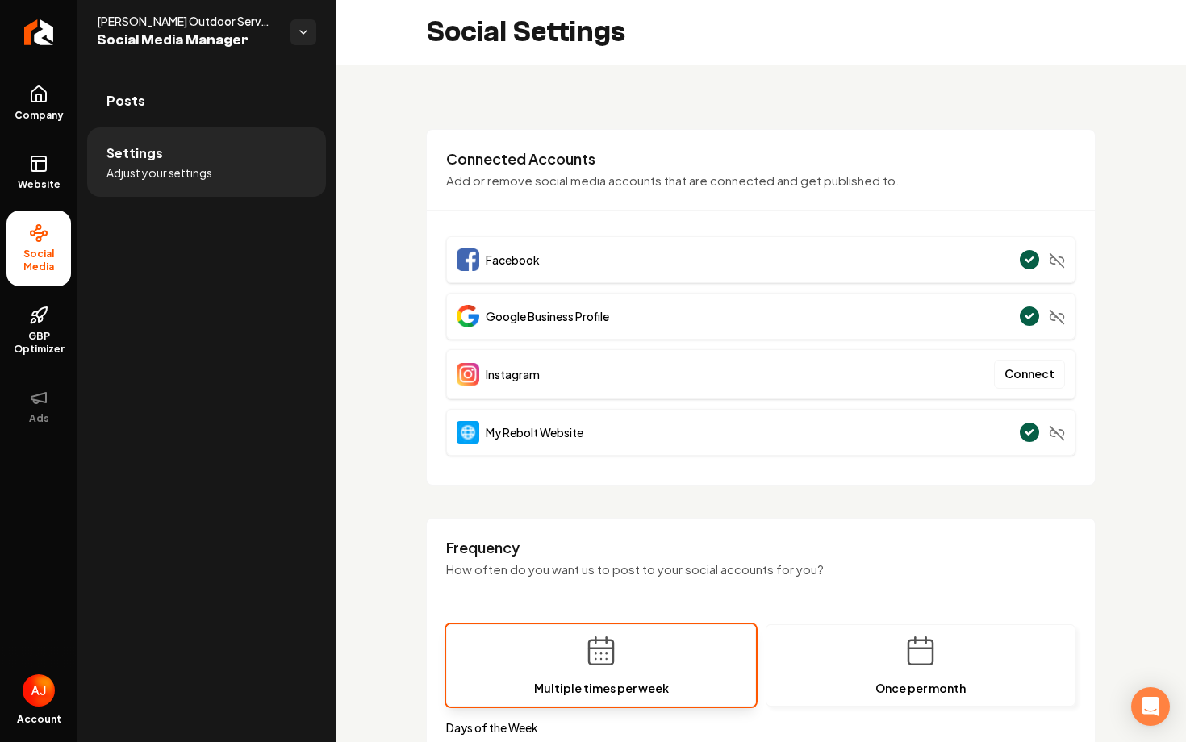
click at [1144, 316] on div "**********" at bounding box center [761, 756] width 851 height 1383
click at [1040, 380] on button "Connect" at bounding box center [1029, 374] width 71 height 29
click at [1009, 373] on button "Connect" at bounding box center [1029, 374] width 71 height 29
click at [1006, 374] on button "Connect" at bounding box center [1029, 374] width 71 height 29
click at [1013, 374] on button "Connect" at bounding box center [1029, 374] width 71 height 29
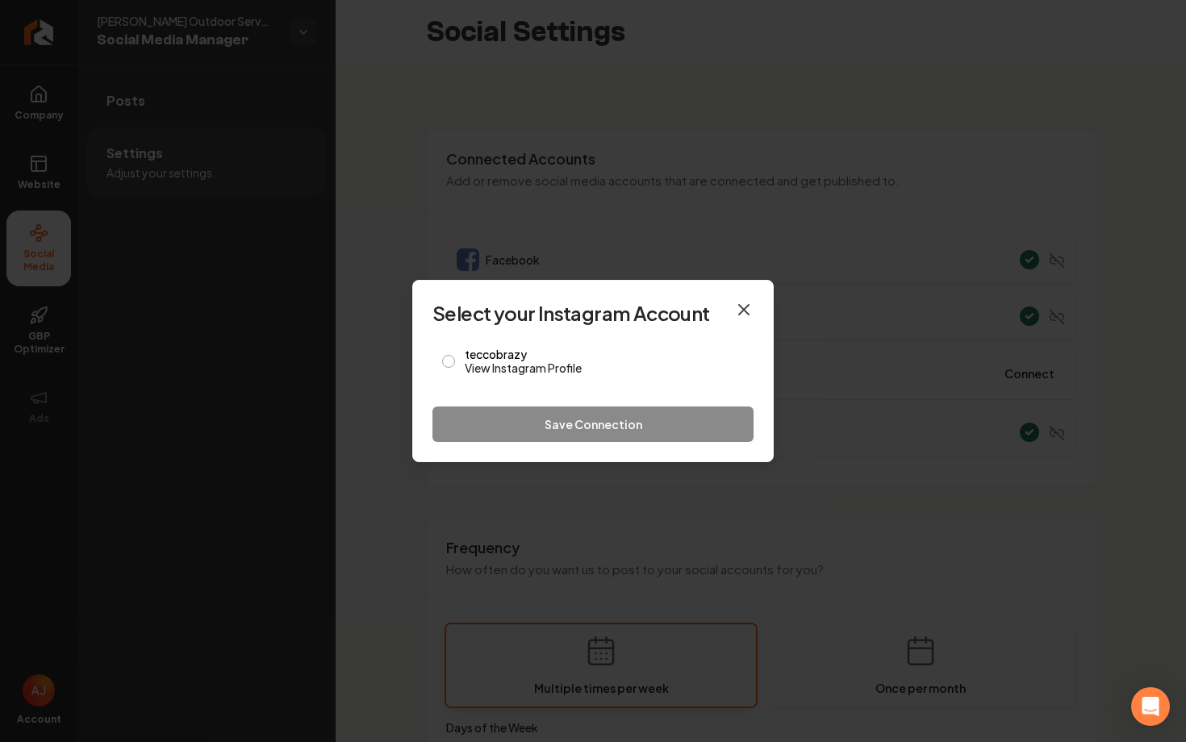
click at [742, 307] on icon "button" at bounding box center [744, 310] width 10 height 10
click at [739, 315] on icon "button" at bounding box center [744, 310] width 10 height 10
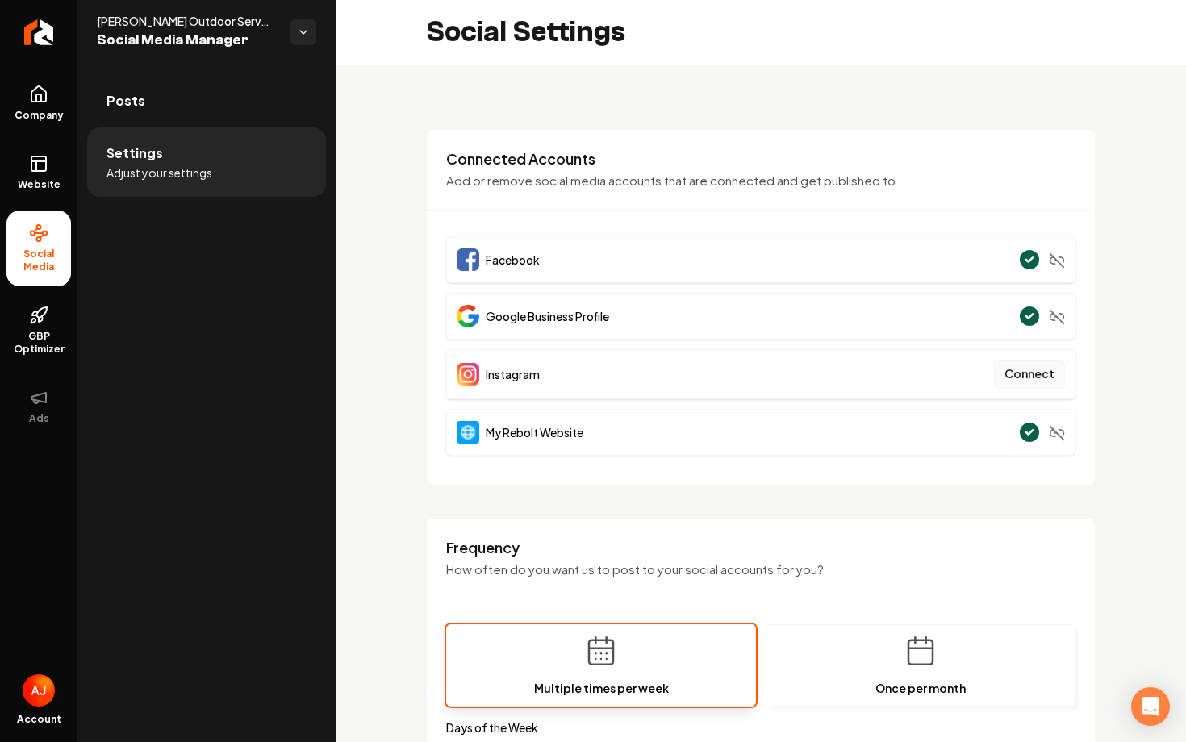
click at [1028, 366] on button "Connect" at bounding box center [1029, 374] width 71 height 29
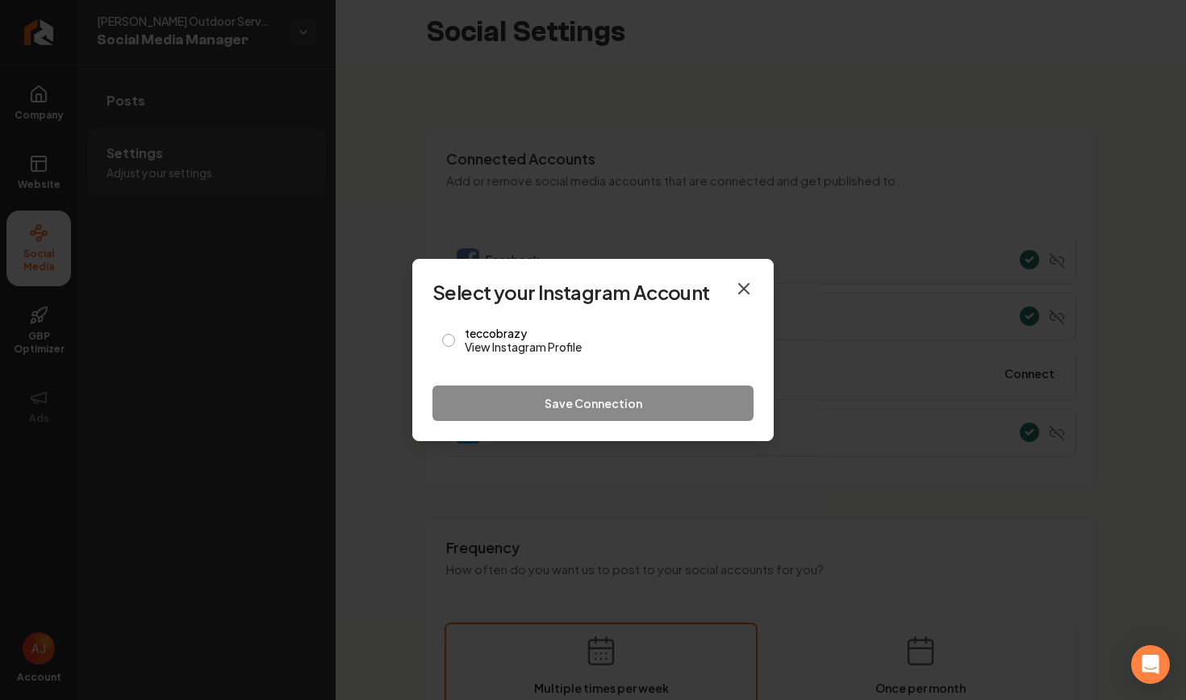
click at [743, 293] on icon "button" at bounding box center [743, 288] width 19 height 19
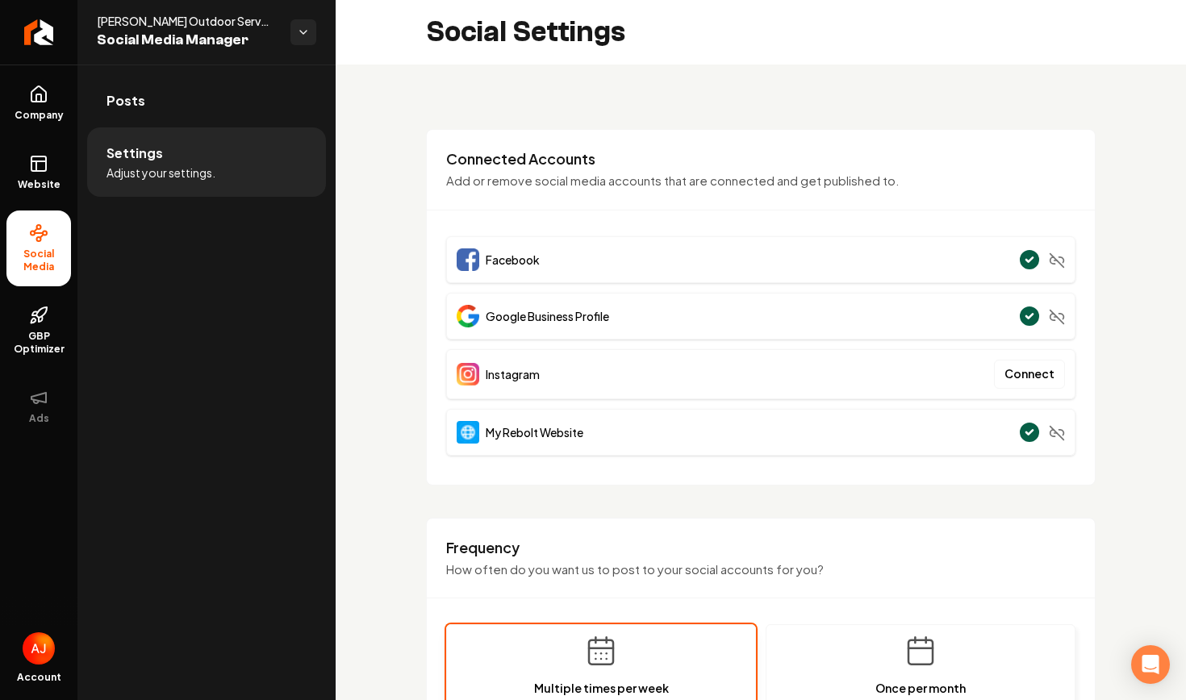
click at [670, 253] on div "Facebook" at bounding box center [760, 259] width 629 height 47
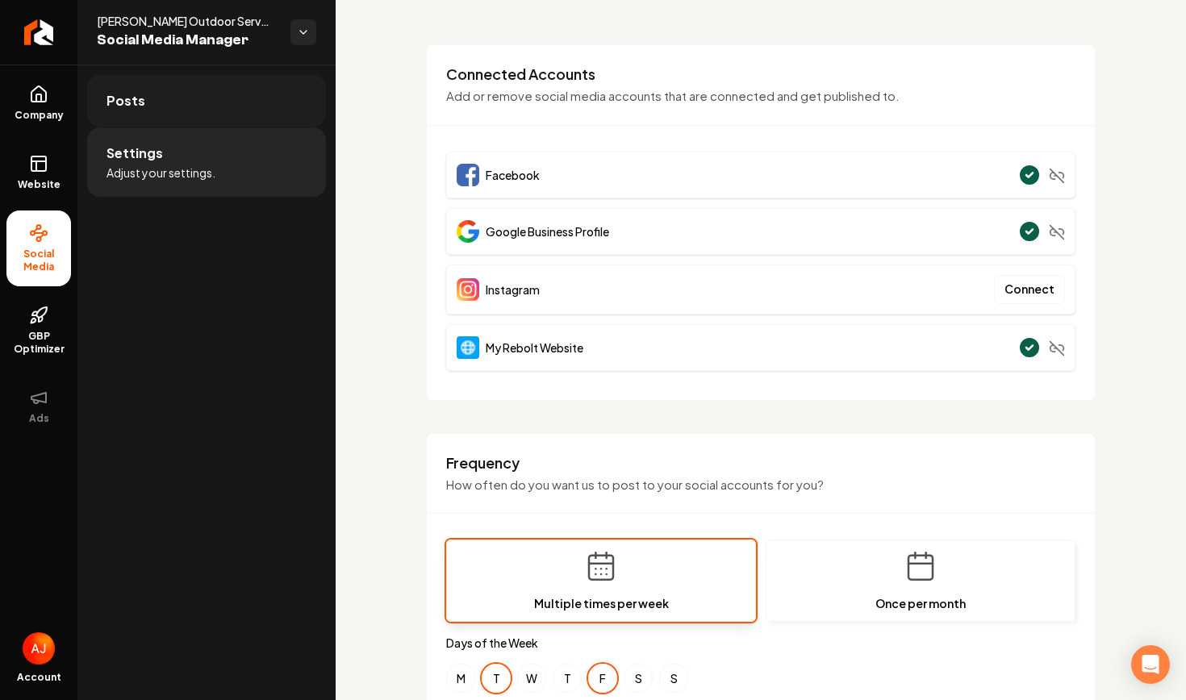
click at [141, 106] on link "Posts" at bounding box center [206, 101] width 239 height 52
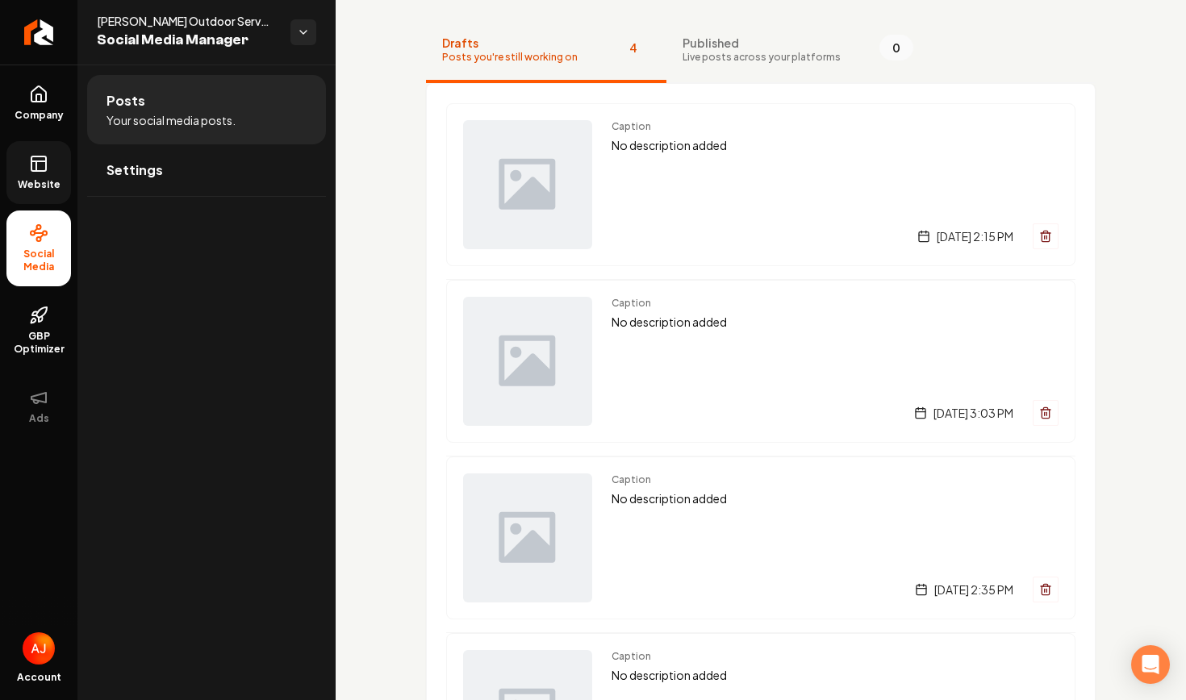
click at [34, 174] on link "Website" at bounding box center [38, 172] width 65 height 63
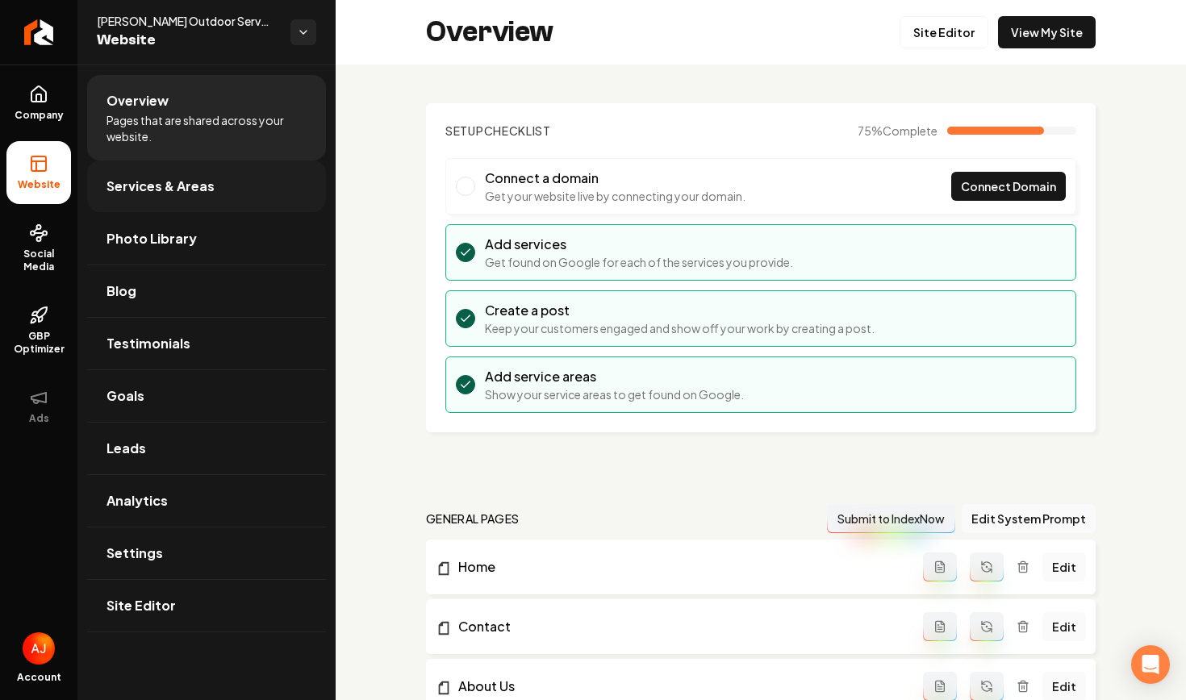
click at [149, 179] on span "Services & Areas" at bounding box center [161, 186] width 108 height 19
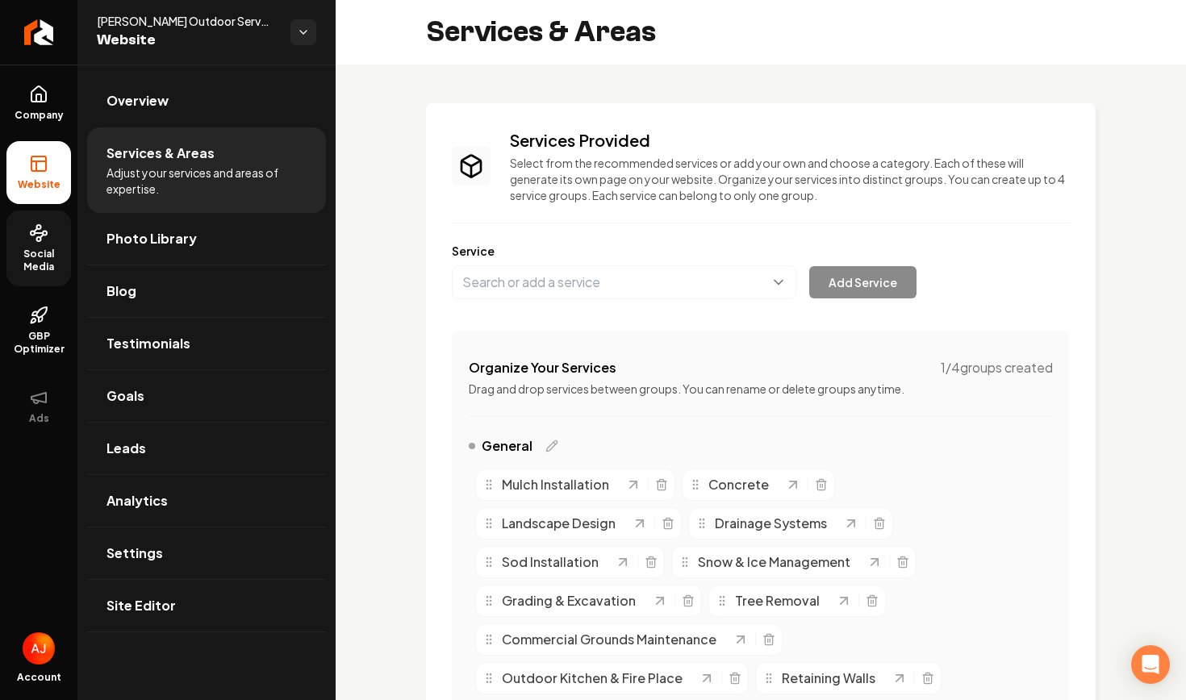
click at [47, 237] on icon at bounding box center [38, 233] width 19 height 19
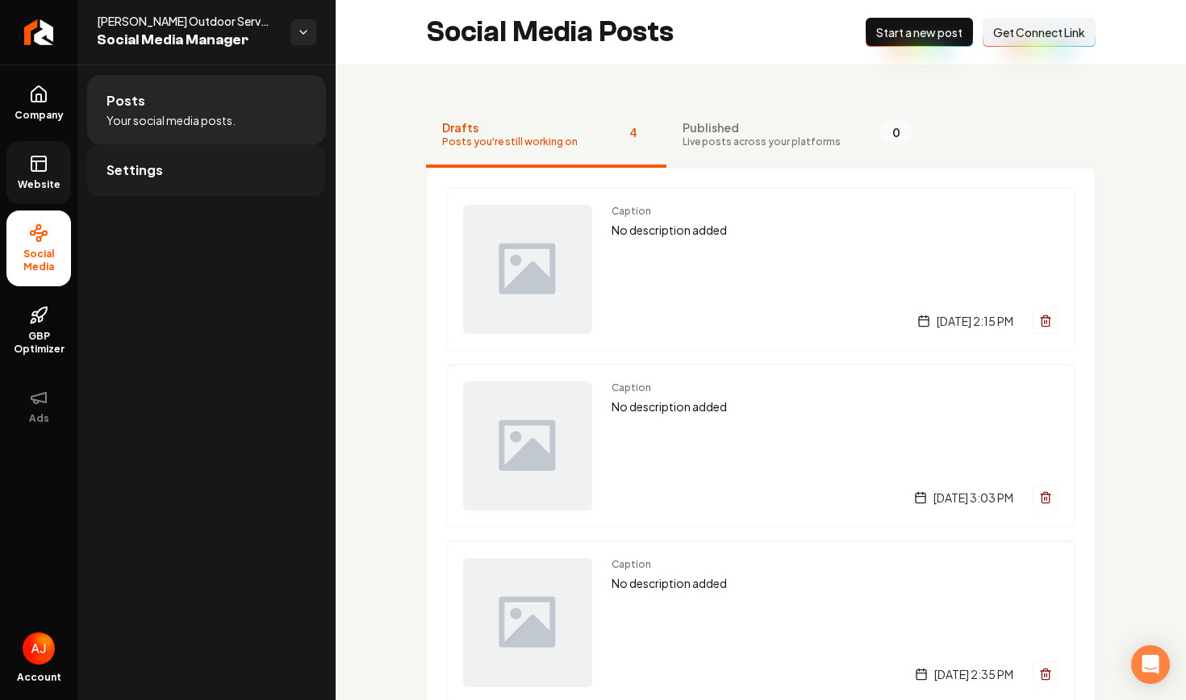
click at [123, 178] on span "Settings" at bounding box center [135, 170] width 56 height 19
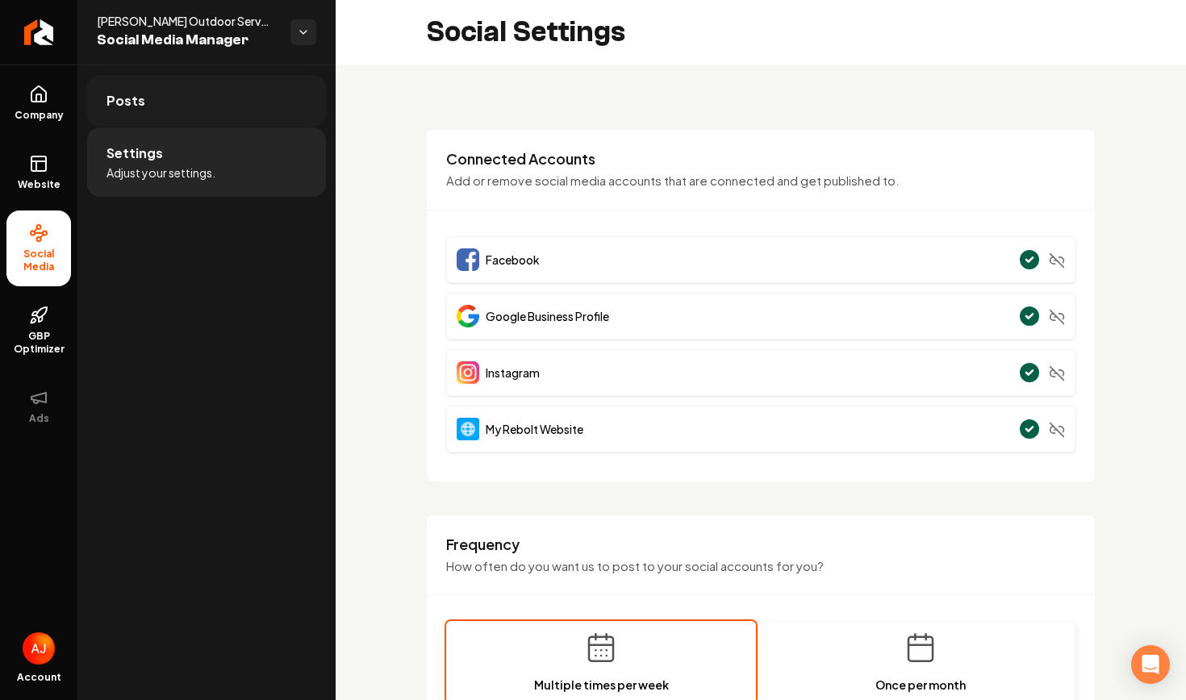
click at [199, 101] on link "Posts" at bounding box center [206, 101] width 239 height 52
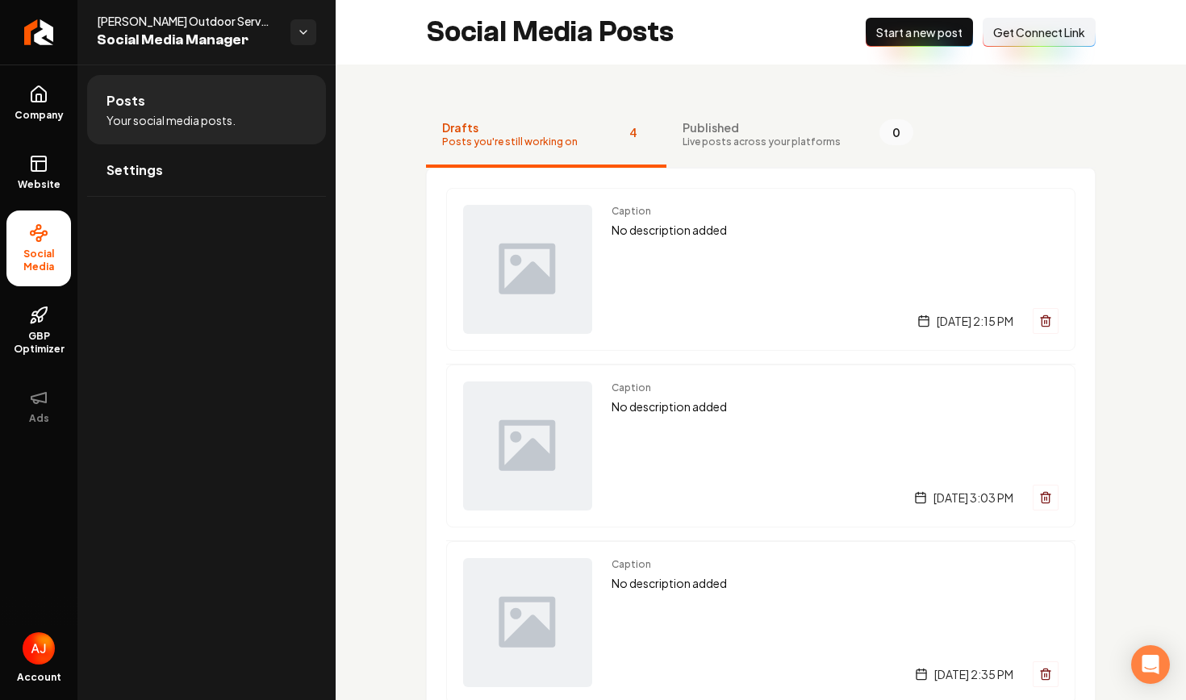
click at [918, 34] on span "Start a new post" at bounding box center [919, 32] width 86 height 16
click at [50, 165] on link "Website" at bounding box center [38, 172] width 65 height 63
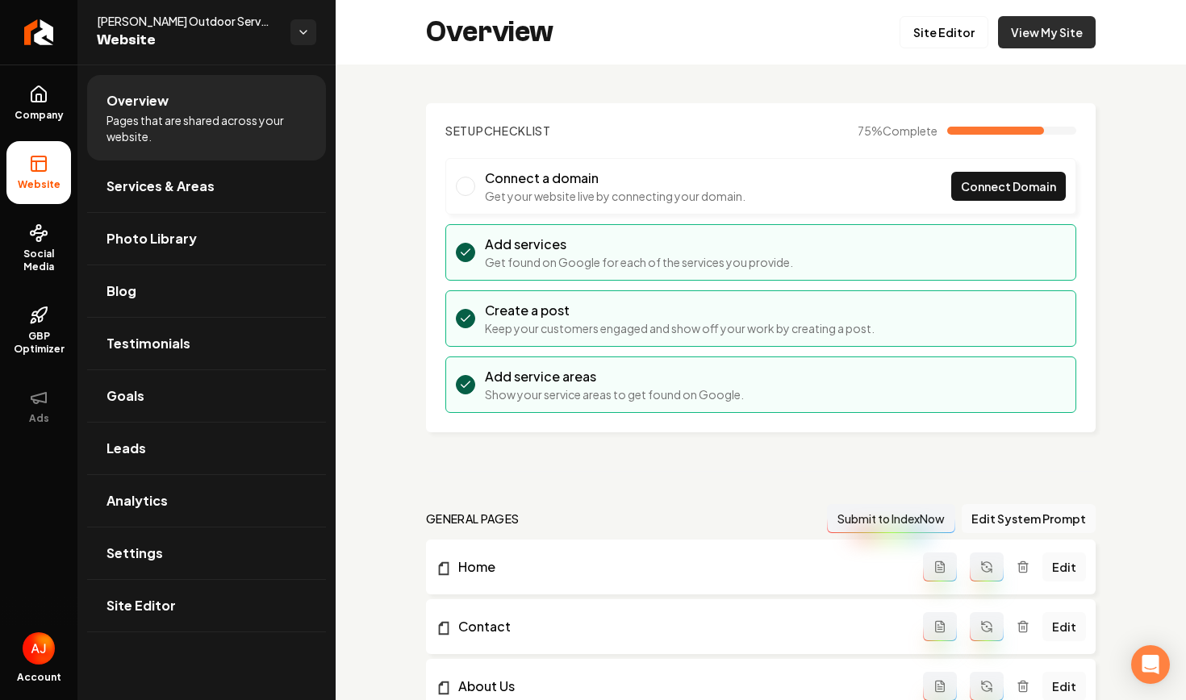
click at [1039, 43] on link "View My Site" at bounding box center [1047, 32] width 98 height 32
click at [36, 111] on span "Company" at bounding box center [39, 115] width 62 height 13
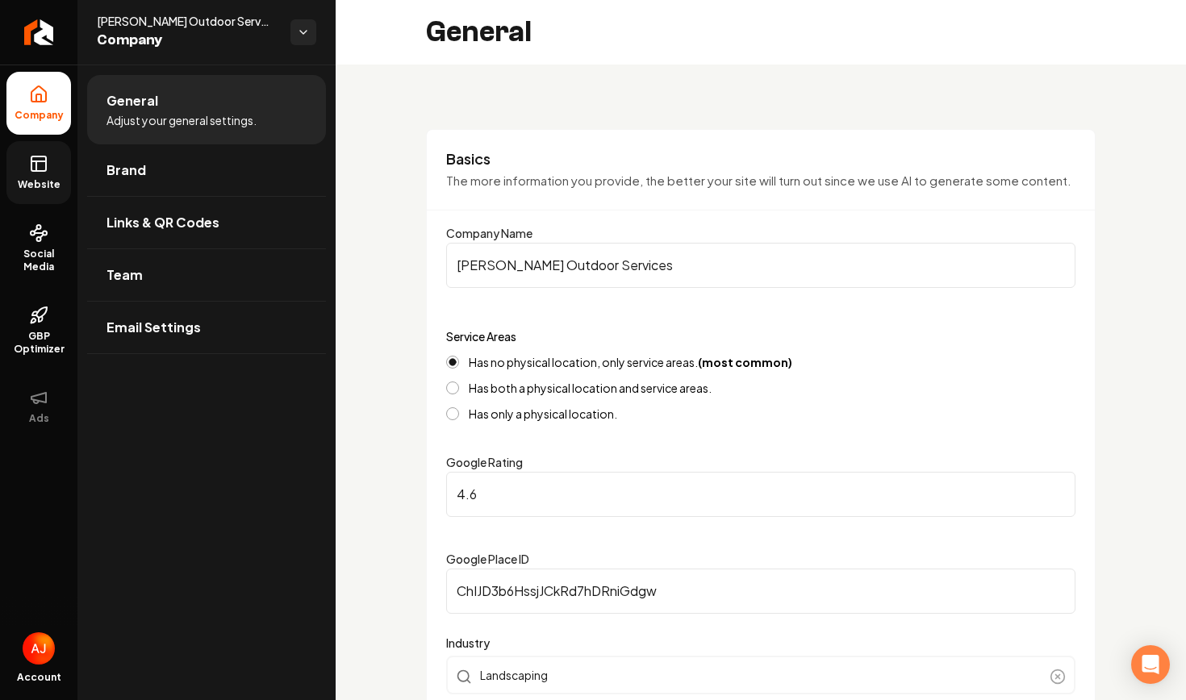
click at [36, 182] on span "Website" at bounding box center [39, 184] width 56 height 13
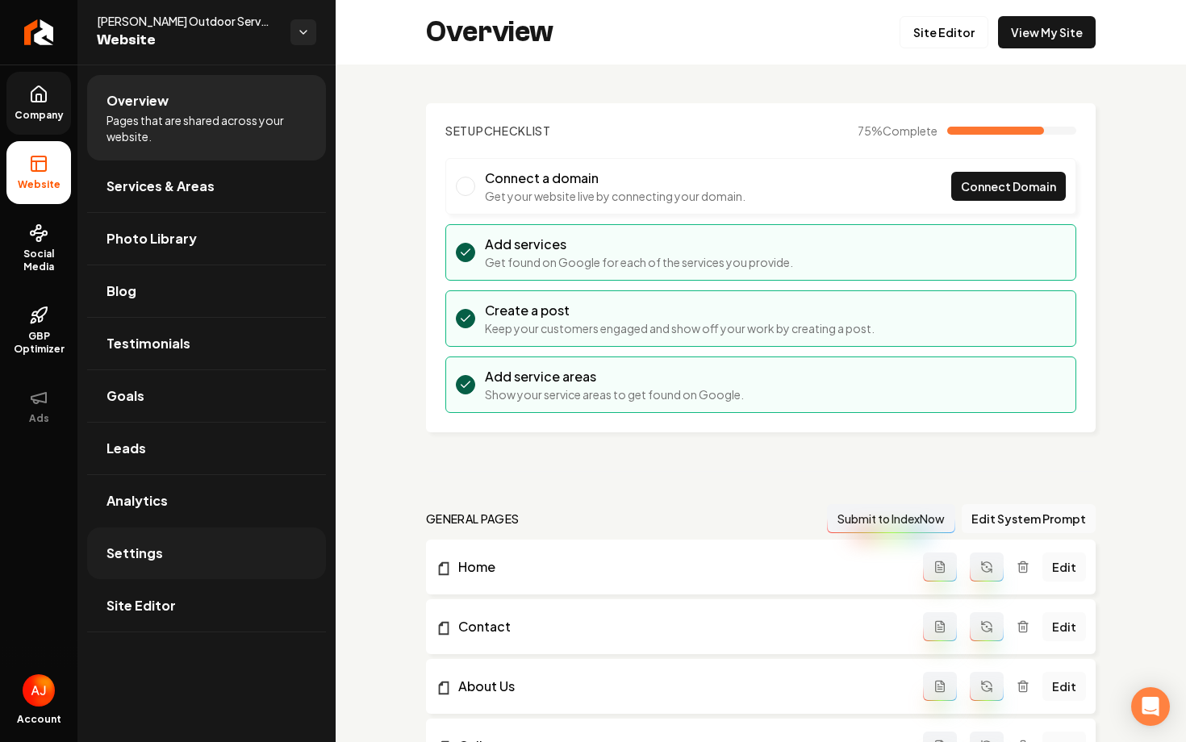
click at [175, 555] on link "Settings" at bounding box center [206, 554] width 239 height 52
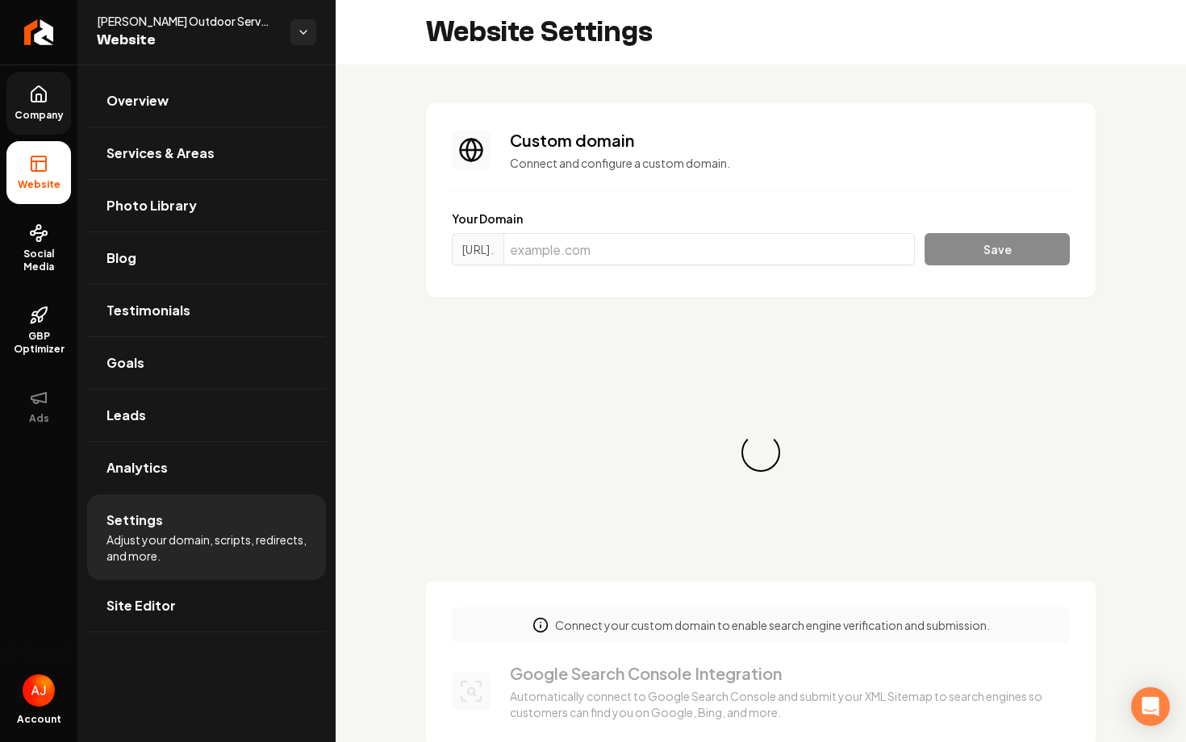
scroll to position [145, 0]
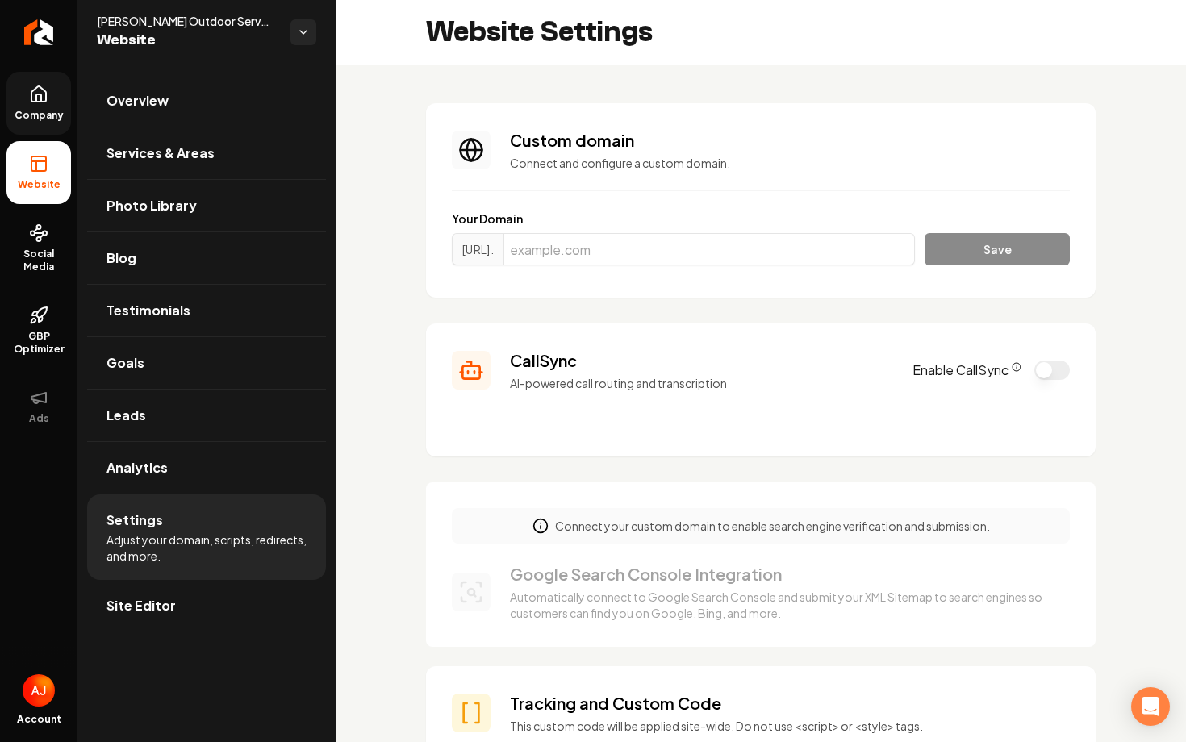
click at [45, 102] on icon at bounding box center [38, 94] width 19 height 19
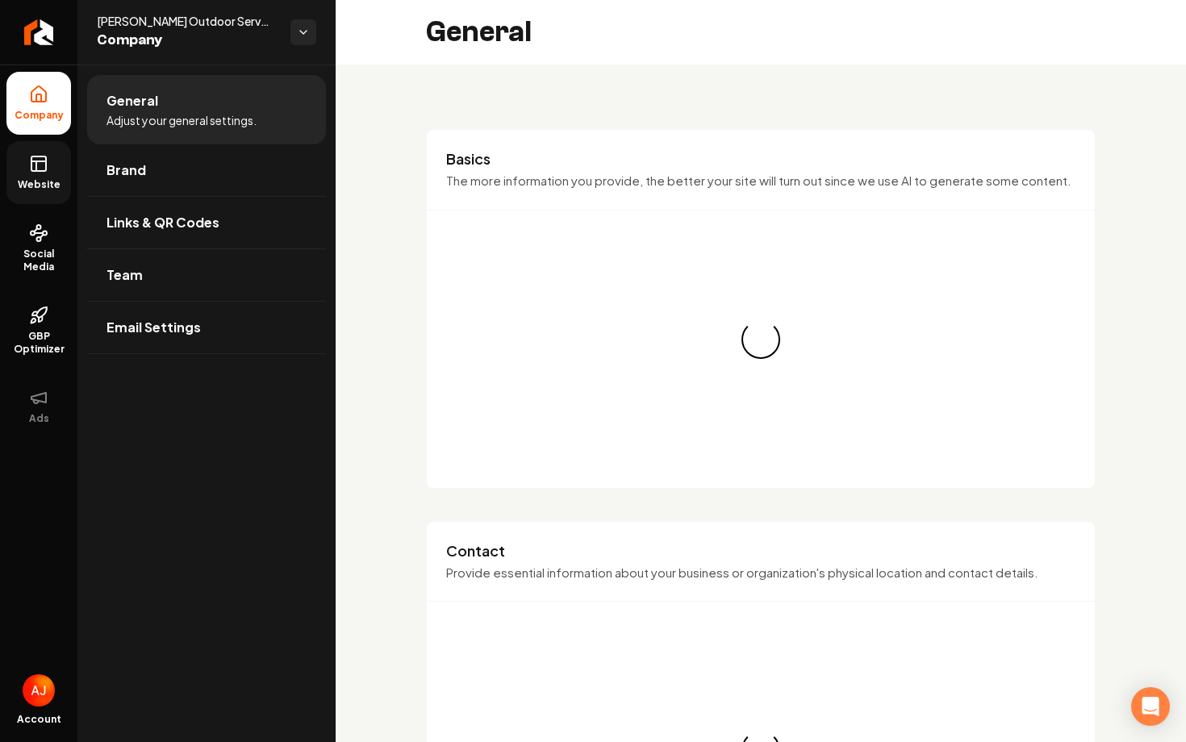
click at [44, 169] on icon at bounding box center [38, 163] width 19 height 19
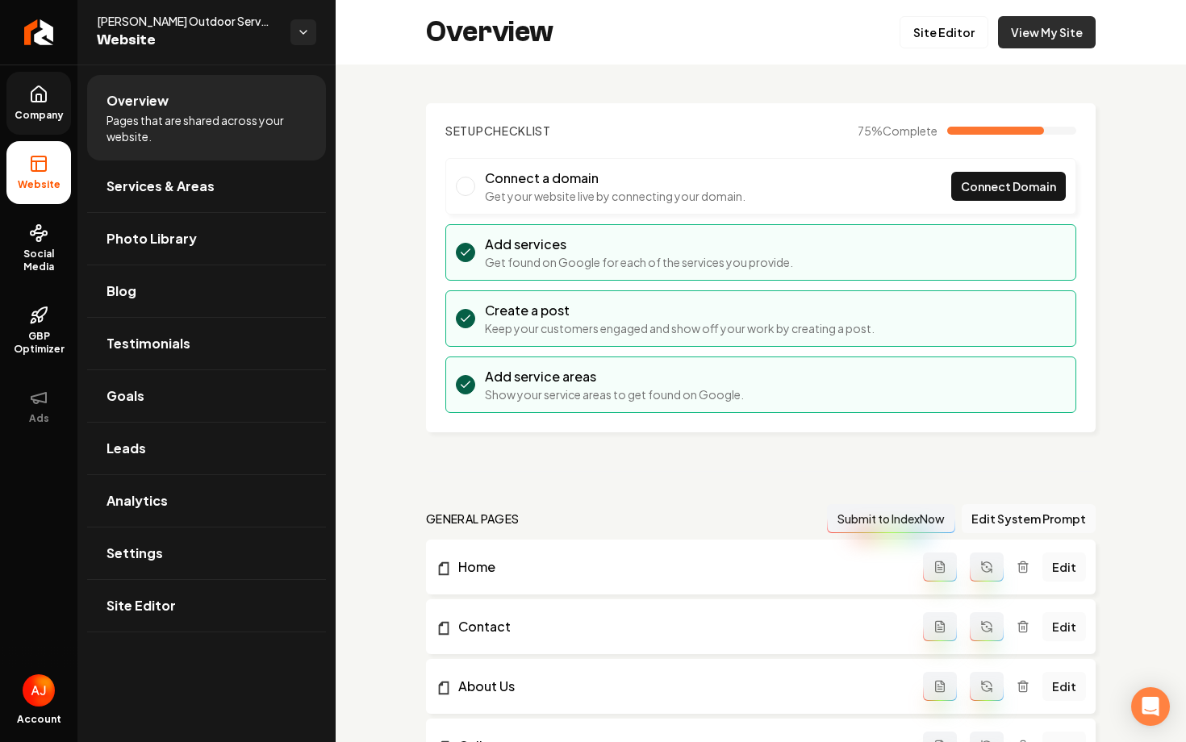
click at [1041, 40] on link "View My Site" at bounding box center [1047, 32] width 98 height 32
click at [190, 535] on link "Settings" at bounding box center [206, 554] width 239 height 52
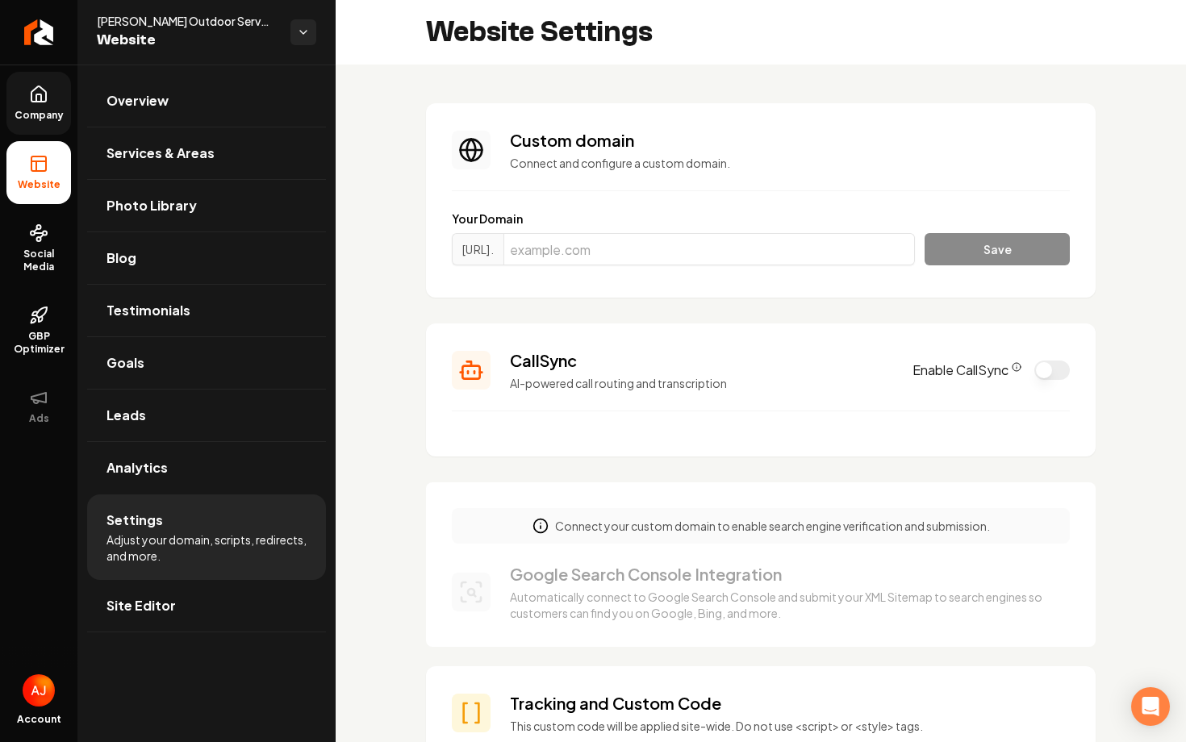
scroll to position [145, 0]
click at [1052, 373] on button "Enable CallSync" at bounding box center [1053, 370] width 36 height 19
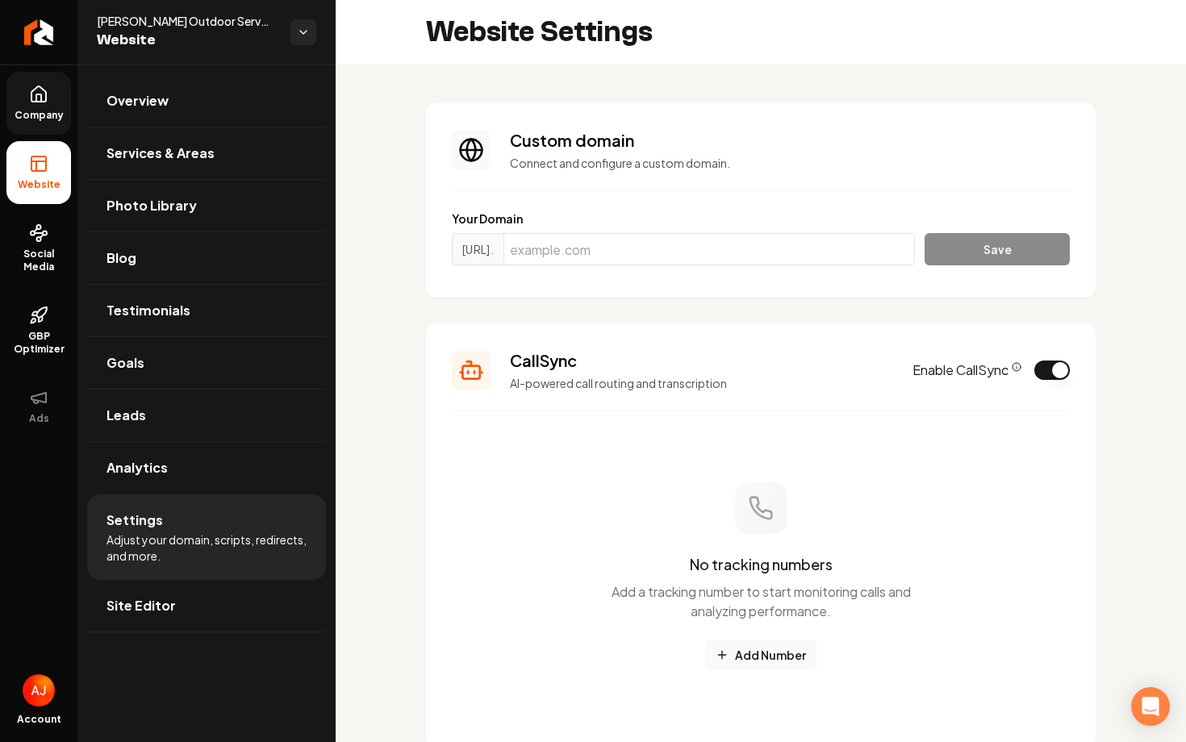
click at [762, 649] on button "Add Number" at bounding box center [760, 655] width 111 height 29
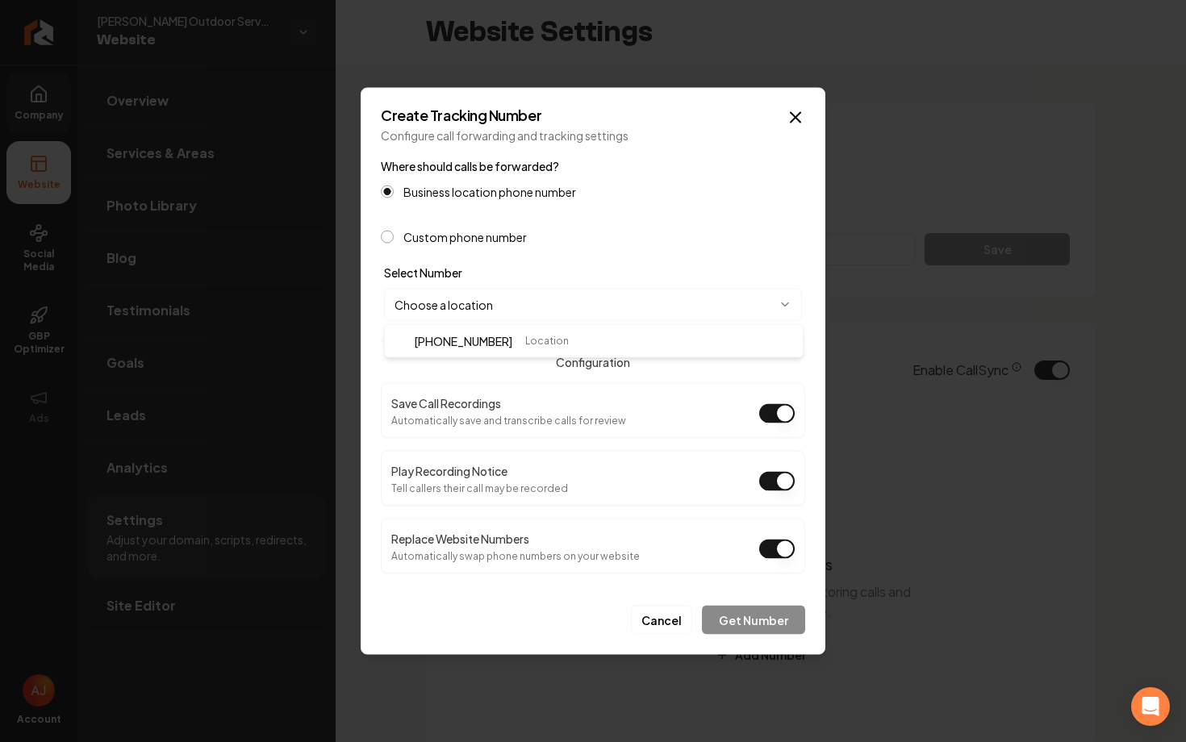
click at [638, 308] on body "Company Website Social Media GBP Optimizer Ads Account Woolf Outdoor Services W…" at bounding box center [593, 371] width 1186 height 742
select select "**********"
click at [746, 623] on button "Get Number" at bounding box center [753, 620] width 103 height 29
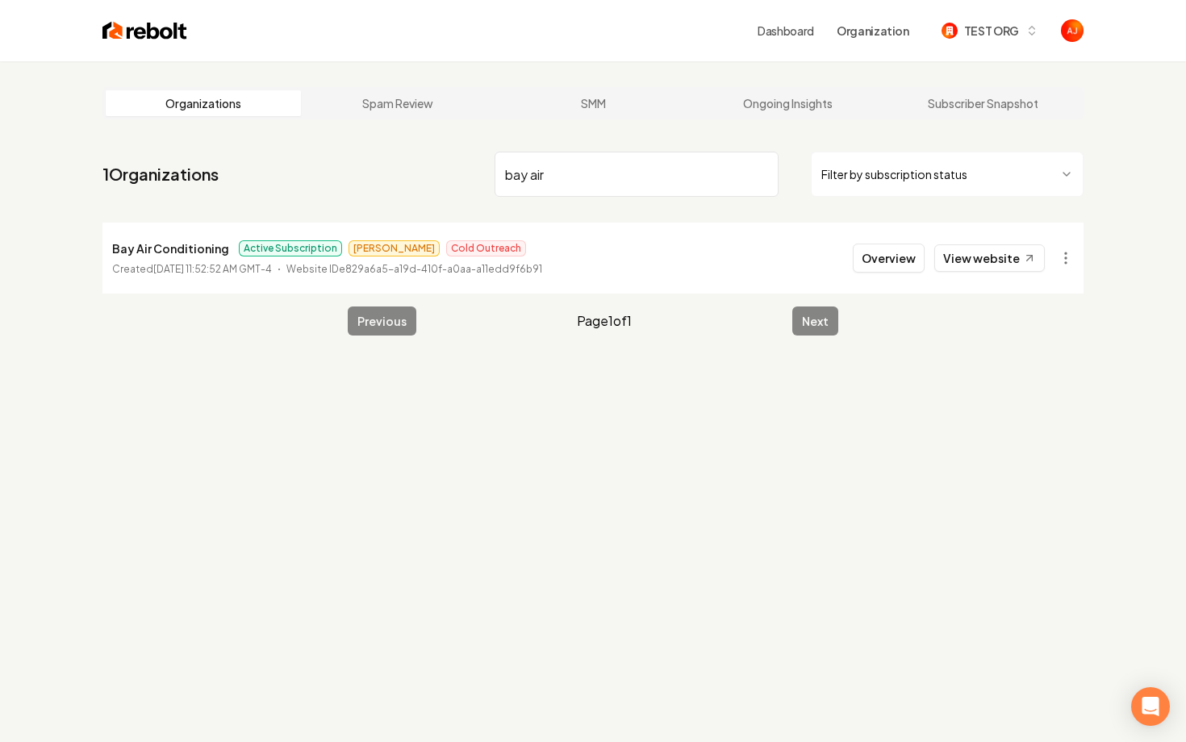
type input "bay air"
click at [880, 261] on button "Overview" at bounding box center [889, 258] width 72 height 29
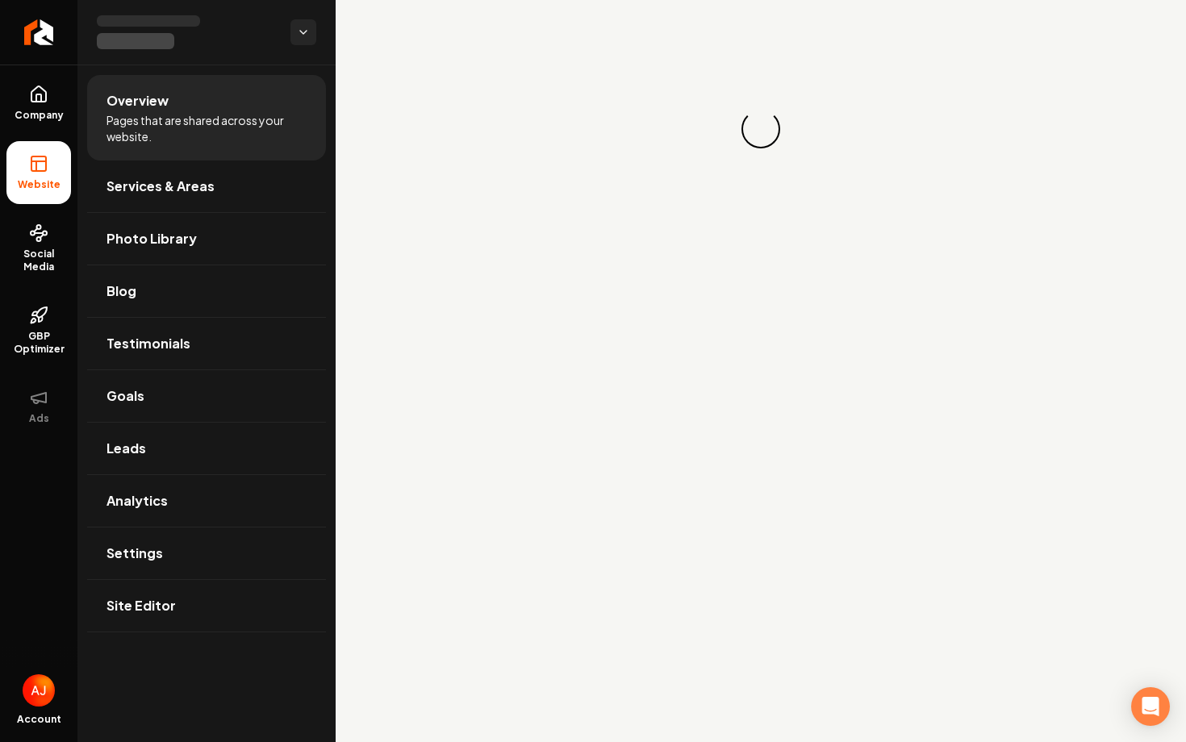
click at [74, 95] on ul "Company Website Social Media GBP Optimizer Ads" at bounding box center [38, 255] width 77 height 380
click at [48, 97] on link "Company" at bounding box center [38, 103] width 65 height 63
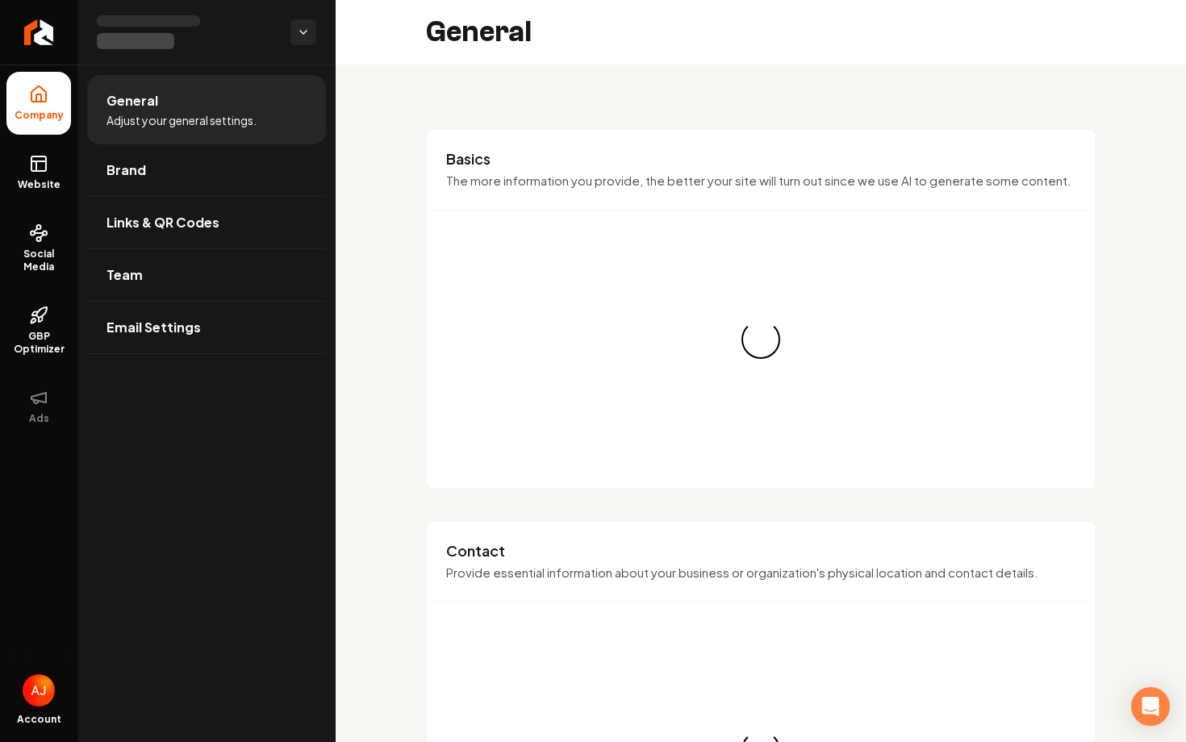
click at [0, 159] on ul "Company Website Social Media GBP Optimizer Ads" at bounding box center [38, 255] width 77 height 380
click at [26, 166] on link "Website" at bounding box center [38, 172] width 65 height 63
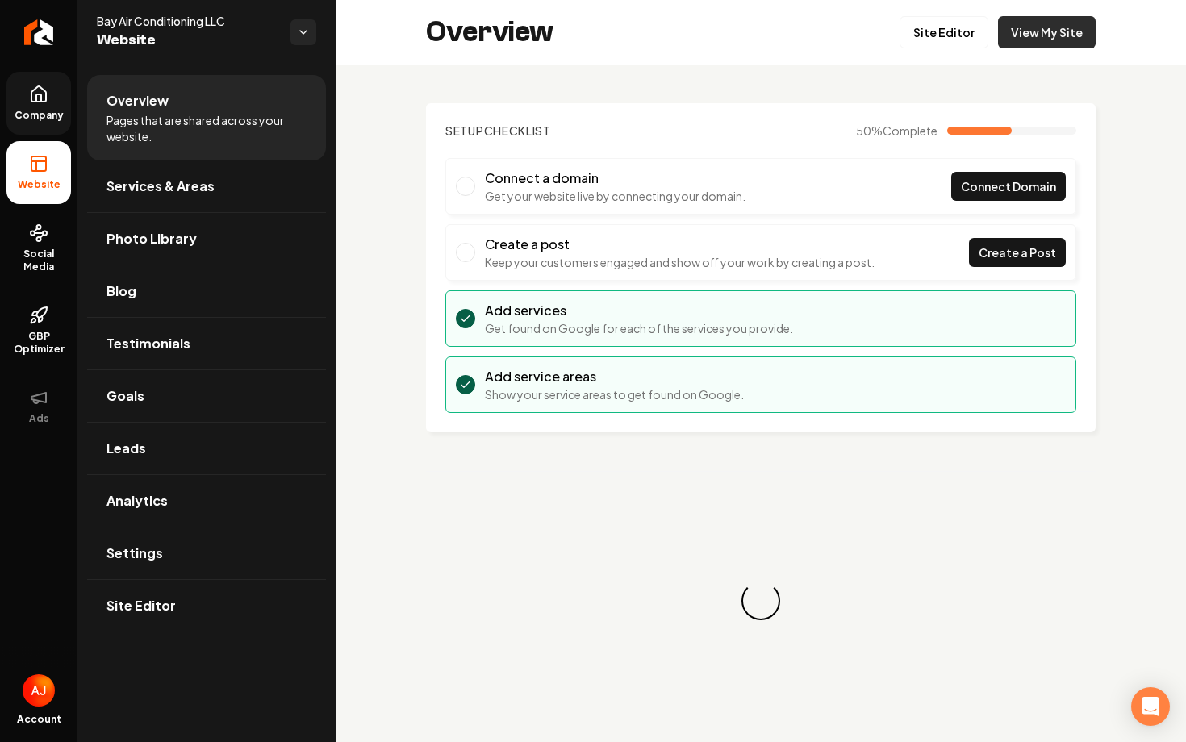
click at [1067, 35] on link "View My Site" at bounding box center [1047, 32] width 98 height 32
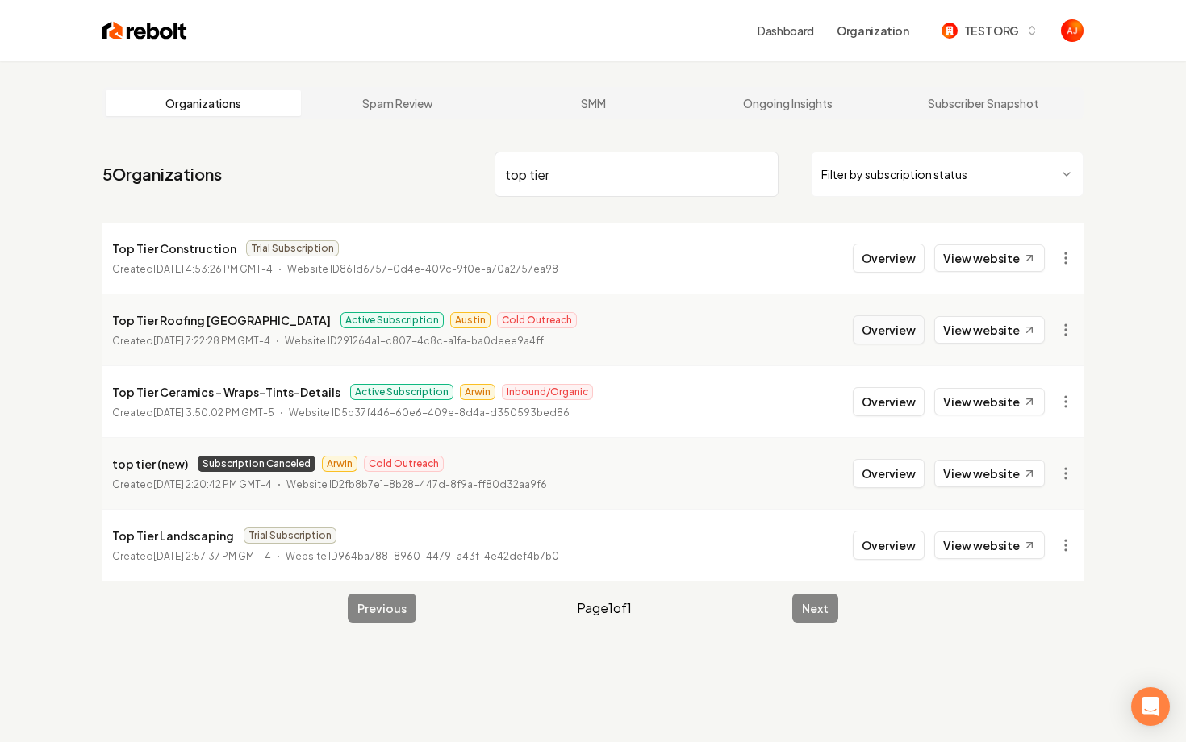
type input "top tier"
click at [882, 331] on button "Overview" at bounding box center [889, 330] width 72 height 29
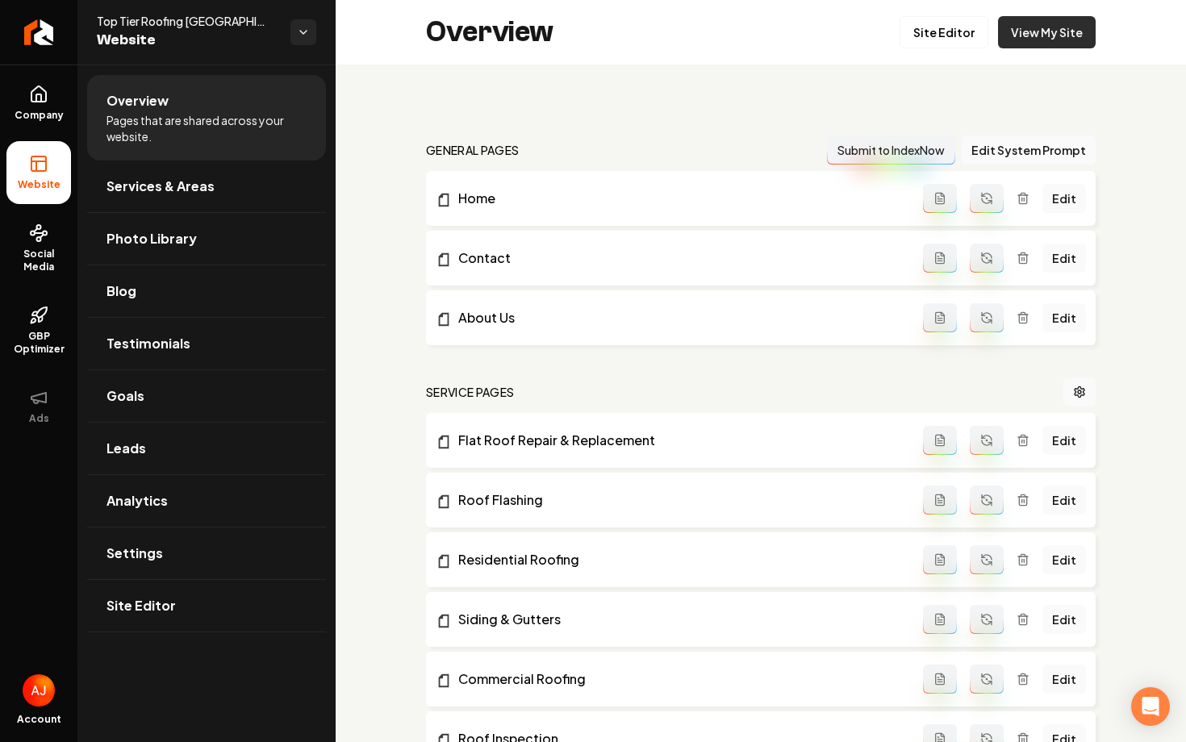
click at [1040, 38] on link "View My Site" at bounding box center [1047, 32] width 98 height 32
click at [204, 442] on link "Leads" at bounding box center [206, 449] width 239 height 52
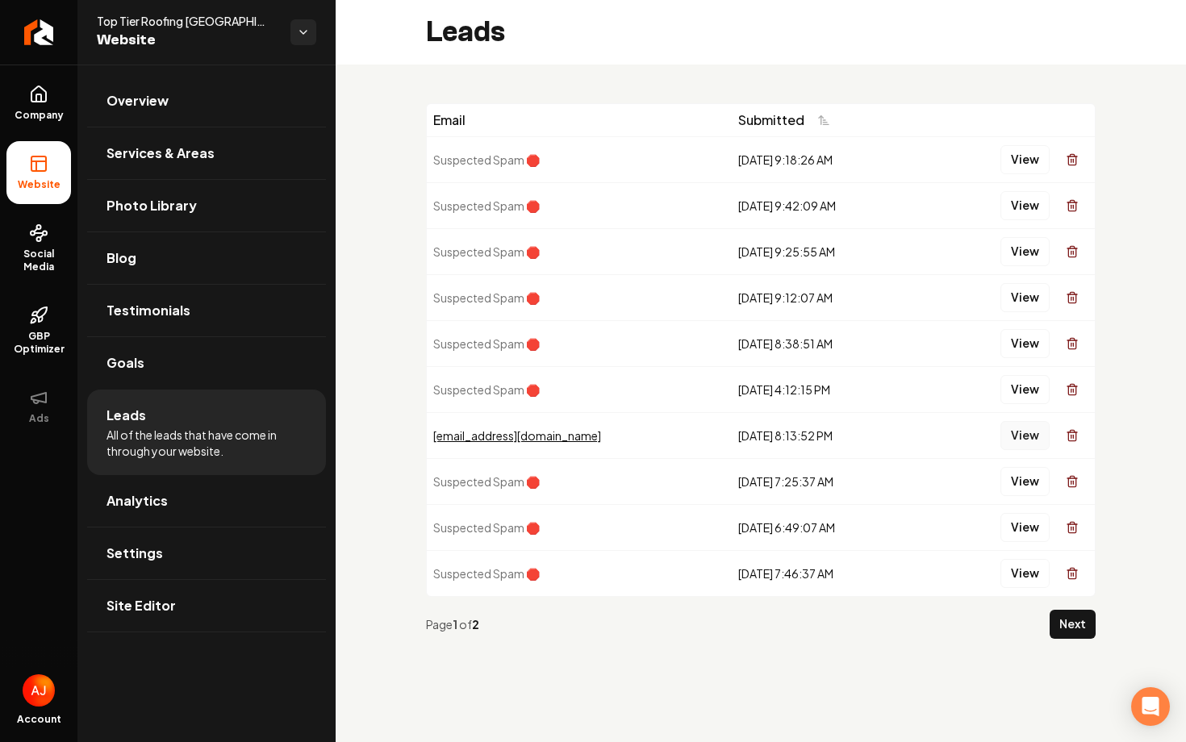
click at [1027, 434] on button "View" at bounding box center [1025, 435] width 49 height 29
click at [1060, 631] on button "Next" at bounding box center [1073, 624] width 46 height 29
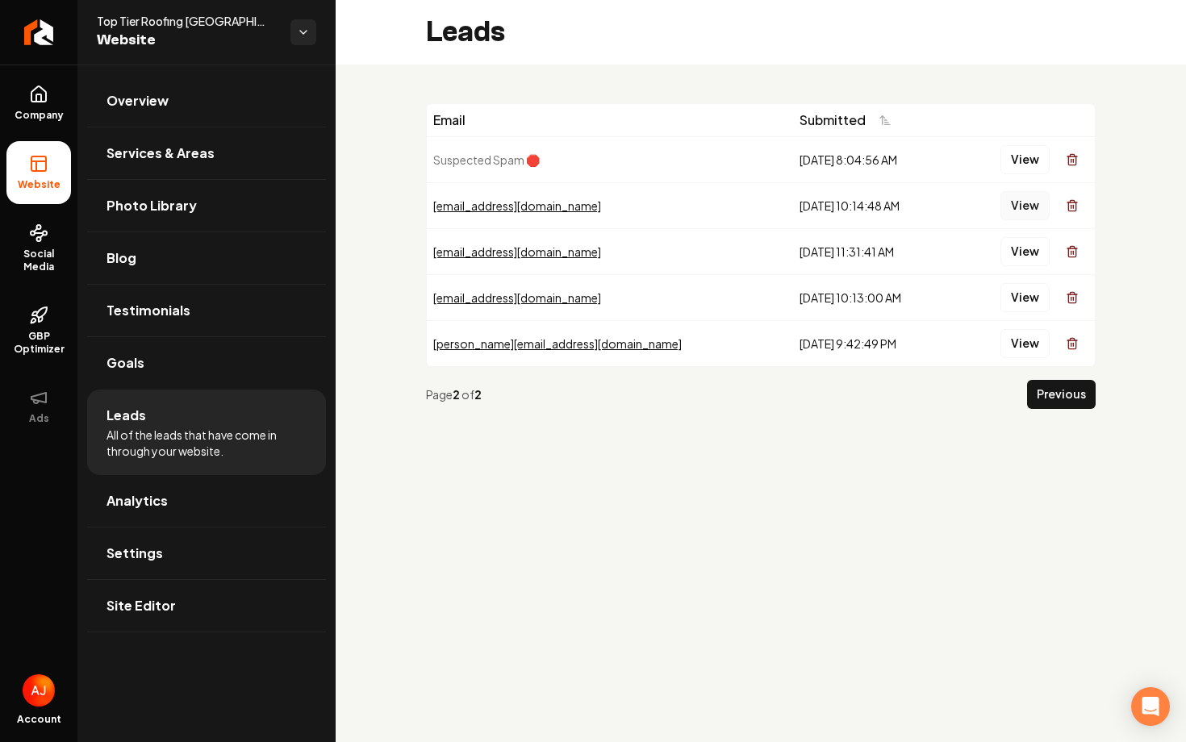
click at [1032, 206] on button "View" at bounding box center [1025, 205] width 49 height 29
click at [1025, 249] on button "View" at bounding box center [1025, 251] width 49 height 29
click at [1031, 293] on button "View" at bounding box center [1025, 297] width 49 height 29
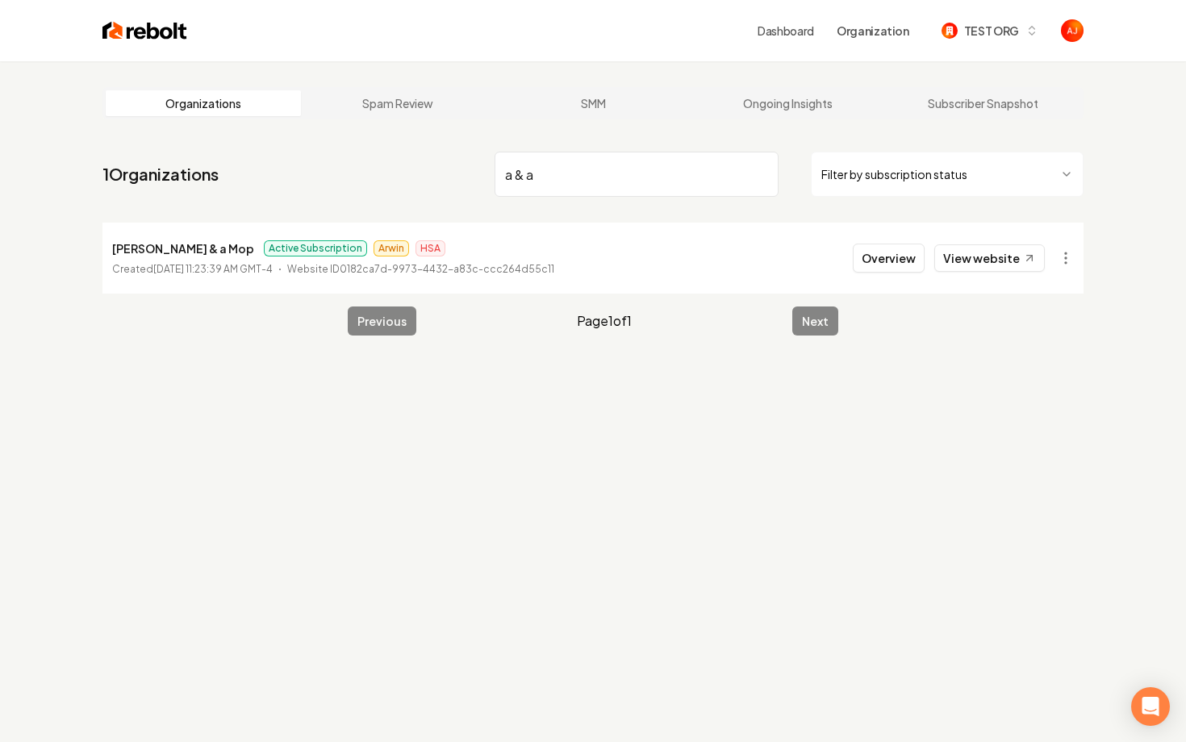
click at [514, 180] on input "a & a" at bounding box center [637, 174] width 284 height 45
click at [523, 175] on input "a& a" at bounding box center [637, 174] width 284 height 45
type input "a&a"
click at [884, 256] on button "Overview" at bounding box center [889, 258] width 72 height 29
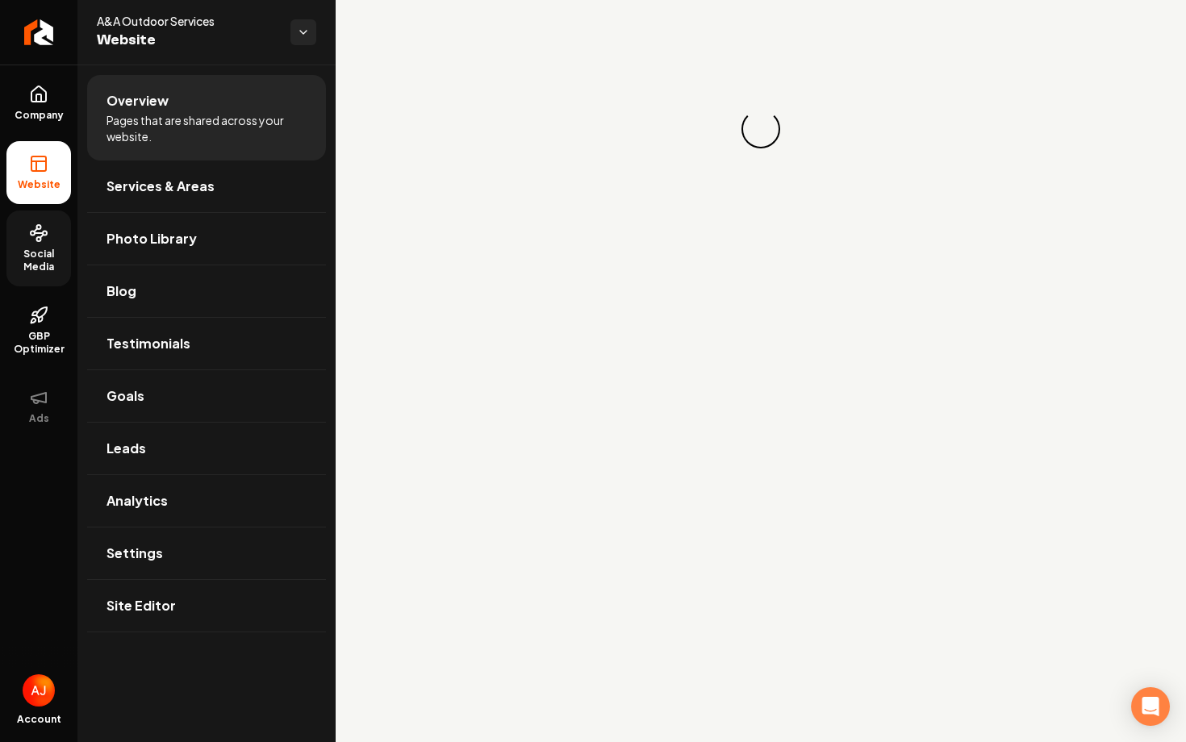
click at [69, 253] on span "Social Media" at bounding box center [38, 261] width 65 height 26
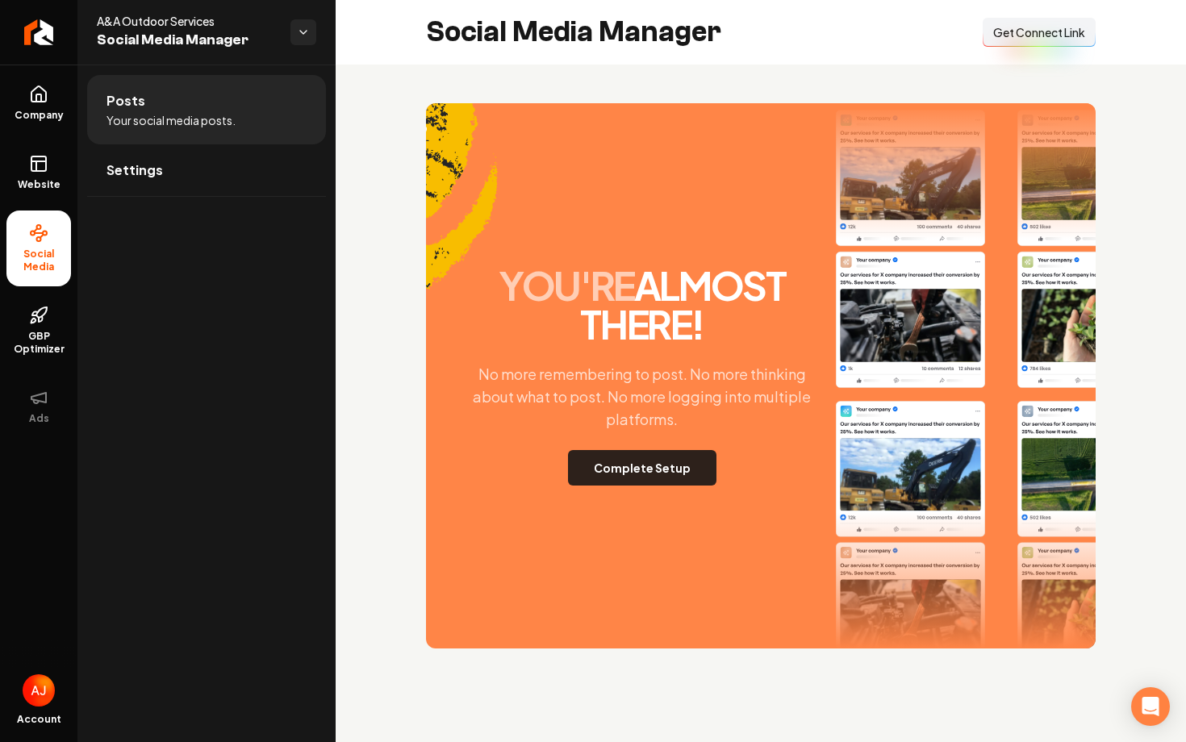
click at [659, 466] on button "Complete Setup" at bounding box center [642, 468] width 148 height 36
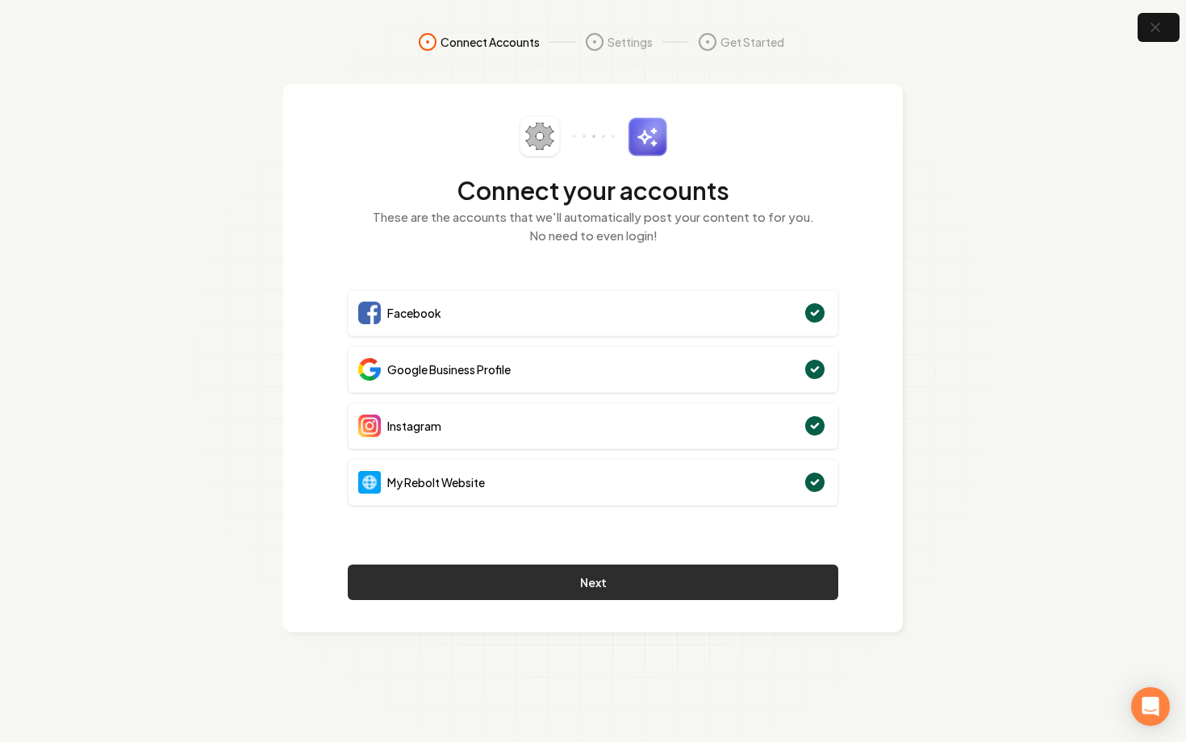
click at [493, 584] on button "Next" at bounding box center [593, 583] width 491 height 36
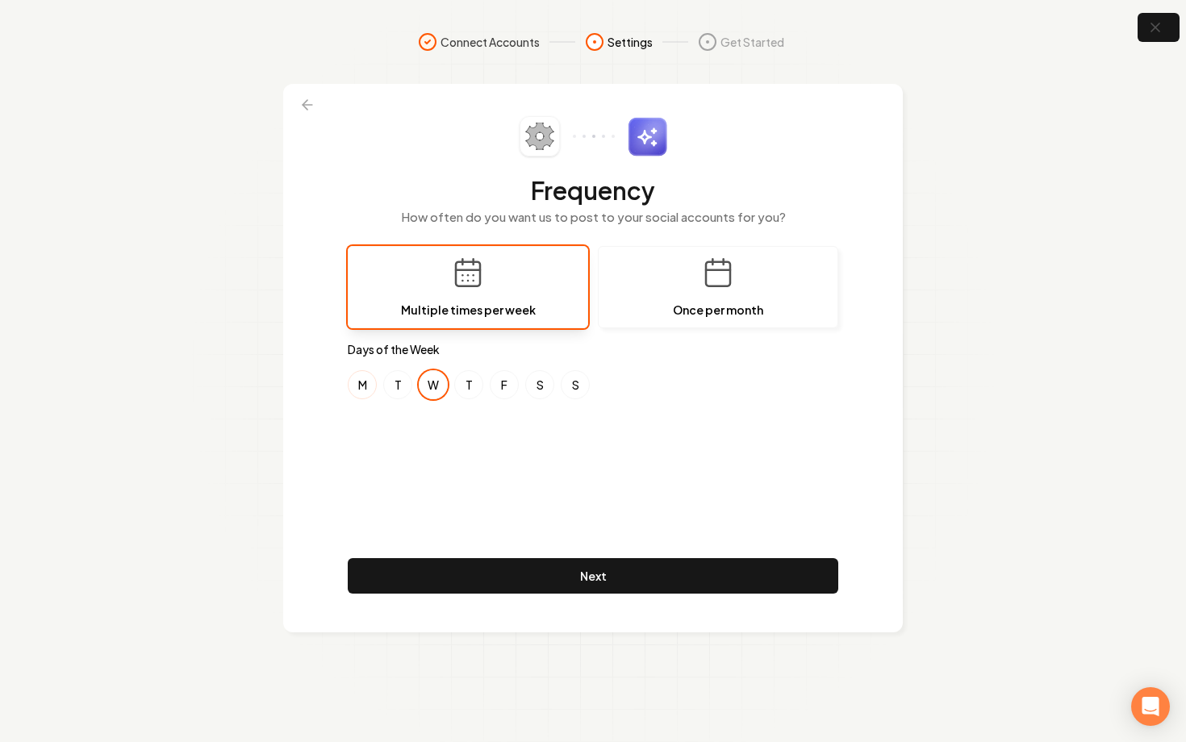
click at [361, 387] on button "M" at bounding box center [362, 384] width 29 height 29
click at [542, 387] on button "S" at bounding box center [539, 384] width 29 height 29
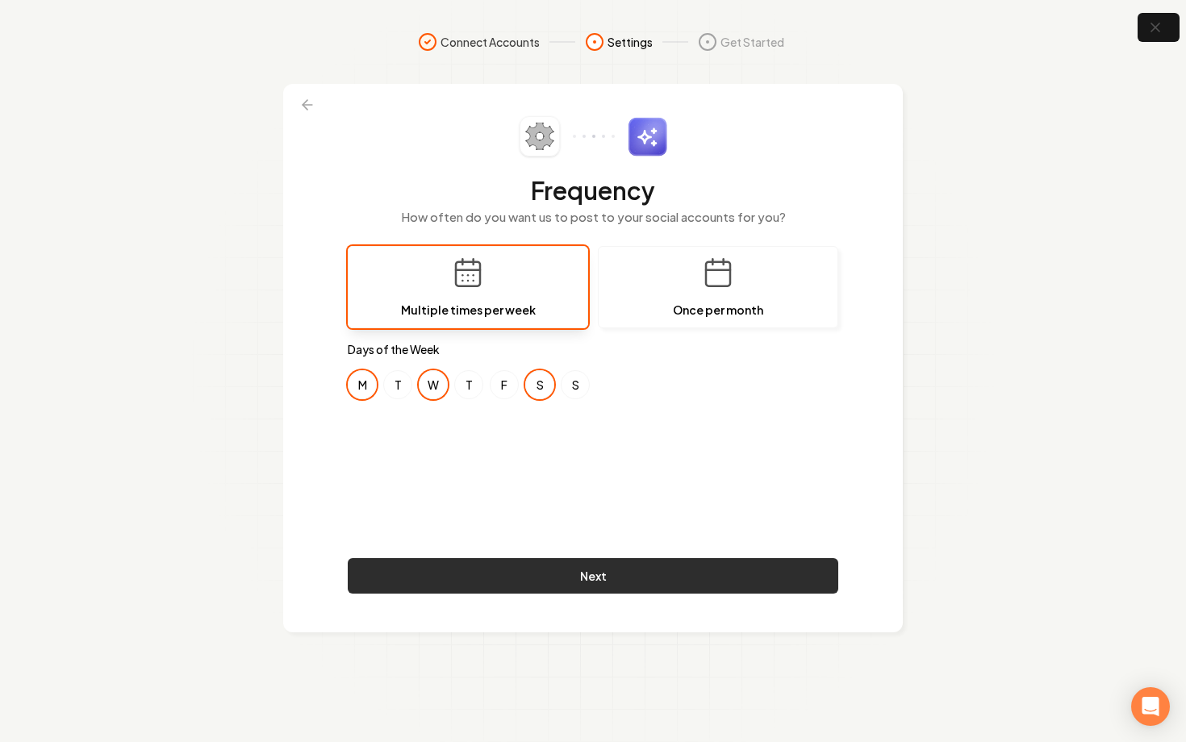
click at [571, 574] on button "Next" at bounding box center [593, 576] width 491 height 36
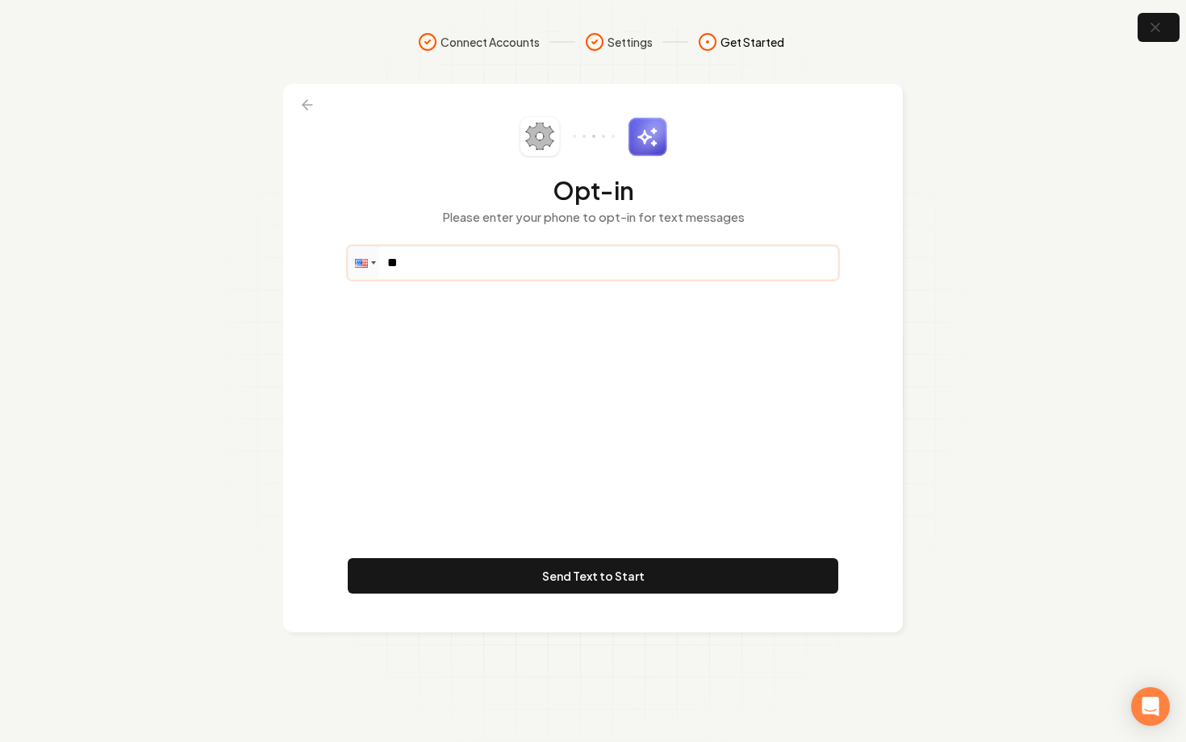
click at [510, 278] on input "**" at bounding box center [593, 263] width 489 height 32
paste input "**********"
type input "**********"
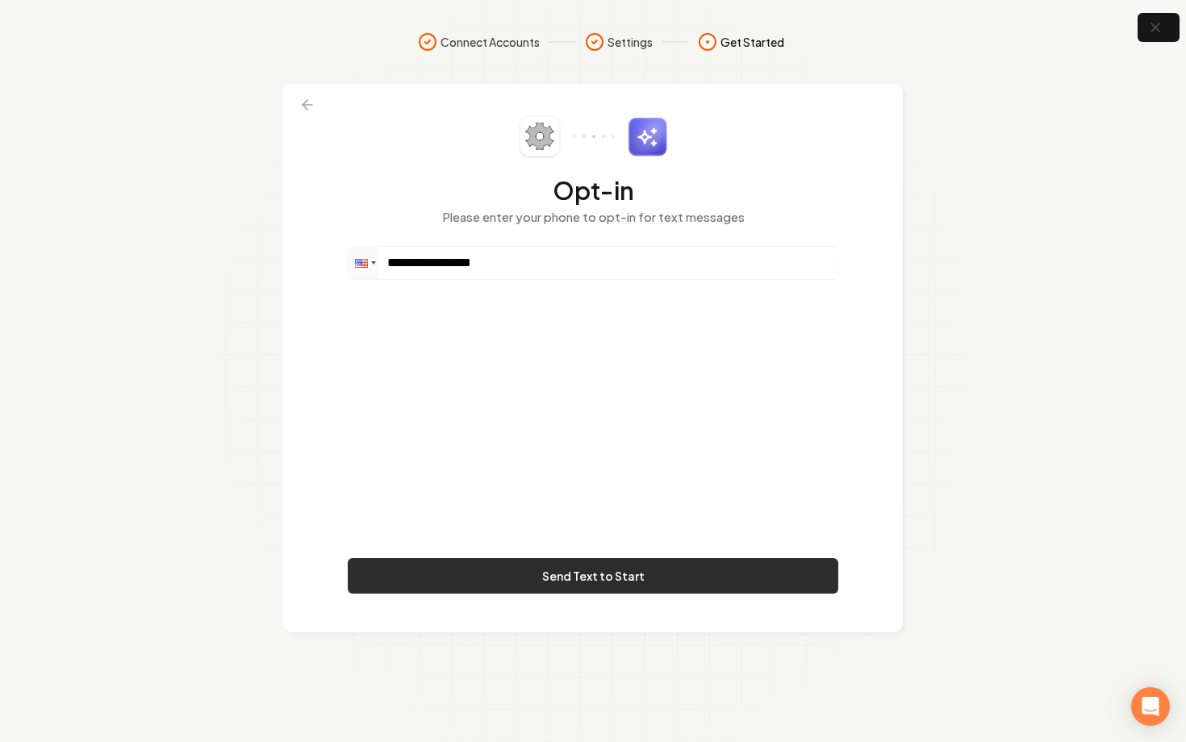
click at [618, 574] on button "Send Text to Start" at bounding box center [593, 576] width 491 height 36
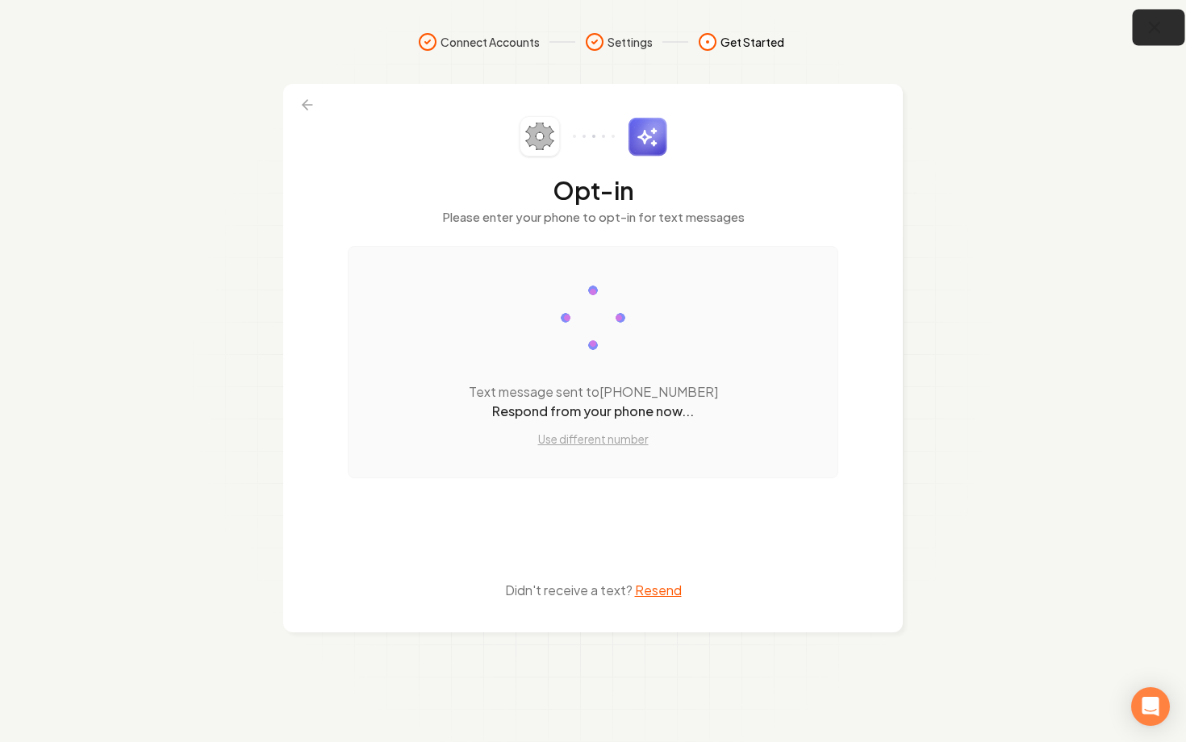
click at [1161, 31] on icon "button" at bounding box center [1155, 28] width 20 height 20
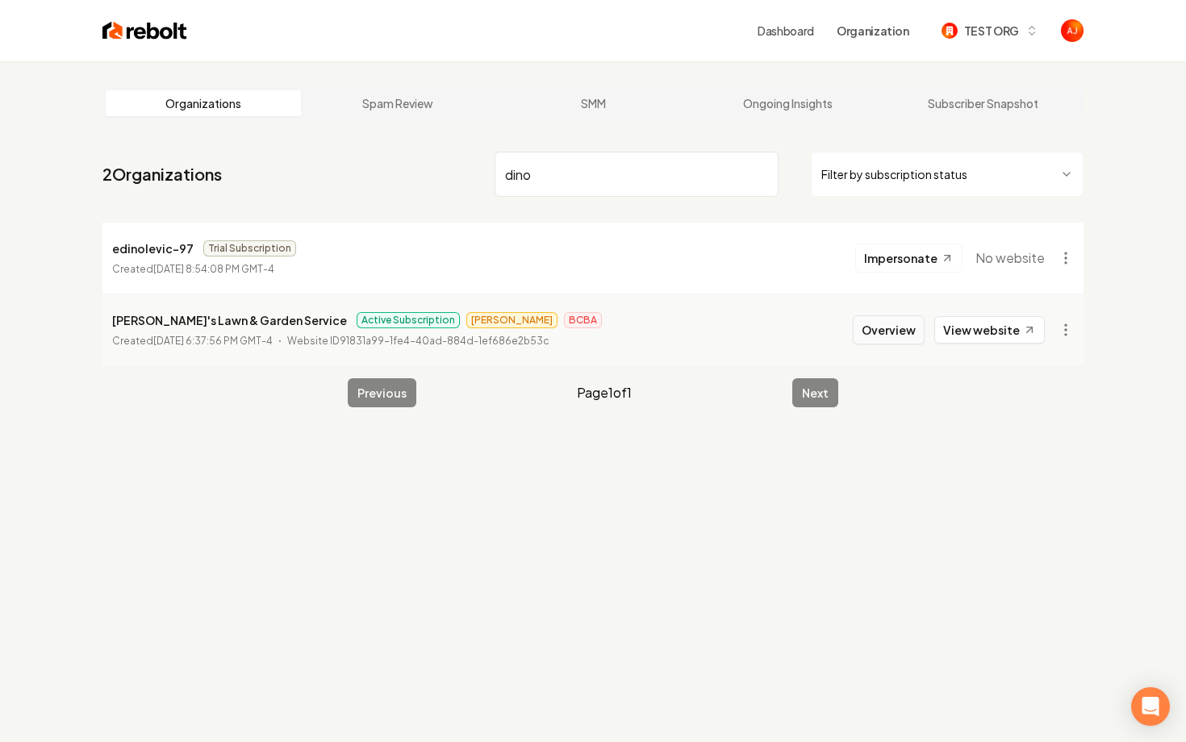
type input "dino"
click at [905, 337] on button "Overview" at bounding box center [889, 330] width 72 height 29
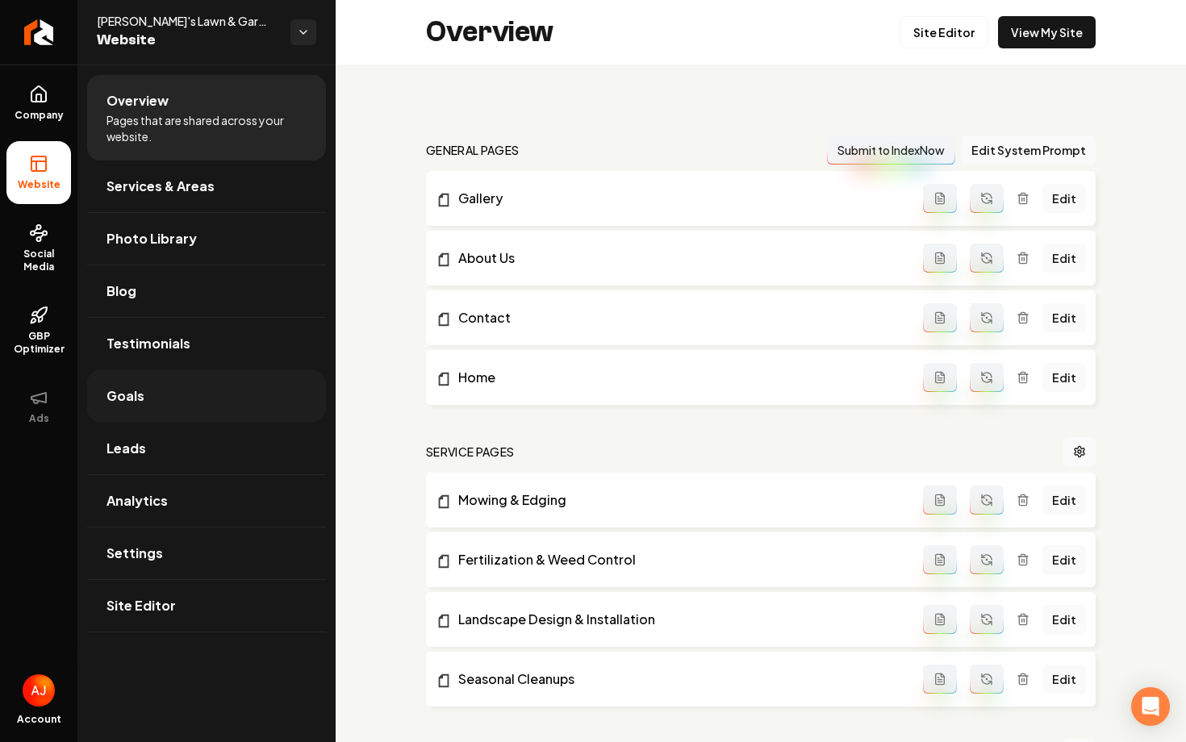
click at [153, 416] on link "Goals" at bounding box center [206, 396] width 239 height 52
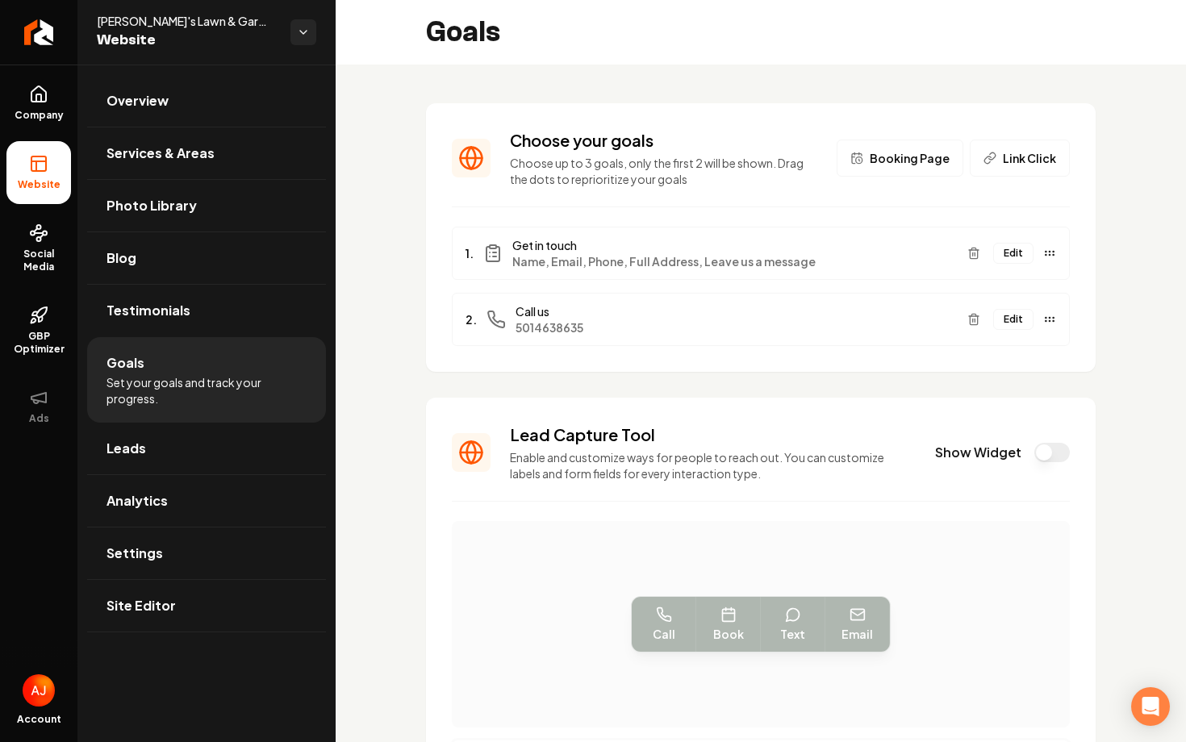
scroll to position [77, 0]
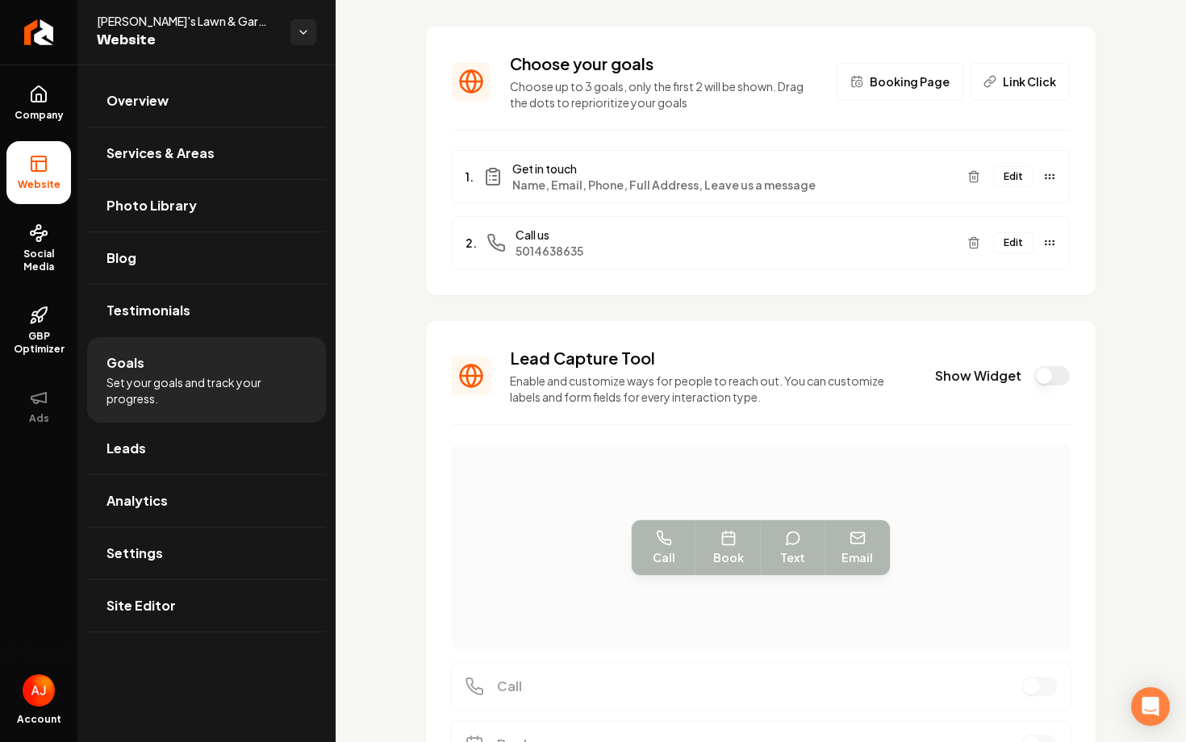
click at [1041, 381] on button "Show Widget" at bounding box center [1053, 375] width 36 height 19
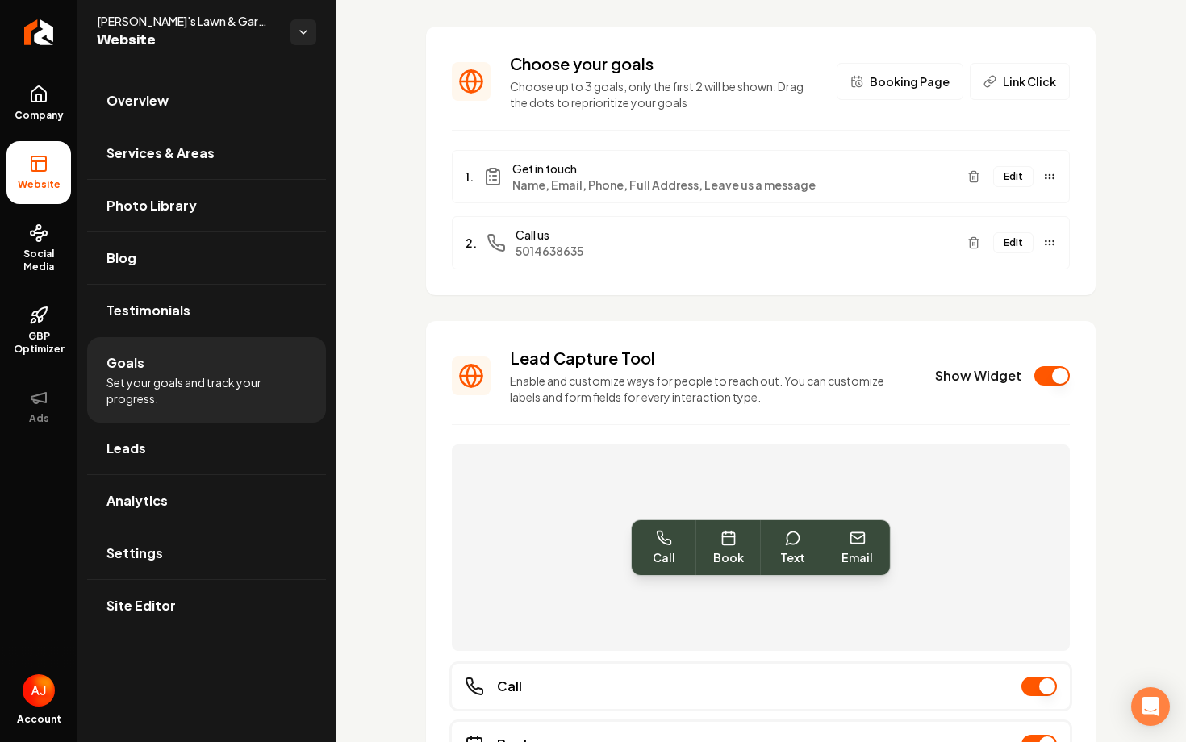
click at [1027, 243] on button "Edit" at bounding box center [1013, 242] width 40 height 21
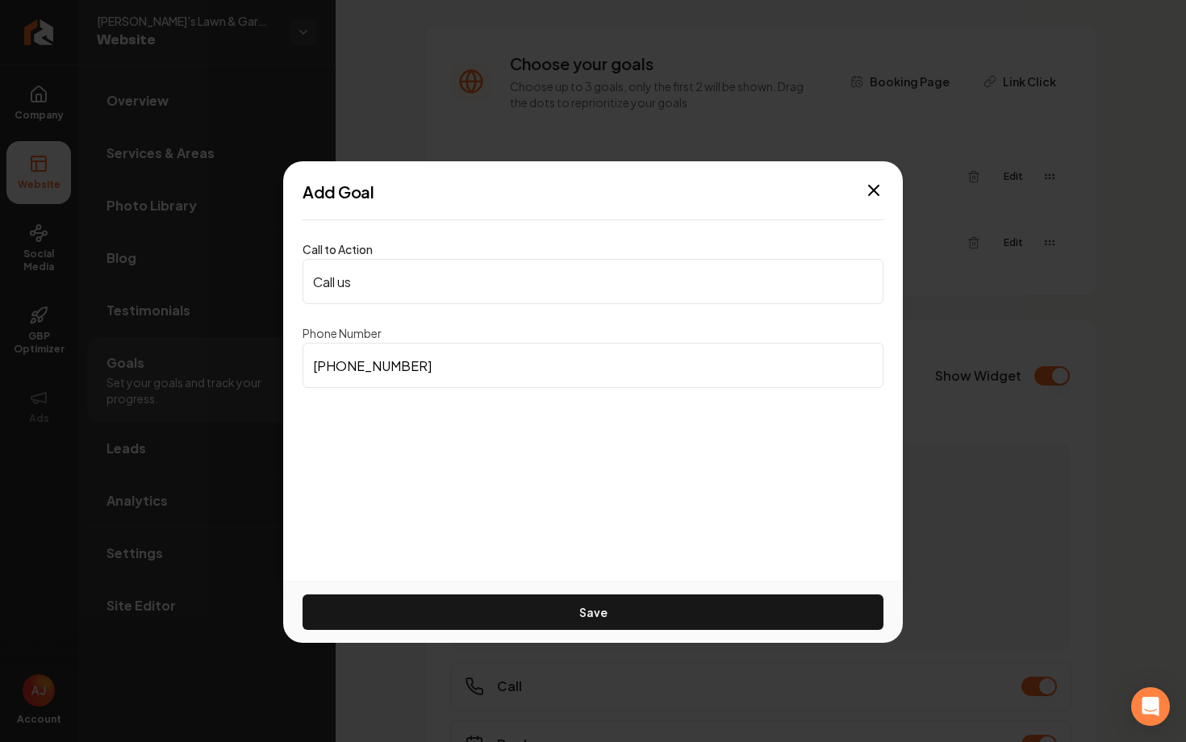
click at [570, 374] on input "(501) 463-8635" at bounding box center [593, 365] width 581 height 45
drag, startPoint x: 456, startPoint y: 368, endPoint x: 282, endPoint y: 366, distance: 174.3
click at [282, 366] on body "Company Website Social Media GBP Optimizer Ads Account Dino's Lawn & Garden Ser…" at bounding box center [593, 371] width 1186 height 742
paste input "538-0372"
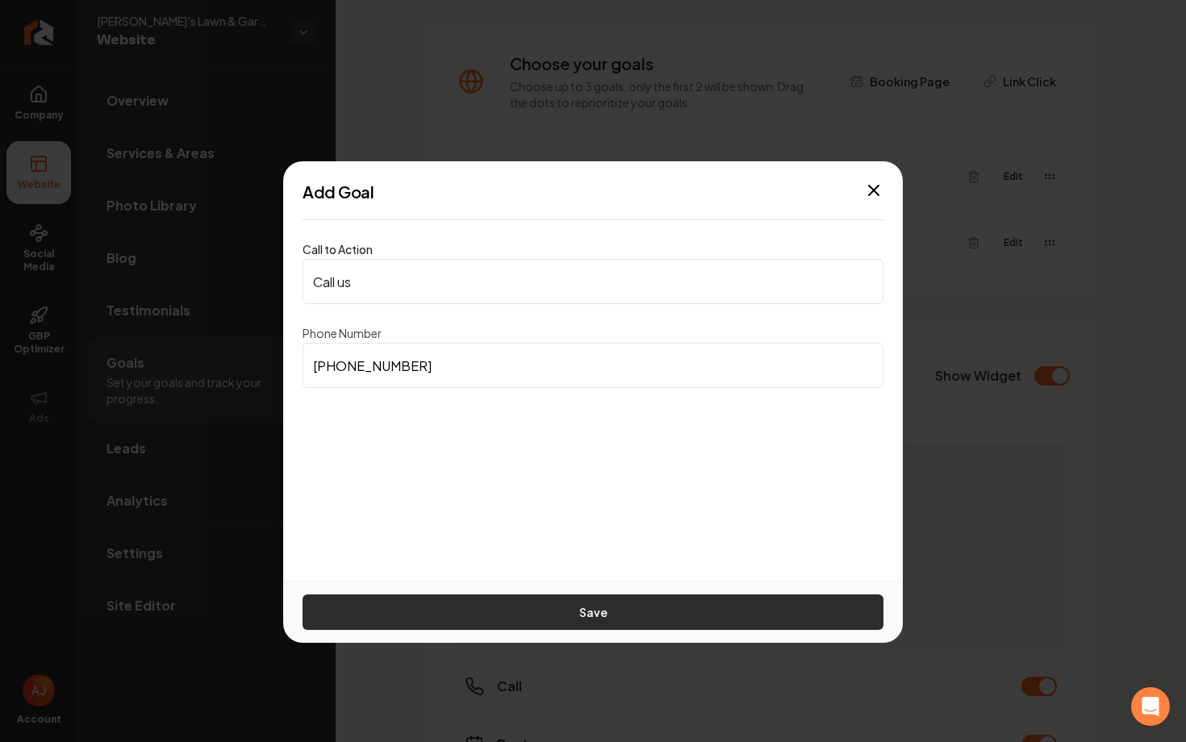
type input "(501) 538-0372"
click at [633, 608] on button "Save" at bounding box center [593, 613] width 581 height 36
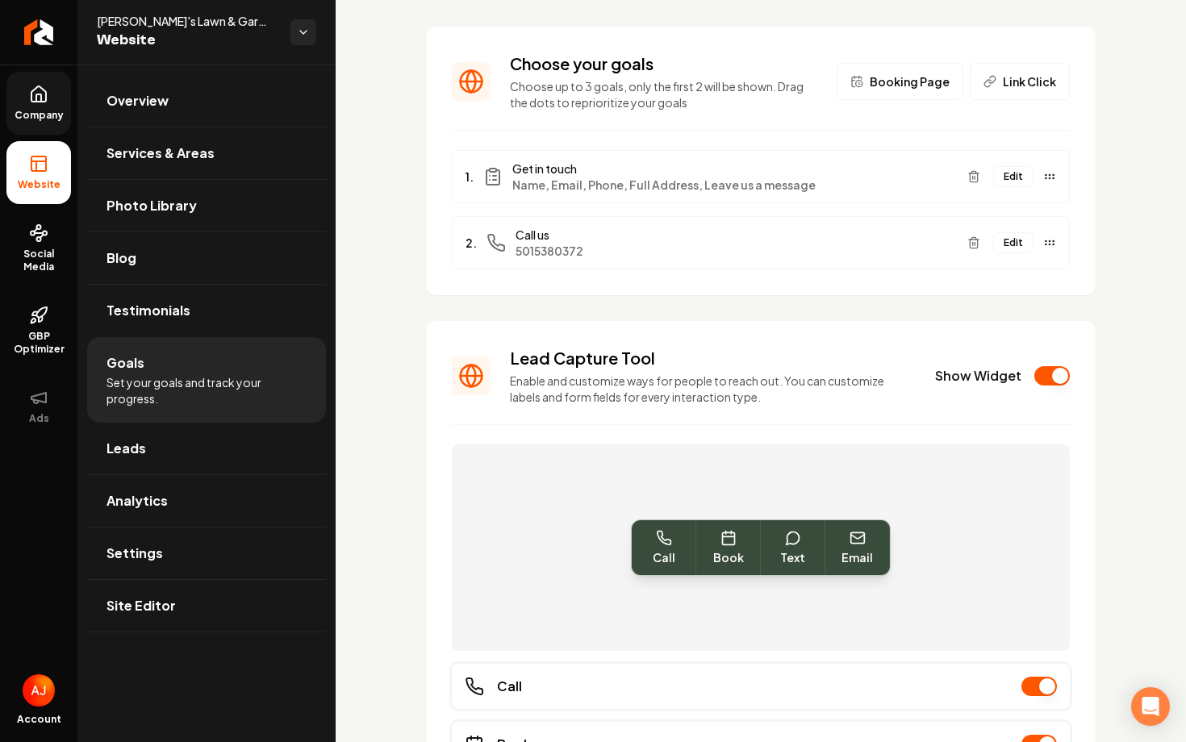
click at [33, 107] on link "Company" at bounding box center [38, 103] width 65 height 63
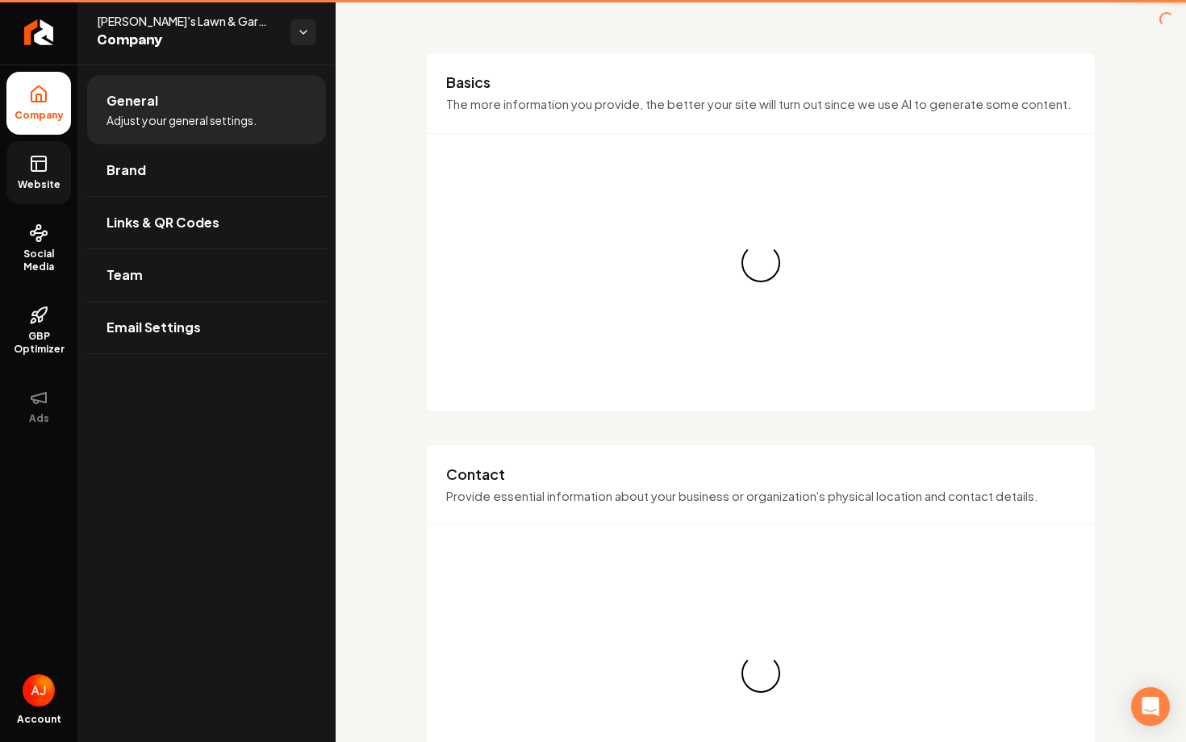
click at [33, 160] on icon at bounding box center [38, 163] width 19 height 19
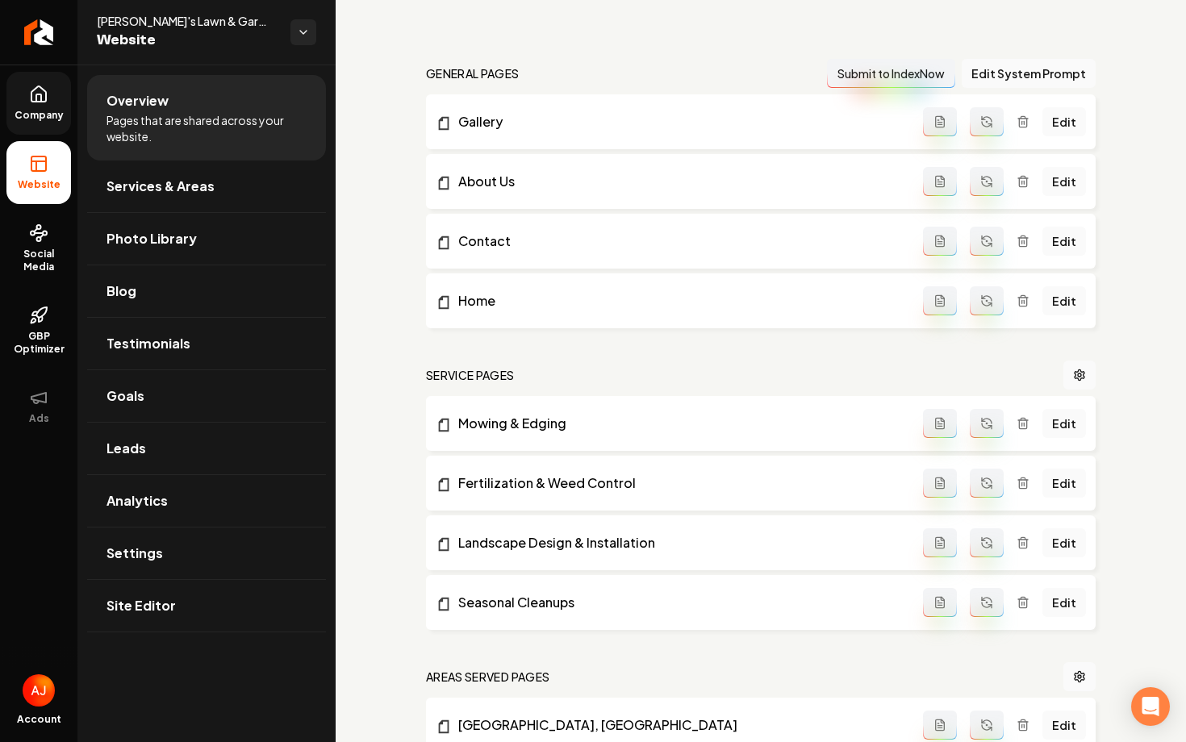
click at [92, 115] on li "Overview Pages that are shared across your website." at bounding box center [206, 118] width 239 height 86
click at [52, 113] on span "Company" at bounding box center [39, 115] width 62 height 13
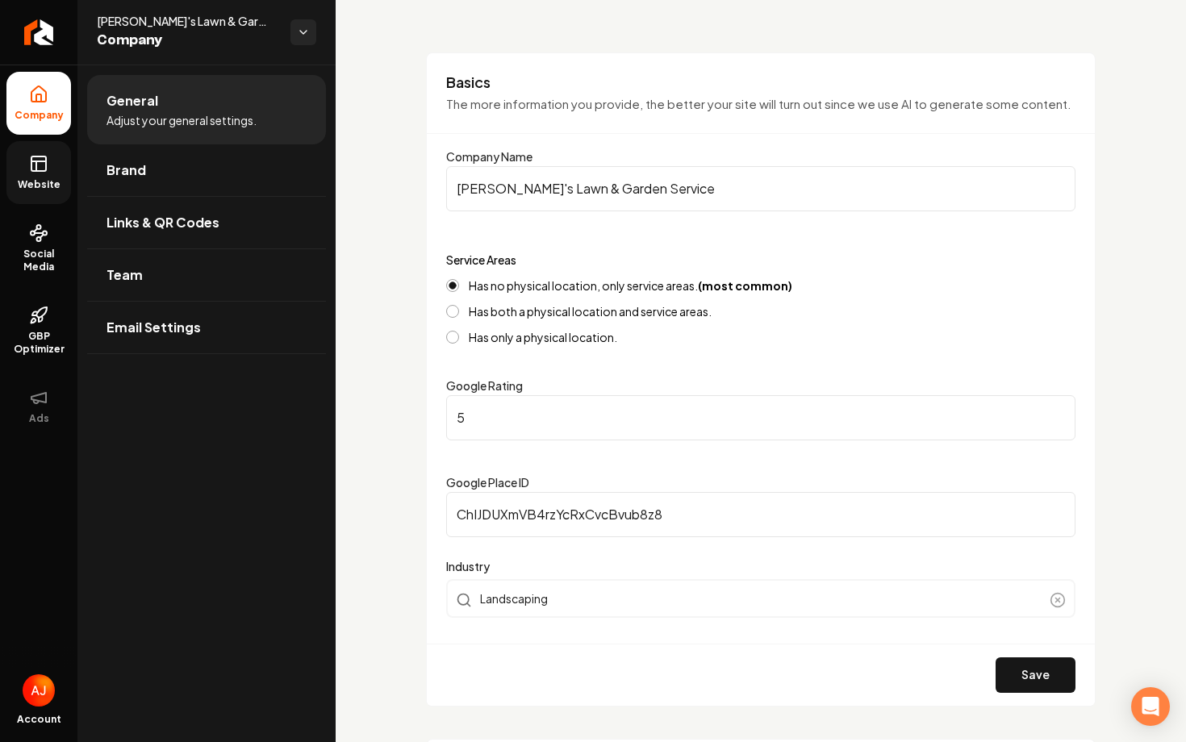
click at [48, 161] on icon at bounding box center [38, 163] width 19 height 19
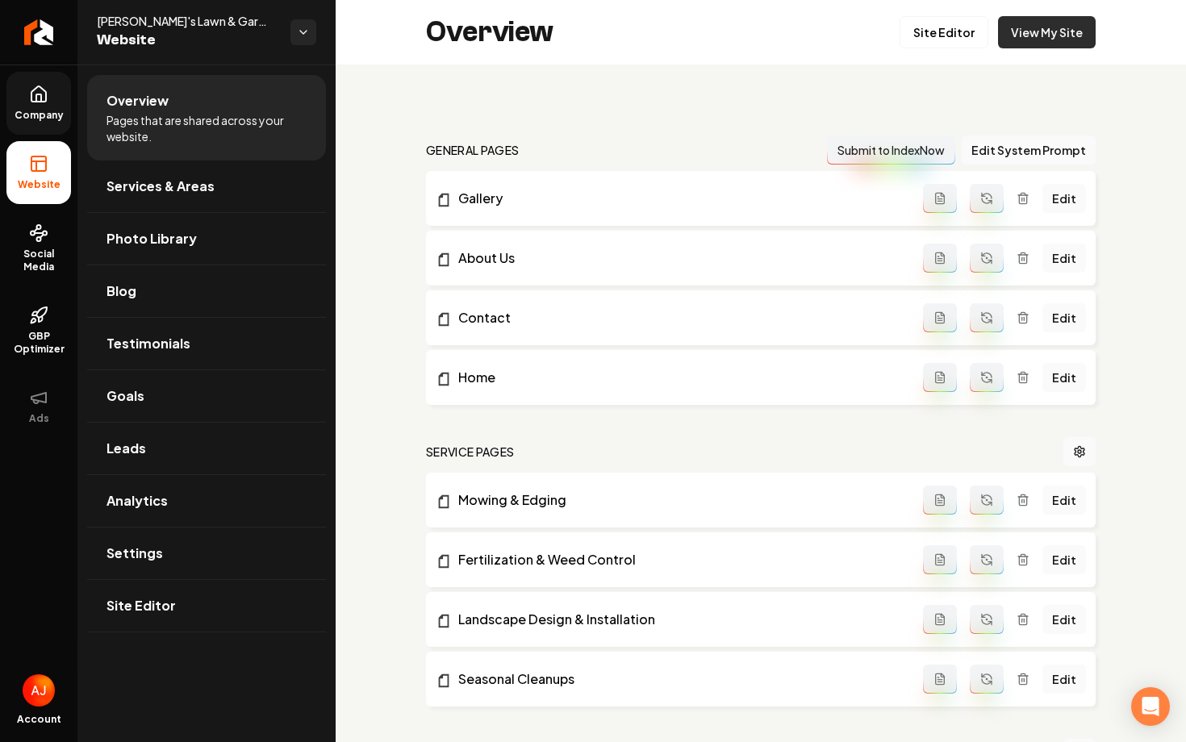
click at [1024, 43] on link "View My Site" at bounding box center [1047, 32] width 98 height 32
click at [45, 110] on span "Company" at bounding box center [39, 115] width 62 height 13
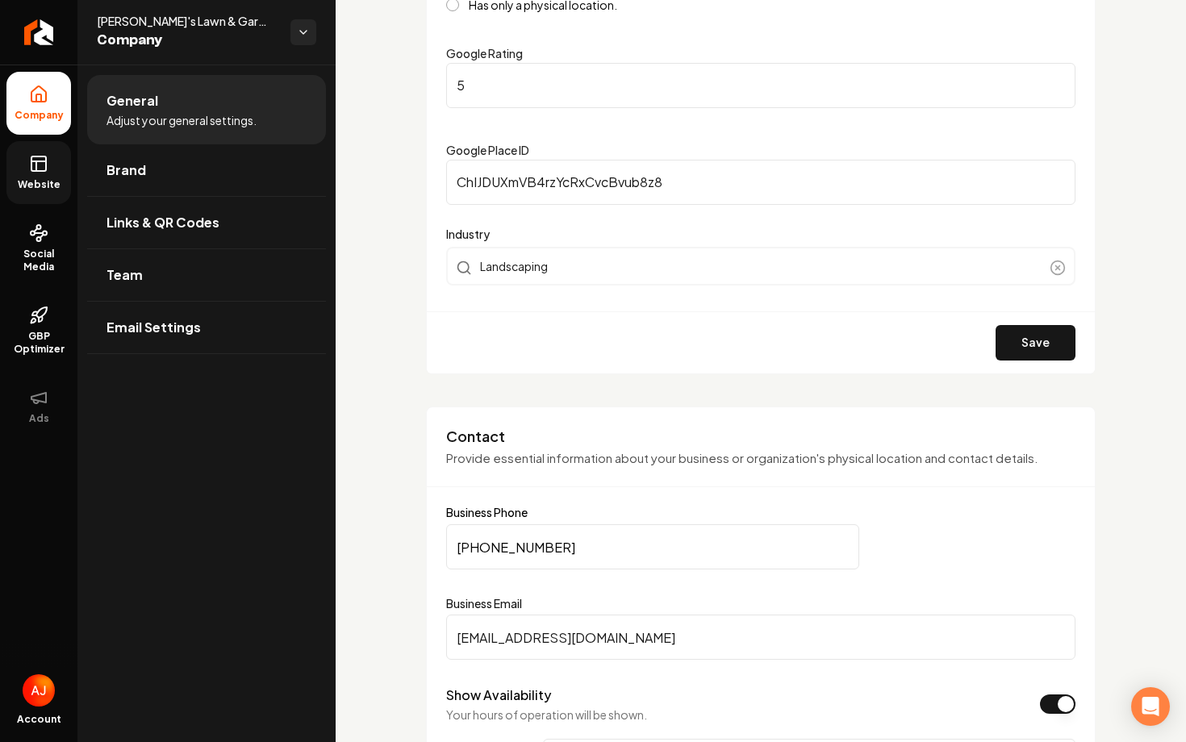
scroll to position [426, 0]
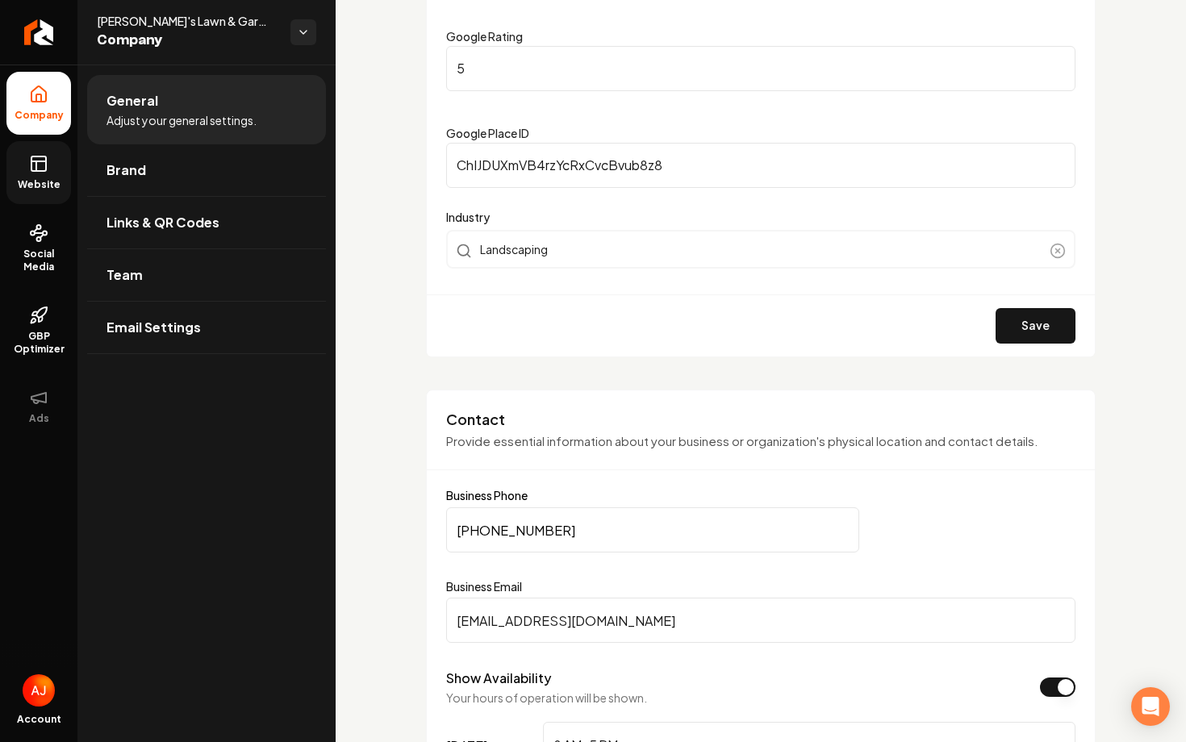
drag, startPoint x: 555, startPoint y: 526, endPoint x: 404, endPoint y: 525, distance: 150.9
paste input "Main content area"
type input "(501) 538-0372"
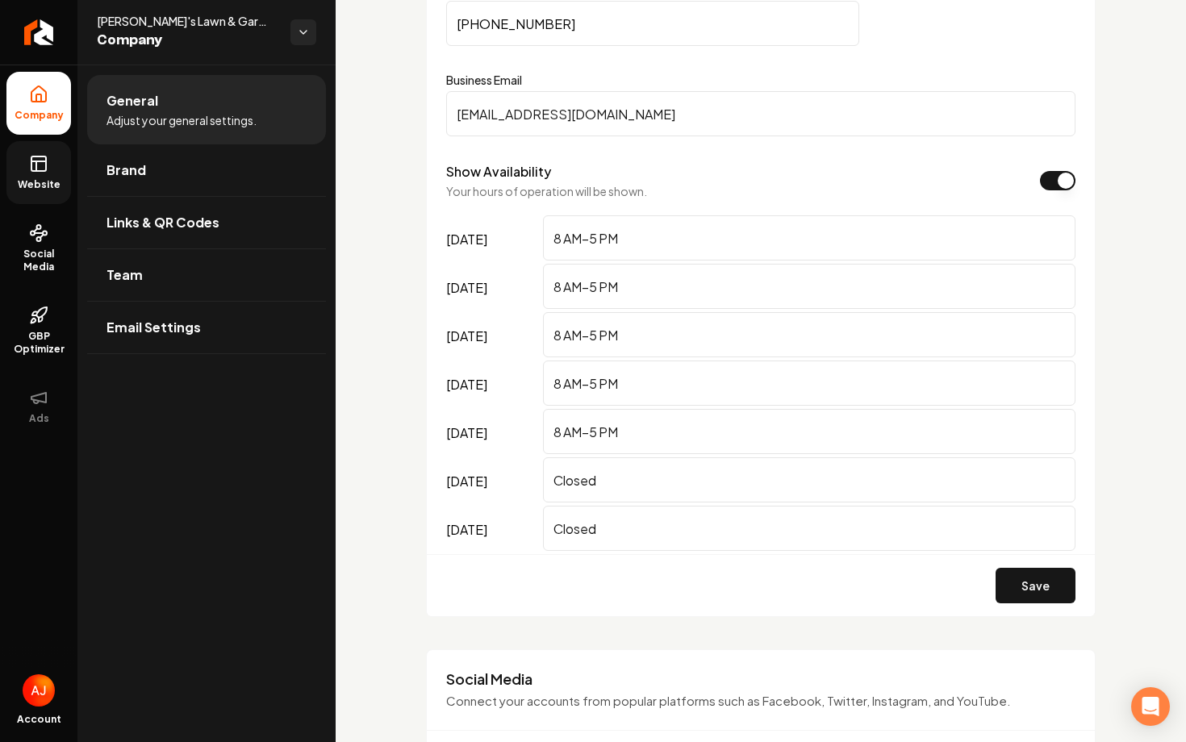
scroll to position [1365, 0]
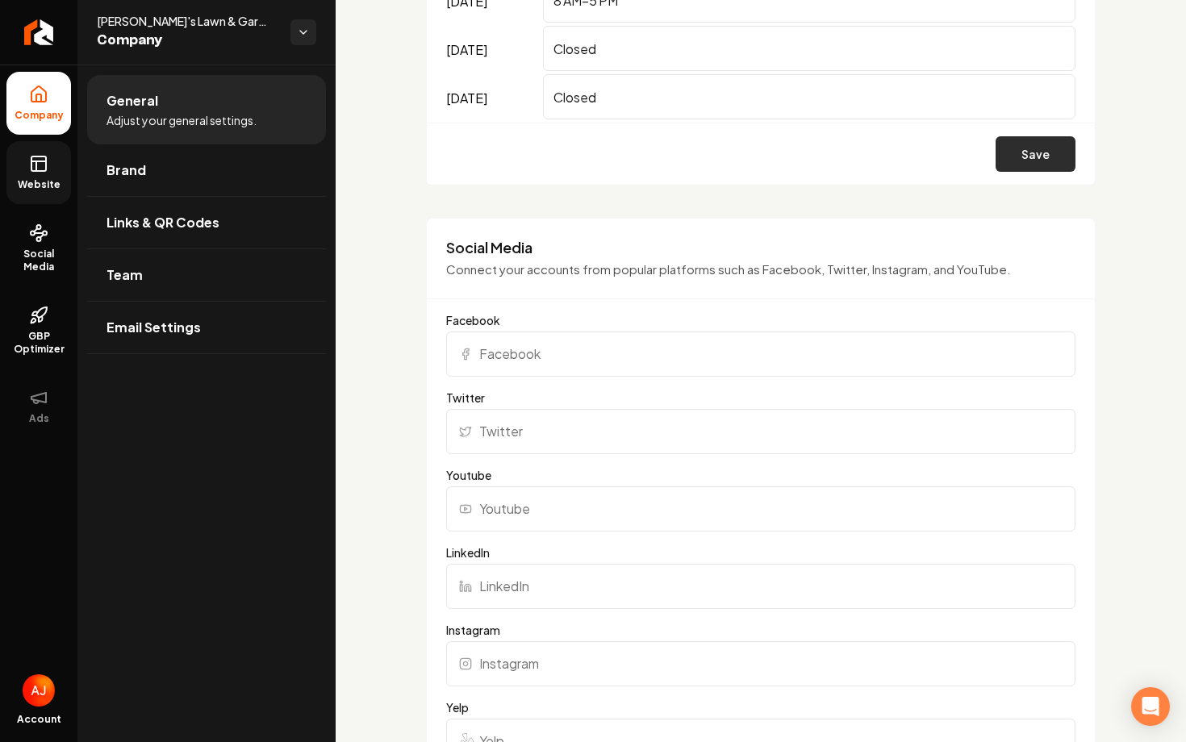
click at [1014, 148] on button "Save" at bounding box center [1036, 154] width 80 height 36
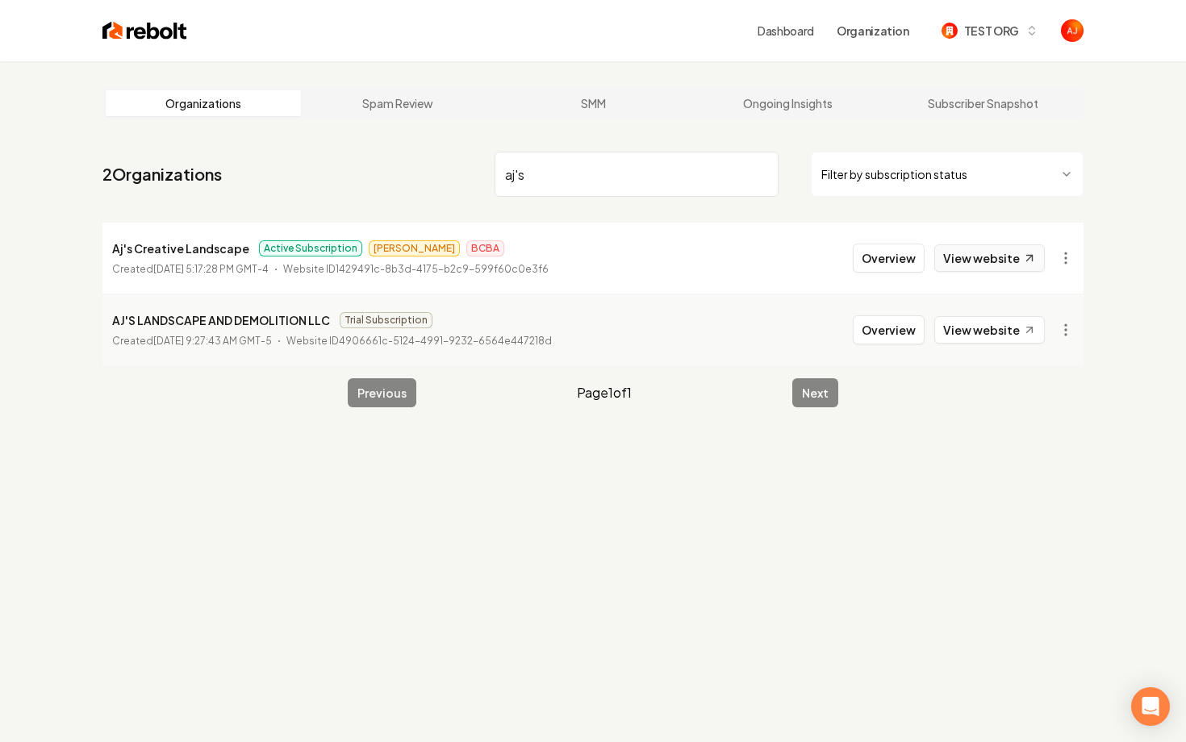
click at [956, 259] on link "View website" at bounding box center [990, 258] width 111 height 27
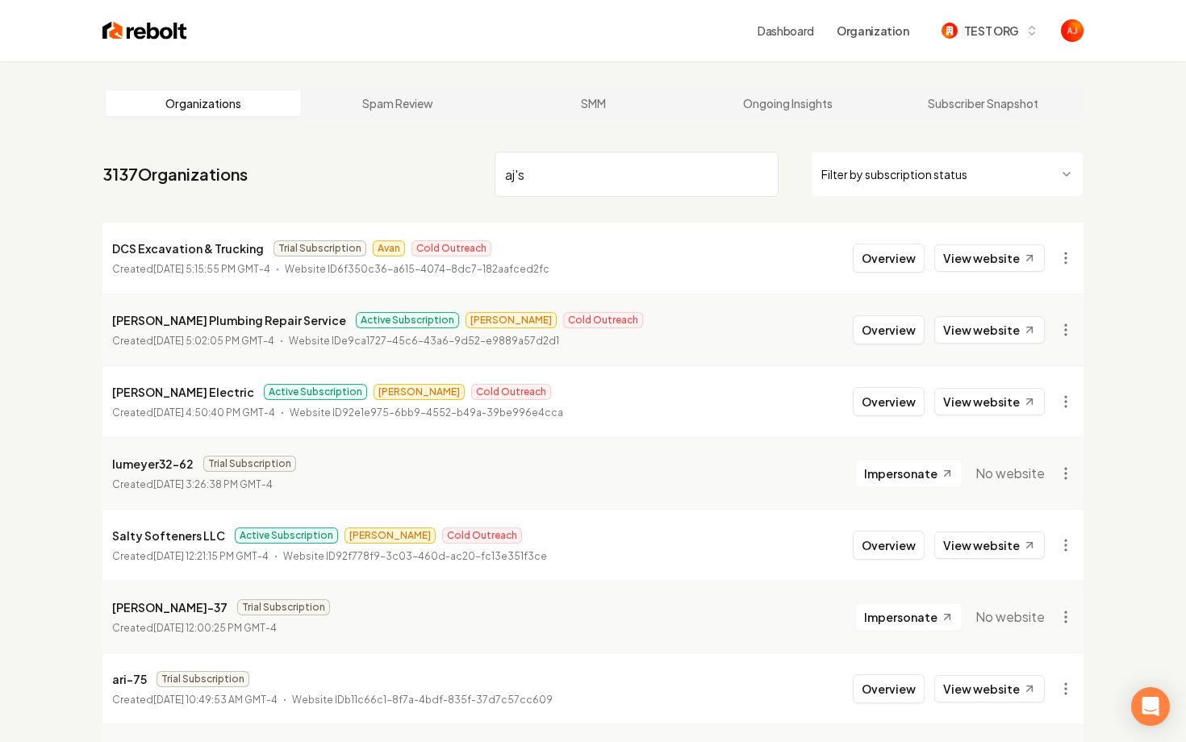
drag, startPoint x: 547, startPoint y: 183, endPoint x: 347, endPoint y: 143, distance: 204.2
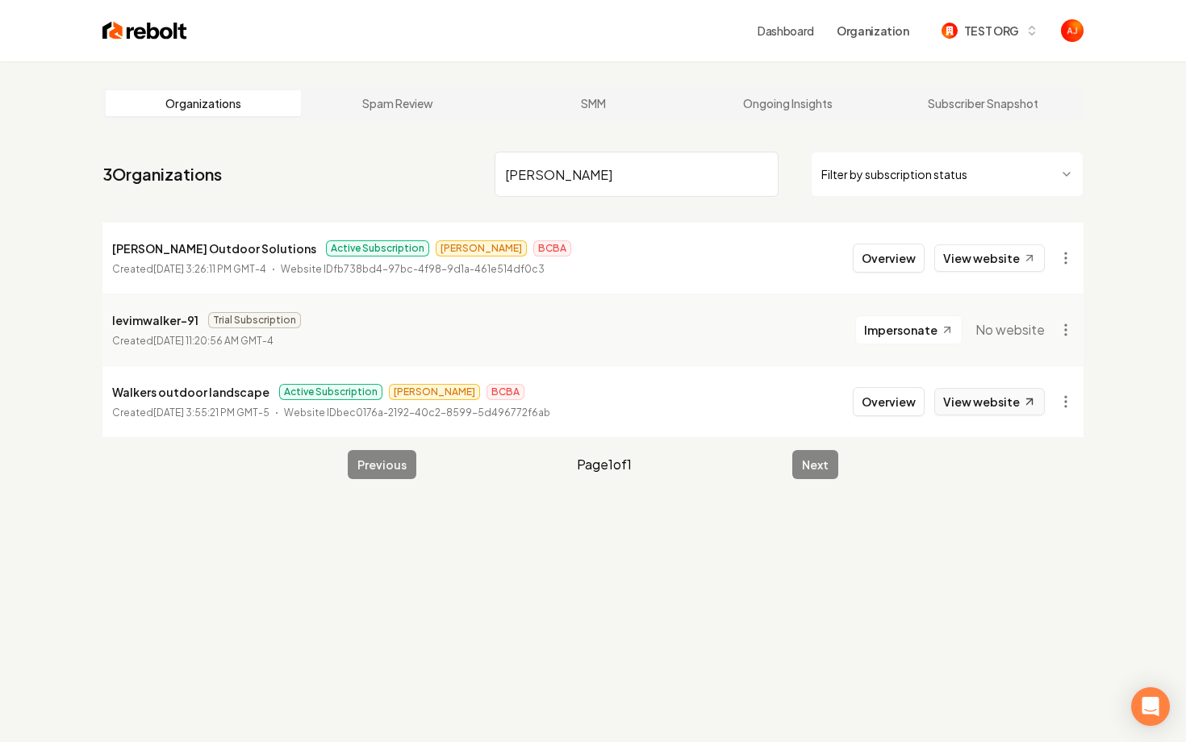
click at [970, 401] on link "View website" at bounding box center [990, 401] width 111 height 27
drag, startPoint x: 262, startPoint y: 395, endPoint x: 109, endPoint y: 391, distance: 153.4
click at [109, 391] on li "Walkers outdoor landscape Active Subscription Anthony BCBA Created February 17,…" at bounding box center [592, 402] width 981 height 72
copy p "Walkers outdoor landscape"
drag, startPoint x: 562, startPoint y: 175, endPoint x: 406, endPoint y: 168, distance: 155.9
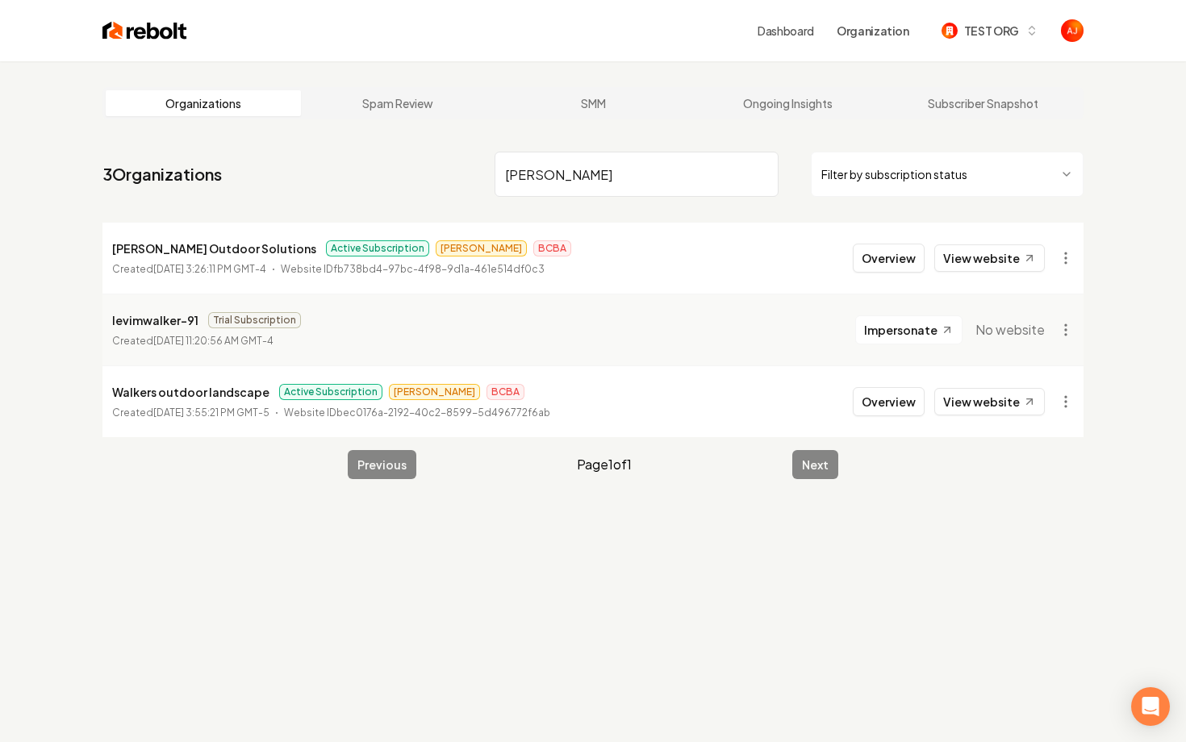
click at [406, 168] on nav "3 Organizations walke Filter by subscription status" at bounding box center [592, 180] width 981 height 71
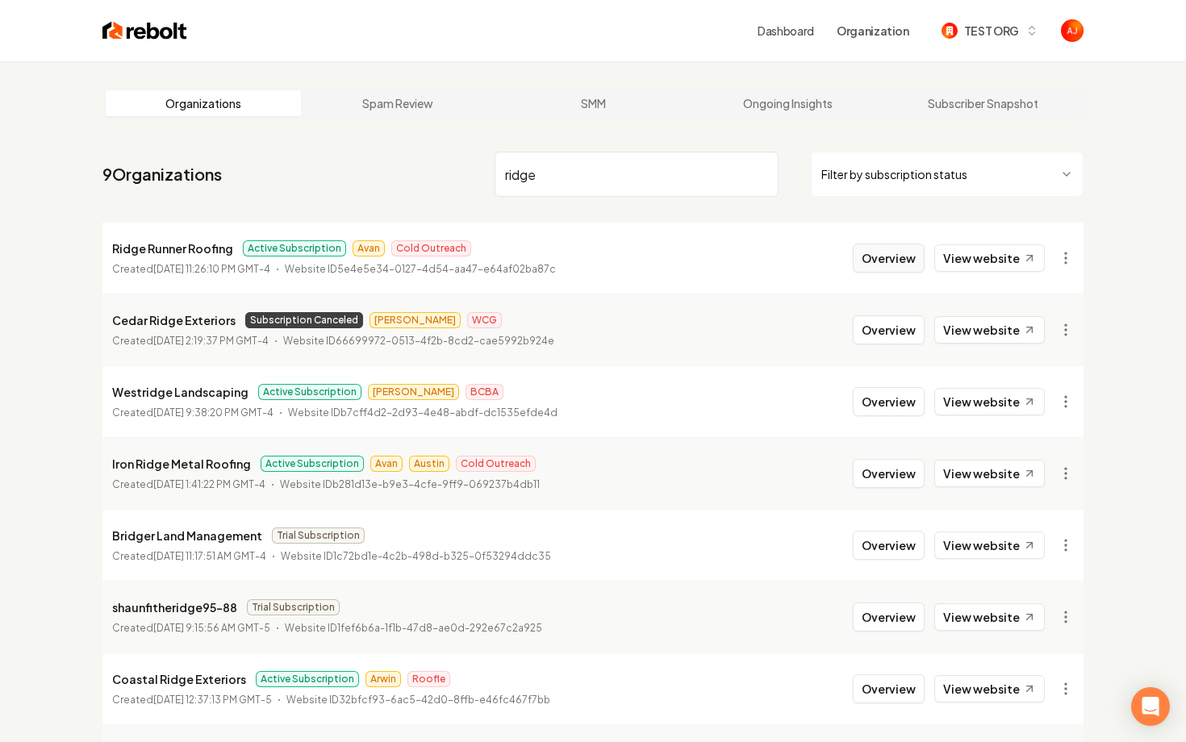
type input "ridge"
click at [880, 261] on button "Overview" at bounding box center [889, 258] width 72 height 29
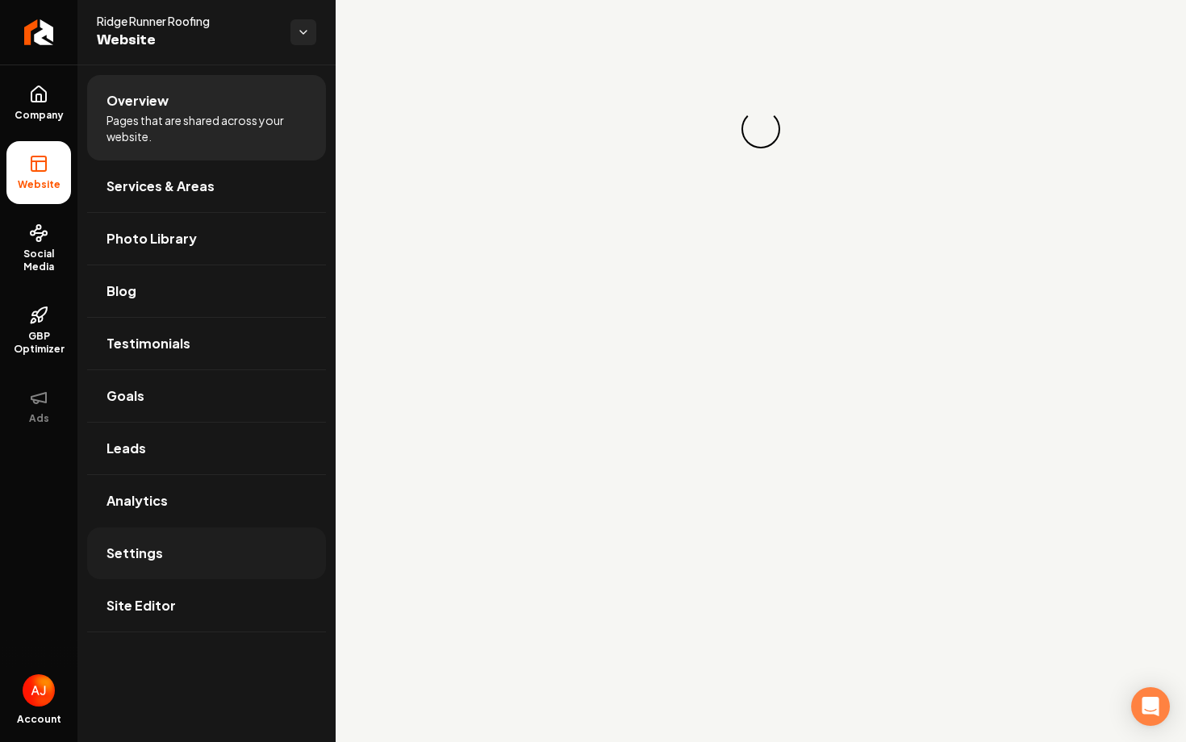
click at [200, 571] on link "Settings" at bounding box center [206, 554] width 239 height 52
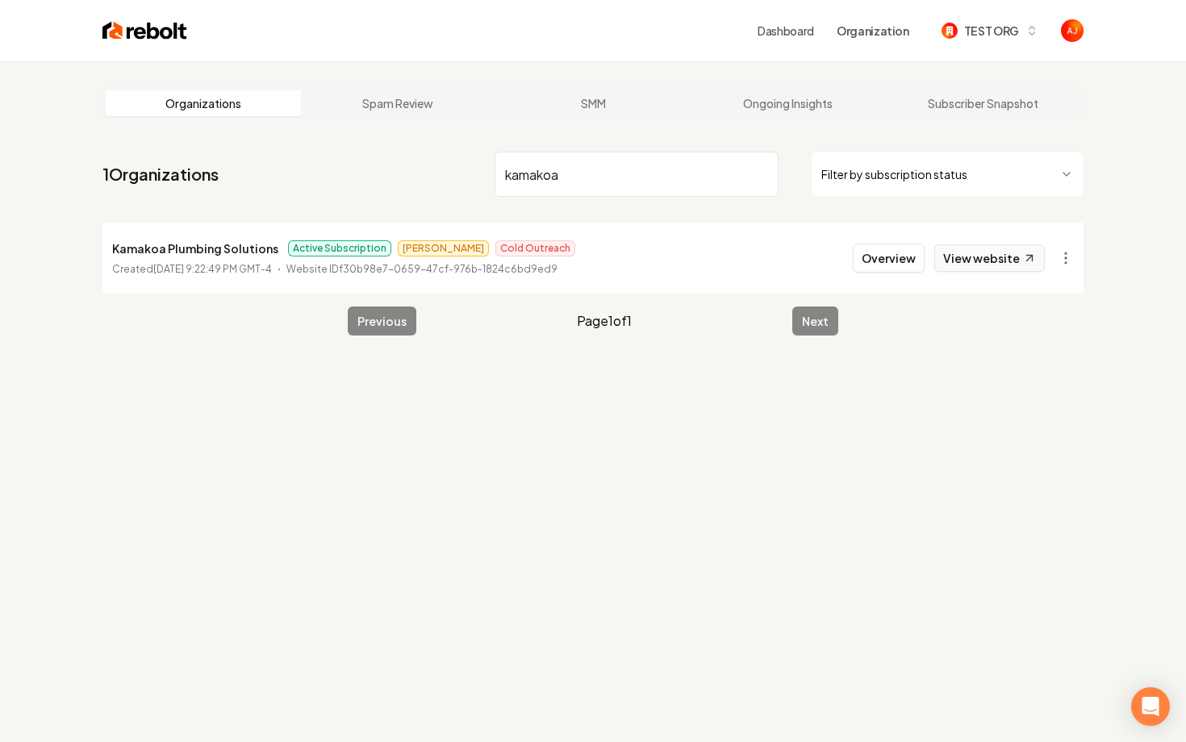
click at [993, 249] on link "View website" at bounding box center [990, 258] width 111 height 27
drag, startPoint x: 615, startPoint y: 178, endPoint x: 402, endPoint y: 169, distance: 213.3
click at [405, 169] on nav "1 Organizations kamakoa Filter by subscription status" at bounding box center [592, 180] width 981 height 71
click at [965, 255] on link "View website" at bounding box center [990, 258] width 111 height 27
drag, startPoint x: 543, startPoint y: 173, endPoint x: 455, endPoint y: 171, distance: 88.0
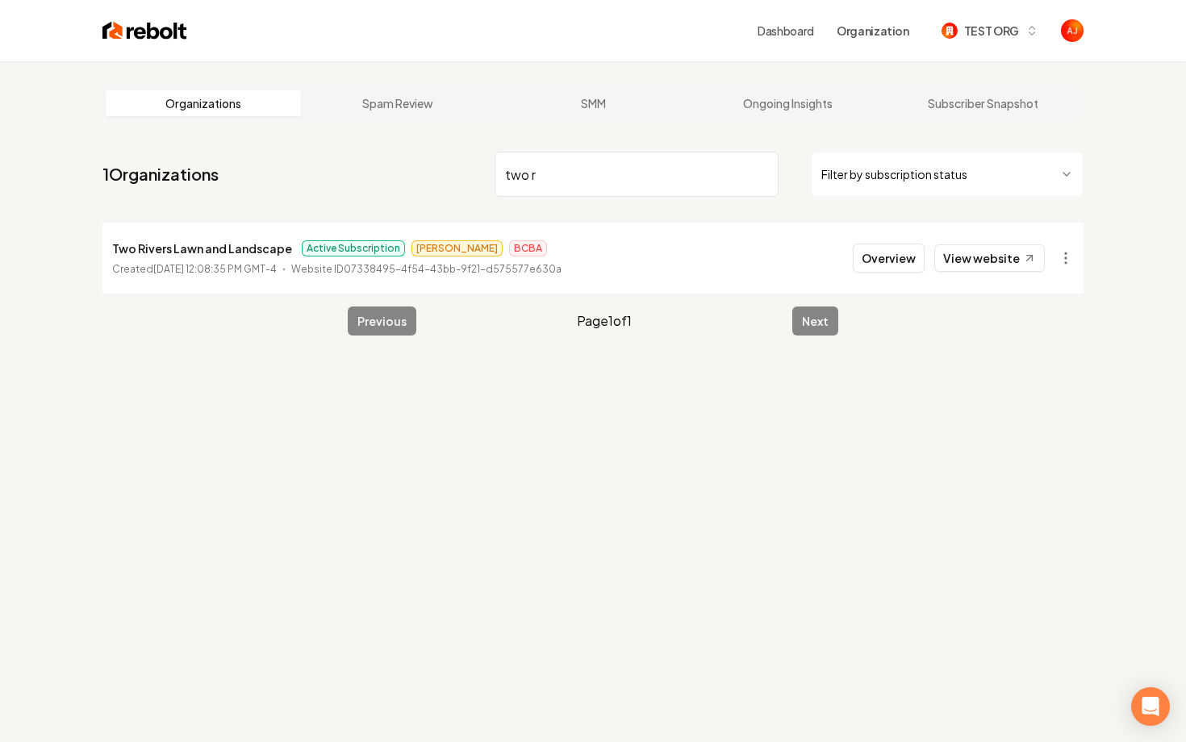
click at [455, 171] on nav "1 Organizations two r Filter by subscription status" at bounding box center [592, 180] width 981 height 71
type input "a&a"
